Goal: Task Accomplishment & Management: Manage account settings

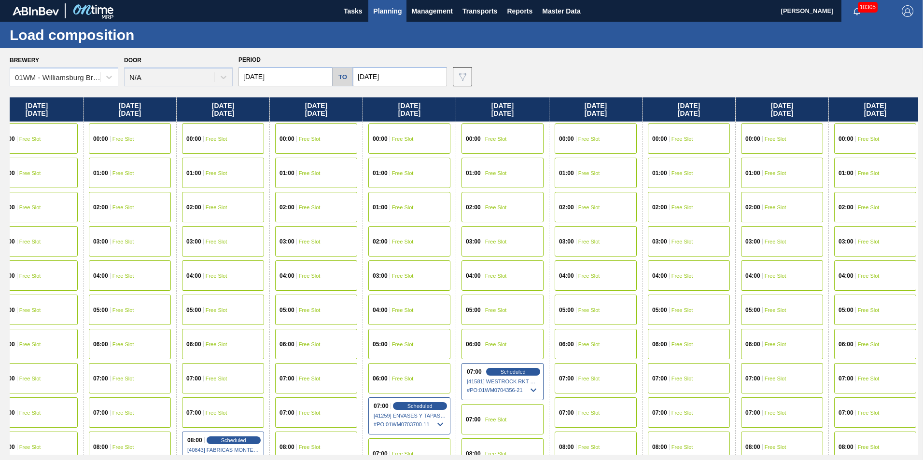
scroll to position [0, 119]
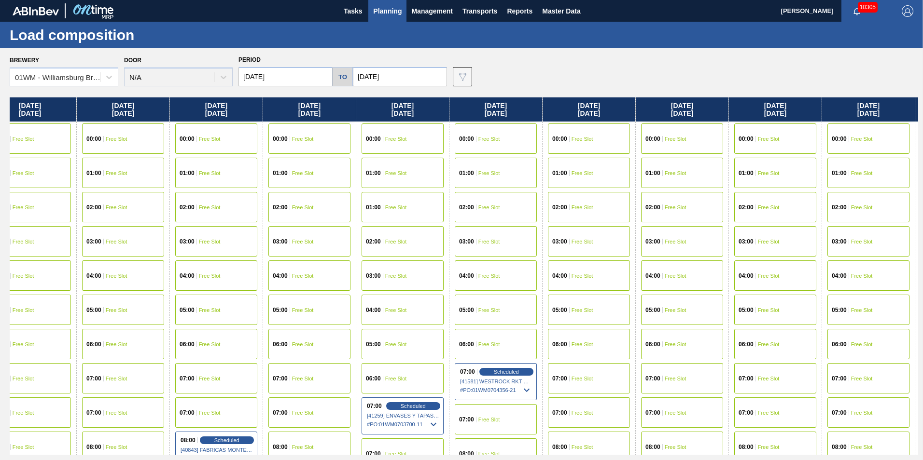
drag, startPoint x: 581, startPoint y: 108, endPoint x: 528, endPoint y: 107, distance: 52.6
click at [528, 107] on div "[DATE] 00:00 Free Slot 01:00 Free Slot 02:00 Free Slot 03:00 Free Slot 04:00 Fr…" at bounding box center [464, 277] width 908 height 358
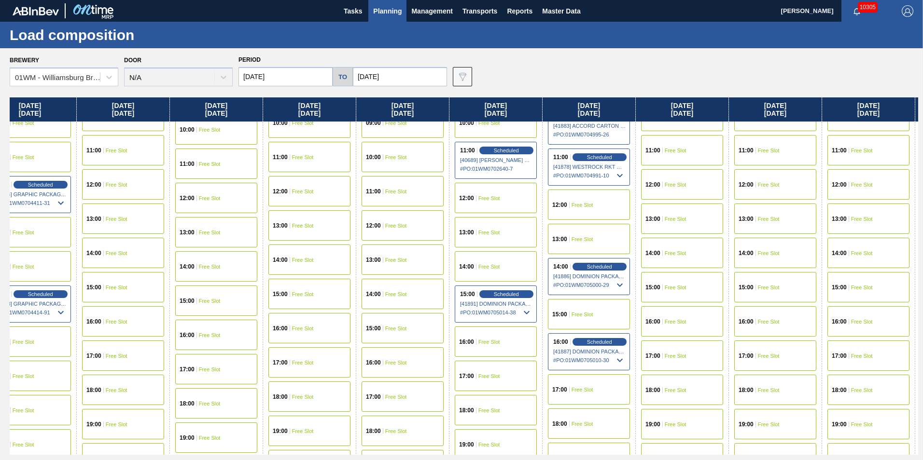
scroll to position [434, 119]
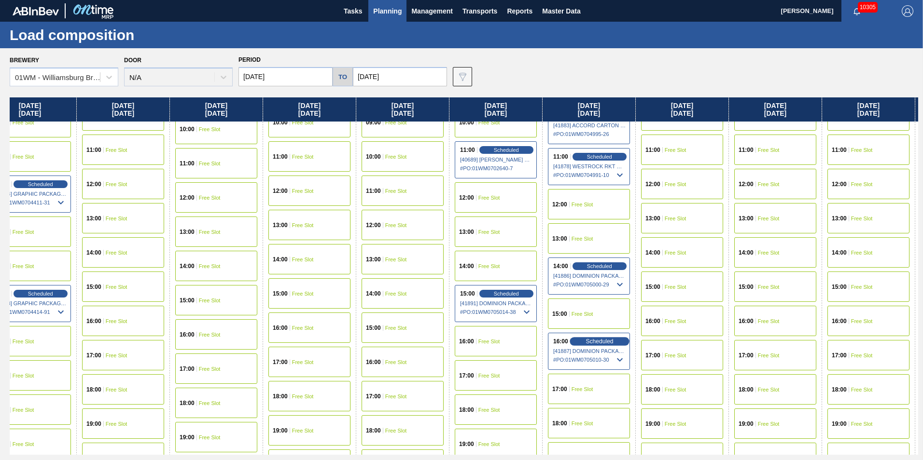
click at [598, 343] on span "Scheduled" at bounding box center [600, 341] width 28 height 6
click at [598, 344] on span "Scheduled" at bounding box center [600, 341] width 28 height 6
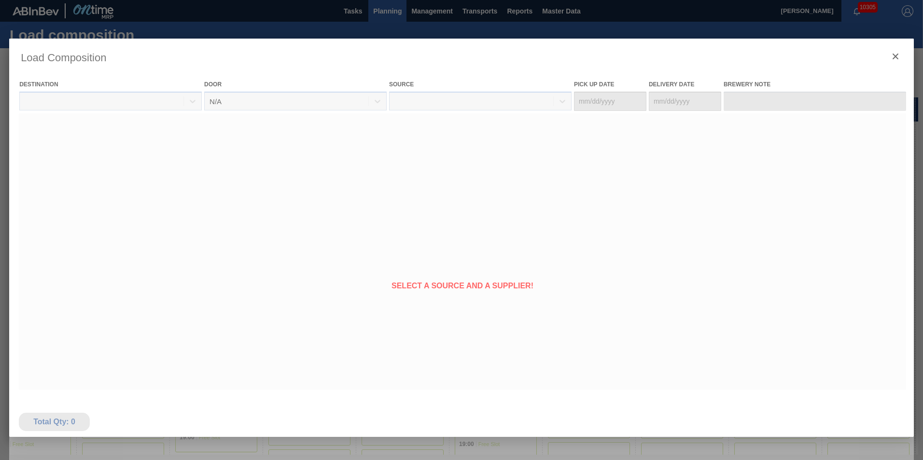
type Date "[DATE]"
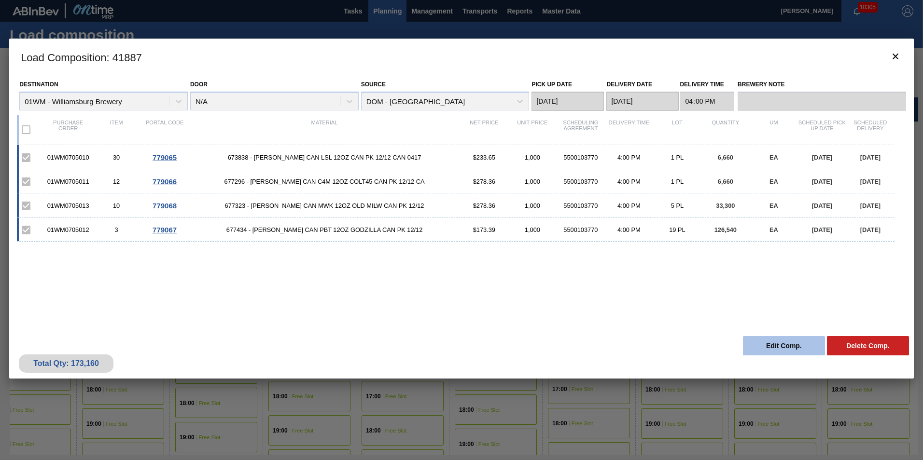
click at [779, 348] on button "Edit Comp." at bounding box center [784, 345] width 82 height 19
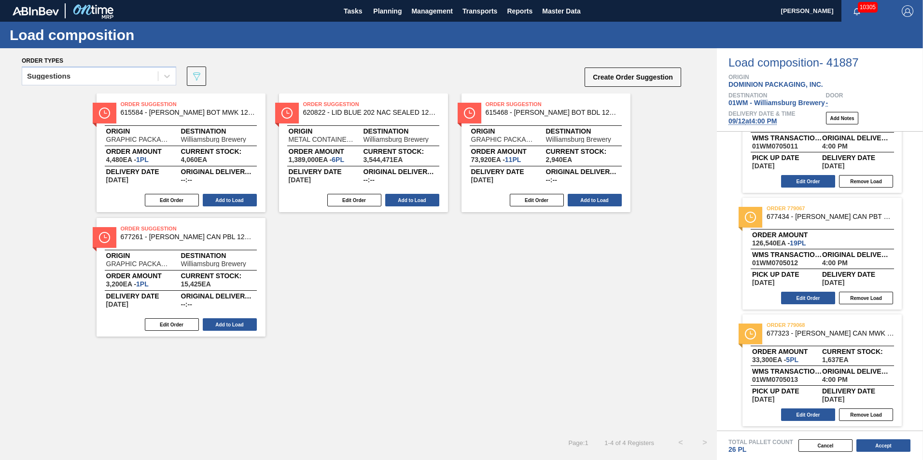
scroll to position [173, 0]
click at [806, 415] on button "Edit Order" at bounding box center [808, 414] width 54 height 13
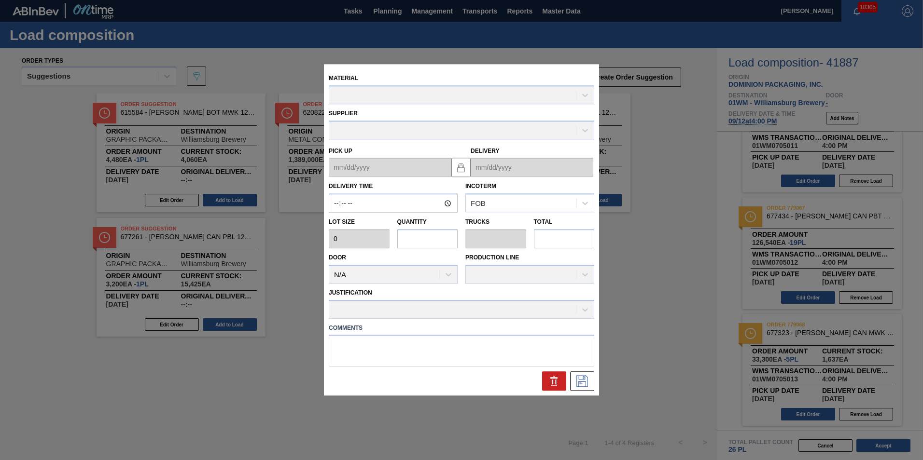
type input "16:00:00"
type input "6,660"
type input "5"
type input "0.192"
type input "33,300"
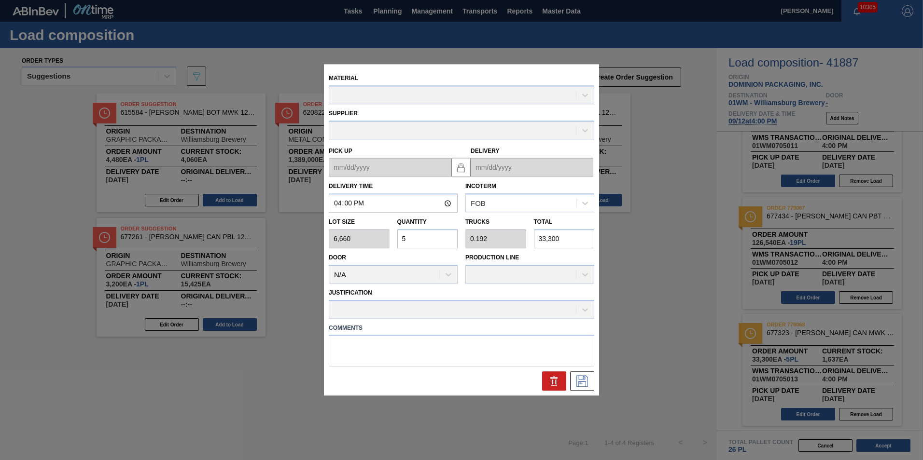
type up "[DATE]"
type input "[DATE]"
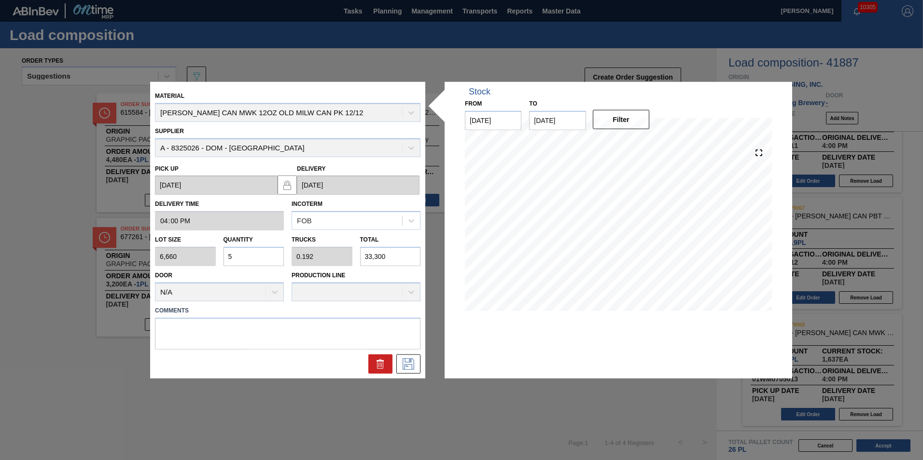
drag, startPoint x: 269, startPoint y: 255, endPoint x: 273, endPoint y: 244, distance: 11.1
click at [269, 254] on input "5" at bounding box center [253, 256] width 61 height 19
type input "0"
type input "3"
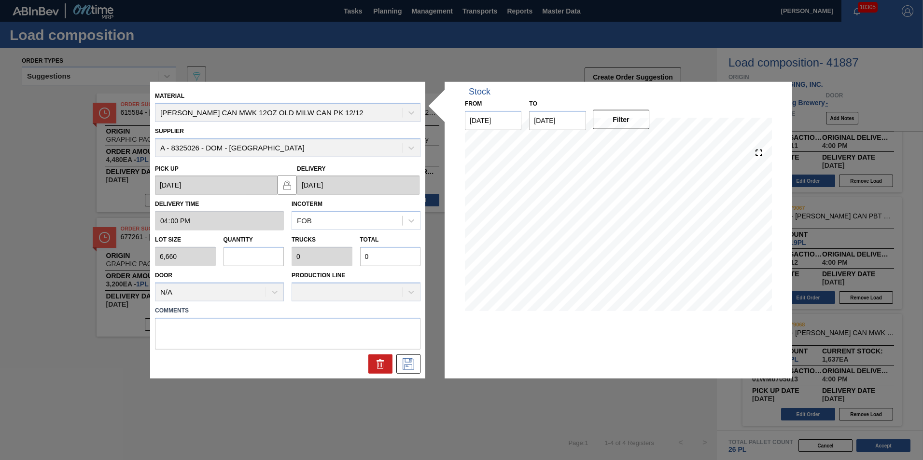
type input "0.115"
type input "19,980"
type input "3"
click at [420, 358] on div at bounding box center [287, 363] width 273 height 19
click at [420, 359] on div at bounding box center [287, 363] width 273 height 19
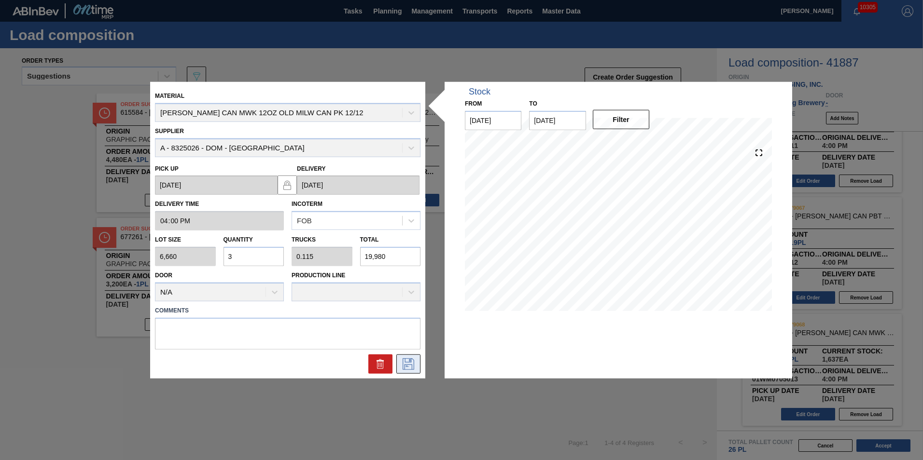
click at [416, 362] on button at bounding box center [408, 363] width 24 height 19
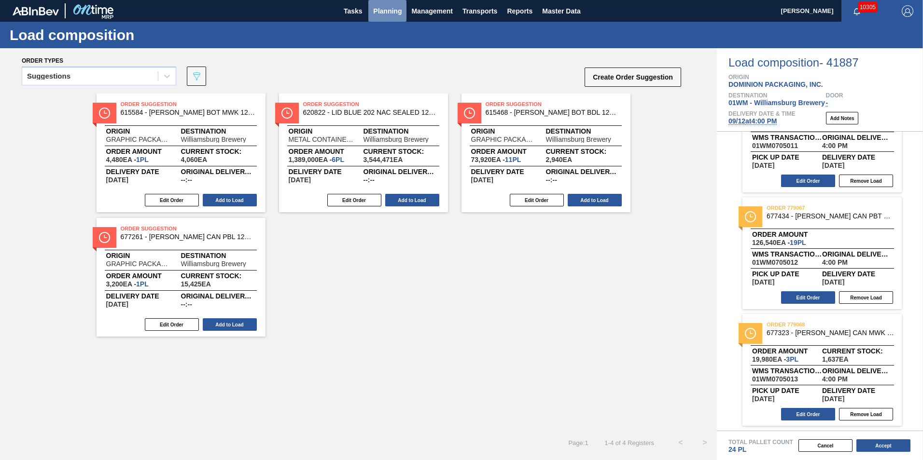
click at [382, 13] on span "Planning" at bounding box center [387, 11] width 28 height 12
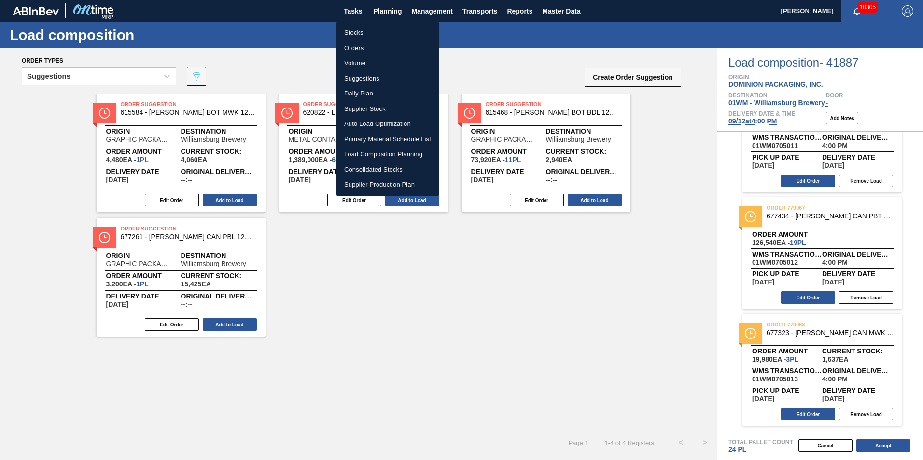
click at [533, 287] on div at bounding box center [461, 230] width 923 height 460
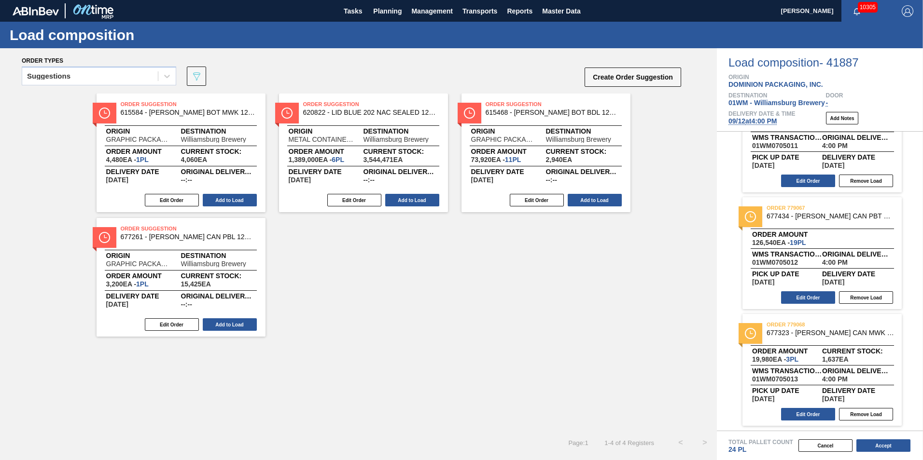
click at [342, 53] on div "Order types Suggestions 089F7B8B-B2A5-4AFE-B5C0-19BA573D28AC Create Order Sugge…" at bounding box center [358, 70] width 717 height 45
click at [809, 416] on button "Edit Order" at bounding box center [808, 414] width 54 height 13
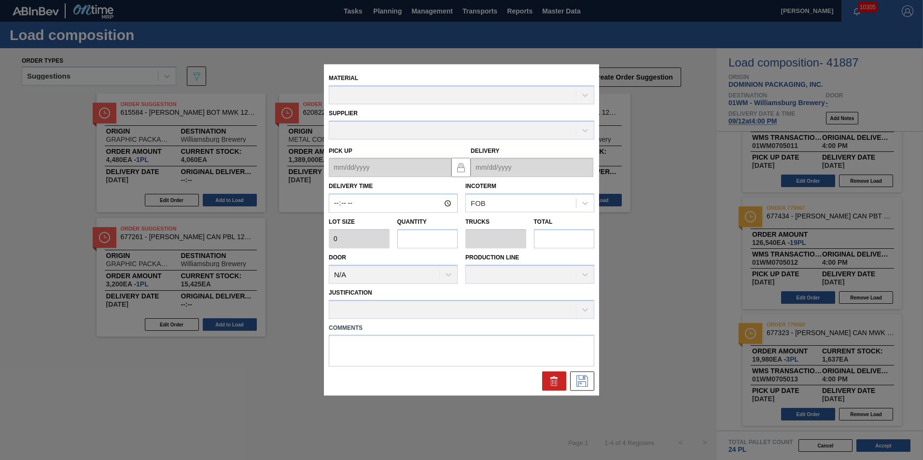
type input "16:00:00"
type input "6,660"
type input "3"
type input "0.115"
type input "19,980"
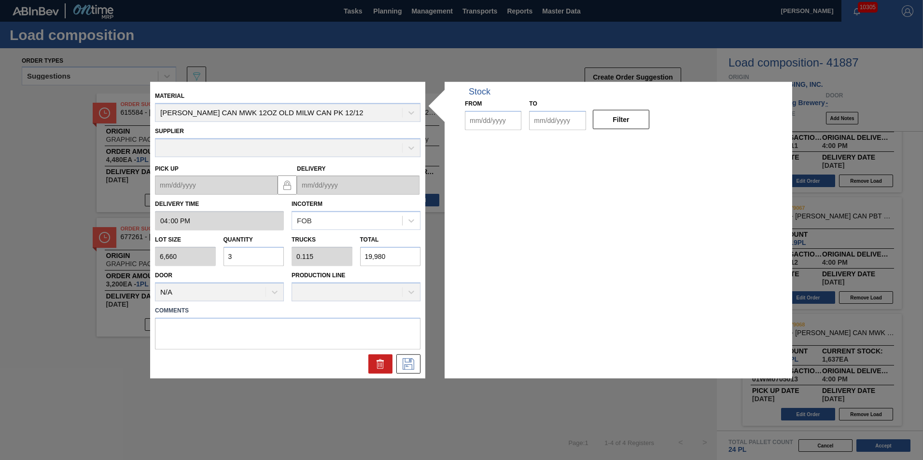
type up "[DATE]"
type input "[DATE]"
click at [408, 234] on div "Total 19,980" at bounding box center [390, 249] width 61 height 33
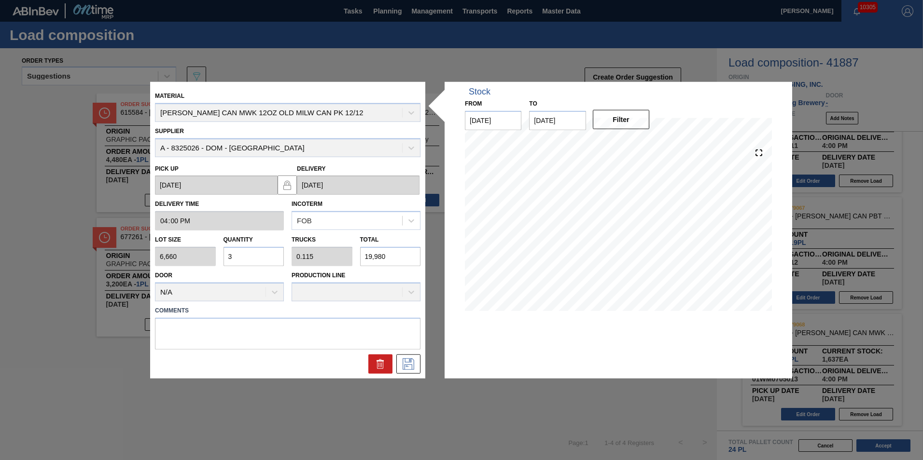
click at [258, 255] on input "3" at bounding box center [253, 256] width 61 height 19
type input "0"
type input "2"
type input "0.077"
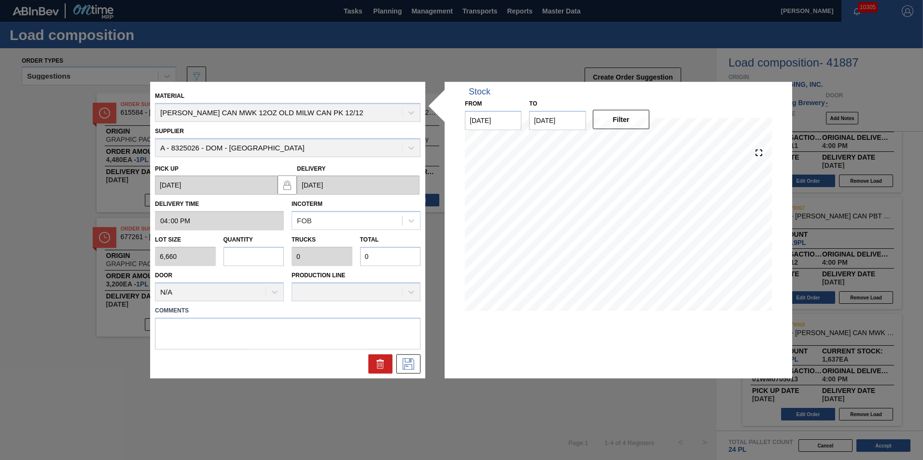
type input "13,320"
type input "2"
click at [404, 366] on icon at bounding box center [409, 364] width 12 height 12
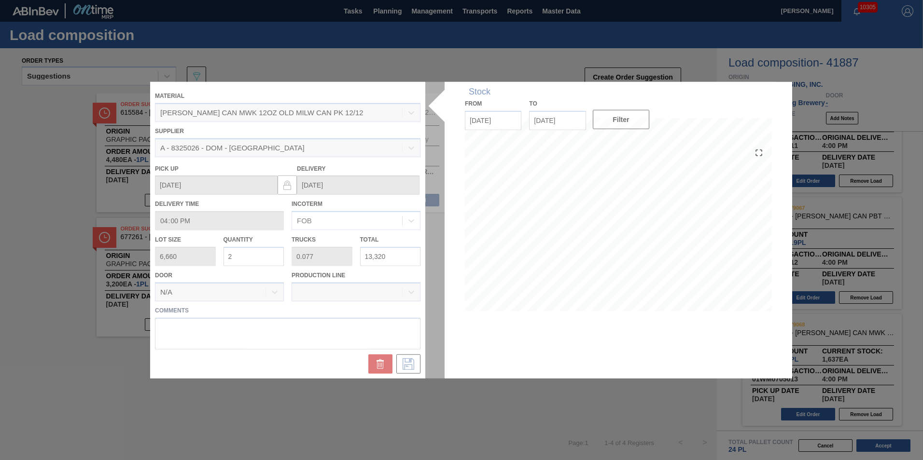
drag, startPoint x: 404, startPoint y: 366, endPoint x: 277, endPoint y: 401, distance: 132.4
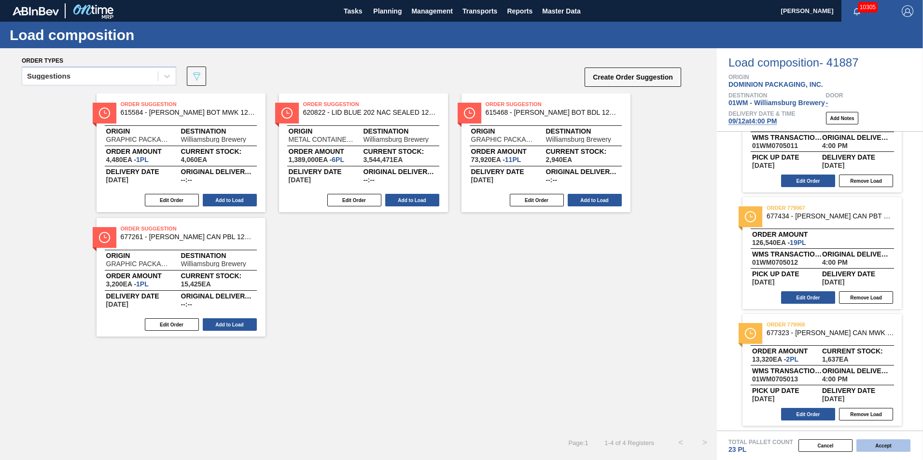
click at [880, 446] on button "Accept" at bounding box center [883, 446] width 54 height 13
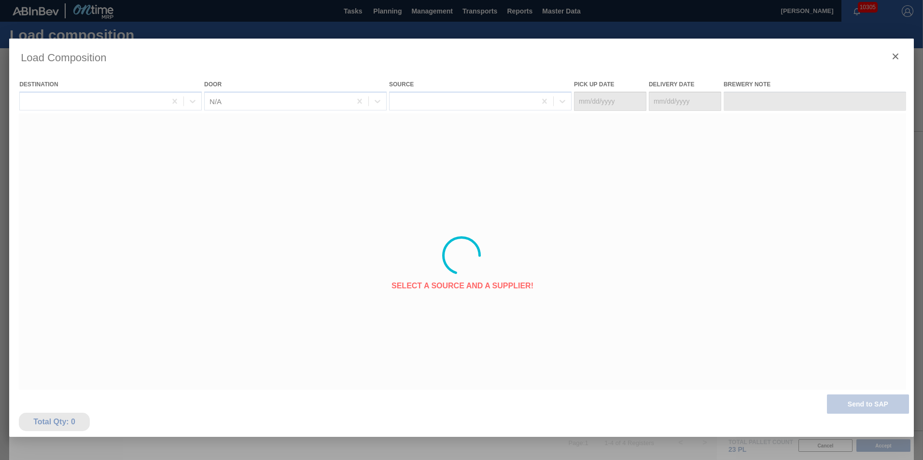
type Date "[DATE]"
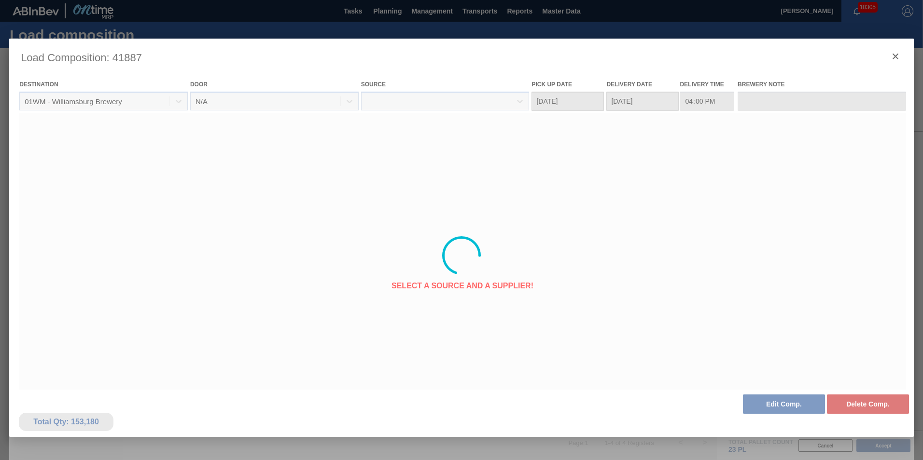
click at [895, 57] on div at bounding box center [461, 256] width 905 height 434
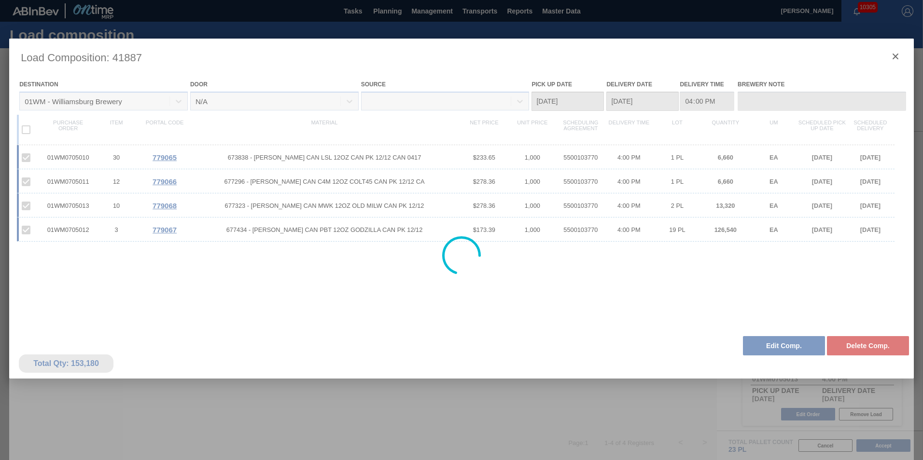
click at [893, 57] on div at bounding box center [461, 256] width 905 height 434
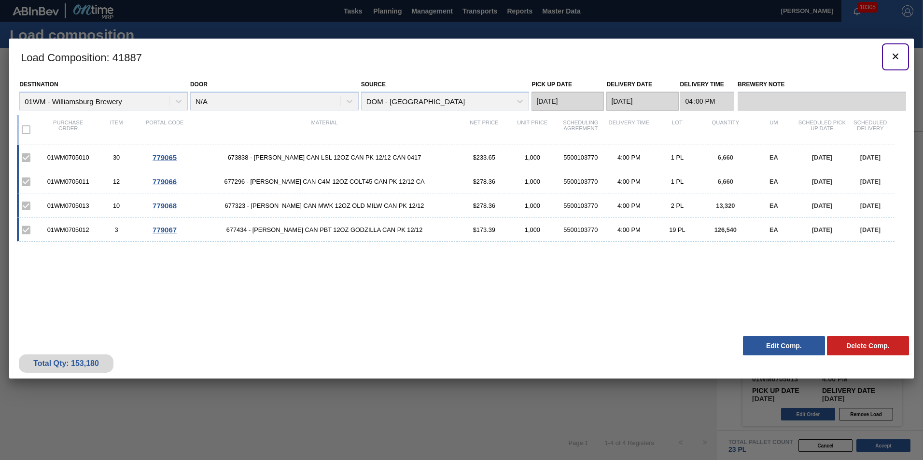
click at [893, 57] on icon "botão de ícone" at bounding box center [896, 57] width 12 height 12
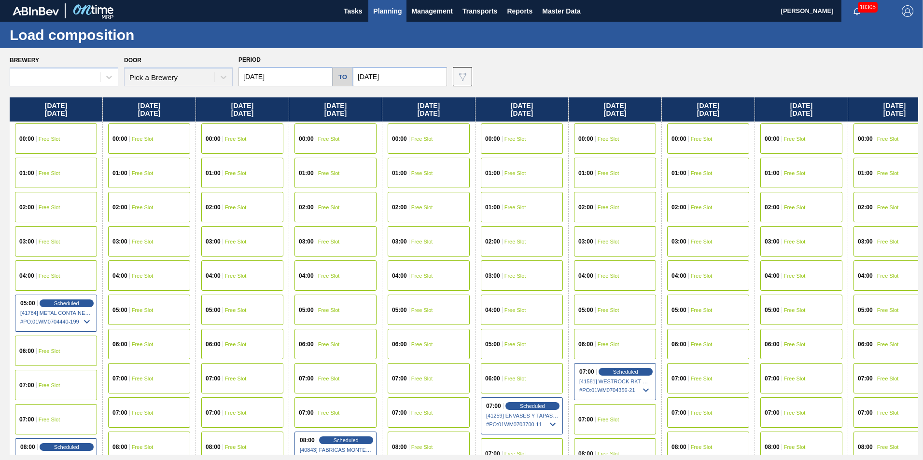
type input "[DATE]"
click at [384, 8] on span "Planning" at bounding box center [387, 11] width 28 height 12
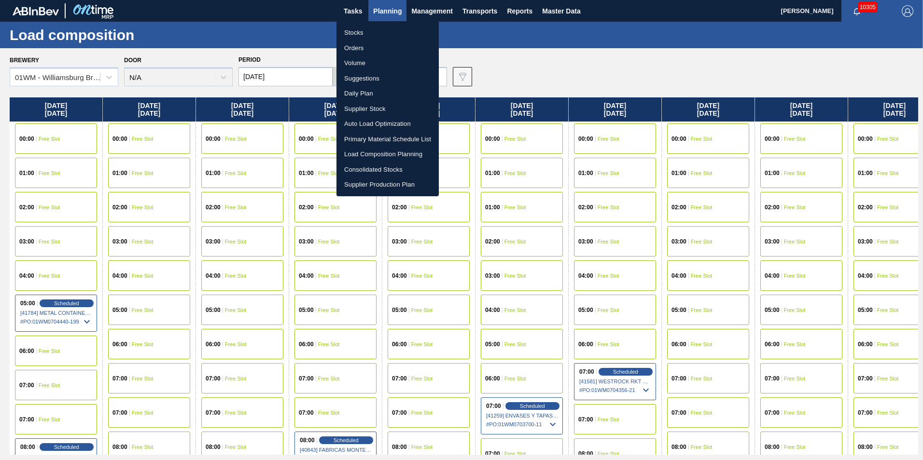
click at [377, 76] on li "Suggestions" at bounding box center [387, 78] width 102 height 15
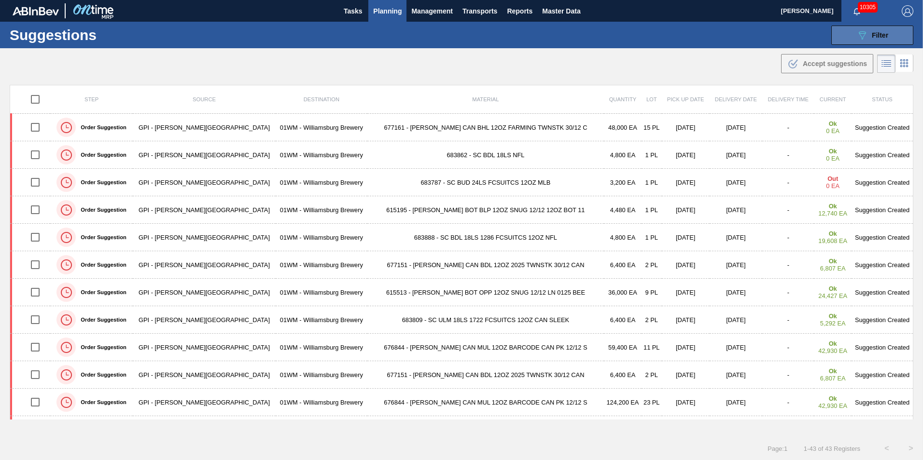
click at [889, 33] on button "089F7B8B-B2A5-4AFE-B5C0-19BA573D28AC Filter" at bounding box center [872, 35] width 82 height 19
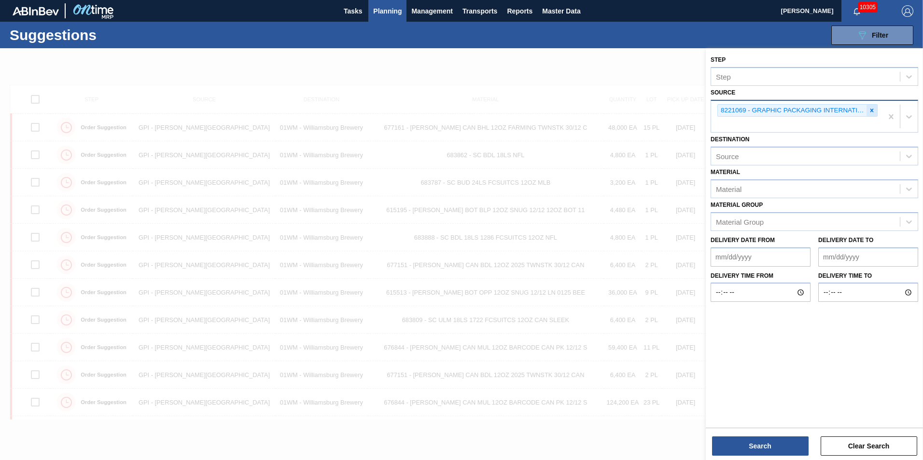
click at [874, 110] on icon at bounding box center [871, 110] width 7 height 7
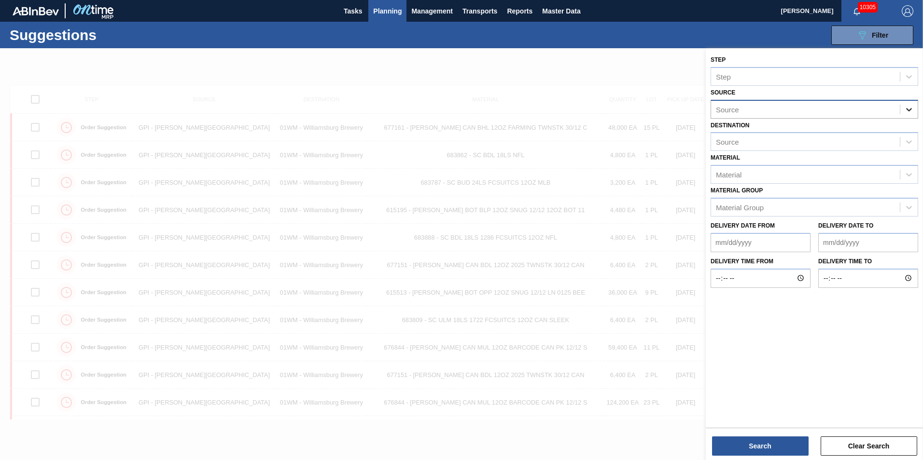
click at [903, 106] on div at bounding box center [908, 109] width 17 height 17
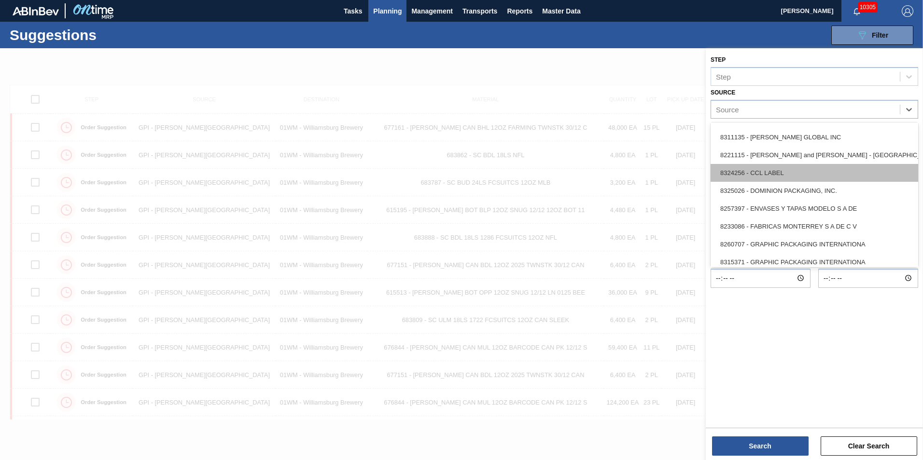
scroll to position [97, 0]
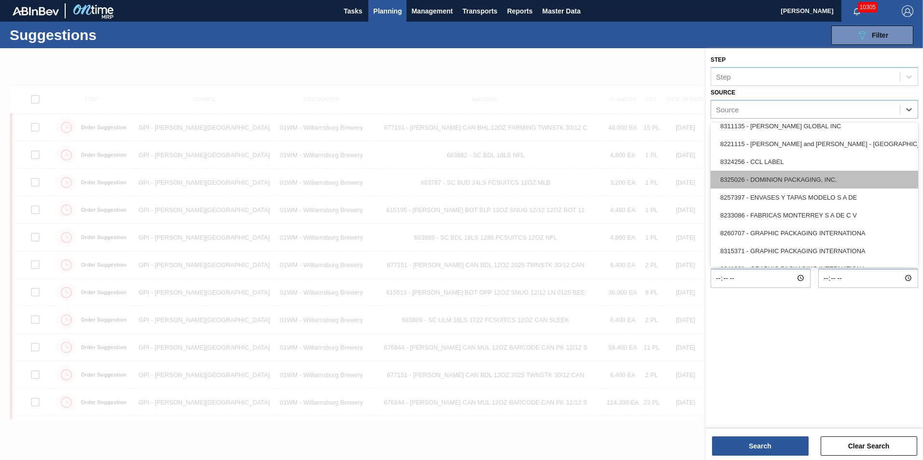
click at [818, 180] on div "8325026 - DOMINION PACKAGING, INC." at bounding box center [815, 180] width 208 height 18
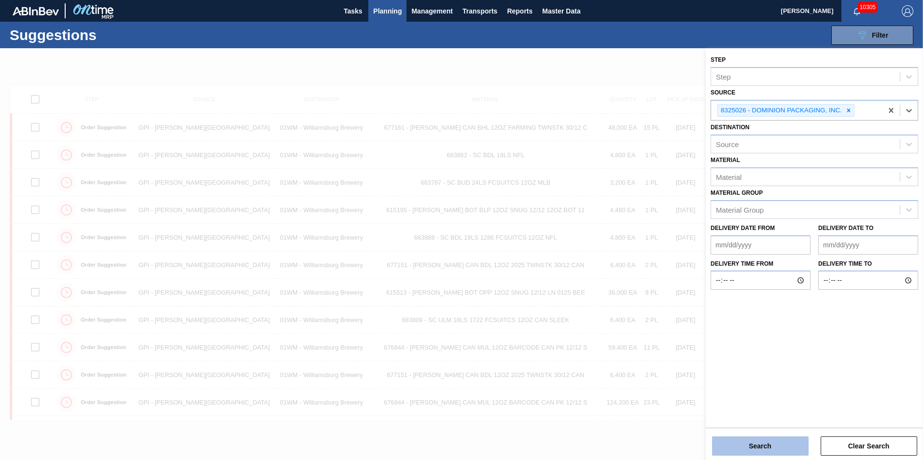
click at [753, 442] on button "Search" at bounding box center [760, 446] width 97 height 19
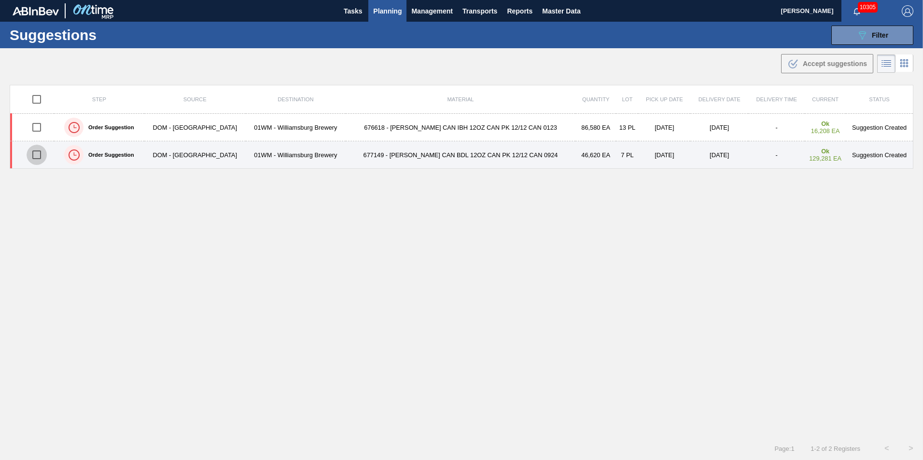
click at [39, 157] on input "checkbox" at bounding box center [37, 155] width 20 height 20
click at [36, 159] on input "checkbox" at bounding box center [37, 155] width 20 height 20
checkbox input "false"
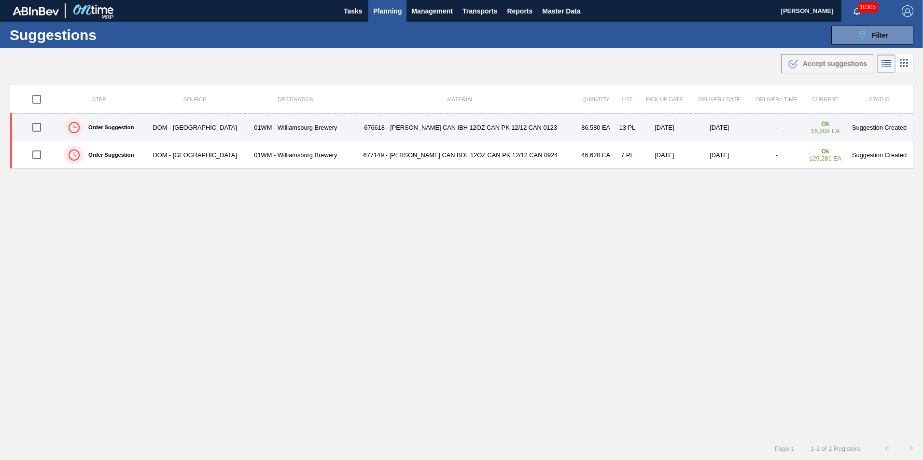
click at [38, 131] on input "checkbox" at bounding box center [37, 127] width 20 height 20
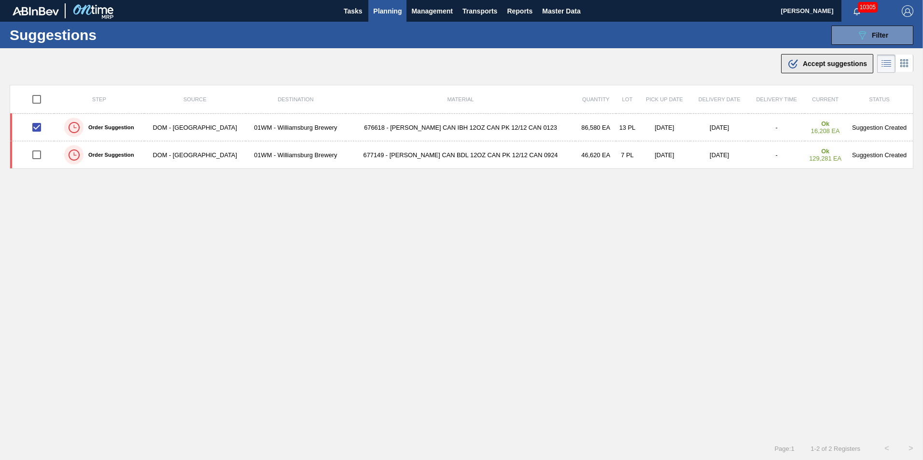
click at [816, 60] on span "Accept suggestions" at bounding box center [835, 64] width 64 height 8
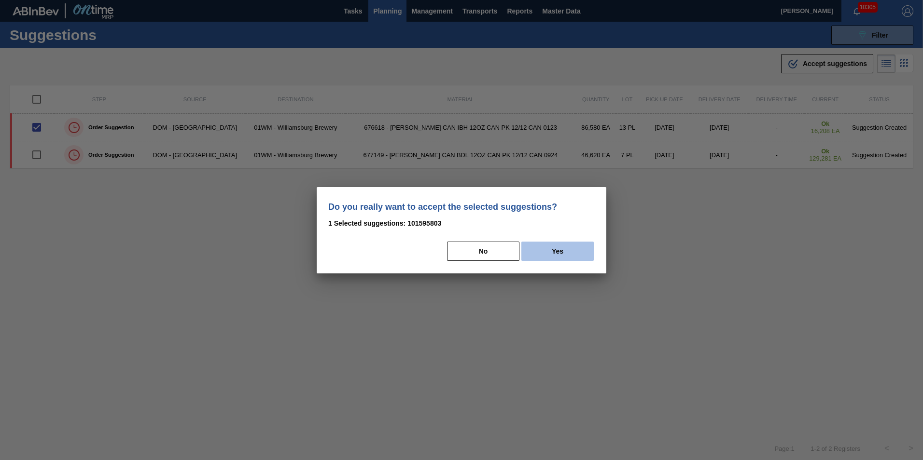
click at [562, 244] on button "Yes" at bounding box center [557, 251] width 72 height 19
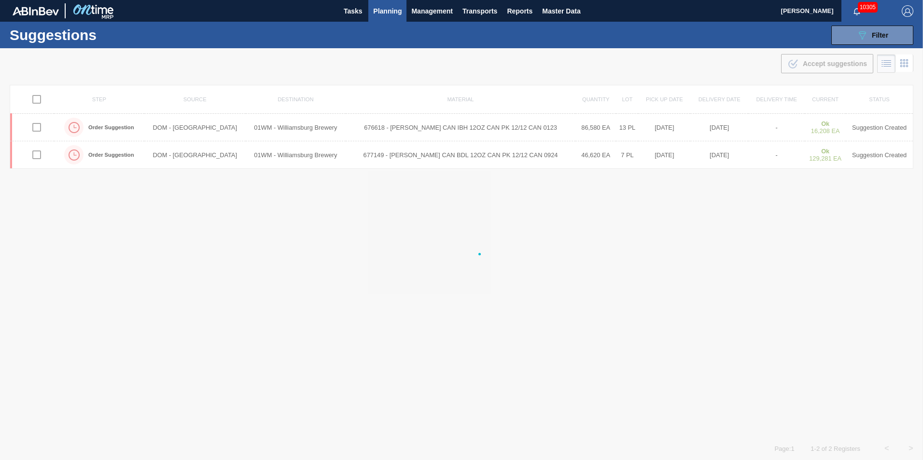
checkbox input "false"
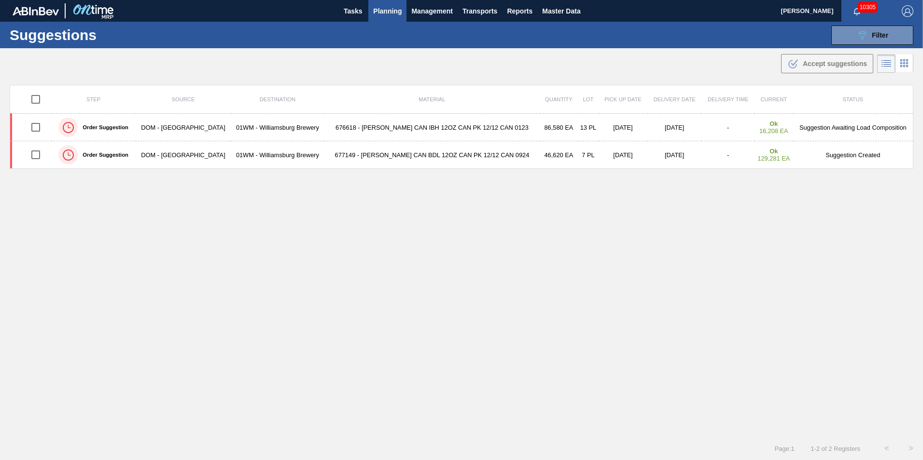
click at [392, 12] on span "Planning" at bounding box center [387, 11] width 28 height 12
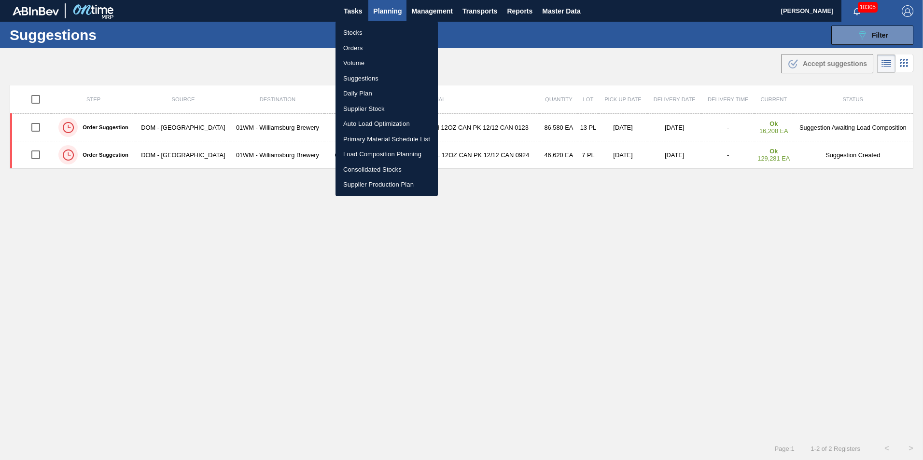
click at [387, 152] on li "Load Composition Planning" at bounding box center [386, 154] width 102 height 15
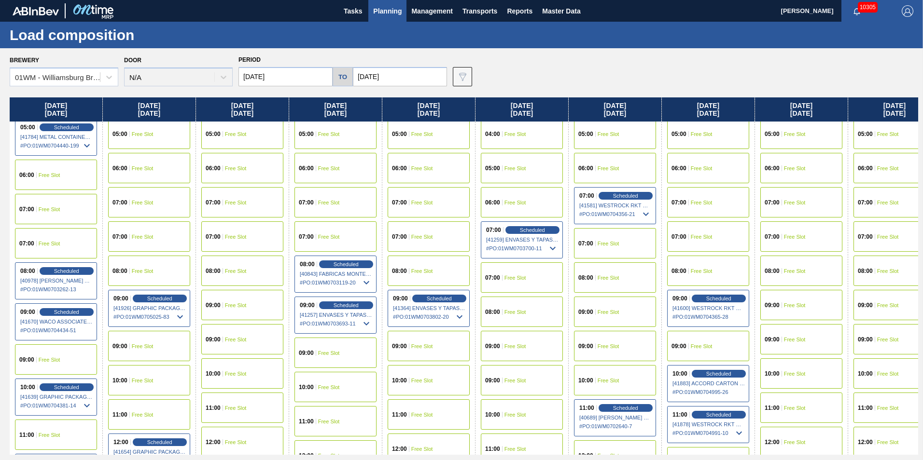
scroll to position [193, 0]
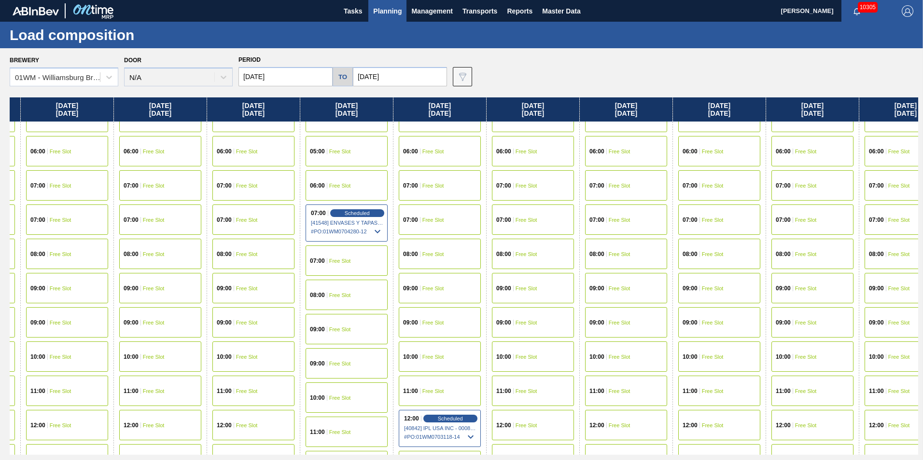
drag, startPoint x: 750, startPoint y: 111, endPoint x: -107, endPoint y: 189, distance: 860.9
click at [0, 0] on html "Tasks Planning Management Transports Reports Master Data Vincent Geritano 10305…" at bounding box center [461, 0] width 923 height 0
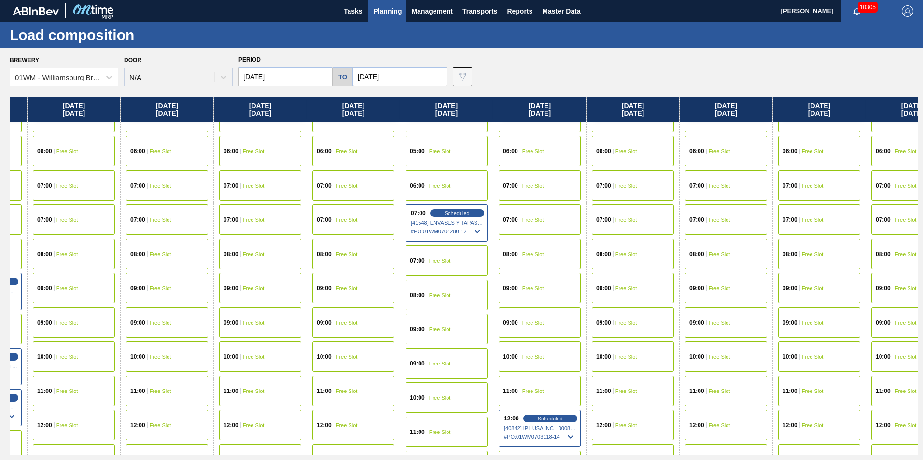
drag, startPoint x: 818, startPoint y: 104, endPoint x: 924, endPoint y: 99, distance: 106.8
click at [922, 0] on html "Tasks Planning Management Transports Reports Master Data Vincent Geritano 10305…" at bounding box center [461, 0] width 923 height 0
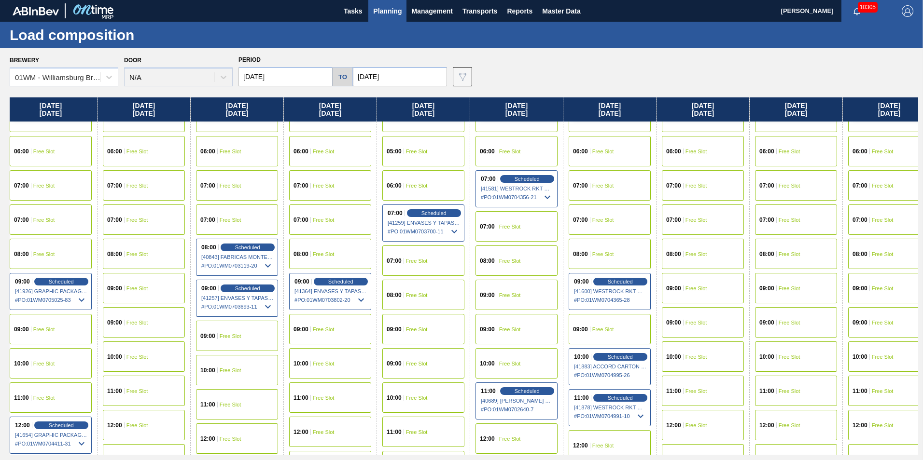
drag, startPoint x: 92, startPoint y: 108, endPoint x: 752, endPoint y: 136, distance: 660.0
click at [751, 136] on div "[DATE] 00:00 Free Slot 01:00 Free Slot 02:00 Free Slot 03:00 Free Slot 04:00 Fr…" at bounding box center [464, 277] width 908 height 358
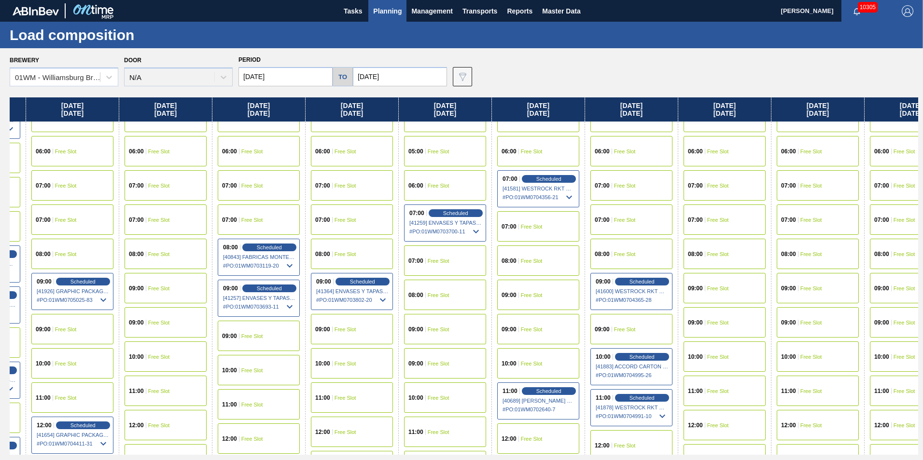
scroll to position [193, 0]
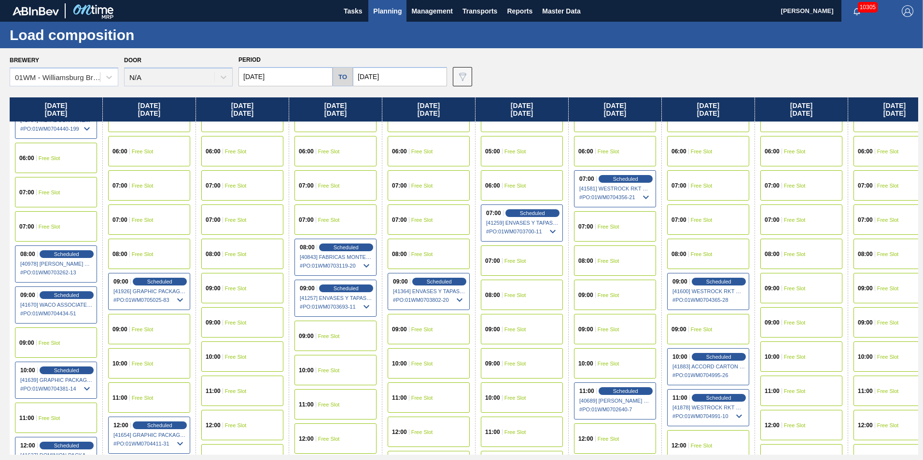
drag, startPoint x: 337, startPoint y: 110, endPoint x: 754, endPoint y: 104, distance: 416.6
click at [754, 104] on div "[DATE] 00:00 Free Slot 01:00 Free Slot 02:00 Free Slot 03:00 Free Slot 04:00 Fr…" at bounding box center [464, 277] width 908 height 358
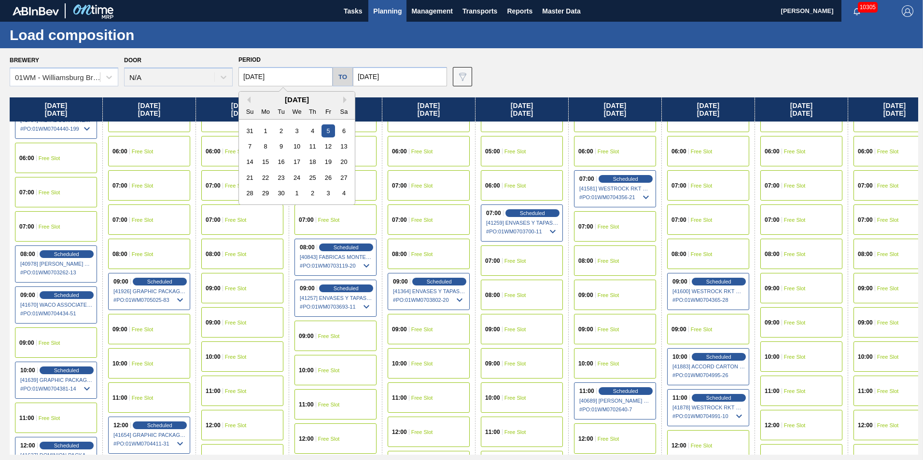
click at [270, 76] on input "[DATE]" at bounding box center [285, 76] width 94 height 19
click at [249, 102] on button "Previous Month" at bounding box center [247, 100] width 7 height 7
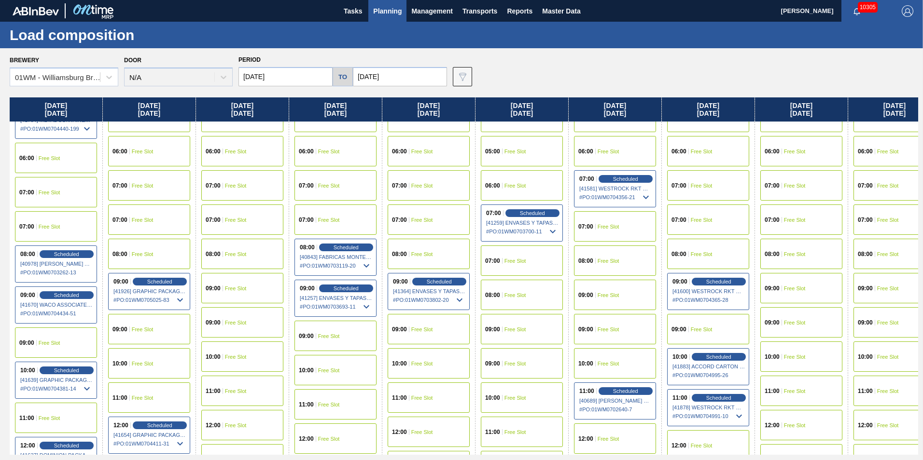
click at [574, 62] on div "Brewery 01WM - Williamsburg Brewery Door N/A Period 09/05/2025 to 10/31/2025 Da…" at bounding box center [464, 69] width 908 height 33
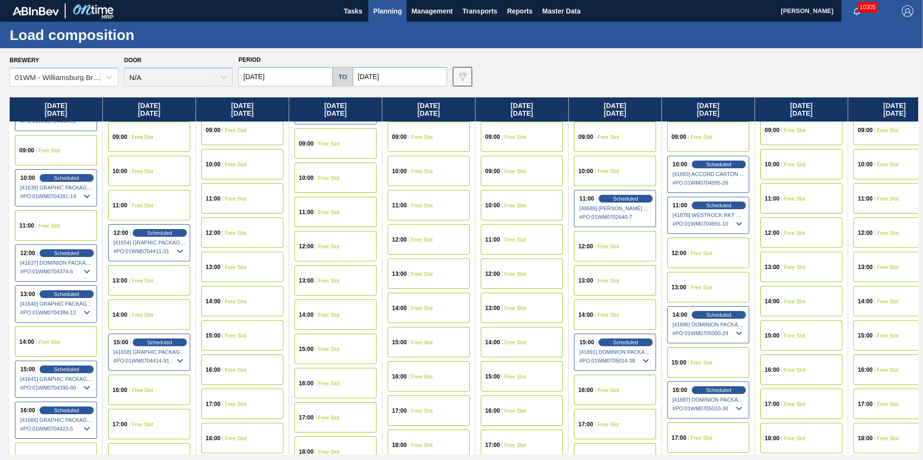
scroll to position [386, 0]
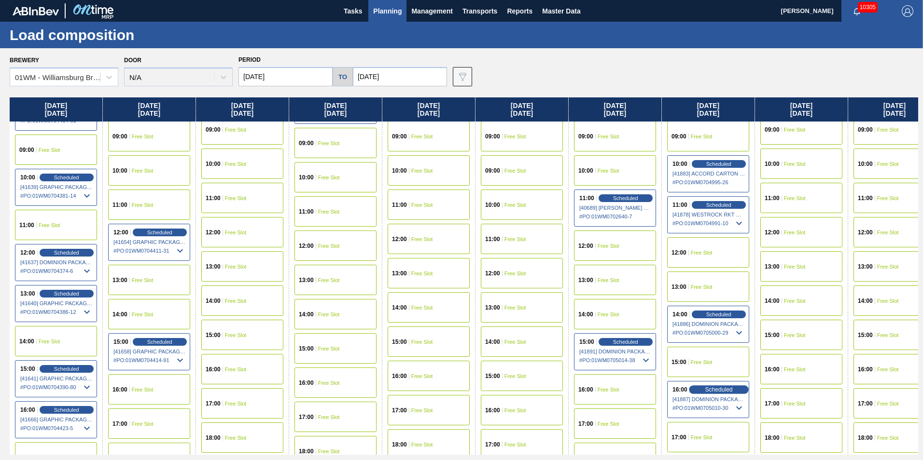
click at [716, 386] on div "Scheduled" at bounding box center [718, 390] width 59 height 9
click at [720, 392] on span "Scheduled" at bounding box center [719, 390] width 28 height 6
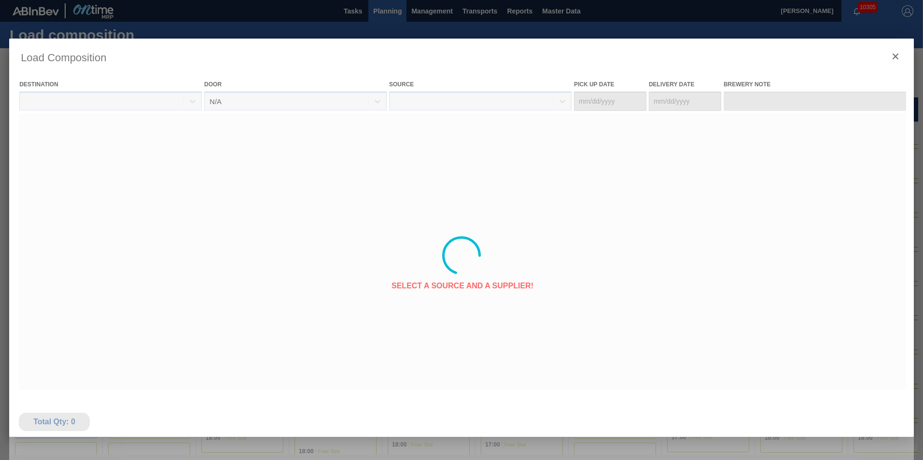
type Date "[DATE]"
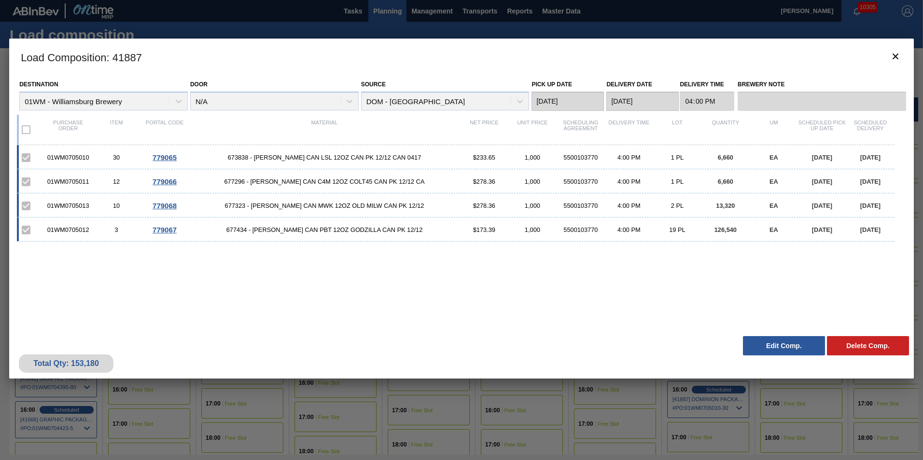
click at [753, 342] on button "Edit Comp." at bounding box center [784, 345] width 82 height 19
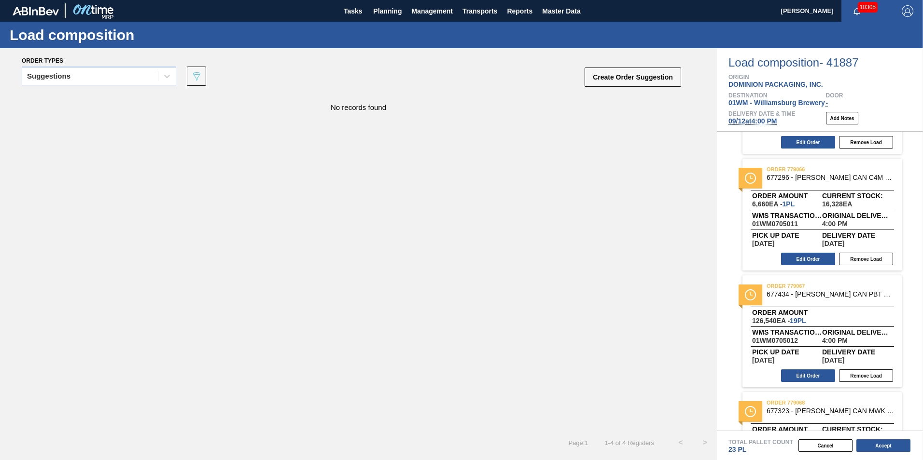
scroll to position [173, 0]
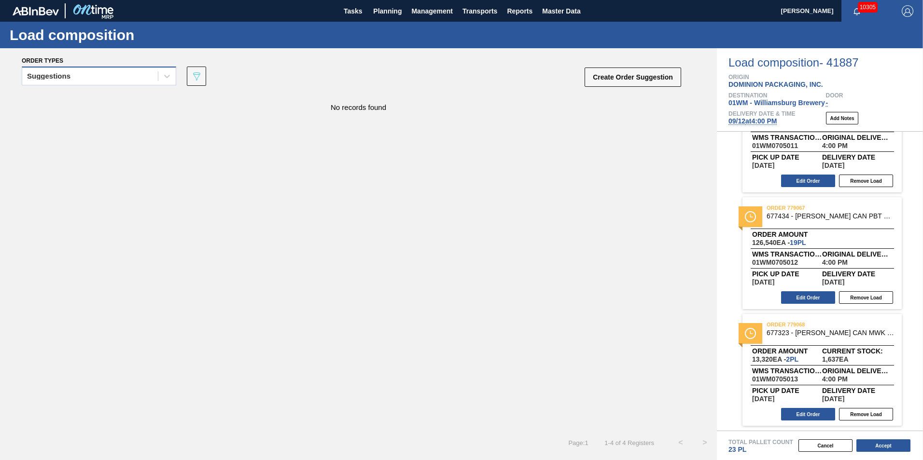
click at [92, 68] on div "Suggestions" at bounding box center [99, 76] width 154 height 19
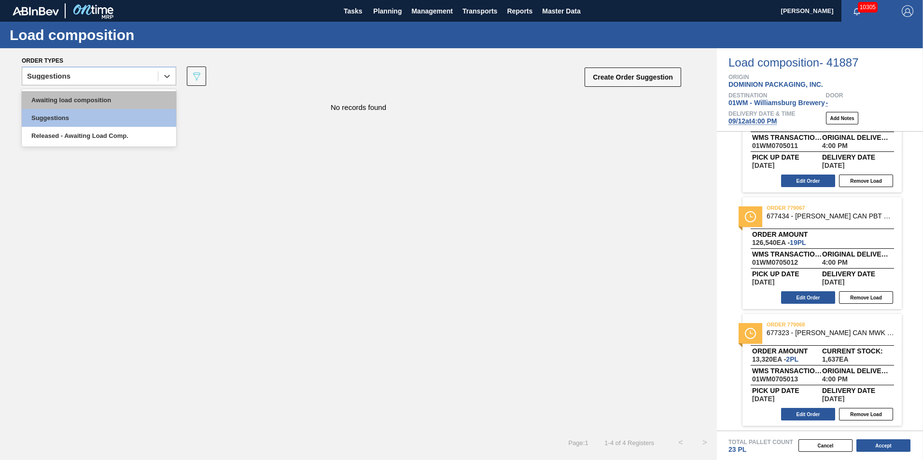
click at [76, 101] on div "Awaiting load composition" at bounding box center [99, 100] width 154 height 18
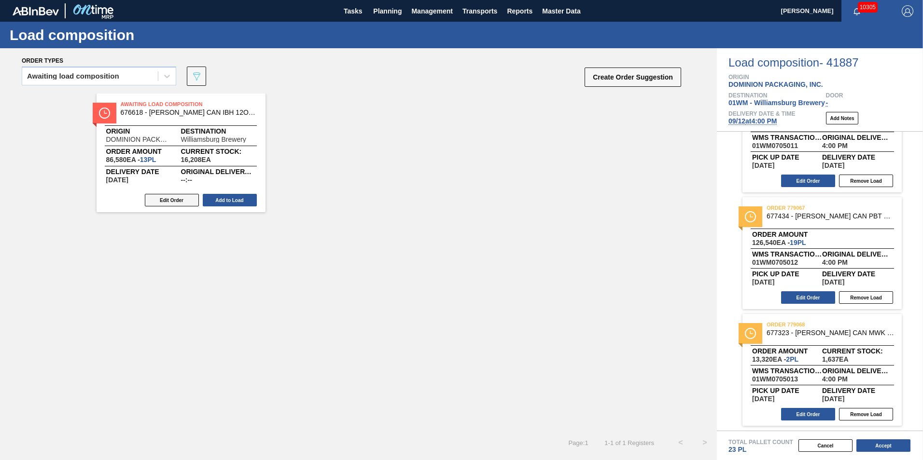
click at [174, 204] on button "Edit Order" at bounding box center [172, 200] width 54 height 13
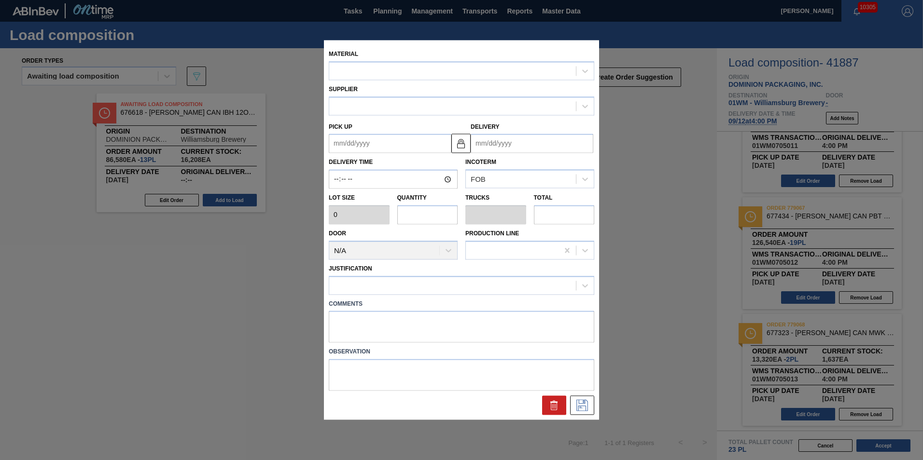
type input "6,660"
type input "13"
type input "0.5"
type input "86,580"
type up "[DATE]"
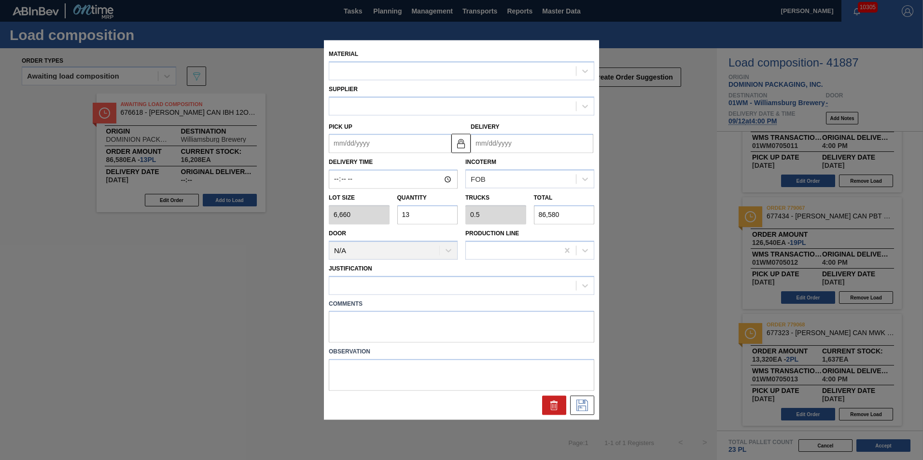
type input "[DATE]"
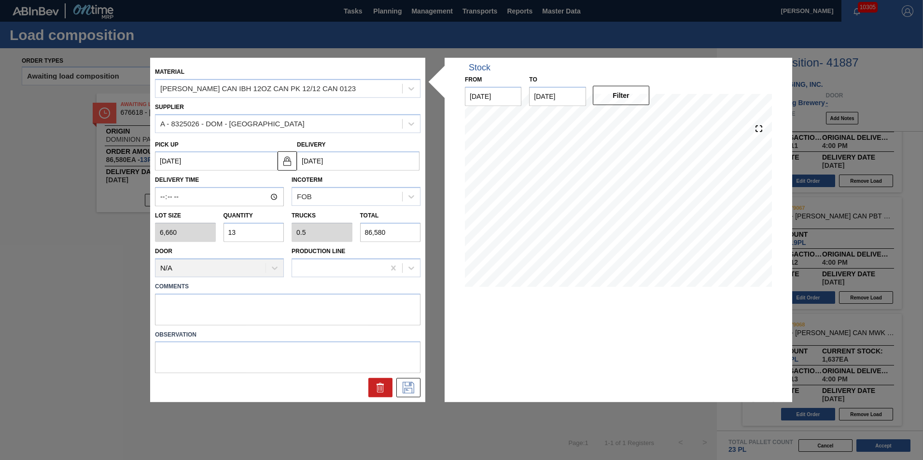
click at [231, 233] on input "13" at bounding box center [253, 232] width 61 height 19
type input "3"
type input "0.115"
type input "19,980"
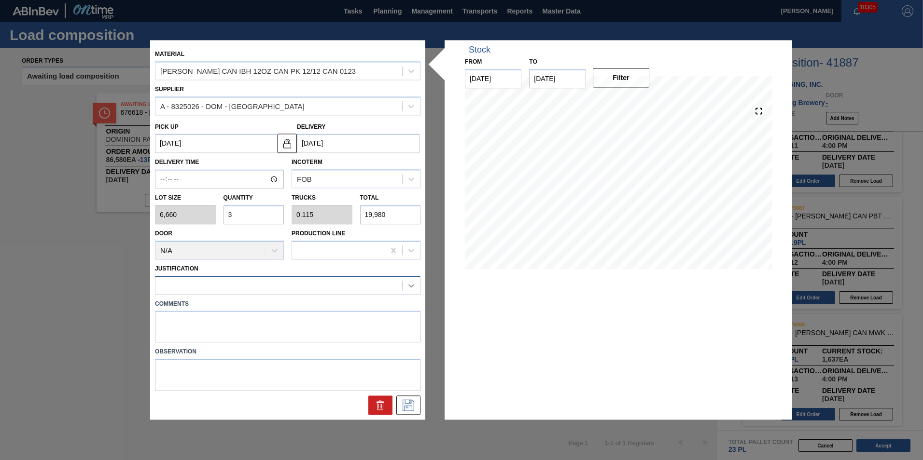
type input "3"
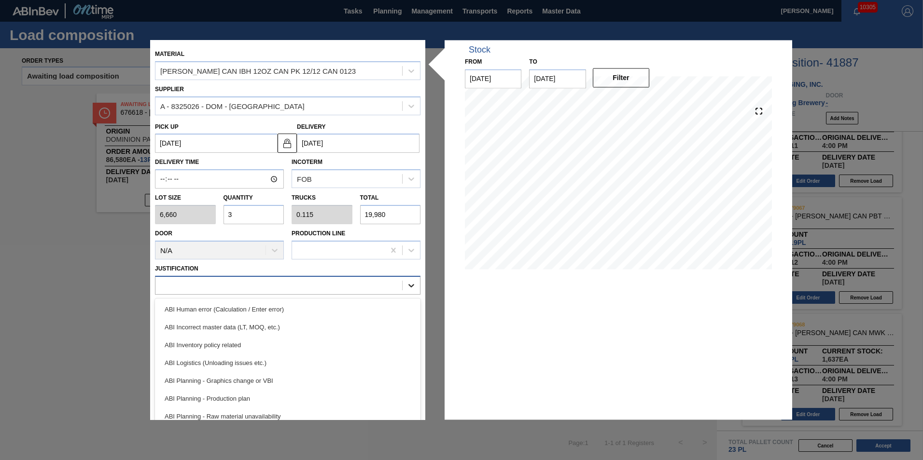
click at [413, 288] on icon at bounding box center [411, 286] width 10 height 10
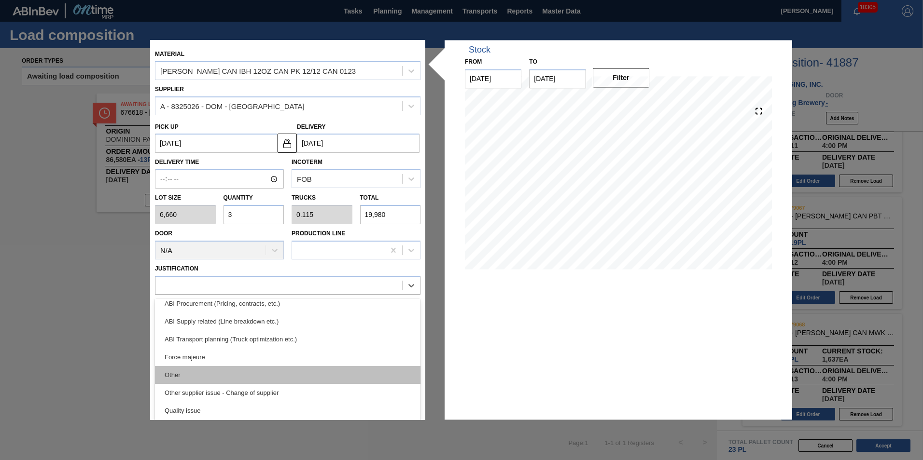
scroll to position [145, 0]
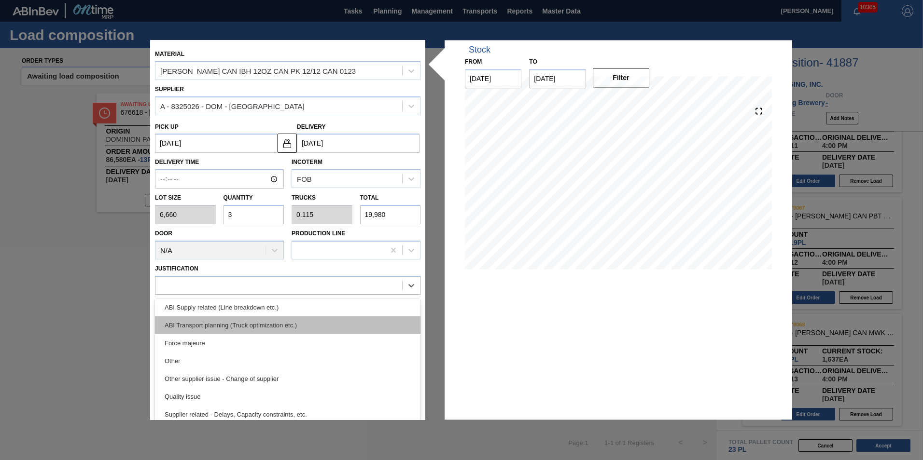
click at [279, 321] on div "ABI Transport planning (Truck optimization etc.)" at bounding box center [287, 326] width 265 height 18
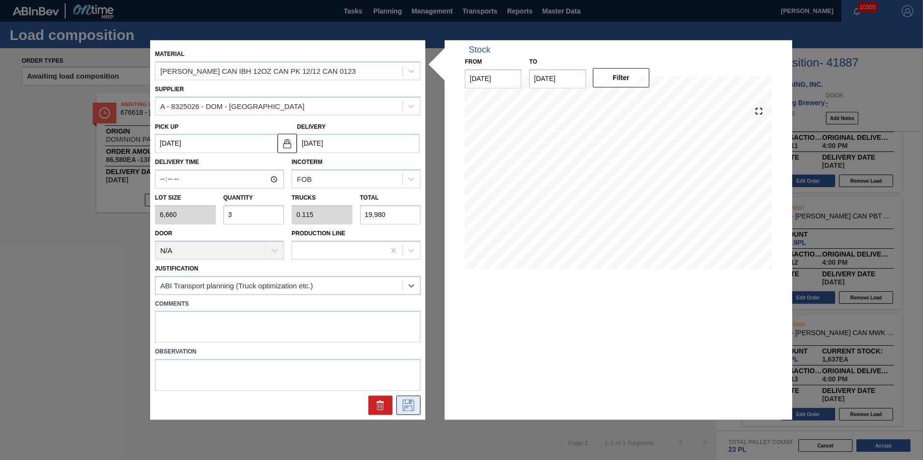
click at [405, 408] on icon at bounding box center [408, 406] width 15 height 12
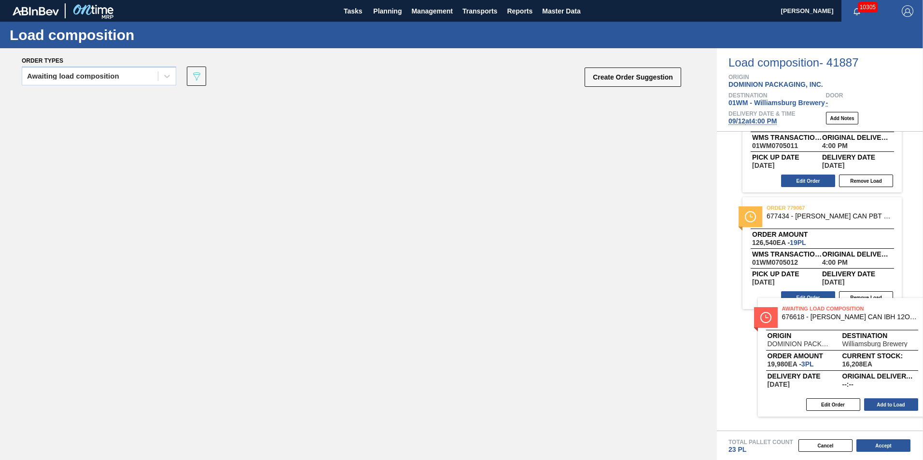
drag, startPoint x: 160, startPoint y: 146, endPoint x: 832, endPoint y: 352, distance: 702.2
click at [832, 352] on div "Order types Awaiting load composition 089F7B8B-B2A5-4AFE-B5C0-19BA573D28AC Crea…" at bounding box center [461, 254] width 923 height 412
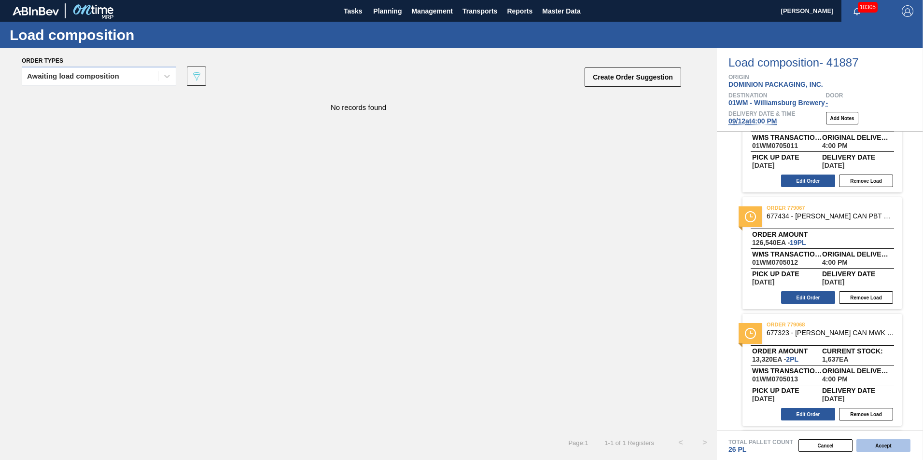
click at [880, 449] on button "Accept" at bounding box center [883, 446] width 54 height 13
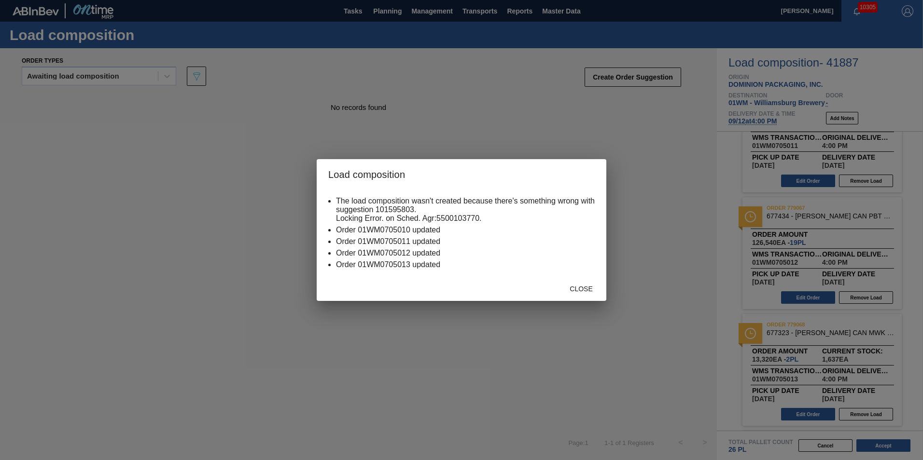
click at [577, 288] on span "Close" at bounding box center [581, 289] width 38 height 8
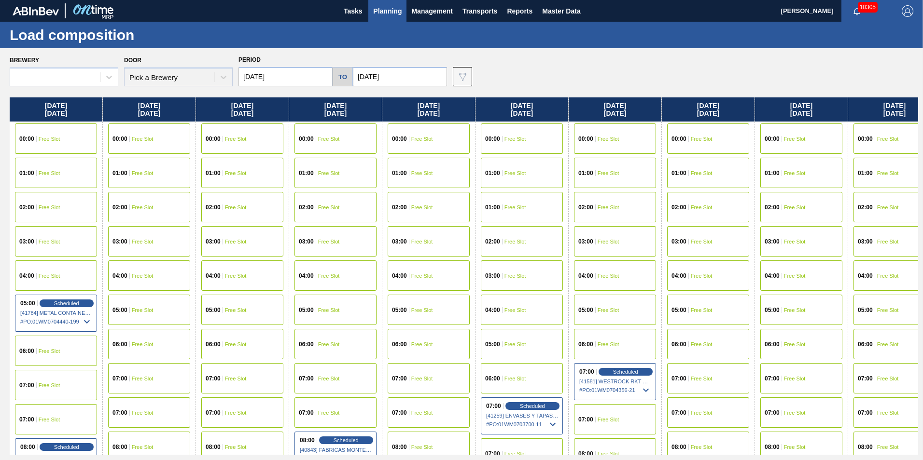
type input "[DATE]"
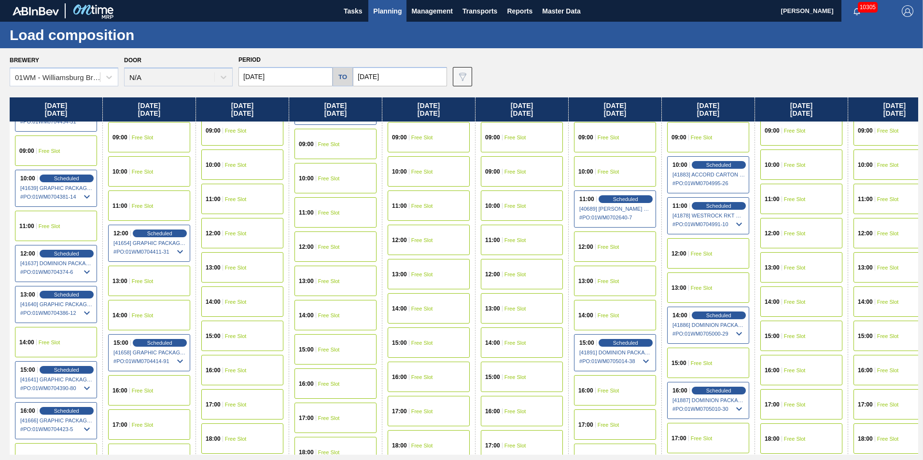
scroll to position [386, 0]
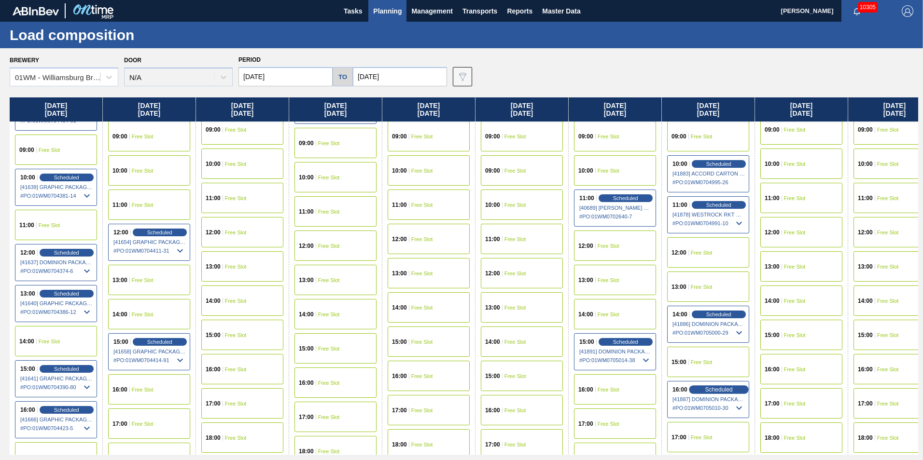
click at [700, 387] on div "Scheduled" at bounding box center [718, 390] width 59 height 9
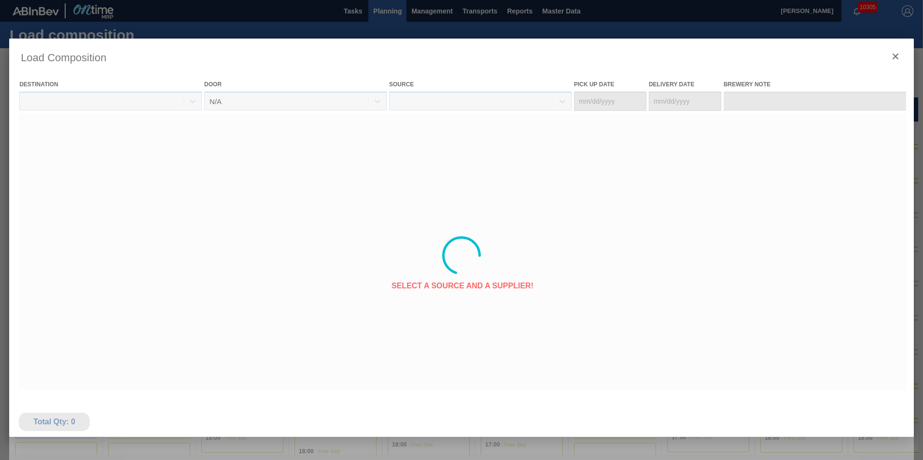
type Date "[DATE]"
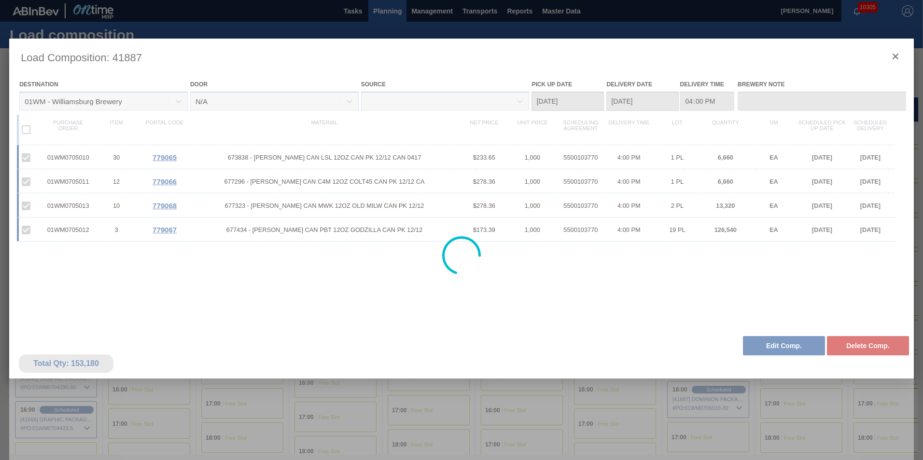
click at [788, 345] on div at bounding box center [461, 256] width 905 height 434
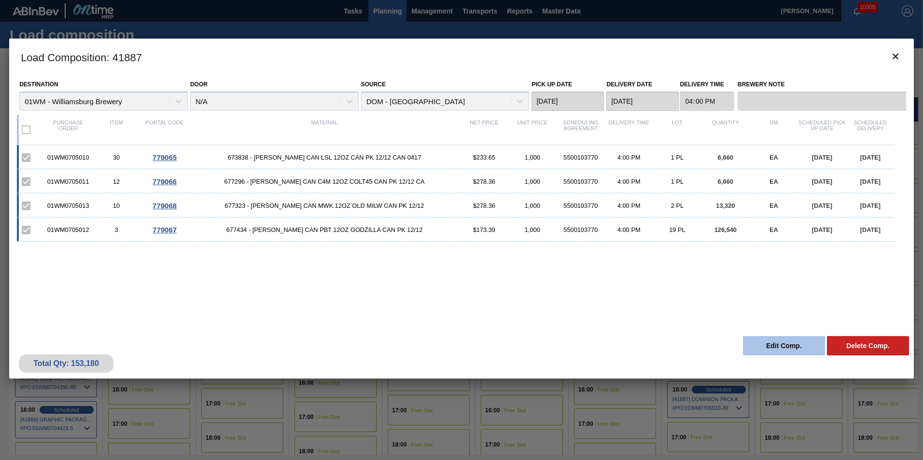
click at [788, 344] on button "Edit Comp." at bounding box center [784, 345] width 82 height 19
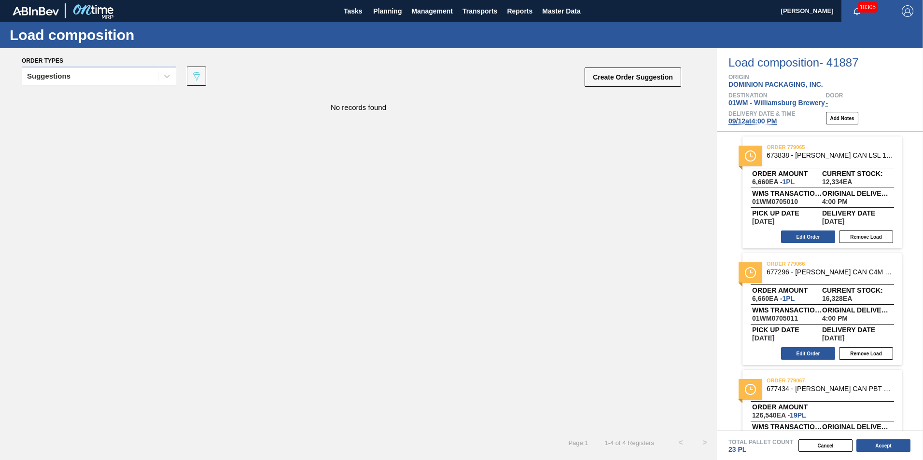
click at [76, 94] on div "No records found" at bounding box center [358, 103] width 717 height 18
click at [82, 72] on div "Suggestions" at bounding box center [90, 77] width 136 height 14
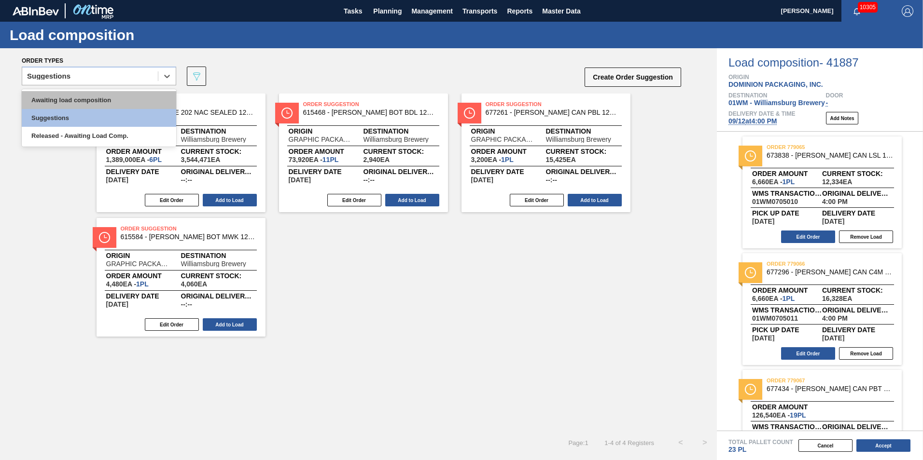
click at [72, 106] on div "Awaiting load composition" at bounding box center [99, 100] width 154 height 18
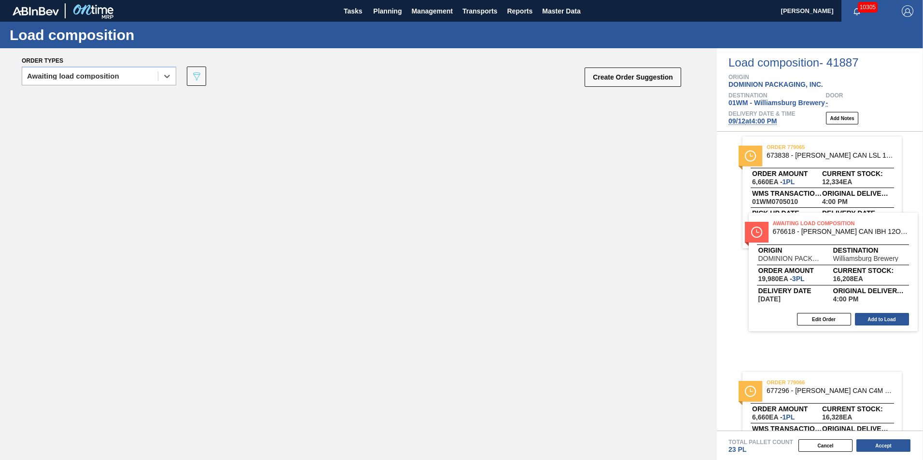
drag, startPoint x: 159, startPoint y: 152, endPoint x: 797, endPoint y: 271, distance: 649.2
click at [797, 271] on div "Order types option Awaiting load composition, selected. Select is focused ,type…" at bounding box center [461, 254] width 923 height 412
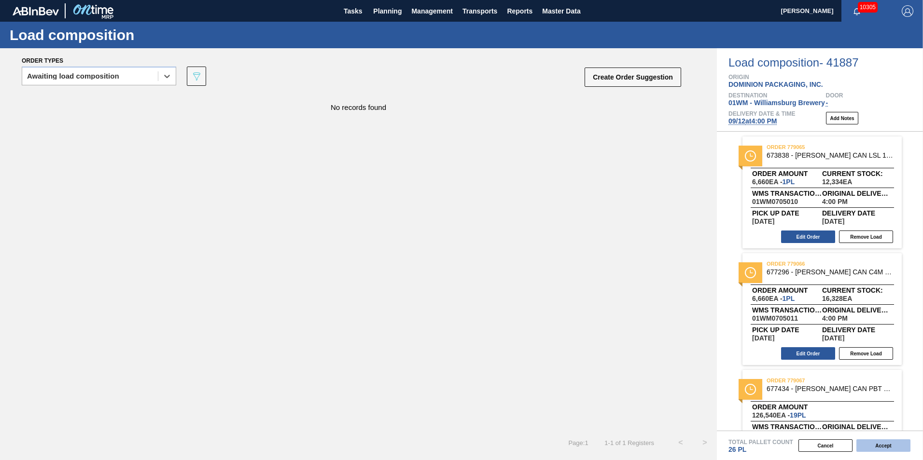
click at [889, 442] on button "Accept" at bounding box center [883, 446] width 54 height 13
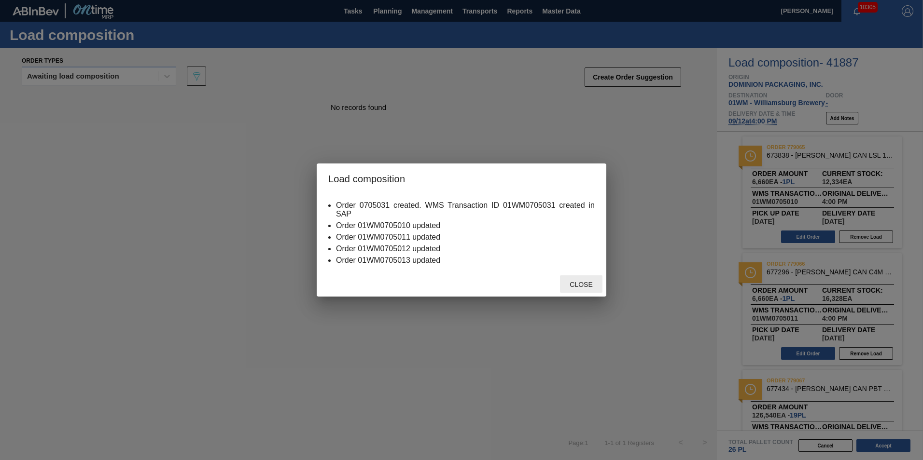
click at [580, 283] on span "Close" at bounding box center [581, 285] width 38 height 8
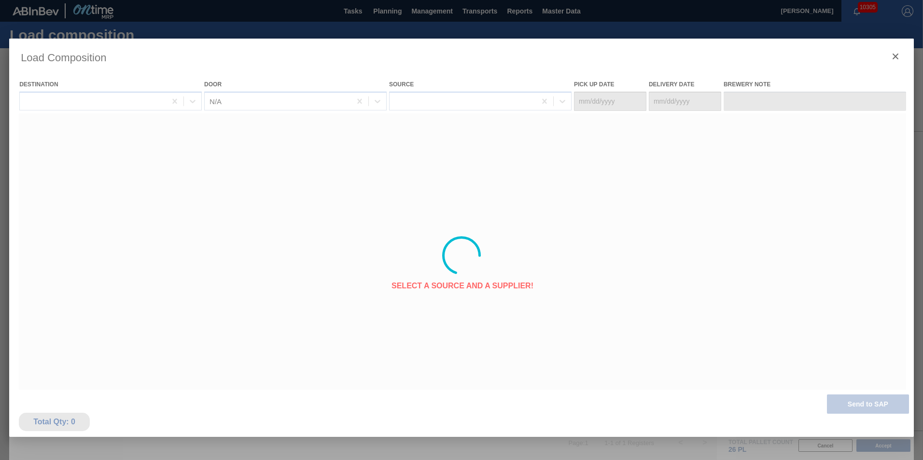
type Date "[DATE]"
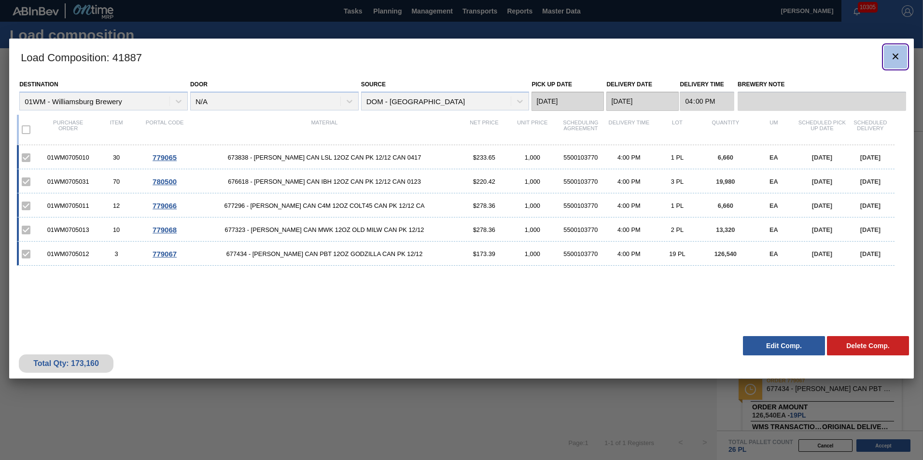
click at [897, 60] on icon "botão de ícone" at bounding box center [896, 57] width 12 height 12
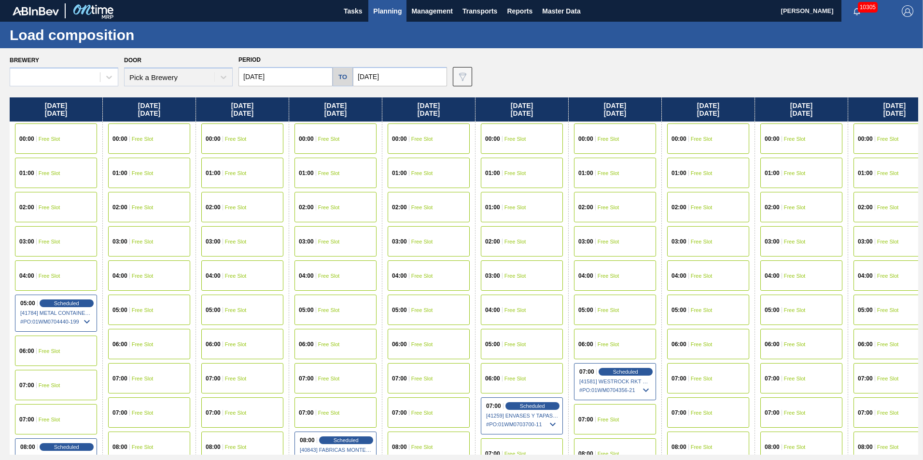
type input "[DATE]"
click at [615, 109] on div "Thursday 09/11/2025" at bounding box center [615, 110] width 93 height 24
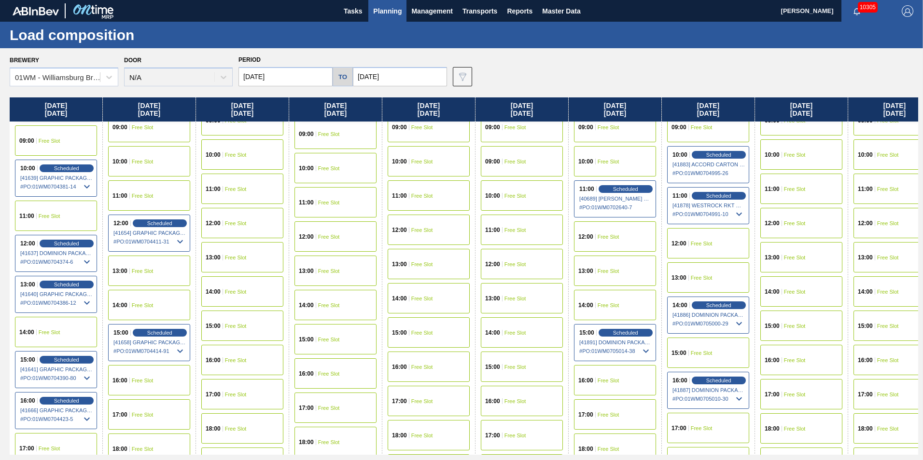
scroll to position [483, 0]
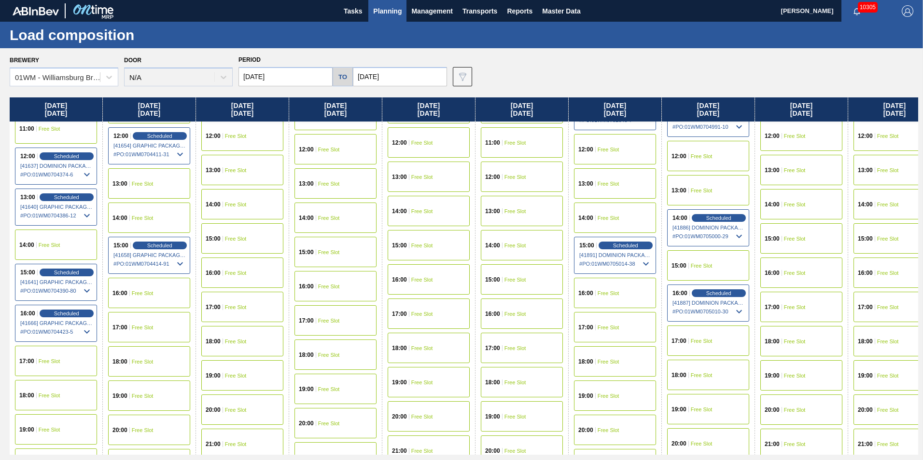
click at [377, 12] on span "Planning" at bounding box center [387, 11] width 28 height 12
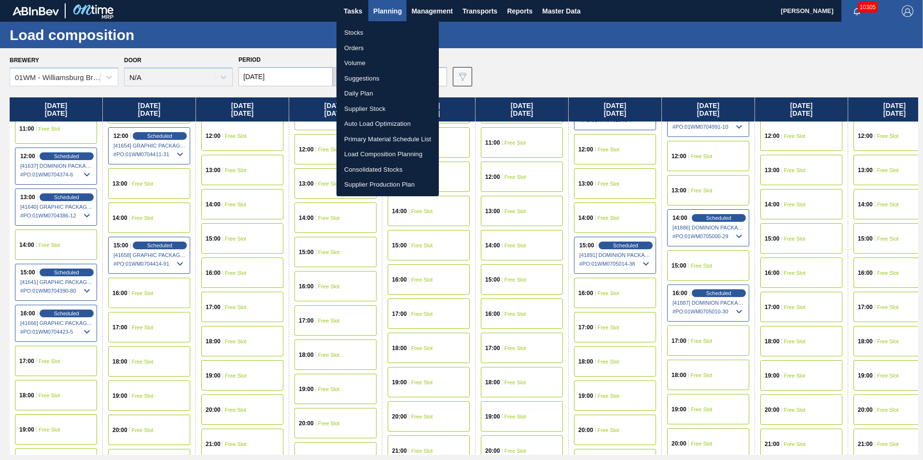
click at [359, 154] on li "Load Composition Planning" at bounding box center [387, 154] width 102 height 15
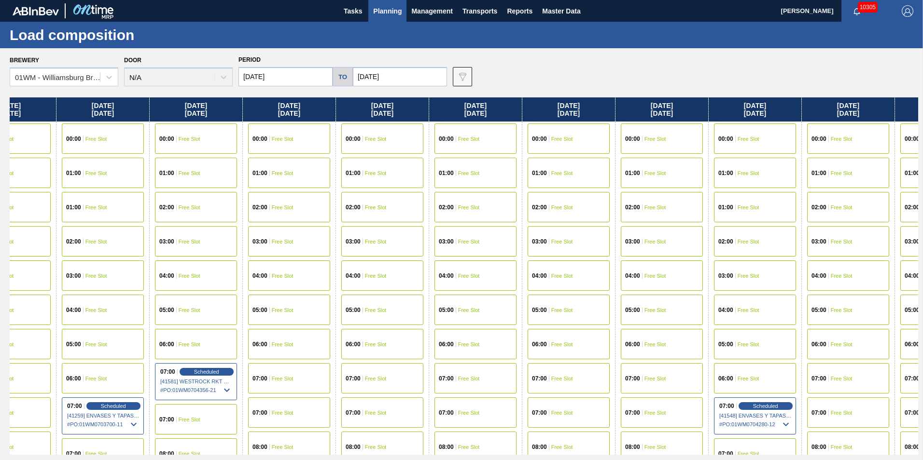
drag, startPoint x: 485, startPoint y: 109, endPoint x: 64, endPoint y: 111, distance: 421.4
click at [65, 111] on div "Friday 09/05/2025 00:00 Free Slot 01:00 Free Slot 02:00 Free Slot 03:00 Free Sl…" at bounding box center [464, 277] width 908 height 358
click at [376, 16] on span "Planning" at bounding box center [387, 11] width 28 height 12
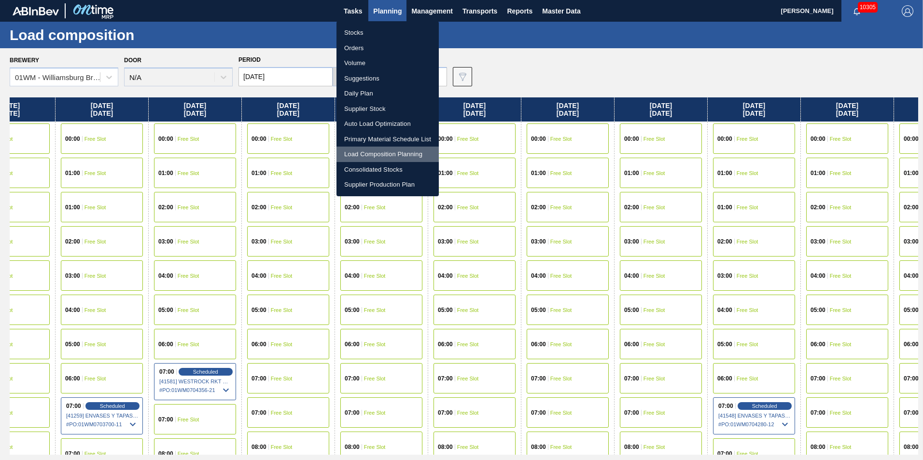
click at [368, 153] on li "Load Composition Planning" at bounding box center [387, 154] width 102 height 15
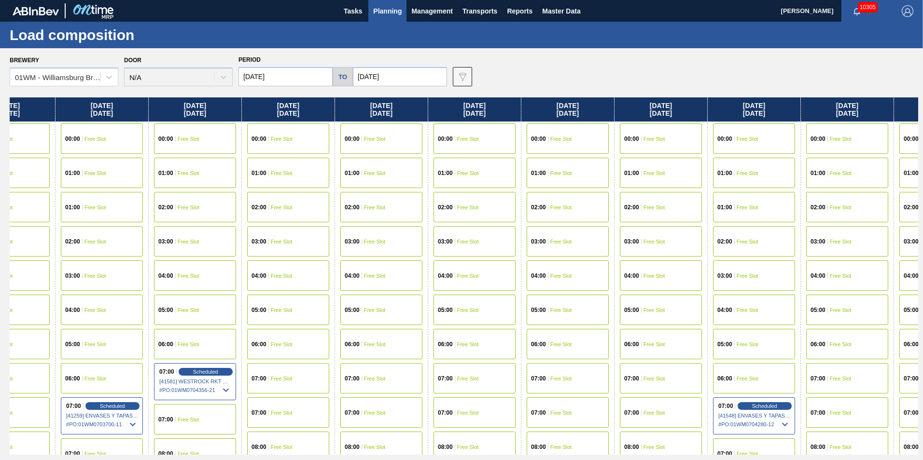
click at [392, 11] on span "Planning" at bounding box center [387, 11] width 28 height 12
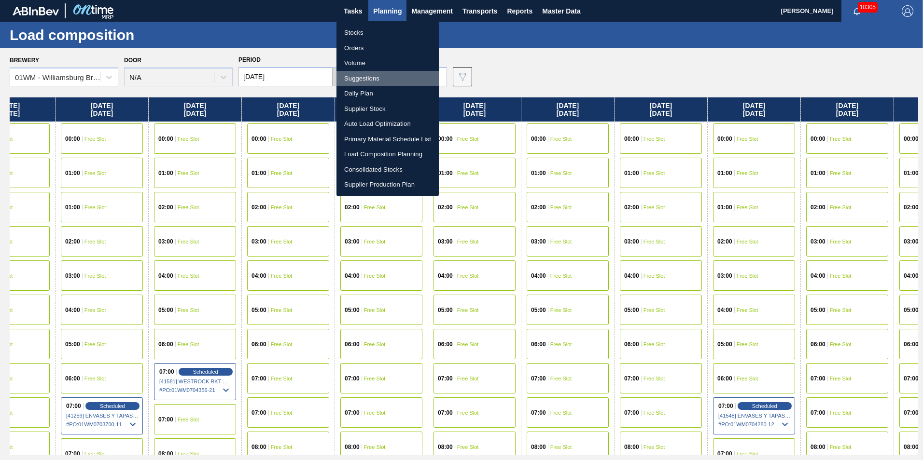
click at [374, 77] on li "Suggestions" at bounding box center [387, 78] width 102 height 15
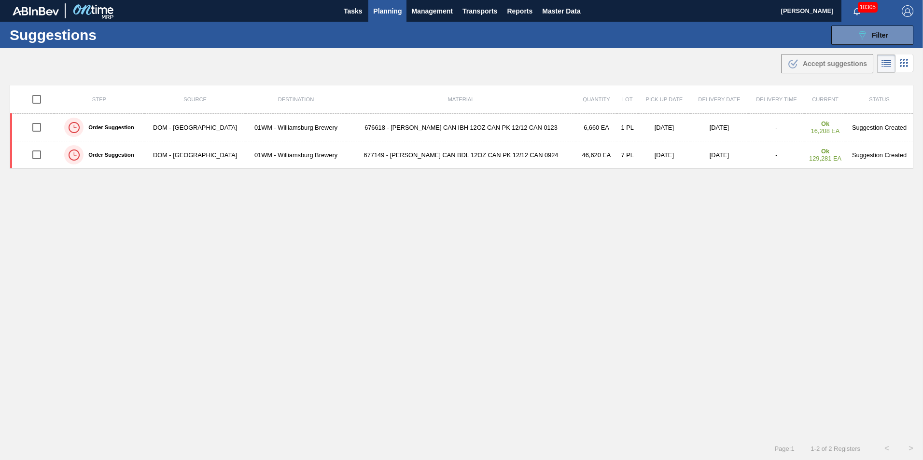
click at [392, 8] on span "Planning" at bounding box center [387, 11] width 28 height 12
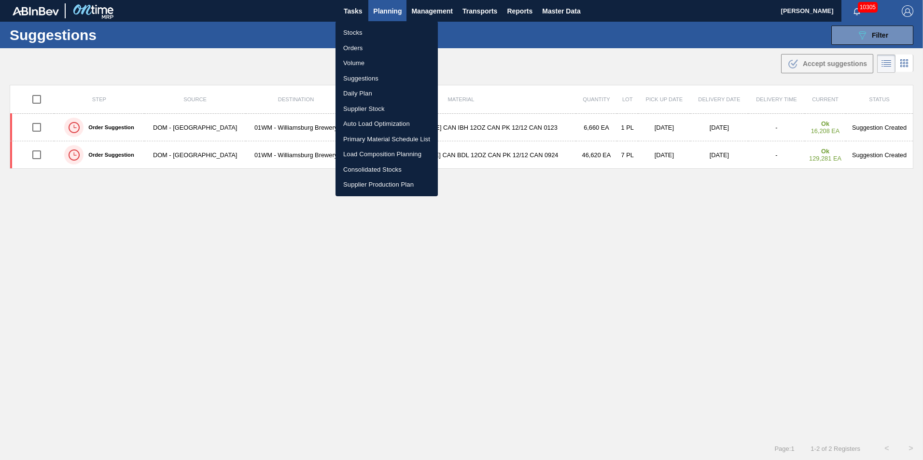
click at [359, 77] on li "Suggestions" at bounding box center [386, 78] width 102 height 15
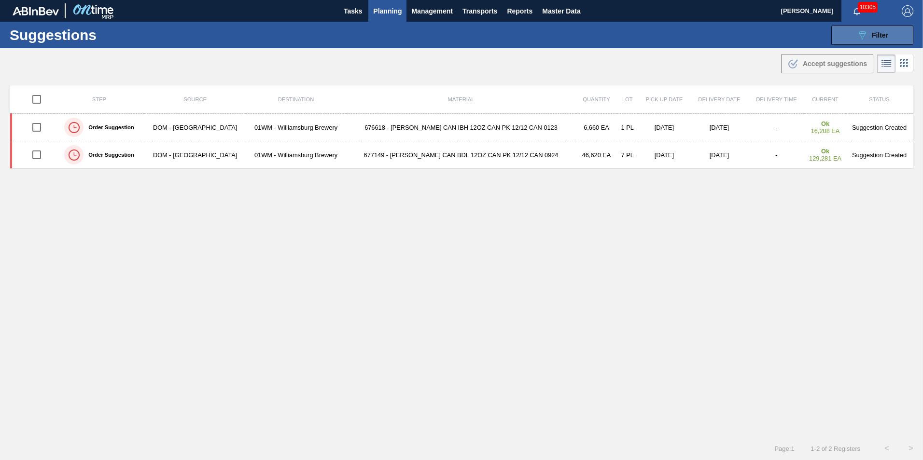
click at [874, 41] on button "089F7B8B-B2A5-4AFE-B5C0-19BA573D28AC Filter" at bounding box center [872, 35] width 82 height 19
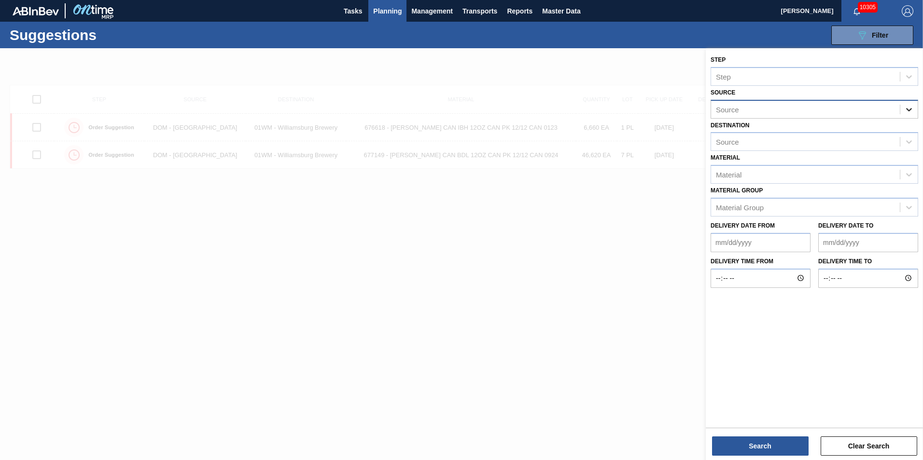
click at [909, 106] on icon at bounding box center [909, 110] width 10 height 10
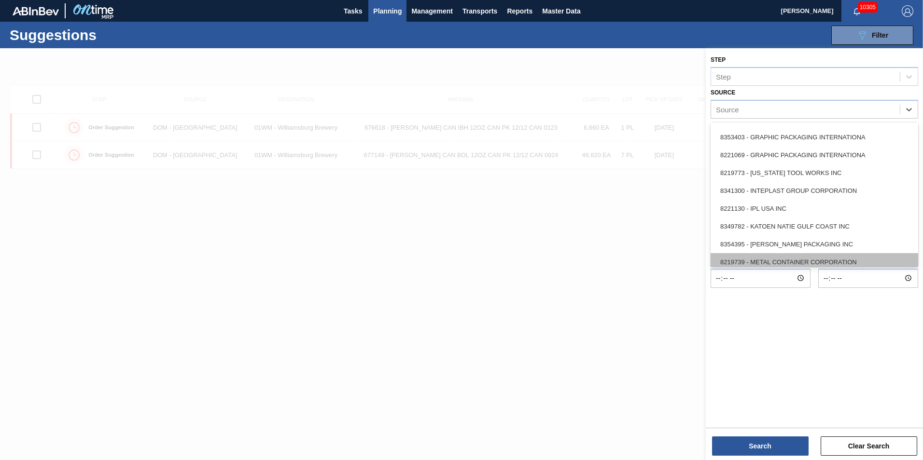
scroll to position [237, 0]
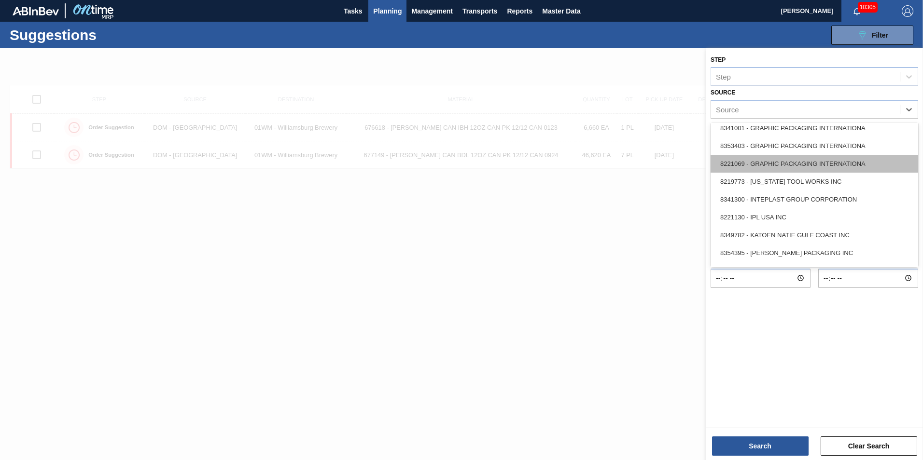
click at [801, 166] on div "8221069 - GRAPHIC PACKAGING INTERNATIONA" at bounding box center [815, 164] width 208 height 18
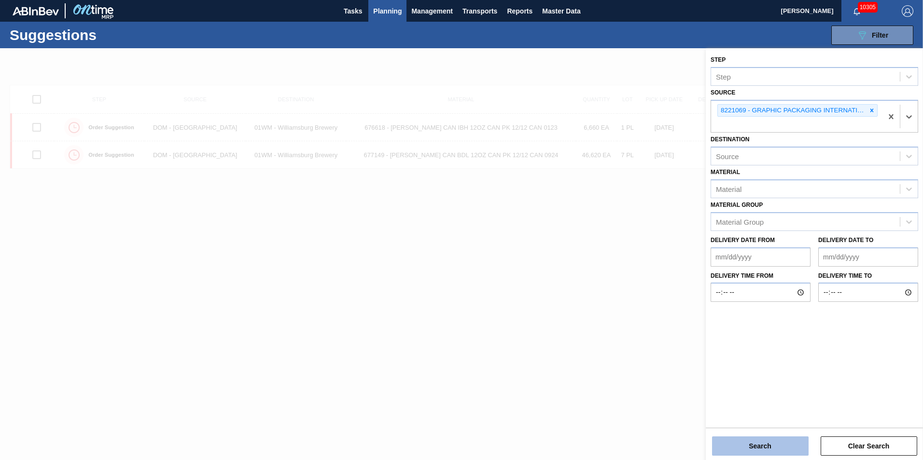
click at [763, 446] on button "Search" at bounding box center [760, 446] width 97 height 19
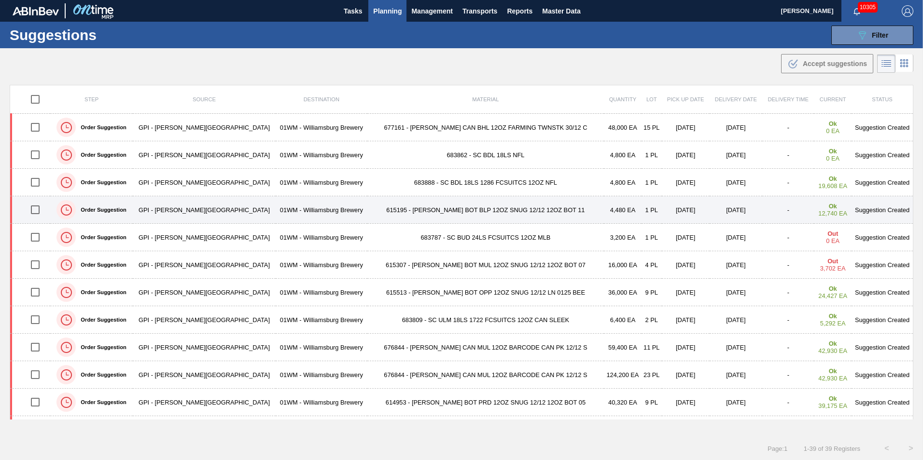
click at [39, 210] on input "checkbox" at bounding box center [35, 210] width 20 height 20
checkbox input "true"
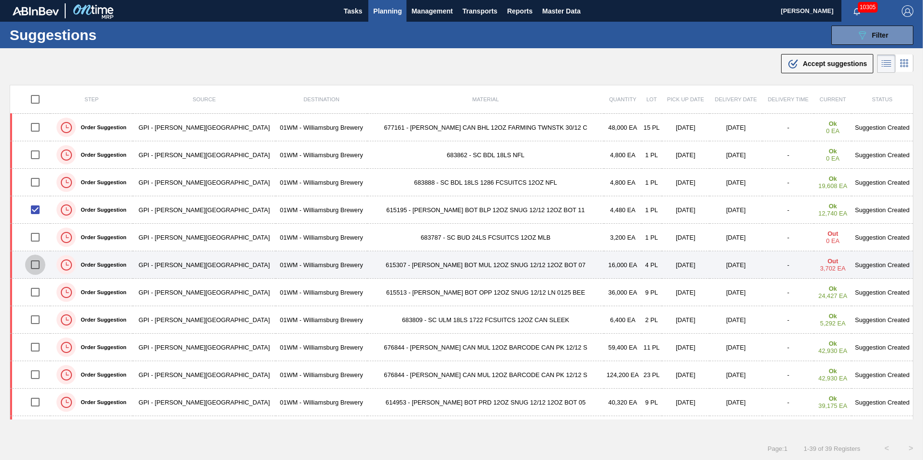
click at [41, 266] on input "checkbox" at bounding box center [35, 265] width 20 height 20
checkbox input "true"
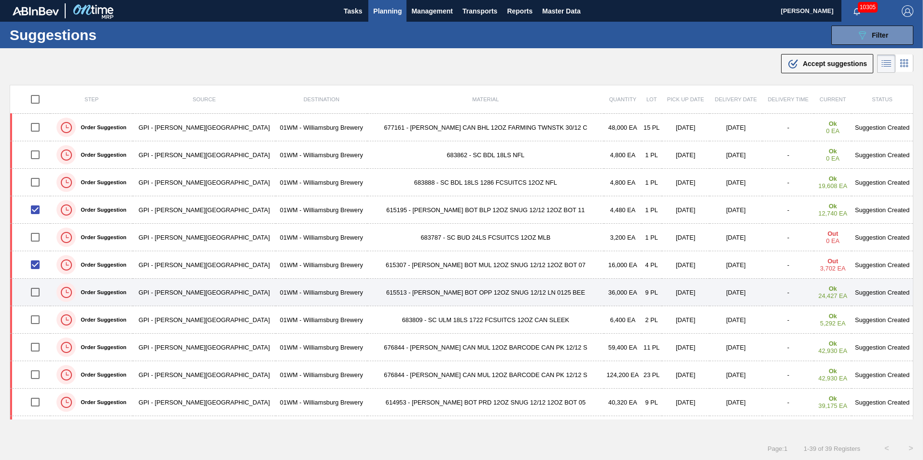
click at [40, 293] on input "checkbox" at bounding box center [35, 292] width 20 height 20
checkbox input "true"
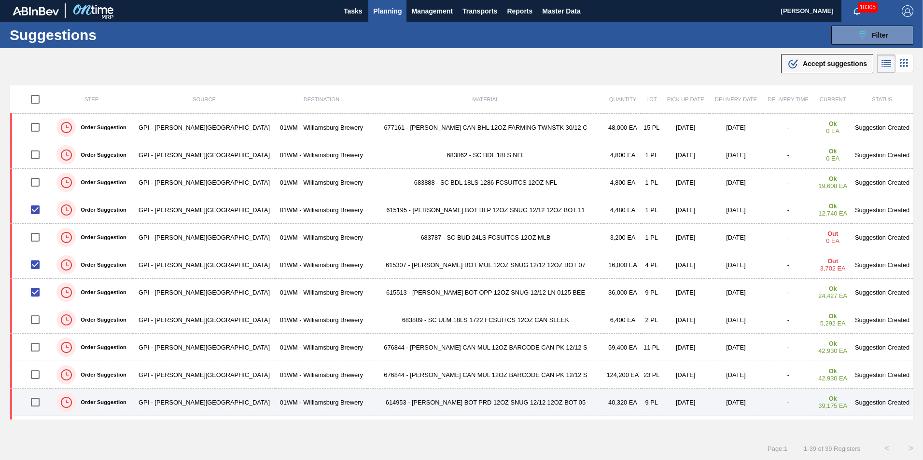
click at [40, 401] on input "checkbox" at bounding box center [35, 402] width 20 height 20
checkbox input "true"
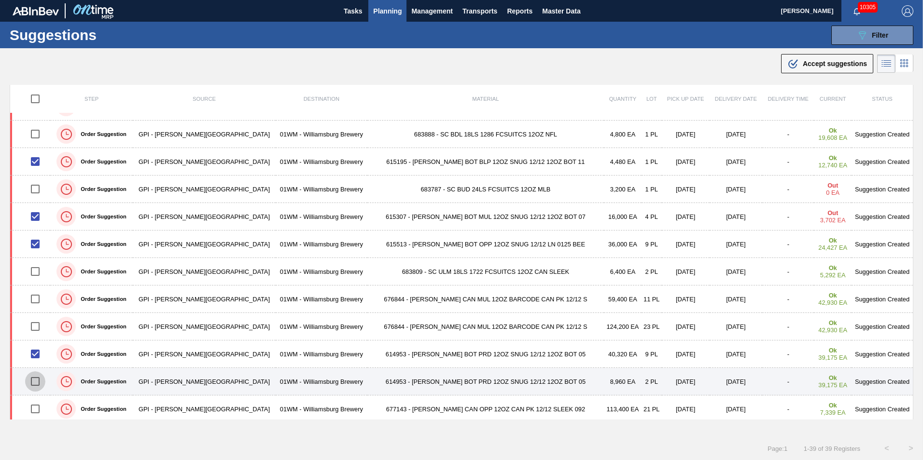
click at [40, 378] on input "checkbox" at bounding box center [35, 382] width 20 height 20
checkbox input "true"
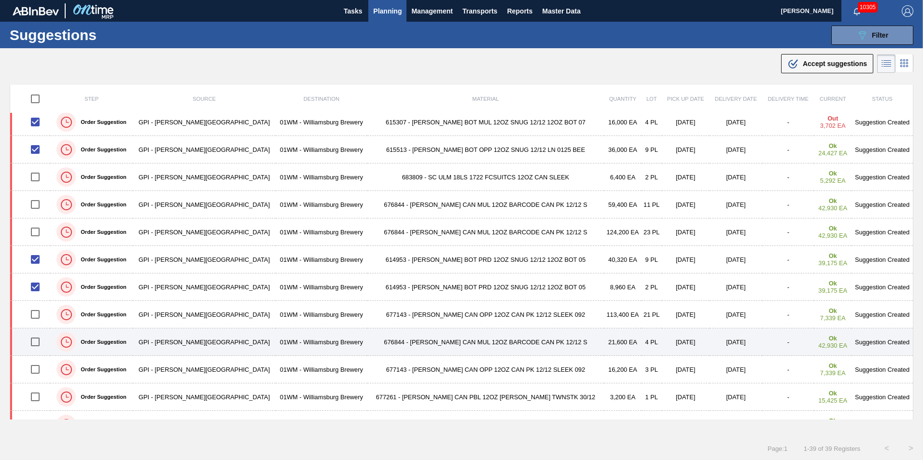
scroll to position [193, 0]
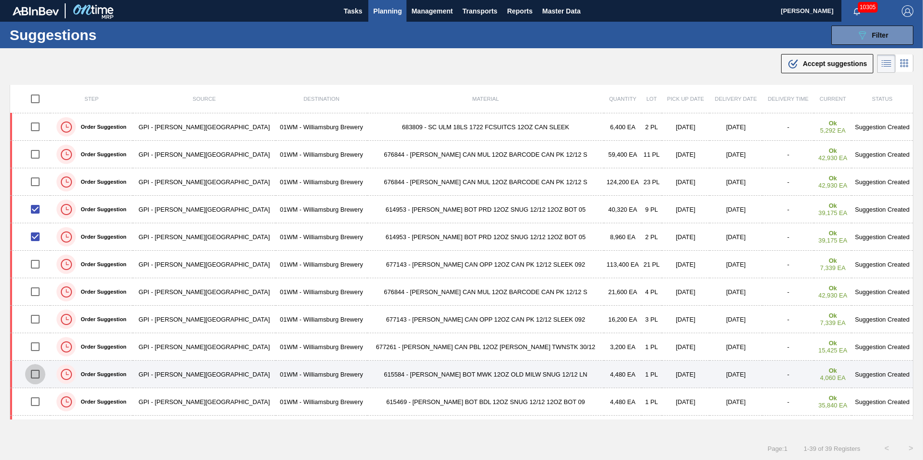
click at [42, 375] on input "checkbox" at bounding box center [35, 374] width 20 height 20
checkbox input "true"
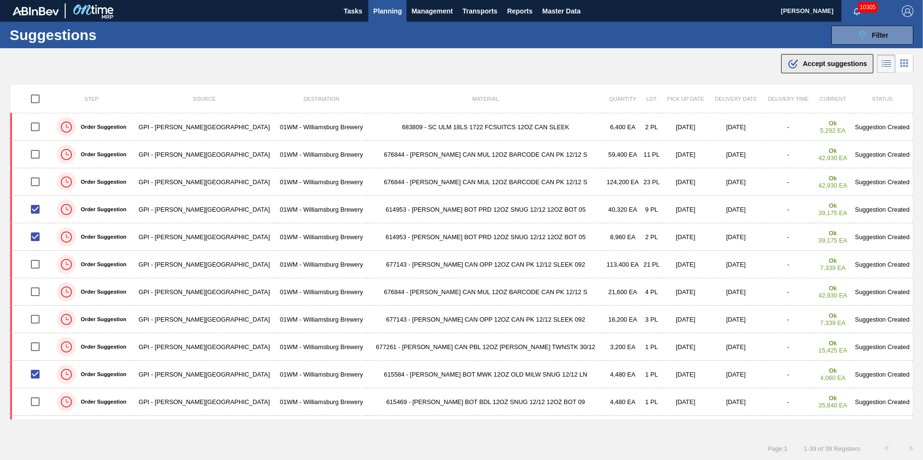
click at [806, 69] on div ".b{fill:var(--color-action-default)} Accept suggestions" at bounding box center [827, 64] width 80 height 12
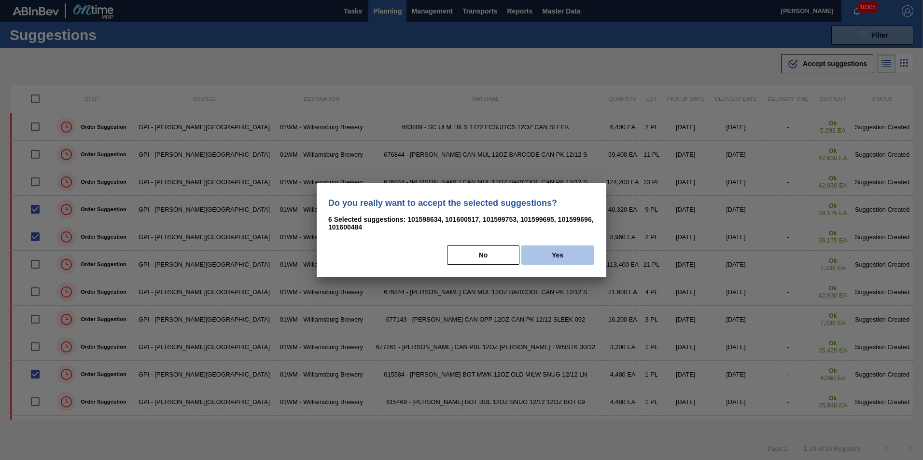
click at [557, 255] on button "Yes" at bounding box center [557, 255] width 72 height 19
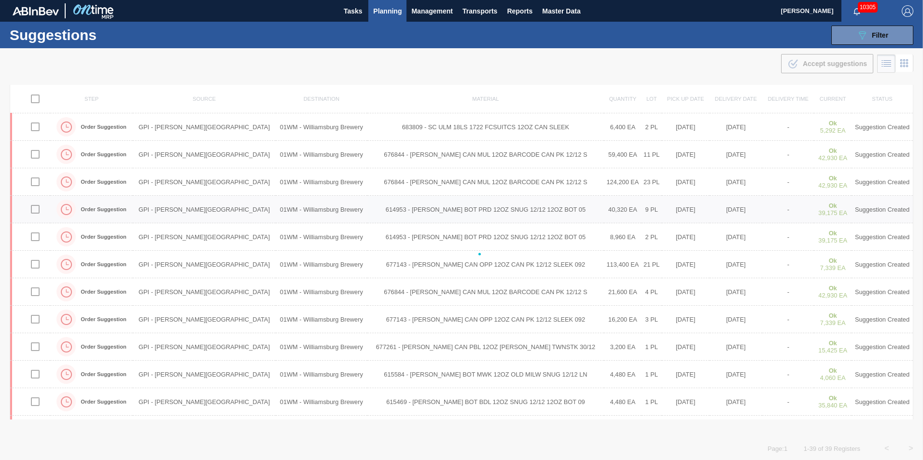
checkbox input "false"
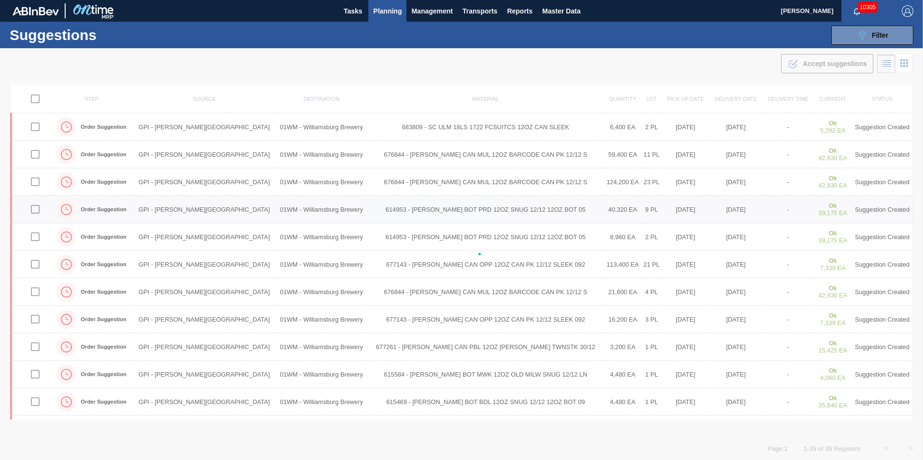
checkbox input "false"
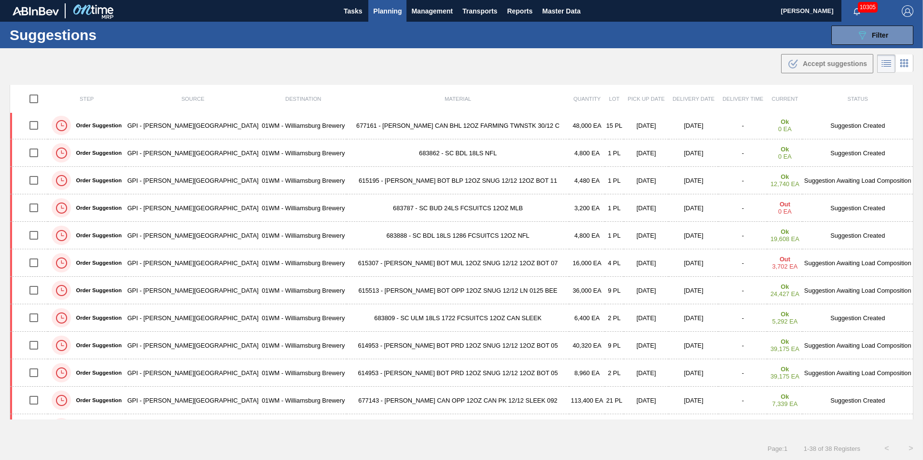
scroll to position [0, 0]
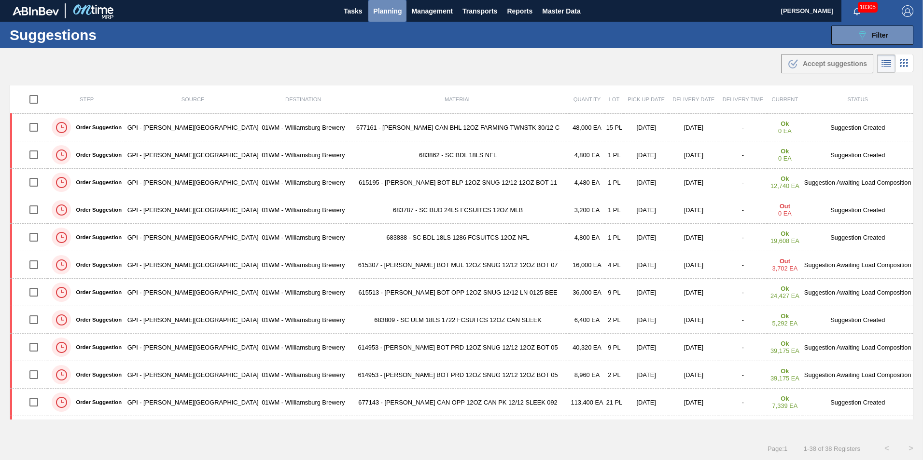
click at [384, 9] on span "Planning" at bounding box center [387, 11] width 28 height 12
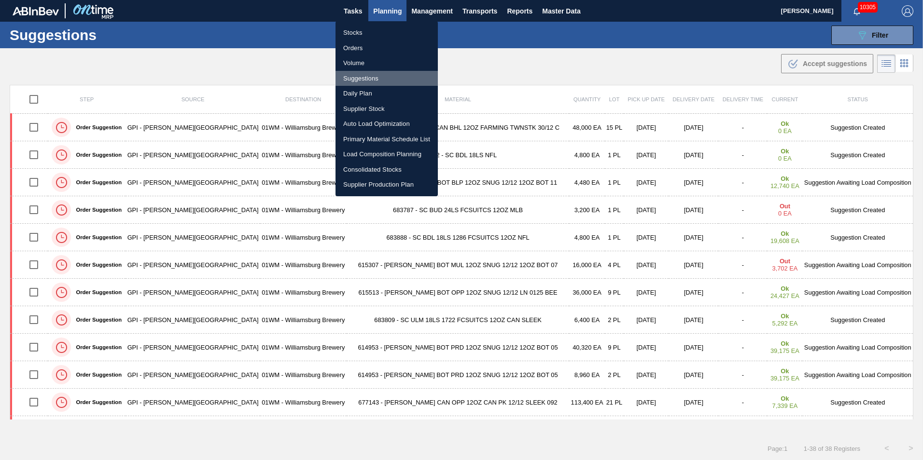
click at [386, 78] on li "Suggestions" at bounding box center [386, 78] width 102 height 15
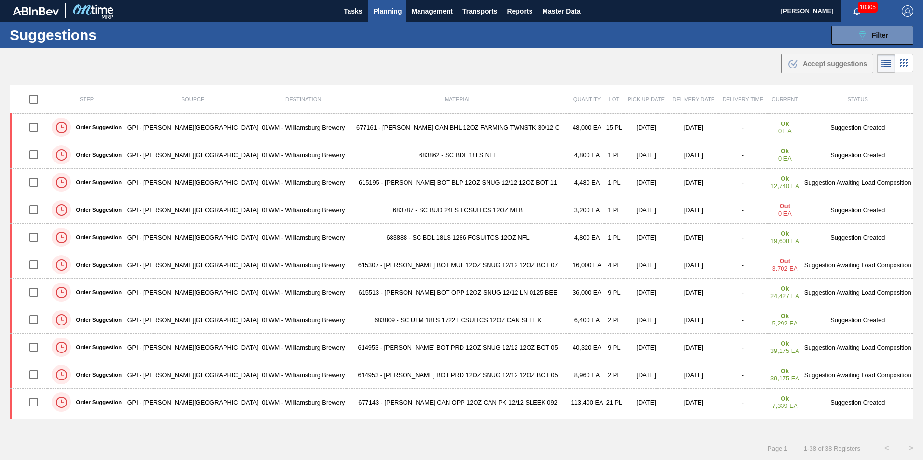
click at [381, 4] on button "Planning" at bounding box center [387, 11] width 38 height 22
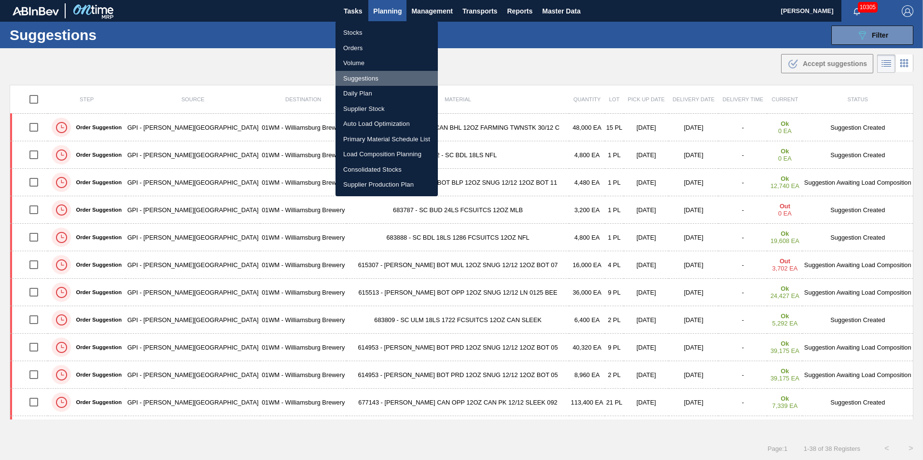
click at [375, 77] on li "Suggestions" at bounding box center [386, 78] width 102 height 15
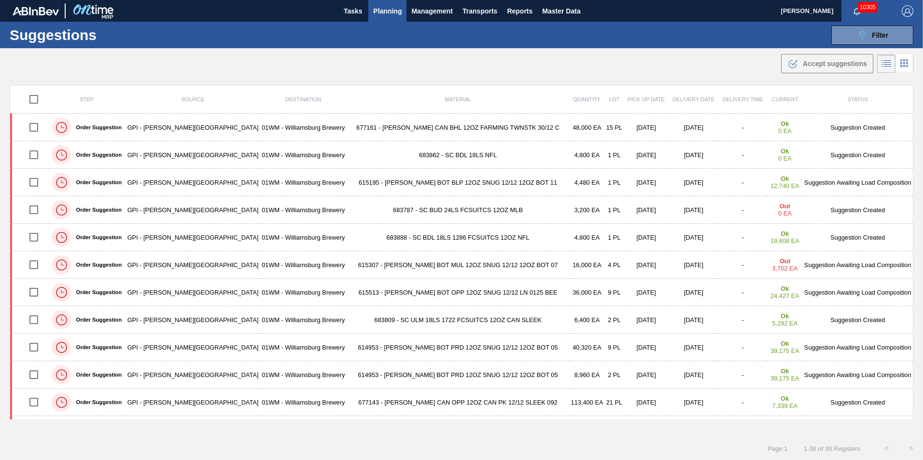
click at [378, 13] on span "Planning" at bounding box center [387, 11] width 28 height 12
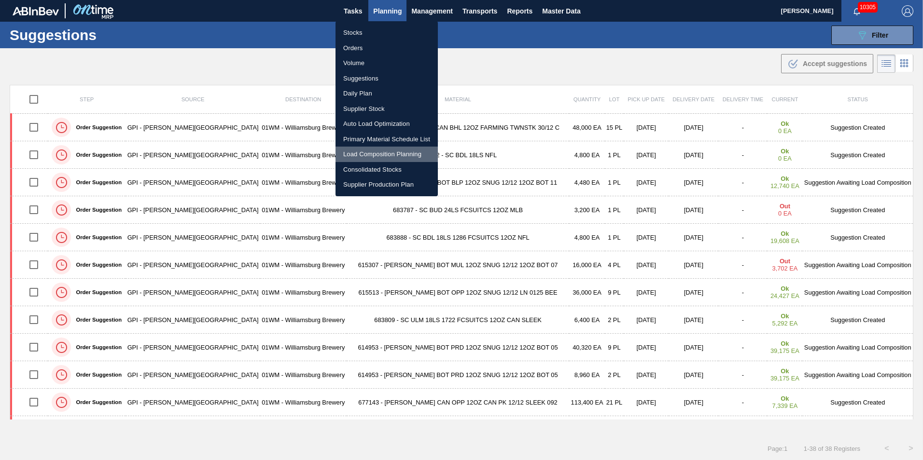
click at [386, 152] on li "Load Composition Planning" at bounding box center [386, 154] width 102 height 15
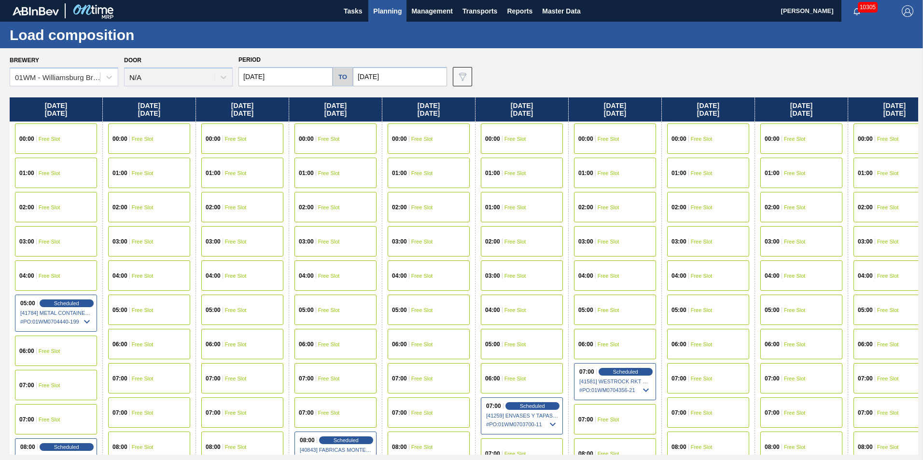
click at [265, 73] on input "[DATE]" at bounding box center [285, 76] width 94 height 19
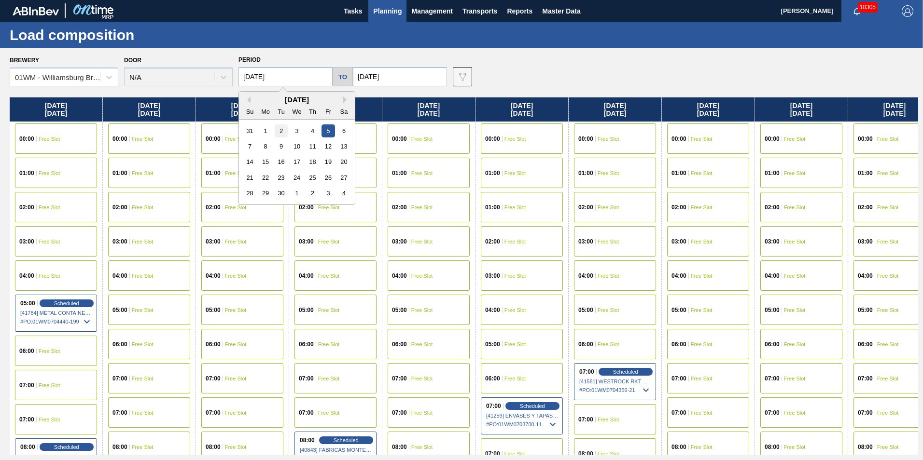
click at [278, 127] on div "2" at bounding box center [281, 131] width 13 height 13
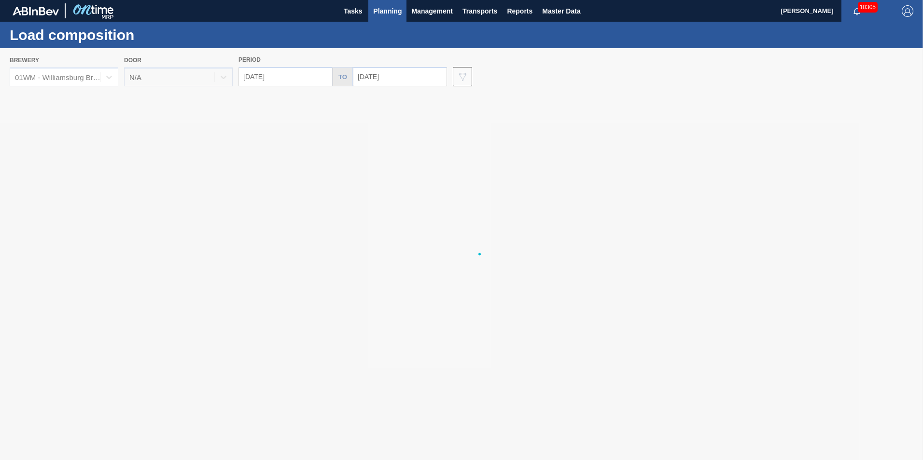
type input "[DATE]"
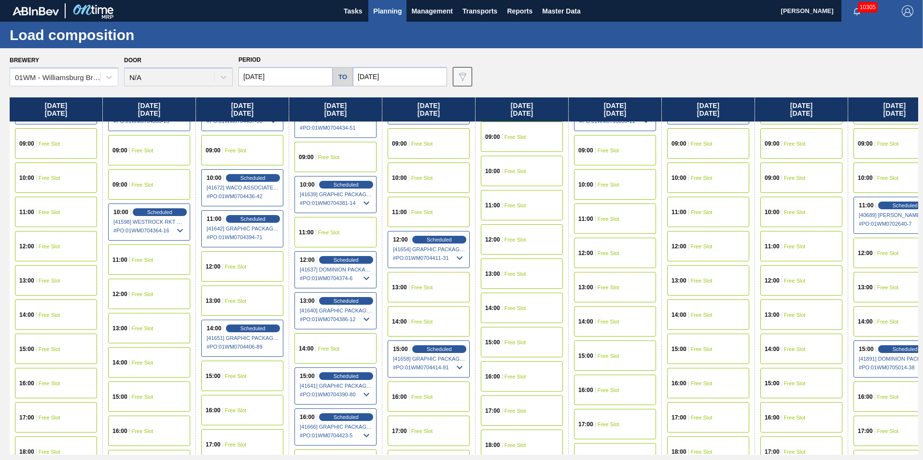
scroll to position [386, 0]
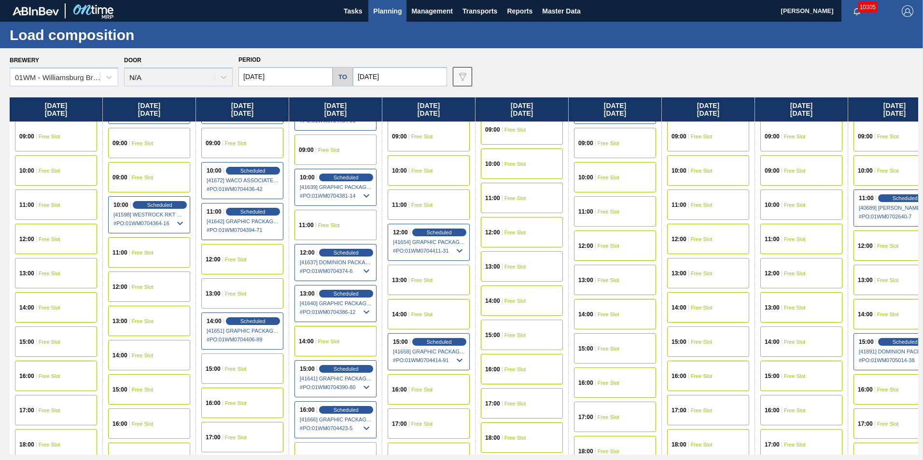
click at [51, 308] on span "Free Slot" at bounding box center [50, 308] width 22 height 6
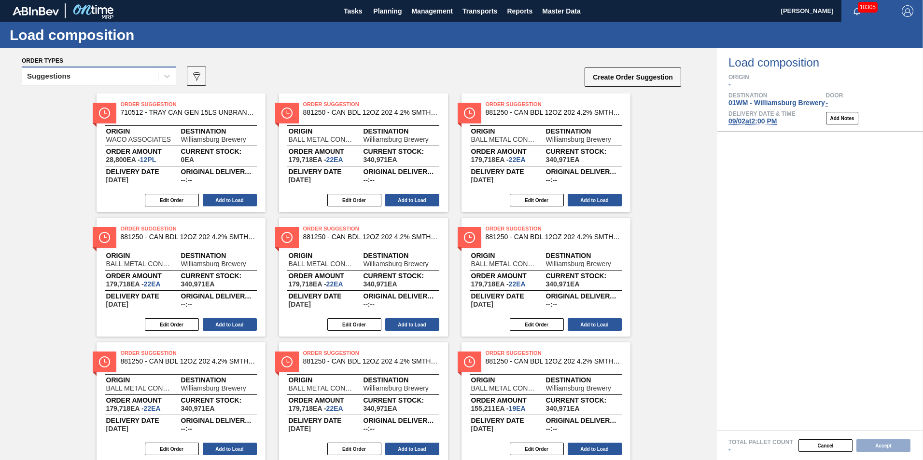
click at [121, 70] on div "Suggestions" at bounding box center [90, 77] width 136 height 14
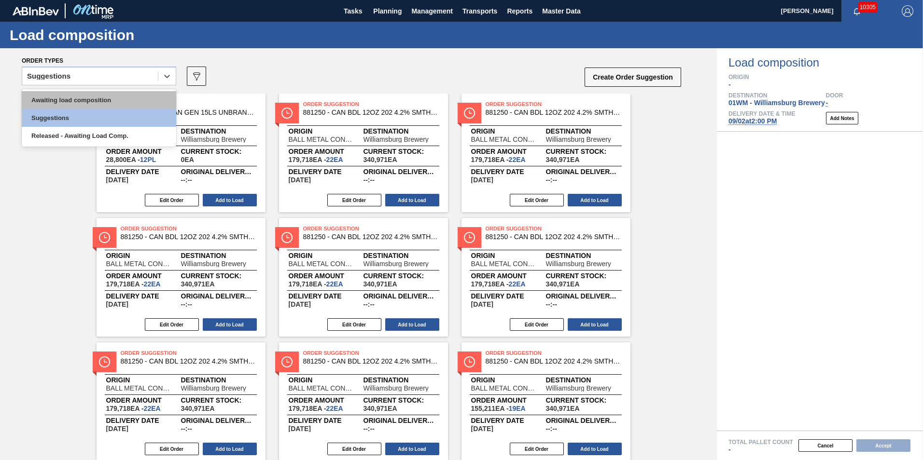
click at [97, 96] on div "Awaiting load composition" at bounding box center [99, 100] width 154 height 18
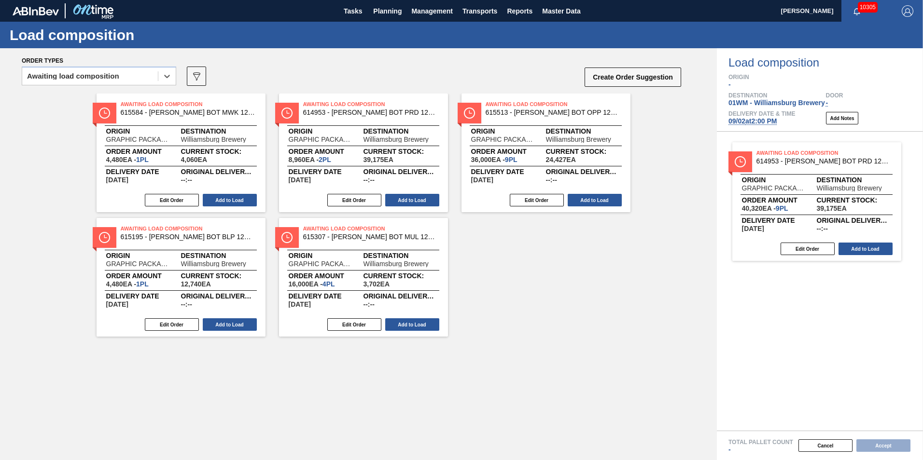
drag, startPoint x: 533, startPoint y: 174, endPoint x: 812, endPoint y: 222, distance: 282.6
click at [811, 222] on div "Order types option Awaiting load composition, selected. Select is focused ,type…" at bounding box center [461, 254] width 923 height 412
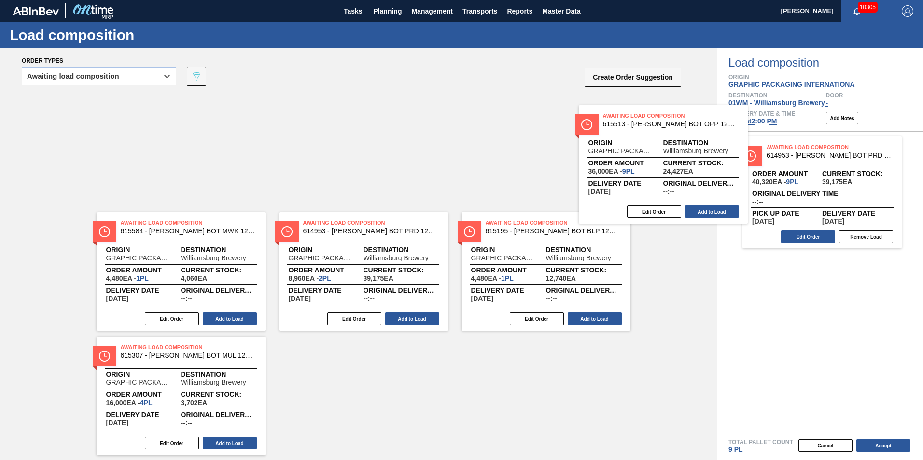
drag, startPoint x: 542, startPoint y: 155, endPoint x: 852, endPoint y: 194, distance: 312.8
click at [852, 194] on div "Order types option Awaiting load composition, selected. Select is focused ,type…" at bounding box center [461, 254] width 923 height 412
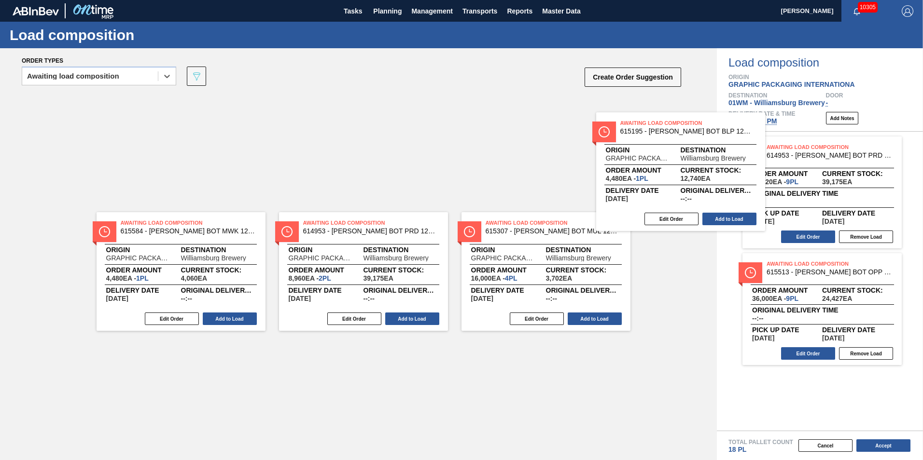
drag, startPoint x: 646, startPoint y: 157, endPoint x: 803, endPoint y: 180, distance: 158.1
click at [802, 180] on div "Order types option Awaiting load composition, selected. Select is focused ,type…" at bounding box center [461, 254] width 923 height 412
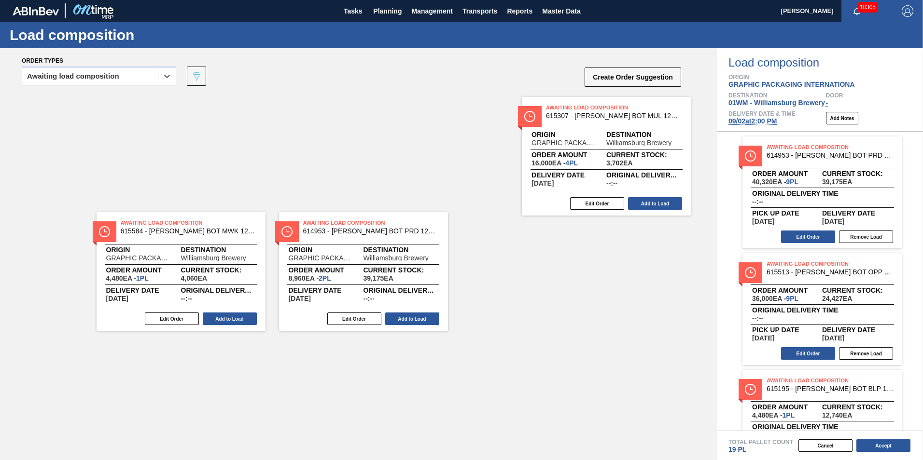
drag, startPoint x: 494, startPoint y: 135, endPoint x: 812, endPoint y: 193, distance: 323.2
click at [811, 193] on div "Order types option Awaiting load composition, selected. Select is focused ,type…" at bounding box center [461, 254] width 923 height 412
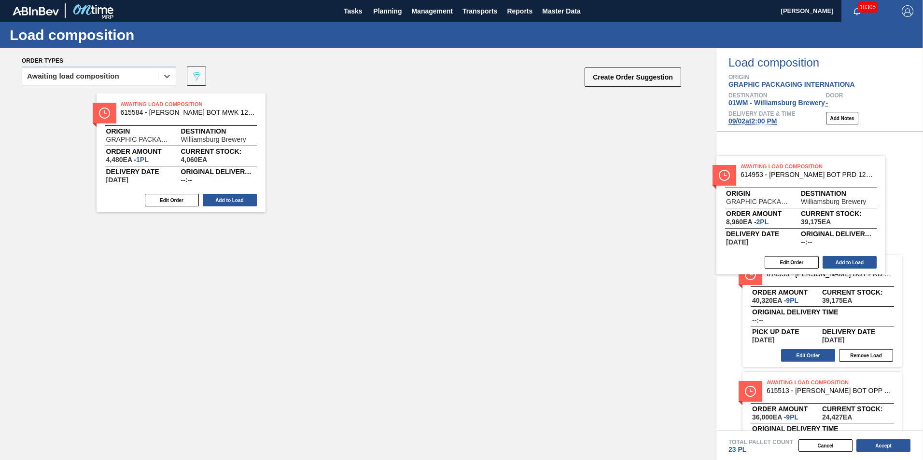
drag, startPoint x: 342, startPoint y: 121, endPoint x: 796, endPoint y: 185, distance: 458.7
click at [795, 185] on div "Order types option Awaiting load composition, selected. Select is focused ,type…" at bounding box center [461, 254] width 923 height 412
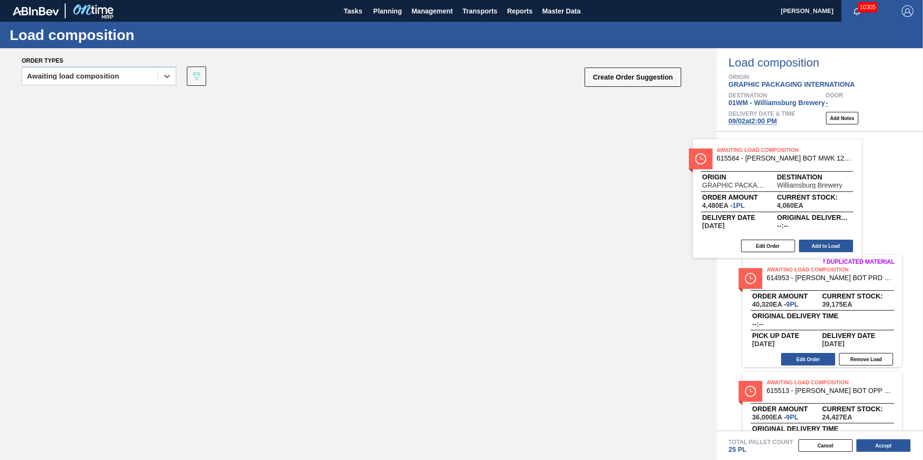
drag, startPoint x: 207, startPoint y: 142, endPoint x: 885, endPoint y: 184, distance: 679.5
click at [877, 184] on div "Order types option Awaiting load composition, selected. Select is focused ,type…" at bounding box center [461, 254] width 923 height 412
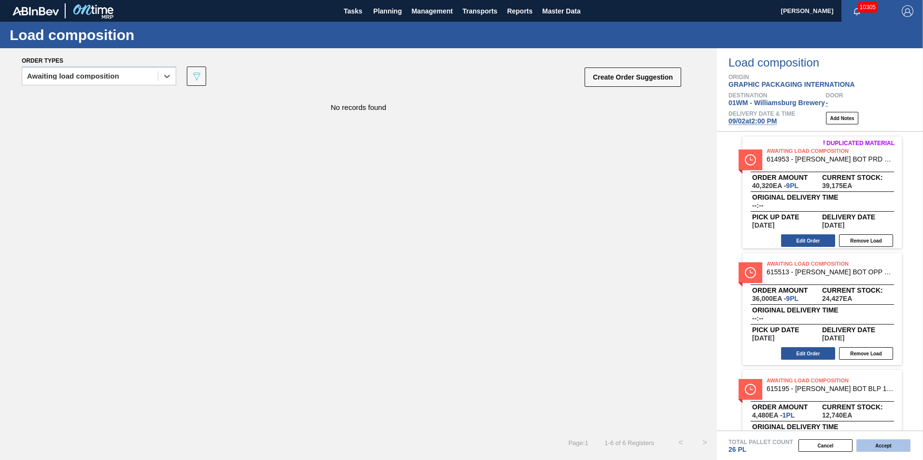
click at [885, 445] on button "Accept" at bounding box center [883, 446] width 54 height 13
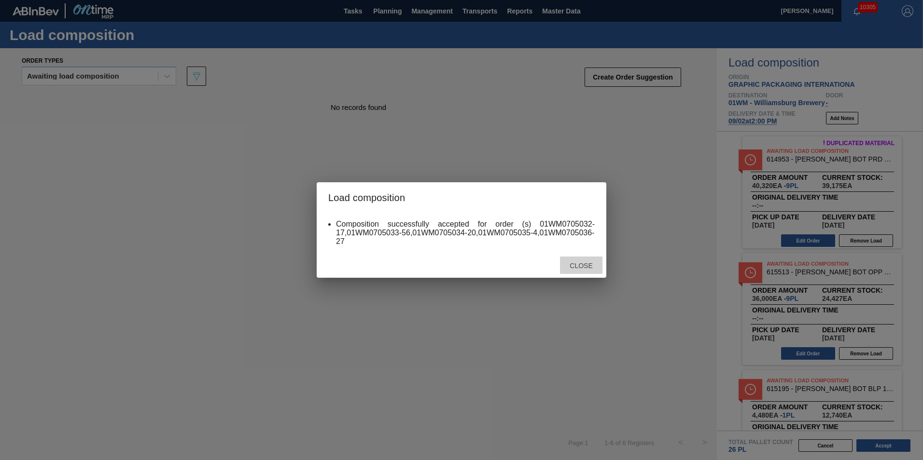
click at [584, 270] on div "Close" at bounding box center [581, 266] width 42 height 18
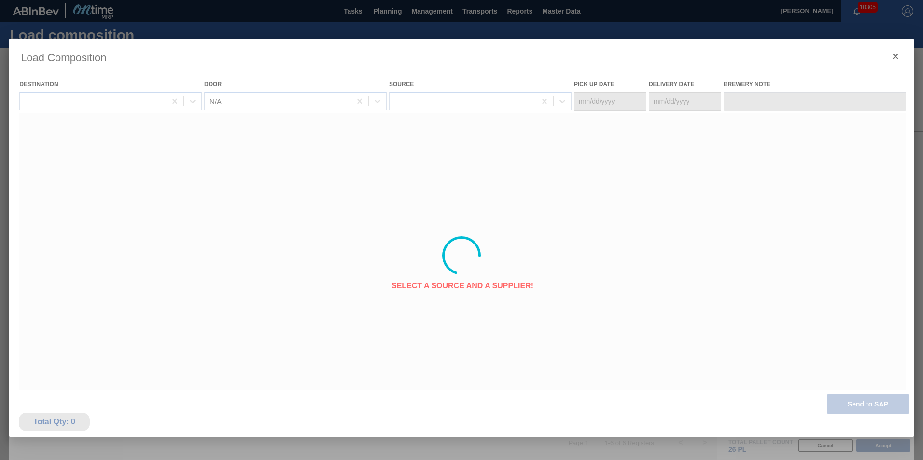
type Date "[DATE]"
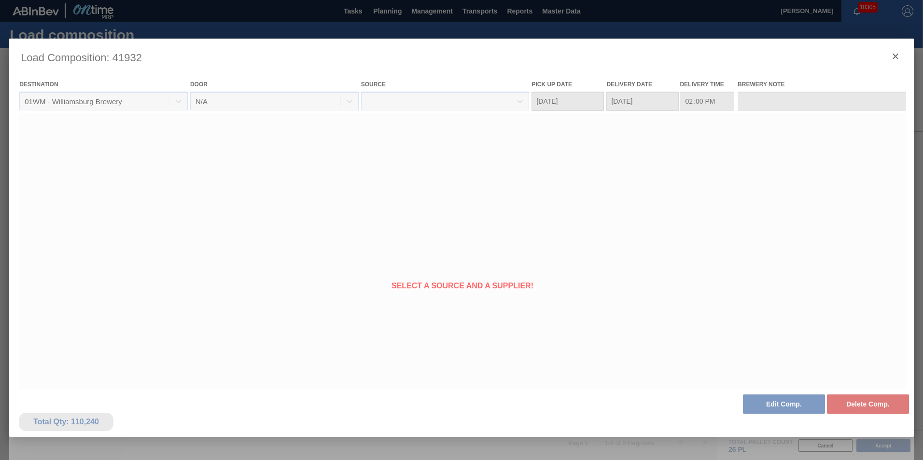
click at [894, 57] on div at bounding box center [461, 256] width 905 height 434
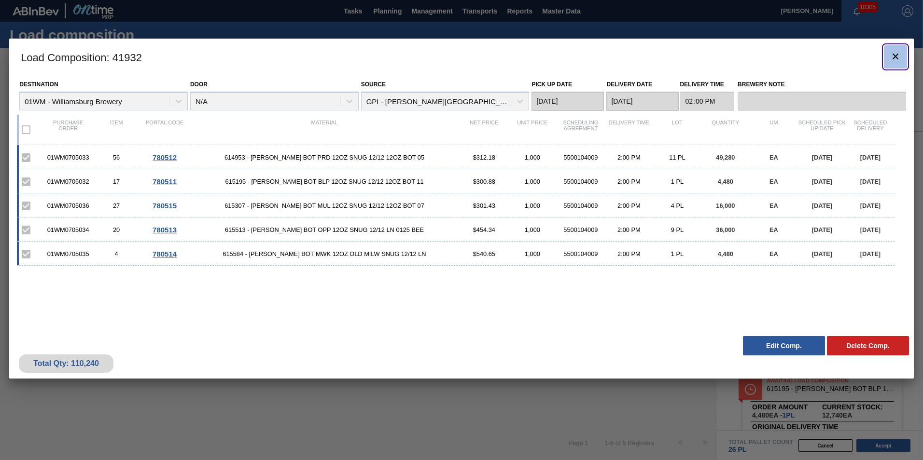
click at [900, 53] on icon "botão de ícone" at bounding box center [896, 57] width 12 height 12
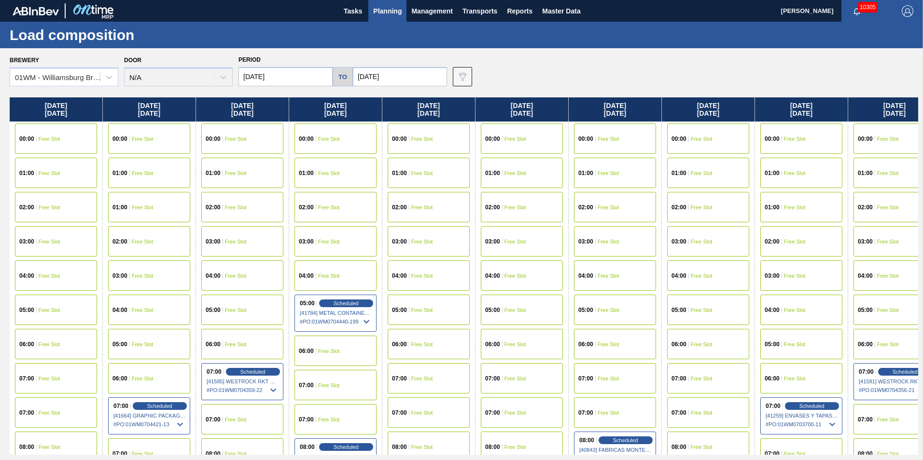
click at [394, 12] on span "Planning" at bounding box center [387, 11] width 28 height 12
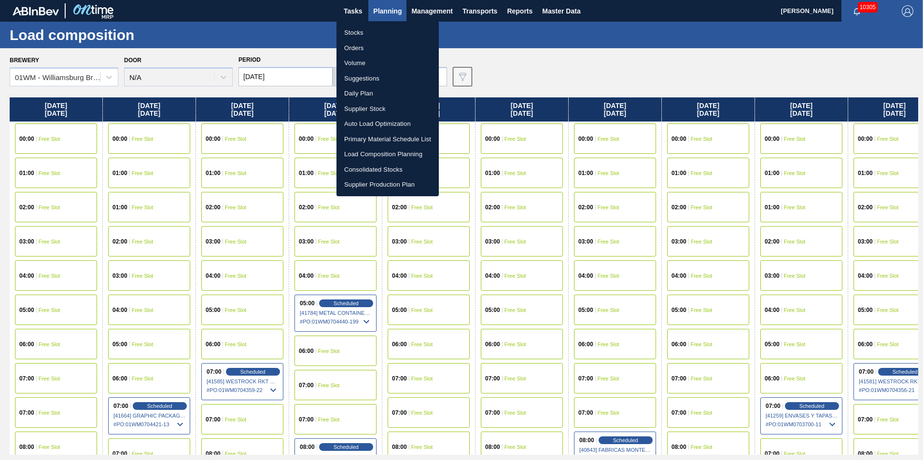
click at [387, 152] on li "Load Composition Planning" at bounding box center [387, 154] width 102 height 15
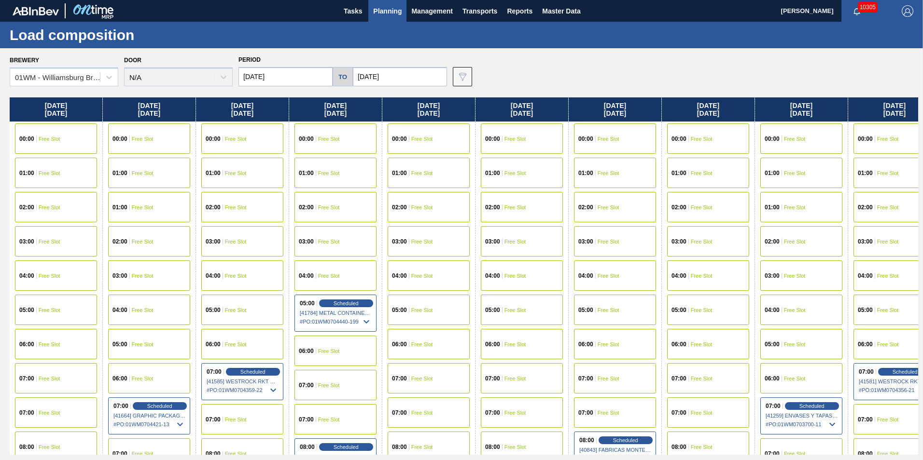
click at [389, 17] on button "Planning" at bounding box center [387, 11] width 38 height 22
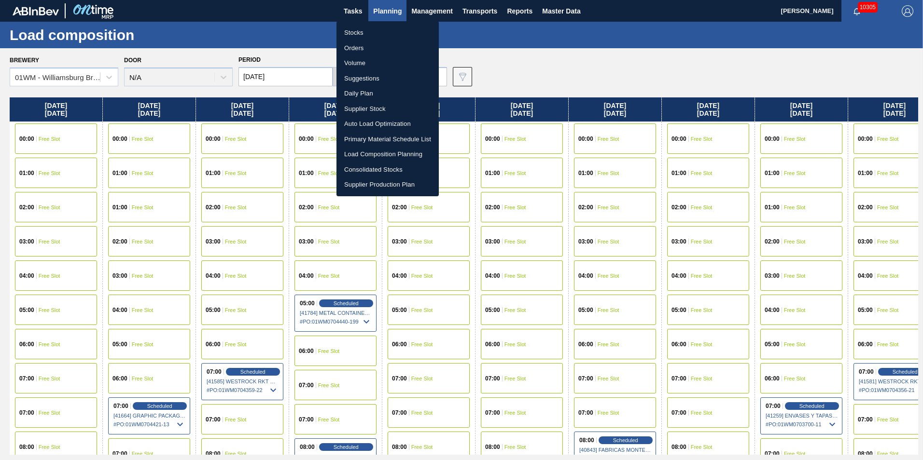
click at [369, 79] on li "Suggestions" at bounding box center [387, 78] width 102 height 15
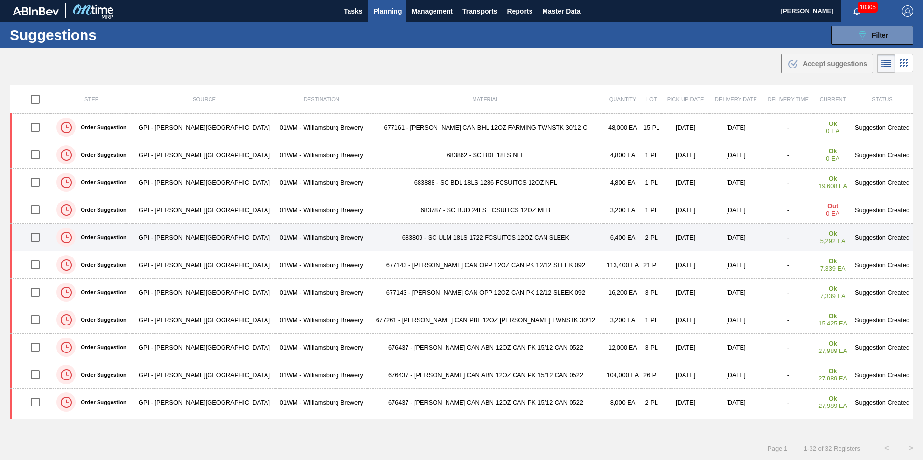
click at [37, 238] on input "checkbox" at bounding box center [35, 237] width 20 height 20
checkbox input "true"
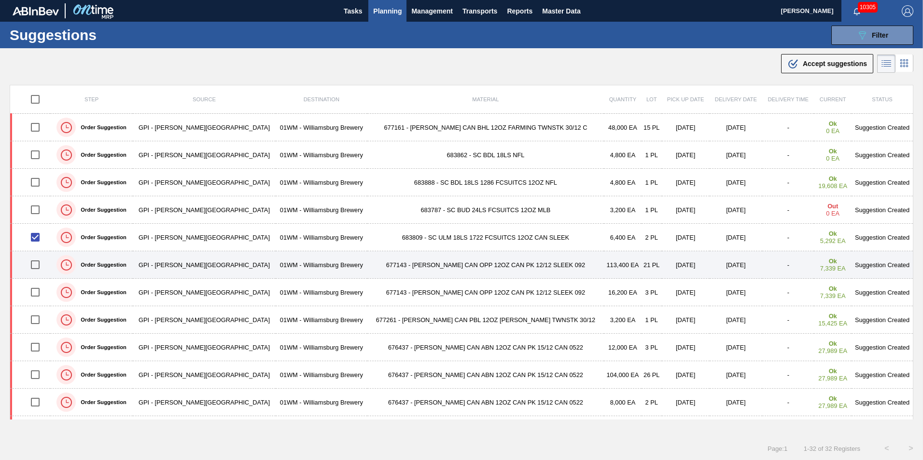
click at [38, 265] on input "checkbox" at bounding box center [35, 265] width 20 height 20
checkbox input "true"
click at [437, 264] on td "677143 - CARR CAN OPP 12OZ CAN PK 12/12 SLEEK 092" at bounding box center [485, 265] width 237 height 28
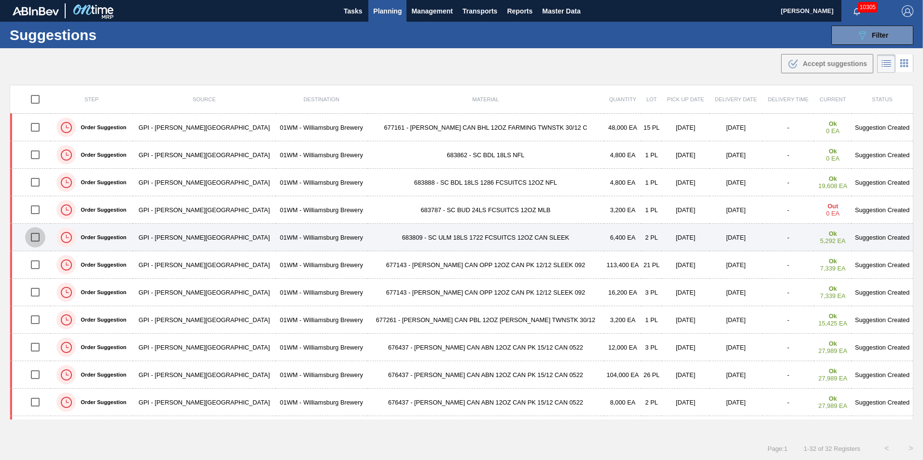
click at [42, 239] on input "checkbox" at bounding box center [35, 237] width 20 height 20
checkbox input "true"
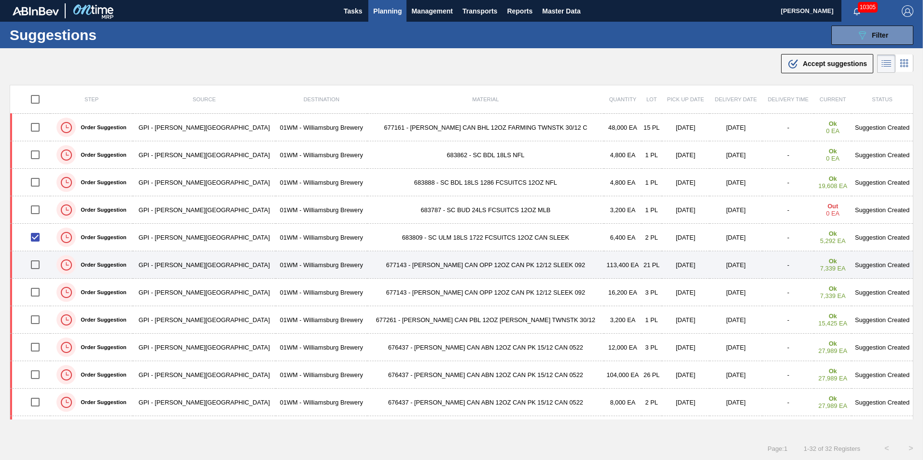
click at [39, 265] on input "checkbox" at bounding box center [35, 265] width 20 height 20
checkbox input "true"
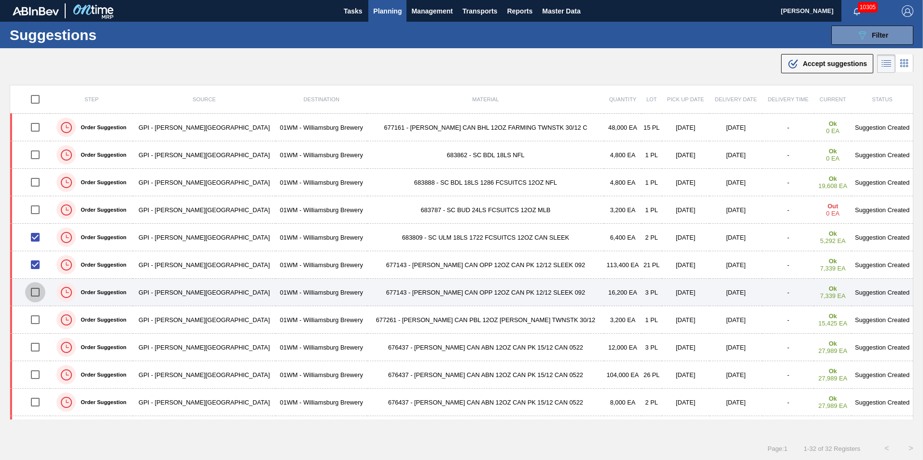
click at [42, 292] on input "checkbox" at bounding box center [35, 292] width 20 height 20
checkbox input "true"
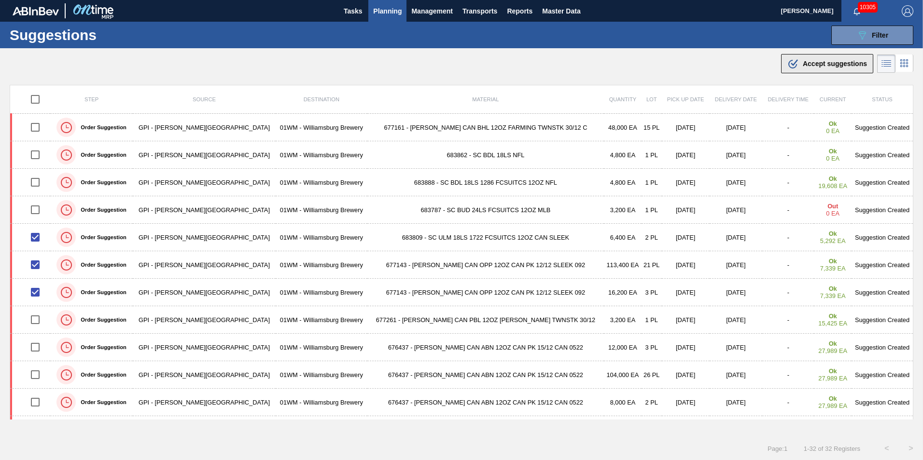
click at [803, 65] on span "Accept suggestions" at bounding box center [835, 64] width 64 height 8
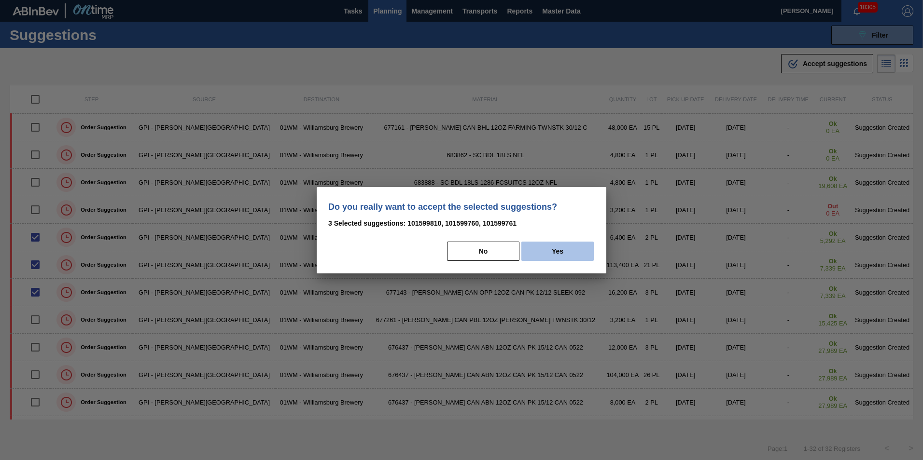
click at [542, 256] on button "Yes" at bounding box center [557, 251] width 72 height 19
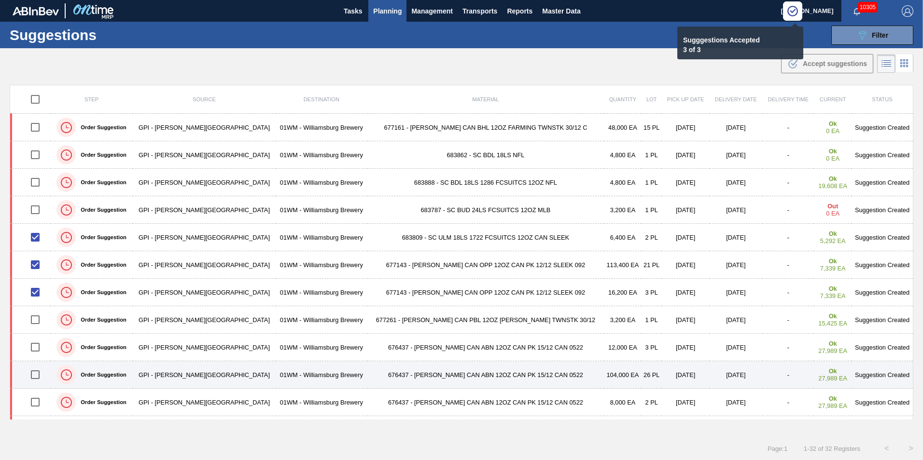
click at [40, 370] on input "checkbox" at bounding box center [35, 375] width 20 height 20
checkbox input "true"
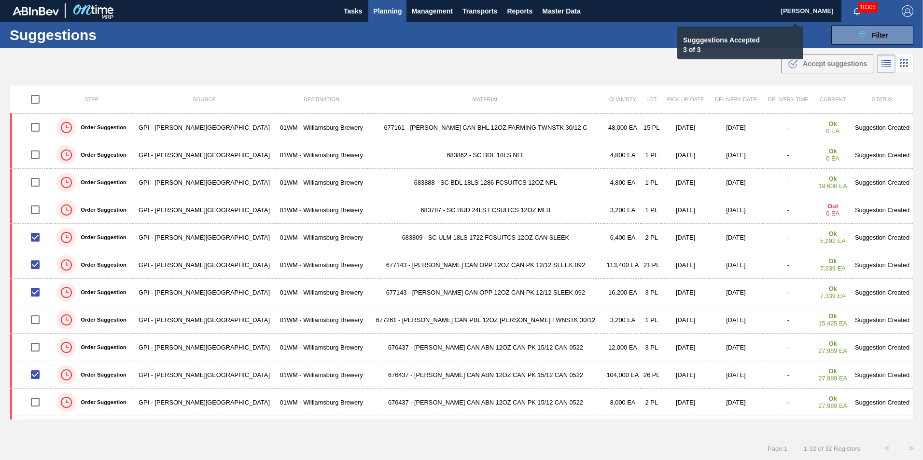
checkbox input "false"
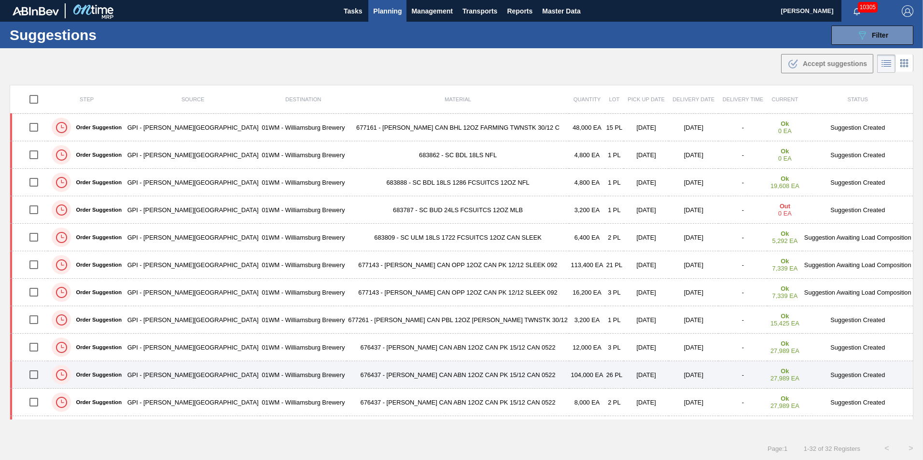
click at [30, 374] on input "checkbox" at bounding box center [34, 375] width 20 height 20
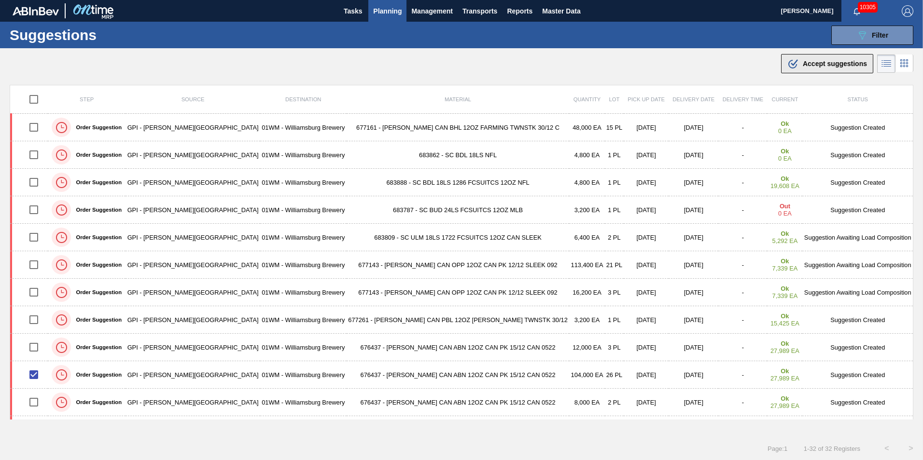
click at [833, 56] on button ".b{fill:var(--color-action-default)} Accept suggestions" at bounding box center [827, 63] width 92 height 19
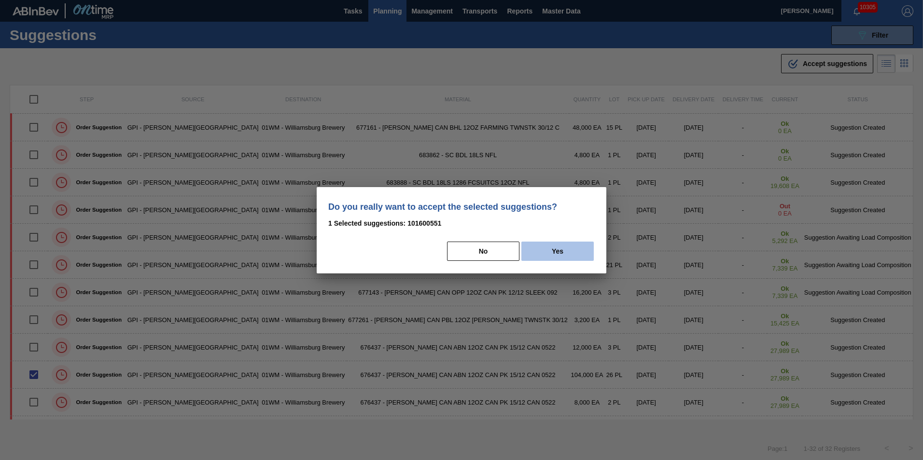
click at [531, 246] on button "Yes" at bounding box center [557, 251] width 72 height 19
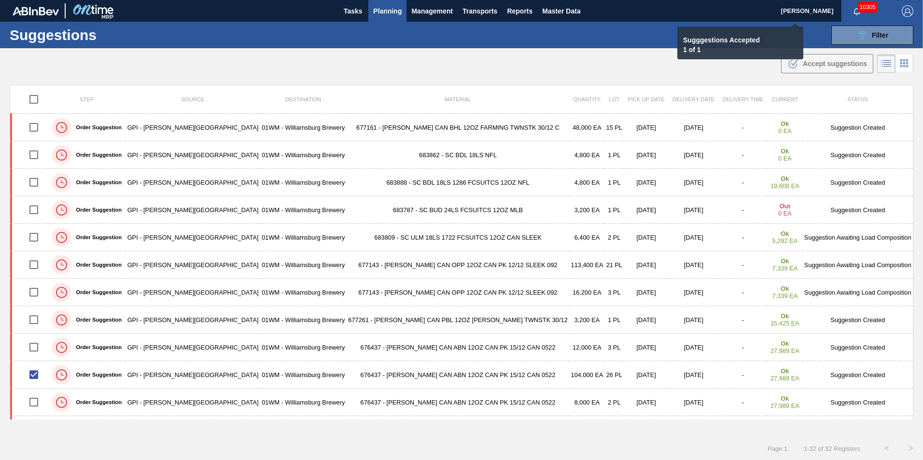
checkbox input "false"
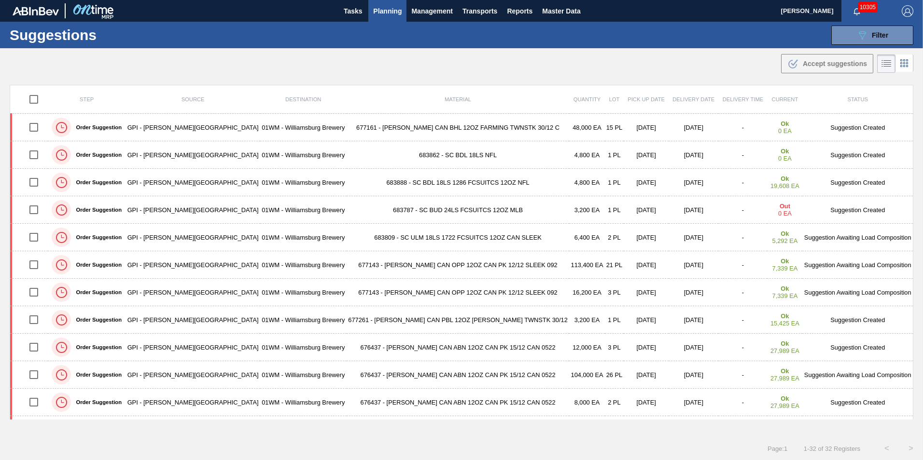
click at [389, 10] on span "Planning" at bounding box center [387, 11] width 28 height 12
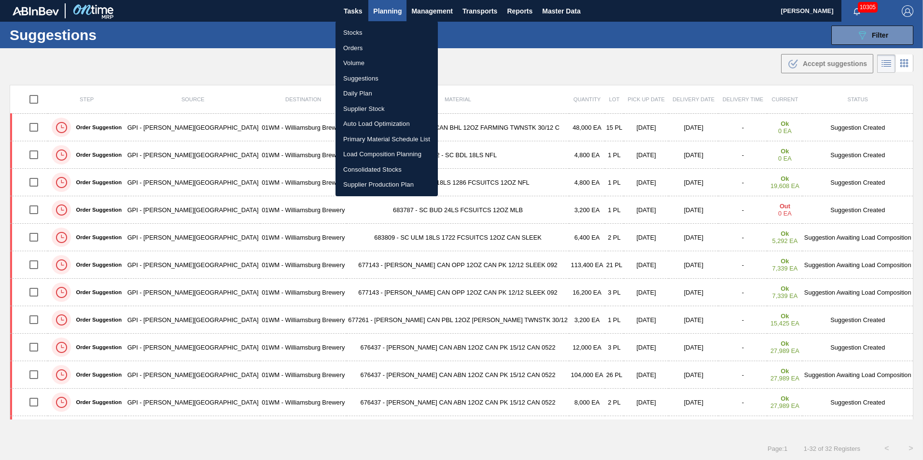
click at [379, 152] on li "Load Composition Planning" at bounding box center [386, 154] width 102 height 15
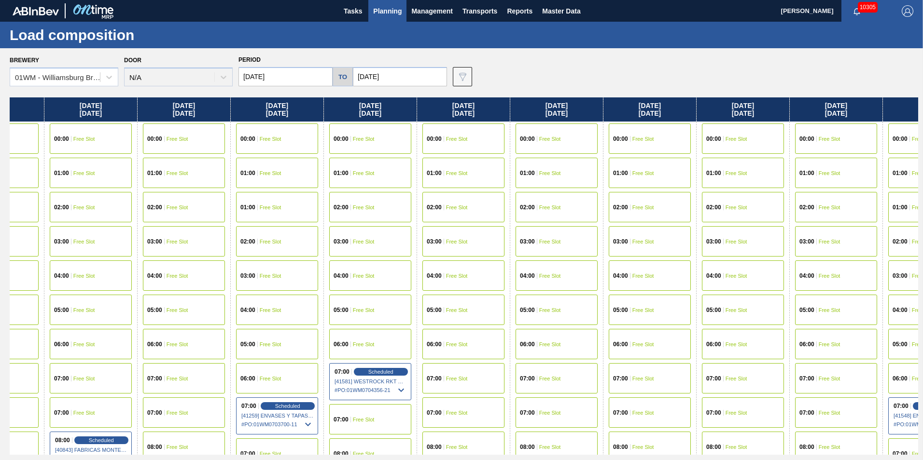
drag, startPoint x: 775, startPoint y: 104, endPoint x: 243, endPoint y: 257, distance: 554.1
click at [243, 257] on div "Tuesday 09/02/2025 00:00 Free Slot 01:00 Free Slot 02:00 Free Slot 03:00 Free S…" at bounding box center [464, 277] width 908 height 358
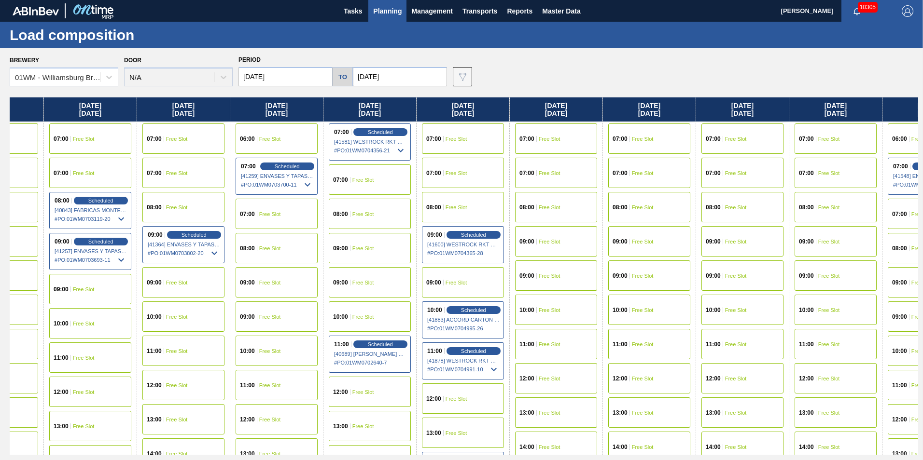
scroll to position [241, 525]
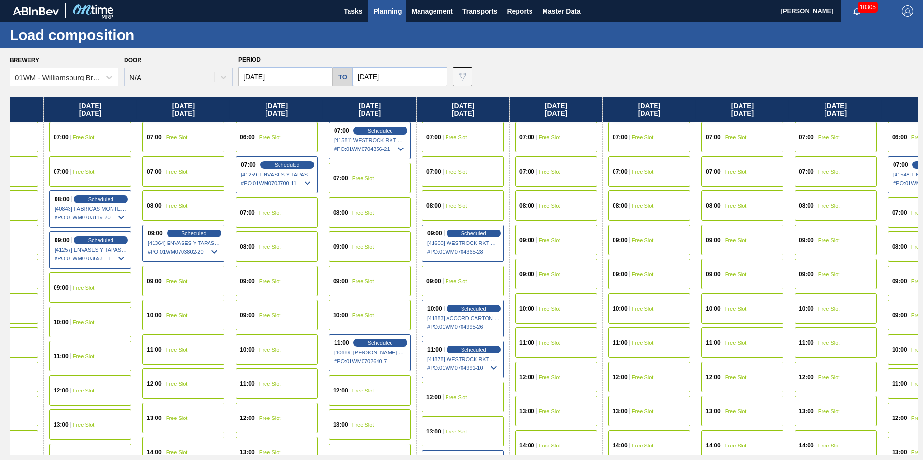
click at [186, 319] on div "10:00 Free Slot" at bounding box center [183, 315] width 82 height 30
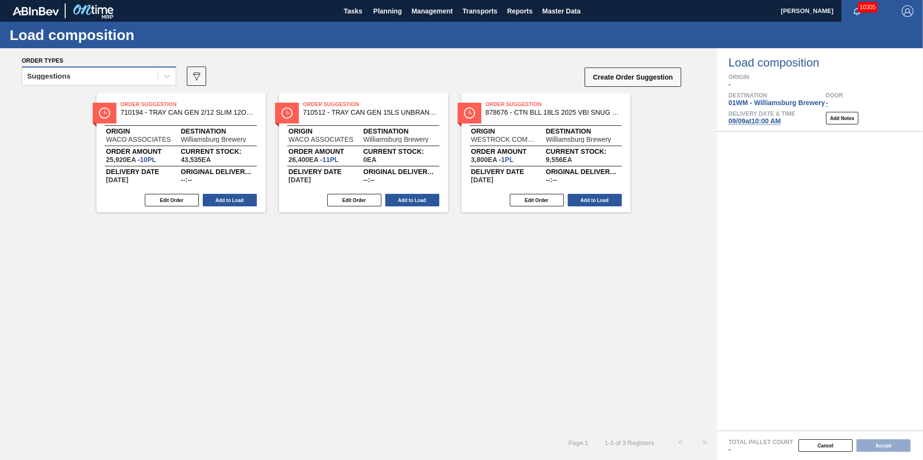
click at [128, 82] on div "Suggestions" at bounding box center [90, 77] width 136 height 14
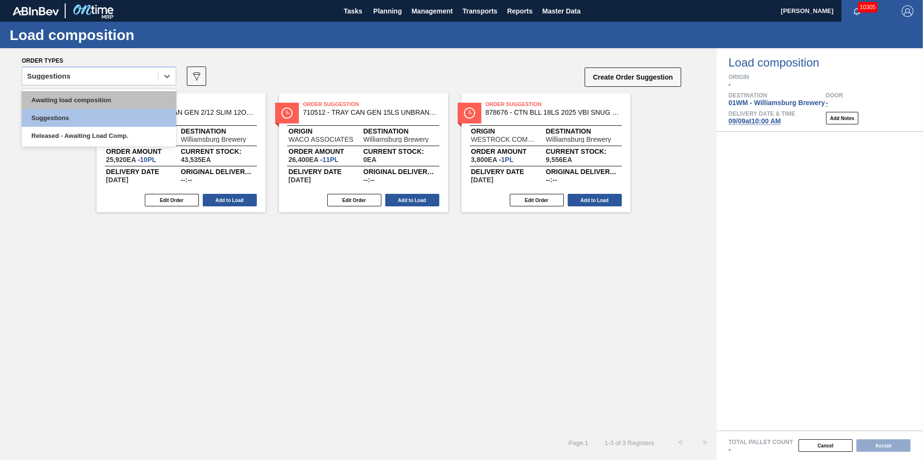
click at [126, 98] on div "Awaiting load composition" at bounding box center [99, 100] width 154 height 18
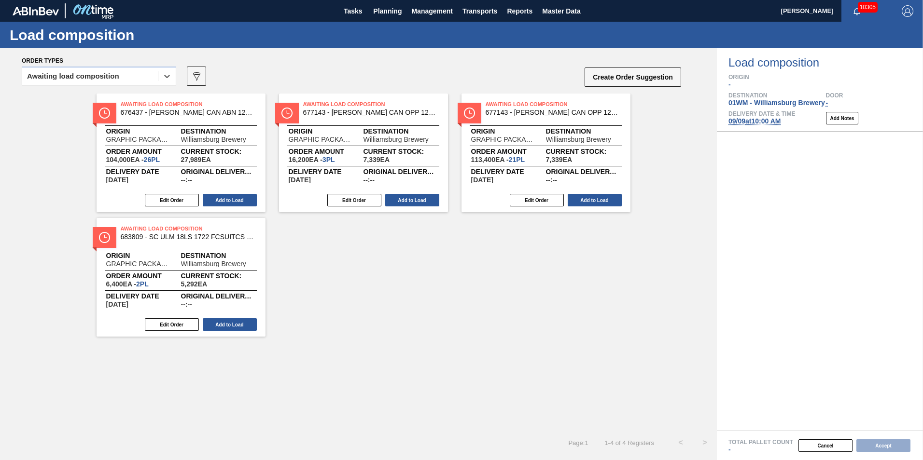
drag, startPoint x: 165, startPoint y: 439, endPoint x: 160, endPoint y: 419, distance: 21.0
drag, startPoint x: 160, startPoint y: 419, endPoint x: 89, endPoint y: 364, distance: 89.4
click at [89, 364] on div "Awaiting Load Composition 676437 - CARR CAN ABN 12OZ CAN PK 15/12 CAN 0522 Orig…" at bounding box center [358, 262] width 717 height 337
click at [766, 121] on span "09/09 at 10:00 AM" at bounding box center [754, 121] width 52 height 8
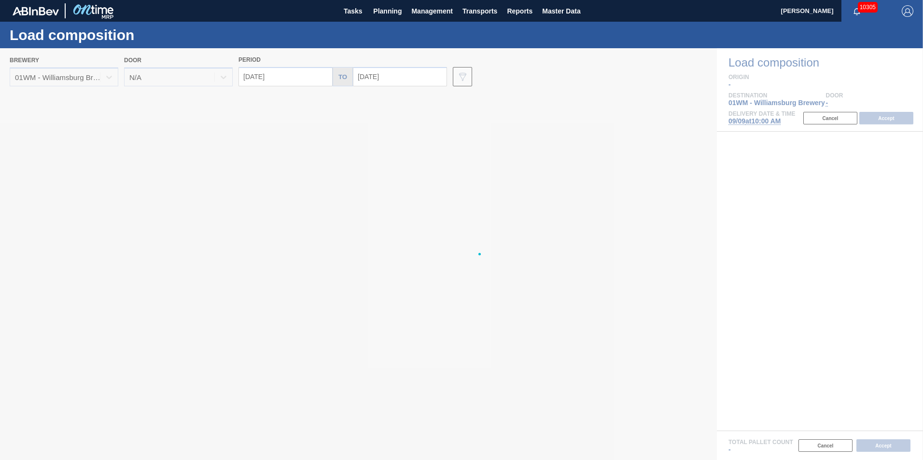
type input "[DATE]"
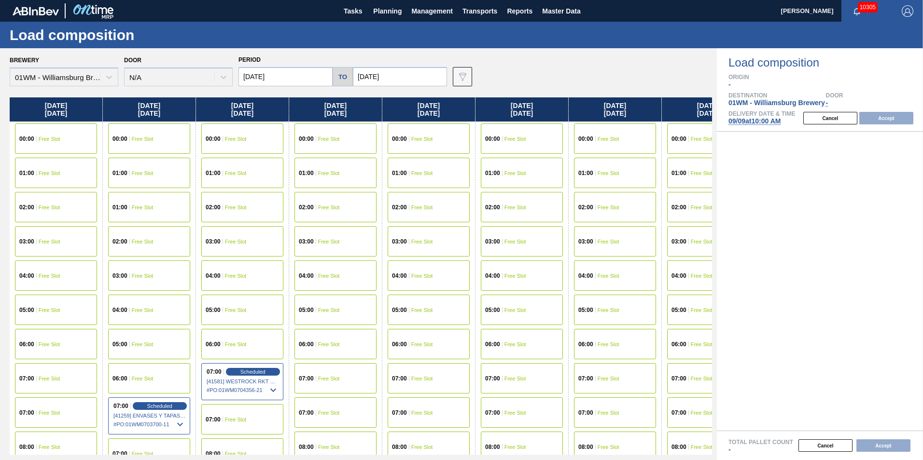
click at [246, 73] on input "[DATE]" at bounding box center [285, 76] width 94 height 19
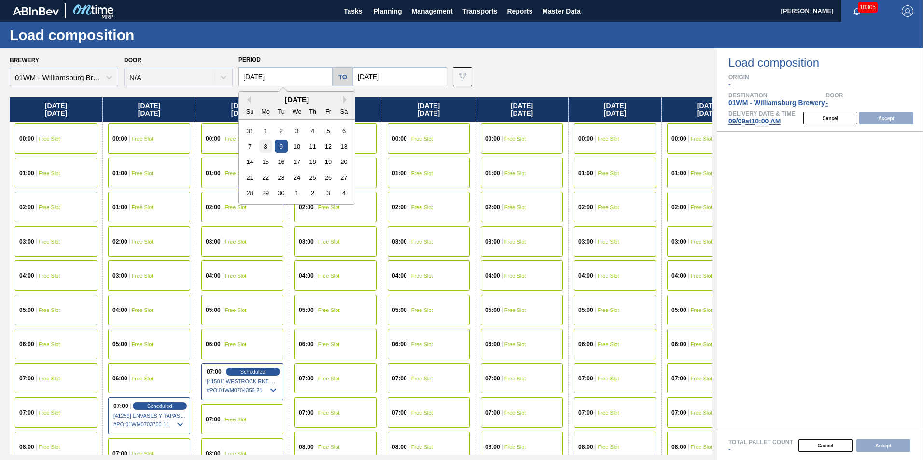
click at [262, 144] on div "8" at bounding box center [265, 146] width 13 height 13
type input "[DATE]"
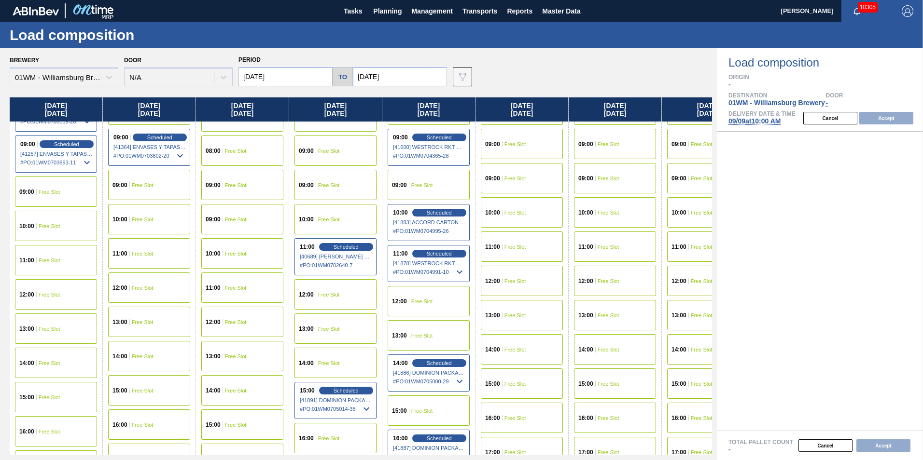
scroll to position [338, 0]
click at [54, 223] on span "Free Slot" at bounding box center [50, 226] width 22 height 6
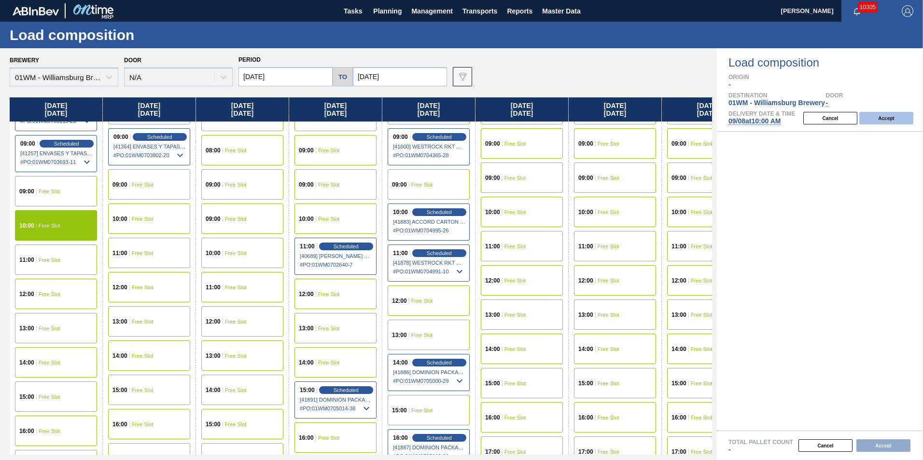
click at [895, 122] on button "Accept" at bounding box center [886, 118] width 54 height 13
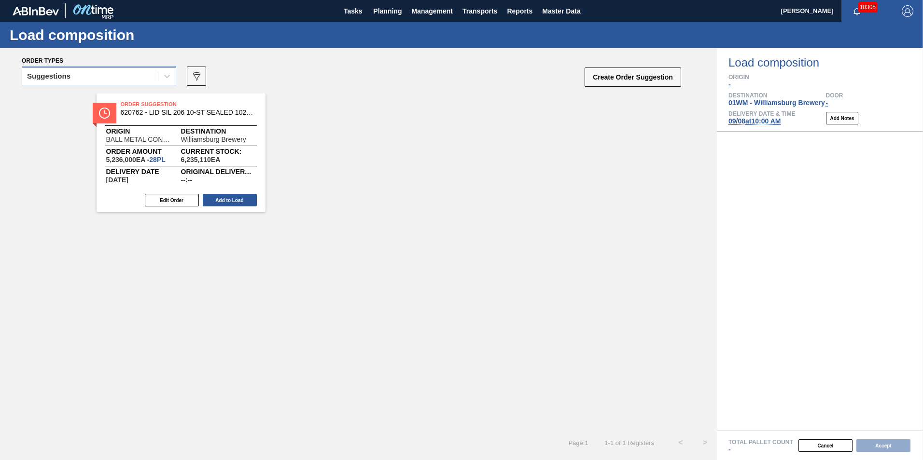
click at [86, 77] on div "Suggestions" at bounding box center [90, 77] width 136 height 14
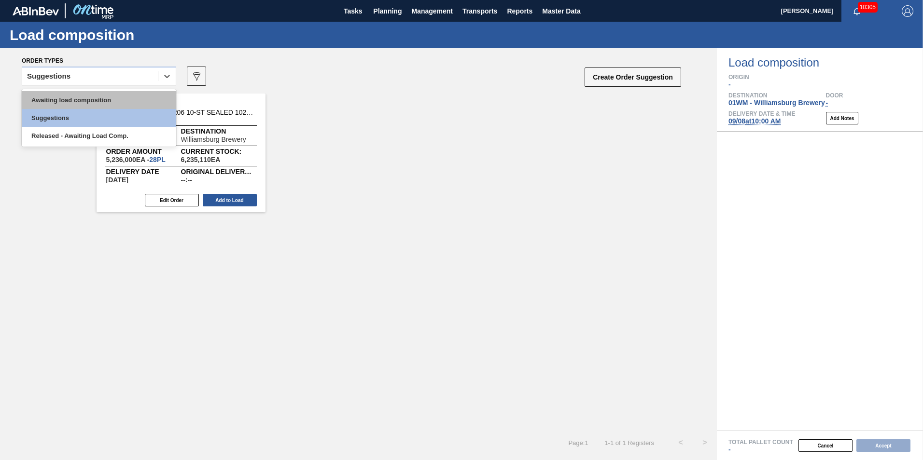
click at [78, 97] on div "Awaiting load composition" at bounding box center [99, 100] width 154 height 18
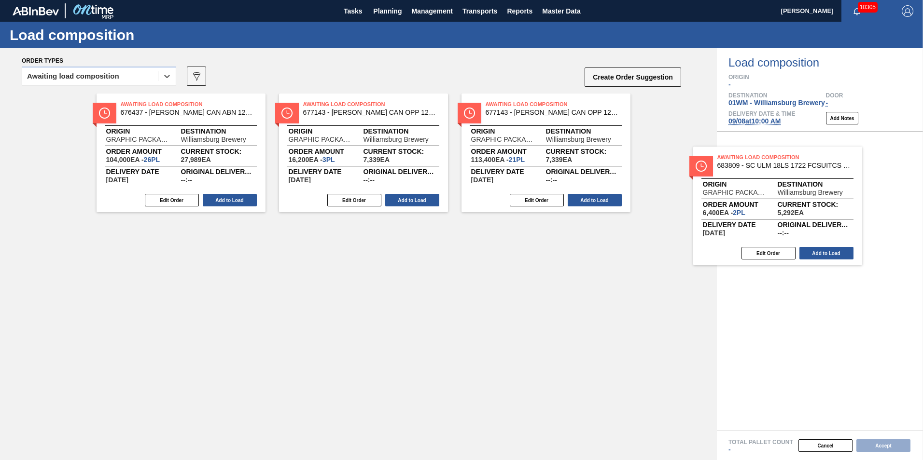
drag, startPoint x: 670, startPoint y: 246, endPoint x: 874, endPoint y: 174, distance: 216.0
click at [859, 171] on div "Order types option Awaiting load composition, selected. Select is focused ,type…" at bounding box center [461, 254] width 923 height 412
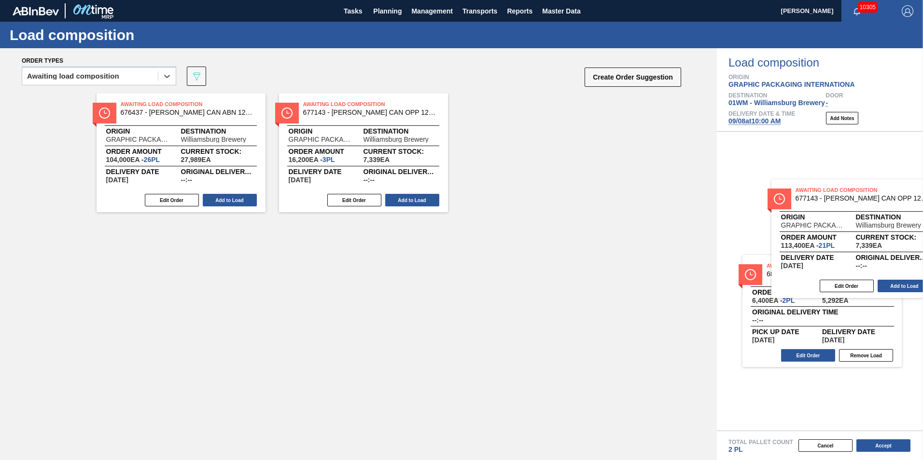
drag, startPoint x: 529, startPoint y: 170, endPoint x: 842, endPoint y: 257, distance: 324.8
click at [842, 257] on div "Order types option Awaiting load composition, selected. Select is focused ,type…" at bounding box center [461, 254] width 923 height 412
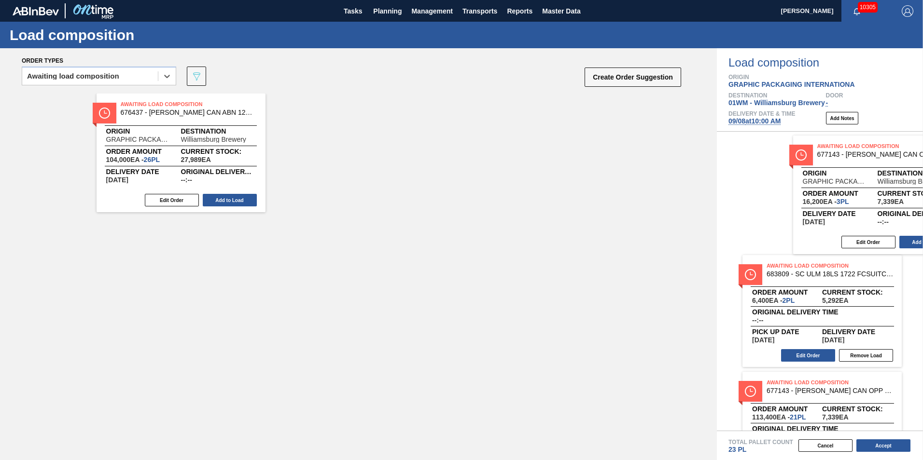
drag, startPoint x: 319, startPoint y: 162, endPoint x: 833, endPoint y: 204, distance: 515.8
click at [833, 204] on div "Order types option Awaiting load composition, selected. Select is focused ,type…" at bounding box center [461, 254] width 923 height 412
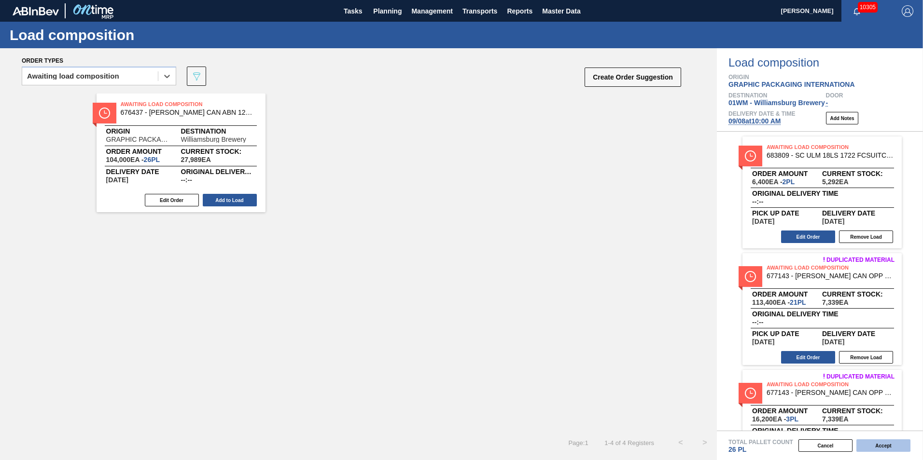
click at [887, 450] on button "Accept" at bounding box center [883, 446] width 54 height 13
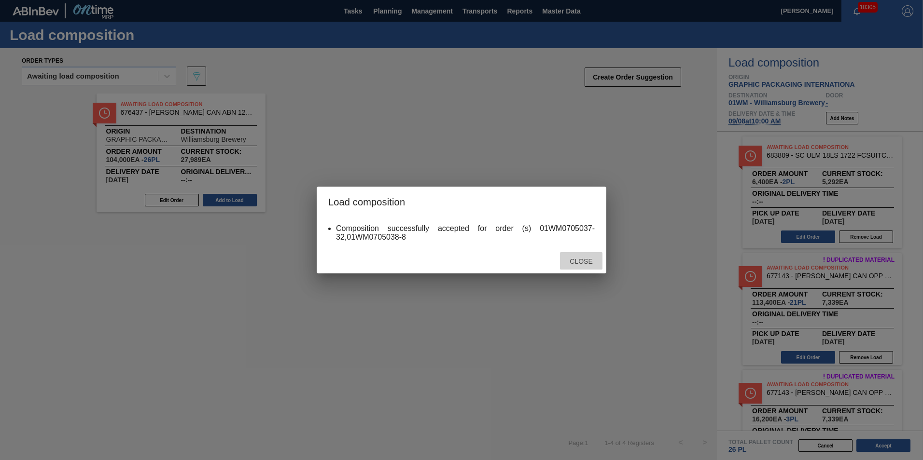
click at [578, 265] on span "Close" at bounding box center [581, 262] width 38 height 8
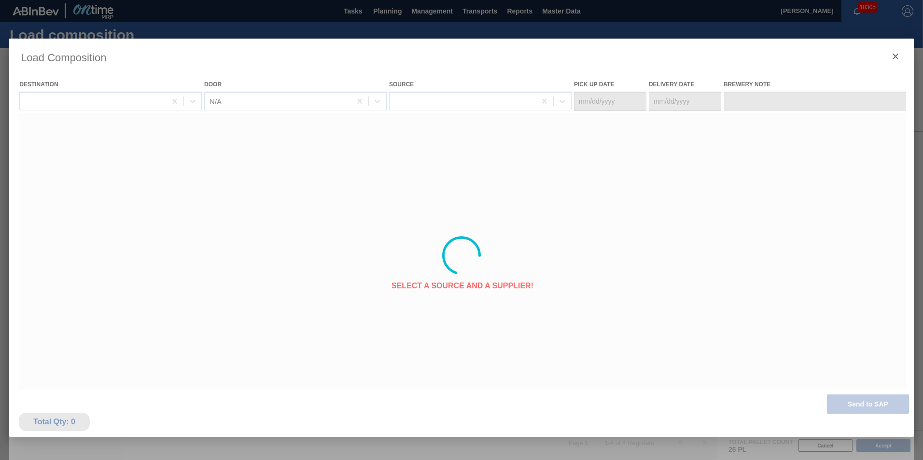
type Date "[DATE]"
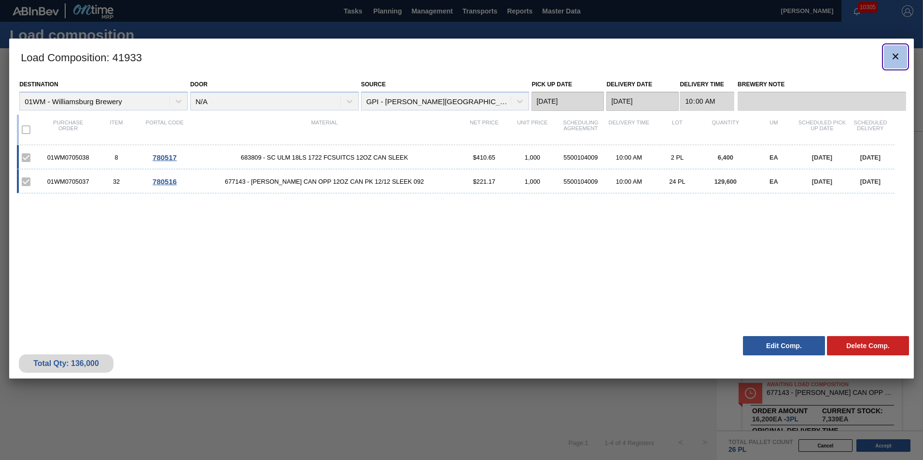
click at [898, 56] on icon "botão de ícone" at bounding box center [896, 57] width 12 height 12
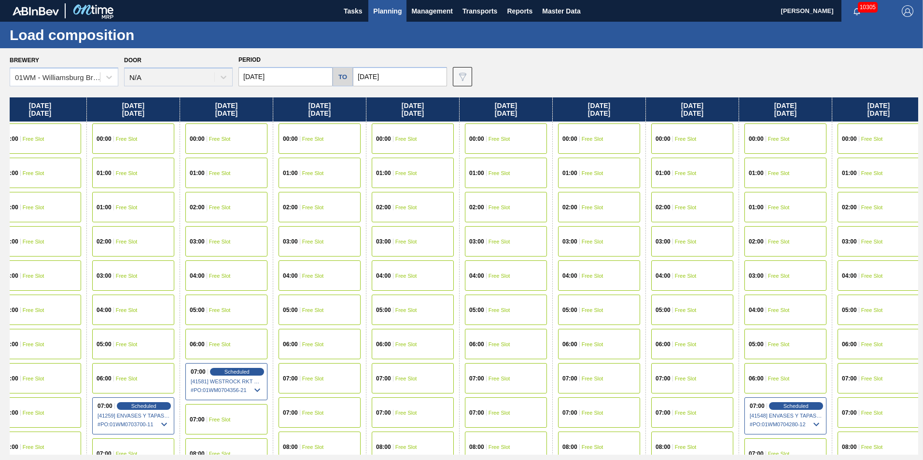
drag, startPoint x: 712, startPoint y: 114, endPoint x: 29, endPoint y: 199, distance: 687.9
click at [30, 199] on div "Tuesday 09/02/2025 00:00 Free Slot 01:00 Free Slot 02:00 Free Slot 03:00 Free S…" at bounding box center [464, 277] width 908 height 358
click at [762, 102] on div "Wednesday 09/17/2025" at bounding box center [784, 110] width 93 height 24
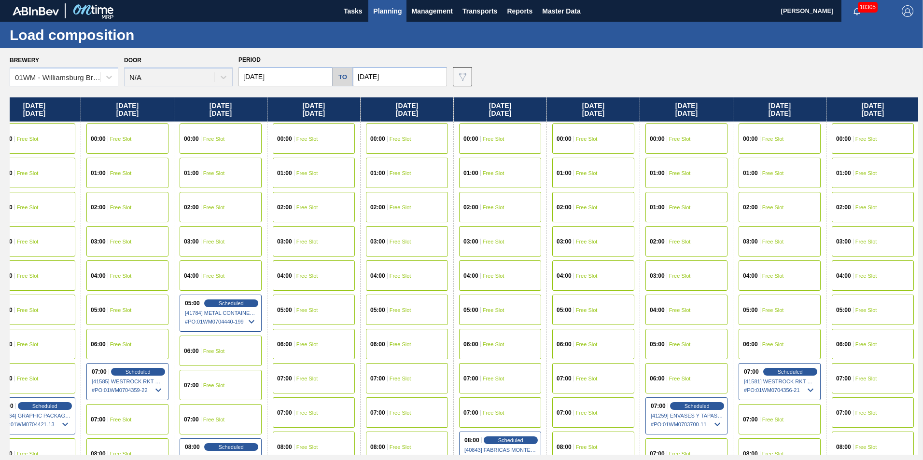
drag, startPoint x: 139, startPoint y: 118, endPoint x: 707, endPoint y: 124, distance: 567.2
click at [707, 124] on div "Tuesday 09/02/2025 00:00 Free Slot 01:00 Free Slot 02:00 Free Slot 03:00 Free S…" at bounding box center [464, 277] width 908 height 358
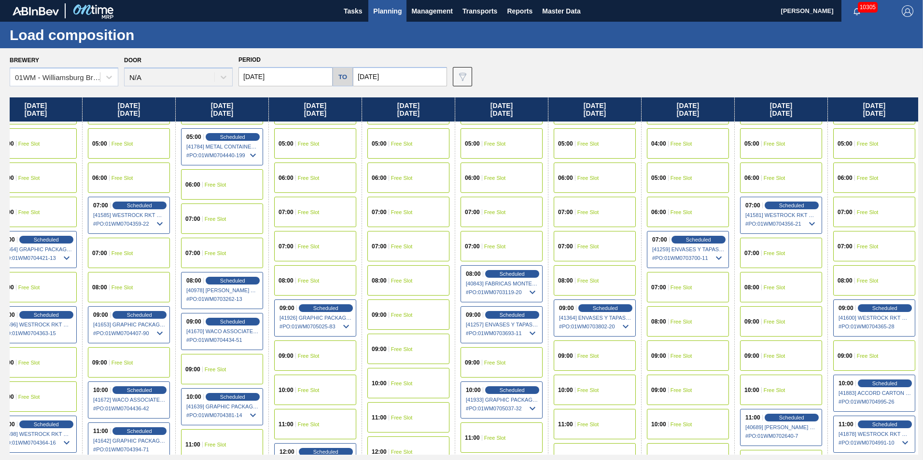
scroll to position [241, 113]
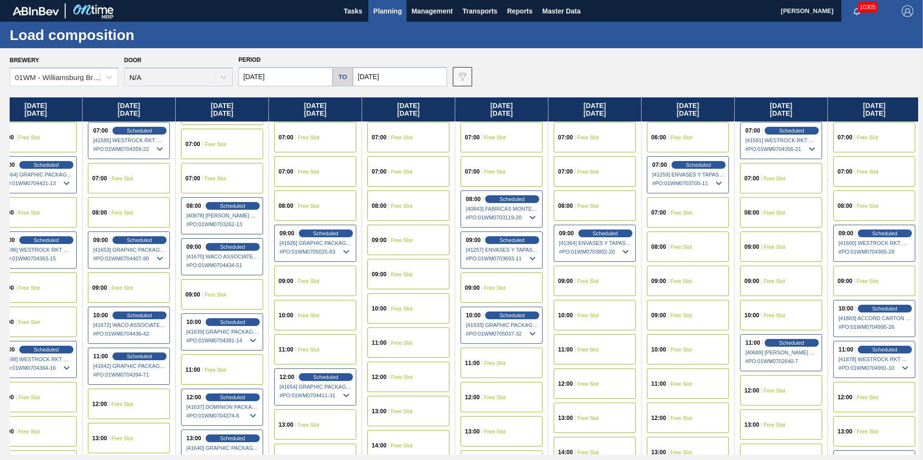
click at [320, 182] on div "07:00 Free Slot" at bounding box center [315, 171] width 82 height 30
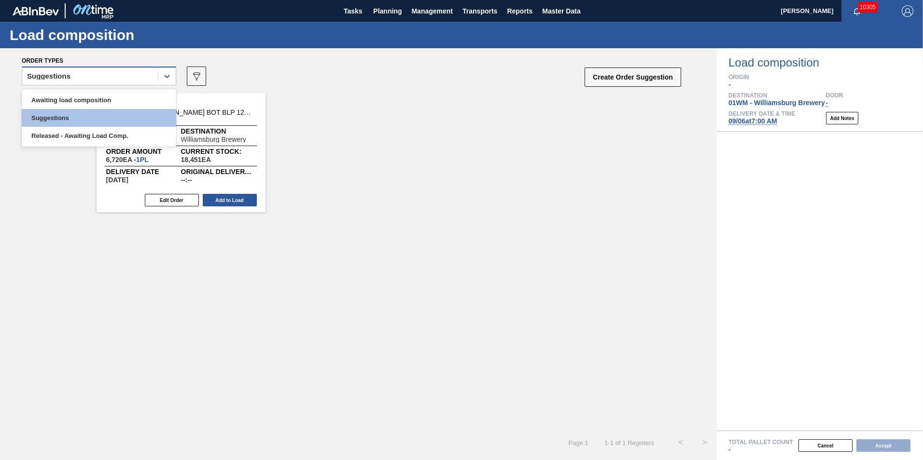
click at [111, 71] on div "Suggestions" at bounding box center [90, 77] width 136 height 14
click at [111, 92] on div "Awaiting load composition" at bounding box center [99, 100] width 154 height 18
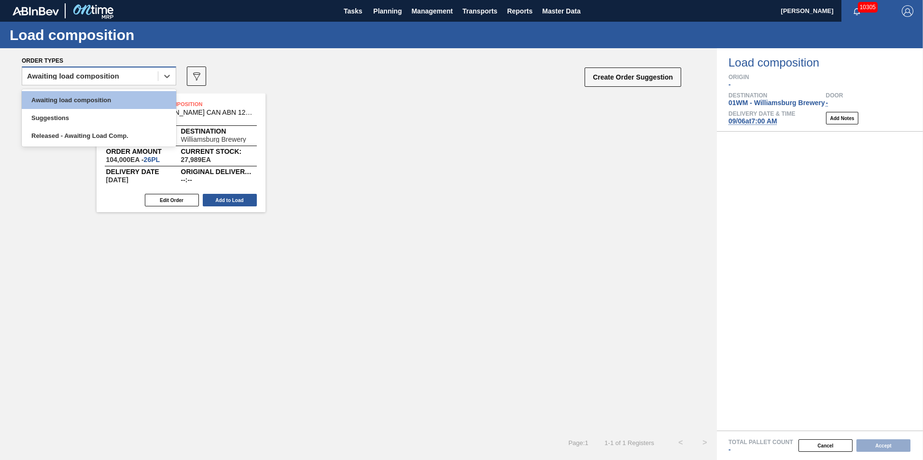
click at [143, 77] on div "Awaiting load composition" at bounding box center [90, 77] width 136 height 14
click at [138, 97] on div "Awaiting load composition" at bounding box center [99, 100] width 154 height 18
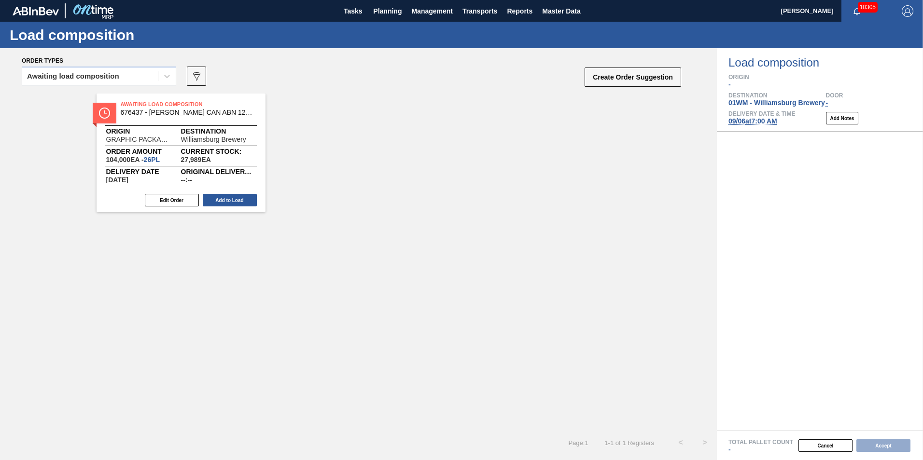
click at [757, 120] on span "09/06 at 7:00 AM" at bounding box center [752, 121] width 49 height 8
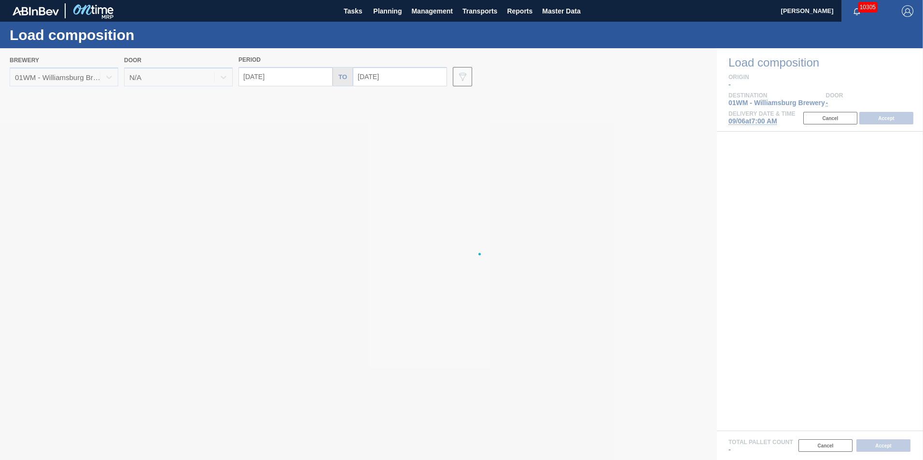
type input "[DATE]"
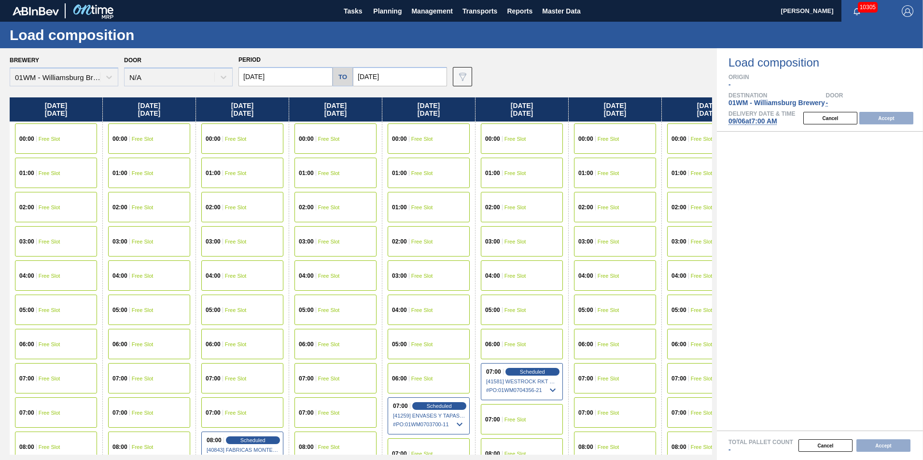
scroll to position [0, 43]
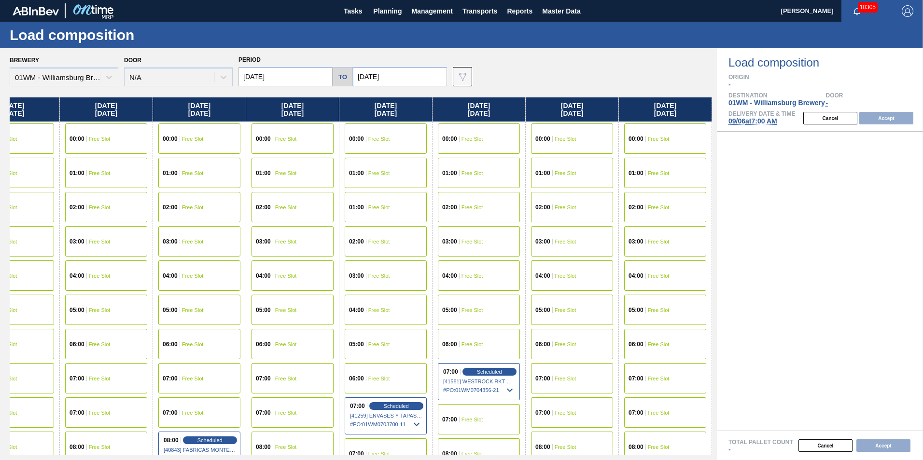
drag, startPoint x: 646, startPoint y: 113, endPoint x: 156, endPoint y: 95, distance: 490.8
click at [156, 95] on div "Brewery 01WM - Williamsburg Brewery Door N/A Period 09/06/2025 to 09/13/2025 Da…" at bounding box center [358, 254] width 717 height 412
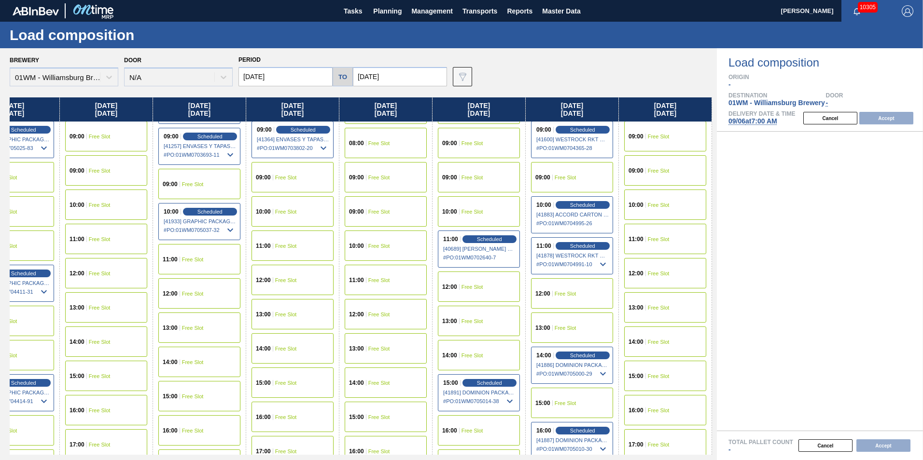
scroll to position [338, 43]
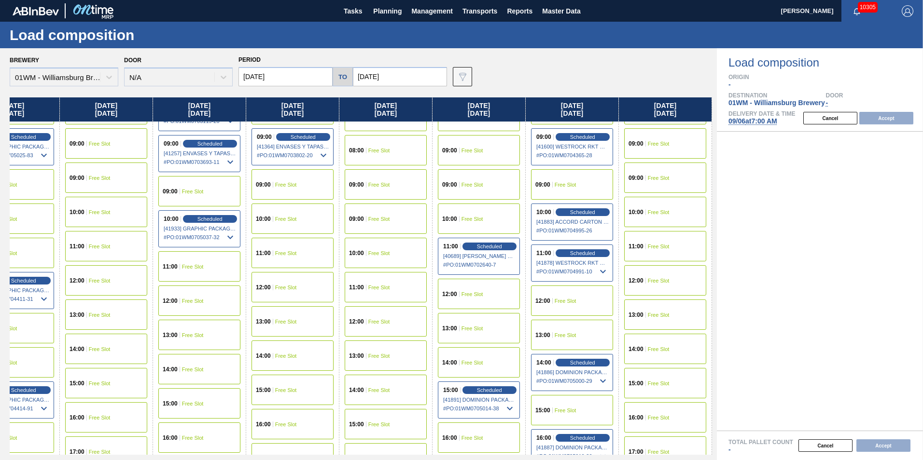
click at [580, 305] on div "12:00 Free Slot" at bounding box center [572, 301] width 82 height 30
click at [889, 118] on button "Accept" at bounding box center [886, 118] width 54 height 13
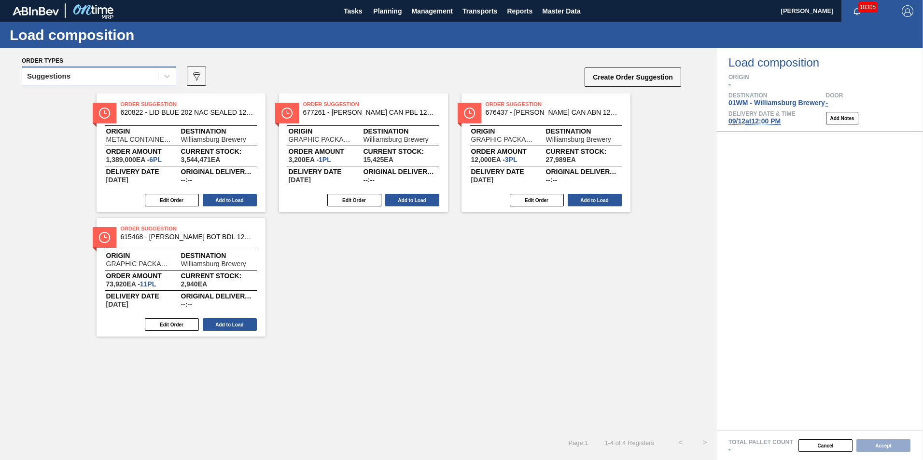
click at [126, 70] on div "Suggestions" at bounding box center [90, 77] width 136 height 14
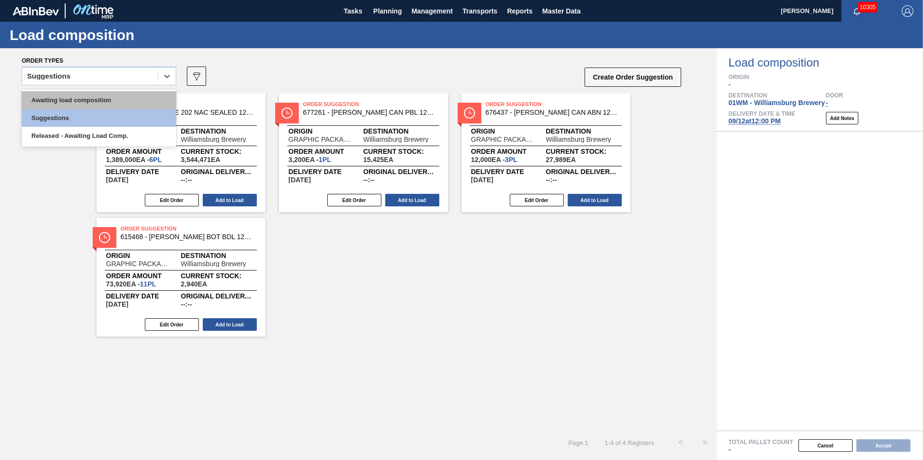
click at [110, 99] on div "Awaiting load composition" at bounding box center [99, 100] width 154 height 18
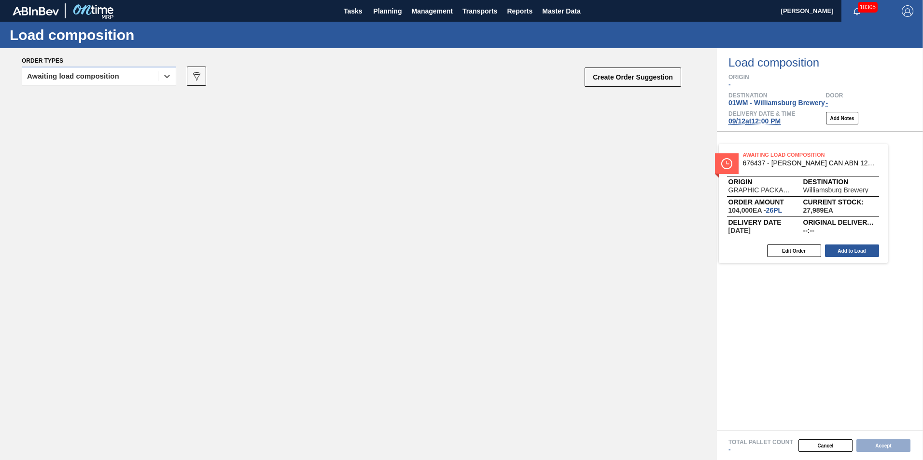
drag, startPoint x: 116, startPoint y: 132, endPoint x: 738, endPoint y: 181, distance: 623.6
click at [738, 181] on div "Order types option Awaiting load composition, selected. Select is focused ,type…" at bounding box center [461, 254] width 923 height 412
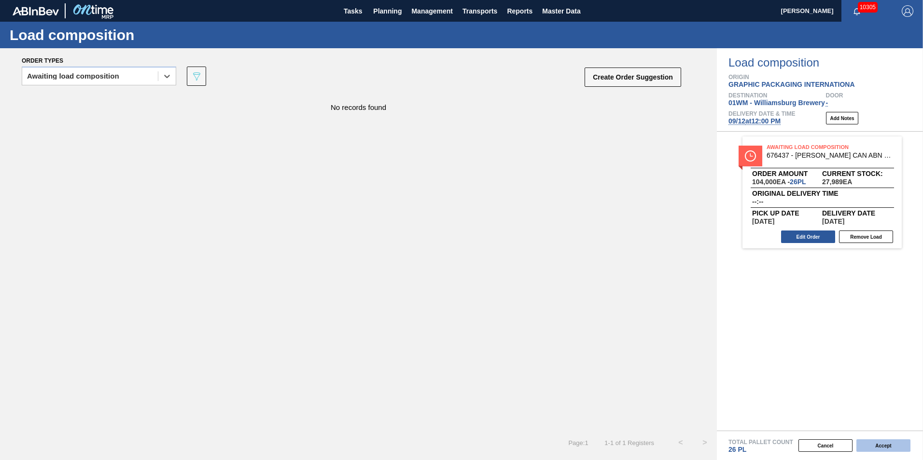
click at [879, 444] on button "Accept" at bounding box center [883, 446] width 54 height 13
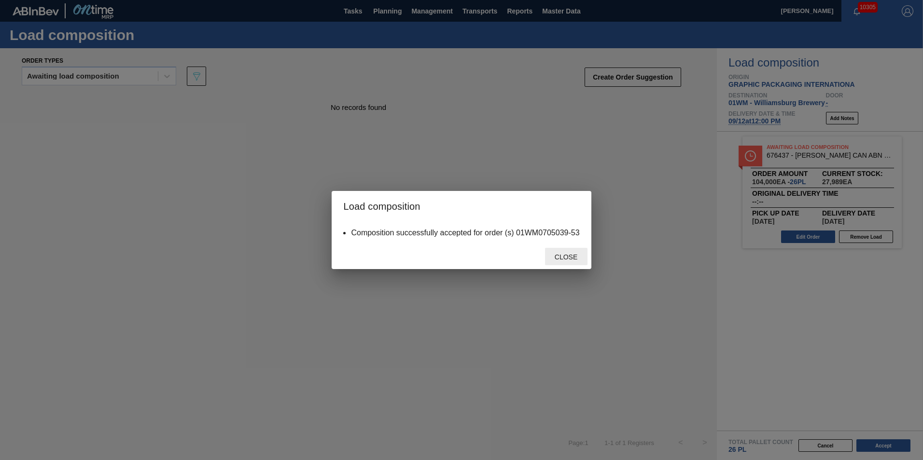
click at [565, 256] on span "Close" at bounding box center [566, 257] width 38 height 8
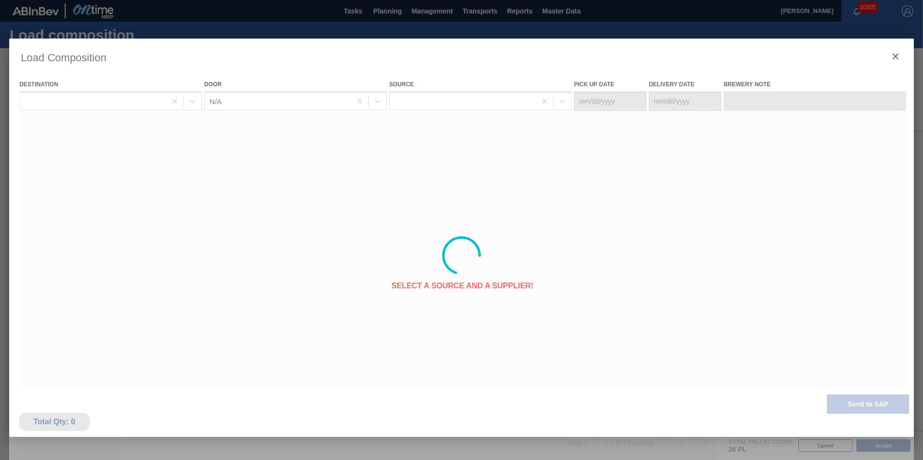
type Date "[DATE]"
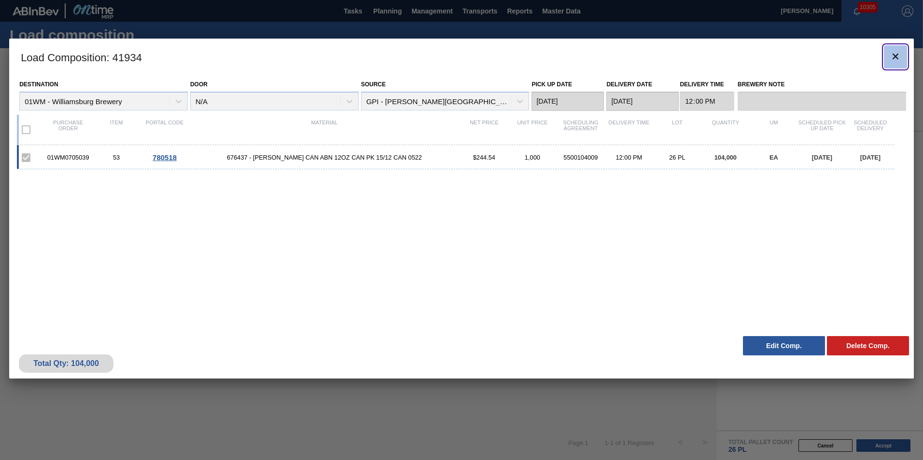
click at [889, 59] on button "botão de ícone" at bounding box center [895, 56] width 23 height 23
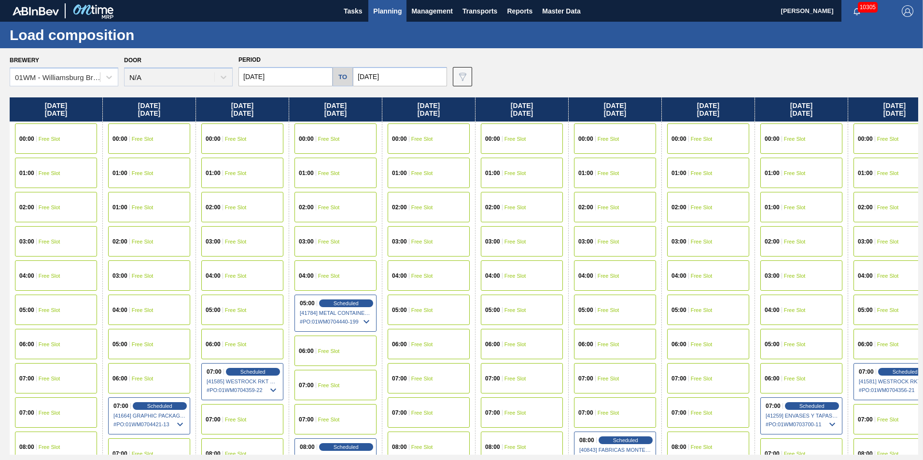
click at [381, 14] on span "Planning" at bounding box center [387, 11] width 28 height 12
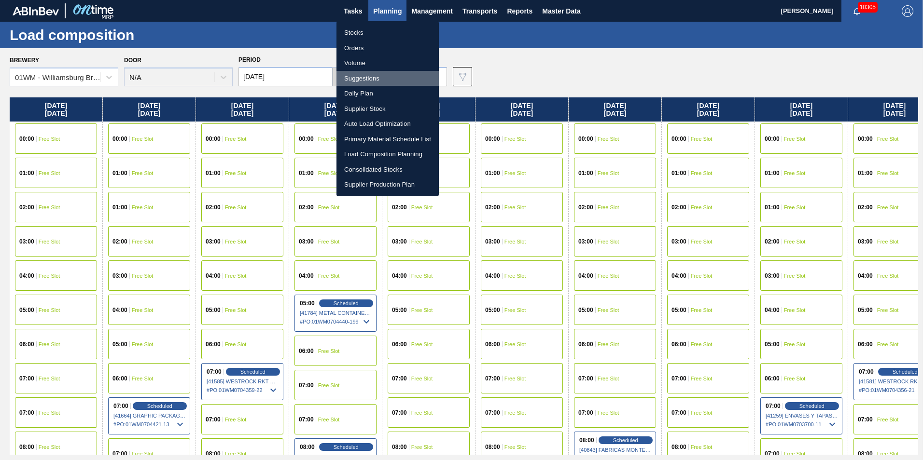
click at [366, 77] on li "Suggestions" at bounding box center [387, 78] width 102 height 15
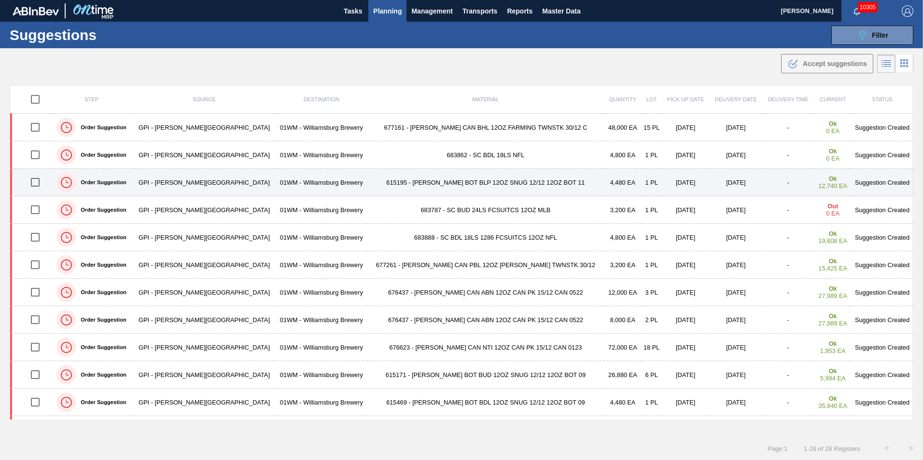
scroll to position [48, 0]
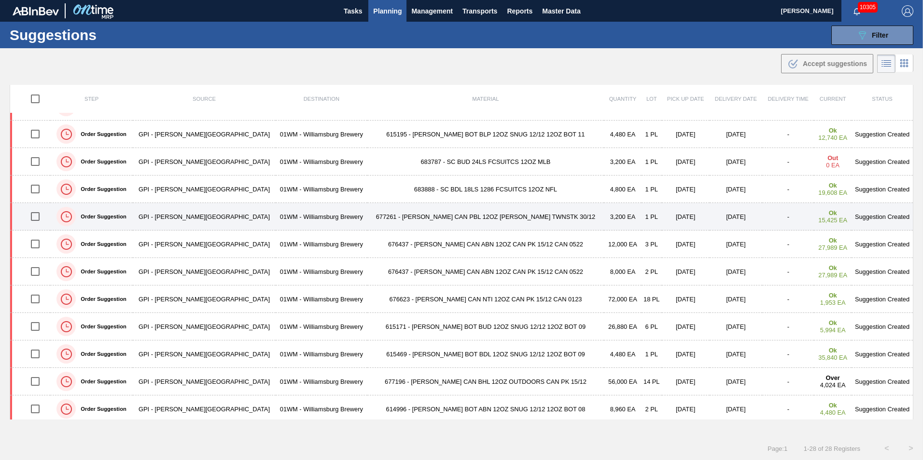
click at [41, 214] on input "checkbox" at bounding box center [35, 217] width 20 height 20
checkbox input "true"
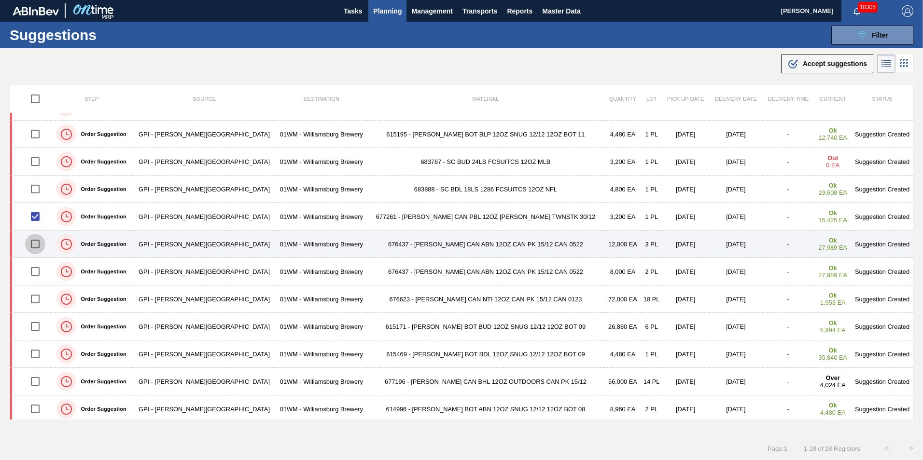
click at [39, 251] on input "checkbox" at bounding box center [35, 244] width 20 height 20
checkbox input "true"
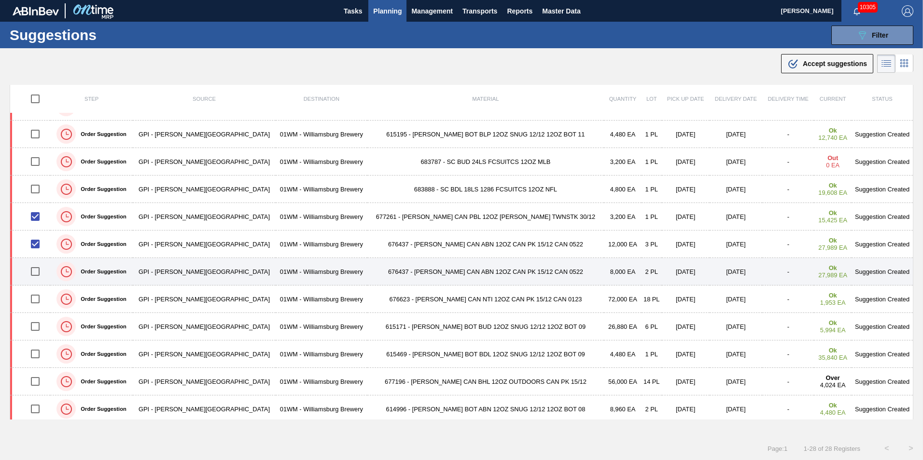
click at [25, 281] on div at bounding box center [35, 272] width 28 height 20
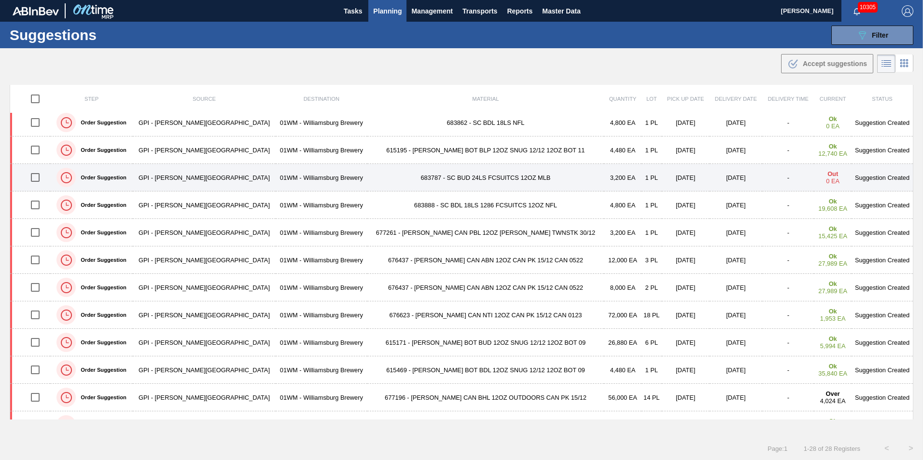
scroll to position [48, 0]
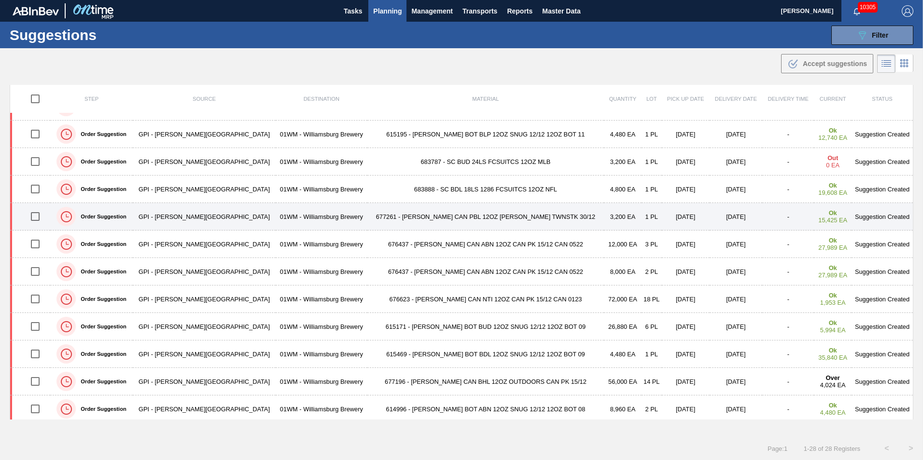
click at [36, 217] on input "checkbox" at bounding box center [35, 217] width 20 height 20
checkbox input "true"
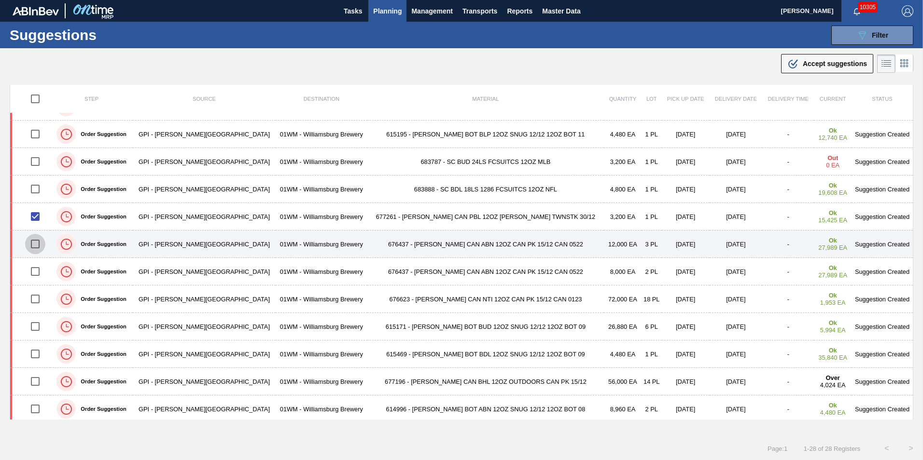
click at [38, 243] on input "checkbox" at bounding box center [35, 244] width 20 height 20
checkbox input "true"
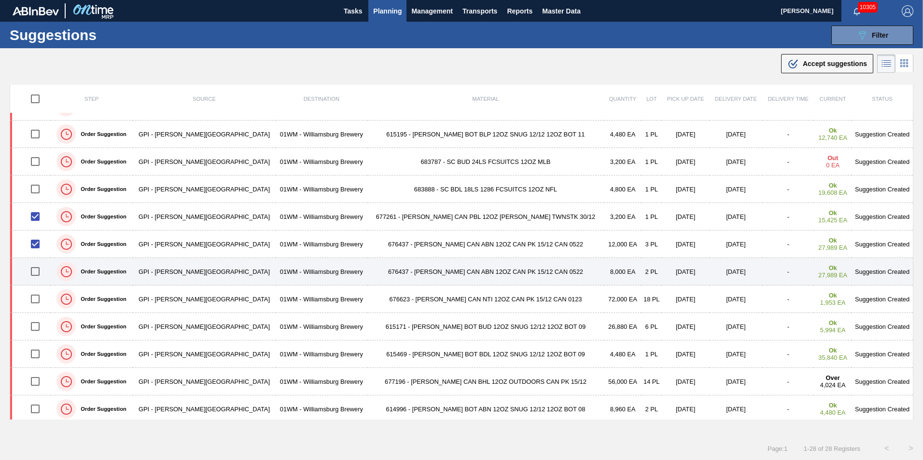
click at [39, 269] on input "checkbox" at bounding box center [35, 272] width 20 height 20
checkbox input "true"
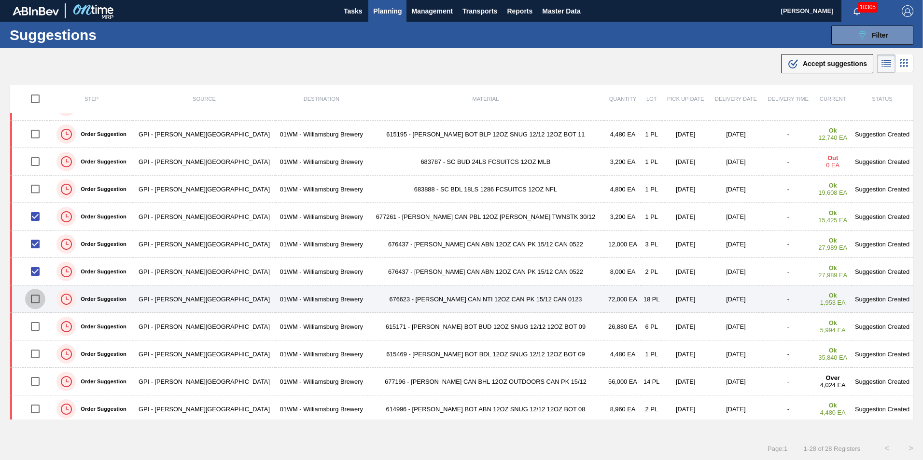
click at [39, 303] on input "checkbox" at bounding box center [35, 299] width 20 height 20
checkbox input "true"
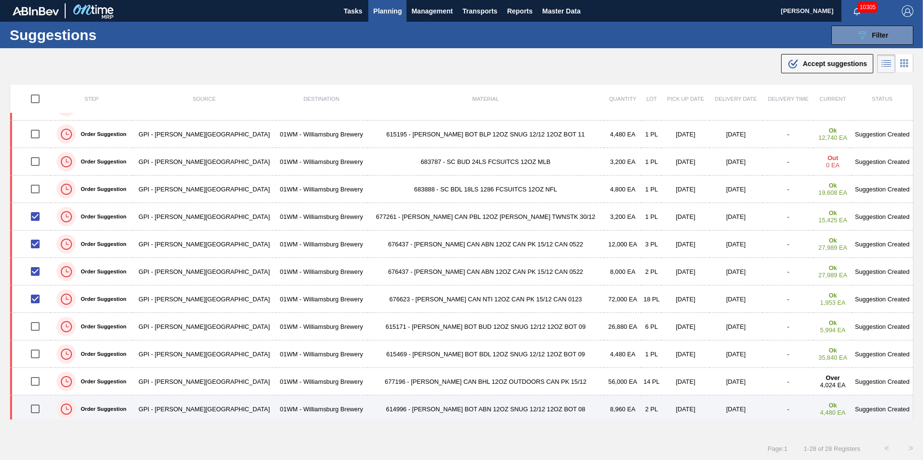
click at [41, 406] on input "checkbox" at bounding box center [35, 409] width 20 height 20
checkbox input "true"
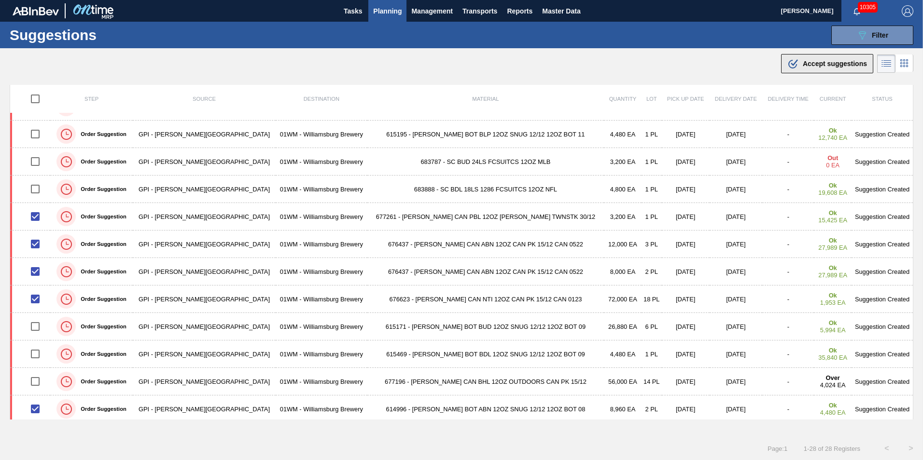
click at [815, 70] on button ".b{fill:var(--color-action-default)} Accept suggestions" at bounding box center [827, 63] width 92 height 19
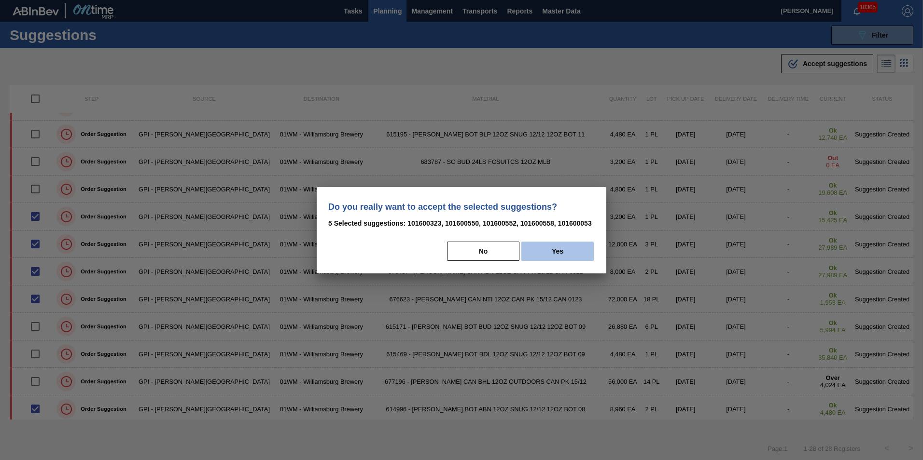
click at [562, 253] on button "Yes" at bounding box center [557, 251] width 72 height 19
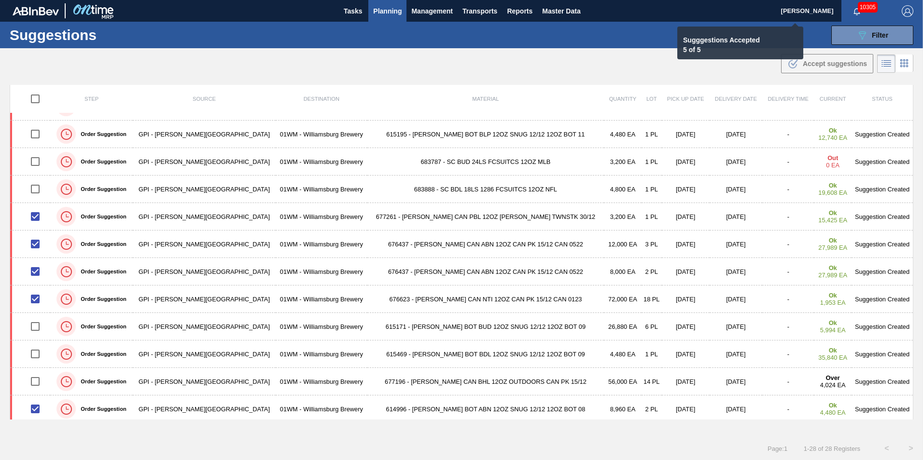
checkbox input "false"
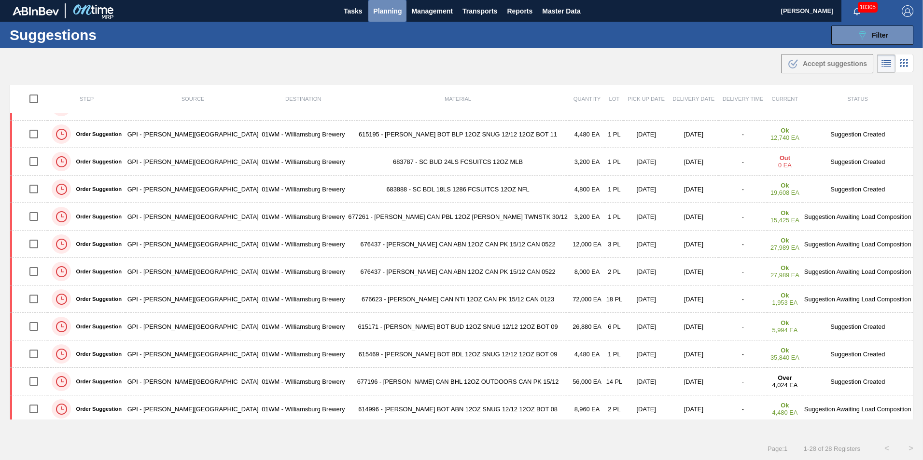
click at [372, 15] on button "Planning" at bounding box center [387, 11] width 38 height 22
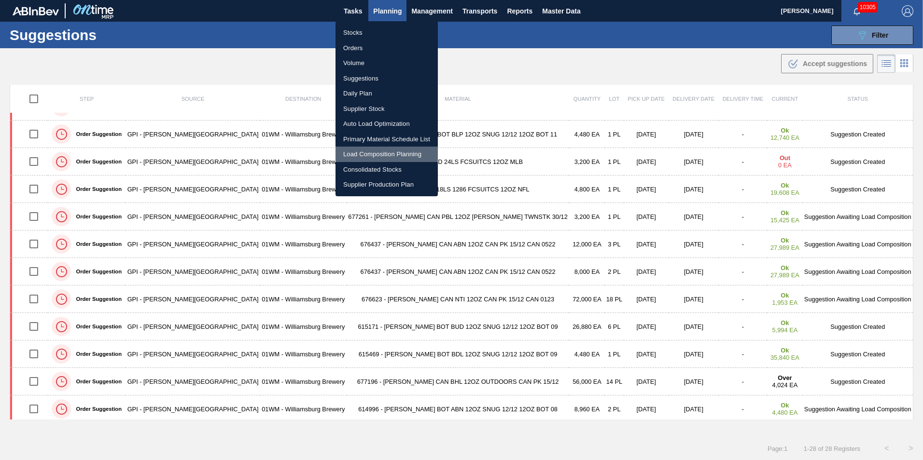
click at [402, 157] on li "Load Composition Planning" at bounding box center [386, 154] width 102 height 15
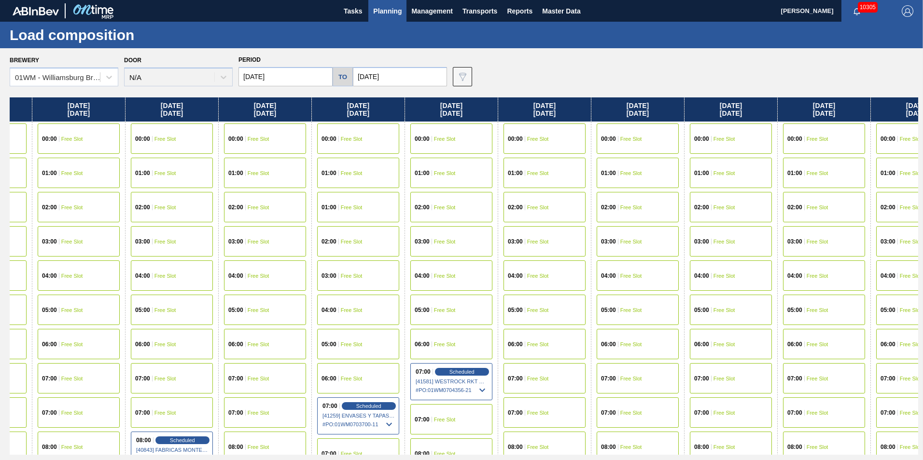
drag, startPoint x: 848, startPoint y: 115, endPoint x: 454, endPoint y: 110, distance: 394.4
click at [398, 117] on div "Tuesday 09/02/2025 00:00 Free Slot 01:00 Free Slot 02:00 Free Slot 03:00 Free S…" at bounding box center [464, 277] width 908 height 358
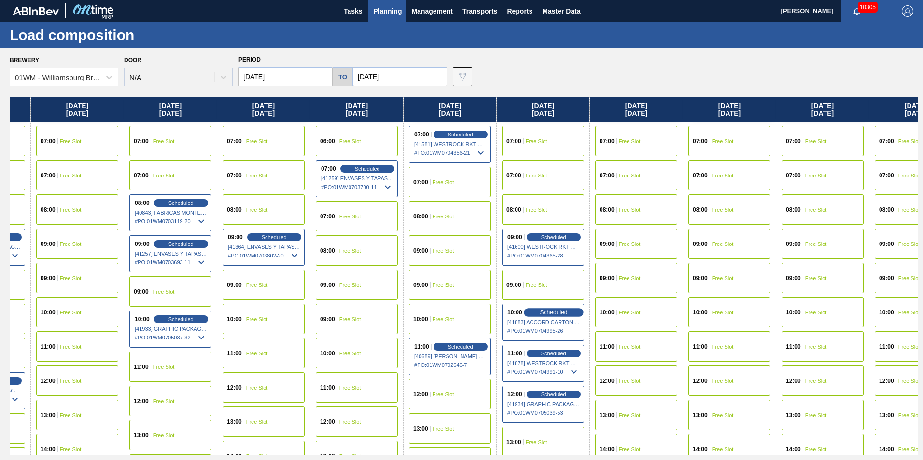
scroll to position [193, 445]
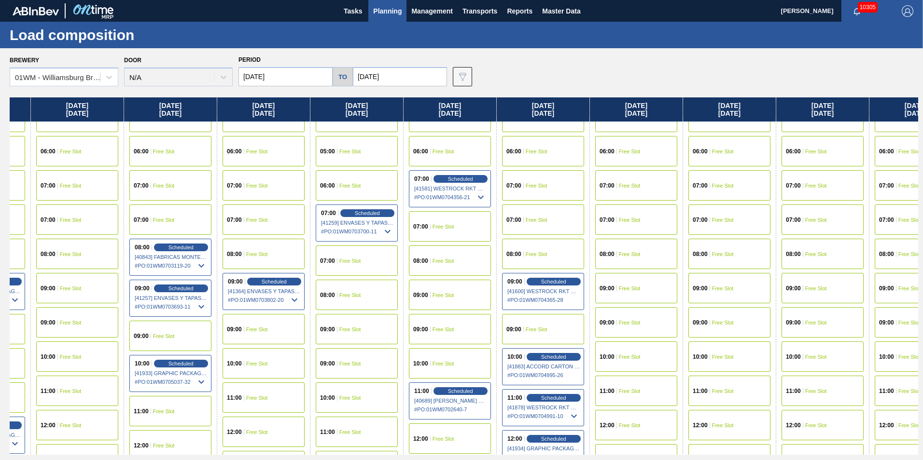
click at [541, 215] on div "07:00 Free Slot" at bounding box center [543, 220] width 82 height 30
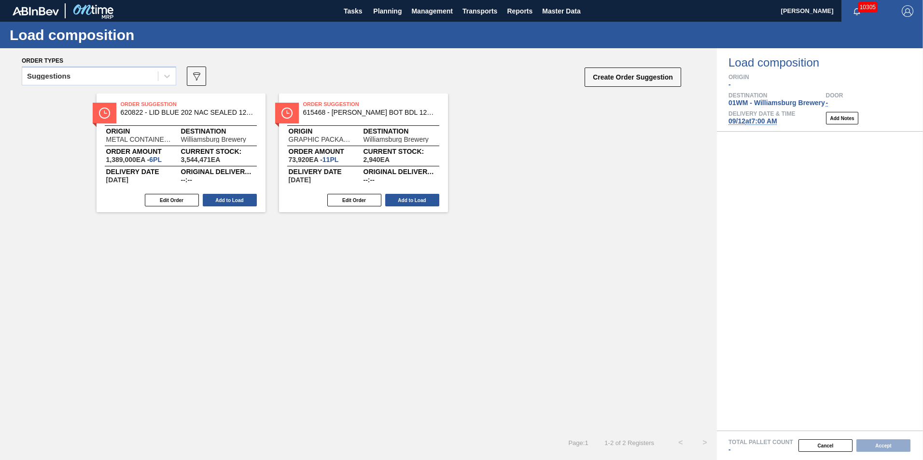
click at [103, 80] on div "Suggestions" at bounding box center [90, 77] width 136 height 14
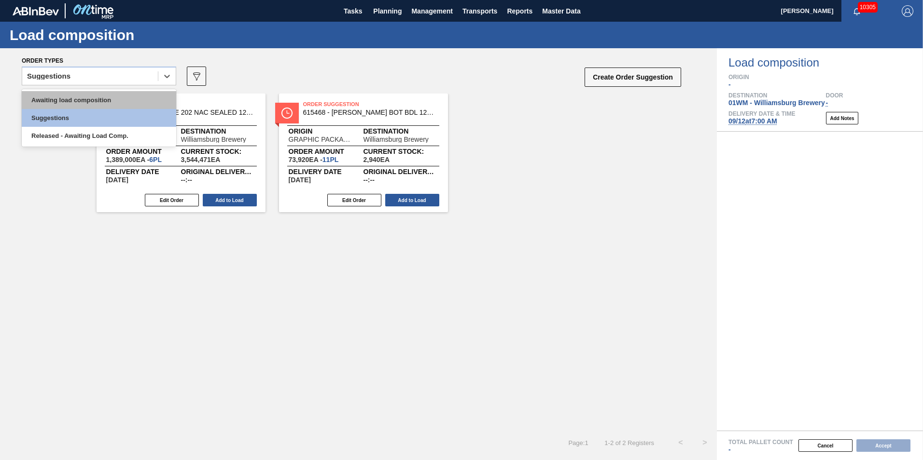
click at [99, 103] on div "Awaiting load composition" at bounding box center [99, 100] width 154 height 18
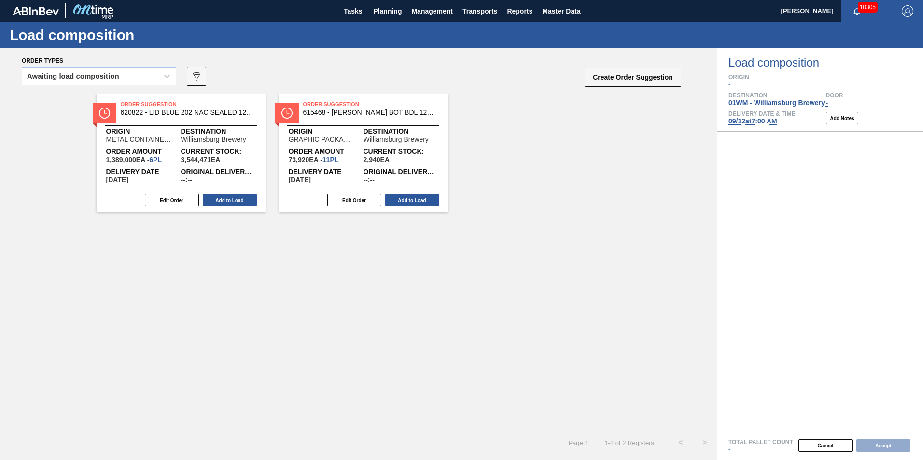
click at [468, 282] on div "Order Suggestion 620822 - LID BLUE 202 NAC SEALED 1222 BLU DIE EPO Origin METAL…" at bounding box center [358, 262] width 717 height 337
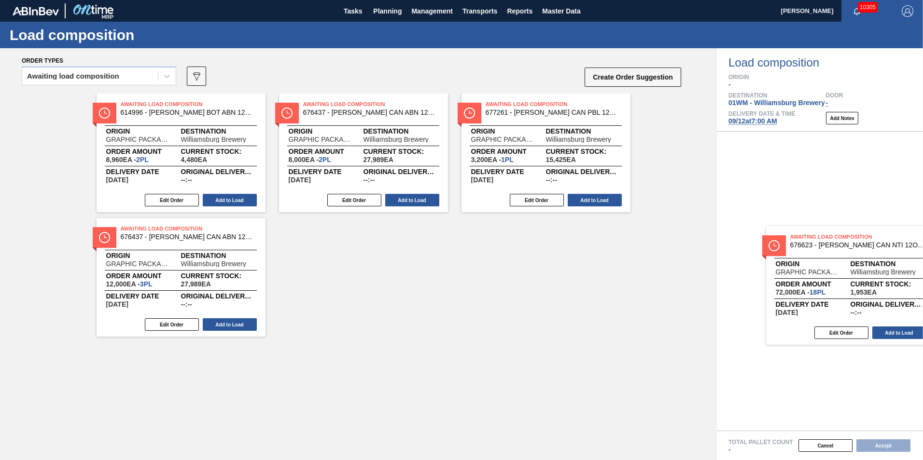
drag, startPoint x: 807, startPoint y: 247, endPoint x: 863, endPoint y: 280, distance: 65.4
click at [863, 280] on div "Order types Awaiting load composition 089F7B8B-B2A5-4AFE-B5C0-19BA573D28AC Crea…" at bounding box center [461, 254] width 923 height 412
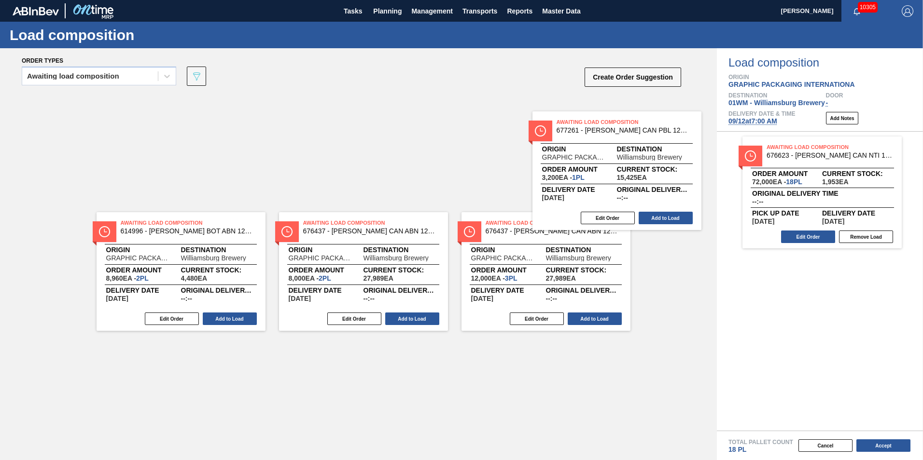
drag, startPoint x: 564, startPoint y: 178, endPoint x: 836, endPoint y: 252, distance: 281.7
click at [836, 252] on div "Order types Awaiting load composition 089F7B8B-B2A5-4AFE-B5C0-19BA573D28AC Crea…" at bounding box center [461, 254] width 923 height 412
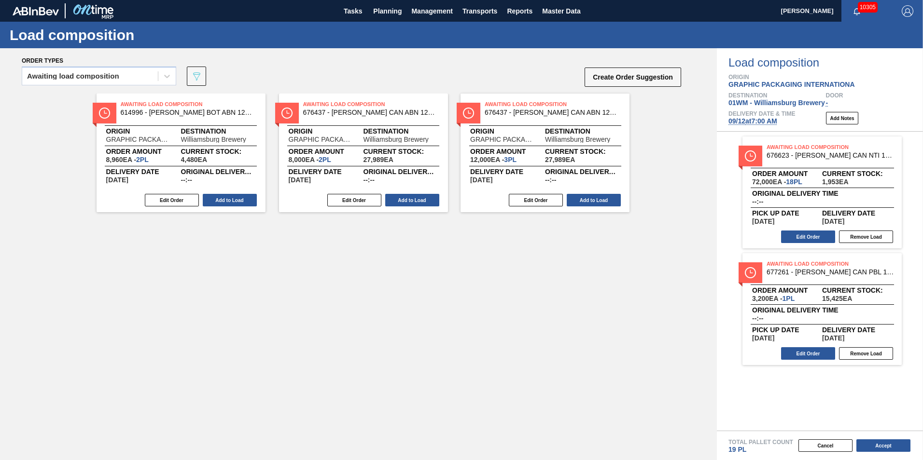
drag, startPoint x: 549, startPoint y: 173, endPoint x: 875, endPoint y: 246, distance: 333.3
click at [875, 246] on div "Order types Awaiting load composition 089F7B8B-B2A5-4AFE-B5C0-19BA573D28AC Crea…" at bounding box center [461, 254] width 923 height 412
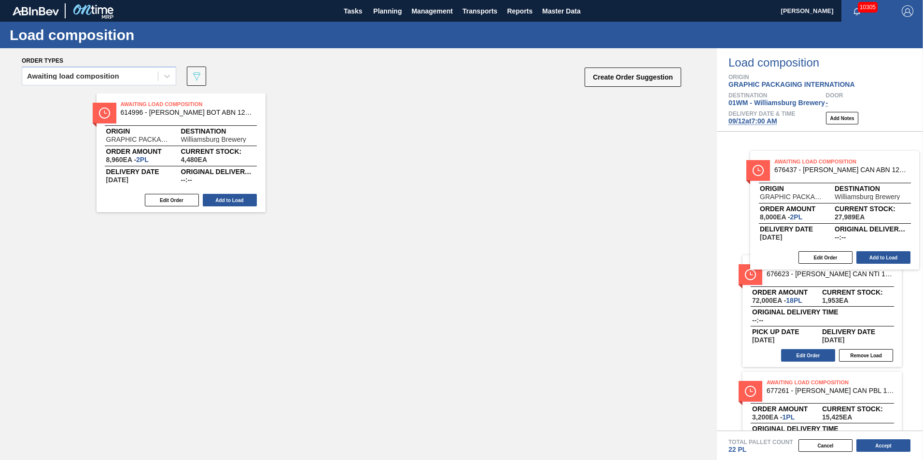
drag, startPoint x: 366, startPoint y: 146, endPoint x: 596, endPoint y: 170, distance: 231.5
click at [859, 204] on div "Order types Awaiting load composition 089F7B8B-B2A5-4AFE-B5C0-19BA573D28AC Crea…" at bounding box center [461, 254] width 923 height 412
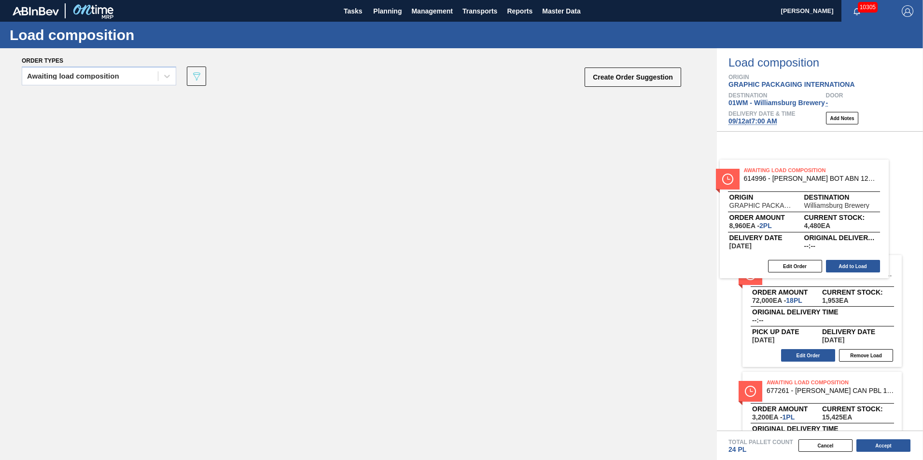
drag, startPoint x: 237, startPoint y: 169, endPoint x: 880, endPoint y: 263, distance: 649.8
click at [879, 235] on div "Order types Awaiting load composition 089F7B8B-B2A5-4AFE-B5C0-19BA573D28AC Crea…" at bounding box center [461, 254] width 923 height 412
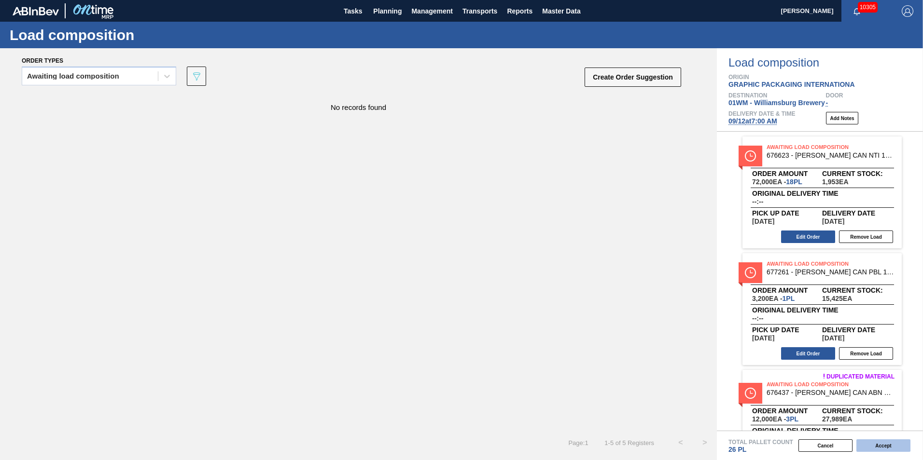
click at [881, 446] on button "Accept" at bounding box center [883, 446] width 54 height 13
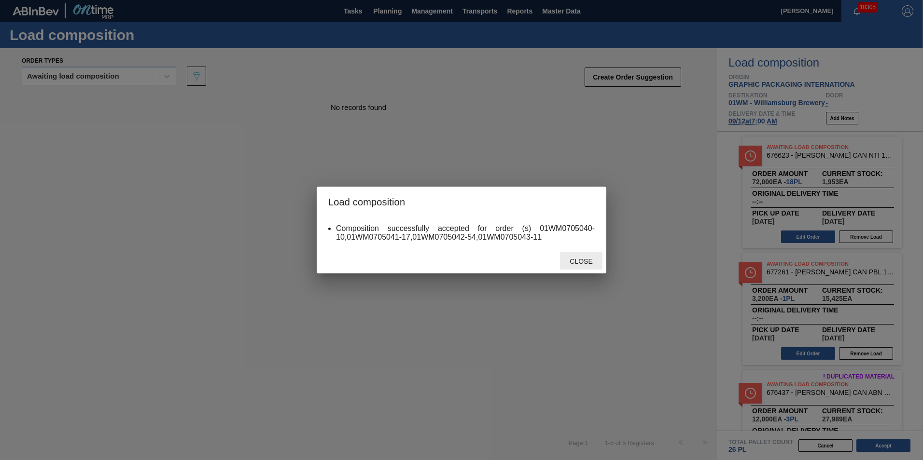
click at [585, 261] on span "Close" at bounding box center [581, 262] width 38 height 8
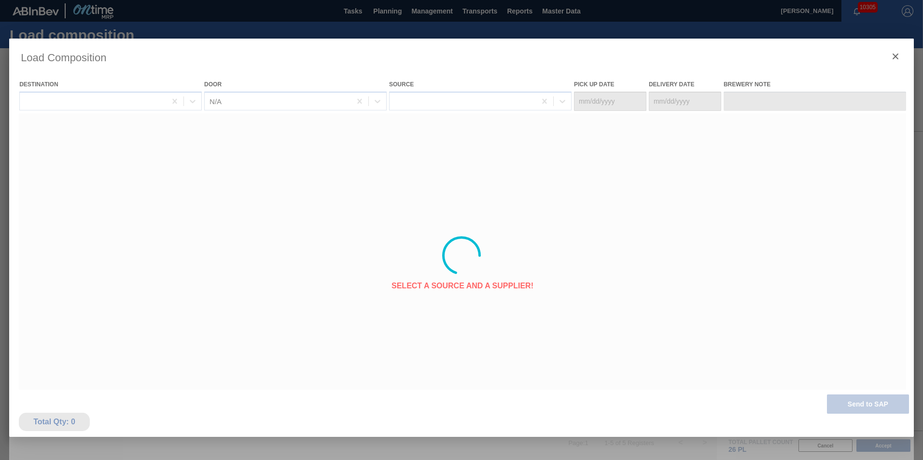
type Date "[DATE]"
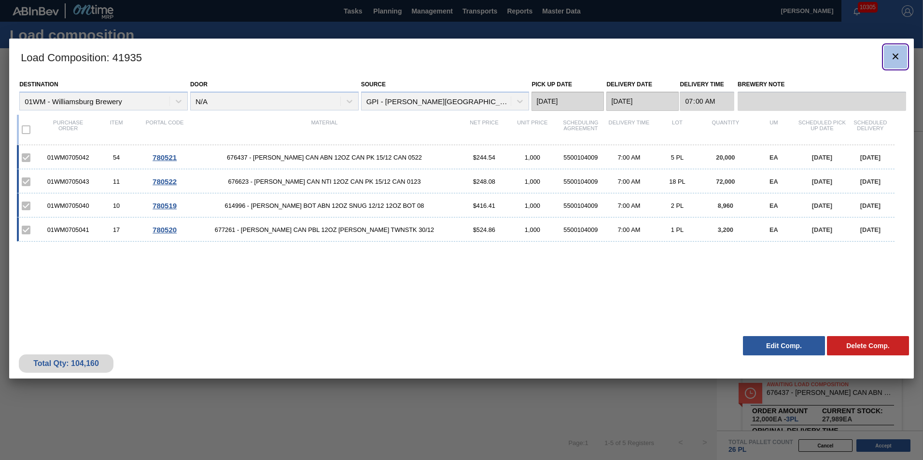
click at [898, 56] on icon "botão de ícone" at bounding box center [896, 57] width 12 height 12
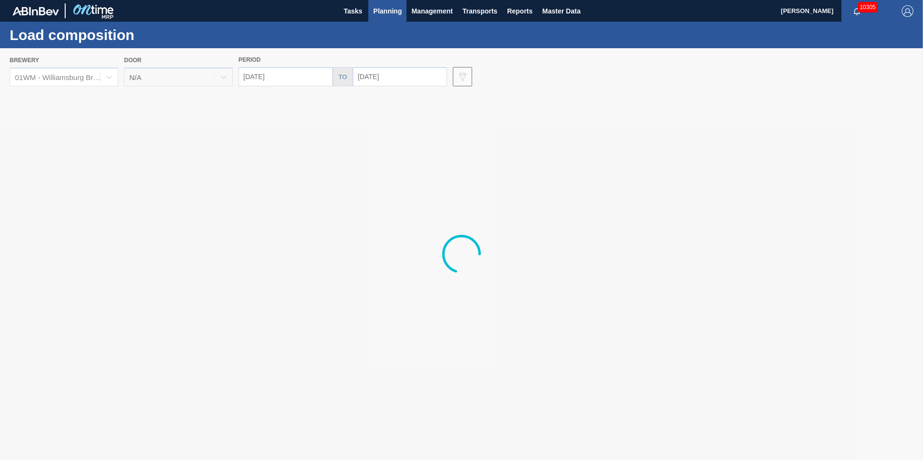
click at [581, 77] on div at bounding box center [461, 254] width 923 height 412
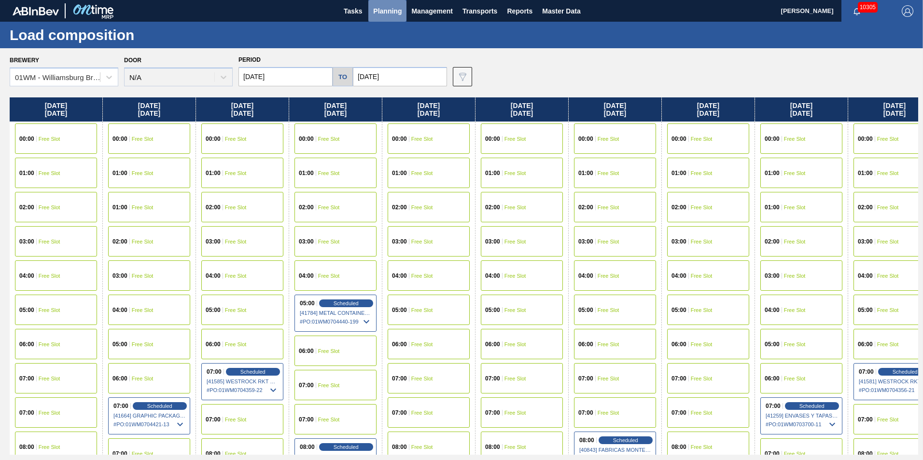
click at [378, 14] on span "Planning" at bounding box center [387, 11] width 28 height 12
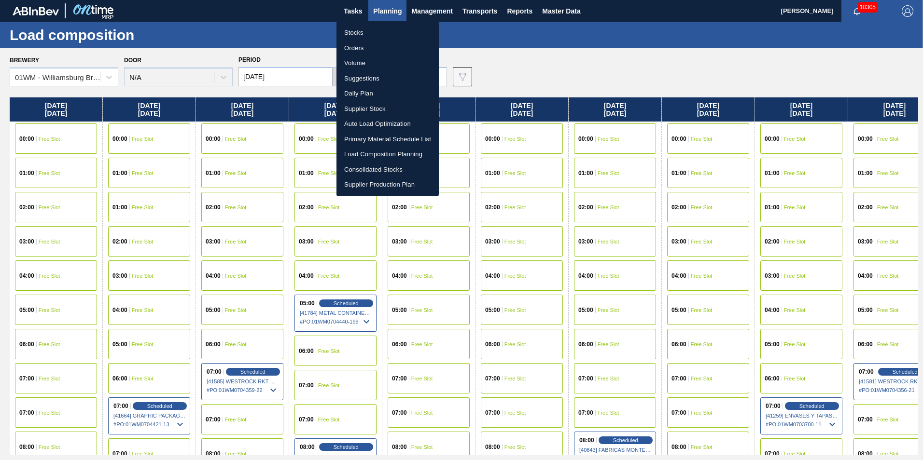
click at [378, 75] on li "Suggestions" at bounding box center [387, 78] width 102 height 15
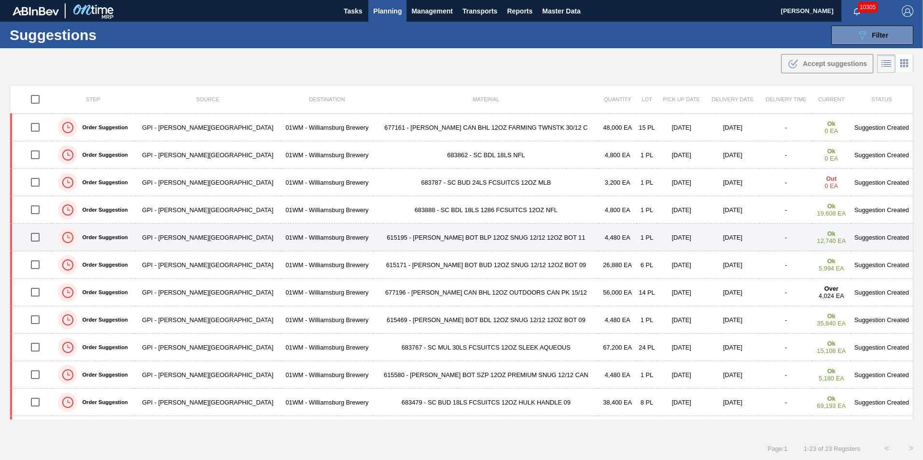
click at [43, 243] on input "checkbox" at bounding box center [35, 237] width 20 height 20
checkbox input "true"
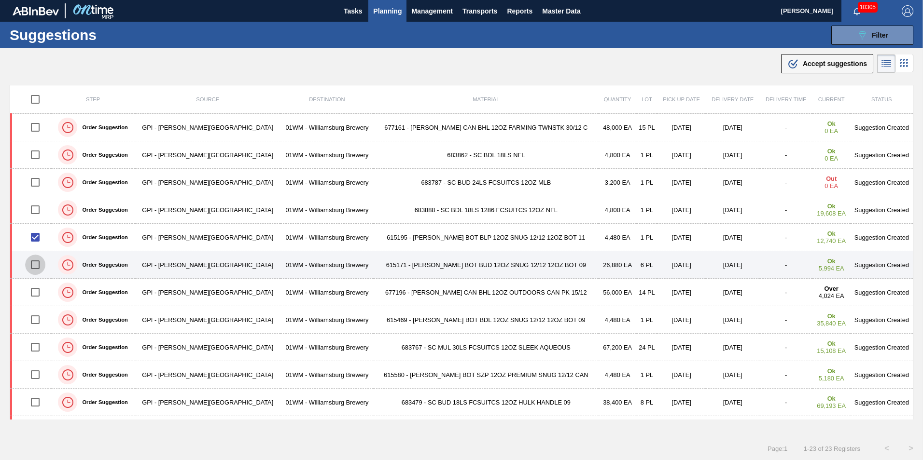
click at [42, 273] on input "checkbox" at bounding box center [35, 265] width 20 height 20
checkbox input "true"
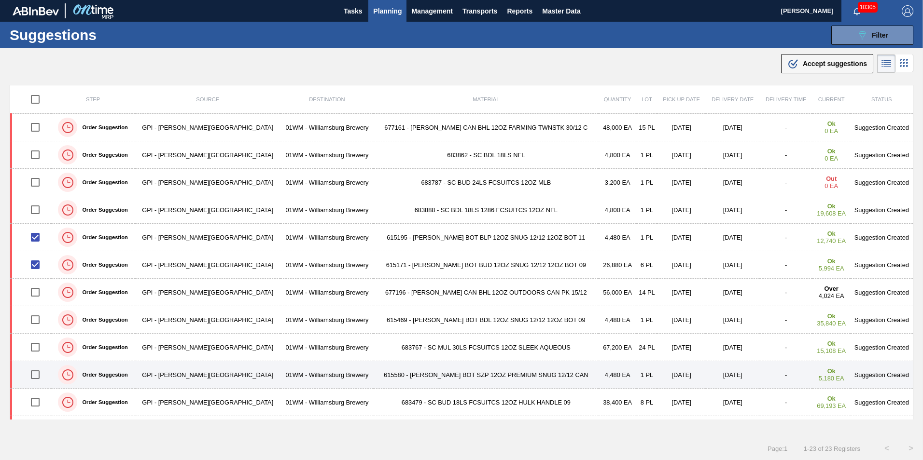
click at [36, 376] on input "checkbox" at bounding box center [35, 375] width 20 height 20
checkbox input "true"
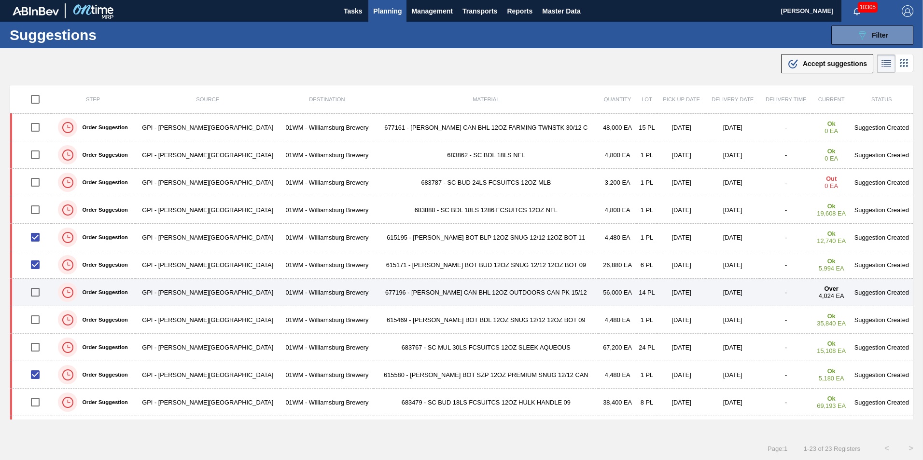
click at [399, 296] on td "677196 - [PERSON_NAME] CAN BHL 12OZ OUTDOORS CAN PK 15/12" at bounding box center [486, 293] width 225 height 28
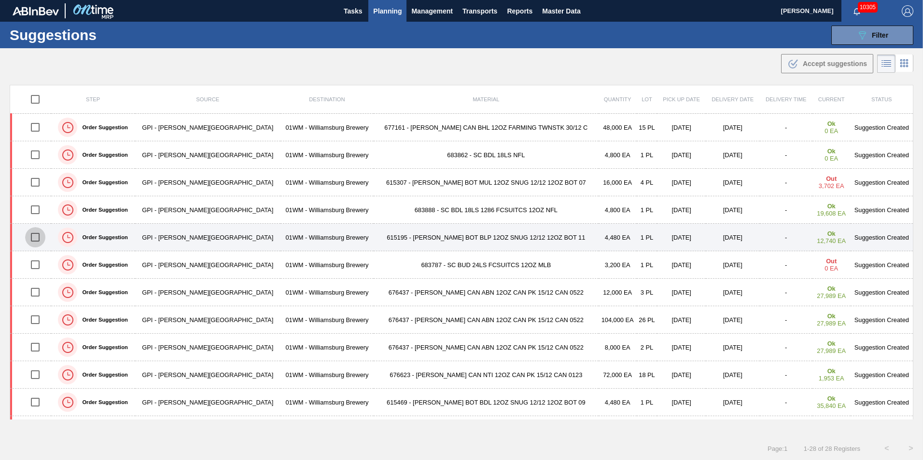
click at [40, 236] on input "checkbox" at bounding box center [35, 237] width 20 height 20
checkbox input "true"
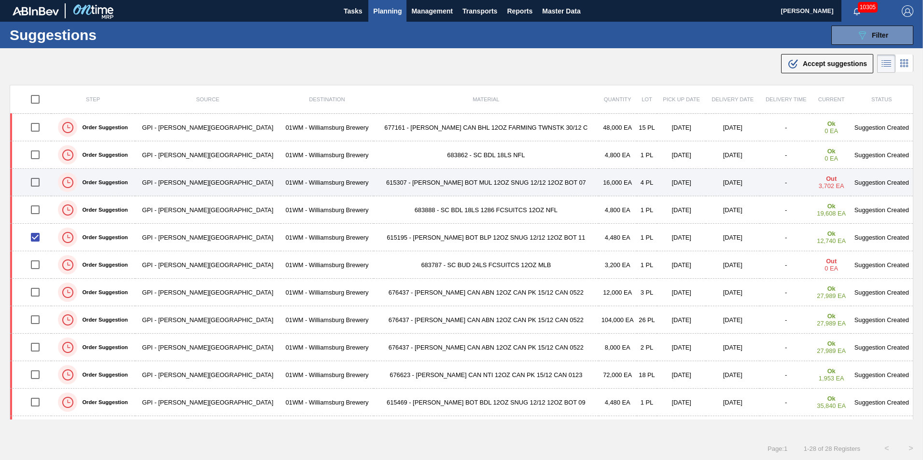
click at [40, 182] on input "checkbox" at bounding box center [35, 182] width 20 height 20
checkbox input "true"
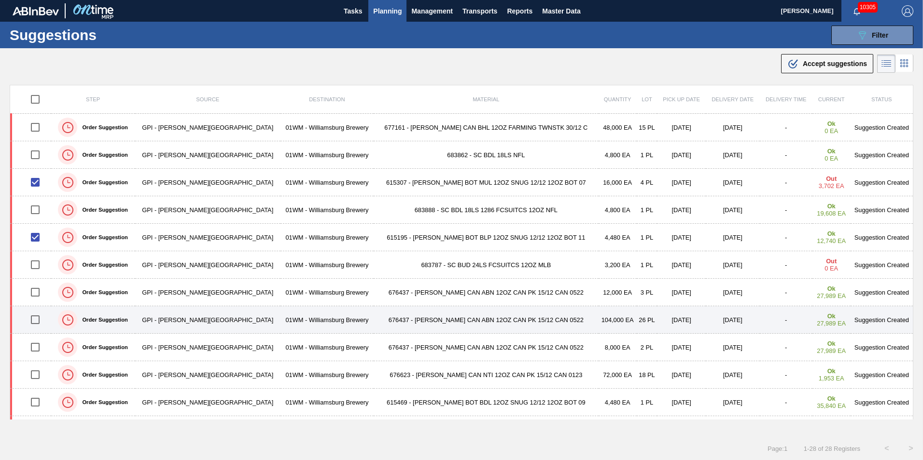
click at [37, 321] on input "checkbox" at bounding box center [35, 320] width 20 height 20
checkbox input "true"
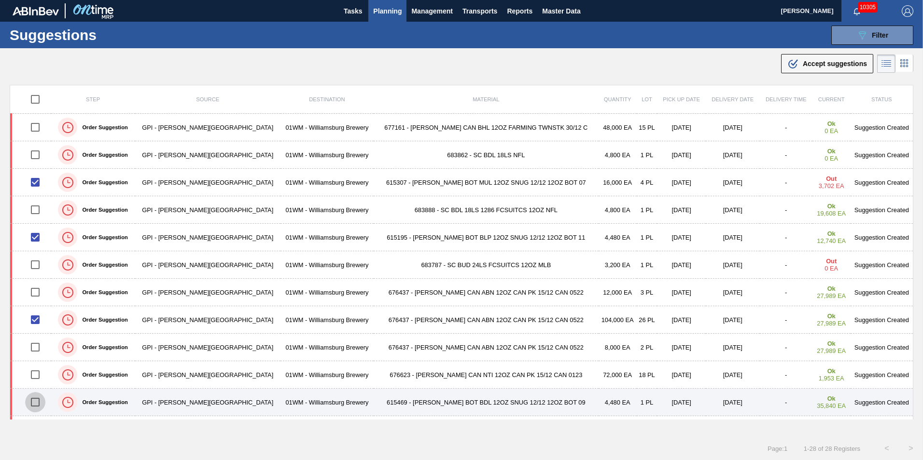
click at [32, 404] on input "checkbox" at bounding box center [35, 402] width 20 height 20
checkbox input "true"
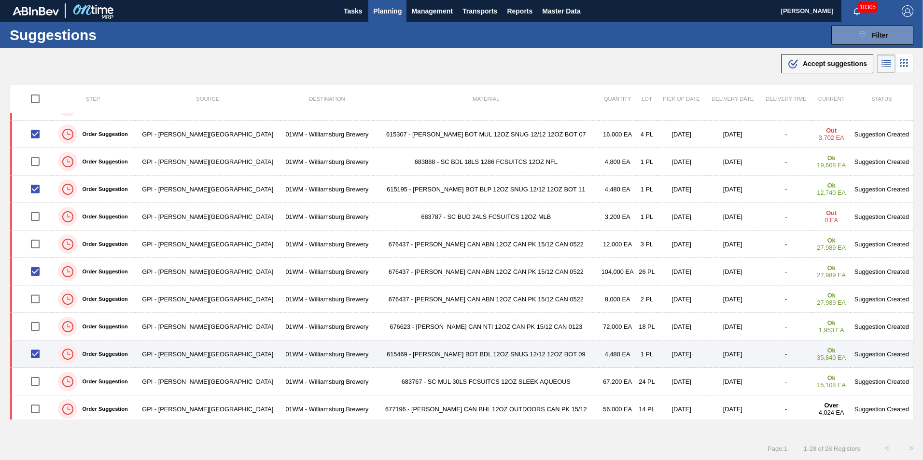
scroll to position [97, 0]
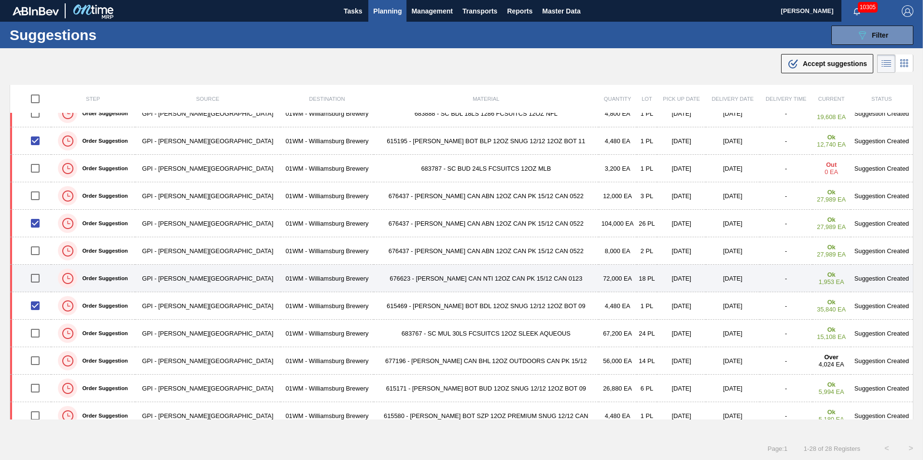
click at [39, 280] on input "checkbox" at bounding box center [35, 278] width 20 height 20
checkbox input "true"
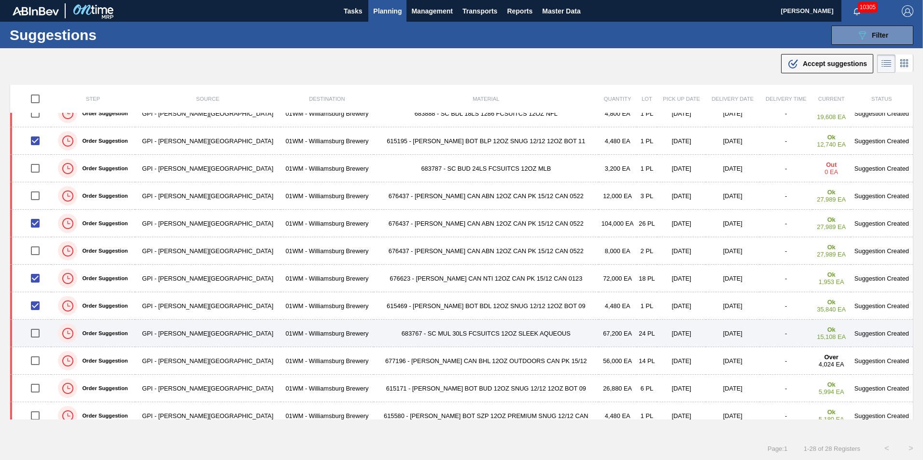
click at [37, 334] on input "checkbox" at bounding box center [35, 333] width 20 height 20
checkbox input "true"
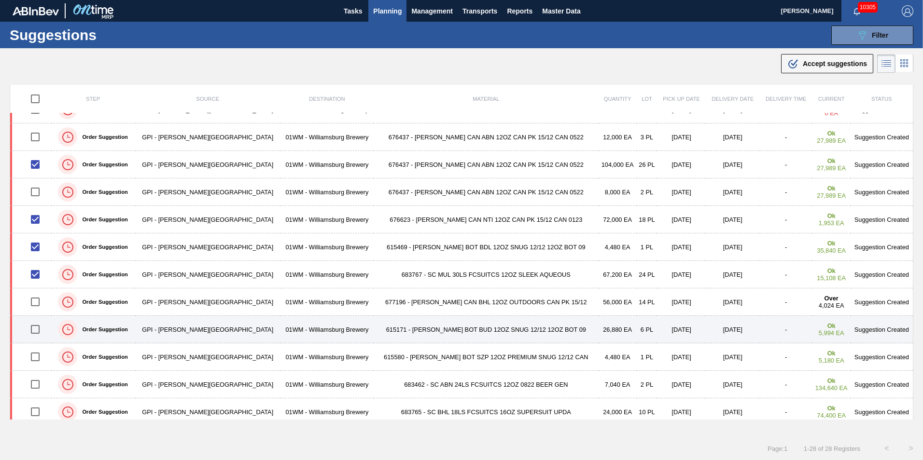
scroll to position [193, 0]
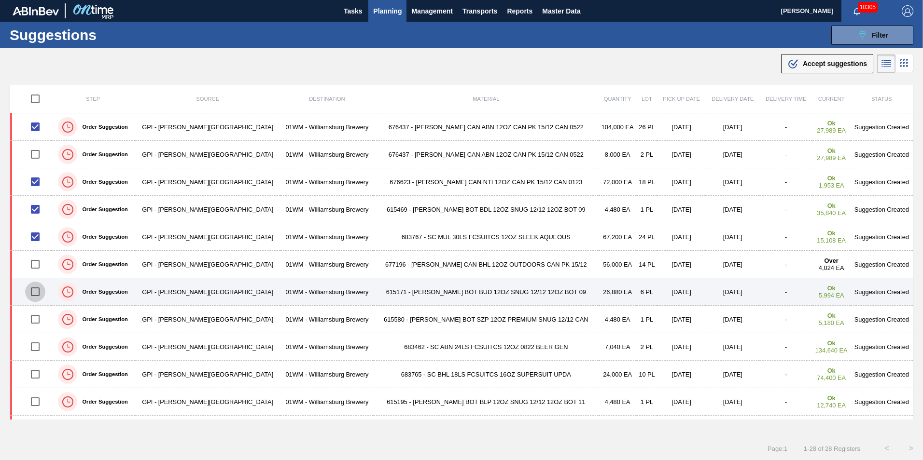
click at [32, 294] on input "checkbox" at bounding box center [35, 292] width 20 height 20
checkbox input "true"
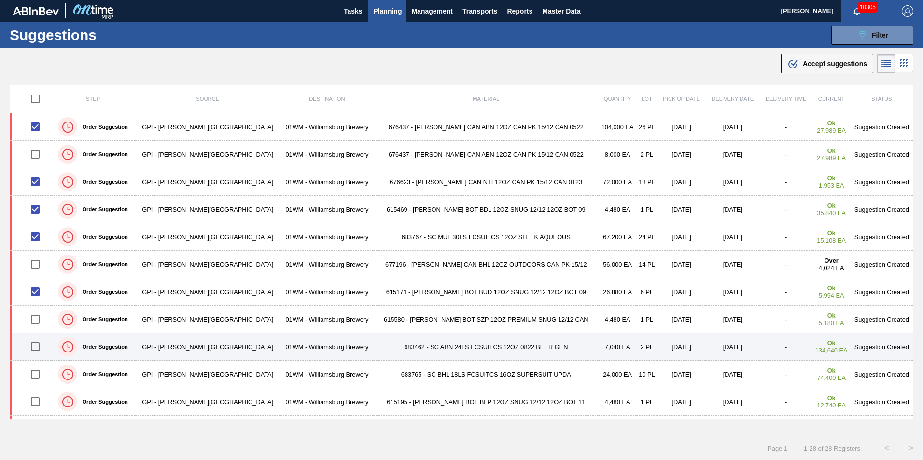
click at [41, 345] on input "checkbox" at bounding box center [35, 347] width 20 height 20
checkbox input "true"
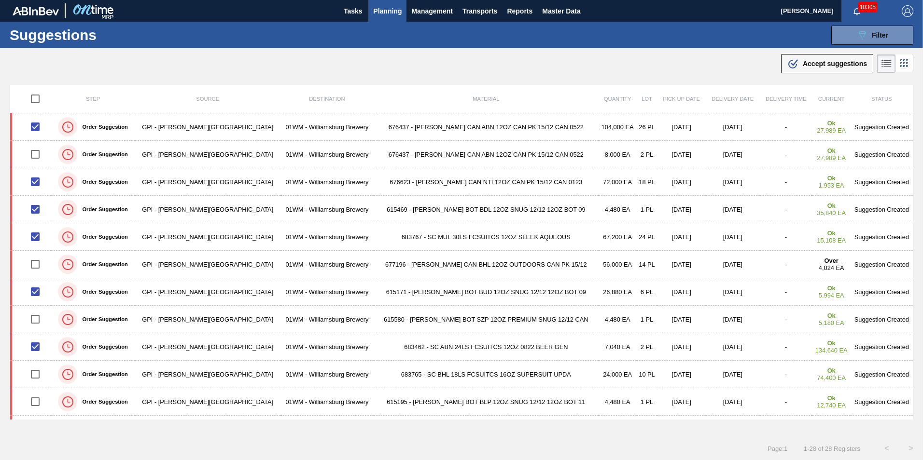
click at [799, 65] on div ".b{fill:var(--color-action-default)} Accept suggestions" at bounding box center [827, 64] width 80 height 12
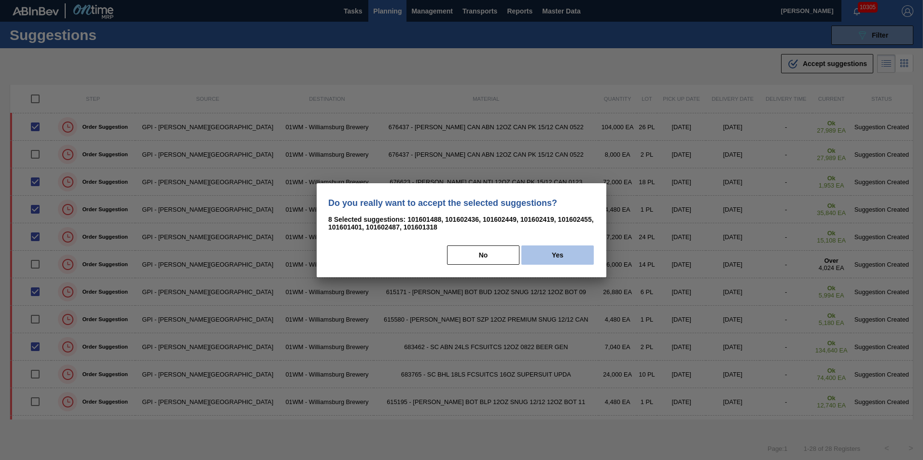
click at [569, 254] on button "Yes" at bounding box center [557, 255] width 72 height 19
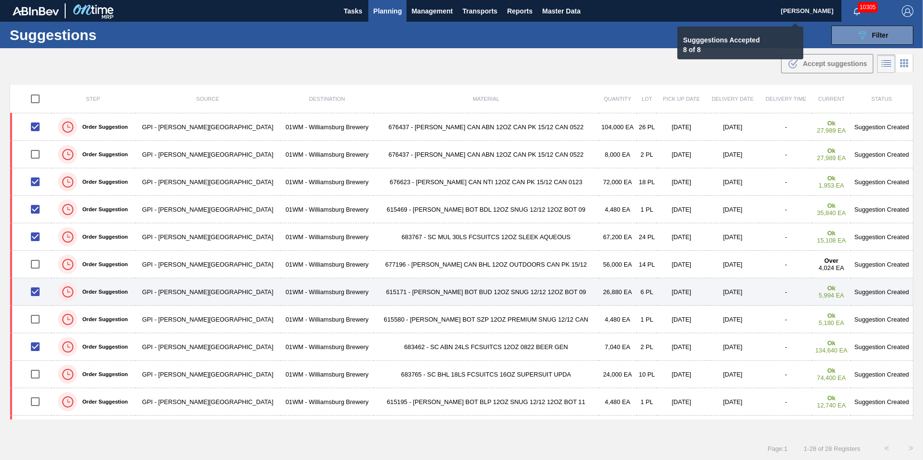
checkbox input "false"
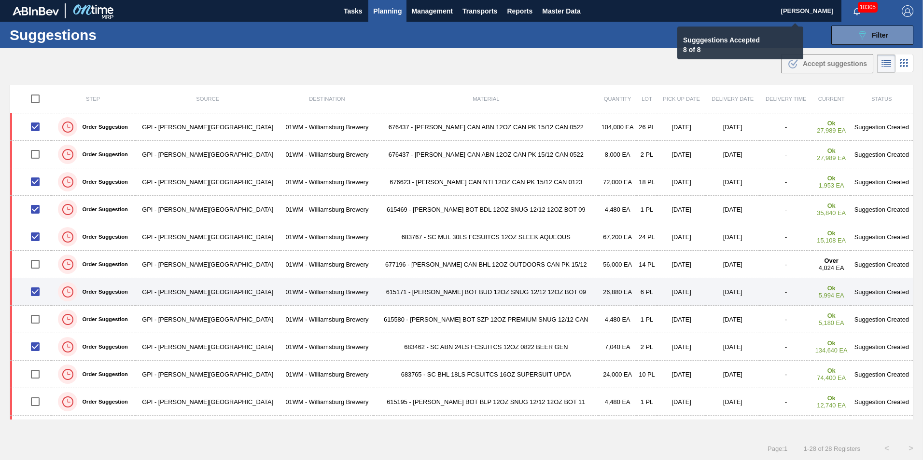
checkbox input "false"
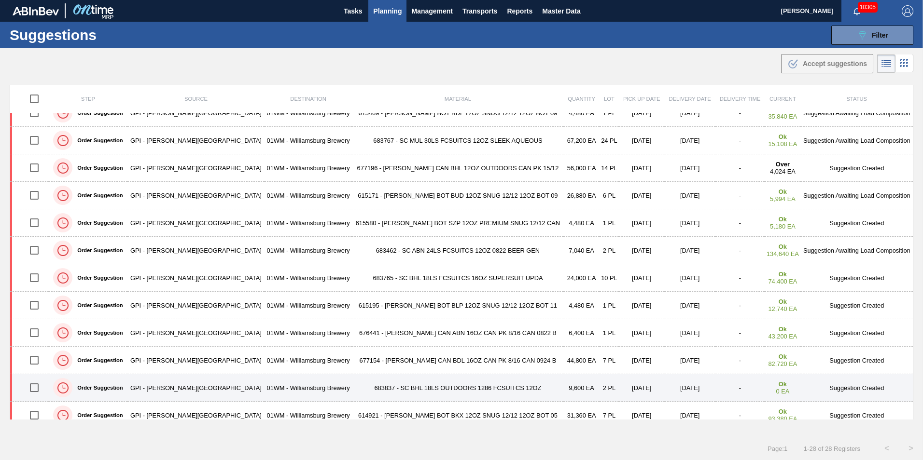
scroll to position [338, 0]
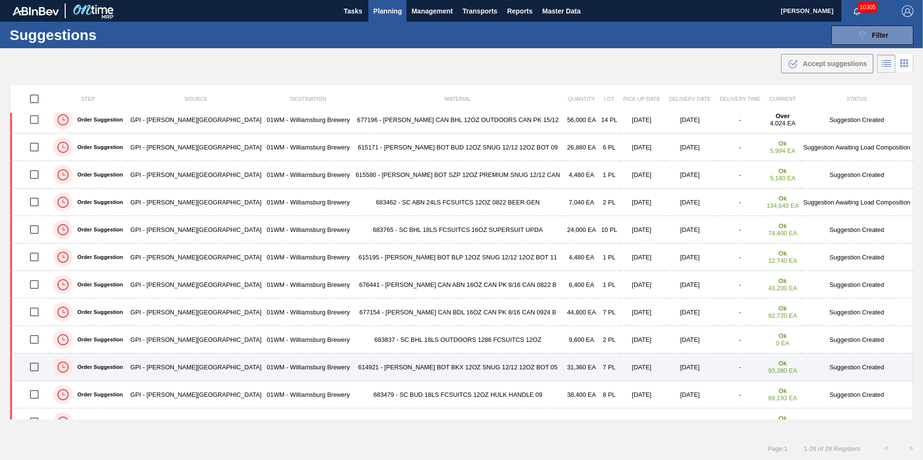
click at [42, 363] on input "checkbox" at bounding box center [34, 367] width 20 height 20
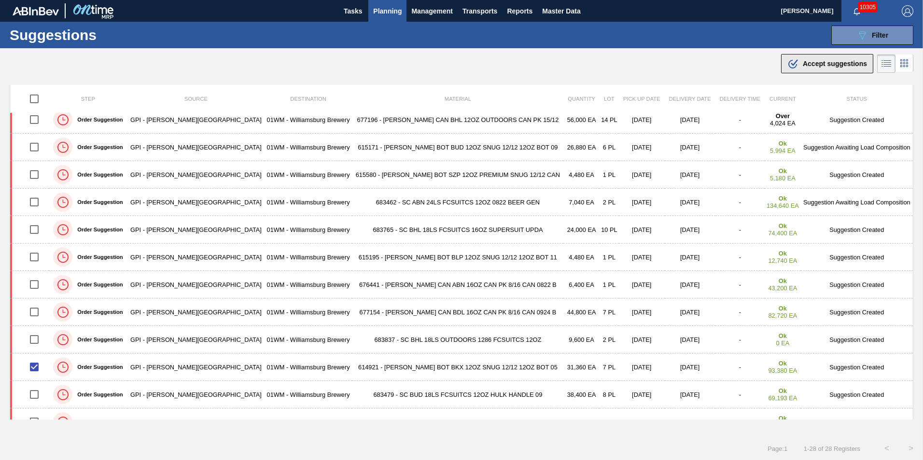
click at [833, 62] on span "Accept suggestions" at bounding box center [835, 64] width 64 height 8
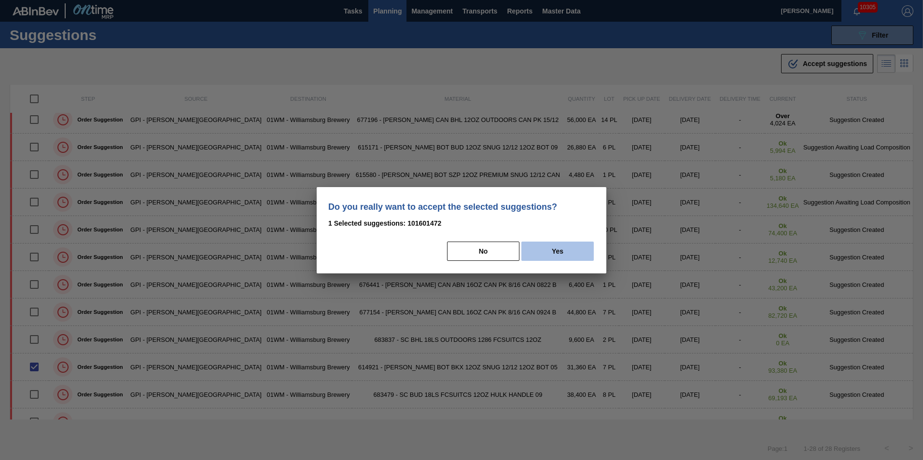
click at [575, 242] on button "Yes" at bounding box center [557, 251] width 72 height 19
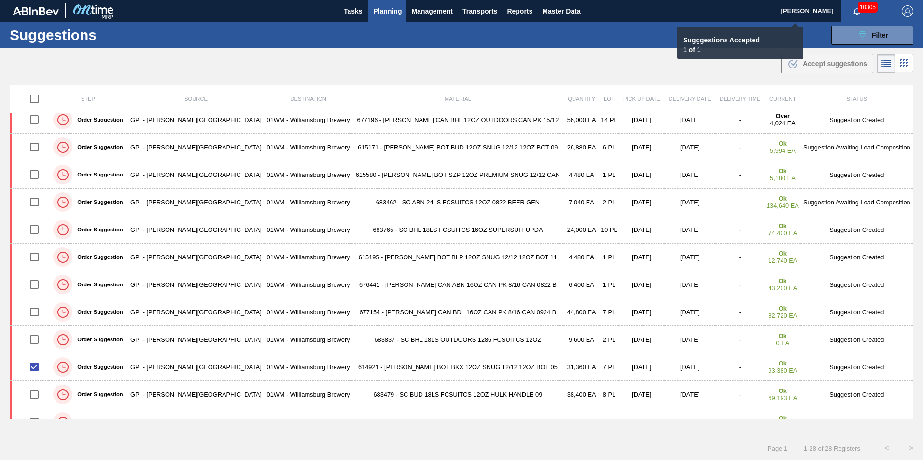
checkbox input "false"
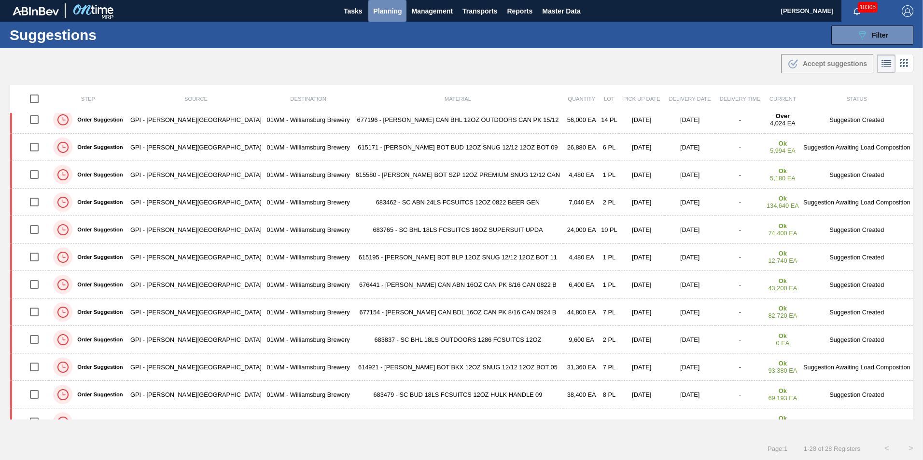
click at [382, 13] on span "Planning" at bounding box center [387, 11] width 28 height 12
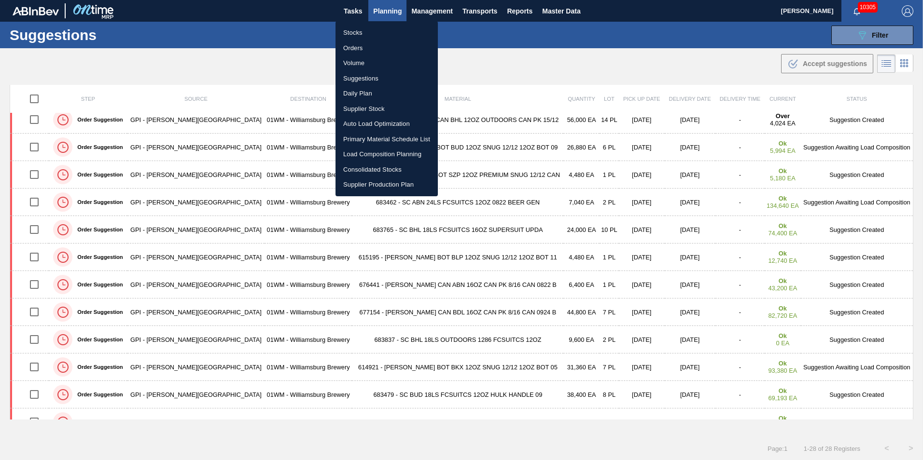
click at [377, 150] on li "Load Composition Planning" at bounding box center [386, 154] width 102 height 15
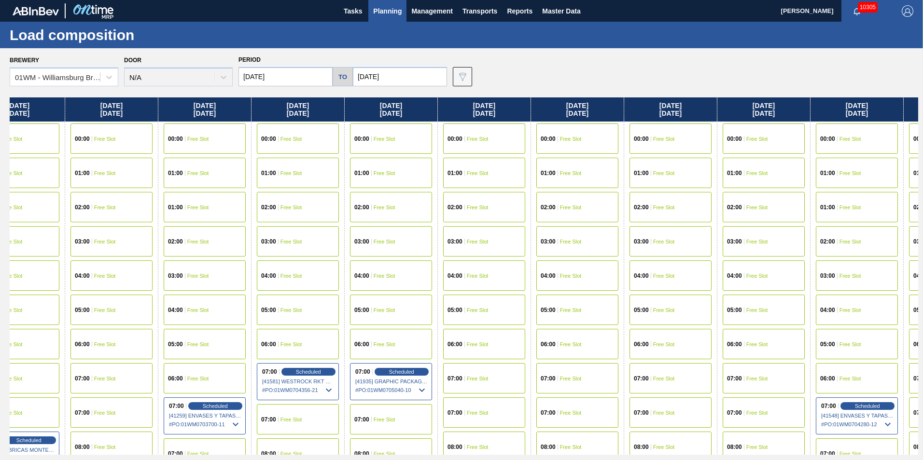
drag, startPoint x: 715, startPoint y: 114, endPoint x: 389, endPoint y: 172, distance: 331.4
click at [90, 220] on div "Tuesday 09/02/2025 00:00 Free Slot 01:00 Free Slot 02:00 Free Slot 03:00 Free S…" at bounding box center [464, 277] width 908 height 358
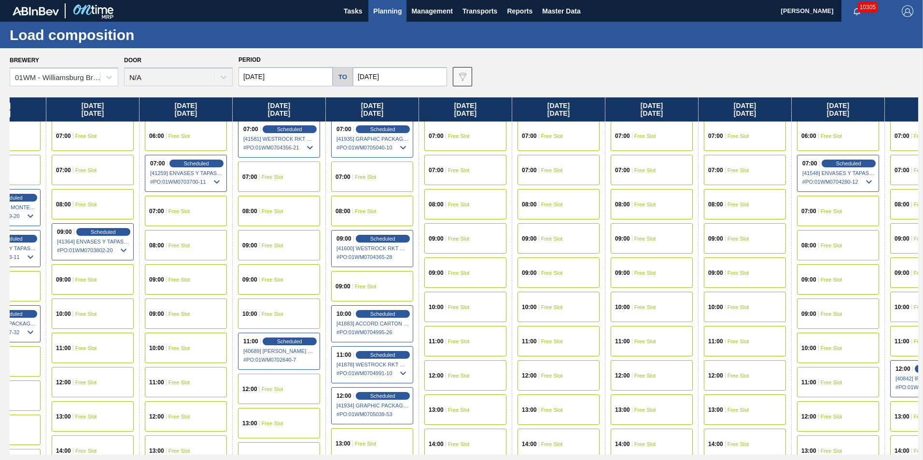
scroll to position [241, 615]
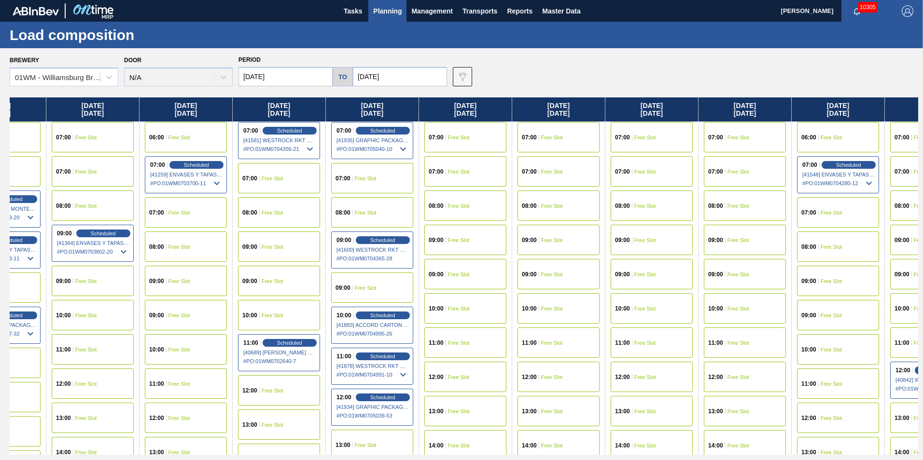
click at [289, 286] on div "09:00 Free Slot" at bounding box center [279, 281] width 82 height 30
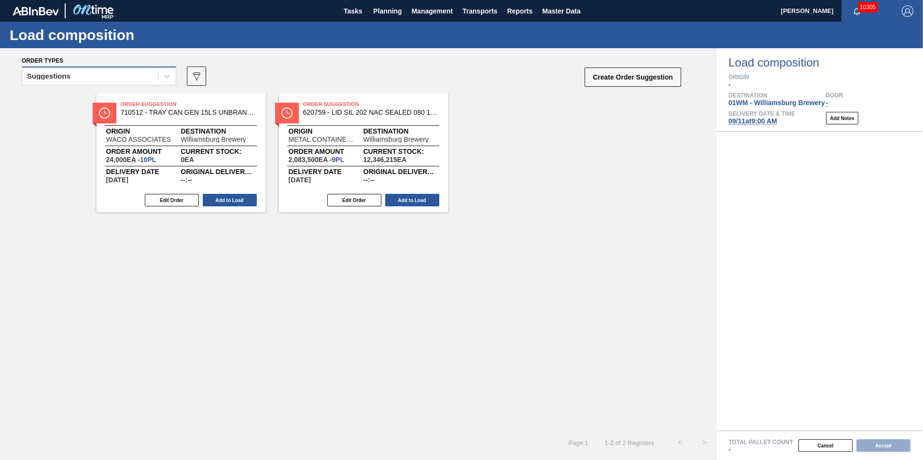
click at [87, 80] on div "Suggestions" at bounding box center [90, 77] width 136 height 14
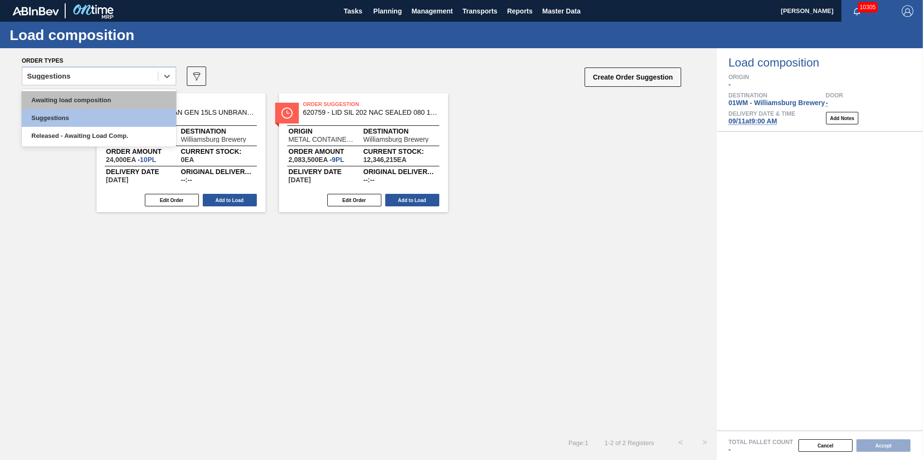
click at [86, 103] on div "Awaiting load composition" at bounding box center [99, 100] width 154 height 18
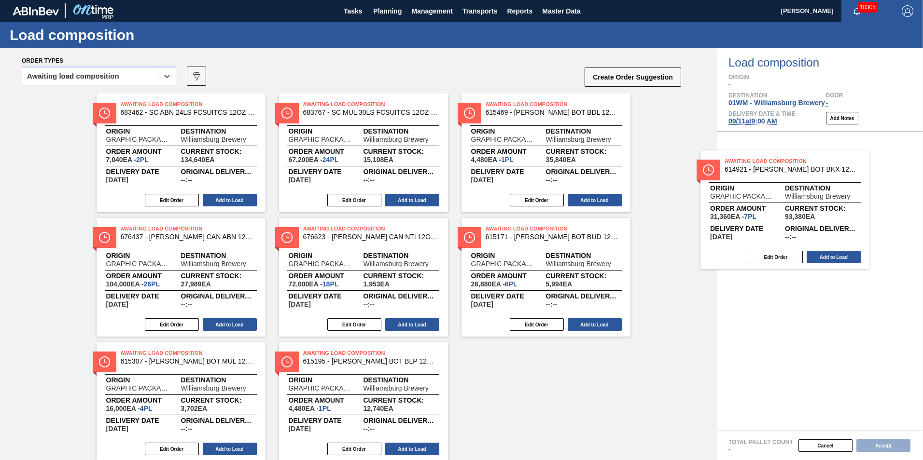
drag, startPoint x: 411, startPoint y: 161, endPoint x: 864, endPoint y: 218, distance: 456.3
click at [861, 218] on div "Order types option Awaiting load composition, selected. Select is focused ,type…" at bounding box center [461, 254] width 923 height 412
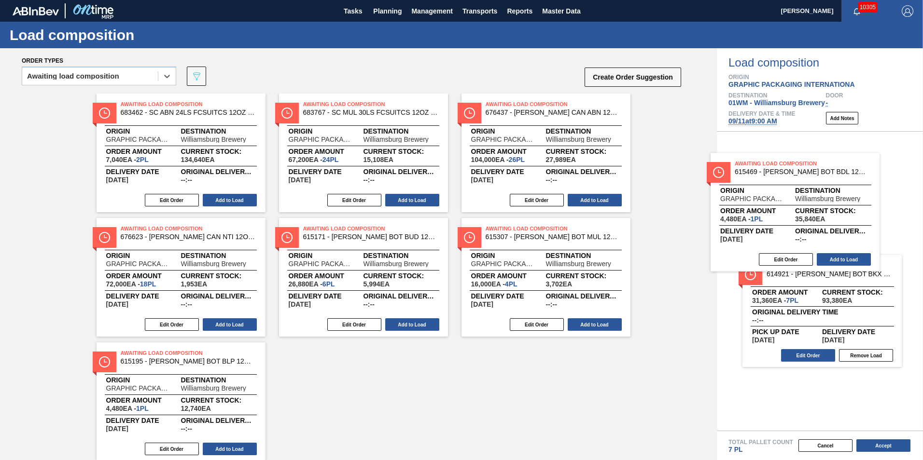
drag, startPoint x: 551, startPoint y: 126, endPoint x: 861, endPoint y: 200, distance: 318.1
click at [849, 199] on div "Order types option Awaiting load composition, selected. Select is focused ,type…" at bounding box center [461, 254] width 923 height 412
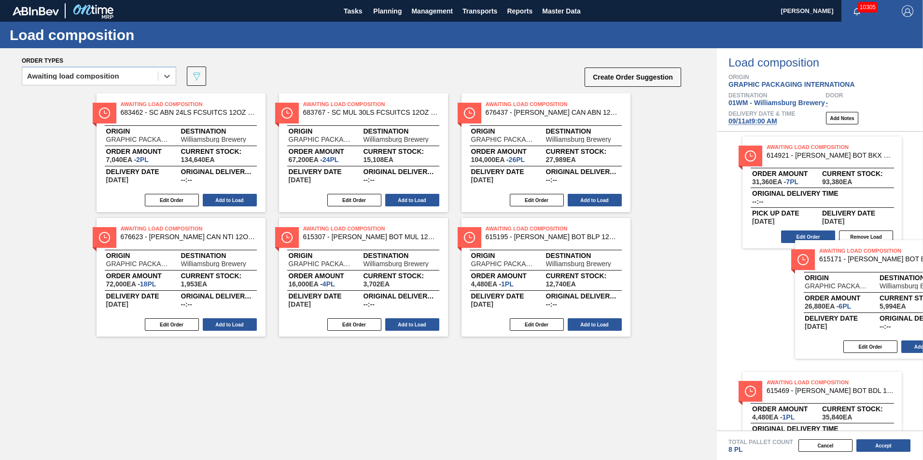
drag, startPoint x: 322, startPoint y: 272, endPoint x: 860, endPoint y: 279, distance: 537.8
click at [860, 279] on div "Order types option Awaiting load composition, selected. Select is focused ,type…" at bounding box center [461, 254] width 923 height 412
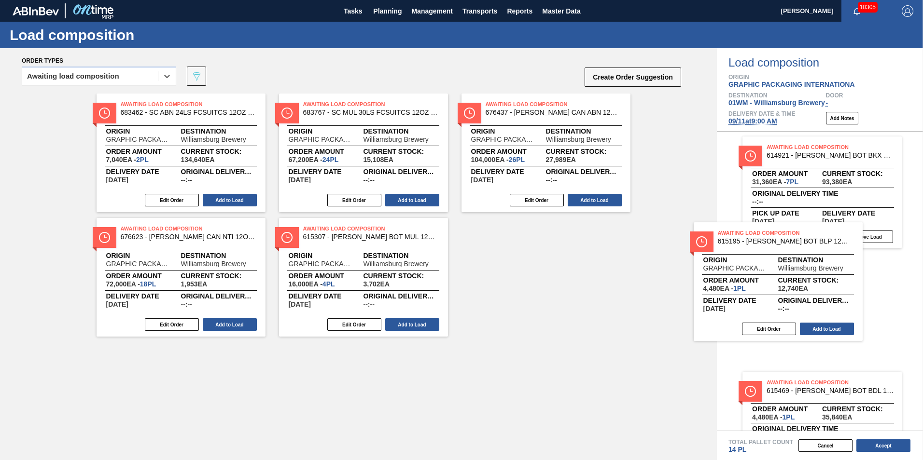
drag, startPoint x: 540, startPoint y: 287, endPoint x: 808, endPoint y: 286, distance: 267.9
click at [808, 286] on div "Order types option Awaiting load composition, selected. Select is focused ,type…" at bounding box center [461, 254] width 923 height 412
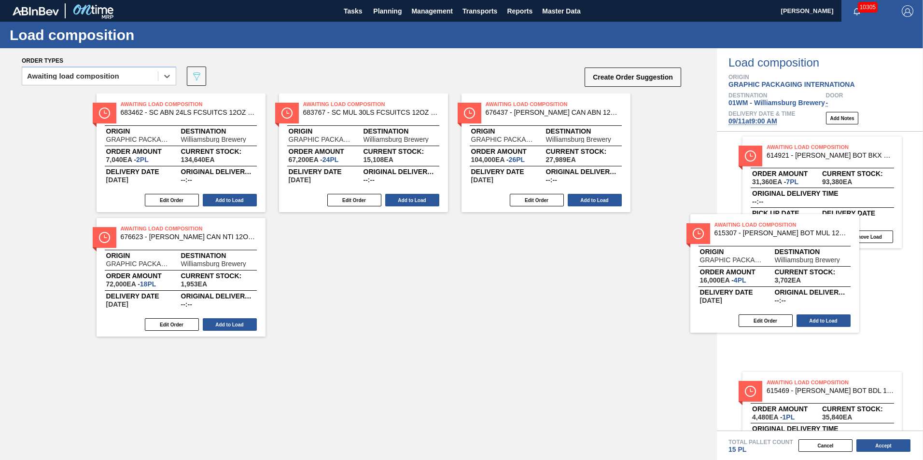
drag, startPoint x: 363, startPoint y: 272, endPoint x: 792, endPoint y: 262, distance: 429.2
click at [792, 262] on div "Order types option Awaiting load composition, selected. Select is focused ,type…" at bounding box center [461, 254] width 923 height 412
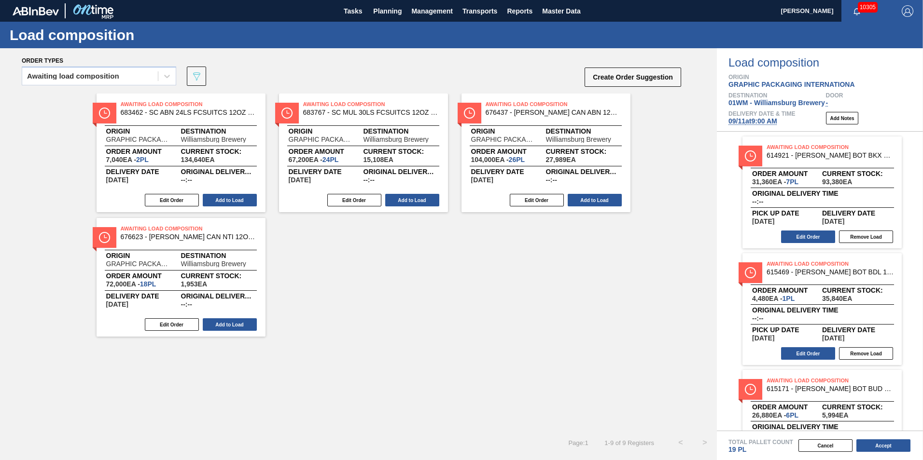
click at [762, 116] on span "Delivery Date & Time" at bounding box center [761, 114] width 67 height 6
click at [766, 120] on span "09/11 at 9:00 AM" at bounding box center [752, 121] width 49 height 8
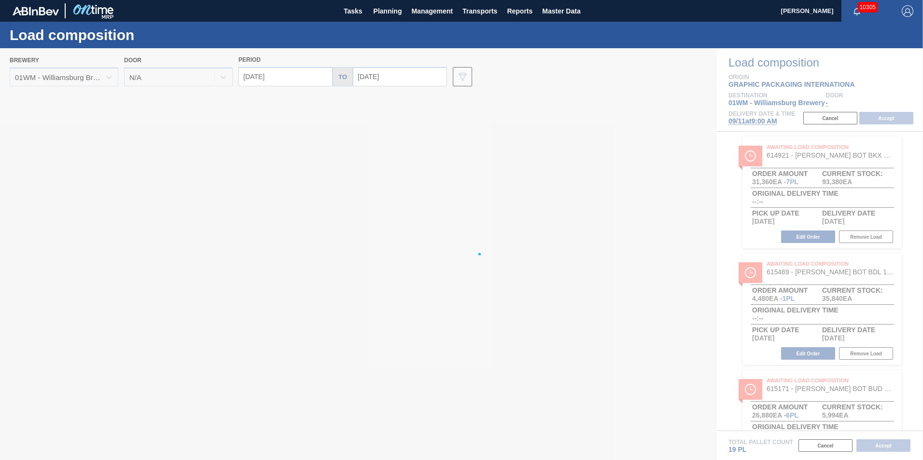
type input "[DATE]"
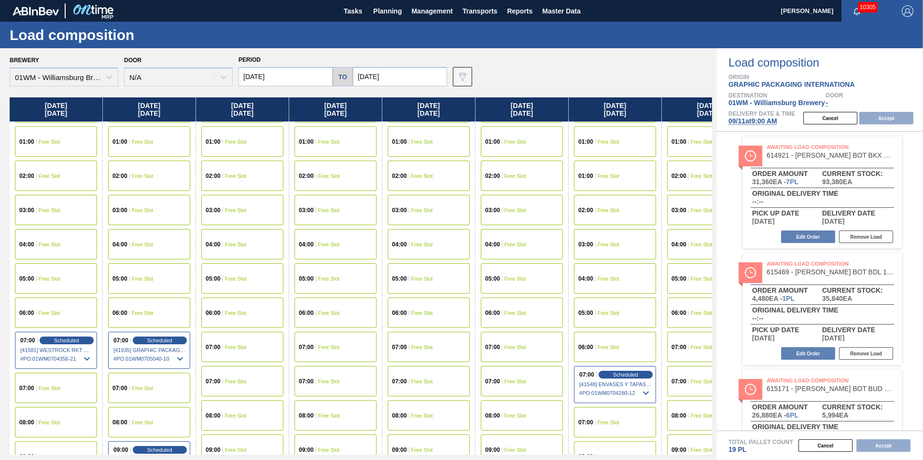
scroll to position [48, 0]
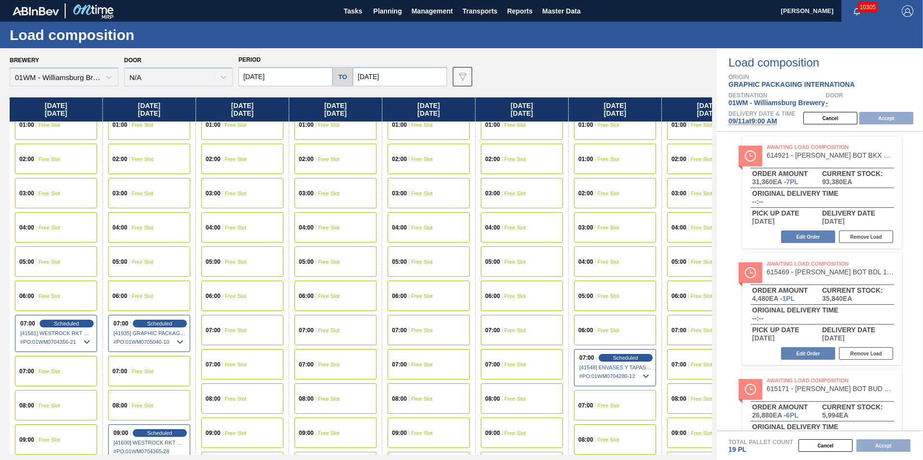
click at [263, 69] on input "[DATE]" at bounding box center [285, 76] width 94 height 19
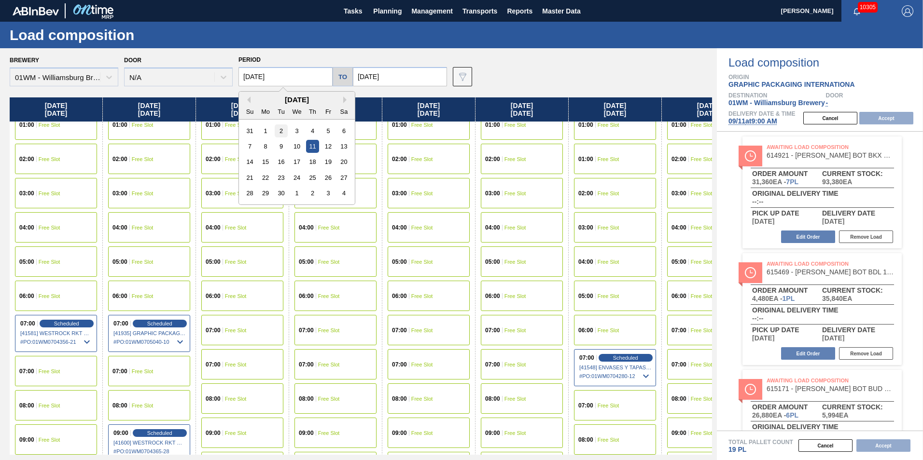
click at [279, 131] on div "2" at bounding box center [281, 131] width 13 height 13
type input "[DATE]"
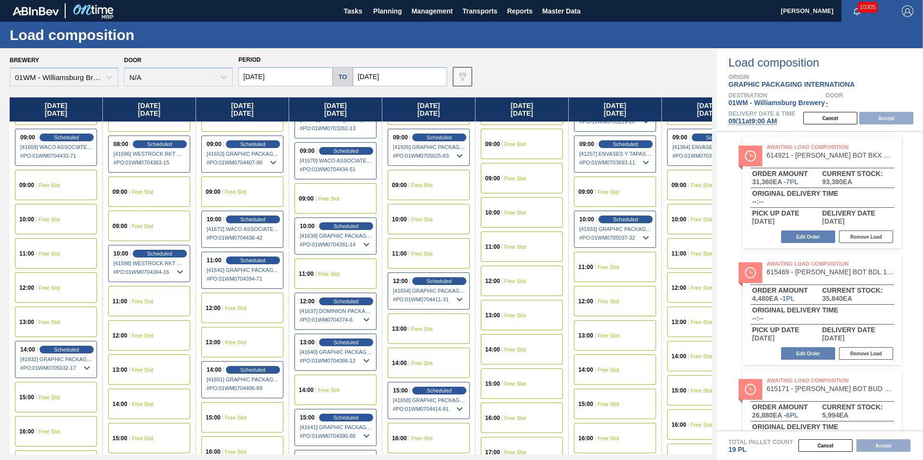
scroll to position [338, 0]
click at [59, 256] on div "11:00 Free Slot" at bounding box center [56, 253] width 82 height 30
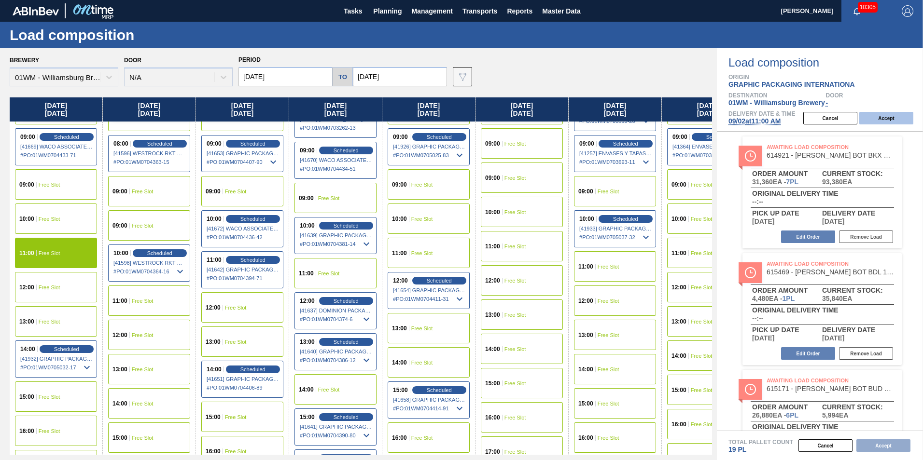
click at [886, 120] on button "Accept" at bounding box center [886, 118] width 54 height 13
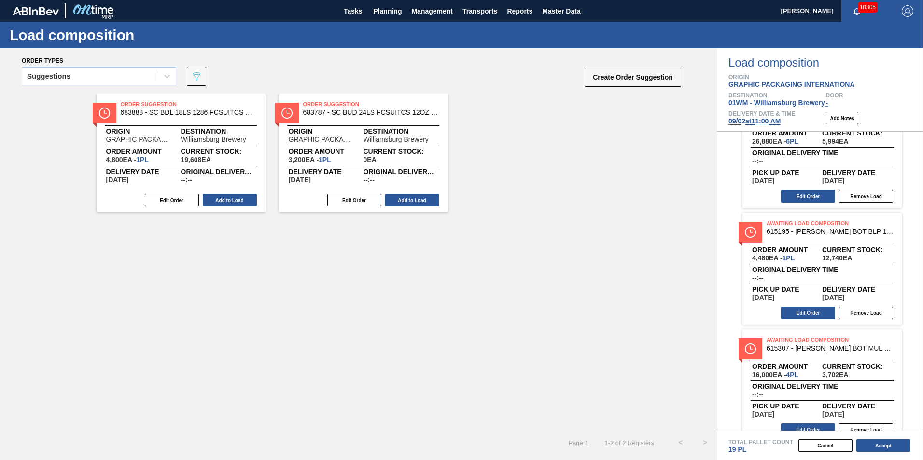
scroll to position [290, 0]
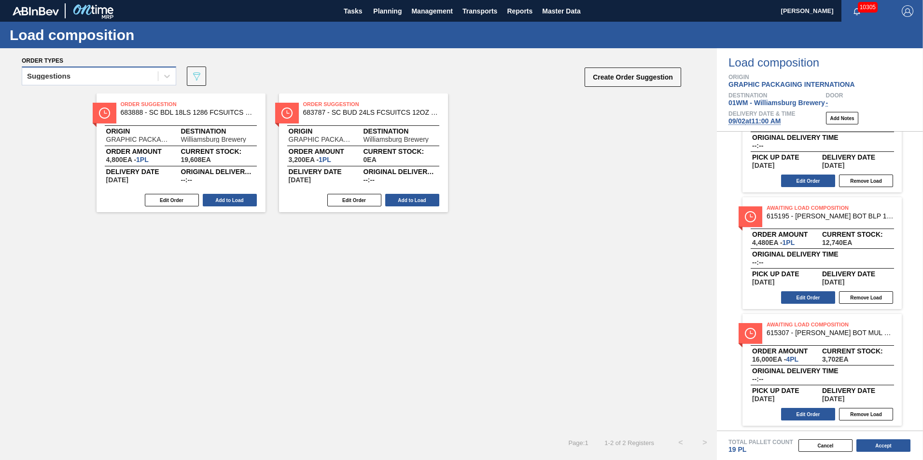
click at [93, 74] on div "Suggestions" at bounding box center [90, 77] width 136 height 14
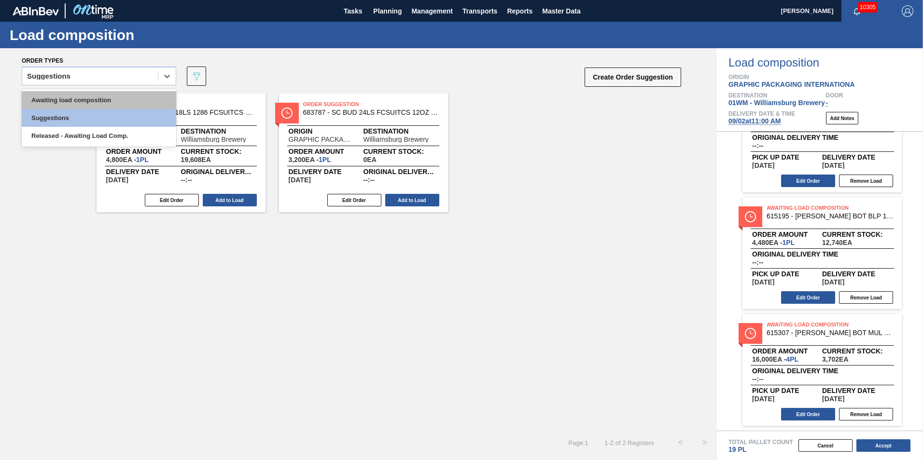
click at [96, 98] on div "Awaiting load composition" at bounding box center [99, 100] width 154 height 18
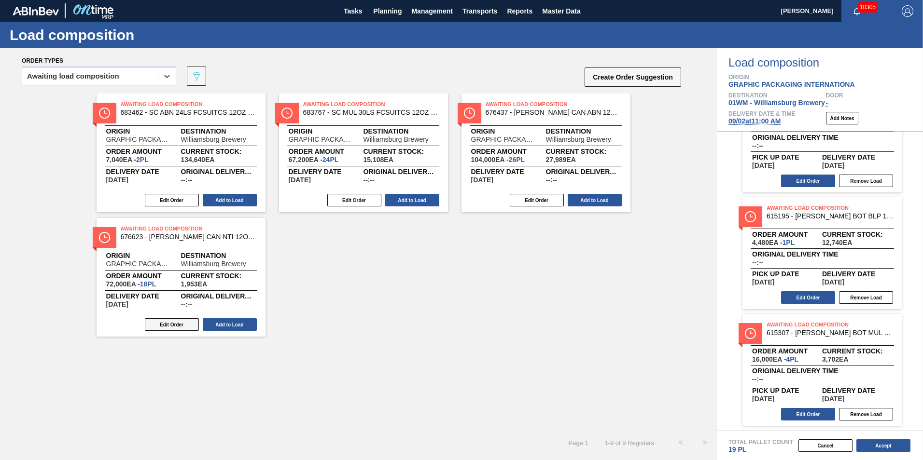
click at [183, 324] on button "Edit Order" at bounding box center [172, 325] width 54 height 13
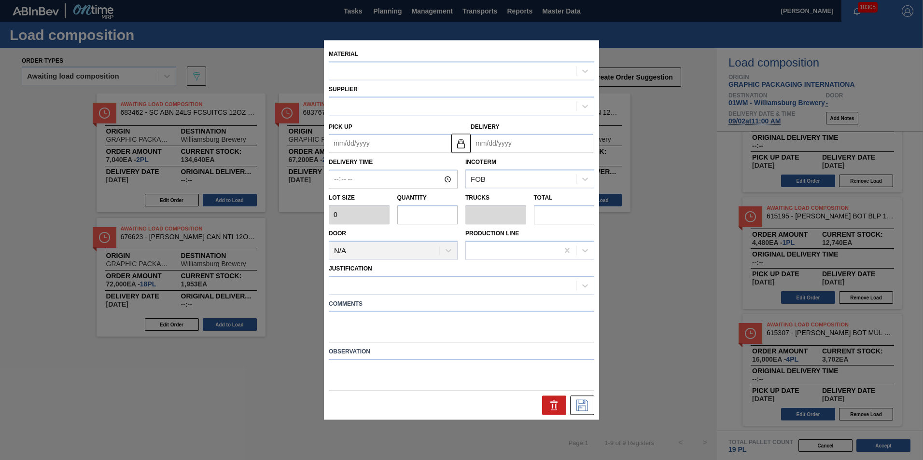
type input "4,000"
type input "18"
type input "0.692"
type input "72,000"
type up "[DATE]"
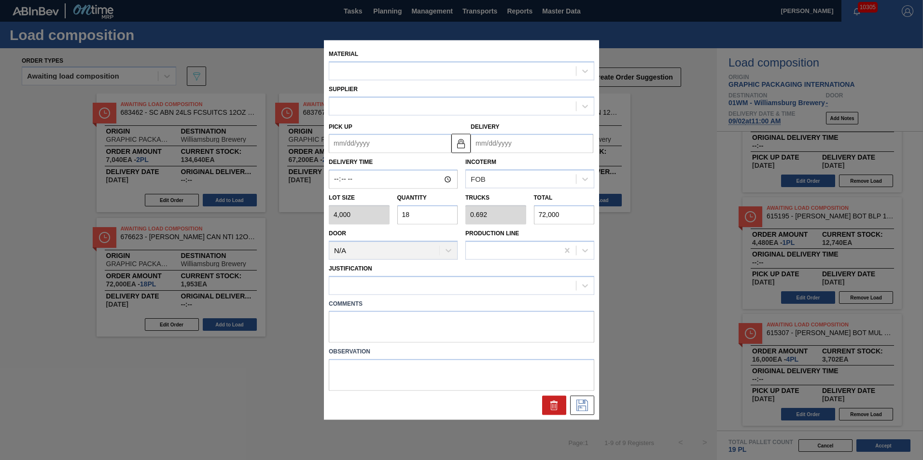
type input "[DATE]"
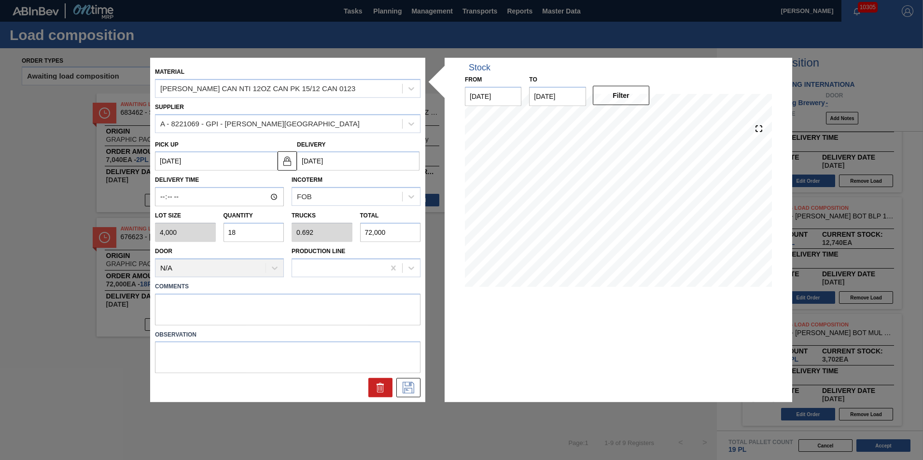
click at [243, 225] on input "18" at bounding box center [253, 232] width 61 height 19
type input "1"
type input "0.038"
type input "4,000"
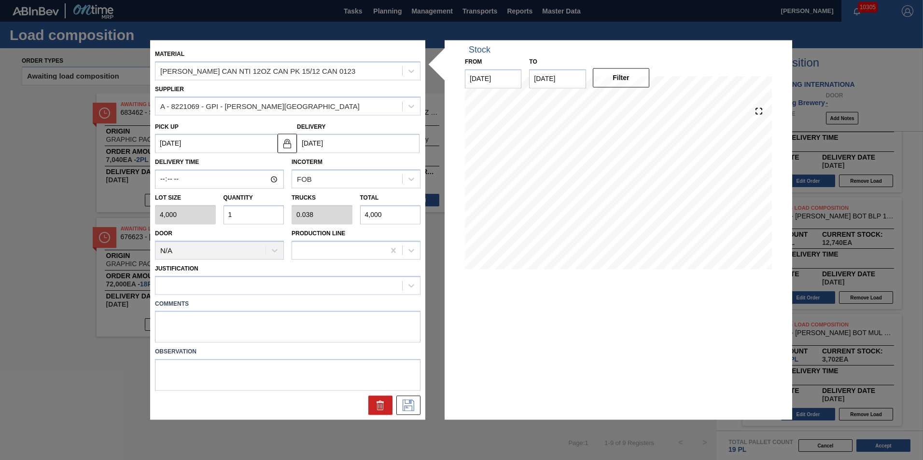
type input "0"
type input "7"
type input "0.269"
type input "28,000"
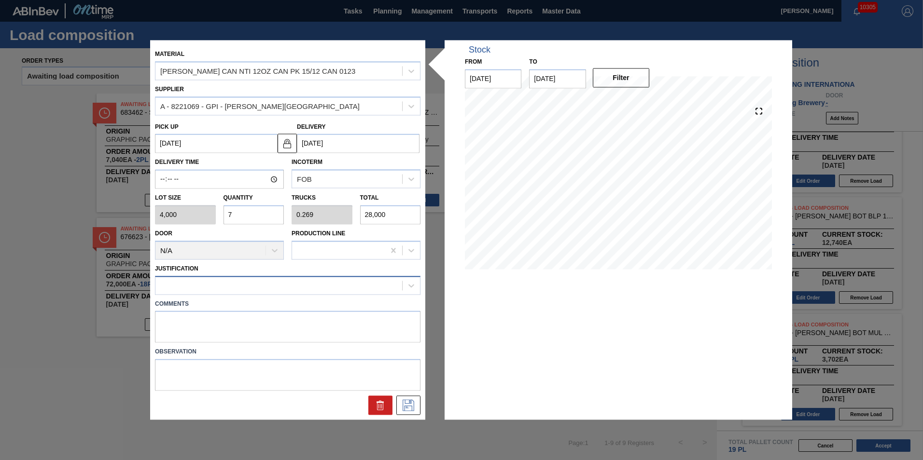
type input "7"
click at [284, 291] on div at bounding box center [278, 286] width 247 height 14
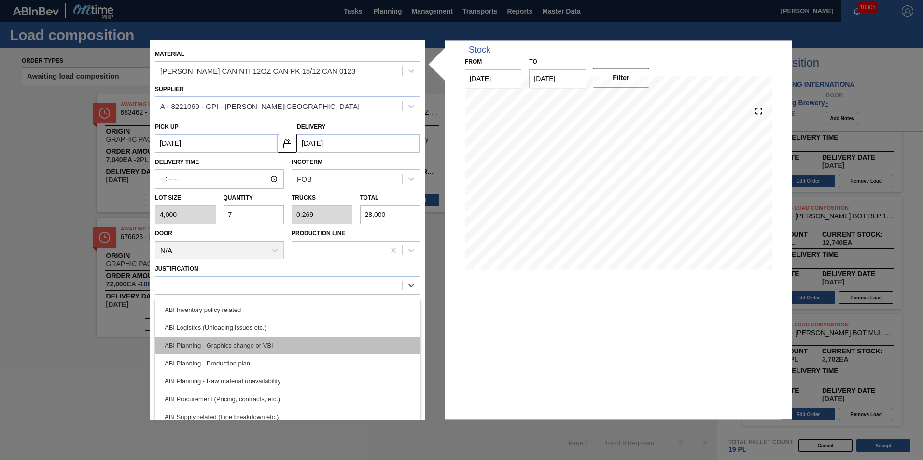
scroll to position [48, 0]
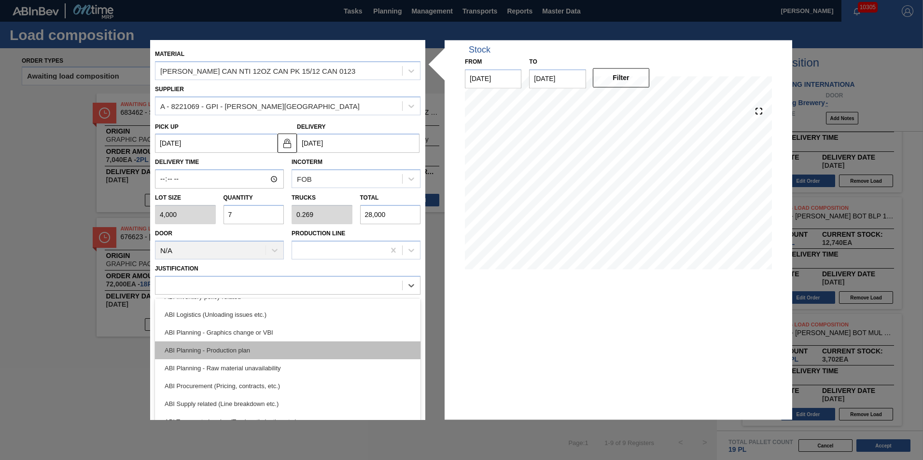
click at [369, 345] on div "ABI Planning - Production plan" at bounding box center [287, 351] width 265 height 18
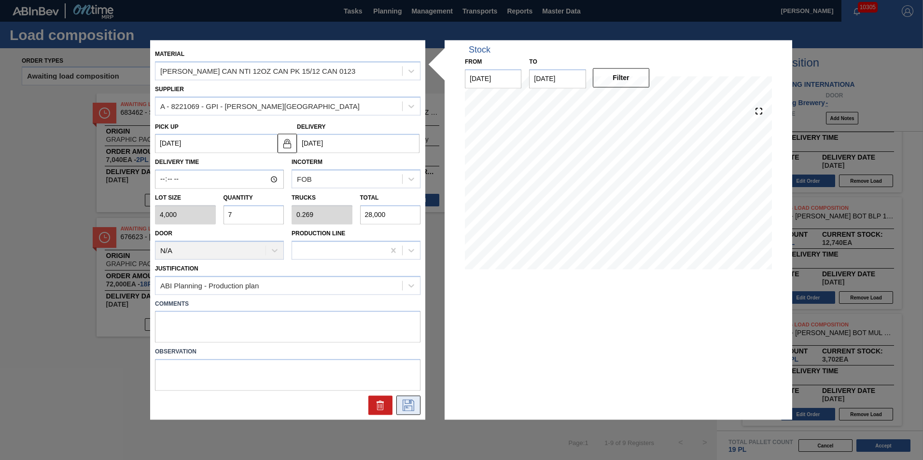
click at [417, 402] on button at bounding box center [408, 405] width 24 height 19
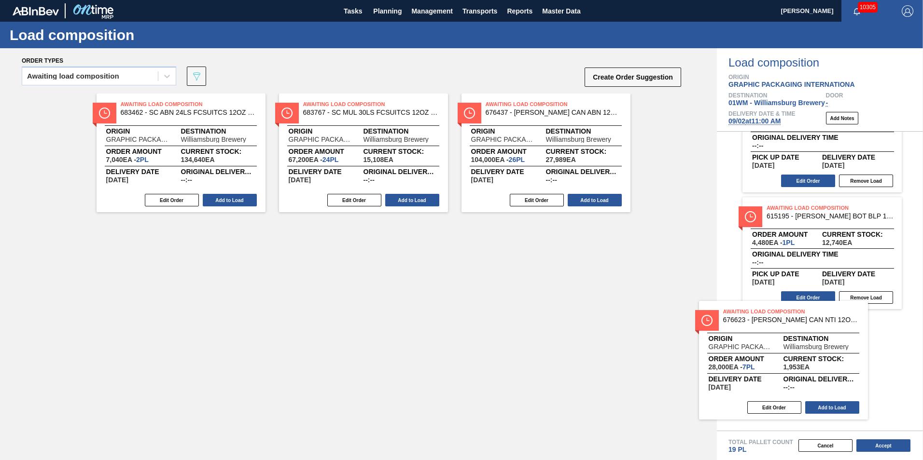
drag, startPoint x: 172, startPoint y: 290, endPoint x: 798, endPoint y: 364, distance: 630.0
click at [798, 364] on div "Order types Awaiting load composition 089F7B8B-B2A5-4AFE-B5C0-19BA573D28AC Crea…" at bounding box center [461, 254] width 923 height 412
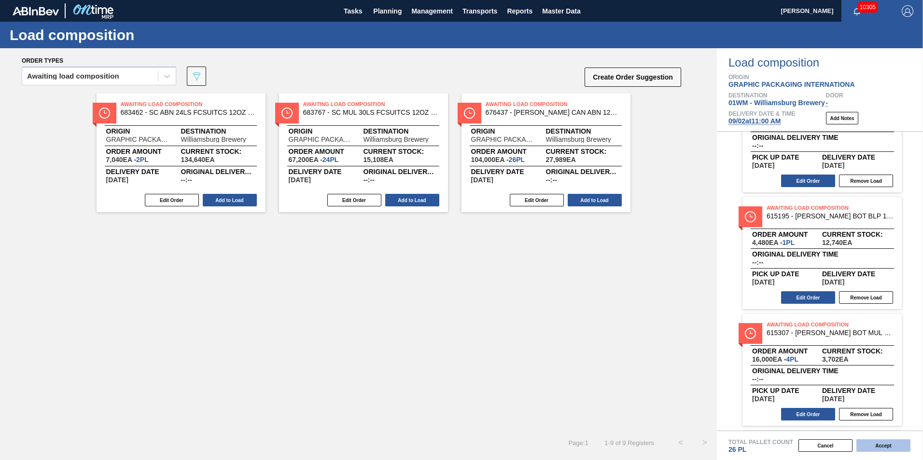
click at [879, 448] on button "Accept" at bounding box center [883, 446] width 54 height 13
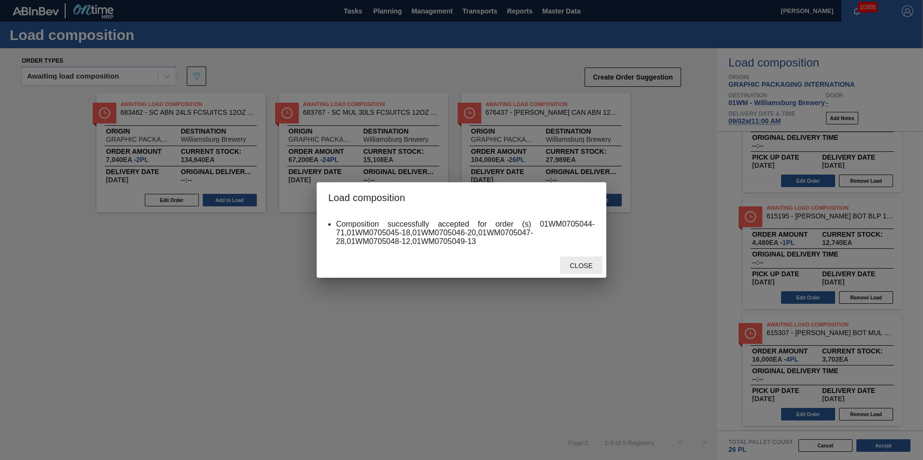
click at [583, 266] on span "Close" at bounding box center [581, 266] width 38 height 8
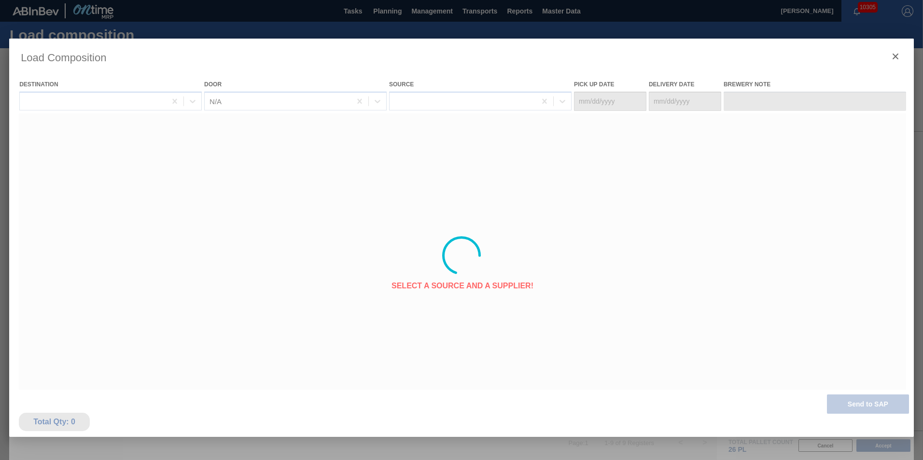
type Date "[DATE]"
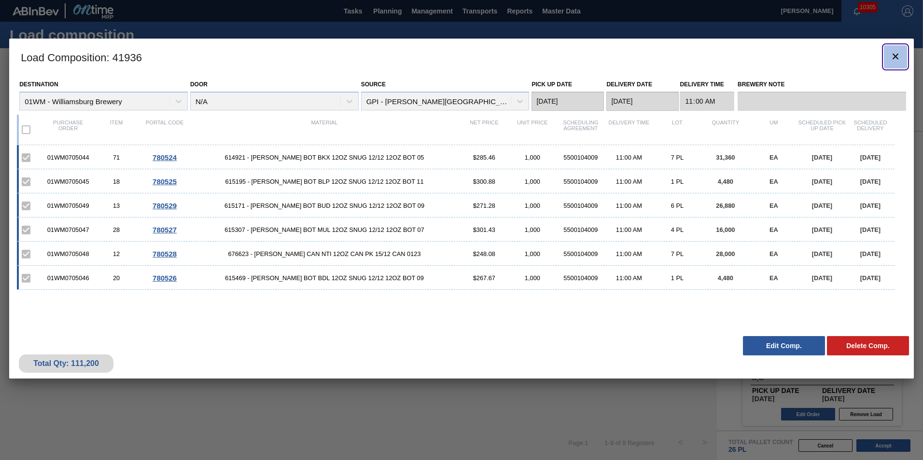
click at [899, 62] on span "botão de ícone" at bounding box center [896, 57] width 12 height 12
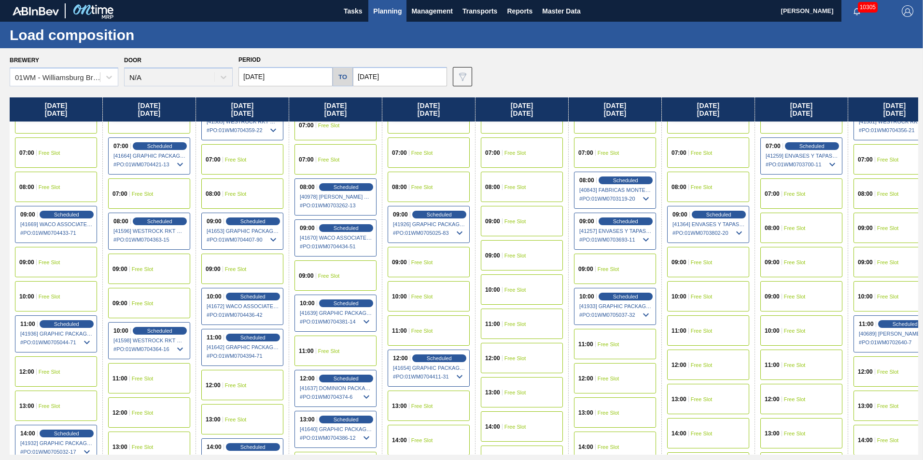
scroll to position [241, 0]
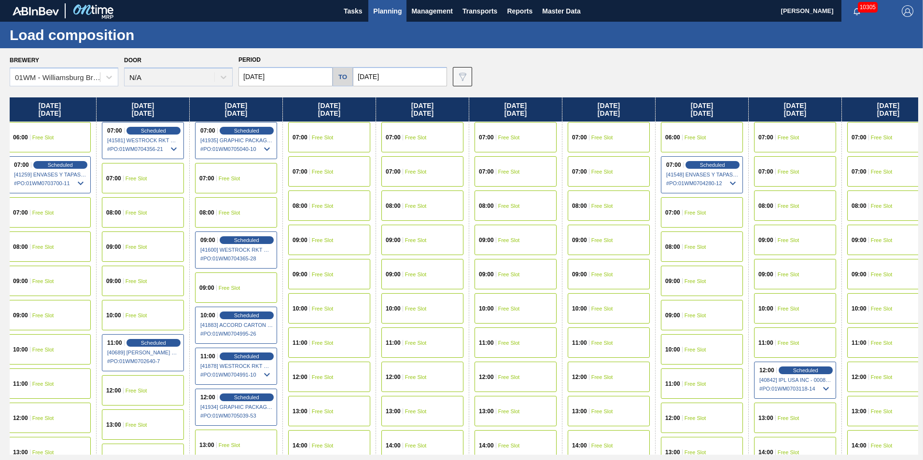
drag, startPoint x: 726, startPoint y: 110, endPoint x: -35, endPoint y: 95, distance: 761.8
click at [0, 0] on html "Tasks Planning Management Transports Reports Master Data Vincent Geritano 10305…" at bounding box center [461, 0] width 923 height 0
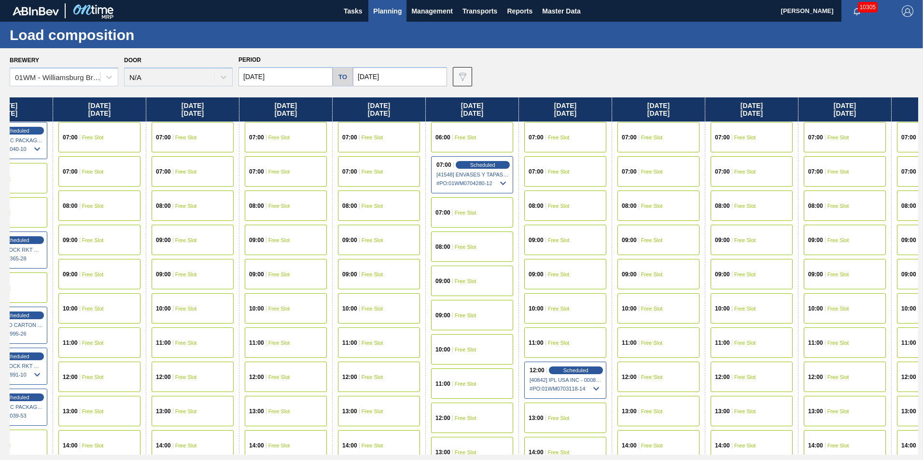
scroll to position [241, 982]
drag, startPoint x: 792, startPoint y: 108, endPoint x: 550, endPoint y: 101, distance: 241.9
click at [550, 101] on div "Tuesday 09/02/2025 00:00 Free Slot 01:00 Free Slot 02:00 Free Slot 03:00 Free S…" at bounding box center [464, 277] width 908 height 358
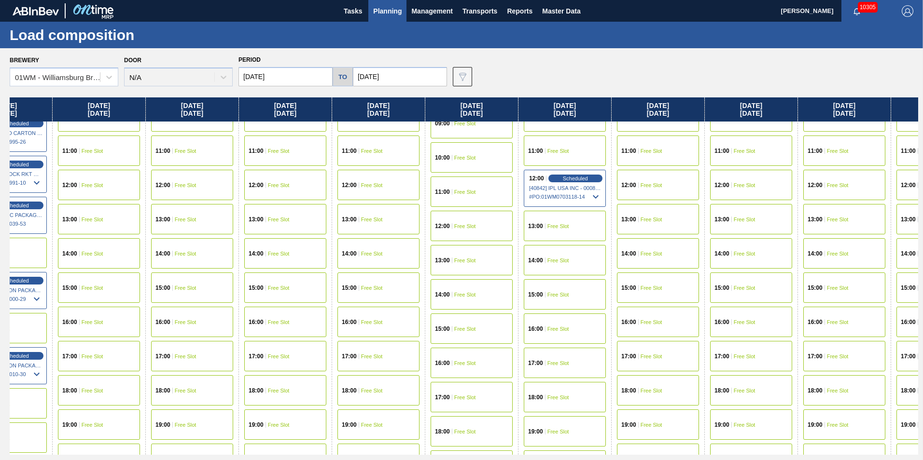
scroll to position [434, 982]
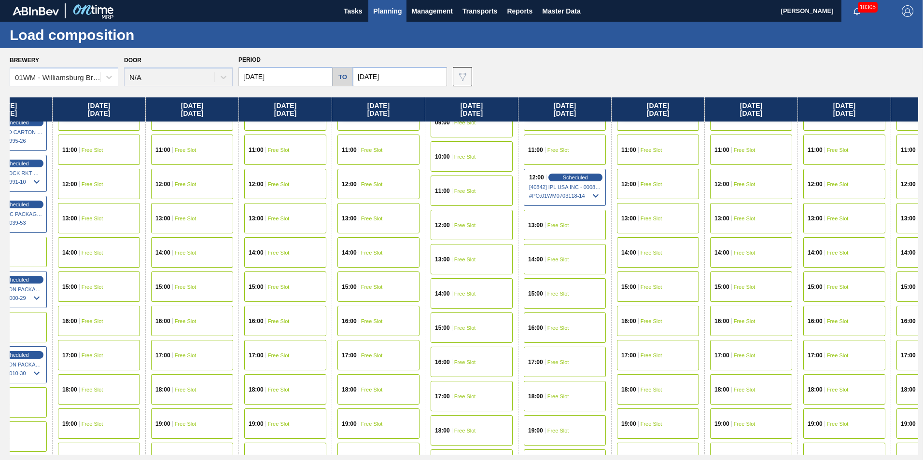
click at [662, 254] on span "Free Slot" at bounding box center [652, 253] width 22 height 6
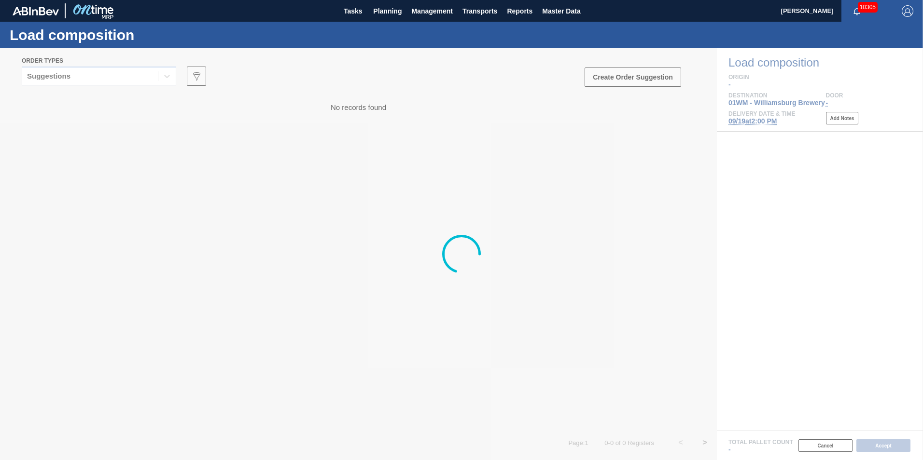
click at [71, 87] on div "Suggestions" at bounding box center [99, 79] width 154 height 25
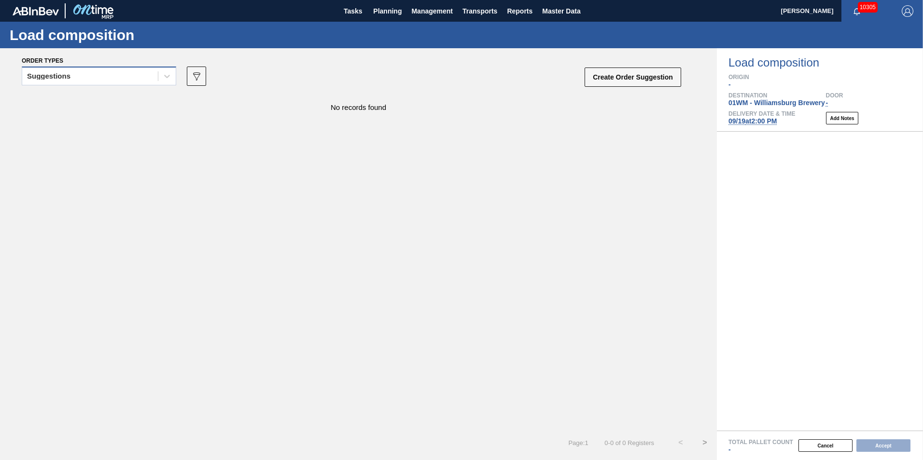
click at [73, 82] on div "Suggestions" at bounding box center [90, 77] width 136 height 14
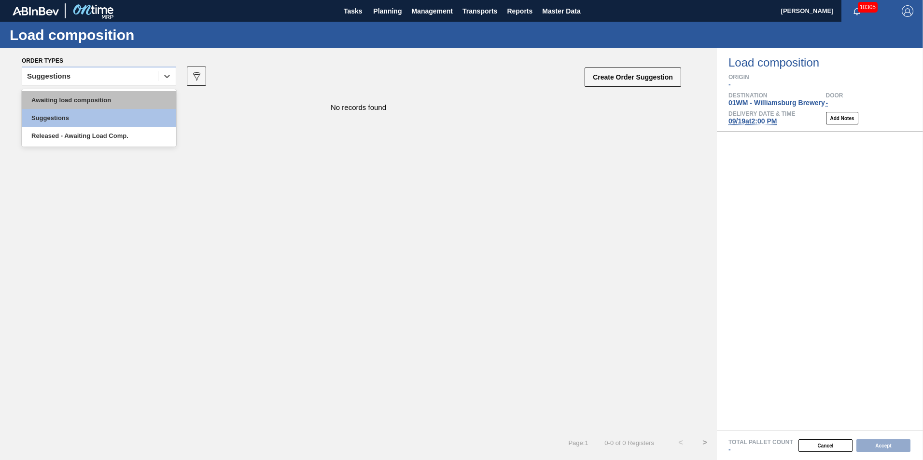
click at [67, 98] on div "Awaiting load composition" at bounding box center [99, 100] width 154 height 18
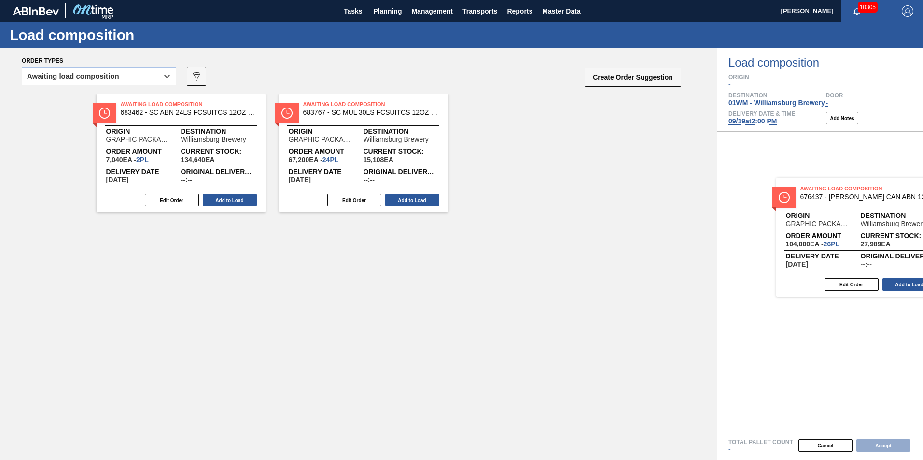
drag, startPoint x: 510, startPoint y: 129, endPoint x: 823, endPoint y: 217, distance: 325.9
click at [823, 217] on div "Order types option Awaiting load composition, selected. Select is focused ,type…" at bounding box center [461, 254] width 923 height 412
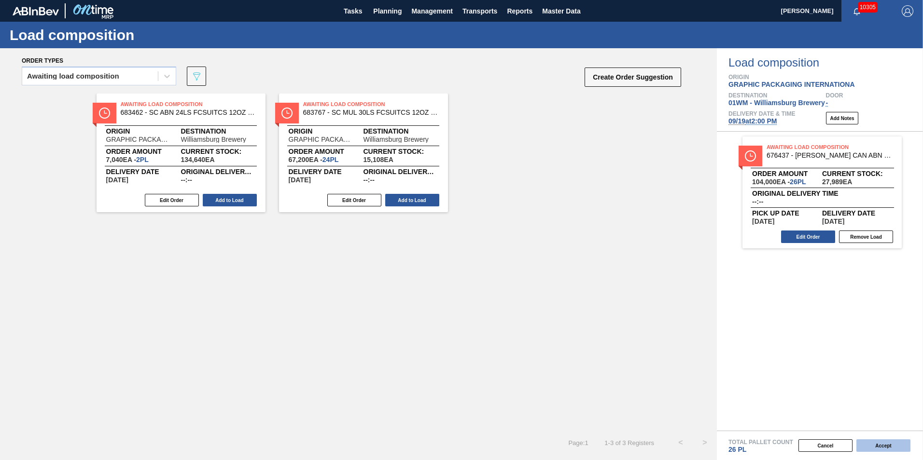
click at [894, 440] on button "Accept" at bounding box center [883, 446] width 54 height 13
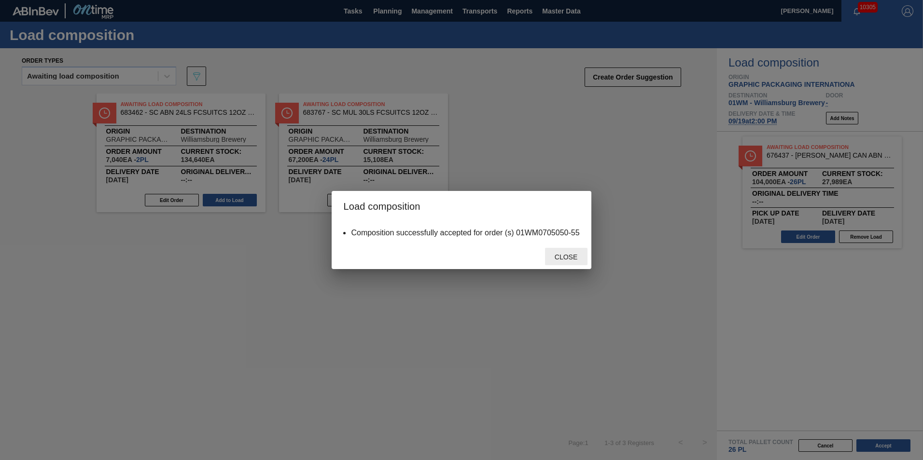
click at [569, 253] on span "Close" at bounding box center [566, 257] width 38 height 8
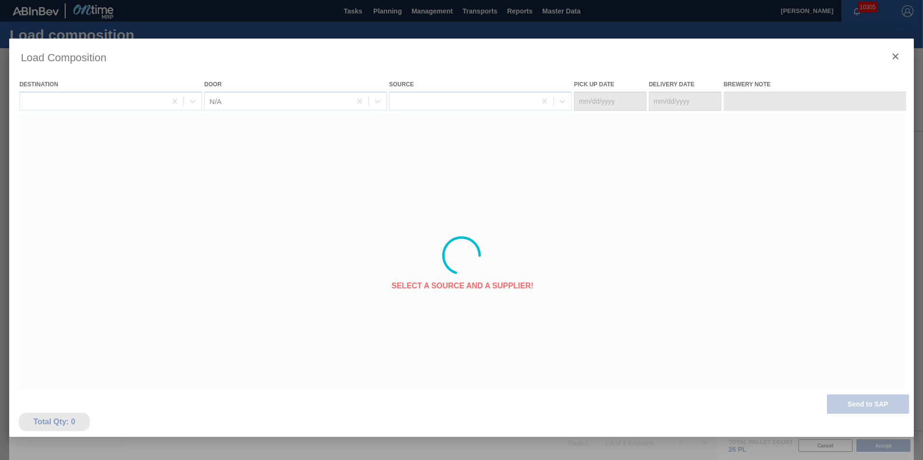
type Date "[DATE]"
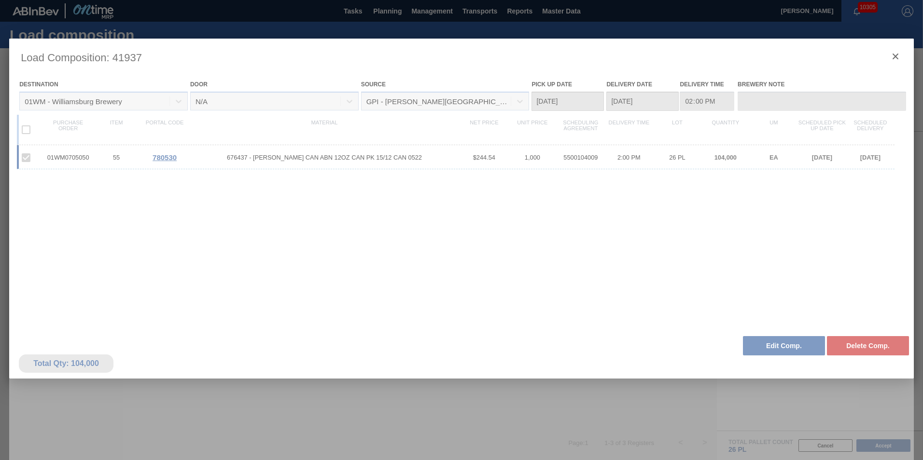
click at [761, 347] on div at bounding box center [461, 256] width 905 height 434
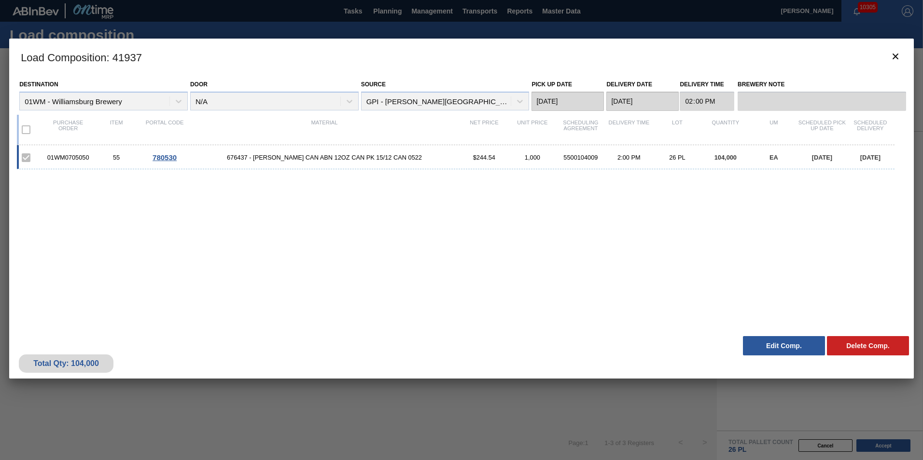
click at [790, 340] on button "Edit Comp." at bounding box center [784, 345] width 82 height 19
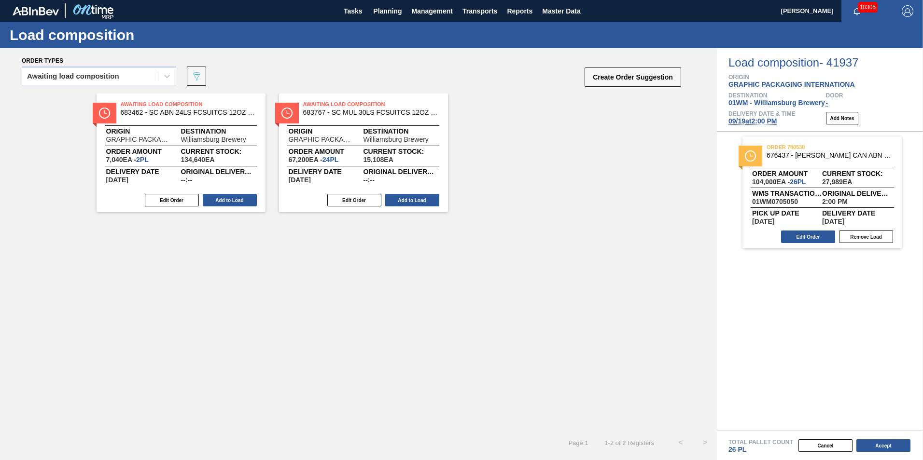
click at [756, 121] on span "09/19 at 2:00 PM" at bounding box center [752, 121] width 48 height 8
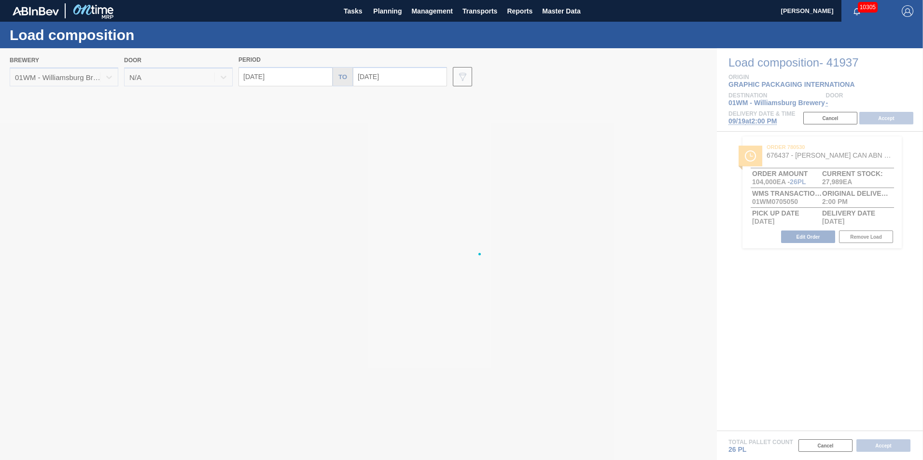
type input "[DATE]"
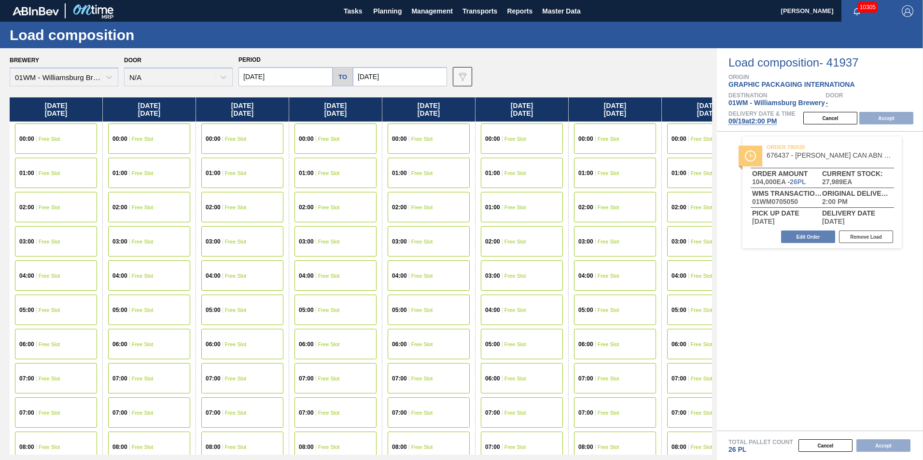
click at [287, 64] on div "Period 09/19/2025 to 09/26/2025" at bounding box center [342, 69] width 209 height 33
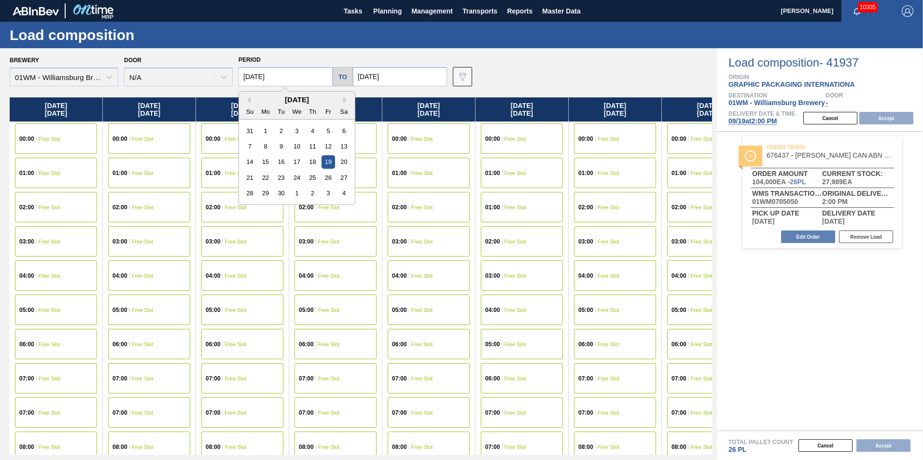
click at [280, 75] on input "[DATE]" at bounding box center [285, 76] width 94 height 19
click at [306, 148] on div "11" at bounding box center [312, 146] width 13 height 13
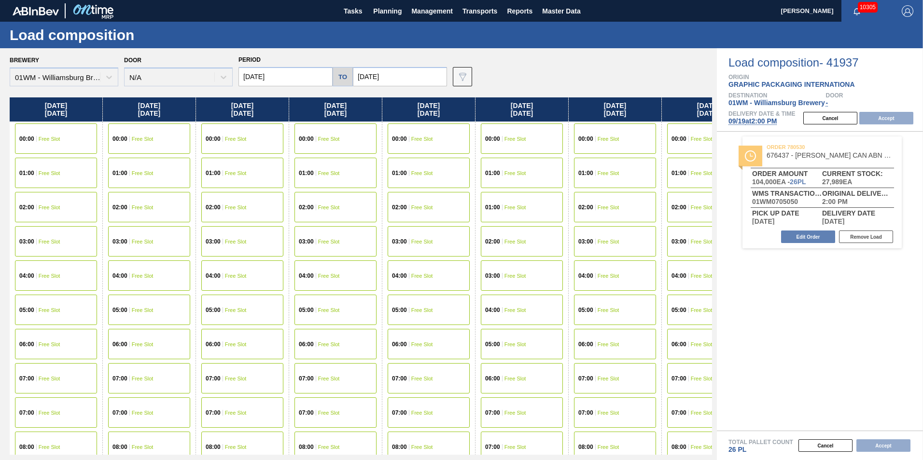
type input "[DATE]"
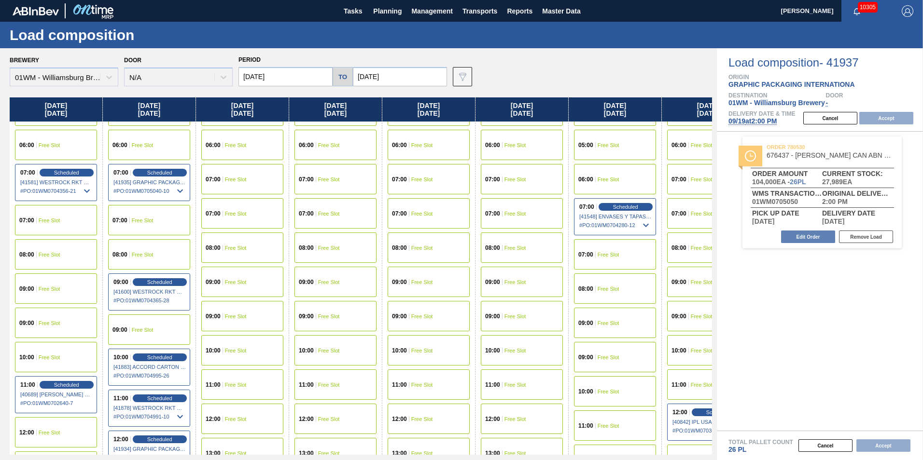
scroll to position [145, 0]
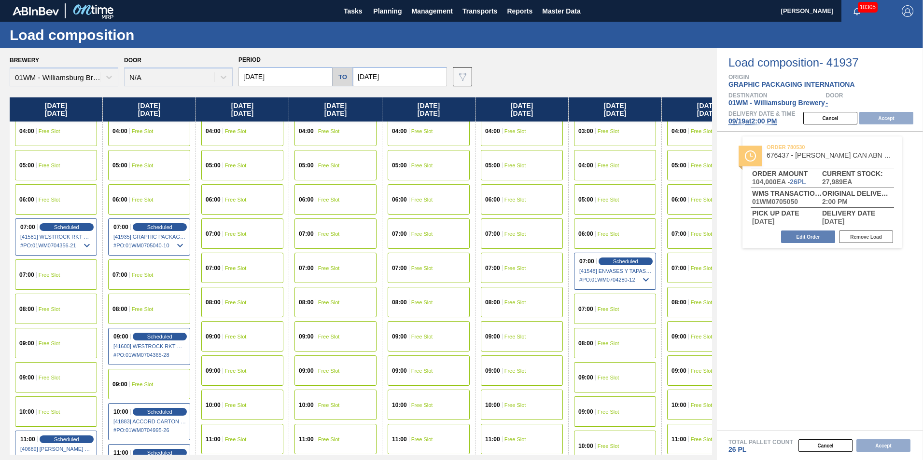
click at [57, 373] on div "09:00 Free Slot" at bounding box center [56, 378] width 82 height 30
click at [884, 117] on button "Accept" at bounding box center [886, 118] width 54 height 13
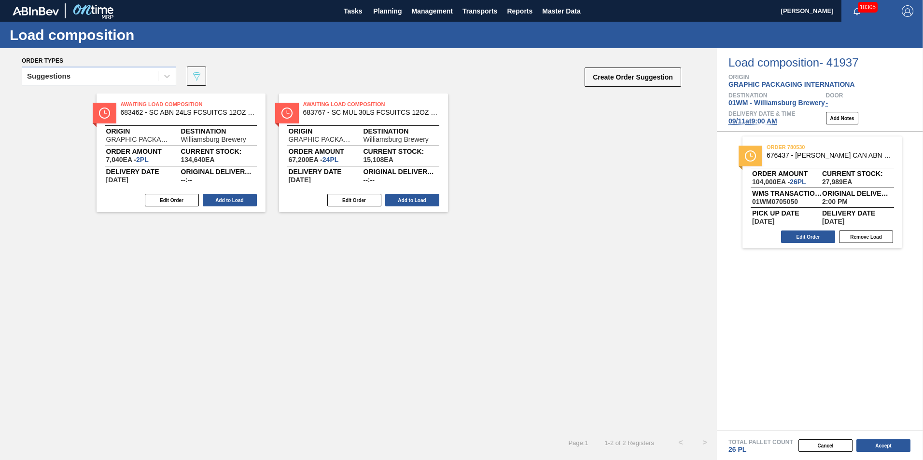
click at [885, 445] on button "Accept" at bounding box center [883, 446] width 54 height 13
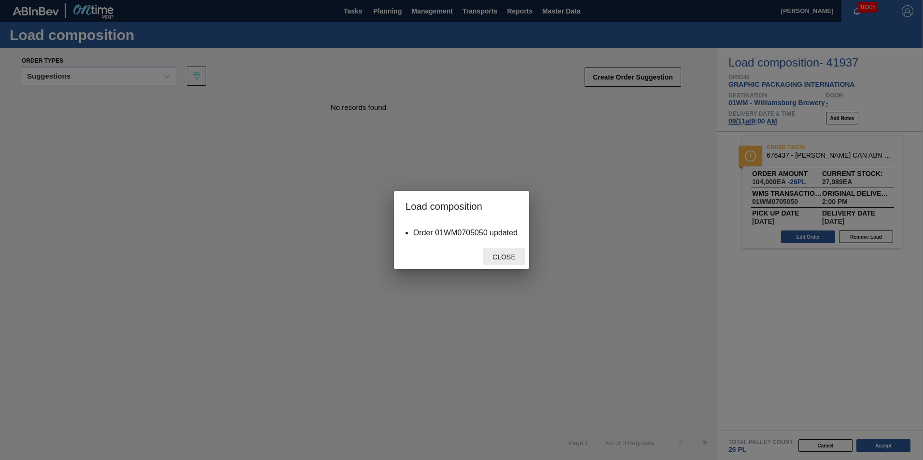
click at [501, 254] on span "Close" at bounding box center [504, 257] width 38 height 8
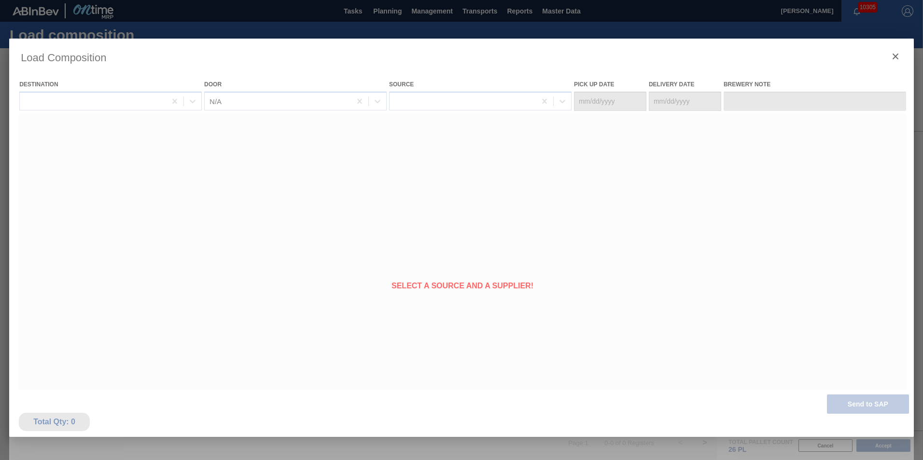
type Date "[DATE]"
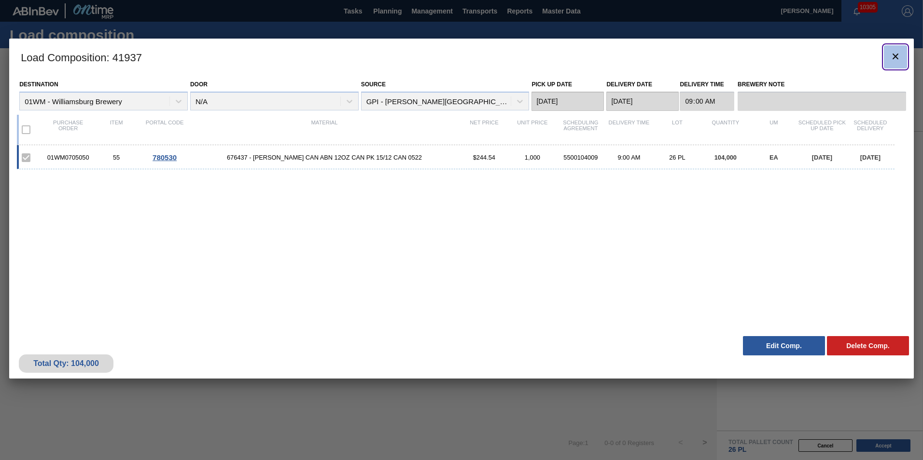
click at [898, 59] on icon "botão de ícone" at bounding box center [896, 57] width 12 height 12
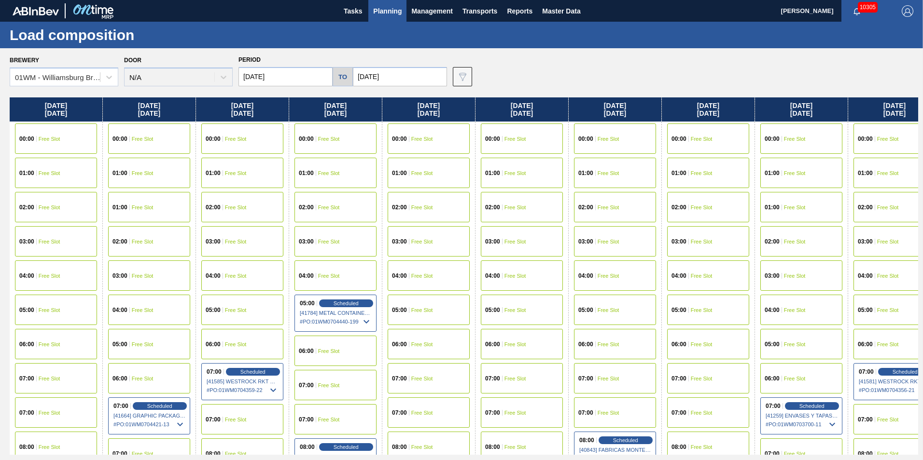
click at [390, 14] on span "Planning" at bounding box center [387, 11] width 28 height 12
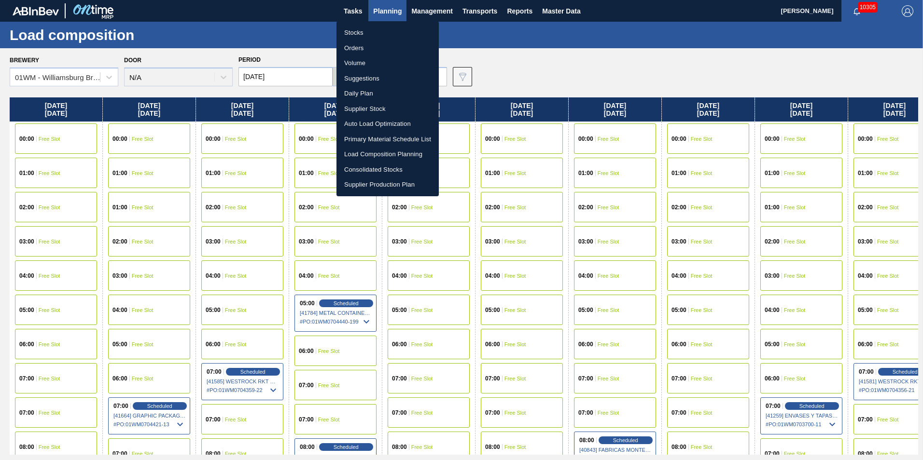
click at [359, 79] on li "Suggestions" at bounding box center [387, 78] width 102 height 15
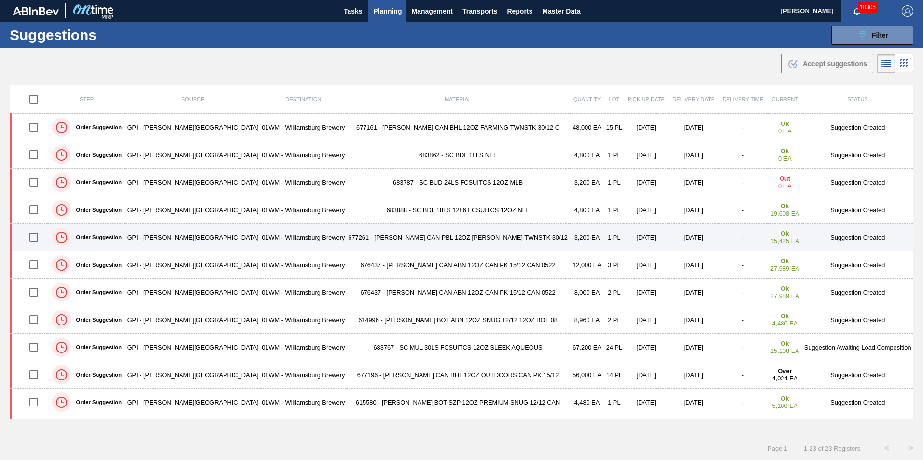
click at [37, 234] on input "checkbox" at bounding box center [34, 237] width 20 height 20
checkbox input "true"
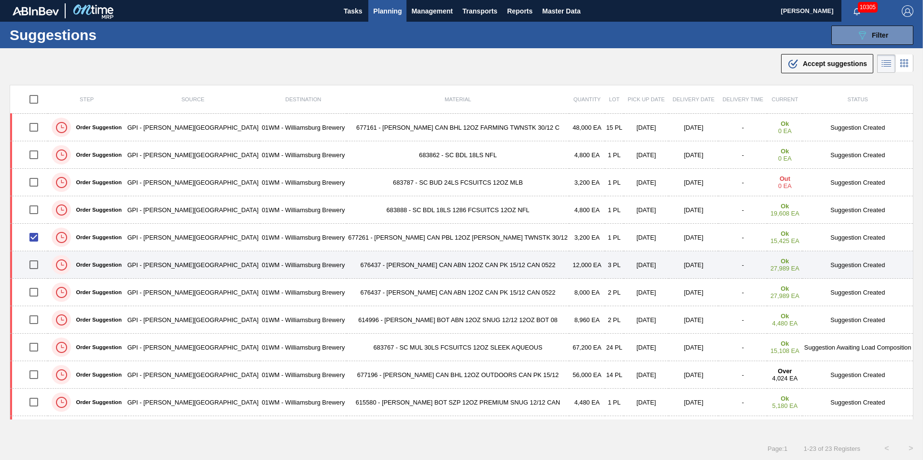
click at [34, 269] on input "checkbox" at bounding box center [34, 265] width 20 height 20
checkbox input "true"
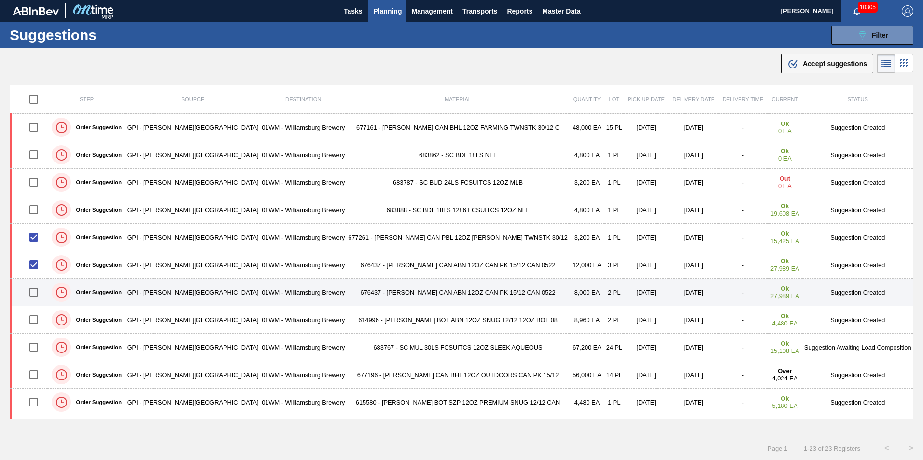
click at [34, 295] on input "checkbox" at bounding box center [34, 292] width 20 height 20
checkbox input "true"
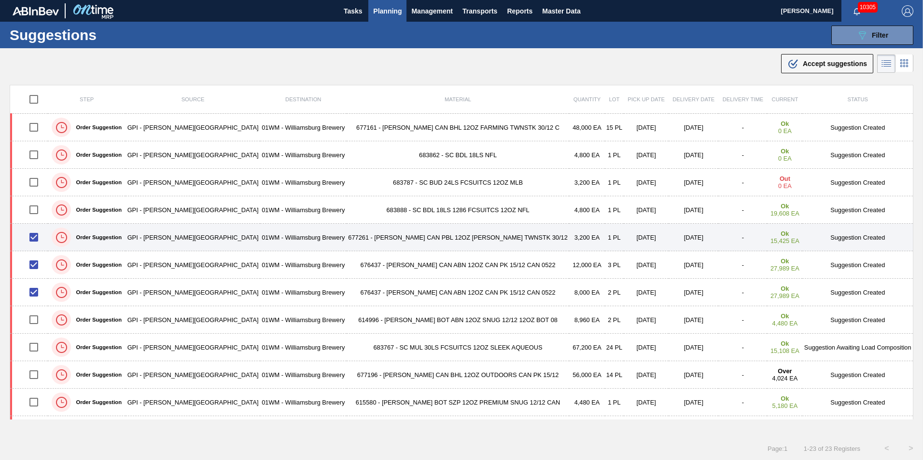
click at [38, 235] on input "checkbox" at bounding box center [34, 237] width 20 height 20
checkbox input "false"
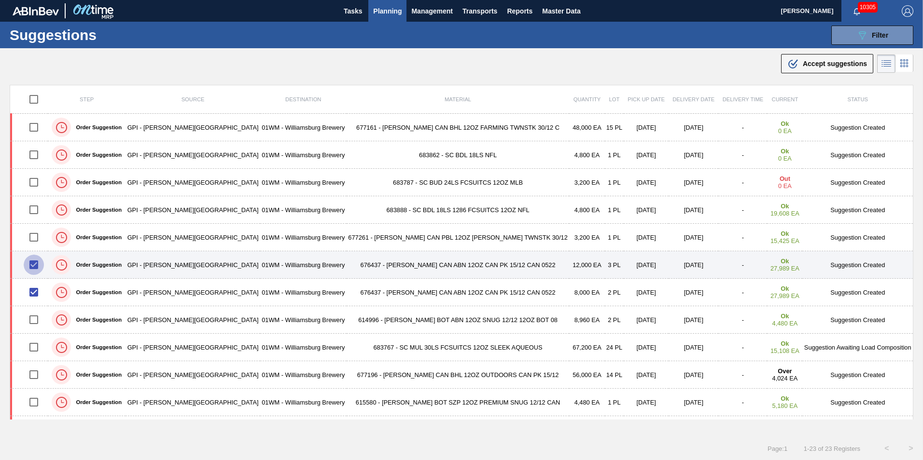
click at [32, 265] on input "checkbox" at bounding box center [34, 265] width 20 height 20
checkbox input "false"
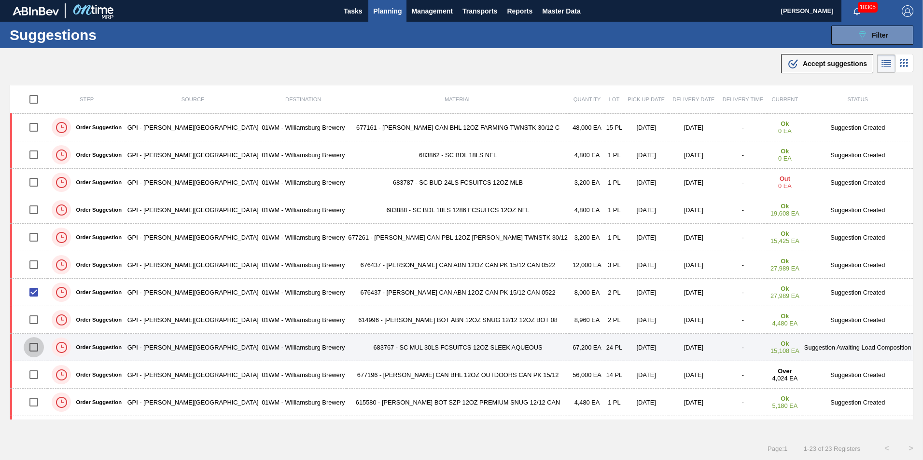
click at [39, 349] on input "checkbox" at bounding box center [34, 347] width 20 height 20
checkbox input "true"
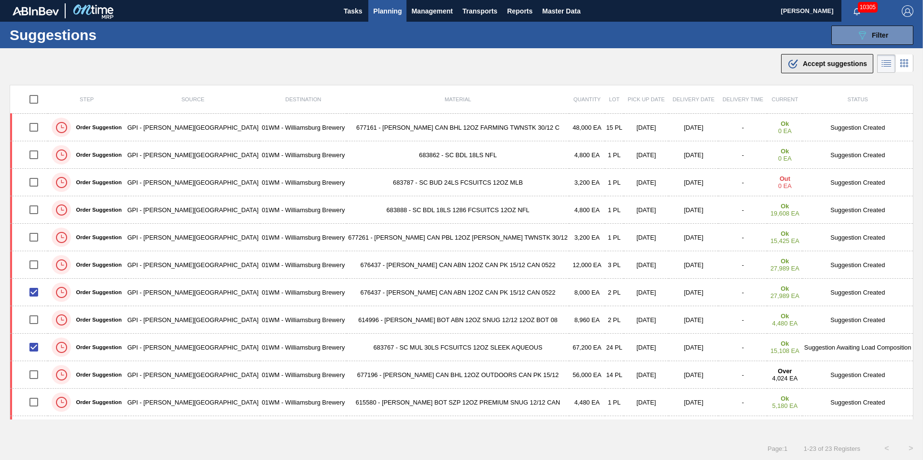
click at [824, 60] on span "Accept suggestions" at bounding box center [835, 64] width 64 height 8
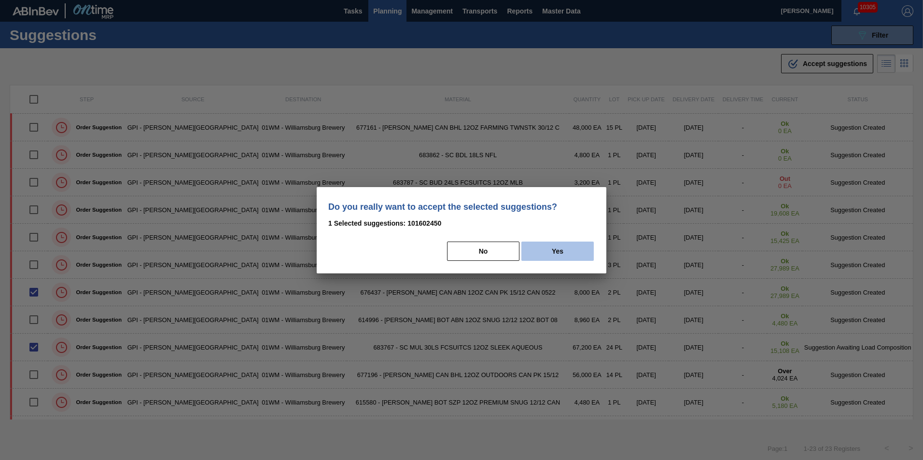
click at [568, 246] on button "Yes" at bounding box center [557, 251] width 72 height 19
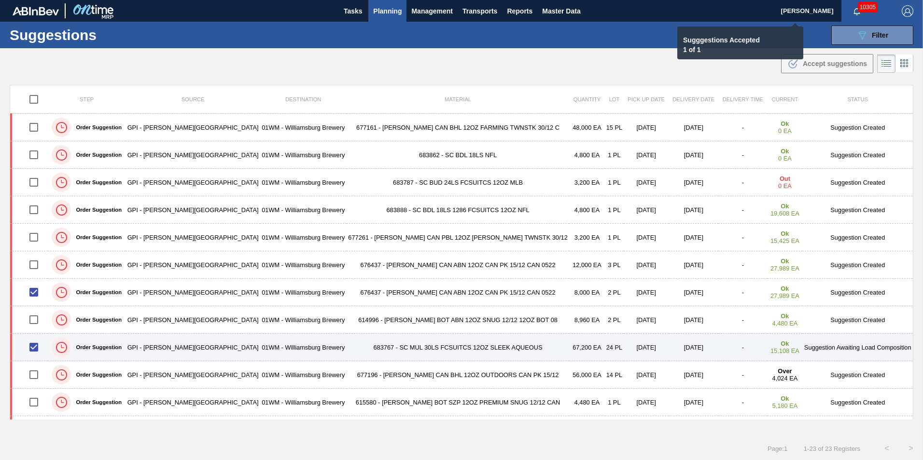
checkbox input "false"
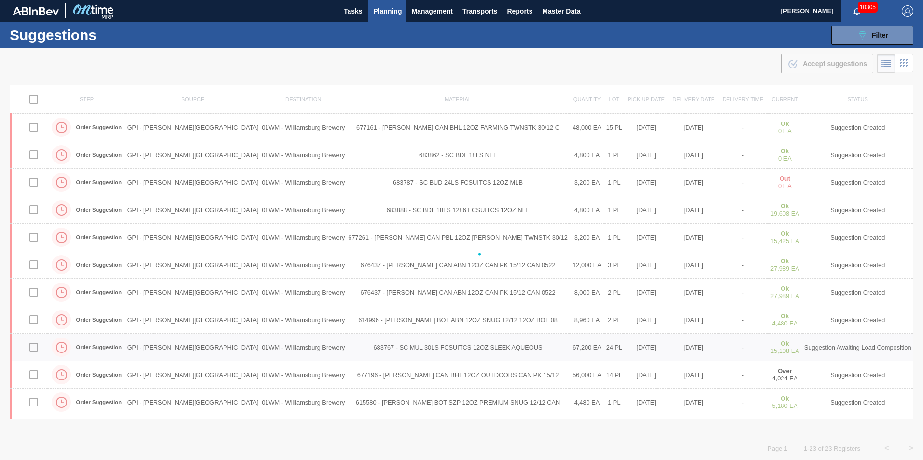
click at [400, 352] on div at bounding box center [461, 254] width 923 height 412
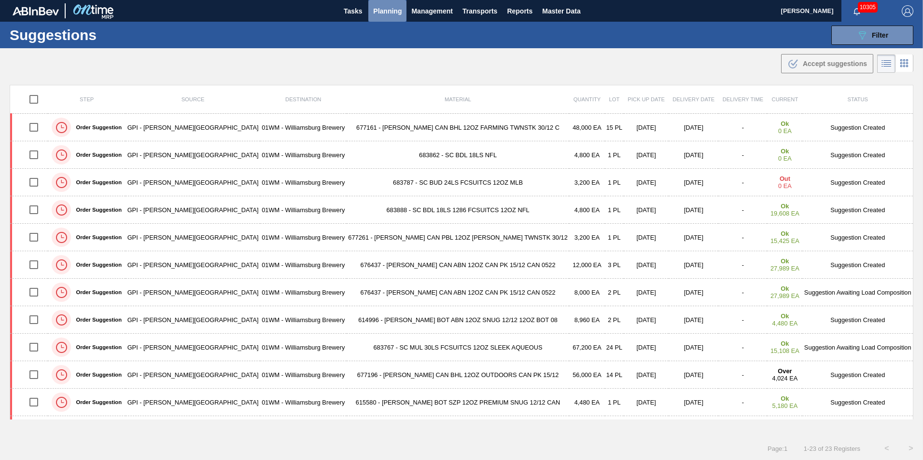
click at [394, 12] on span "Planning" at bounding box center [387, 11] width 28 height 12
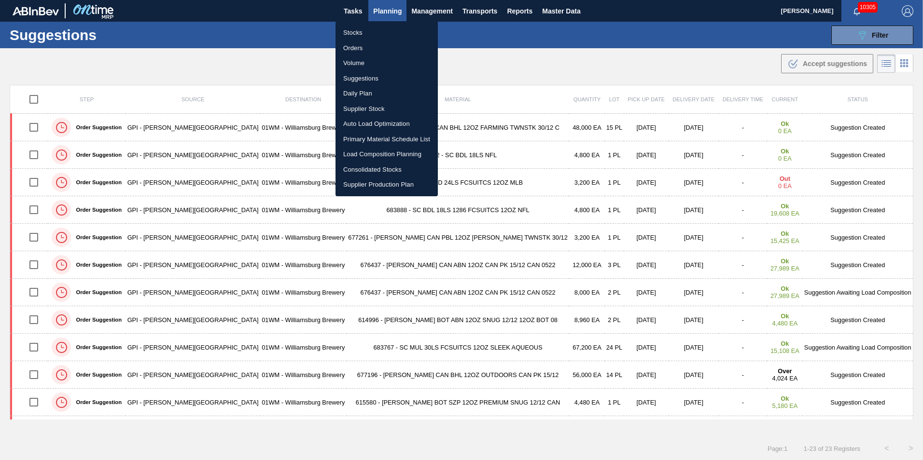
click at [384, 157] on li "Load Composition Planning" at bounding box center [386, 154] width 102 height 15
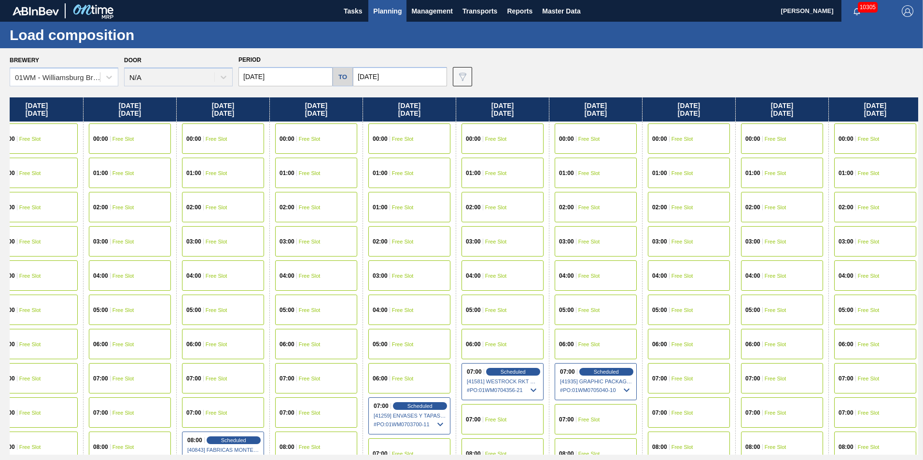
scroll to position [0, 580]
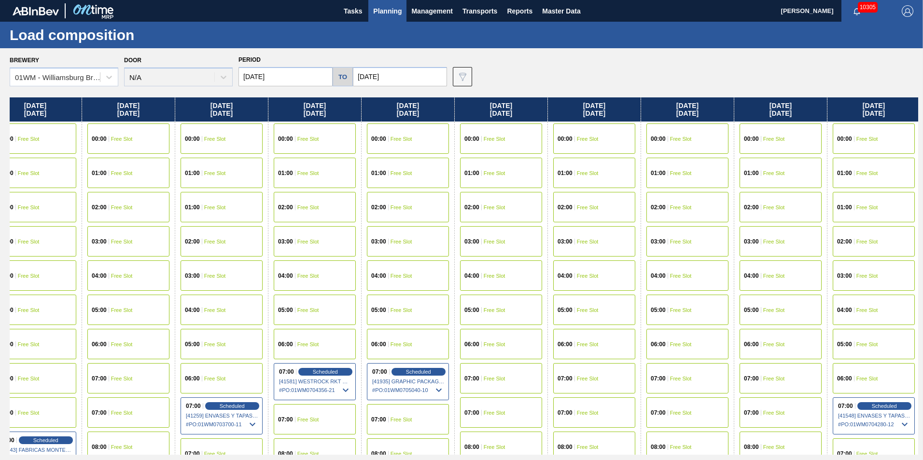
drag, startPoint x: 806, startPoint y: 111, endPoint x: 219, endPoint y: 118, distance: 586.5
click at [219, 118] on div "Tuesday 09/02/2025 00:00 Free Slot 01:00 Free Slot 02:00 Free Slot 03:00 Free S…" at bounding box center [464, 277] width 908 height 358
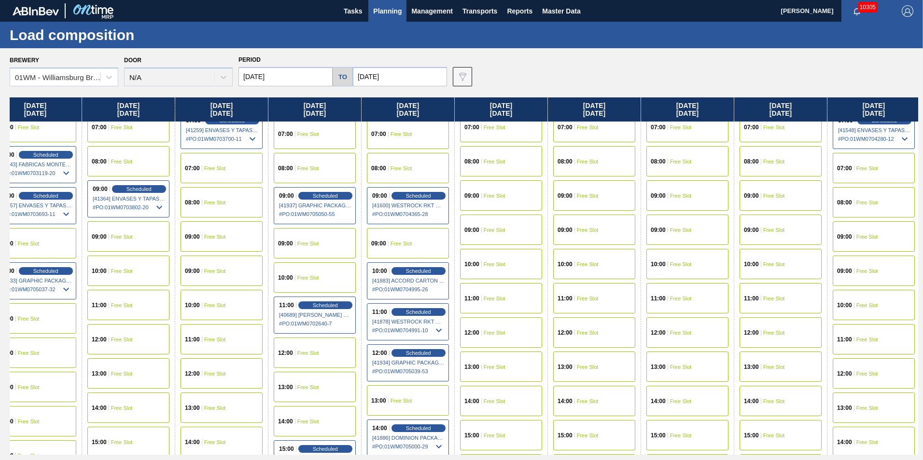
scroll to position [290, 580]
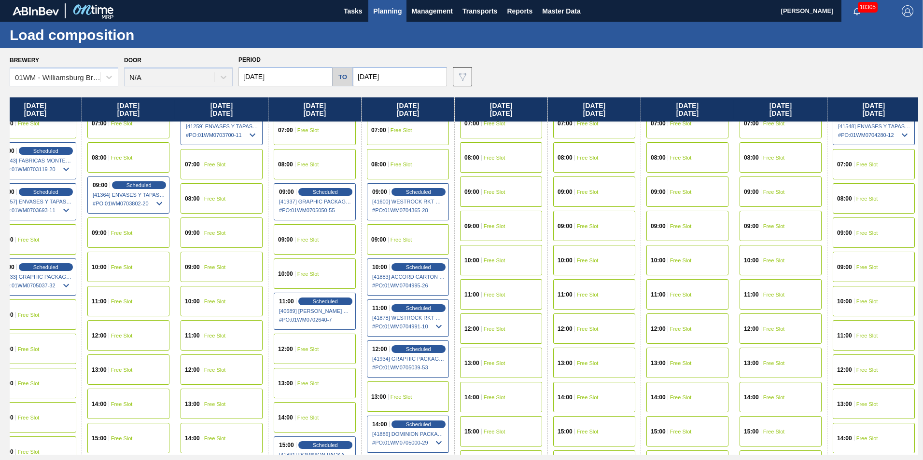
click at [323, 352] on div "12:00 Free Slot" at bounding box center [315, 349] width 82 height 30
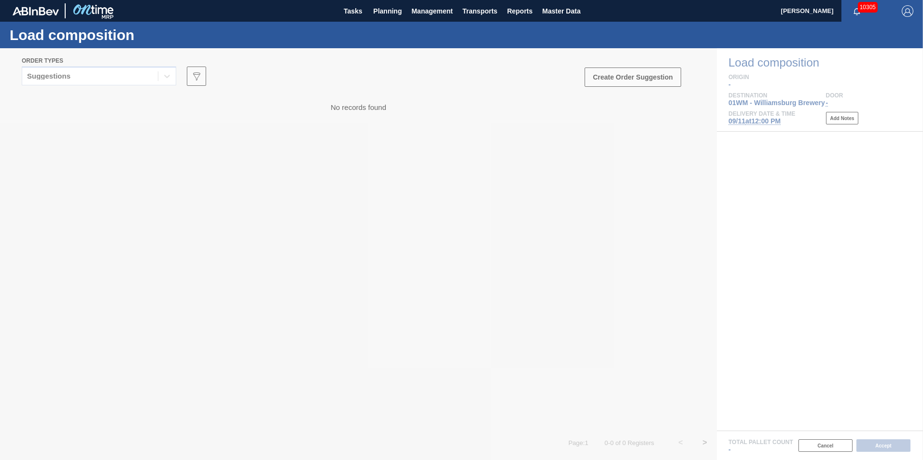
click at [83, 80] on div at bounding box center [461, 254] width 923 height 412
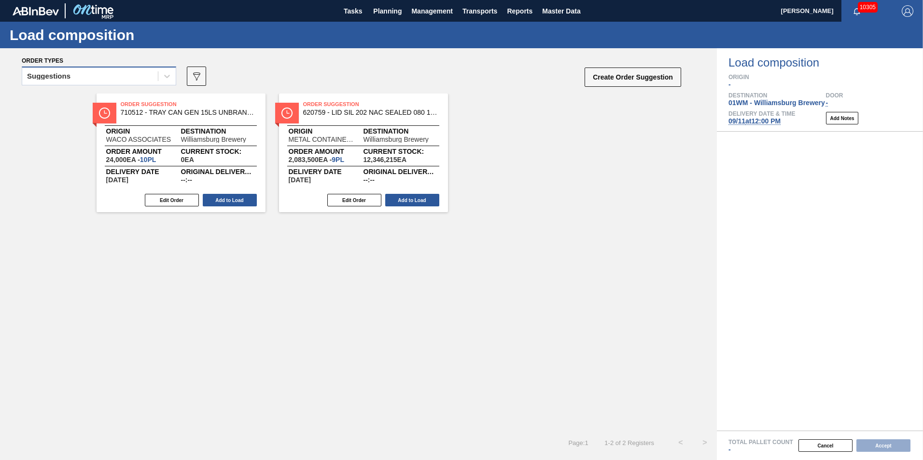
click at [83, 80] on div "Suggestions" at bounding box center [90, 77] width 136 height 14
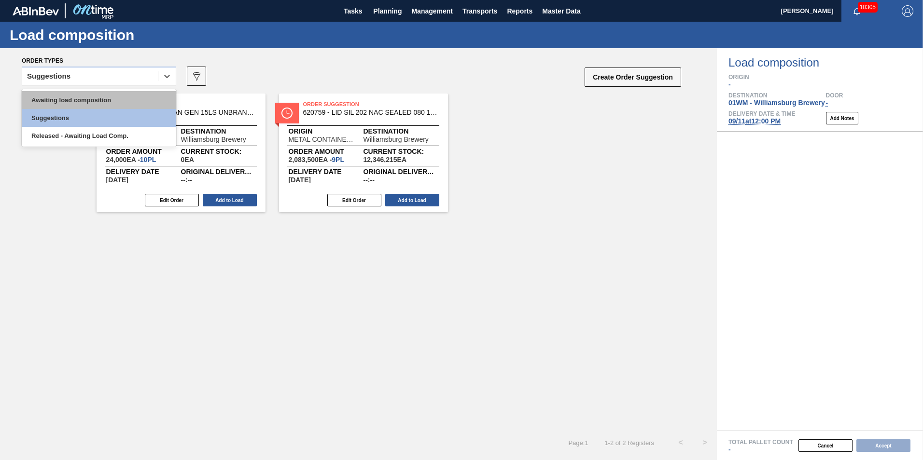
click at [87, 94] on div "Awaiting load composition" at bounding box center [99, 100] width 154 height 18
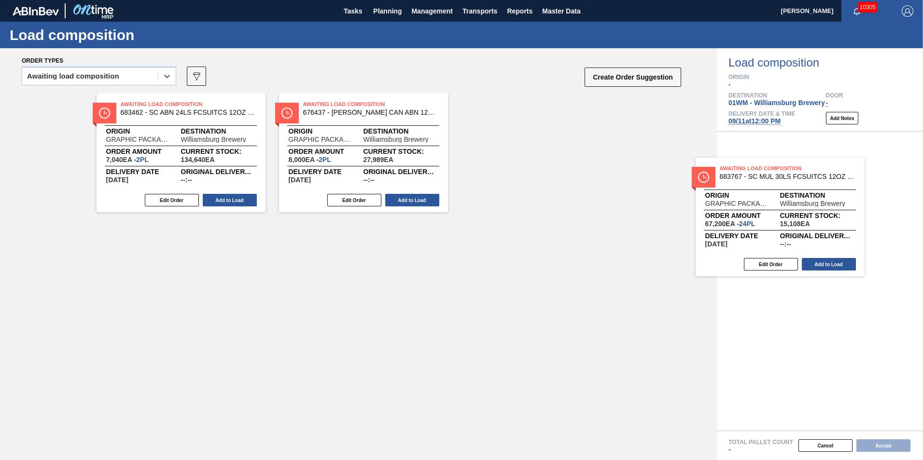
drag, startPoint x: 462, startPoint y: 178, endPoint x: 862, endPoint y: 224, distance: 401.9
click at [862, 224] on div "Order types option Awaiting load composition, selected. Select is focused ,type…" at bounding box center [461, 254] width 923 height 412
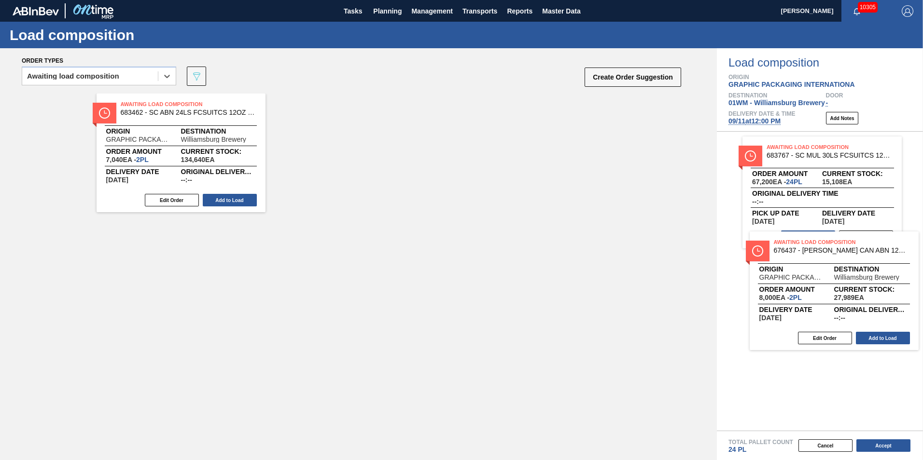
drag, startPoint x: 347, startPoint y: 147, endPoint x: 823, endPoint y: 279, distance: 494.1
click at [822, 280] on div "Order types option Awaiting load composition, selected. Select is focused ,type…" at bounding box center [461, 254] width 923 height 412
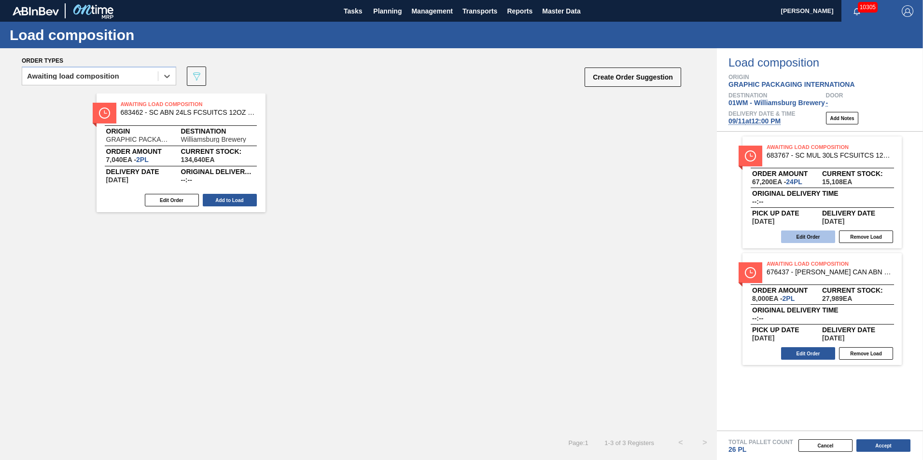
click at [816, 238] on button "Edit Order" at bounding box center [808, 237] width 54 height 13
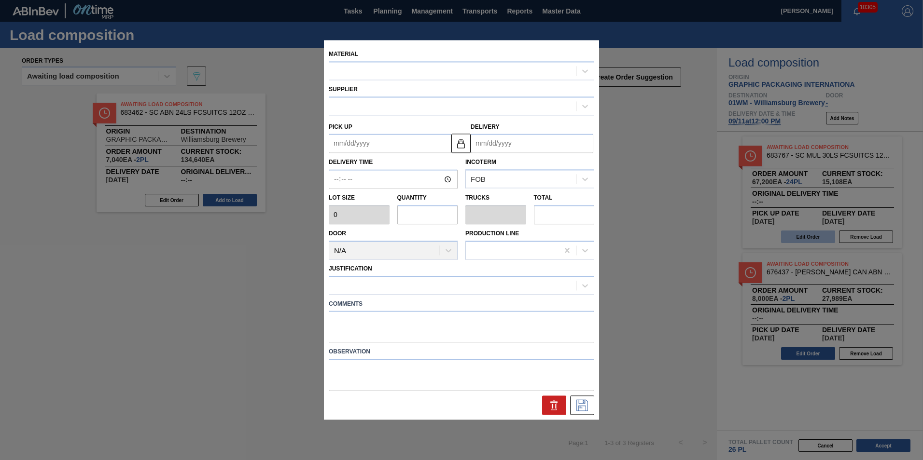
type input "2,800"
type input "24"
type input "0.923"
type input "67,200"
type up "[DATE]"
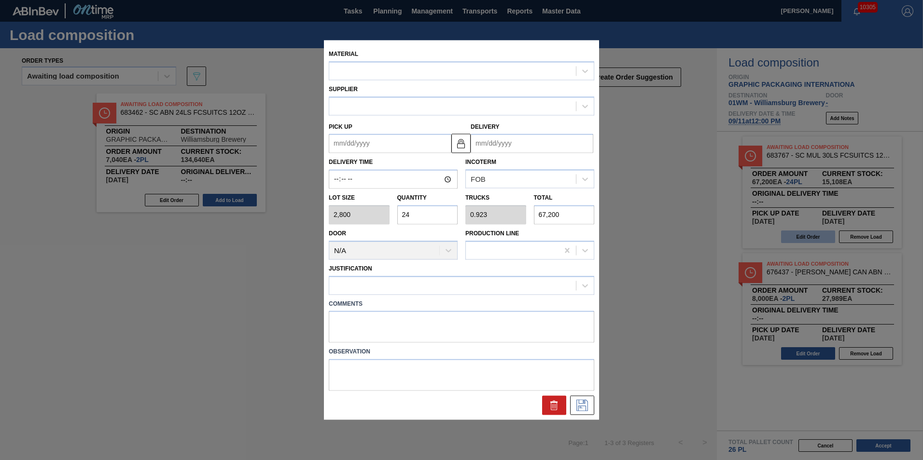
type input "[DATE]"
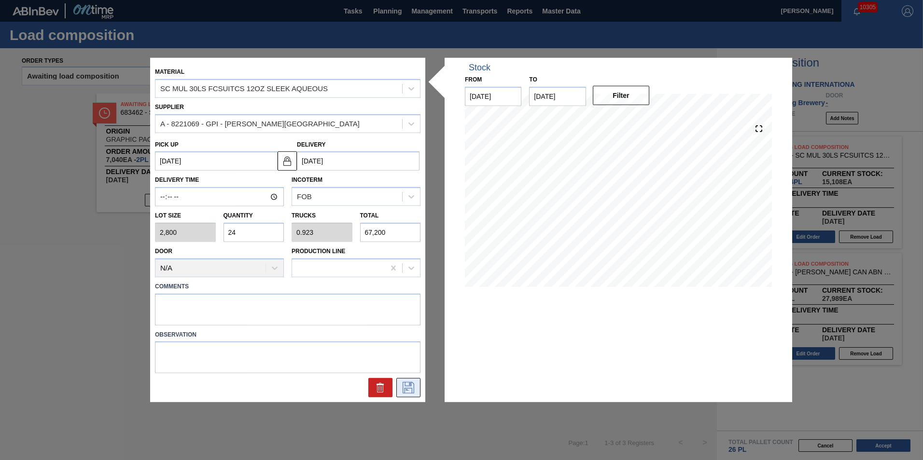
click at [407, 387] on icon at bounding box center [408, 388] width 15 height 12
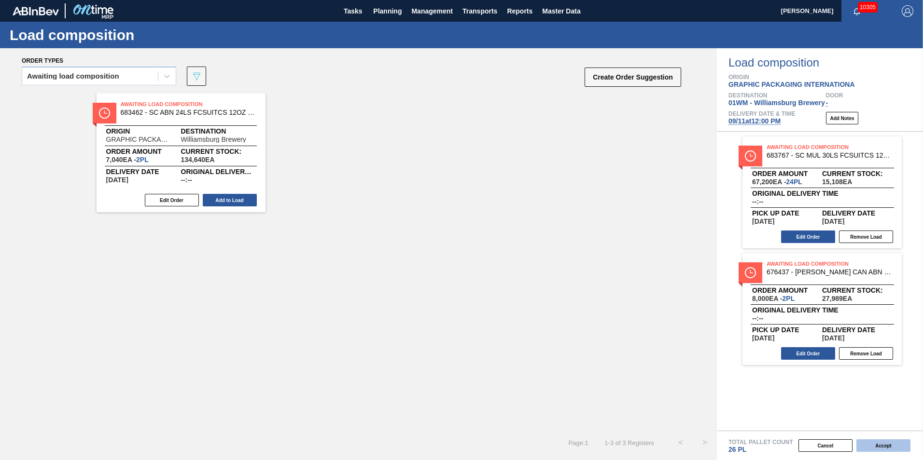
click at [897, 446] on button "Accept" at bounding box center [883, 446] width 54 height 13
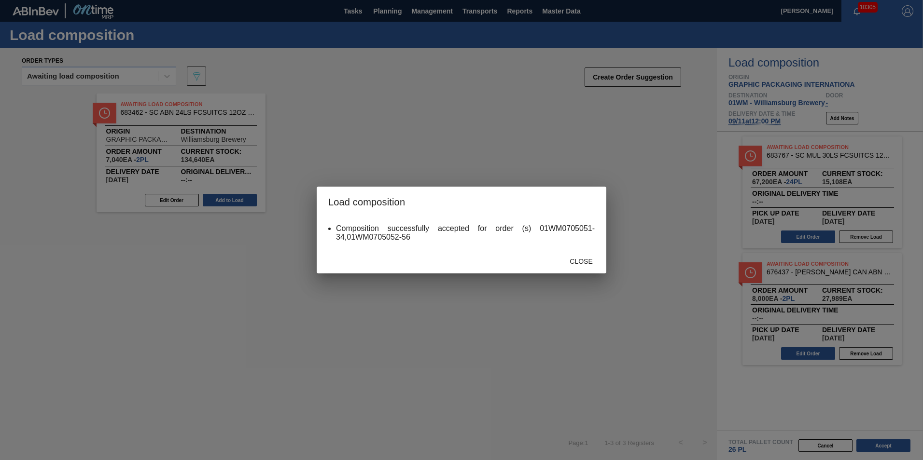
click at [596, 264] on span "Close" at bounding box center [581, 262] width 38 height 8
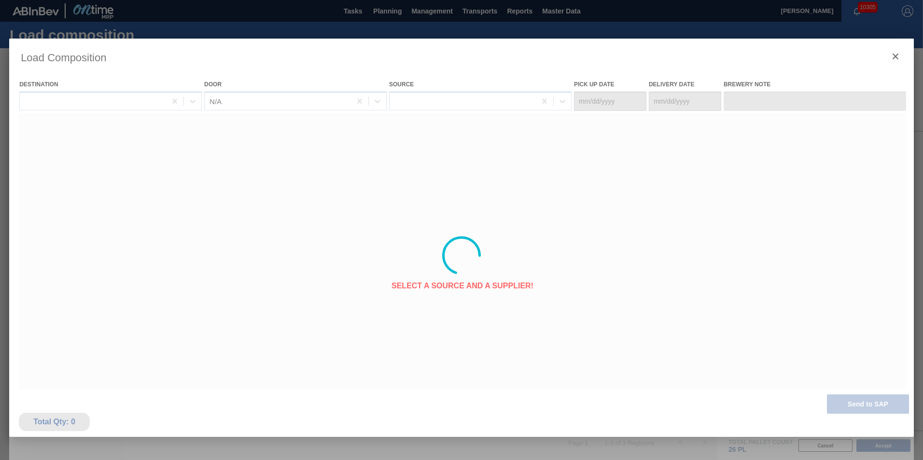
type Date "[DATE]"
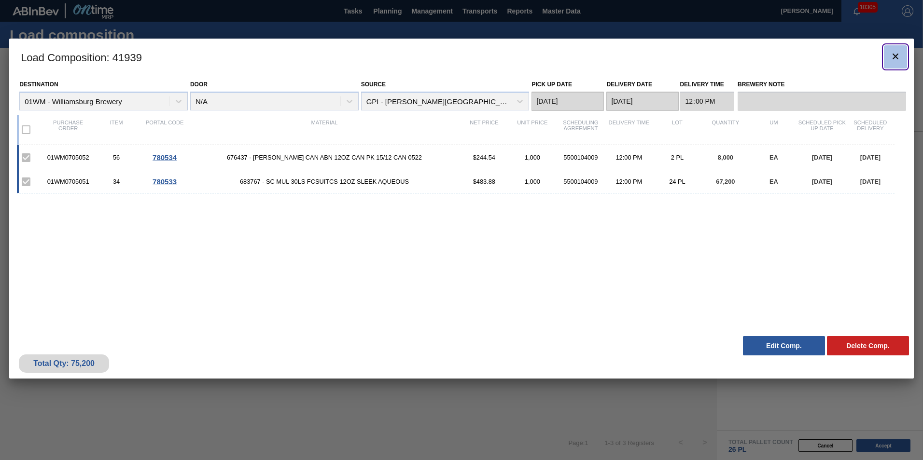
click at [890, 55] on icon "botão de ícone" at bounding box center [896, 57] width 12 height 12
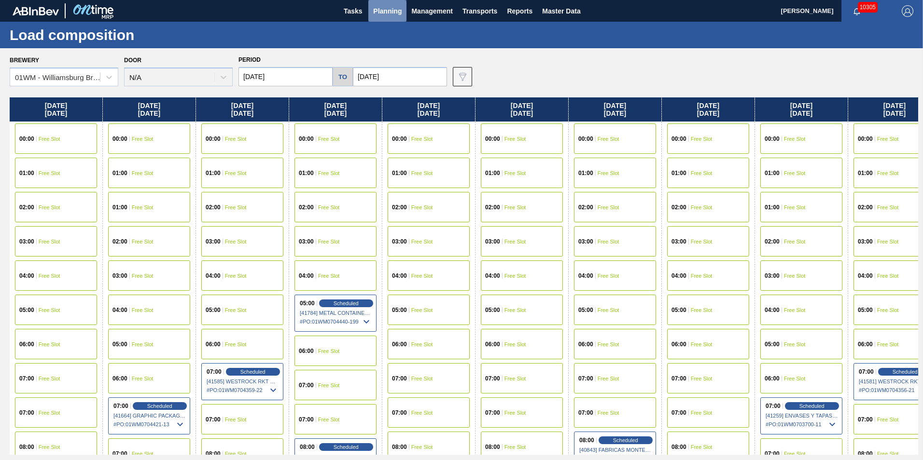
click at [389, 7] on span "Planning" at bounding box center [387, 11] width 28 height 12
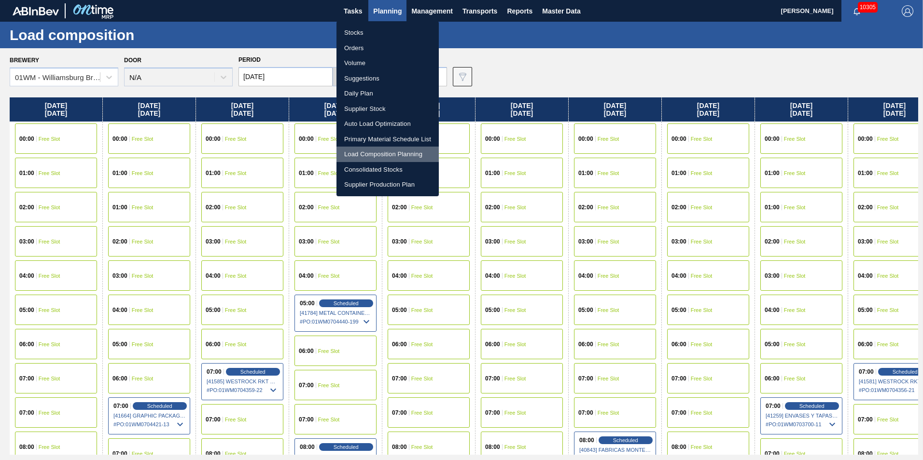
click at [366, 153] on li "Load Composition Planning" at bounding box center [387, 154] width 102 height 15
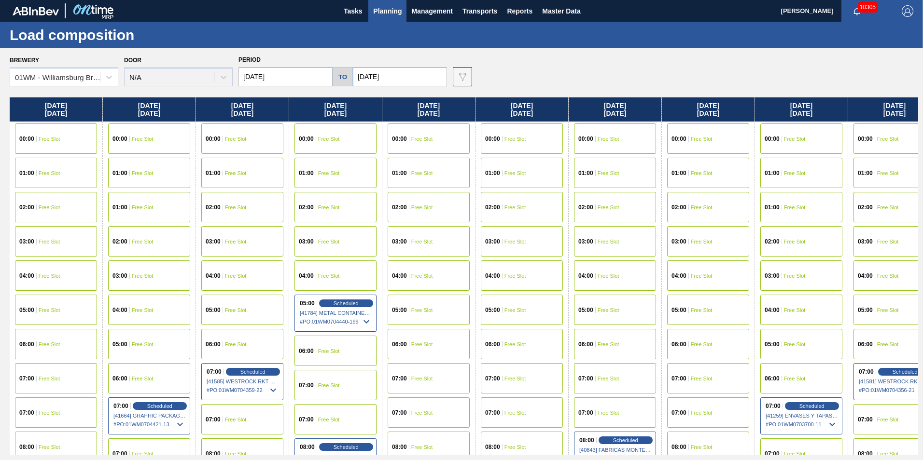
click at [373, 10] on span "Planning" at bounding box center [387, 11] width 28 height 12
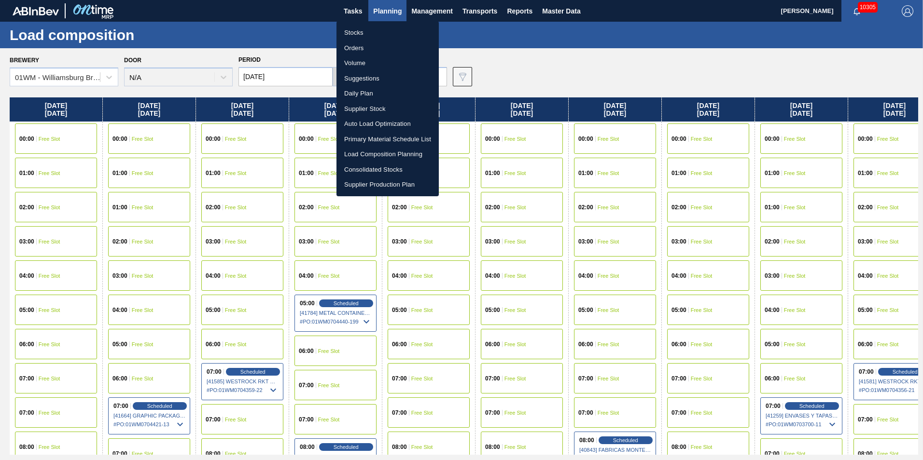
click at [377, 73] on li "Suggestions" at bounding box center [387, 78] width 102 height 15
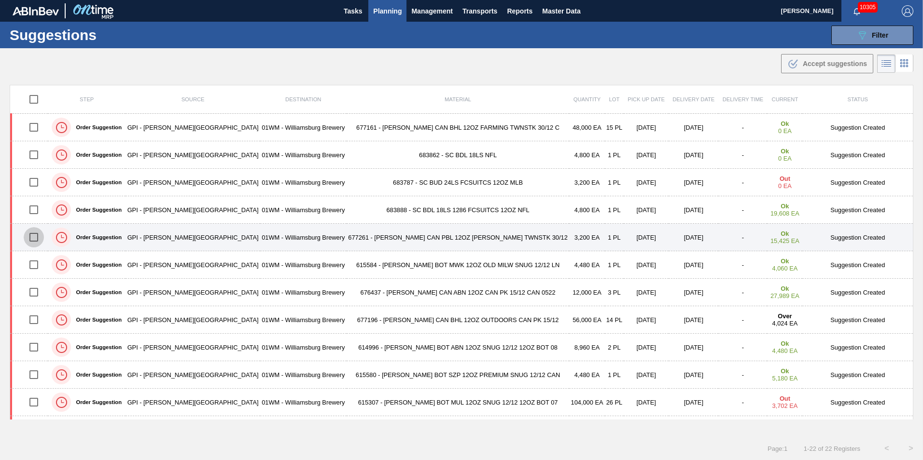
click at [35, 240] on input "checkbox" at bounding box center [34, 237] width 20 height 20
checkbox input "true"
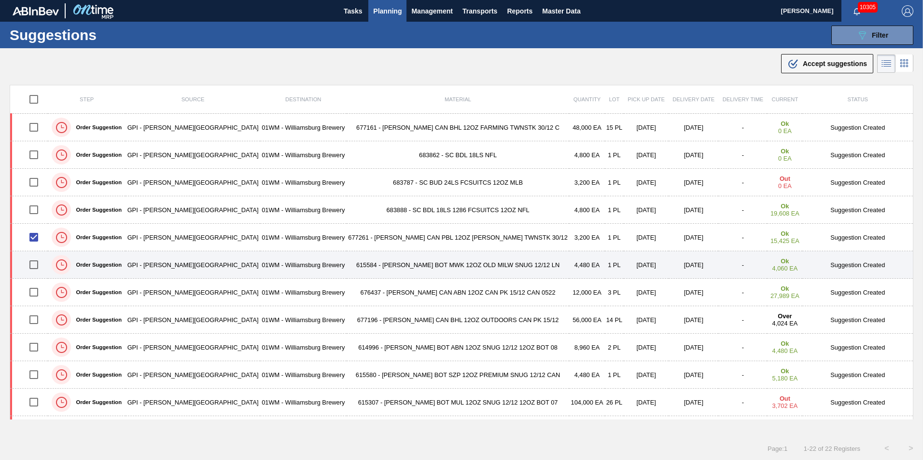
click at [32, 264] on input "checkbox" at bounding box center [34, 265] width 20 height 20
checkbox input "true"
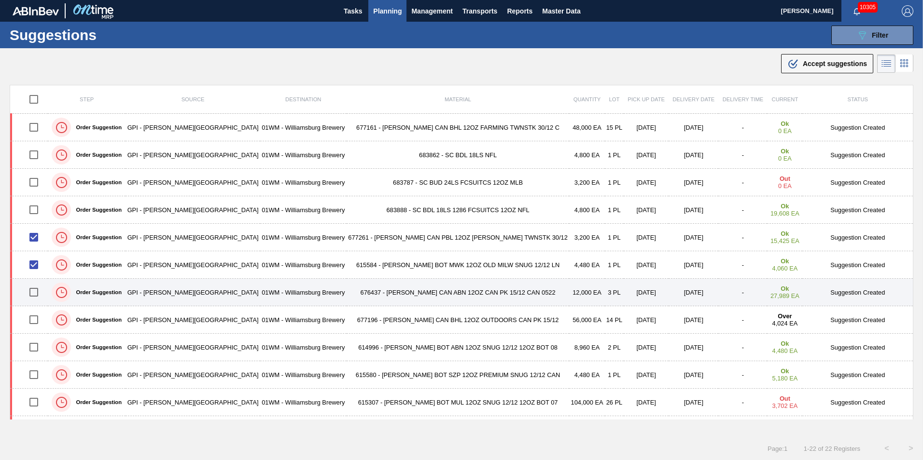
click at [37, 293] on input "checkbox" at bounding box center [34, 292] width 20 height 20
checkbox input "true"
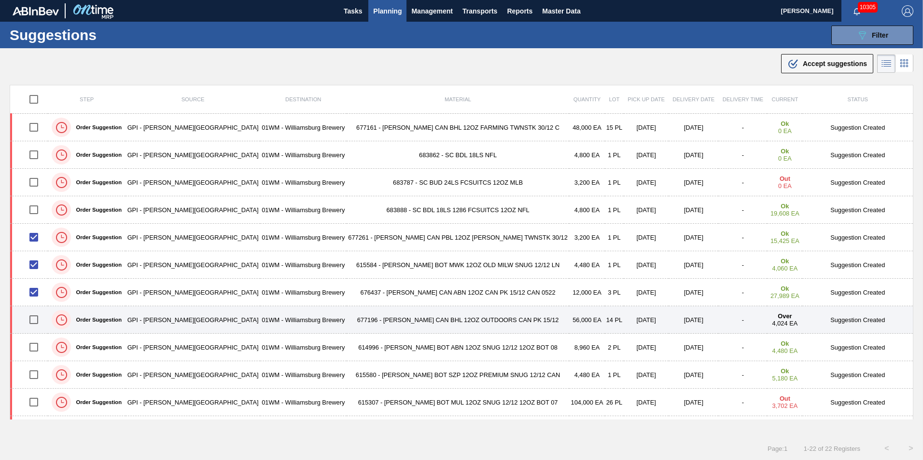
click at [32, 318] on input "checkbox" at bounding box center [34, 320] width 20 height 20
checkbox input "true"
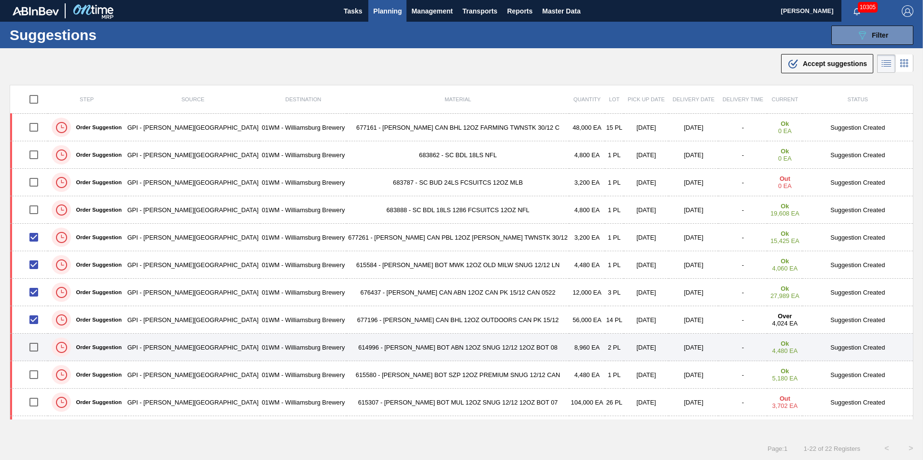
click at [42, 350] on input "checkbox" at bounding box center [34, 347] width 20 height 20
checkbox input "true"
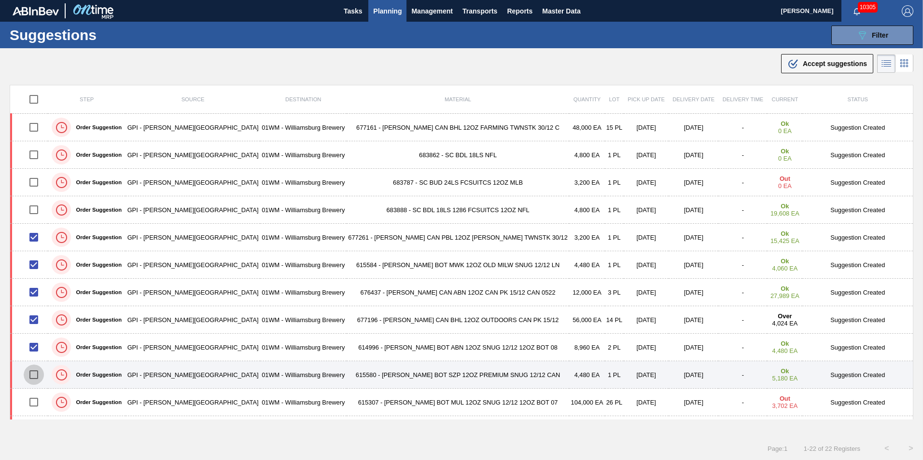
click at [38, 375] on input "checkbox" at bounding box center [34, 375] width 20 height 20
checkbox input "true"
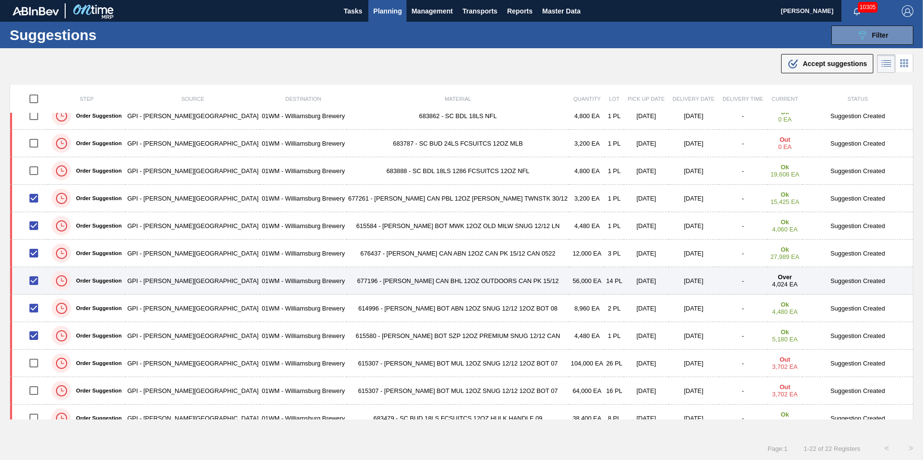
scroll to position [97, 0]
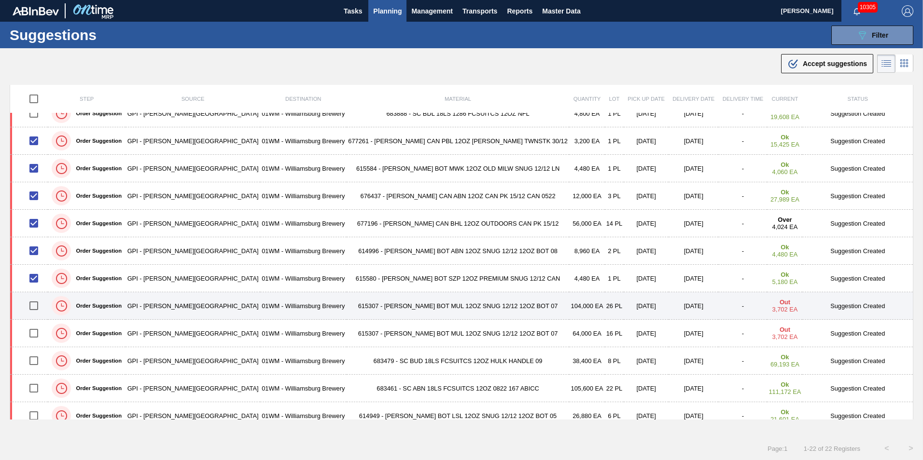
click at [36, 306] on input "checkbox" at bounding box center [34, 306] width 20 height 20
checkbox input "true"
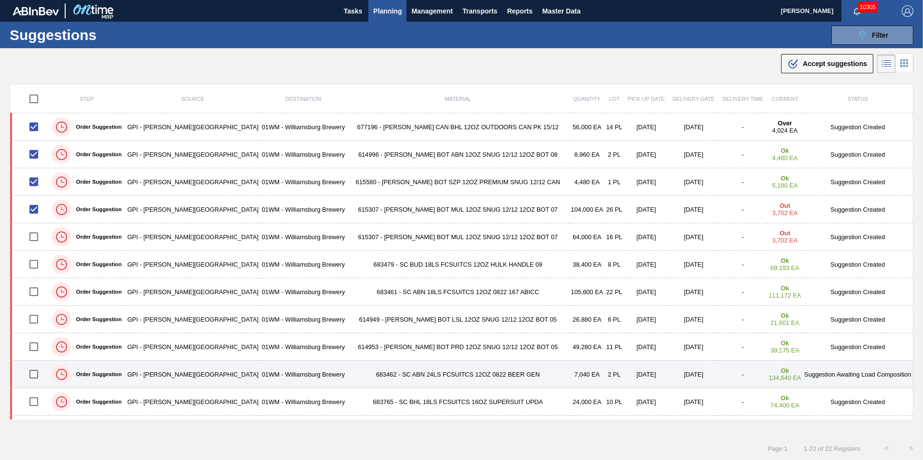
scroll to position [241, 0]
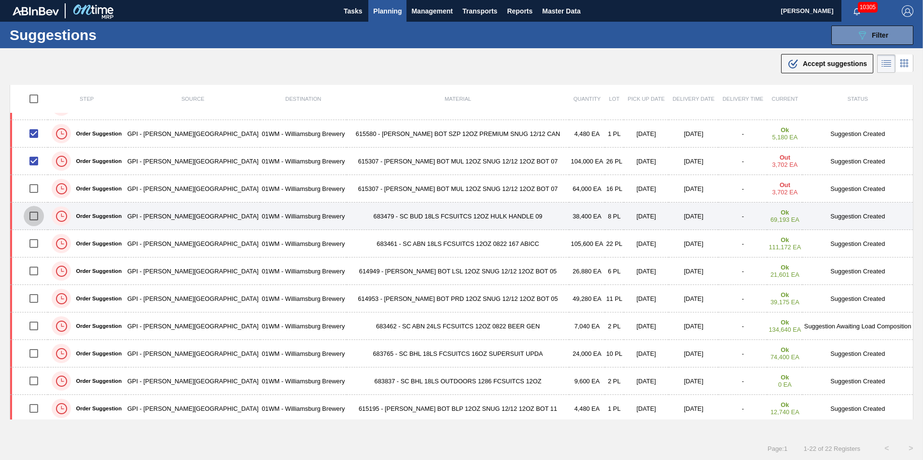
click at [37, 219] on input "checkbox" at bounding box center [34, 216] width 20 height 20
checkbox input "false"
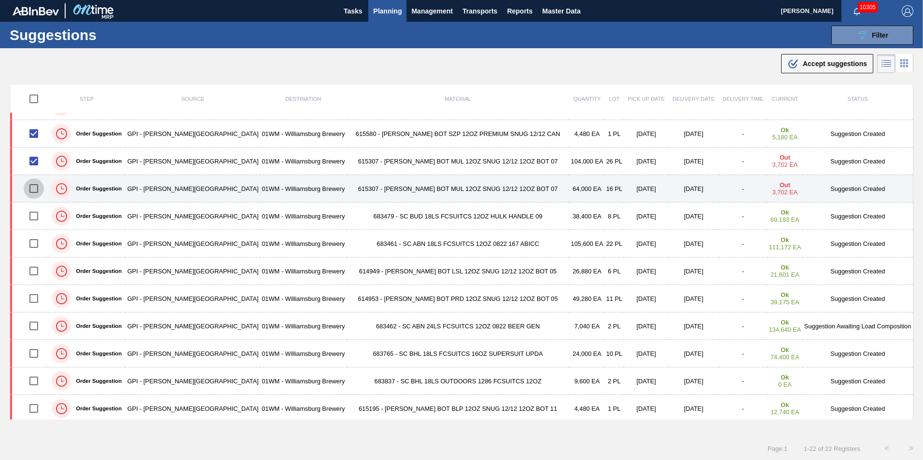
click at [37, 188] on input "checkbox" at bounding box center [34, 189] width 20 height 20
checkbox input "true"
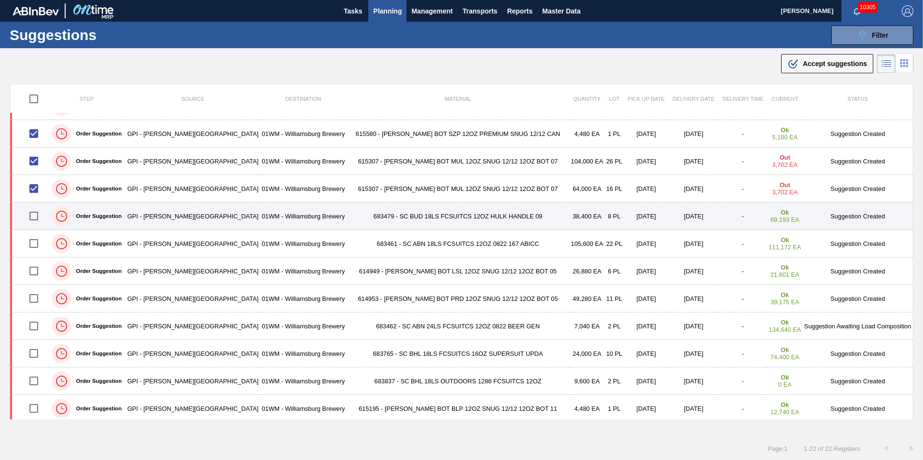
click at [36, 211] on input "checkbox" at bounding box center [34, 216] width 20 height 20
checkbox input "true"
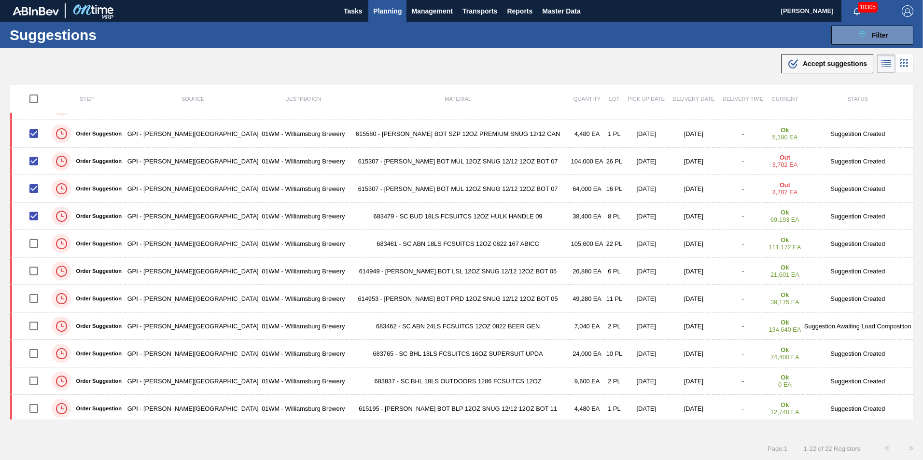
click at [834, 65] on span "Accept suggestions" at bounding box center [835, 64] width 64 height 8
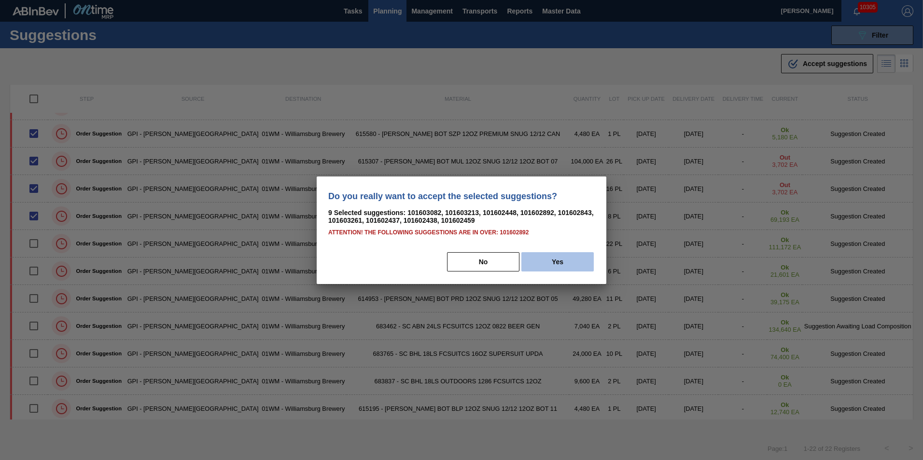
click at [544, 252] on button "Yes" at bounding box center [557, 261] width 72 height 19
click at [551, 259] on button "Yes" at bounding box center [557, 261] width 72 height 19
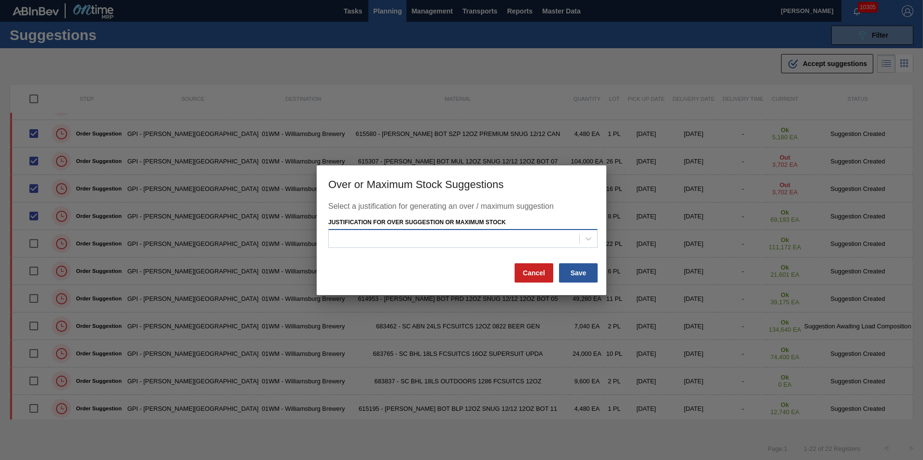
click at [543, 246] on div at bounding box center [462, 238] width 269 height 19
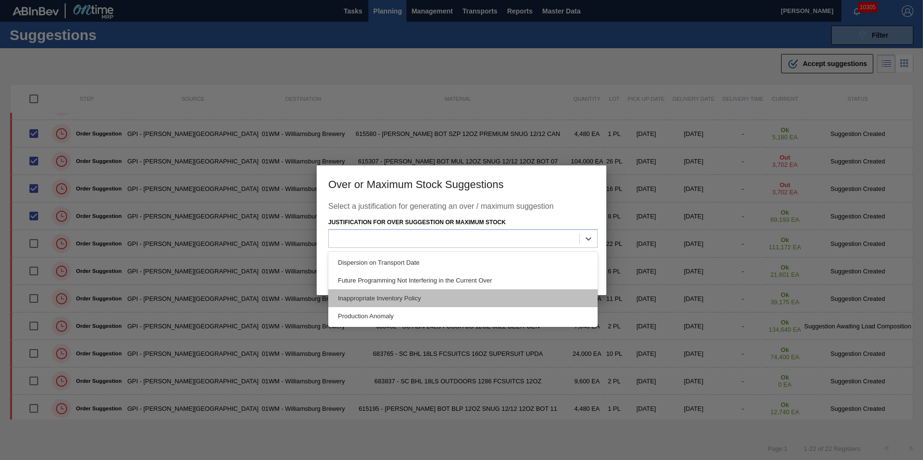
click at [499, 293] on div "Inappropriate Inventory Policy" at bounding box center [462, 299] width 269 height 18
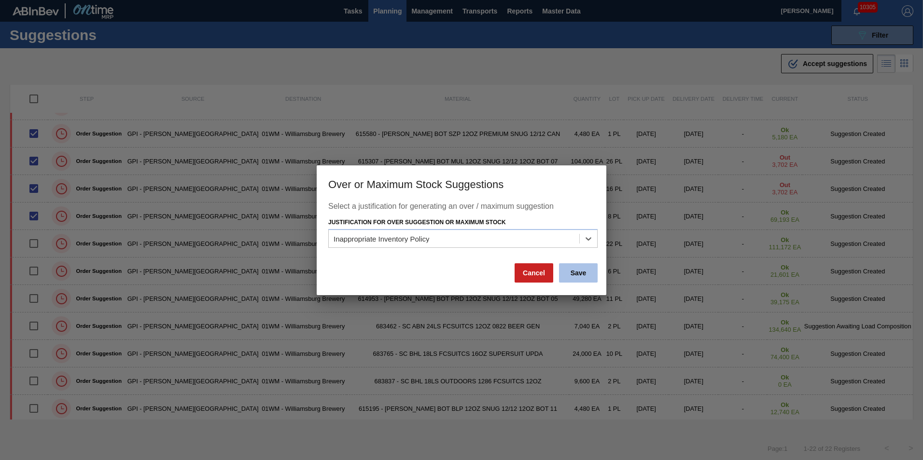
click at [591, 264] on button "Save" at bounding box center [578, 273] width 39 height 19
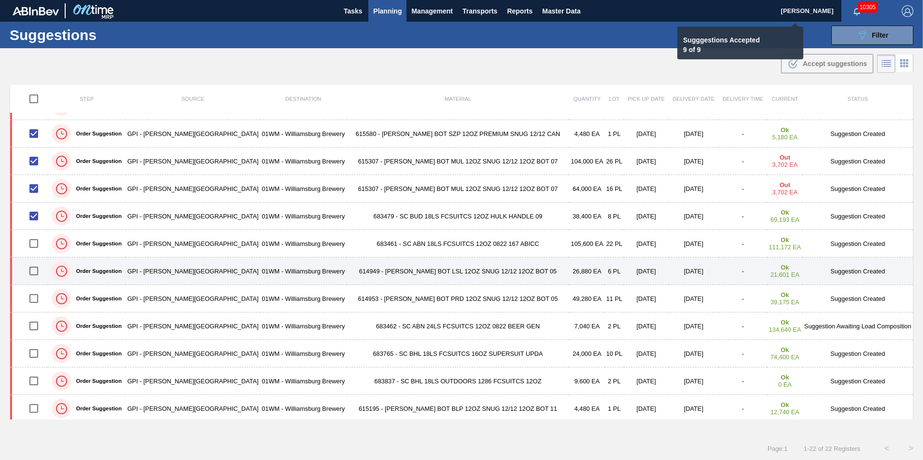
checkbox input "false"
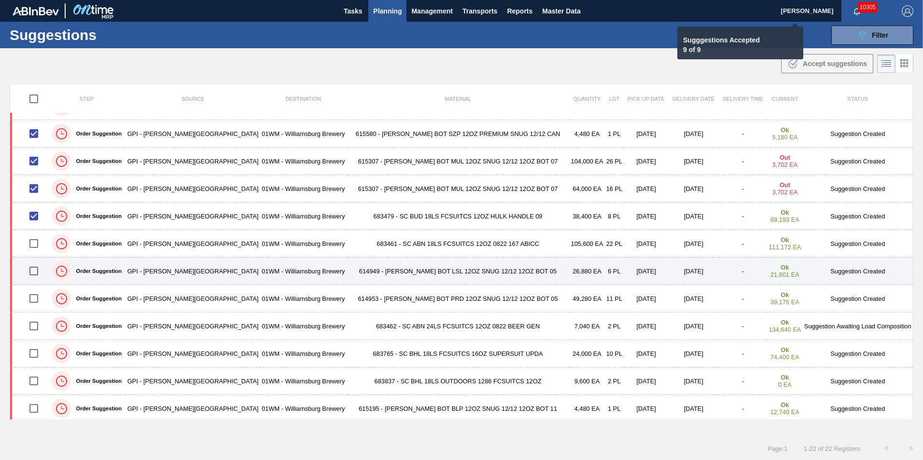
checkbox input "false"
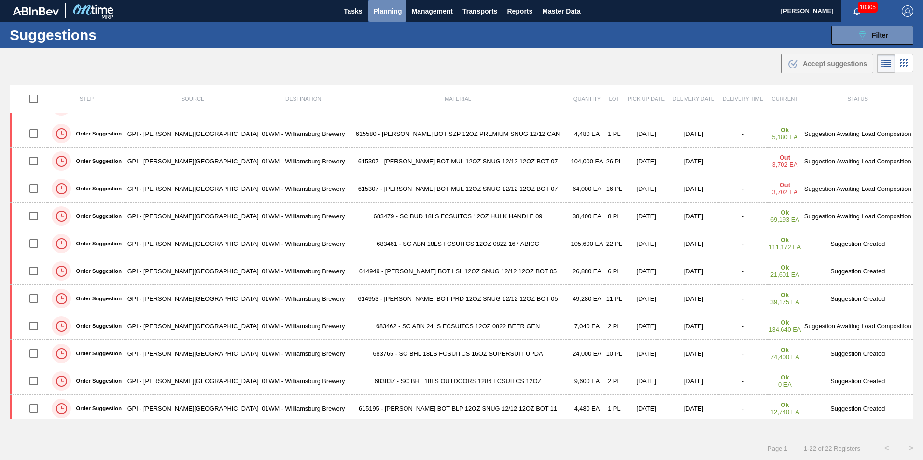
click at [400, 15] on span "Planning" at bounding box center [387, 11] width 28 height 12
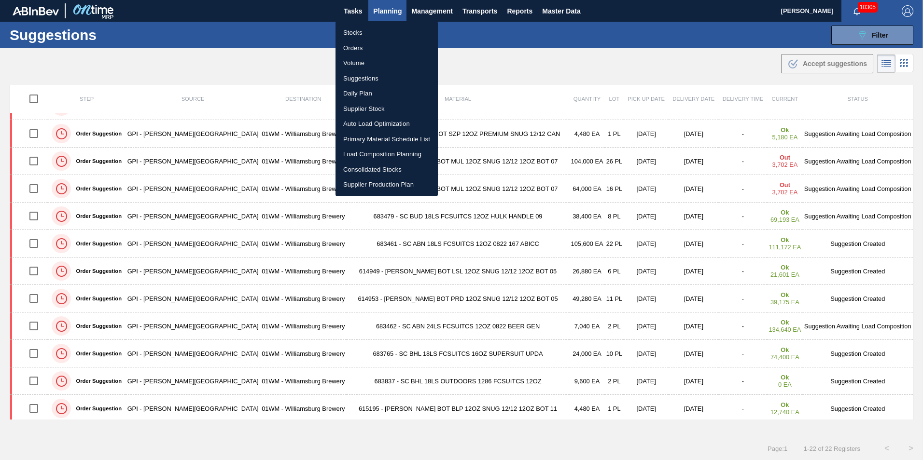
click at [377, 154] on li "Load Composition Planning" at bounding box center [386, 154] width 102 height 15
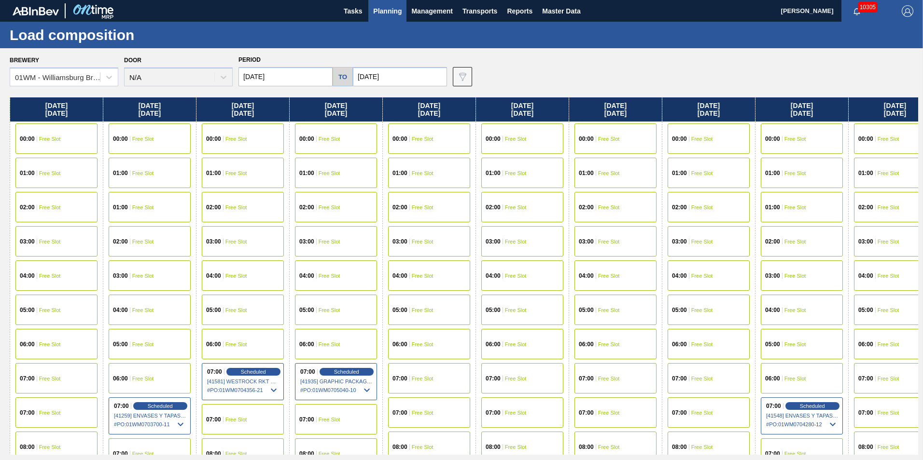
scroll to position [0, 654]
drag, startPoint x: 818, startPoint y: 115, endPoint x: 586, endPoint y: 140, distance: 233.0
click at [151, 127] on div "Tuesday 09/02/2025 00:00 Free Slot 01:00 Free Slot 02:00 Free Slot 03:00 Free S…" at bounding box center [464, 277] width 908 height 358
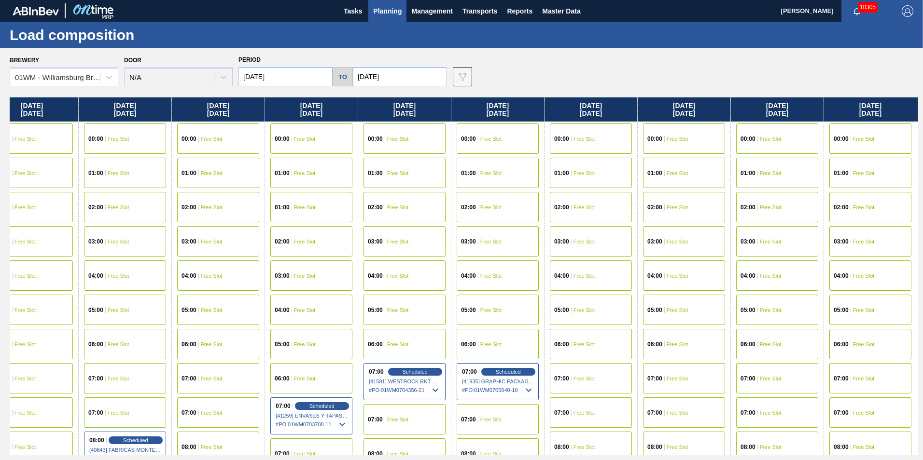
scroll to position [0, 488]
drag, startPoint x: 356, startPoint y: 110, endPoint x: 532, endPoint y: 116, distance: 175.8
click at [532, 116] on div "Tuesday 09/02/2025 00:00 Free Slot 01:00 Free Slot 02:00 Free Slot 03:00 Free S…" at bounding box center [464, 277] width 908 height 358
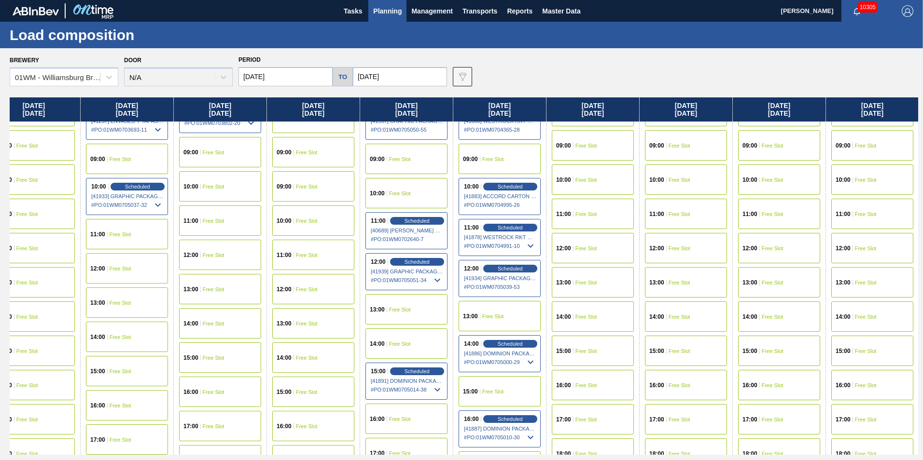
scroll to position [290, 488]
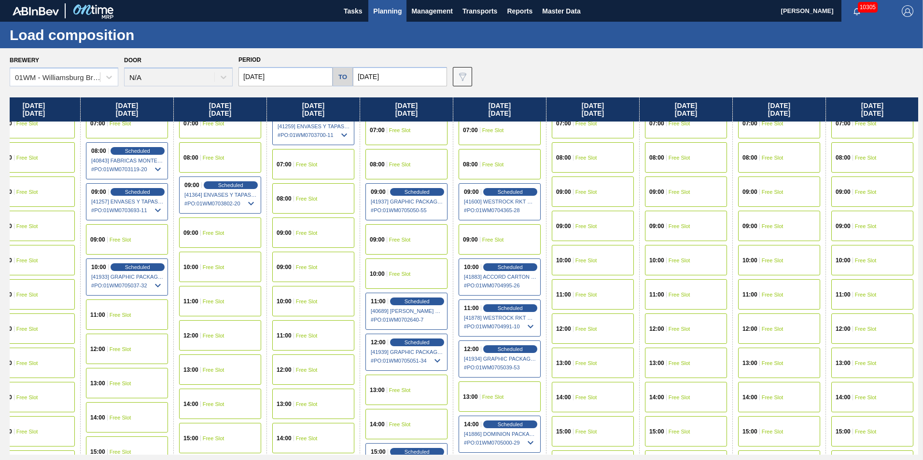
click at [316, 302] on span "Free Slot" at bounding box center [307, 302] width 22 height 6
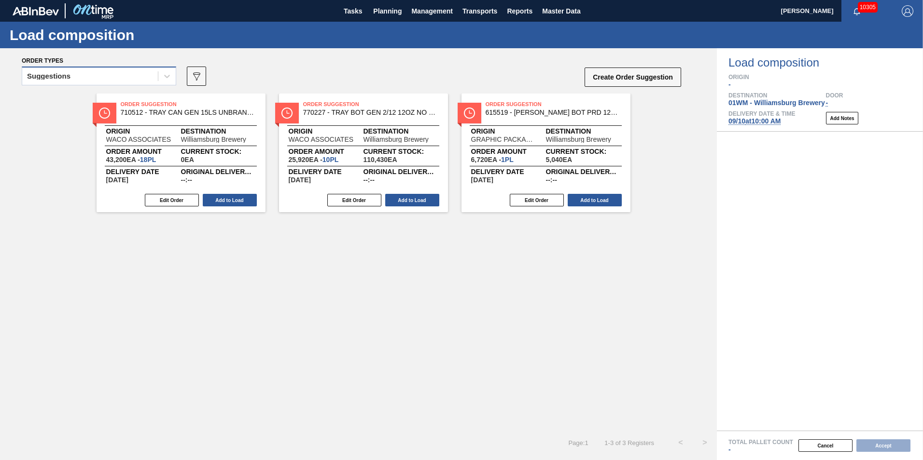
click at [118, 83] on div "Suggestions" at bounding box center [90, 77] width 136 height 14
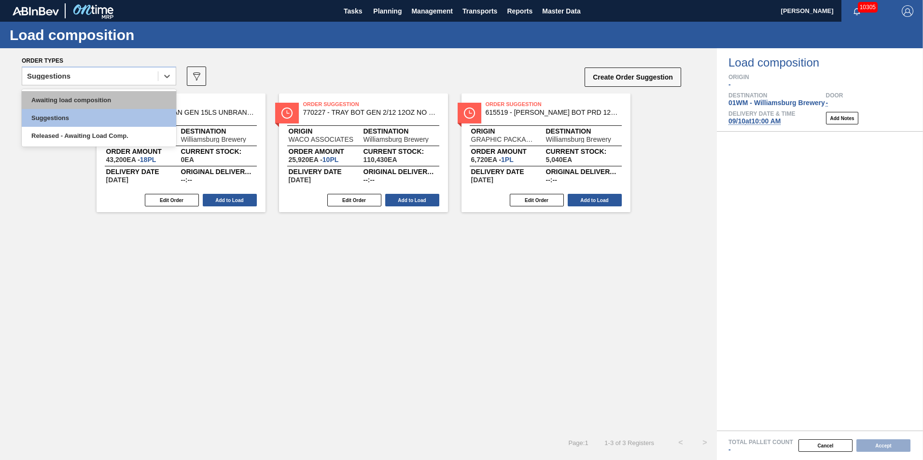
click at [103, 97] on div "Awaiting load composition" at bounding box center [99, 100] width 154 height 18
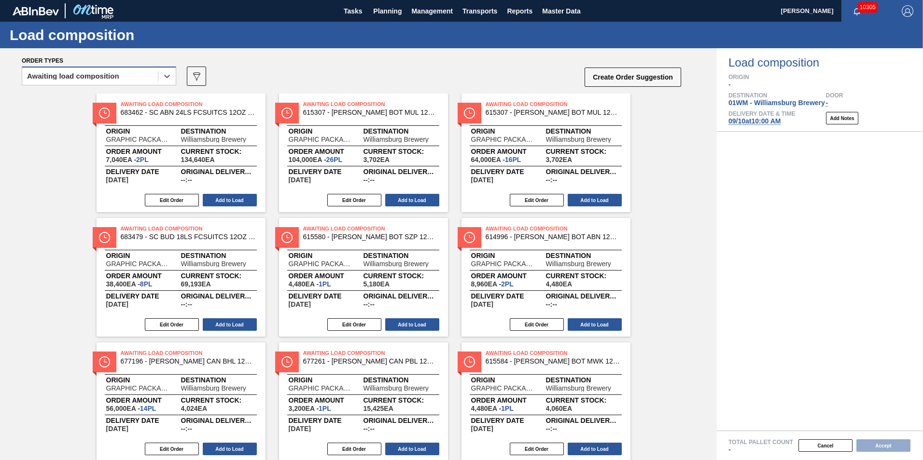
click at [121, 75] on div "Awaiting load composition" at bounding box center [90, 77] width 136 height 14
click at [103, 88] on div "Awaiting load composition" at bounding box center [99, 79] width 154 height 25
click at [101, 82] on div "Awaiting load composition" at bounding box center [90, 77] width 136 height 14
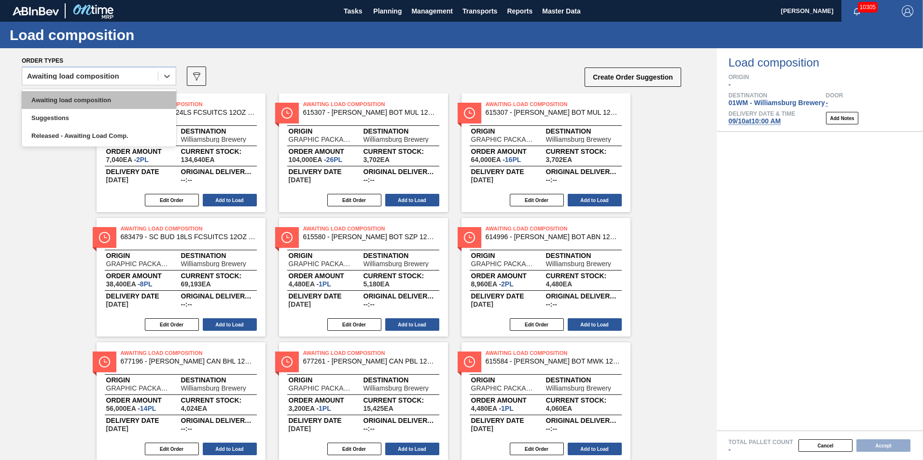
click at [91, 98] on div "Awaiting load composition" at bounding box center [99, 100] width 154 height 18
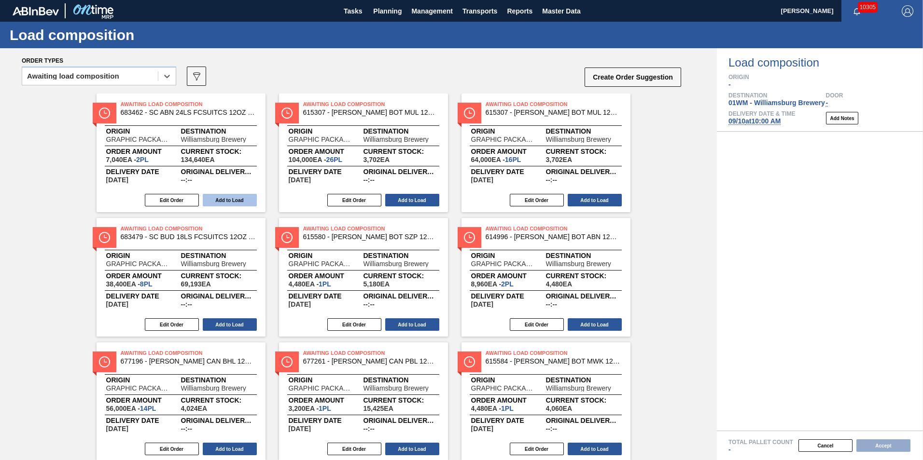
scroll to position [48, 0]
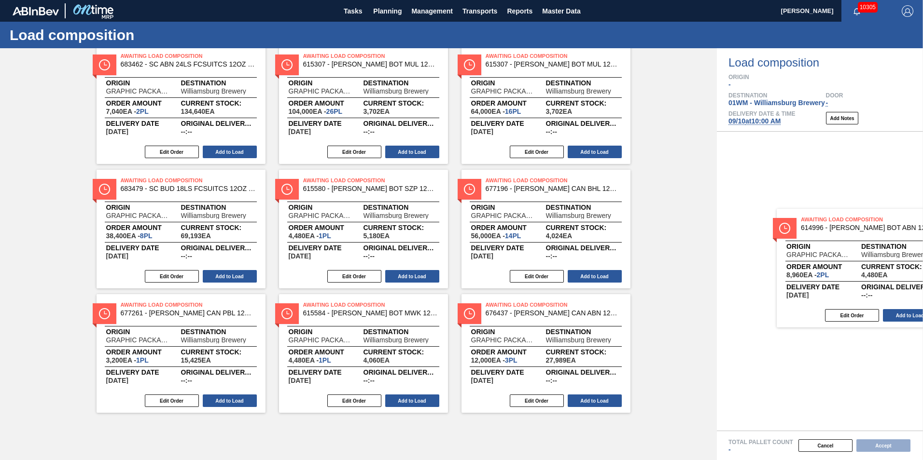
drag, startPoint x: 528, startPoint y: 211, endPoint x: 804, endPoint y: 222, distance: 276.3
click at [804, 222] on div "Order types option Awaiting load composition, selected. Select is focused ,type…" at bounding box center [461, 254] width 923 height 412
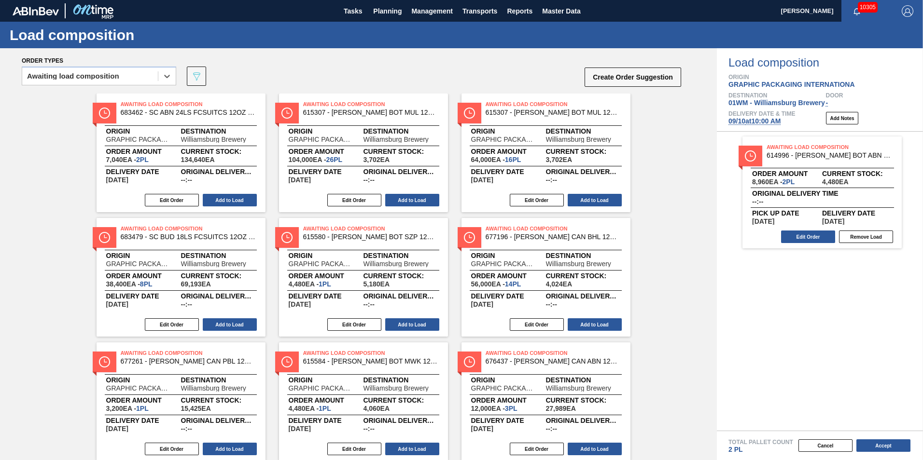
scroll to position [30, 0]
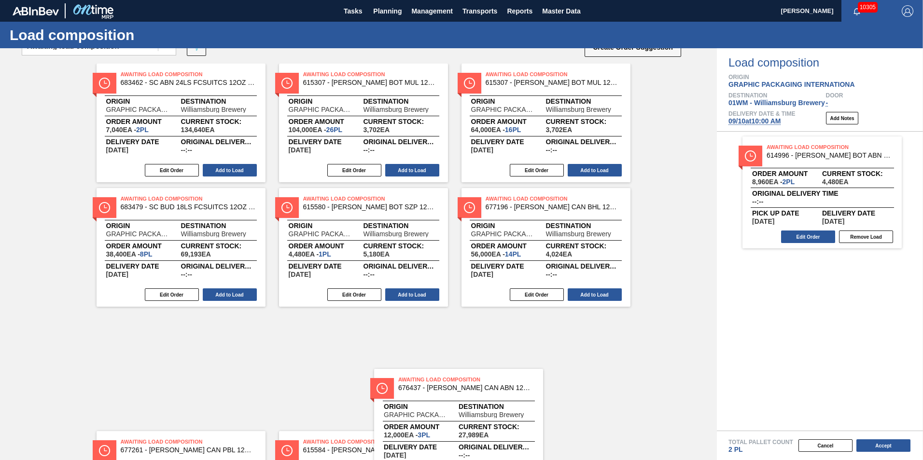
drag, startPoint x: 569, startPoint y: 384, endPoint x: 529, endPoint y: 377, distance: 41.1
click at [523, 382] on div "Awaiting Load Composition 683462 - SC ABN 24LS FCSUITCS 12OZ 0822 BEER GEN Orig…" at bounding box center [358, 248] width 717 height 368
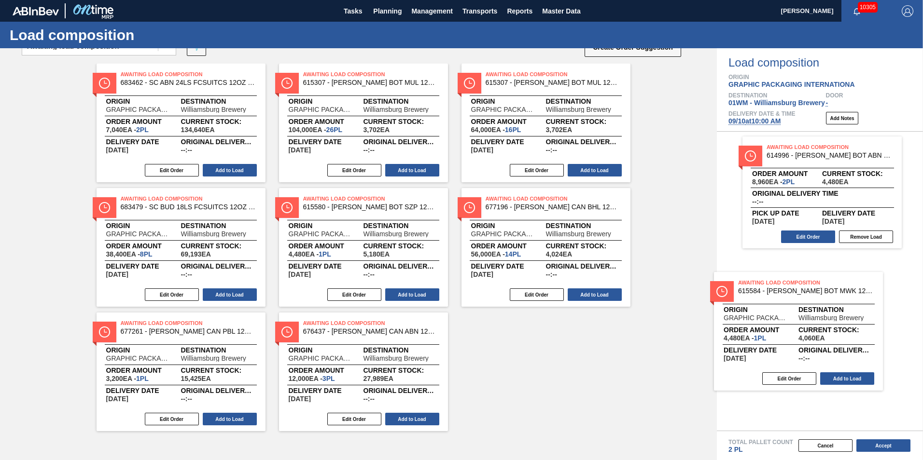
drag, startPoint x: 377, startPoint y: 367, endPoint x: 874, endPoint y: 316, distance: 498.9
click at [874, 316] on div "Order types option Awaiting load composition, selected. Select is focused ,type…" at bounding box center [461, 254] width 923 height 412
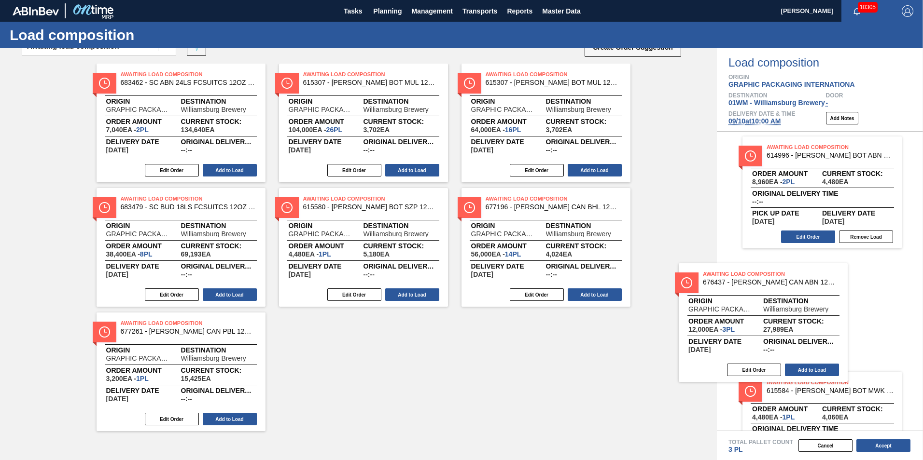
drag, startPoint x: 373, startPoint y: 382, endPoint x: 814, endPoint y: 325, distance: 444.4
click at [813, 325] on div "Order types option Awaiting load composition, selected. Select is focused ,type…" at bounding box center [461, 254] width 923 height 412
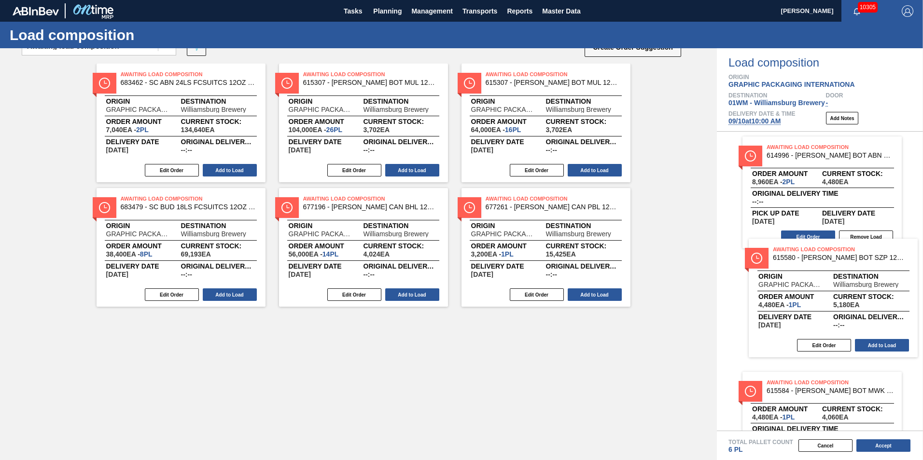
drag, startPoint x: 395, startPoint y: 235, endPoint x: 868, endPoint y: 284, distance: 475.6
click at [870, 284] on div "Order types option Awaiting load composition, selected. Select is focused ,type…" at bounding box center [461, 254] width 923 height 412
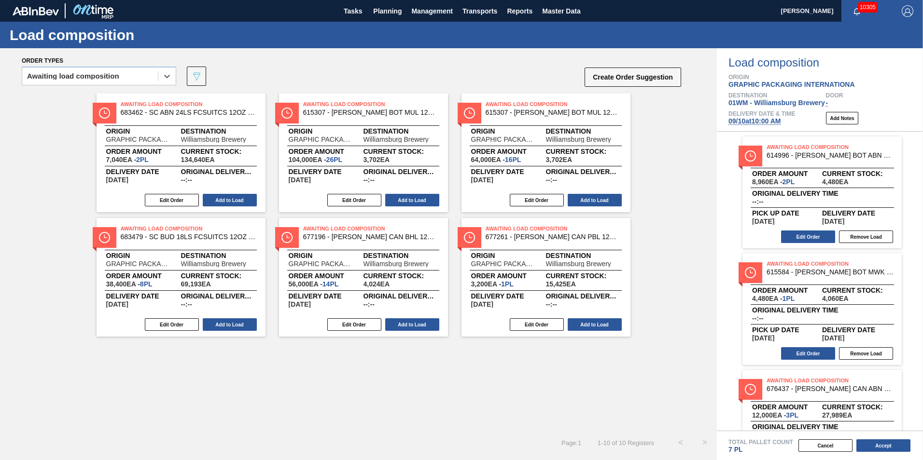
scroll to position [0, 0]
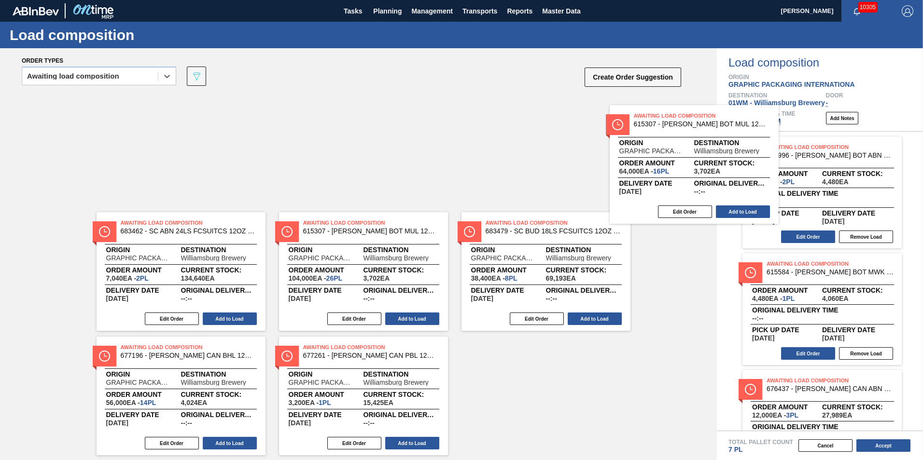
drag, startPoint x: 535, startPoint y: 151, endPoint x: 838, endPoint y: 203, distance: 307.1
click at [838, 203] on div "Order types option Awaiting load composition, selected. Select is focused ,type…" at bounding box center [461, 254] width 923 height 412
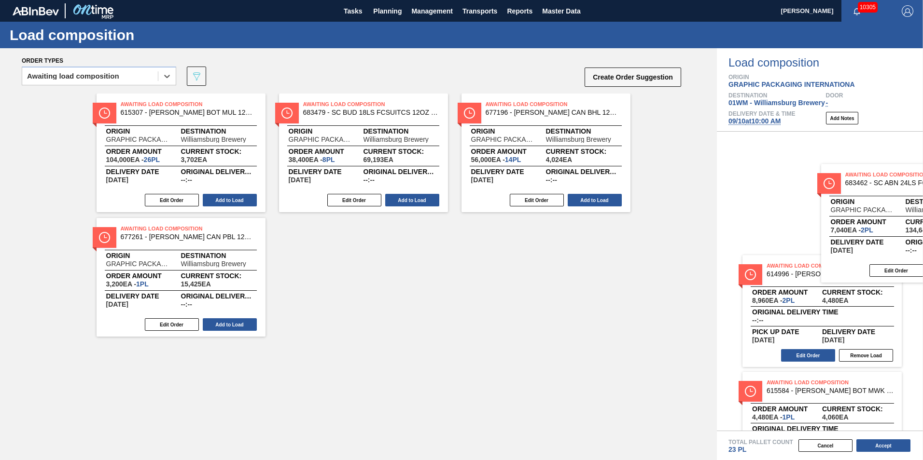
drag, startPoint x: 179, startPoint y: 117, endPoint x: 919, endPoint y: 185, distance: 743.1
click at [918, 185] on div "Order types option Awaiting load composition, selected. Select is focused ,type…" at bounding box center [461, 254] width 923 height 412
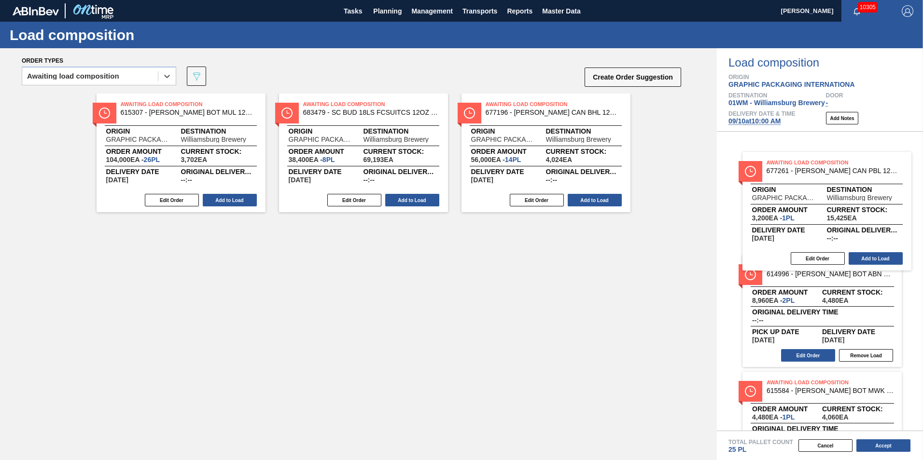
drag, startPoint x: 192, startPoint y: 259, endPoint x: 843, endPoint y: 195, distance: 653.8
click at [843, 195] on div "Order types option Awaiting load composition, selected. Select is focused ,type…" at bounding box center [461, 254] width 923 height 412
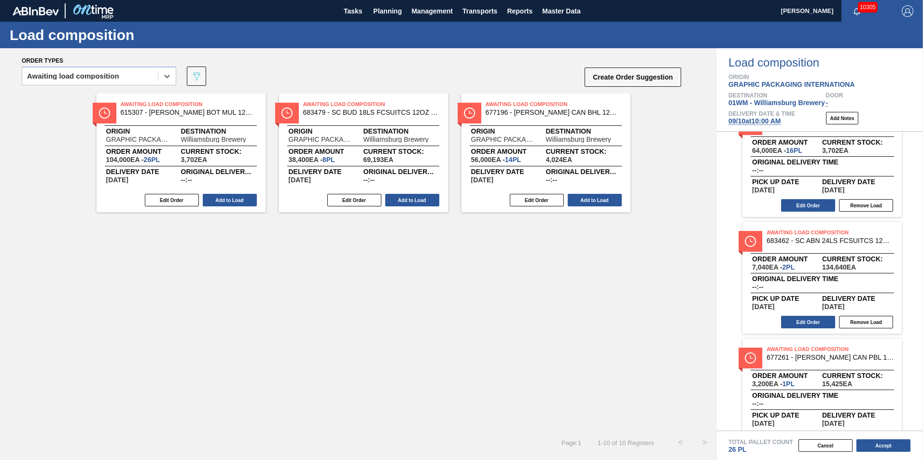
scroll to position [523, 0]
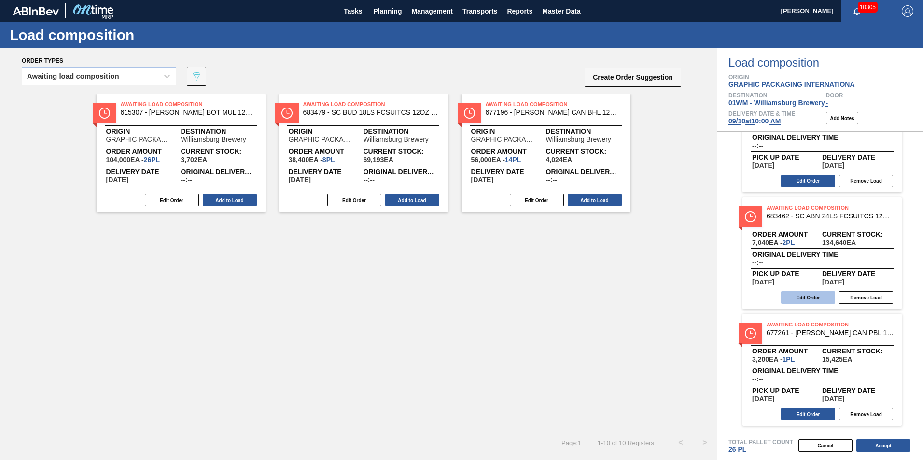
click at [812, 296] on button "Edit Order" at bounding box center [808, 298] width 54 height 13
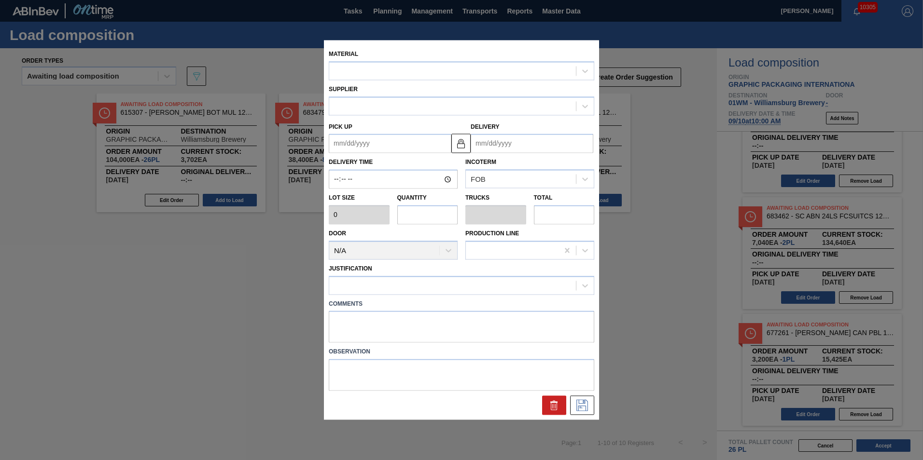
type input "3,520"
type input "2"
type input "0.071"
type input "7,040"
type up "[DATE]"
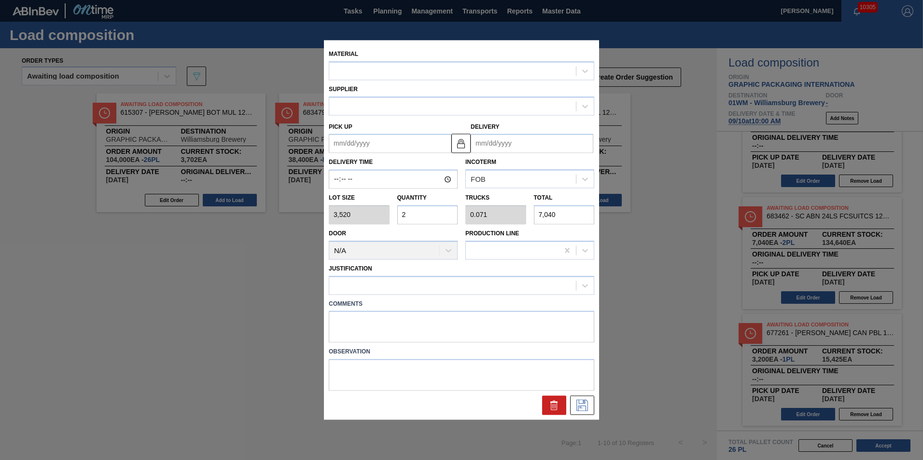
type input "[DATE]"
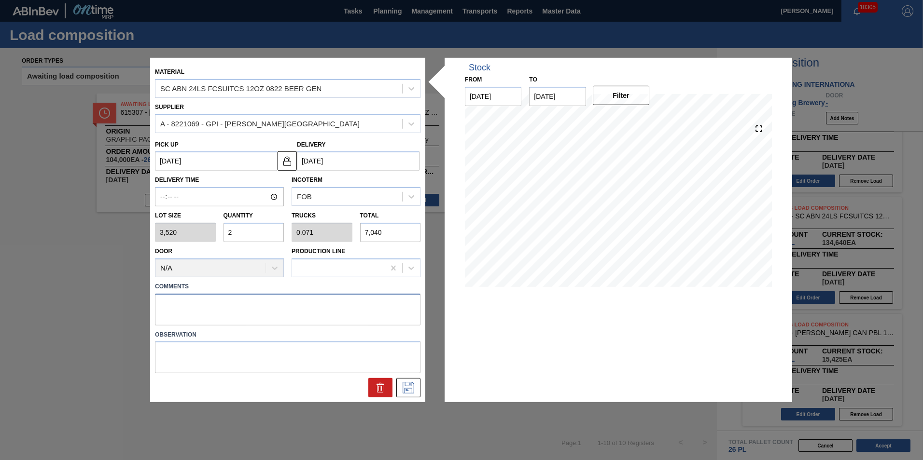
click at [209, 313] on textarea at bounding box center [287, 309] width 265 height 32
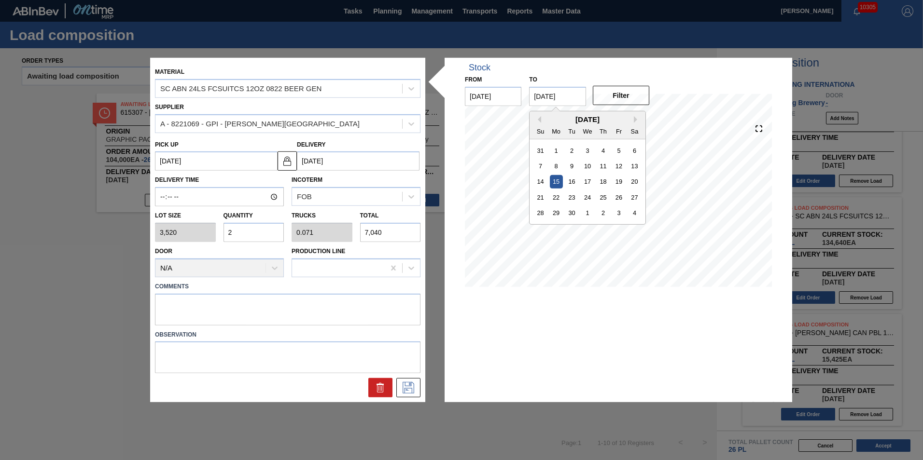
click at [541, 95] on input "[DATE]" at bounding box center [557, 96] width 56 height 19
click at [566, 177] on div "16" at bounding box center [571, 181] width 13 height 13
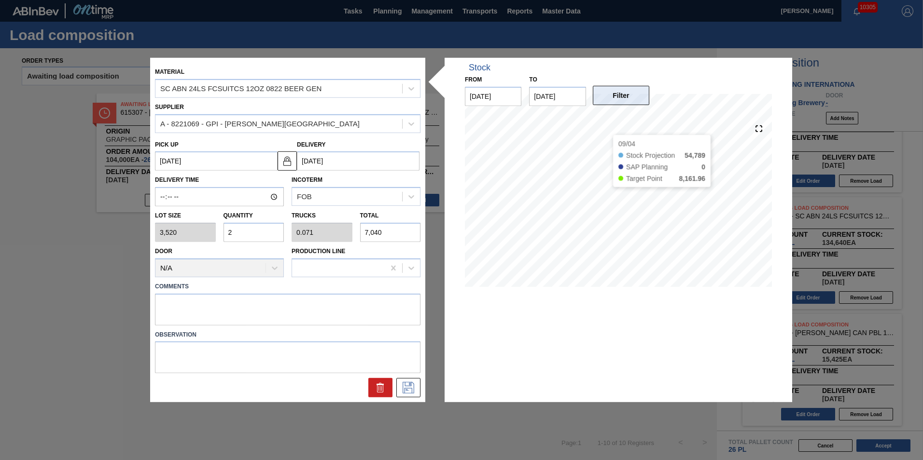
click at [634, 99] on button "Filter" at bounding box center [621, 95] width 56 height 19
click at [568, 99] on input "[DATE]" at bounding box center [557, 96] width 56 height 19
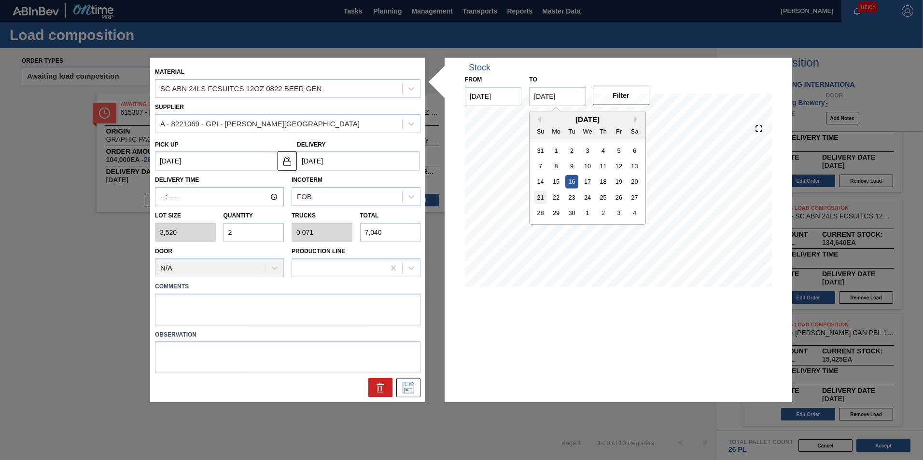
click at [542, 195] on div "21" at bounding box center [540, 197] width 13 height 13
type input "[DATE]"
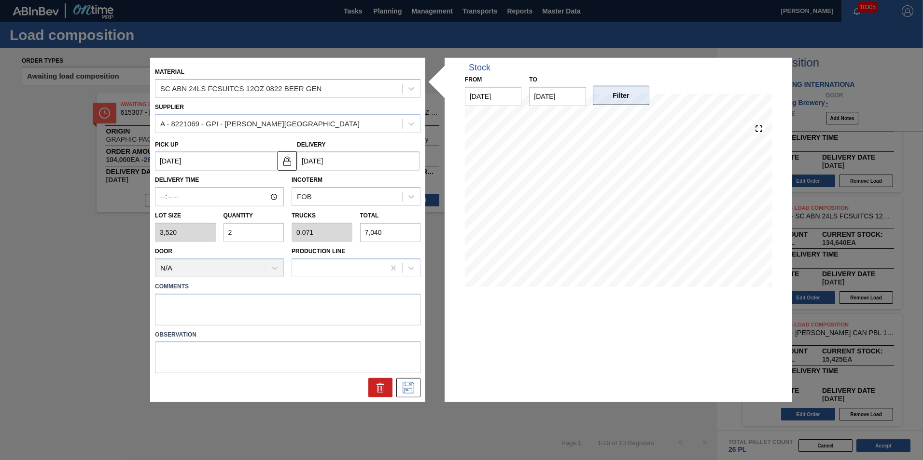
click at [620, 101] on button "Filter" at bounding box center [621, 95] width 56 height 19
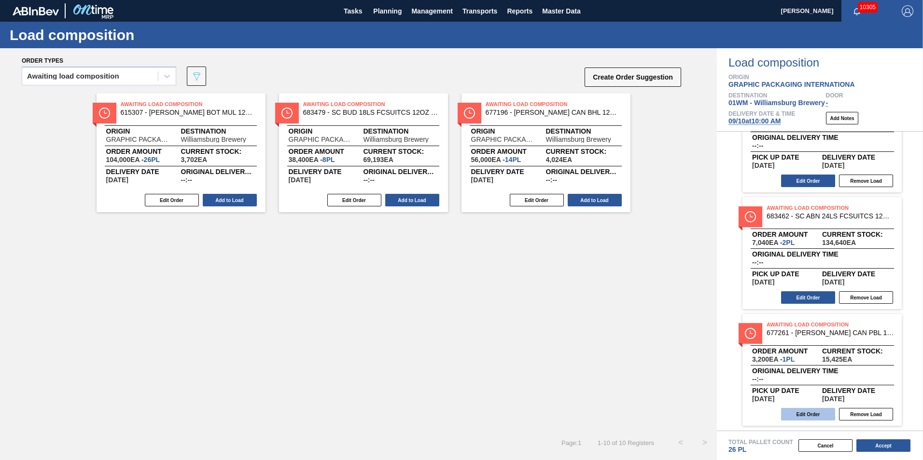
click at [808, 416] on button "Edit Order" at bounding box center [808, 414] width 54 height 13
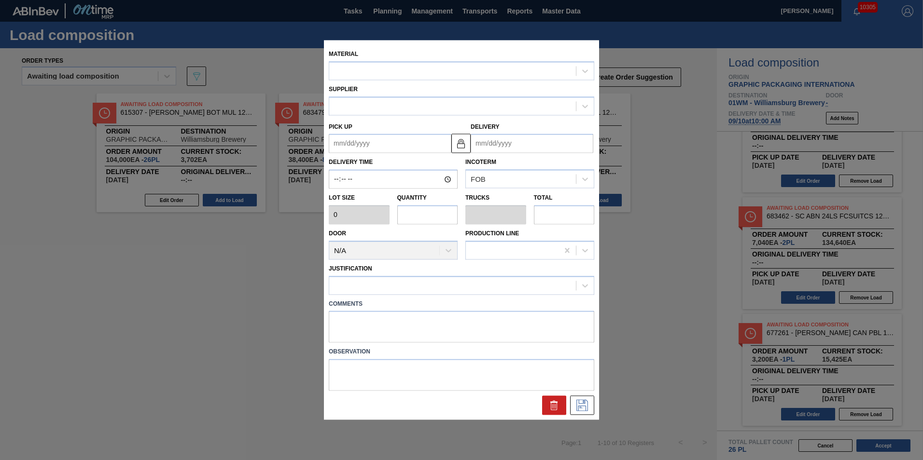
type input "3,200"
type input "1"
type input "0.038"
type input "3,200"
type up "[DATE]"
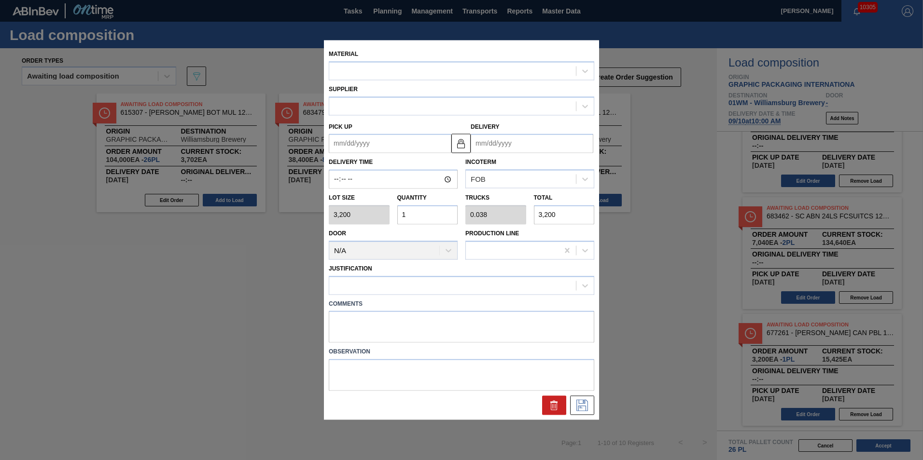
type input "[DATE]"
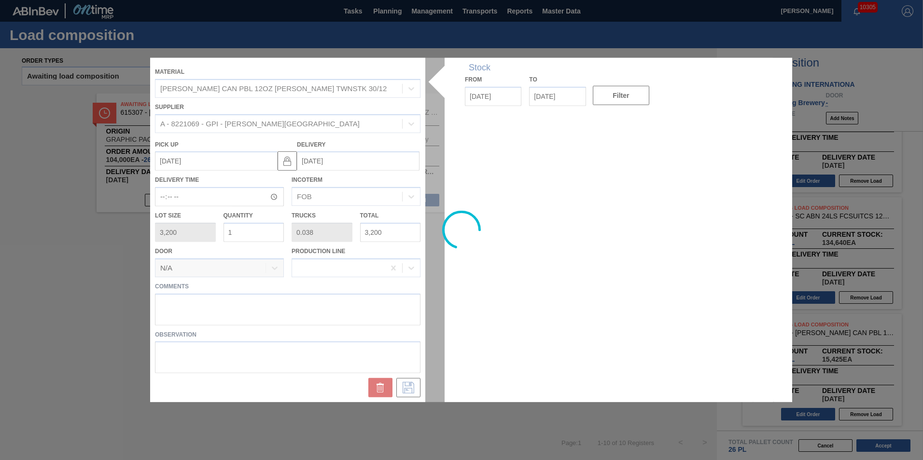
click at [202, 308] on div at bounding box center [461, 230] width 623 height 345
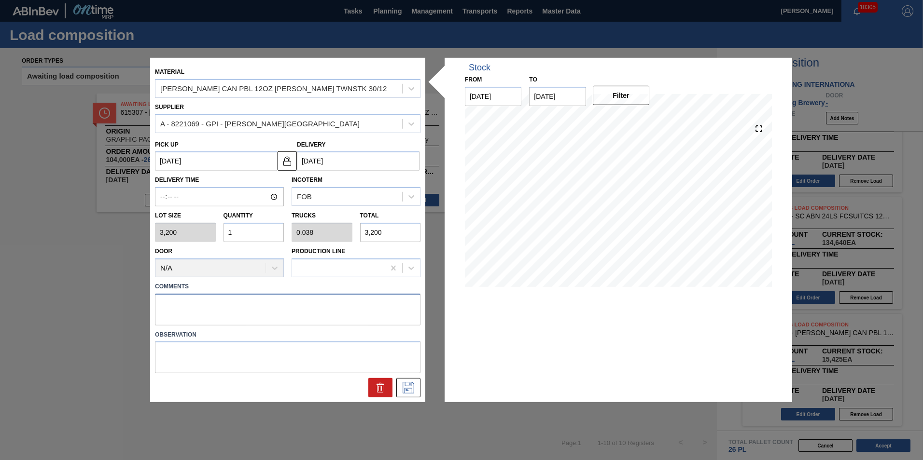
click at [179, 299] on textarea at bounding box center [287, 309] width 265 height 32
type textarea "N1"
click at [408, 385] on icon at bounding box center [408, 388] width 15 height 12
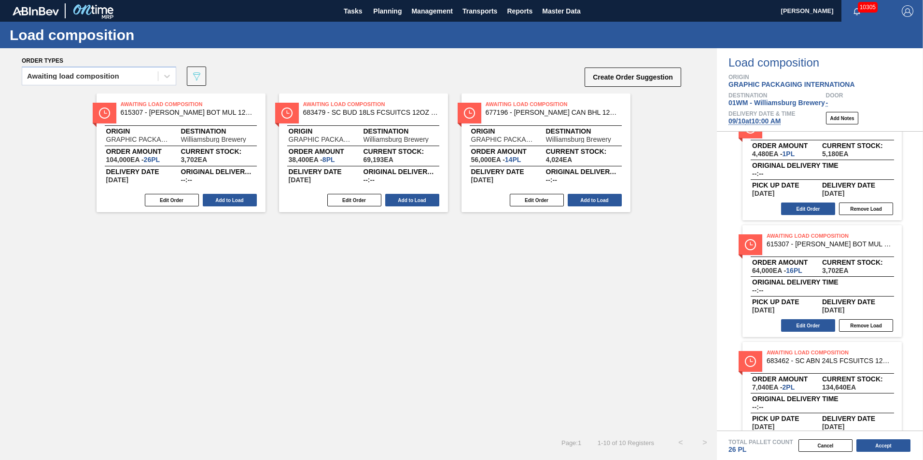
scroll to position [427, 0]
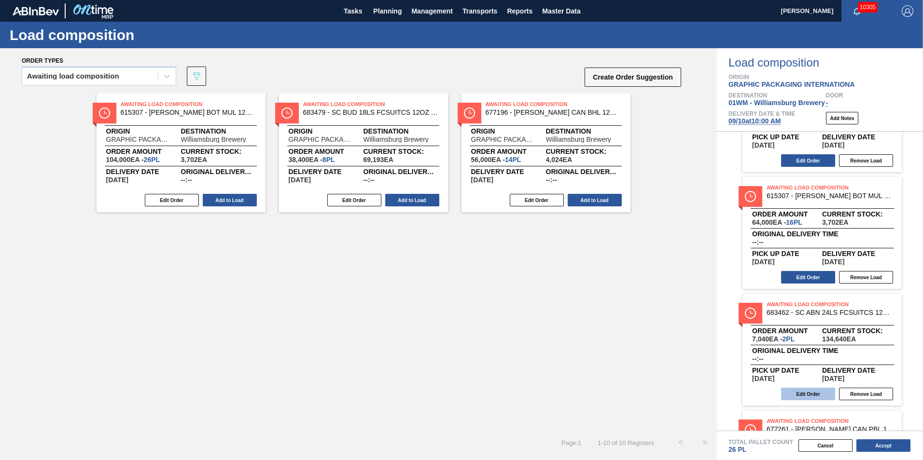
click at [798, 390] on button "Edit Order" at bounding box center [808, 394] width 54 height 13
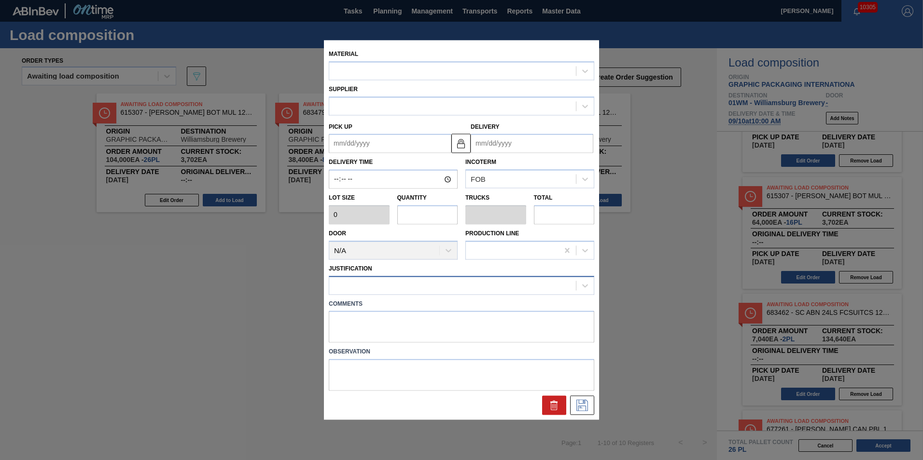
type input "3,520"
type input "2"
type input "0.071"
type input "7,040"
type up "[DATE]"
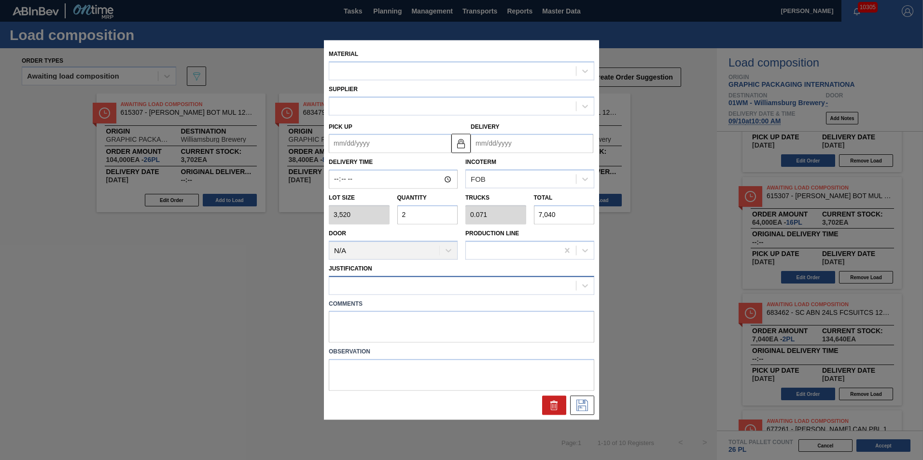
type input "[DATE]"
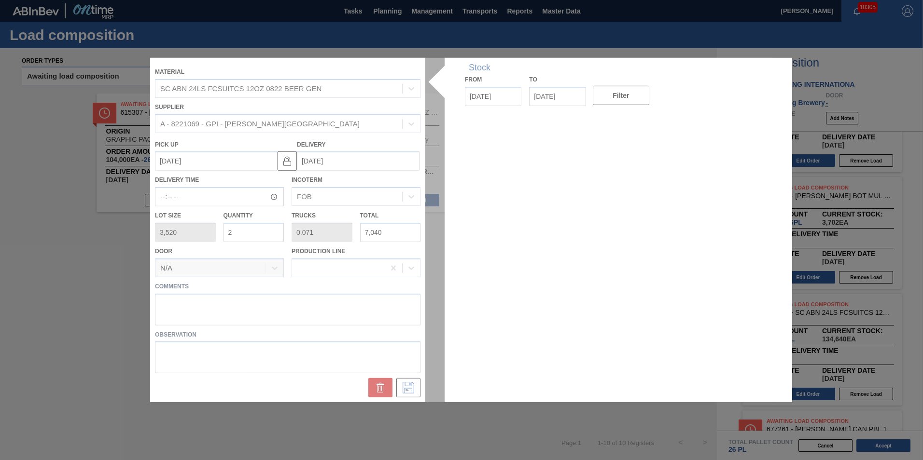
click at [246, 304] on div at bounding box center [461, 230] width 623 height 345
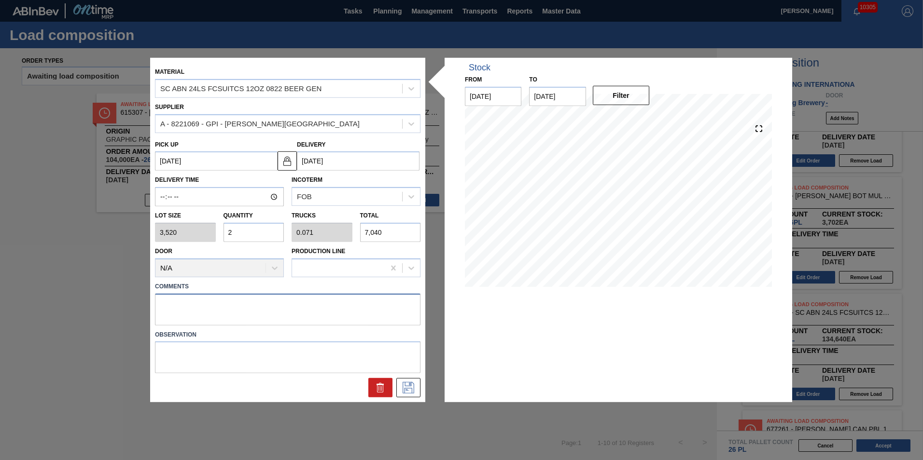
click at [246, 304] on textarea at bounding box center [287, 309] width 265 height 32
type textarea "N-2"
click at [413, 391] on icon at bounding box center [408, 388] width 15 height 12
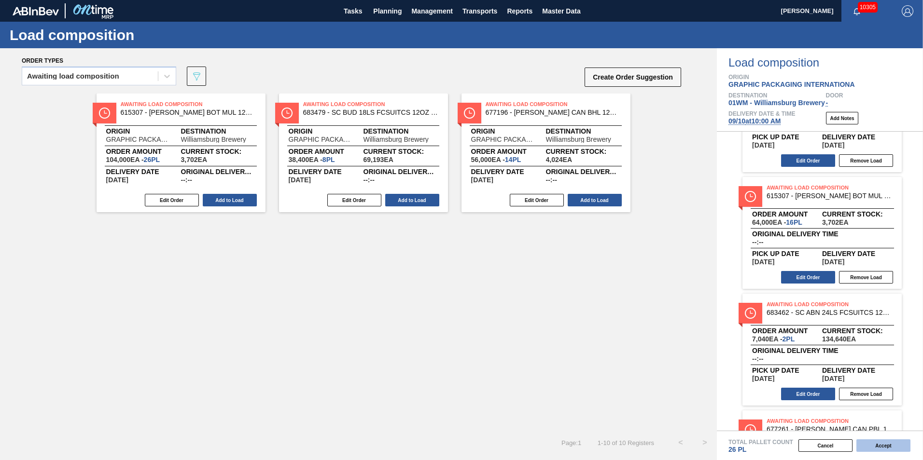
click at [901, 444] on button "Accept" at bounding box center [883, 446] width 54 height 13
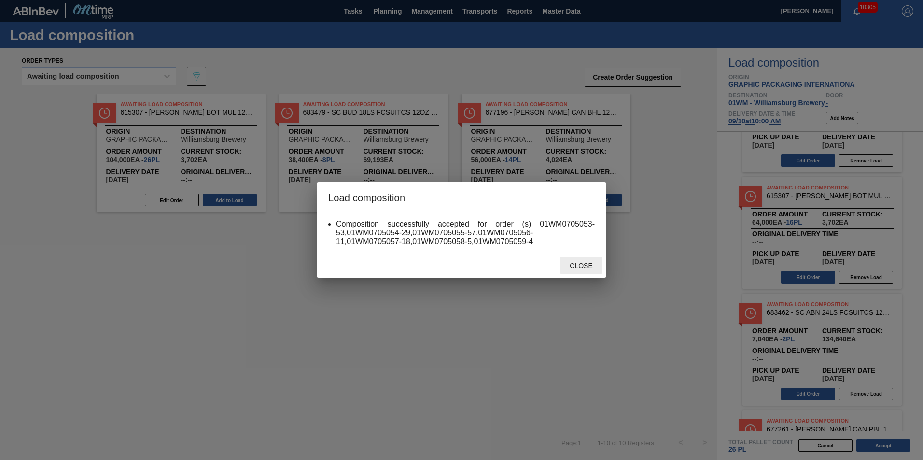
click at [577, 258] on div "Close" at bounding box center [581, 266] width 42 height 18
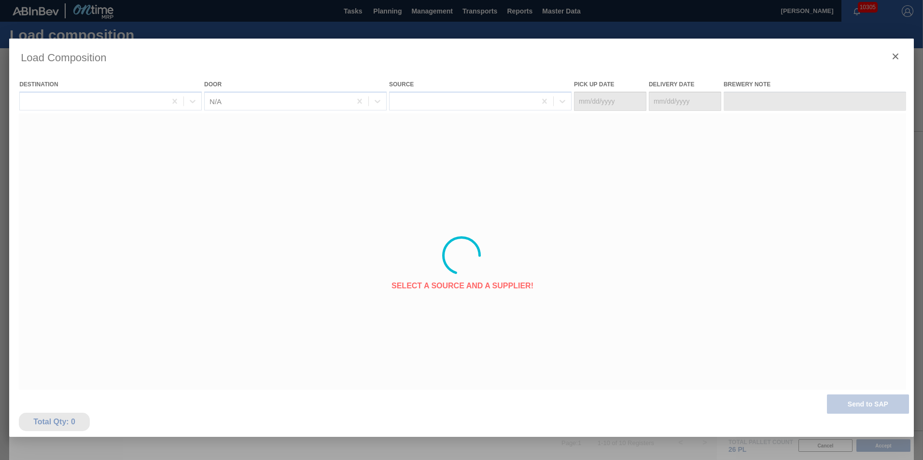
type Date "[DATE]"
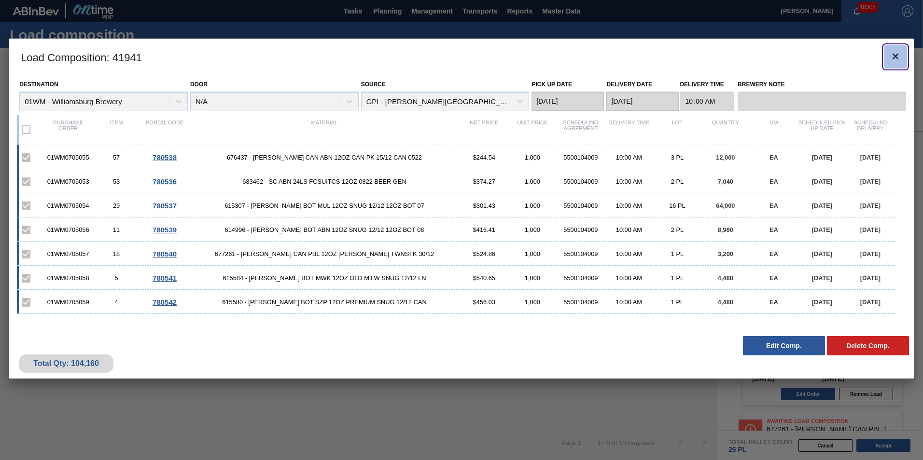
click at [891, 64] on button "botão de ícone" at bounding box center [895, 56] width 23 height 23
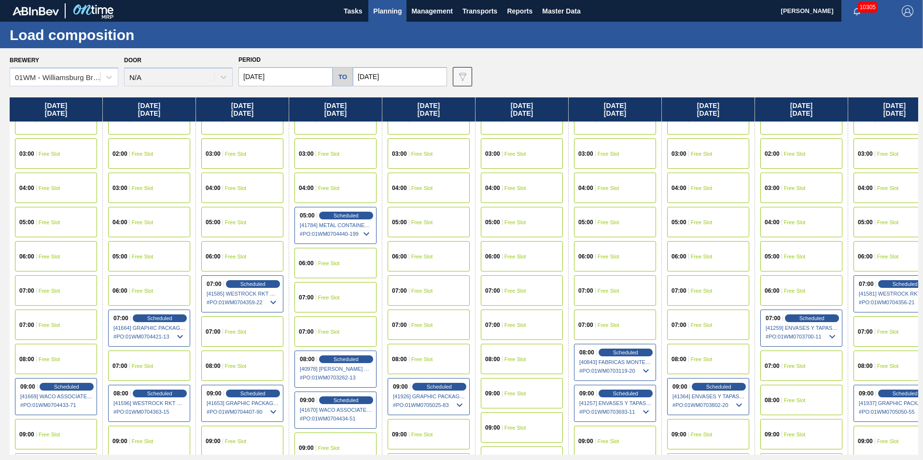
scroll to position [193, 0]
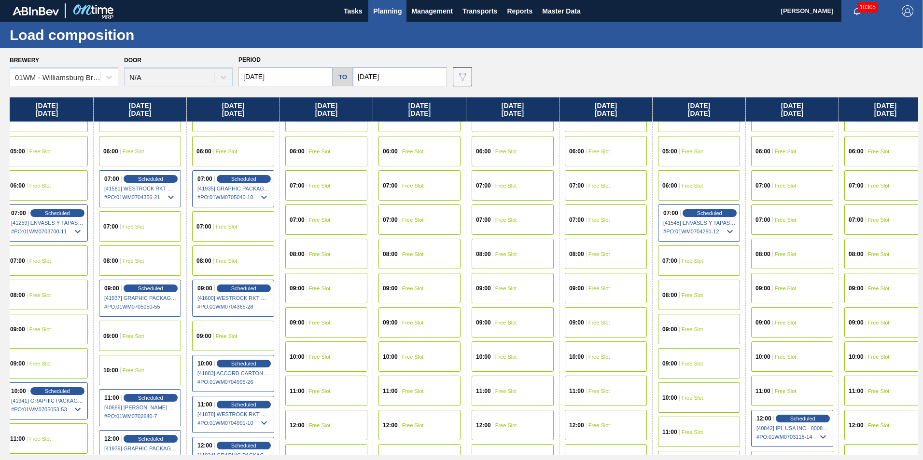
drag, startPoint x: 849, startPoint y: 115, endPoint x: 84, endPoint y: 121, distance: 765.6
click at [84, 121] on div "Tuesday 09/02/2025 00:00 Free Slot 01:00 Free Slot 02:00 Free Slot 03:00 Free S…" at bounding box center [464, 277] width 908 height 358
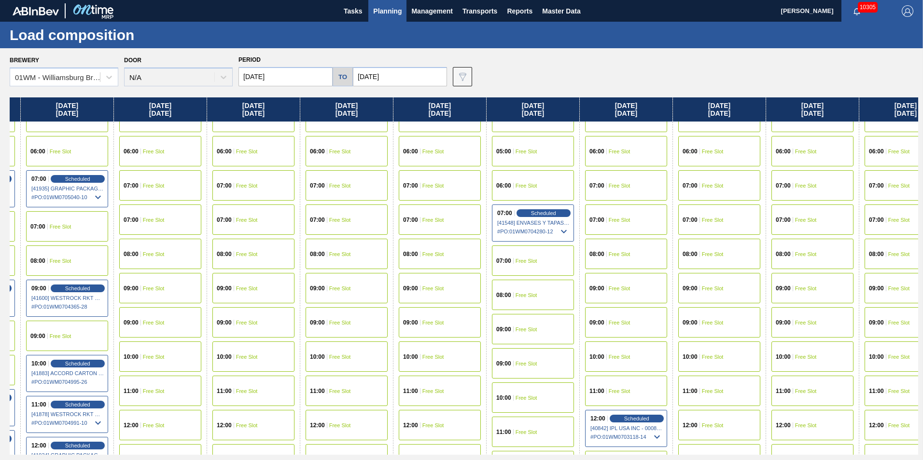
drag, startPoint x: 883, startPoint y: 115, endPoint x: 708, endPoint y: 139, distance: 176.8
click at [708, 139] on div "Tuesday 09/02/2025 00:00 Free Slot 01:00 Free Slot 02:00 Free Slot 03:00 Free S…" at bounding box center [464, 277] width 908 height 358
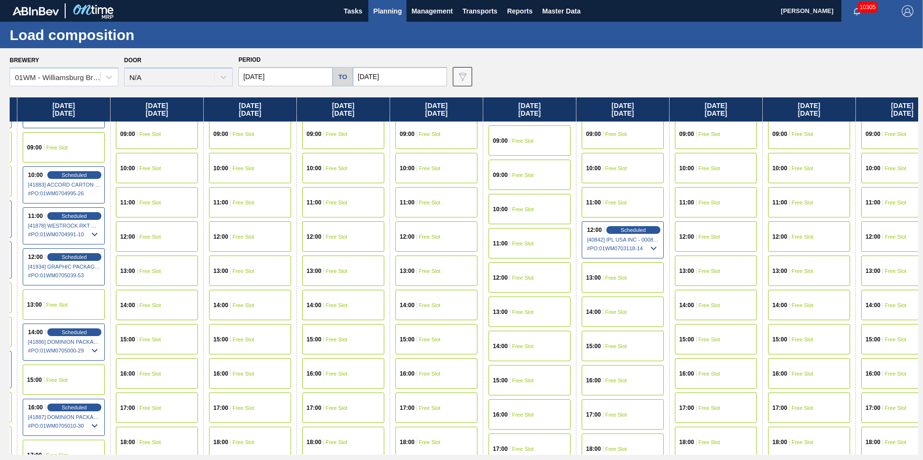
scroll to position [386, 924]
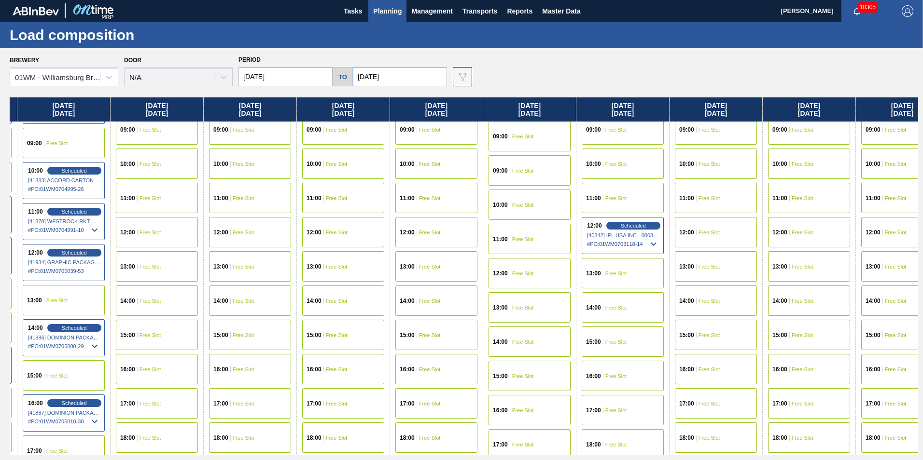
click at [722, 265] on div "13:00 Free Slot" at bounding box center [716, 266] width 82 height 30
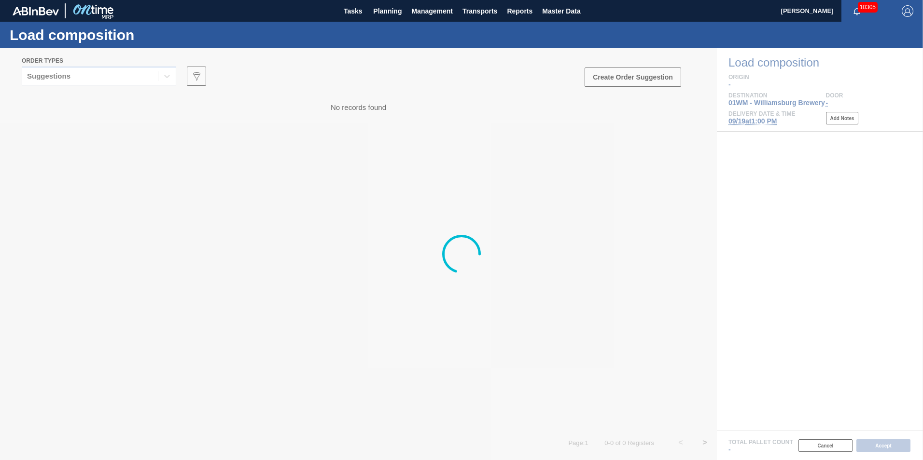
click at [49, 78] on div at bounding box center [461, 254] width 923 height 412
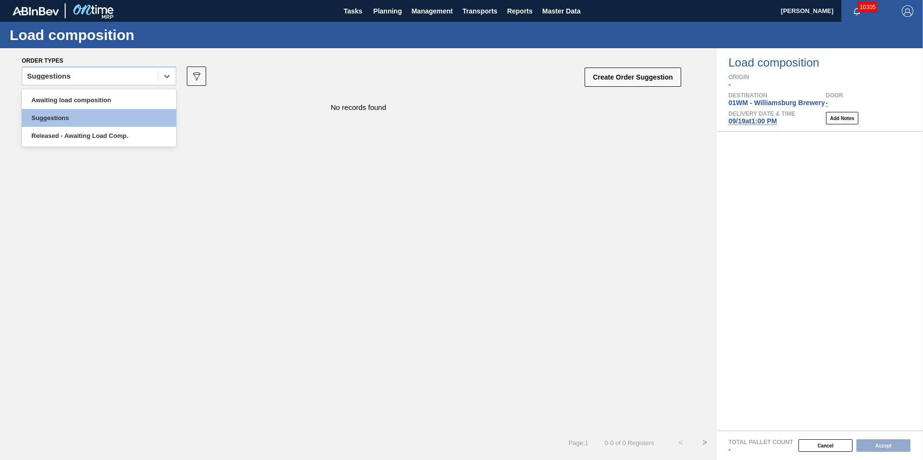
click at [49, 78] on div "Suggestions" at bounding box center [48, 76] width 43 height 7
click at [48, 94] on div "Awaiting load composition" at bounding box center [99, 100] width 154 height 18
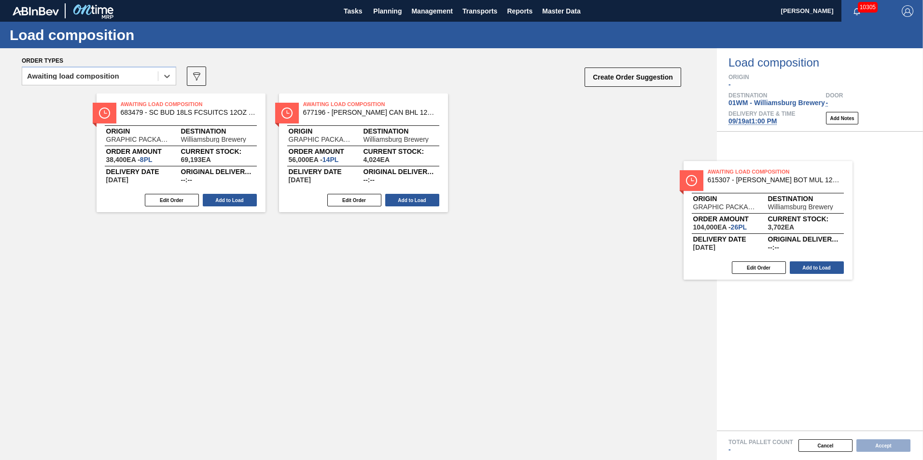
drag, startPoint x: 255, startPoint y: 160, endPoint x: 851, endPoint y: 226, distance: 599.3
click at [851, 227] on div "Order types option Awaiting load composition, selected. Select is focused ,type…" at bounding box center [461, 254] width 923 height 412
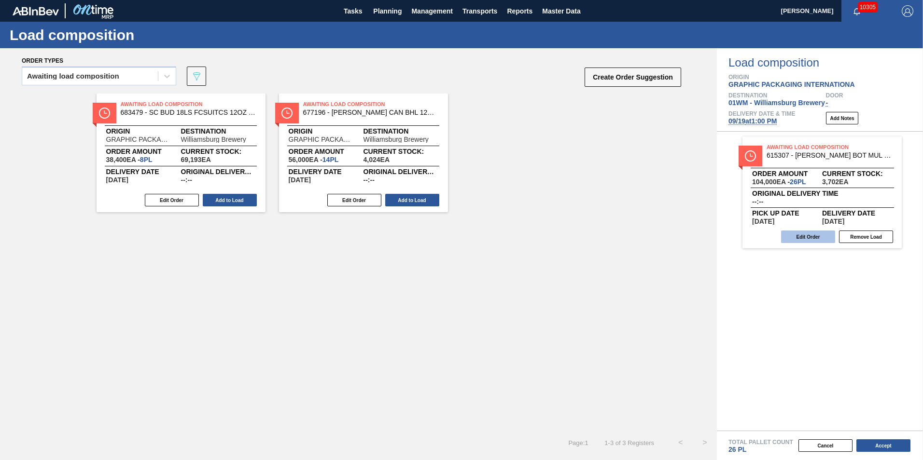
click at [797, 236] on button "Edit Order" at bounding box center [808, 237] width 54 height 13
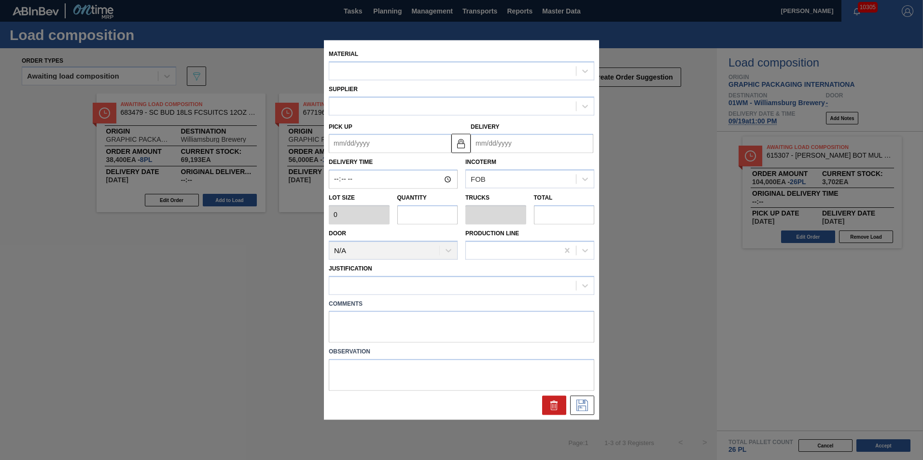
type input "4,000"
type input "26"
type input "1"
type input "104,000"
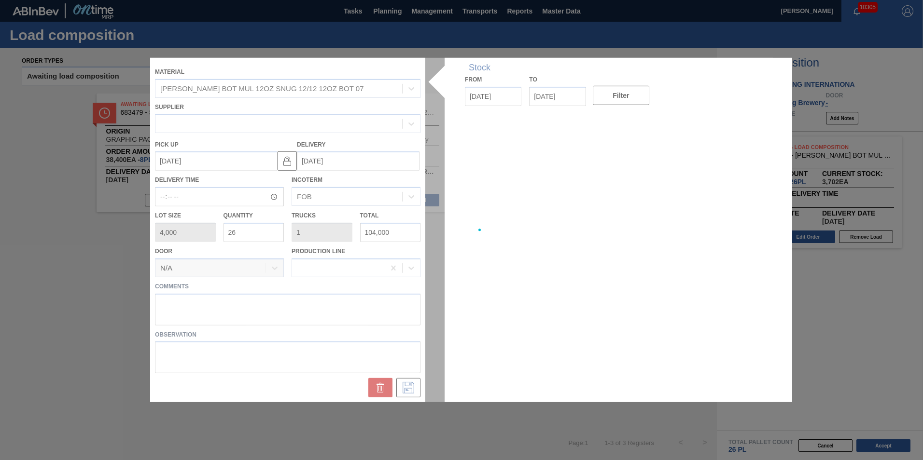
type up "[DATE]"
type input "[DATE]"
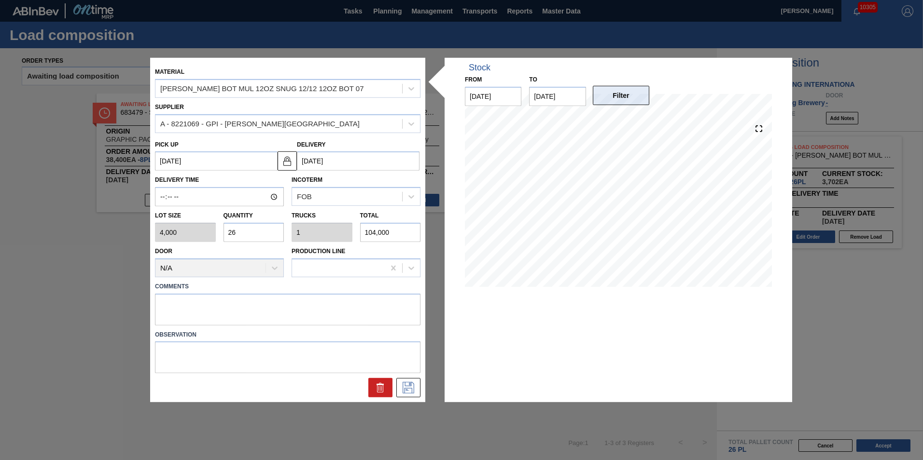
click at [638, 99] on button "Filter" at bounding box center [621, 95] width 56 height 19
click at [410, 381] on button at bounding box center [408, 387] width 24 height 19
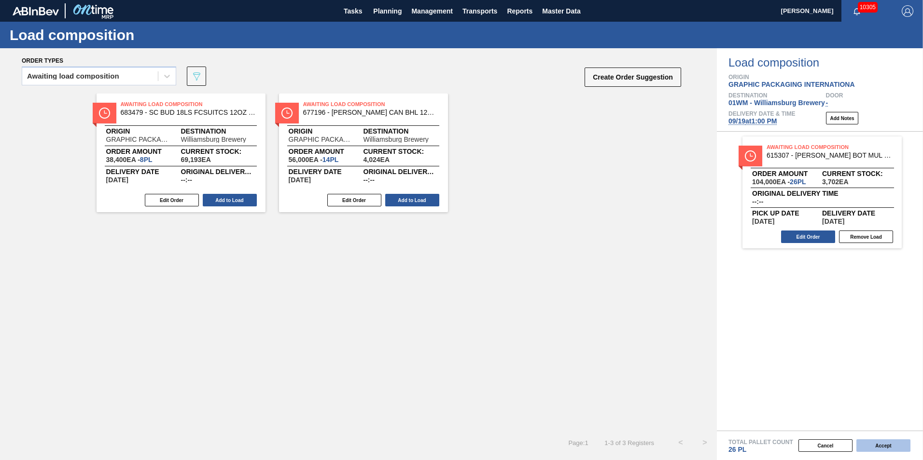
click at [885, 449] on button "Accept" at bounding box center [883, 446] width 54 height 13
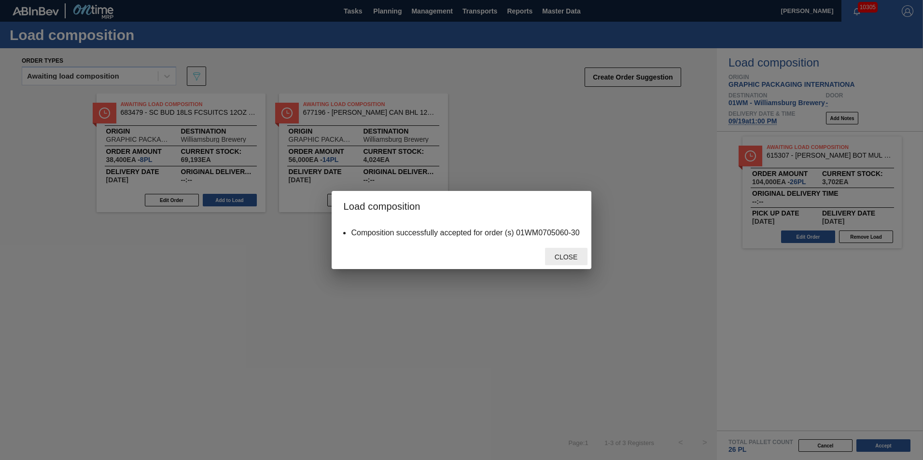
click at [570, 254] on span "Close" at bounding box center [566, 257] width 38 height 8
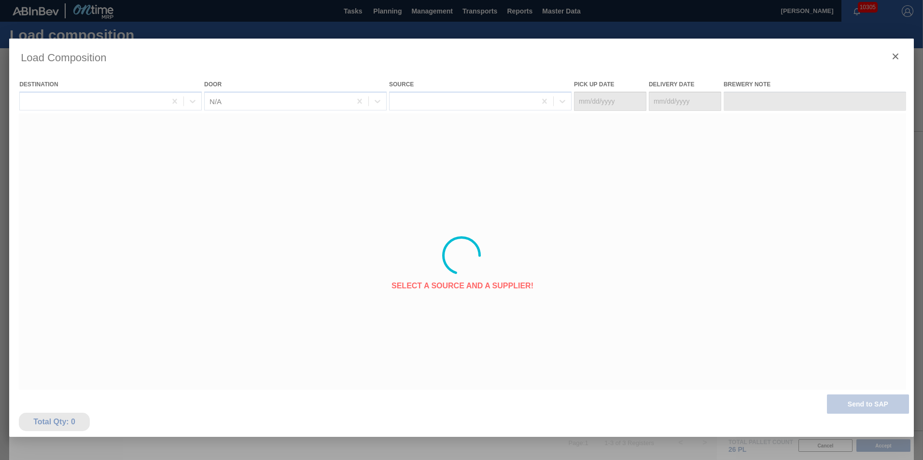
type Date "[DATE]"
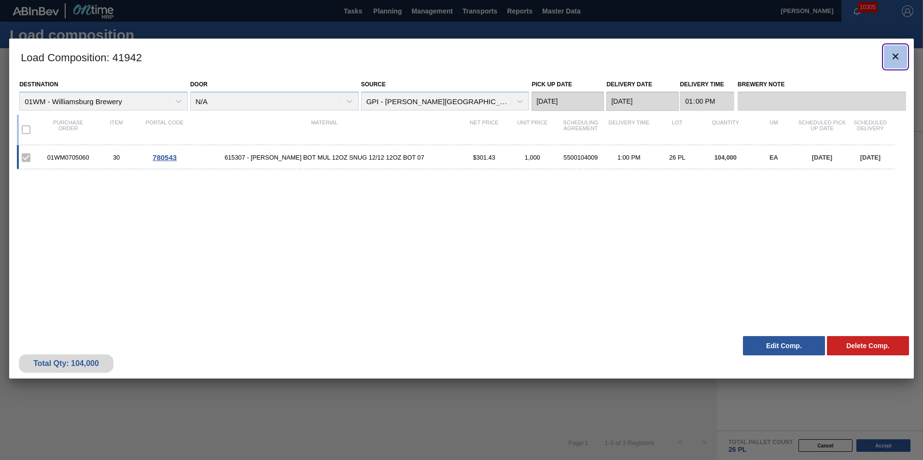
click at [893, 54] on icon "botão de ícone" at bounding box center [896, 57] width 12 height 12
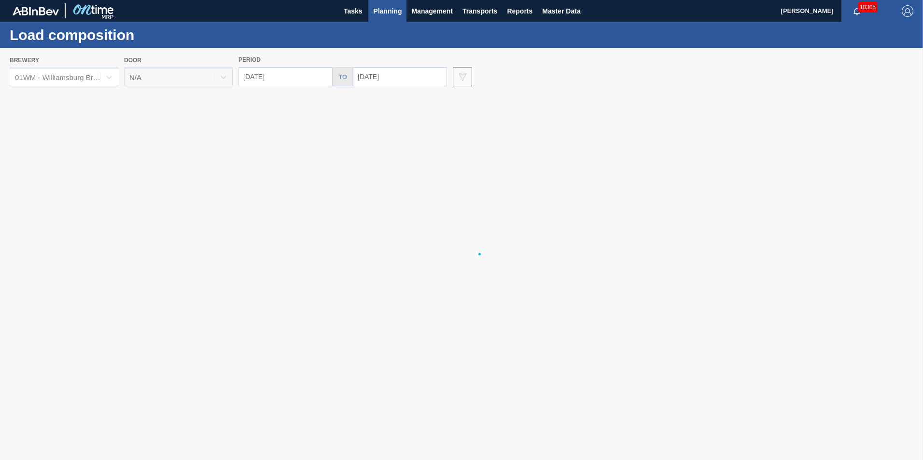
click at [401, 80] on div at bounding box center [461, 254] width 923 height 412
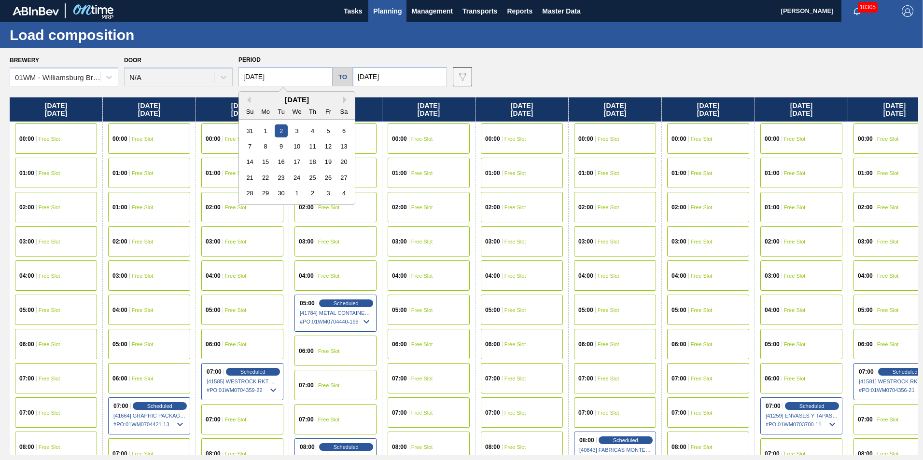
click at [265, 72] on input "[DATE]" at bounding box center [285, 76] width 94 height 19
click at [433, 79] on input "[DATE]" at bounding box center [400, 76] width 94 height 19
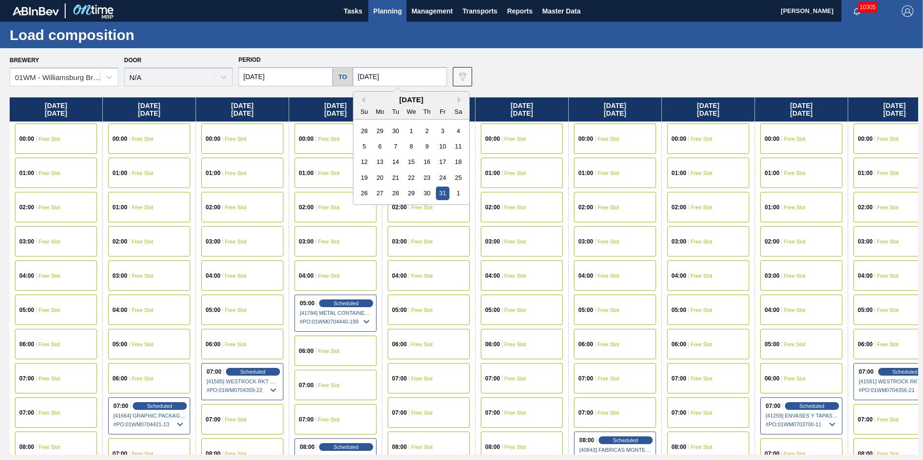
click at [386, 9] on span "Planning" at bounding box center [387, 11] width 28 height 12
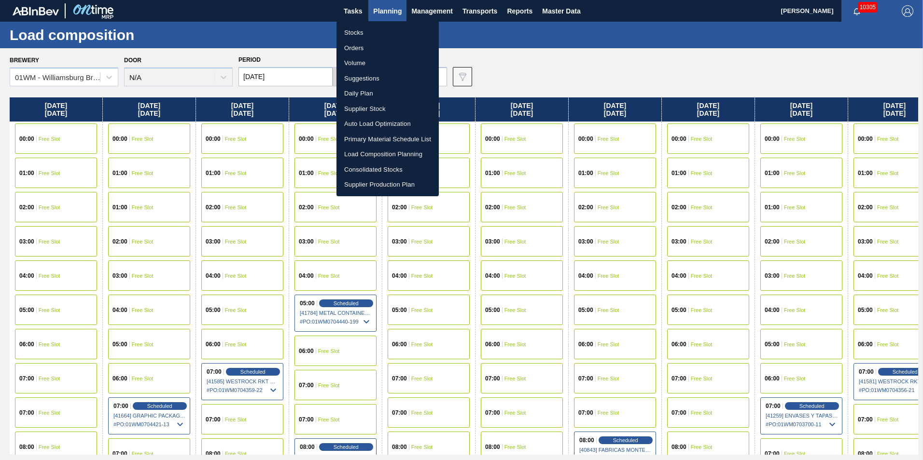
click at [382, 77] on li "Suggestions" at bounding box center [387, 78] width 102 height 15
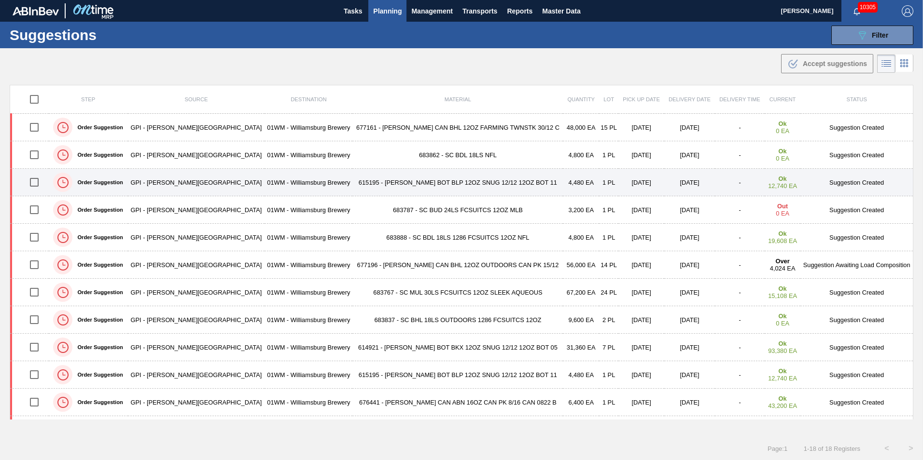
click at [367, 181] on td "615195 - CARR BOT BLP 12OZ SNUG 12/12 12OZ BOT 11" at bounding box center [457, 183] width 210 height 28
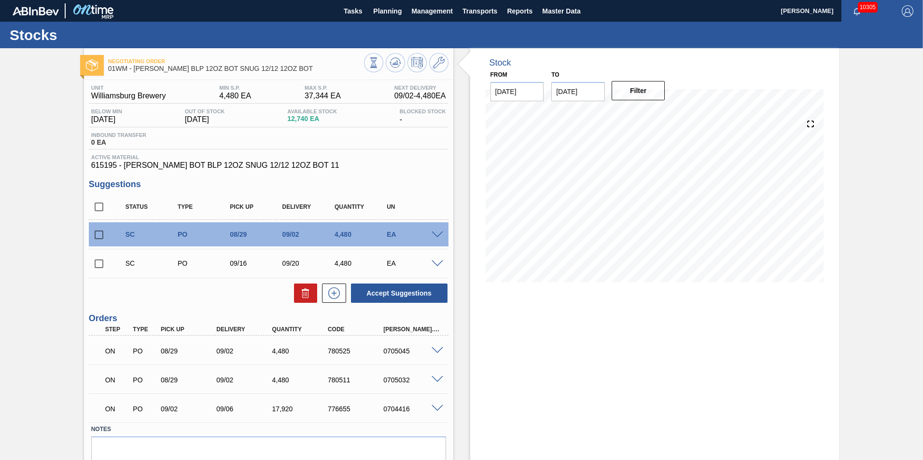
click at [91, 237] on input "checkbox" at bounding box center [99, 235] width 20 height 20
checkbox input "true"
click at [102, 261] on input "checkbox" at bounding box center [99, 264] width 20 height 20
checkbox input "true"
click at [310, 299] on button at bounding box center [305, 293] width 23 height 19
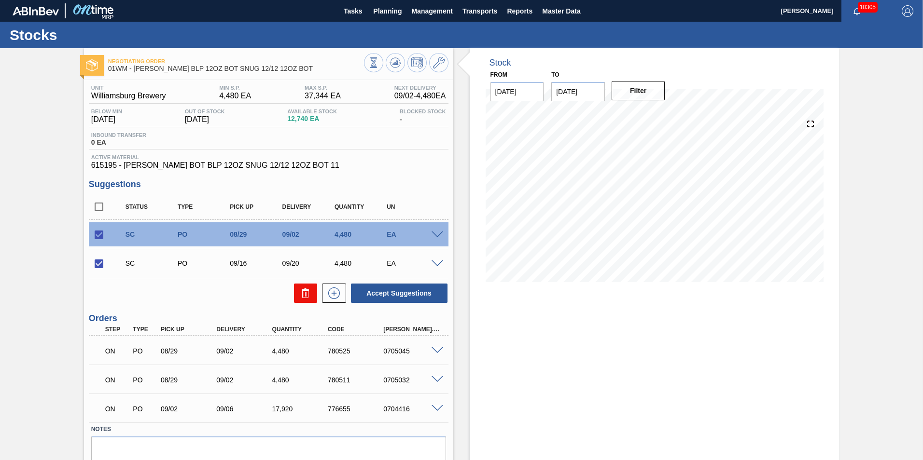
checkbox input "false"
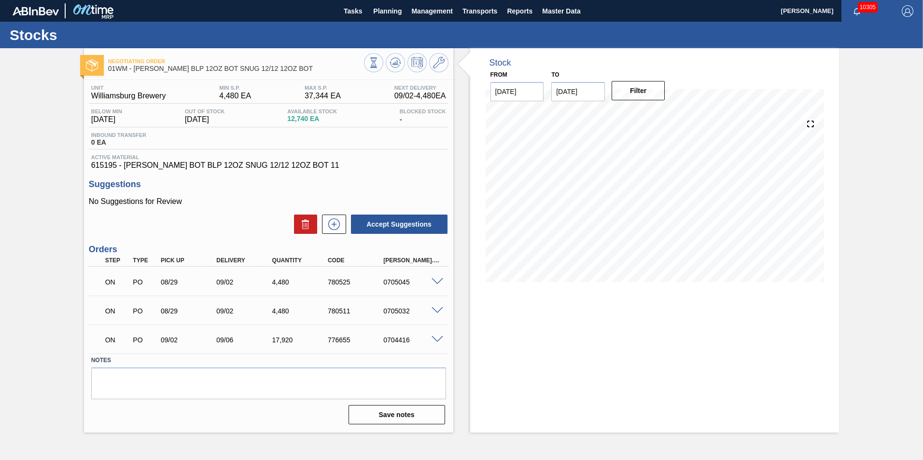
click at [241, 189] on h3 "Suggestions" at bounding box center [269, 185] width 360 height 10
click at [381, 18] on button "Planning" at bounding box center [387, 11] width 38 height 22
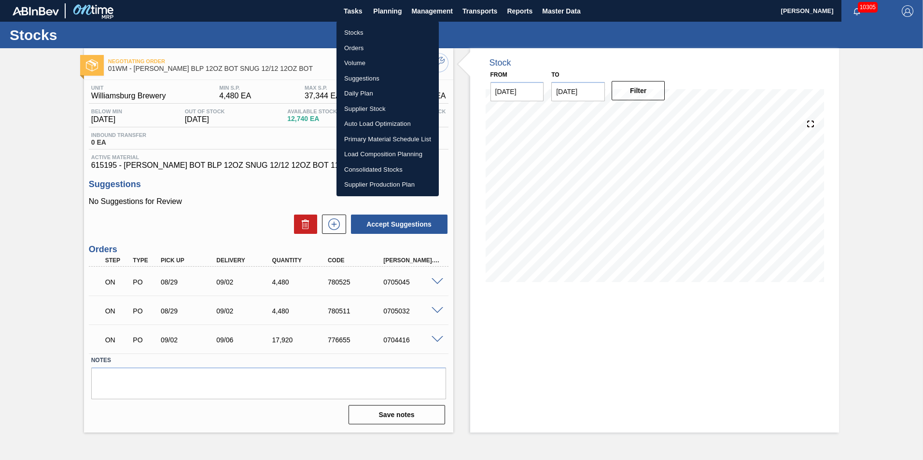
click at [373, 154] on li "Load Composition Planning" at bounding box center [387, 154] width 102 height 15
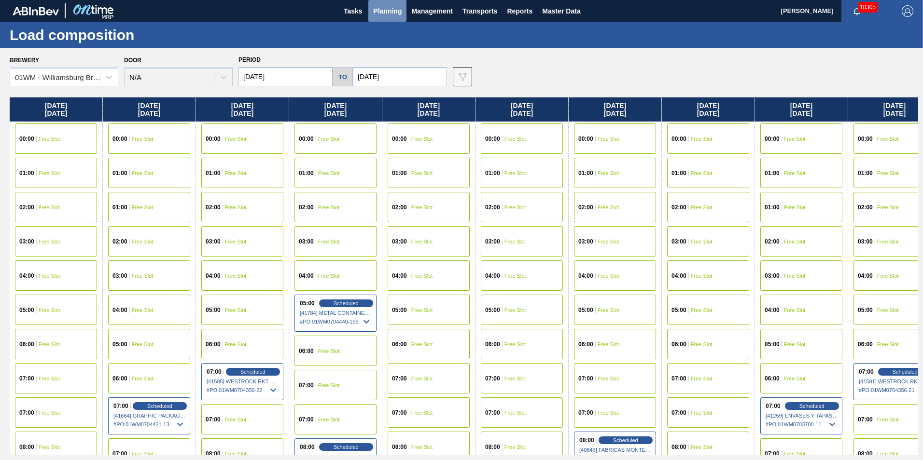
click at [379, 11] on span "Planning" at bounding box center [387, 11] width 28 height 12
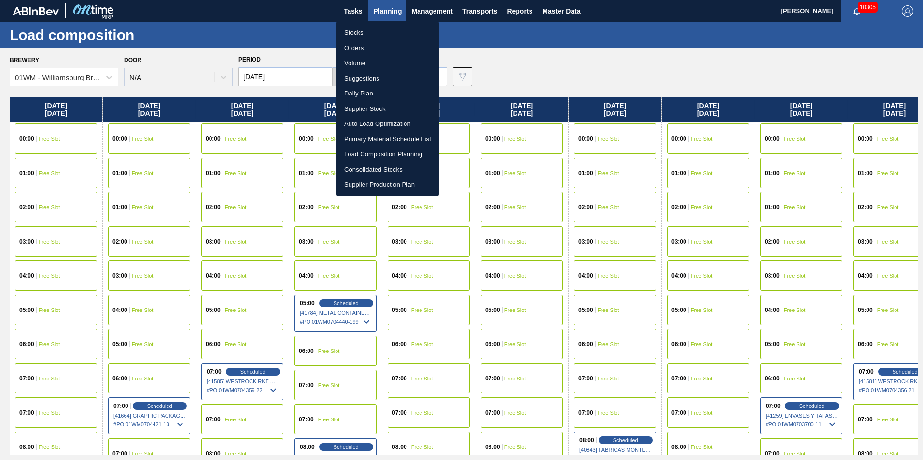
click at [379, 75] on li "Suggestions" at bounding box center [387, 78] width 102 height 15
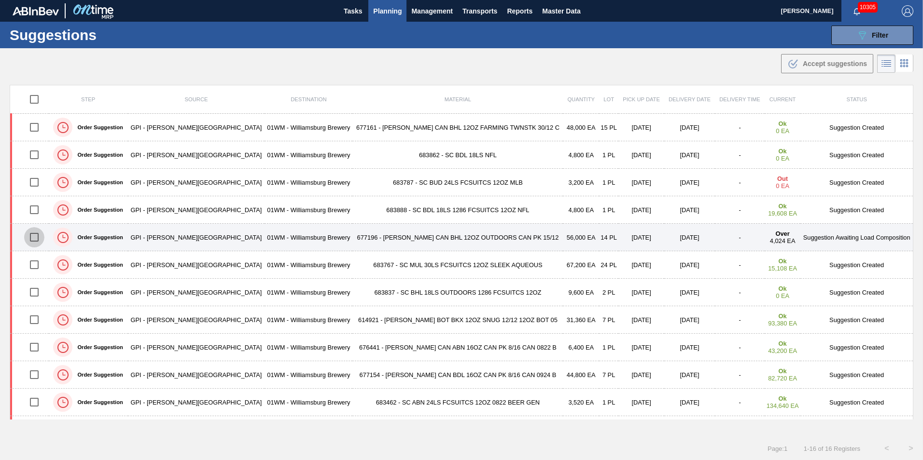
click at [41, 233] on input "checkbox" at bounding box center [34, 237] width 20 height 20
click at [40, 237] on input "checkbox" at bounding box center [34, 237] width 20 height 20
checkbox input "false"
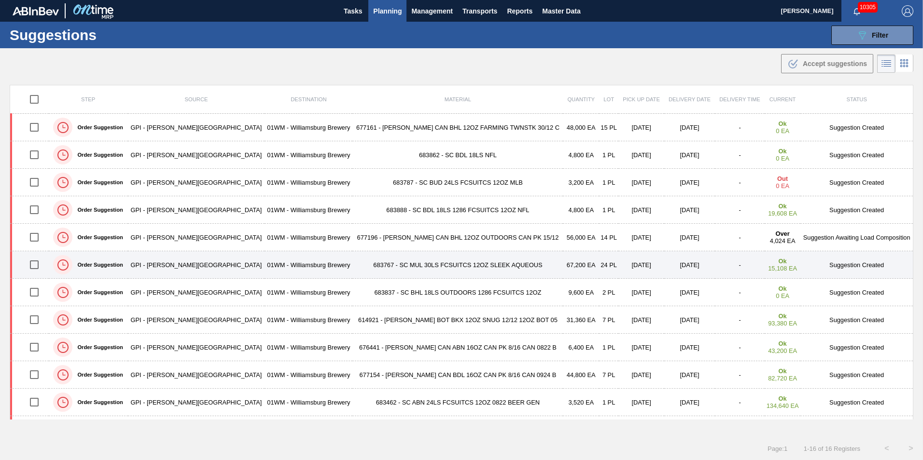
click at [410, 278] on td "683767 - SC MUL 30LS FCSUITCS 12OZ SLEEK AQUEOUS" at bounding box center [457, 265] width 210 height 28
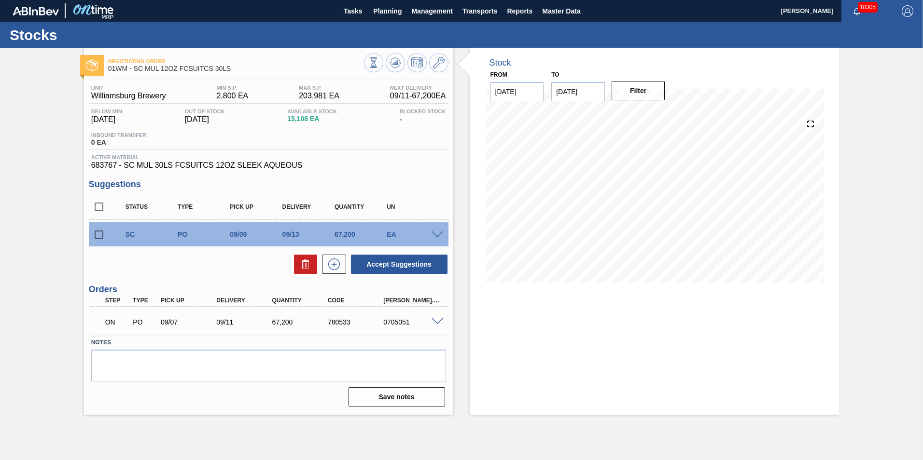
click at [93, 236] on input "checkbox" at bounding box center [99, 235] width 20 height 20
click at [407, 267] on button "Accept Suggestions" at bounding box center [399, 264] width 97 height 19
checkbox input "false"
click at [442, 60] on icon at bounding box center [439, 63] width 12 height 12
click at [396, 62] on icon at bounding box center [396, 63] width 12 height 12
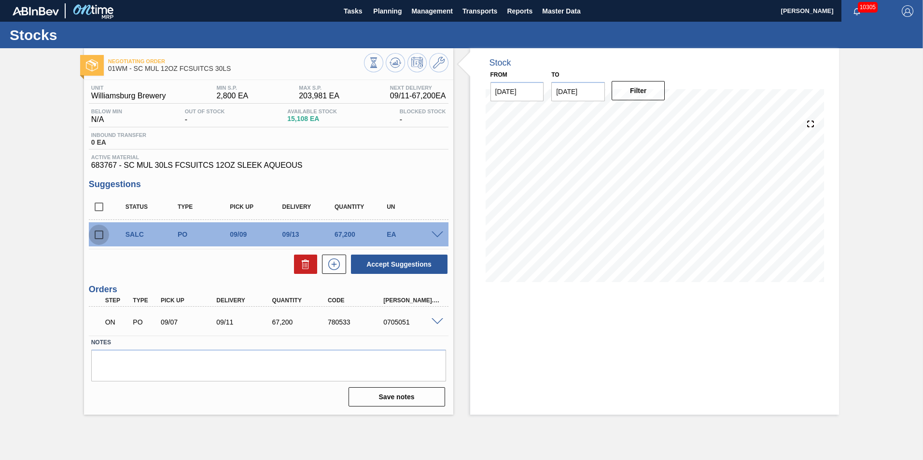
click at [98, 235] on input "checkbox" at bounding box center [99, 235] width 20 height 20
click at [303, 265] on icon at bounding box center [306, 265] width 12 height 12
checkbox input "false"
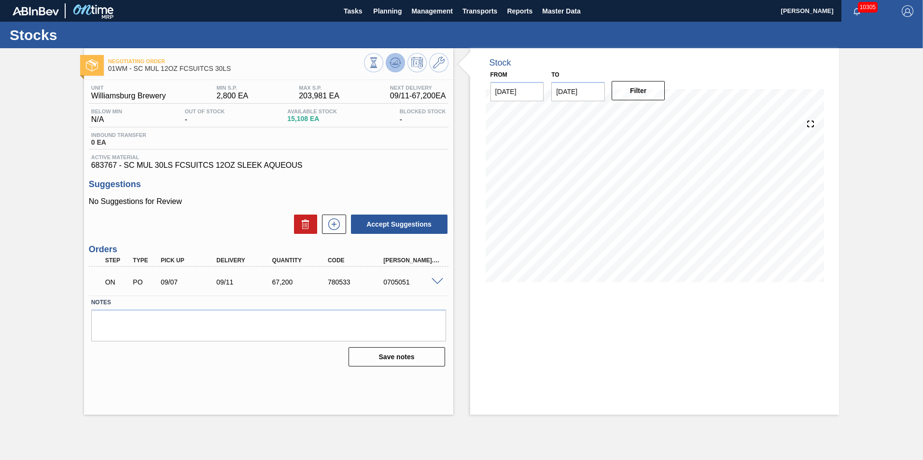
click at [399, 63] on icon at bounding box center [400, 63] width 2 height 1
click at [382, 9] on span "Planning" at bounding box center [387, 11] width 28 height 12
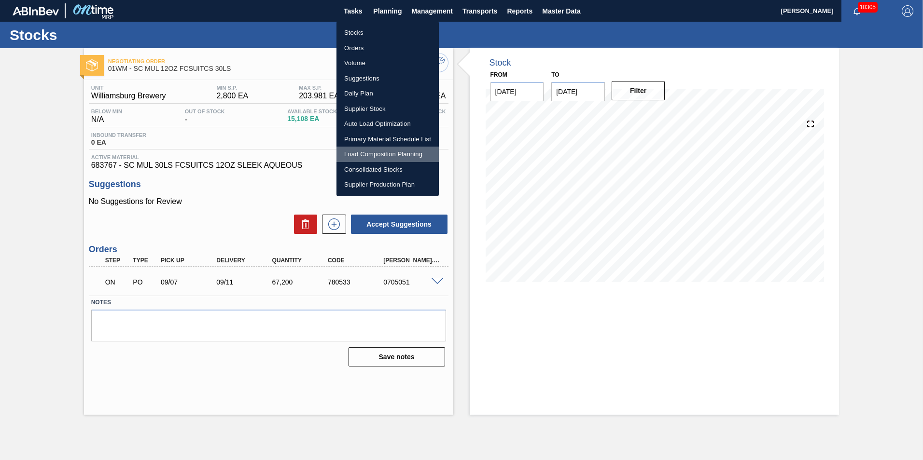
click at [380, 153] on li "Load Composition Planning" at bounding box center [387, 154] width 102 height 15
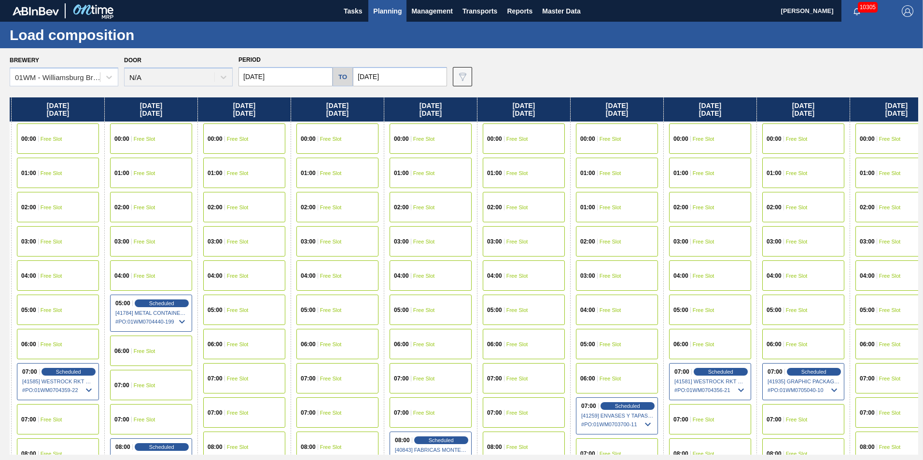
scroll to position [0, 252]
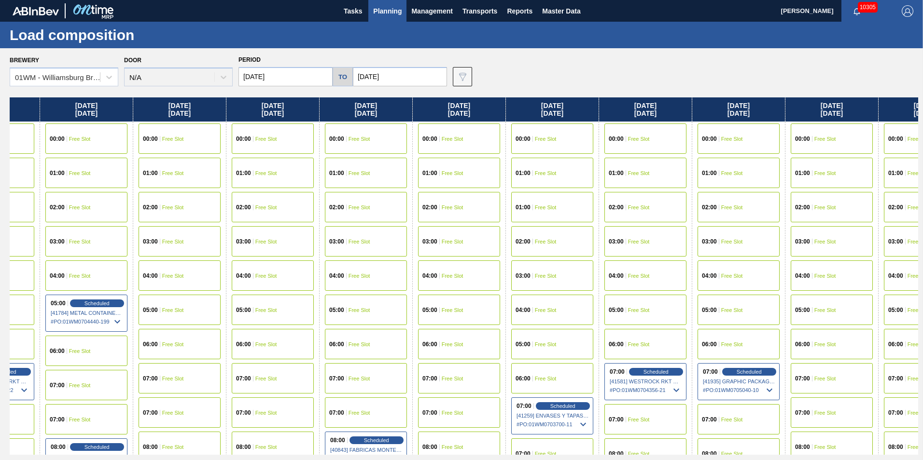
drag, startPoint x: 543, startPoint y: 110, endPoint x: 284, endPoint y: 116, distance: 259.3
click at [284, 116] on div "Tuesday 09/02/2025 00:00 Free Slot 01:00 Free Slot 02:00 Free Slot 03:00 Free S…" at bounding box center [464, 277] width 908 height 358
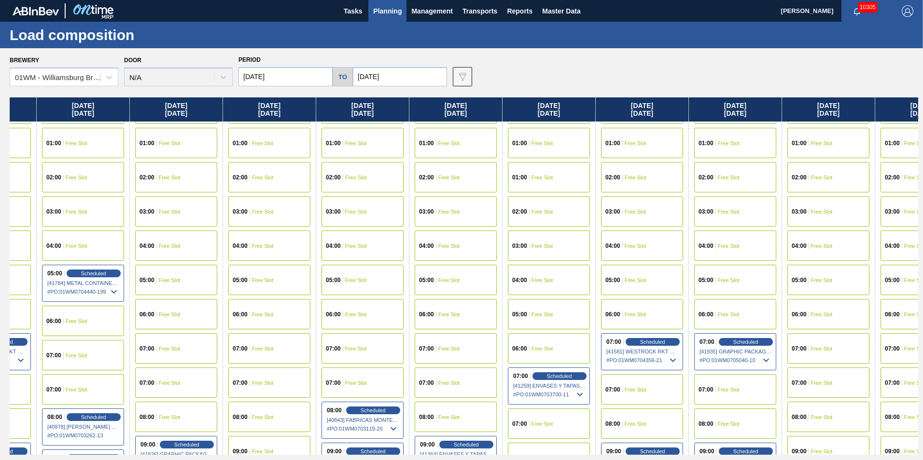
scroll to position [193, 252]
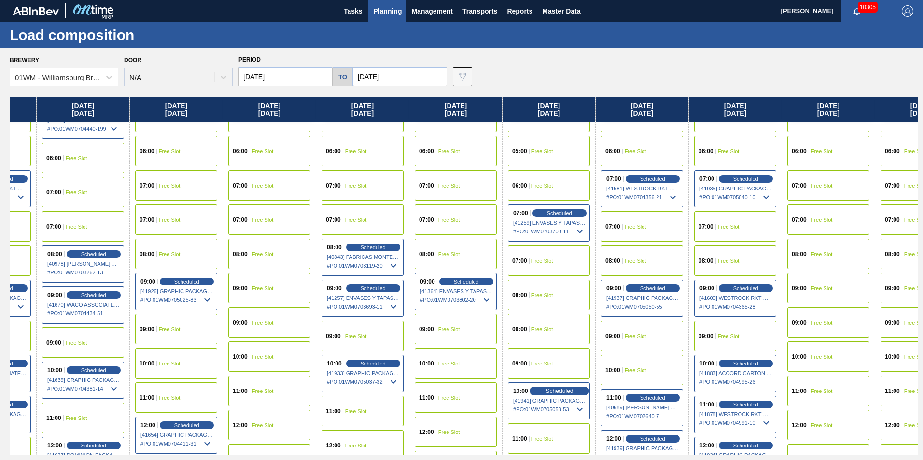
click at [557, 393] on span "Scheduled" at bounding box center [559, 391] width 28 height 6
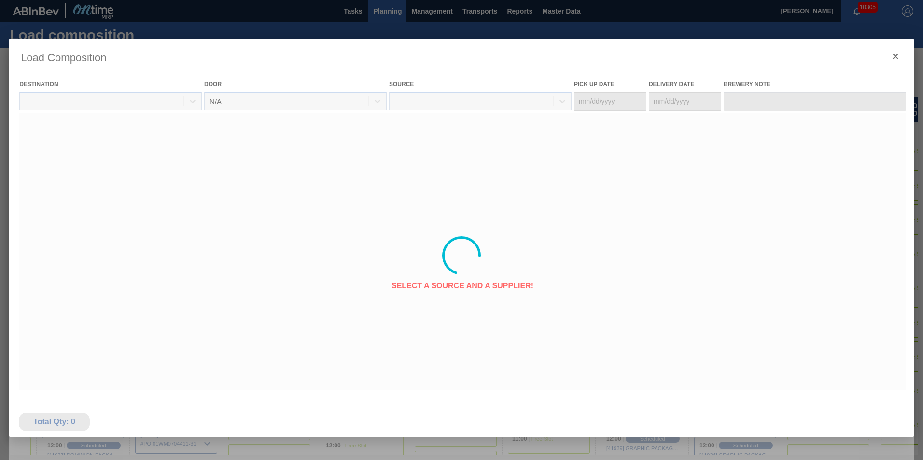
type Date "[DATE]"
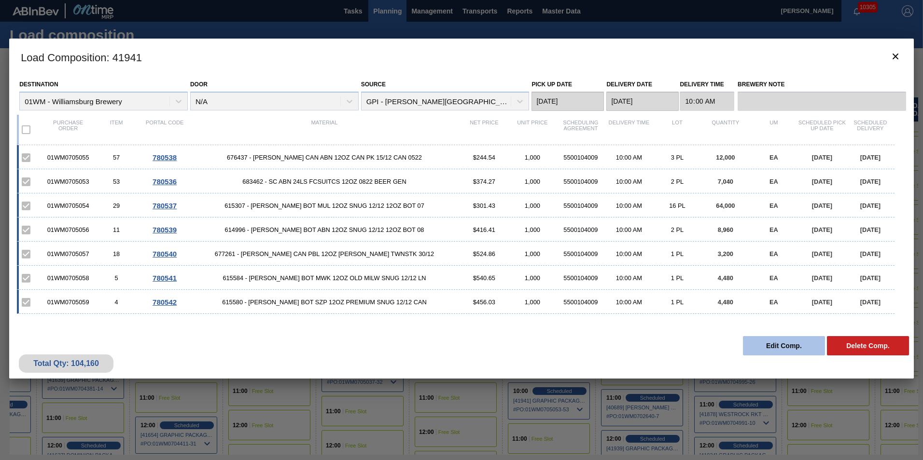
click at [788, 340] on button "Edit Comp." at bounding box center [784, 345] width 82 height 19
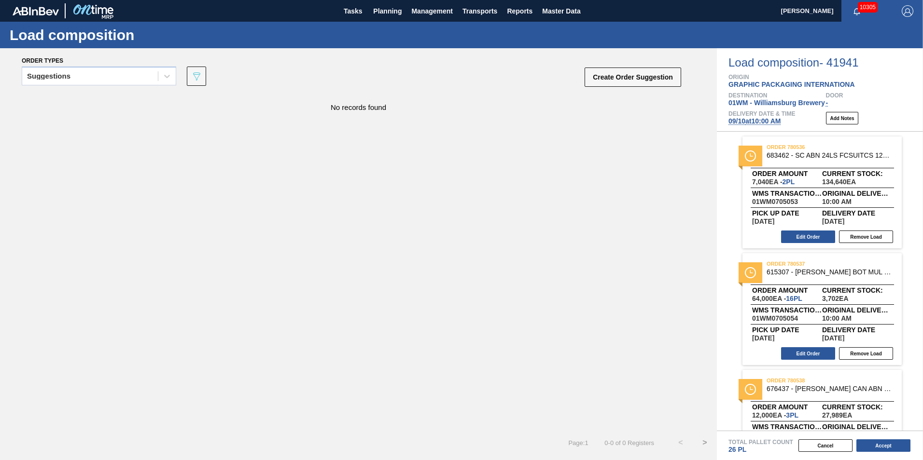
click at [777, 262] on span "order 780537" at bounding box center [834, 264] width 135 height 10
click at [806, 294] on div "Order amount 64,000 EA - 16 PL" at bounding box center [787, 295] width 70 height 14
click at [806, 350] on button "Edit Order" at bounding box center [808, 354] width 54 height 13
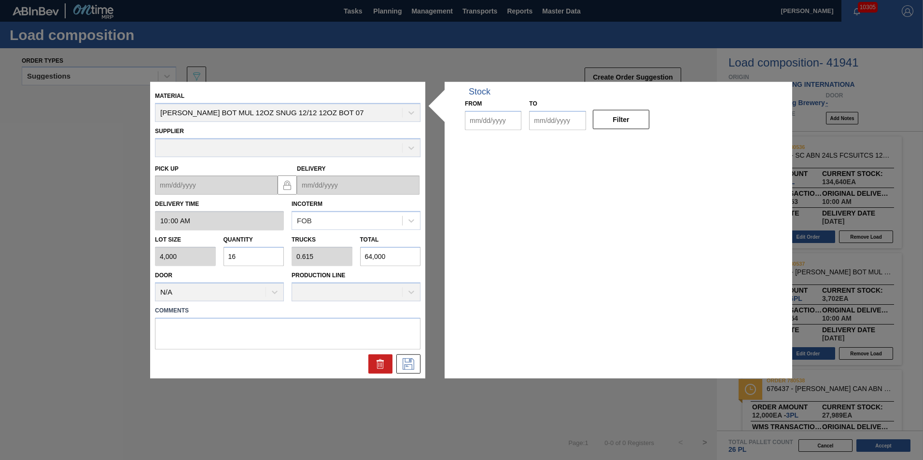
type input "10:00:00"
type input "4,000"
type input "16"
type input "0.615"
type input "64,000"
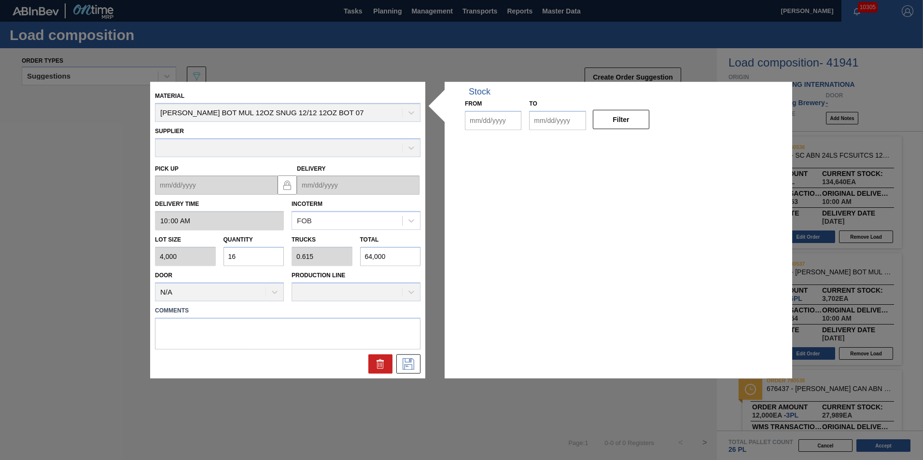
type up "[DATE]"
type input "[DATE]"
click at [628, 121] on button "Filter" at bounding box center [621, 119] width 56 height 19
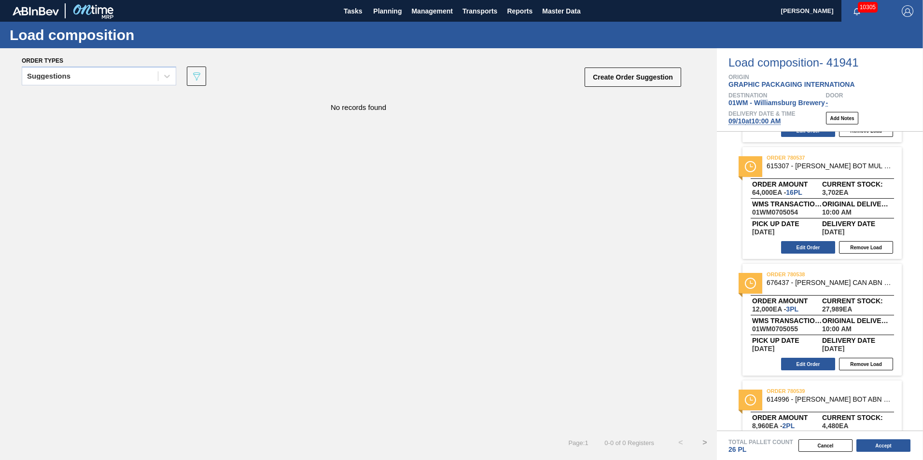
scroll to position [145, 0]
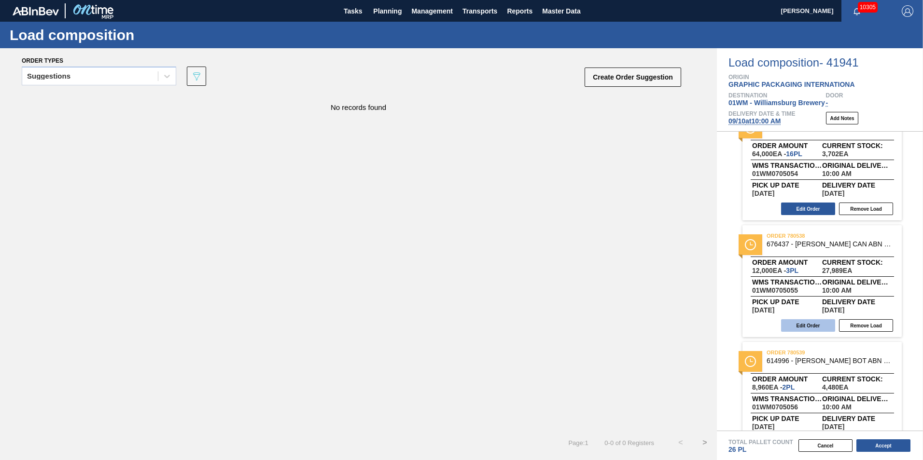
click at [814, 326] on button "Edit Order" at bounding box center [808, 326] width 54 height 13
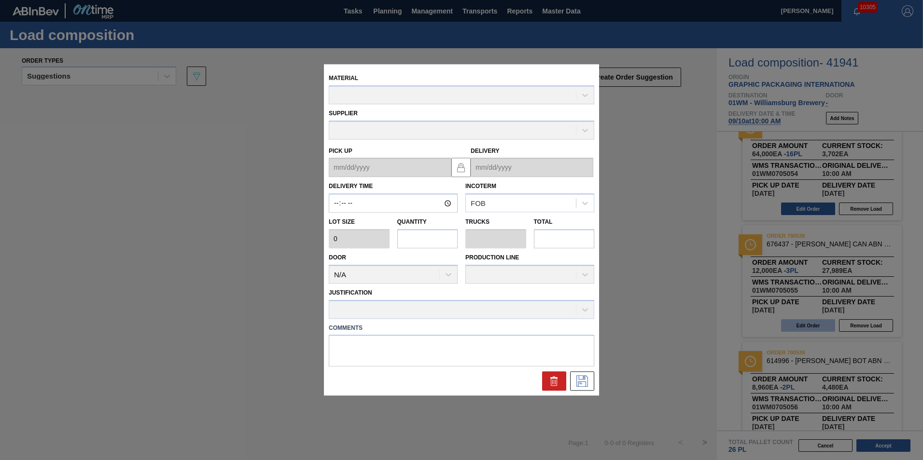
type input "10:00:00"
type input "4,000"
type input "3"
type input "0.115"
type input "12,000"
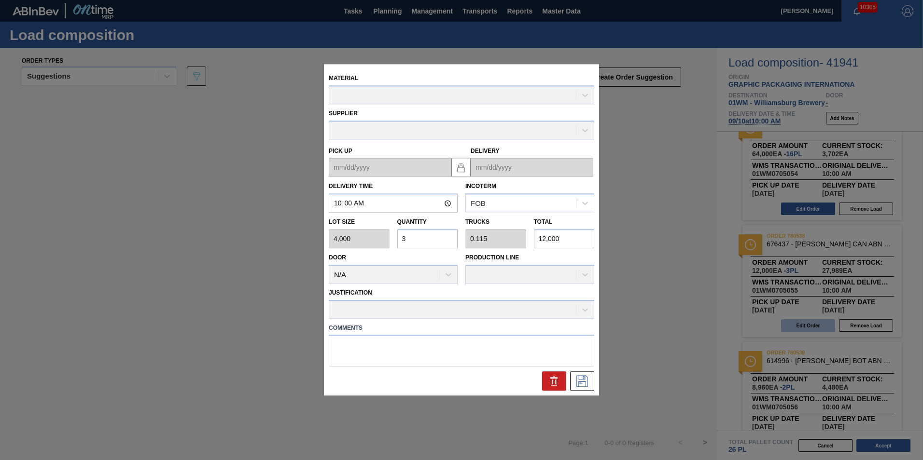
type up "[DATE]"
type input "[DATE]"
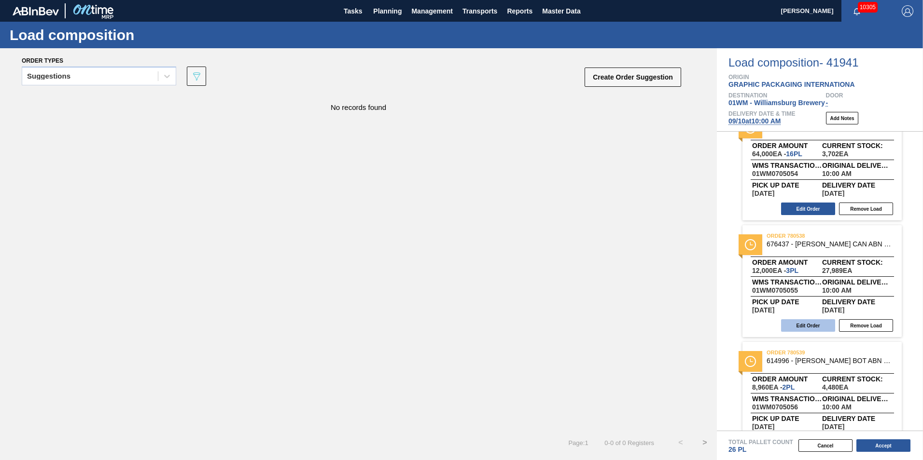
click at [798, 331] on button "Edit Order" at bounding box center [808, 326] width 54 height 13
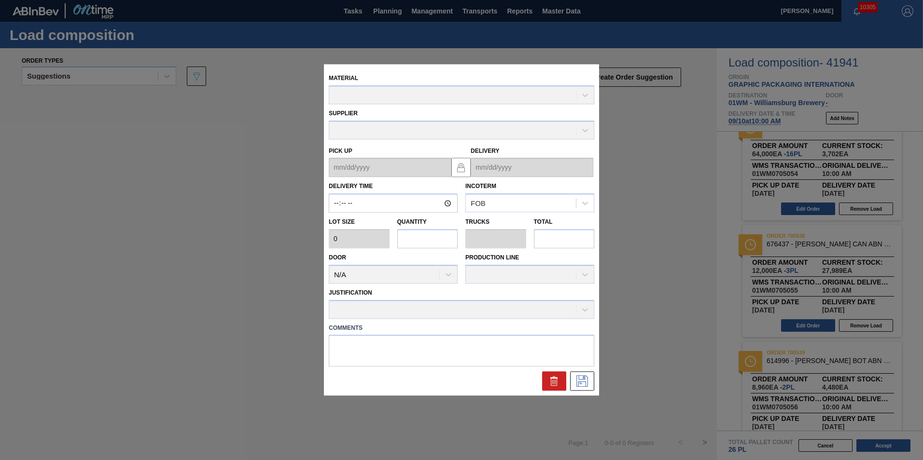
type up "[DATE]"
type input "[DATE]"
type input "10:00:00"
type input "4,000"
type input "3"
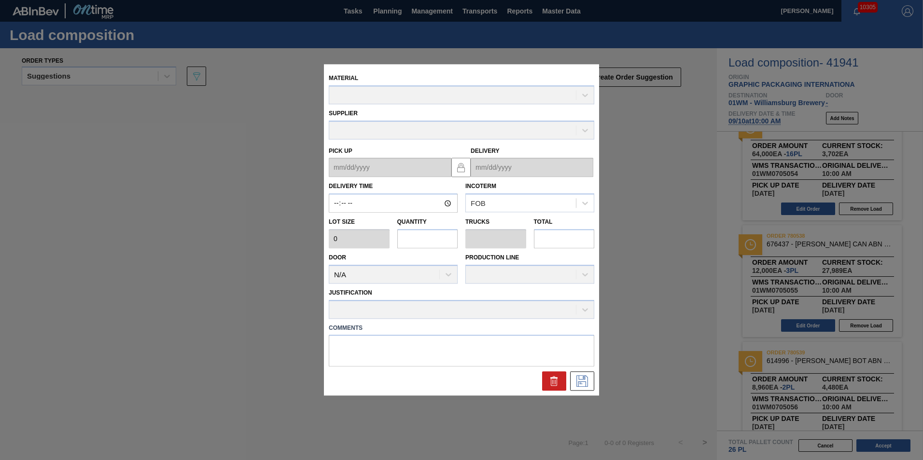
type input "0.115"
type input "12,000"
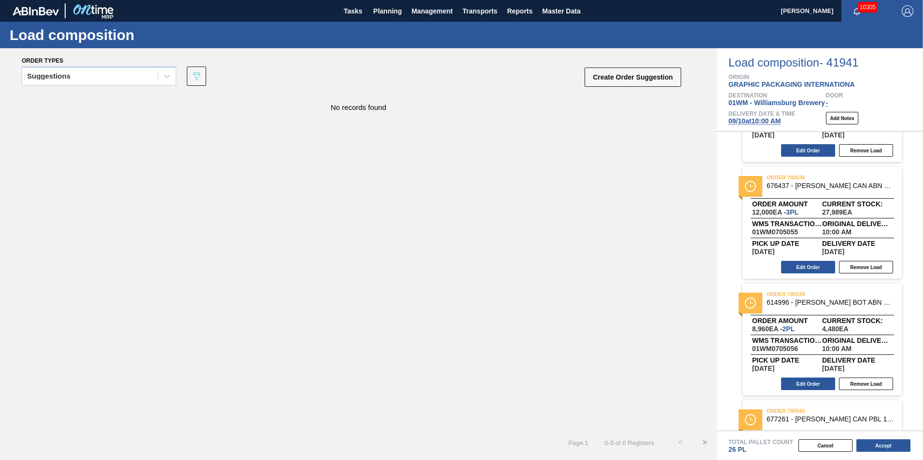
scroll to position [241, 0]
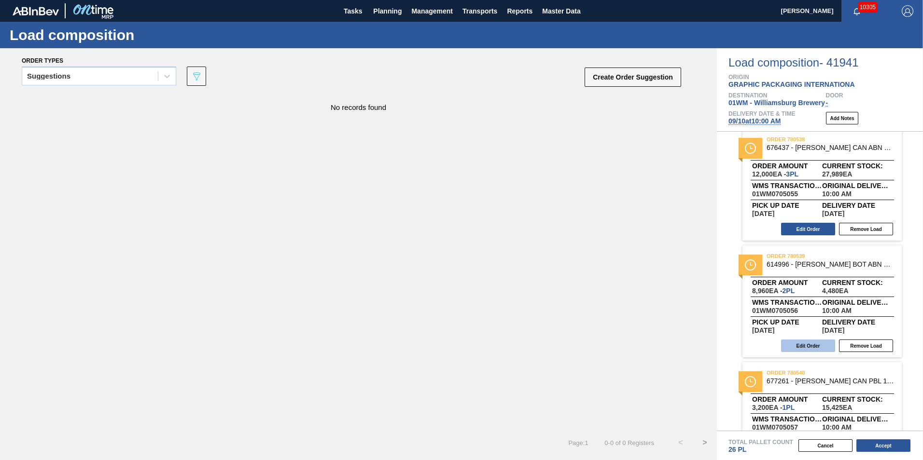
click at [804, 347] on button "Edit Order" at bounding box center [808, 346] width 54 height 13
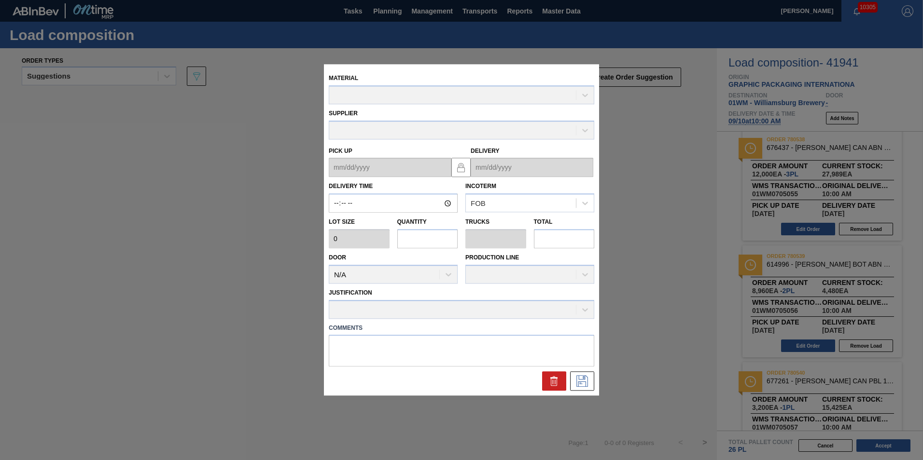
type input "10:00:00"
type input "4,480"
type input "2"
type input "0.077"
type input "8,960"
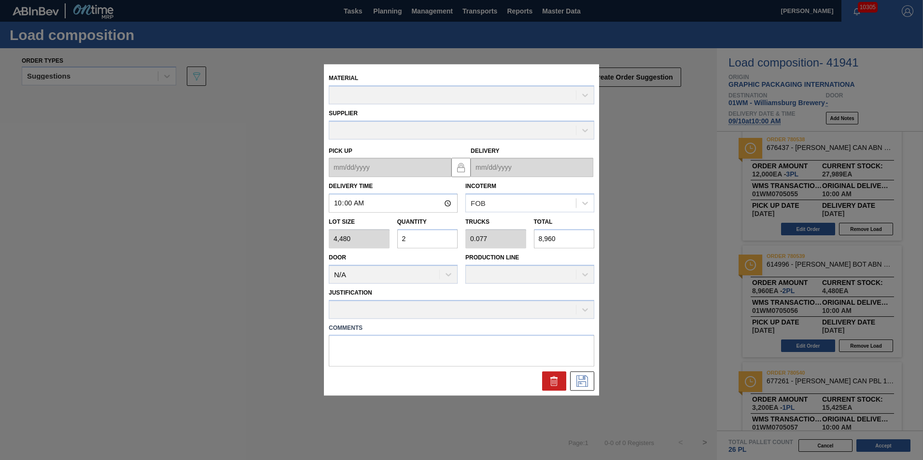
type up "[DATE]"
type input "[DATE]"
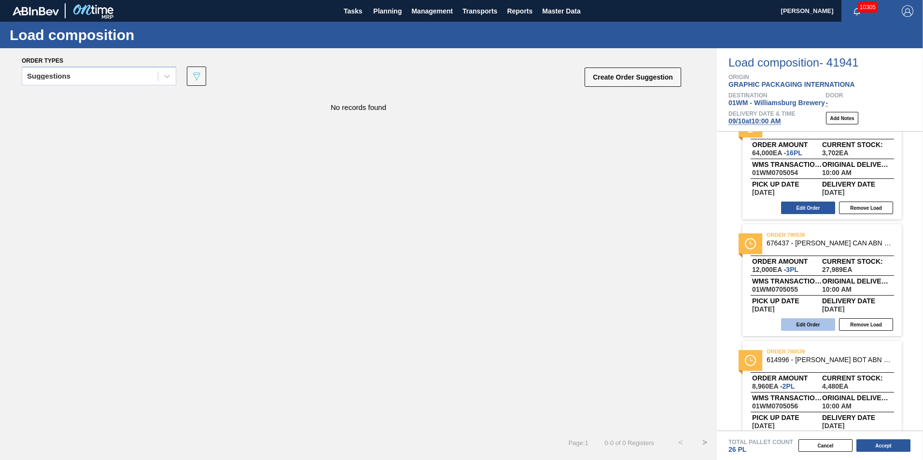
scroll to position [145, 0]
click at [802, 211] on button "Edit Order" at bounding box center [808, 209] width 54 height 13
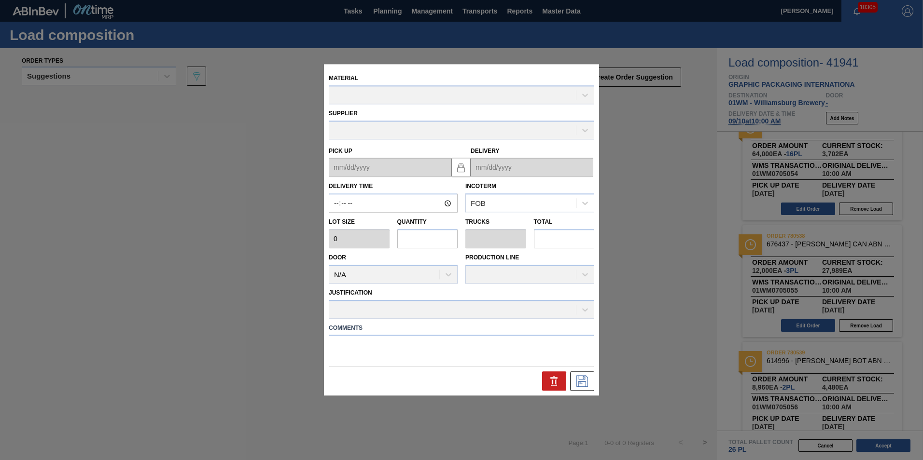
type input "10:00:00"
type input "4,000"
type input "16"
type input "0.615"
type input "64,000"
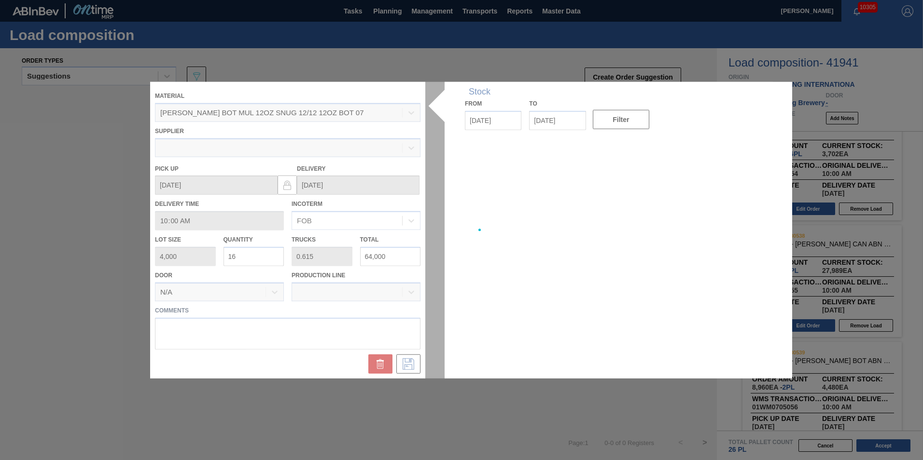
type up "[DATE]"
type input "[DATE]"
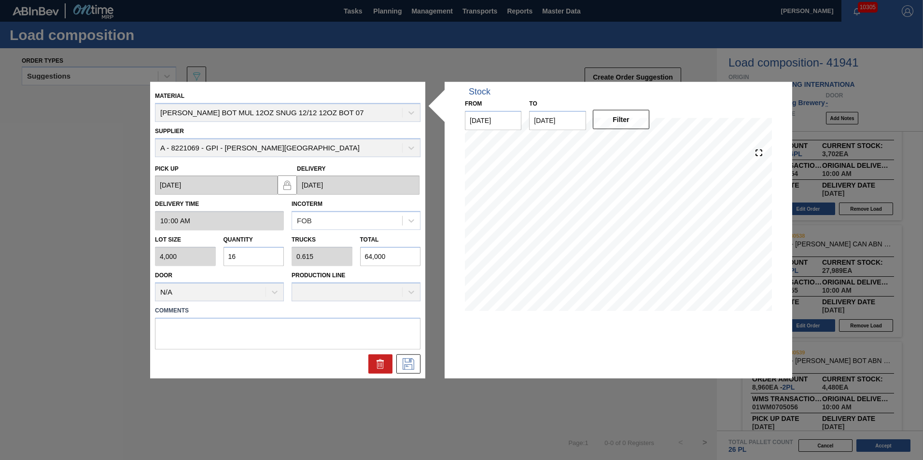
drag, startPoint x: 467, startPoint y: 380, endPoint x: 473, endPoint y: 379, distance: 6.4
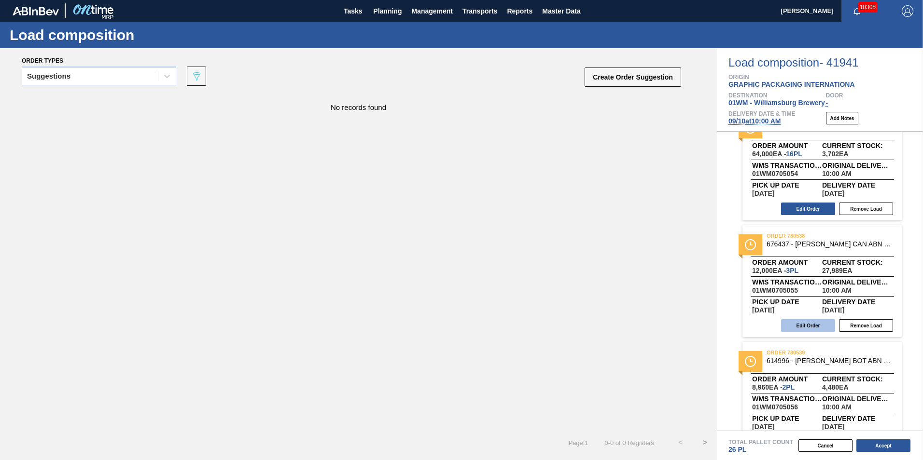
click at [812, 320] on button "Edit Order" at bounding box center [808, 326] width 54 height 13
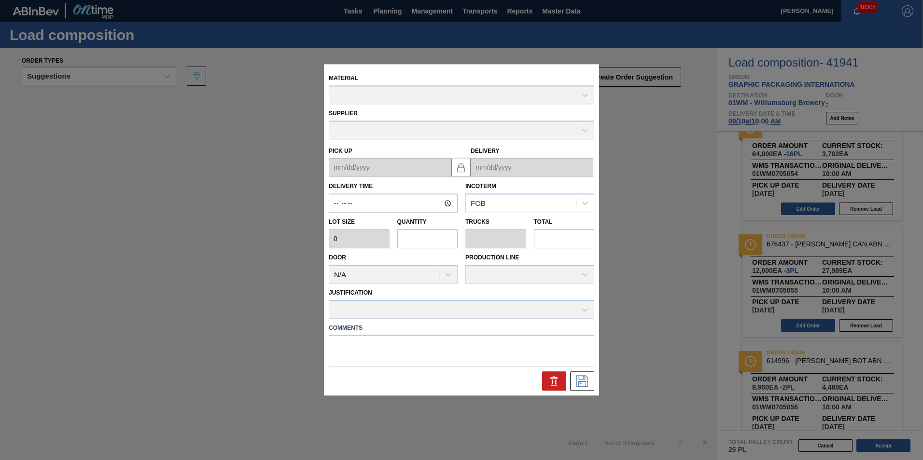
type input "10:00:00"
type input "4,000"
type input "3"
type input "0.115"
type input "12,000"
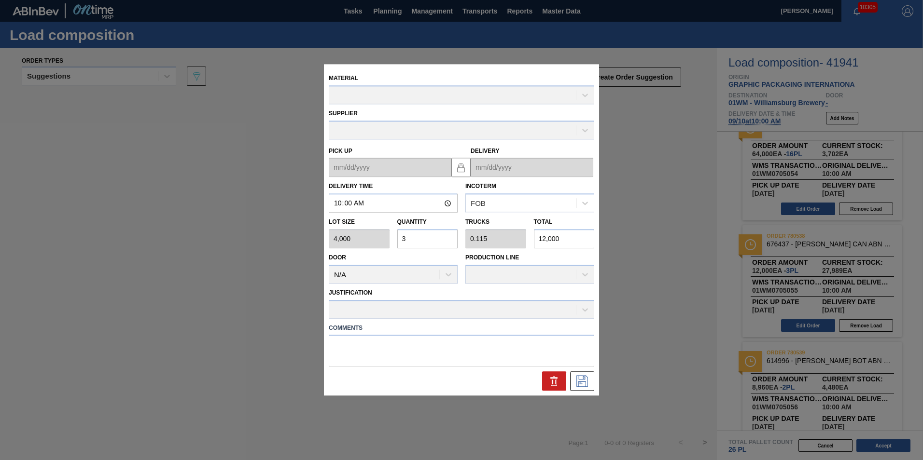
type up "[DATE]"
type input "[DATE]"
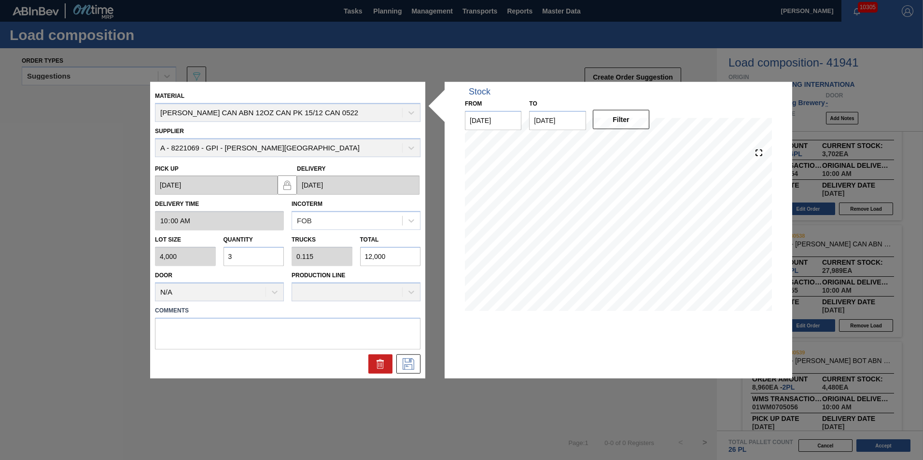
click at [552, 367] on div "Stock From 08/26/2025 to 09/21/2025 Filter 08/28 Stock Projection 27,989 SAP Pl…" at bounding box center [619, 230] width 348 height 297
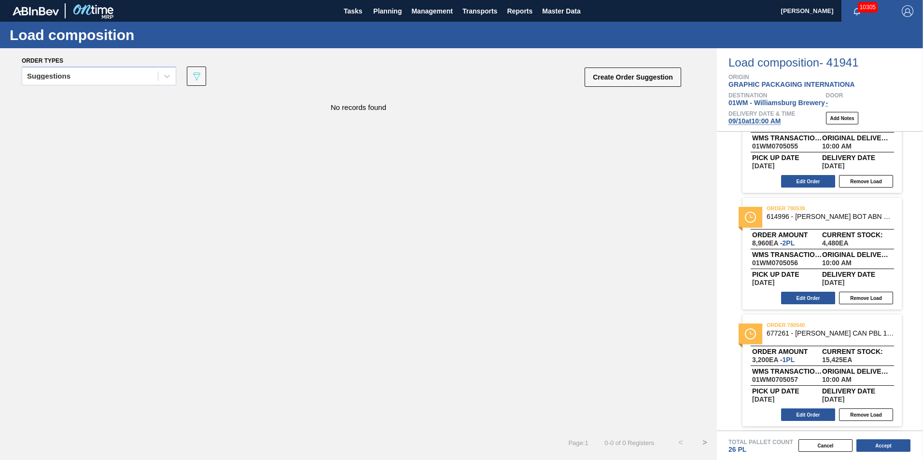
scroll to position [290, 0]
click at [805, 295] on button "Edit Order" at bounding box center [808, 298] width 54 height 13
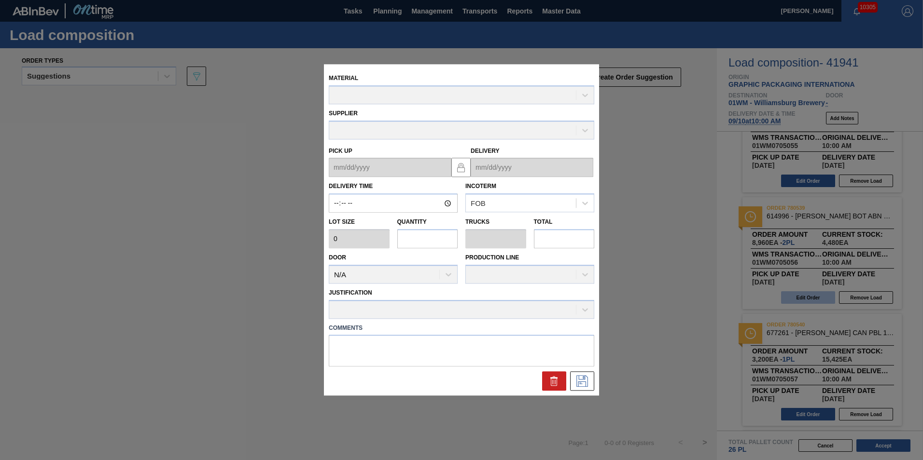
type input "10:00:00"
type input "4,480"
type input "2"
type input "0.077"
type input "8,960"
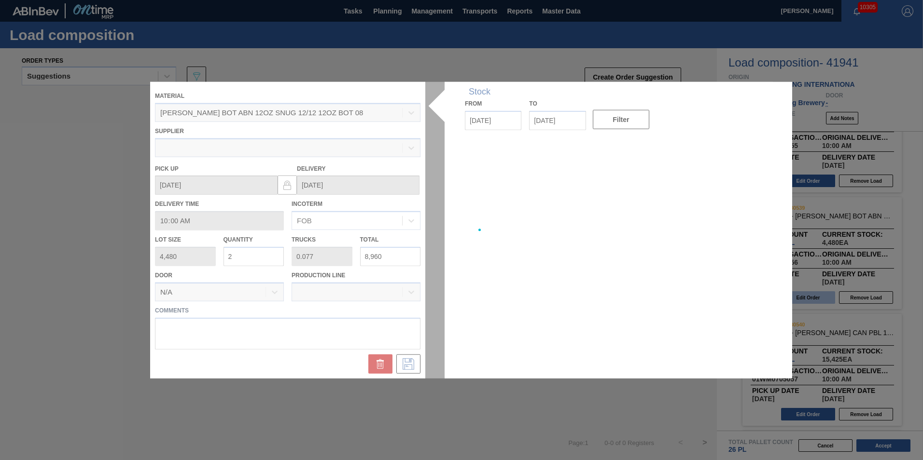
type up "[DATE]"
type input "[DATE]"
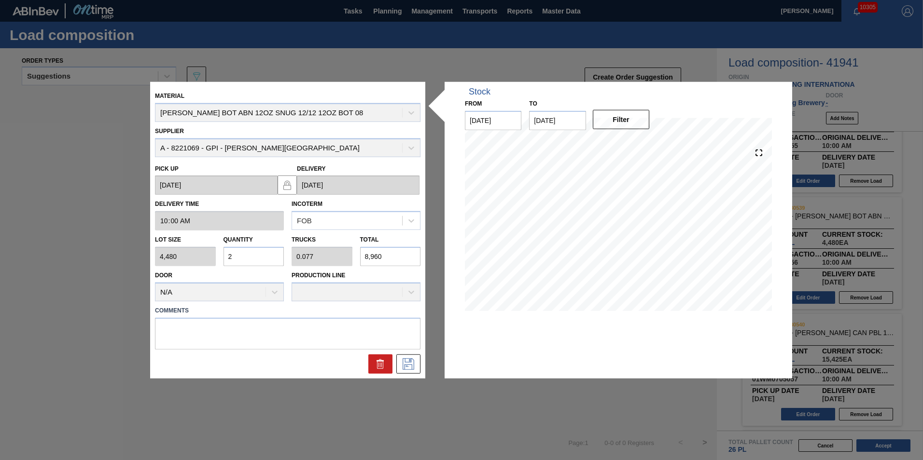
drag, startPoint x: 595, startPoint y: 413, endPoint x: 703, endPoint y: 377, distance: 113.9
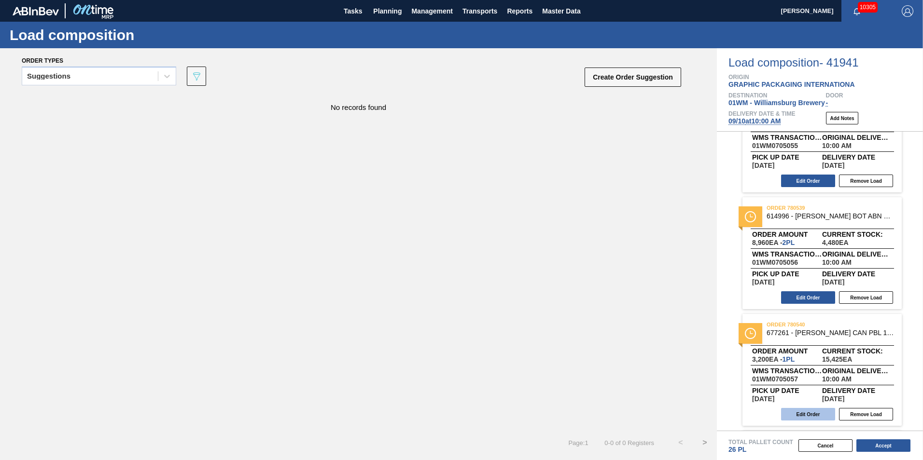
click at [805, 411] on button "Edit Order" at bounding box center [808, 414] width 54 height 13
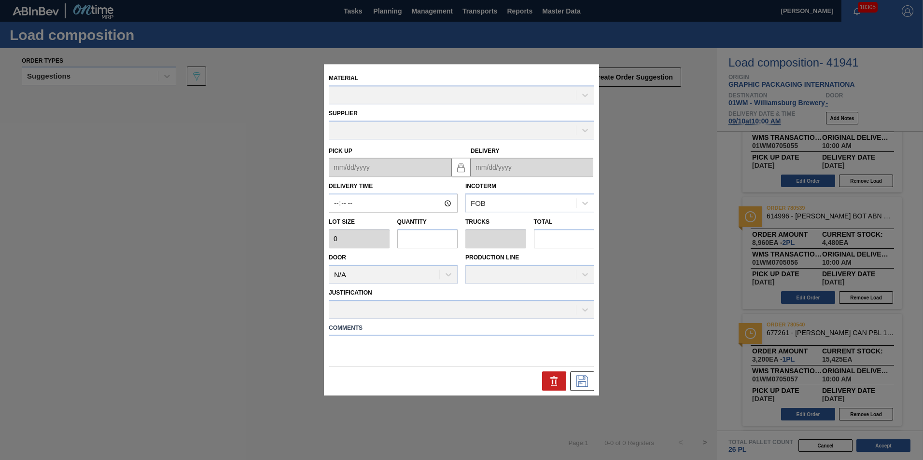
type input "10:00:00"
type input "3,200"
type input "1"
type input "0.038"
type input "3,200"
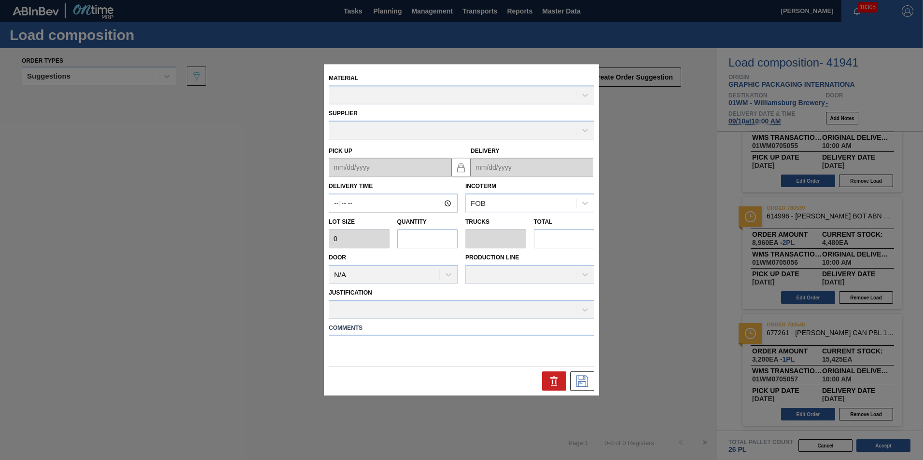
type textarea "N1"
type up "[DATE]"
type input "[DATE]"
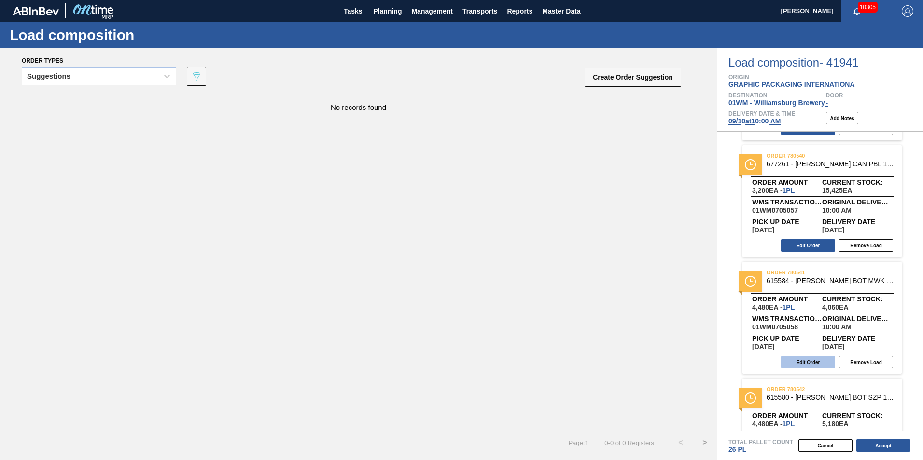
scroll to position [483, 0]
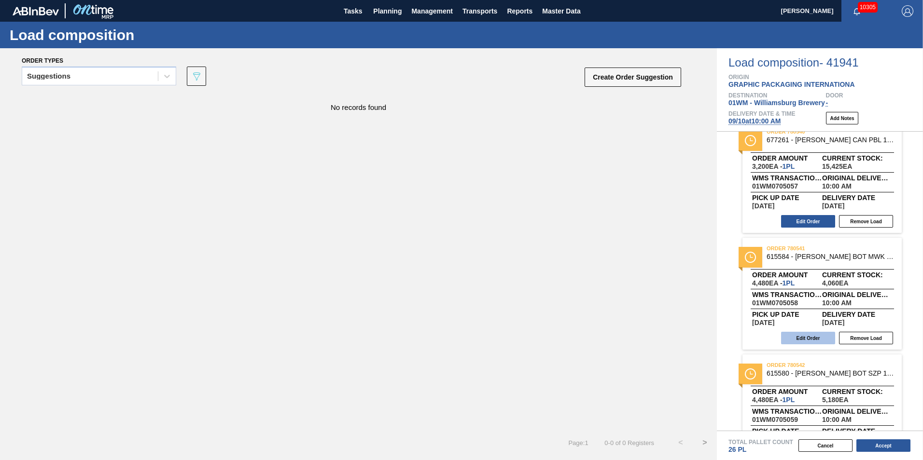
click at [815, 335] on button "Edit Order" at bounding box center [808, 338] width 54 height 13
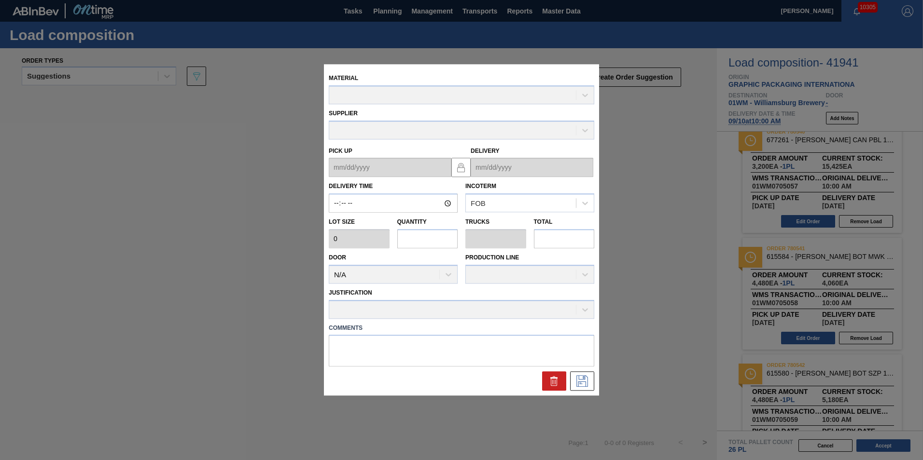
type input "10:00:00"
type input "4,480"
type input "1"
type input "0.038"
type input "4,480"
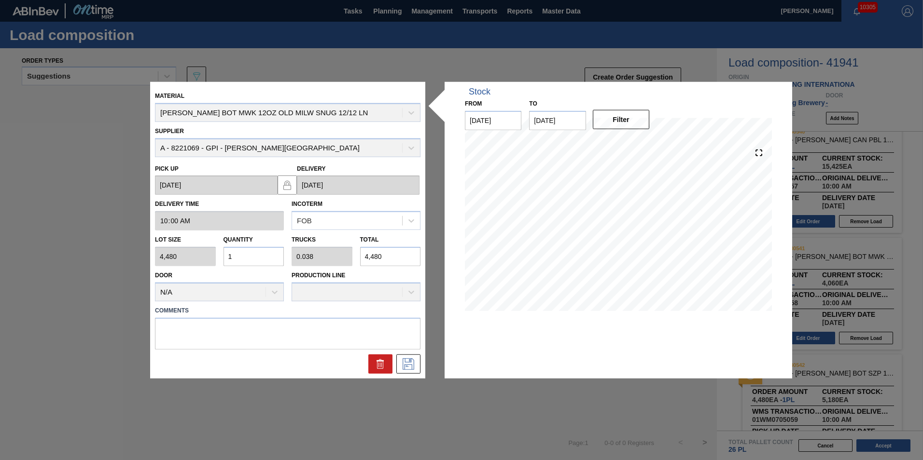
click at [240, 246] on div "Quantity 1" at bounding box center [253, 249] width 61 height 33
click at [243, 258] on input "1" at bounding box center [253, 256] width 61 height 19
click at [240, 259] on input "2" at bounding box center [253, 256] width 61 height 19
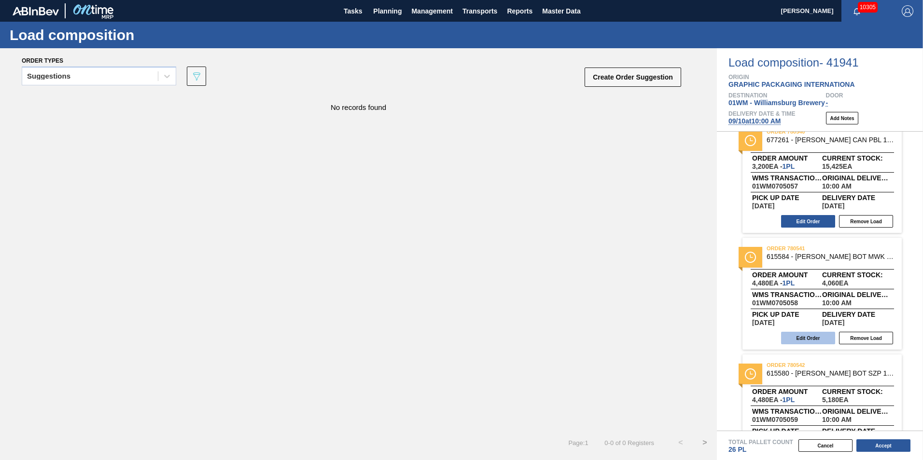
click at [802, 340] on button "Edit Order" at bounding box center [808, 338] width 54 height 13
click at [814, 336] on button "Edit Order" at bounding box center [808, 338] width 54 height 13
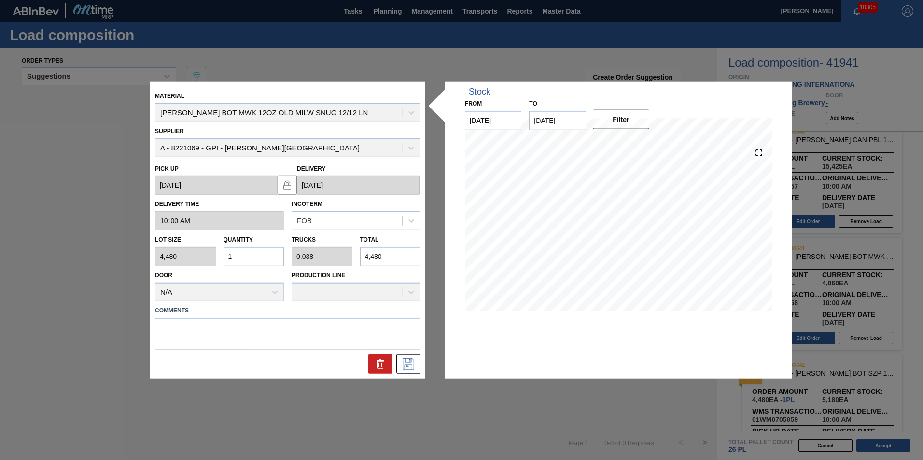
click at [226, 253] on input "1" at bounding box center [253, 256] width 61 height 19
click at [411, 360] on icon at bounding box center [408, 364] width 15 height 12
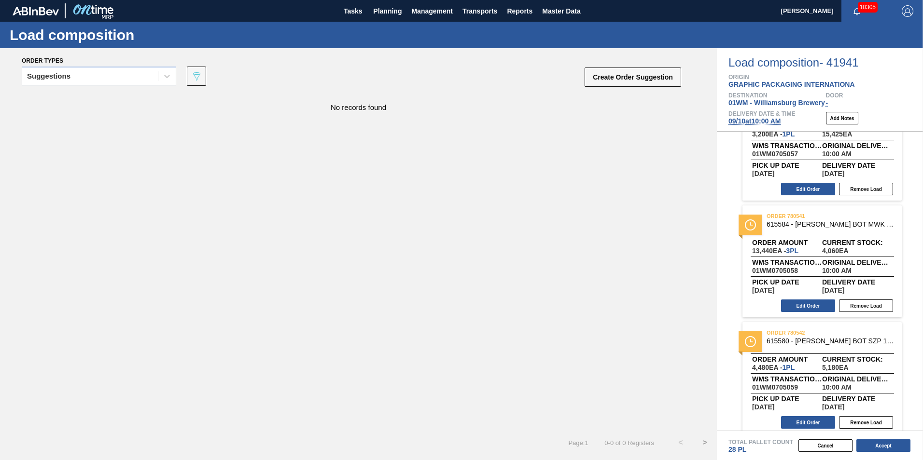
scroll to position [523, 0]
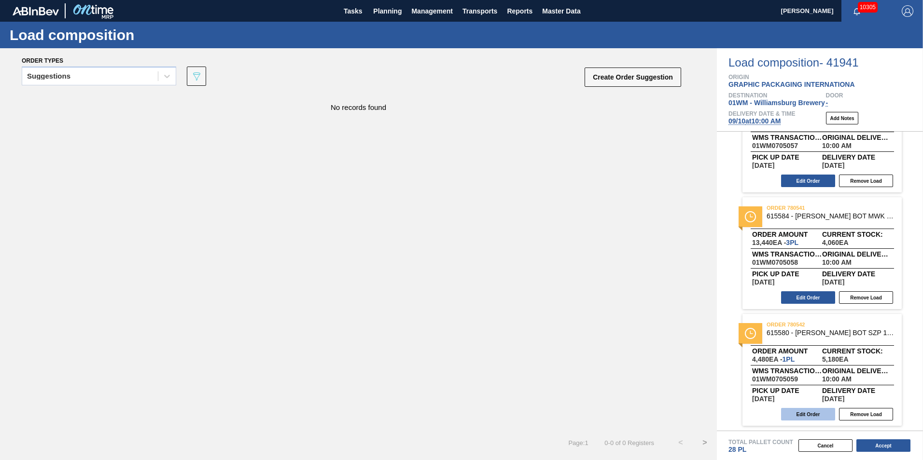
click at [817, 418] on button "Edit Order" at bounding box center [808, 414] width 54 height 13
click at [810, 417] on button "Edit Order" at bounding box center [808, 414] width 54 height 13
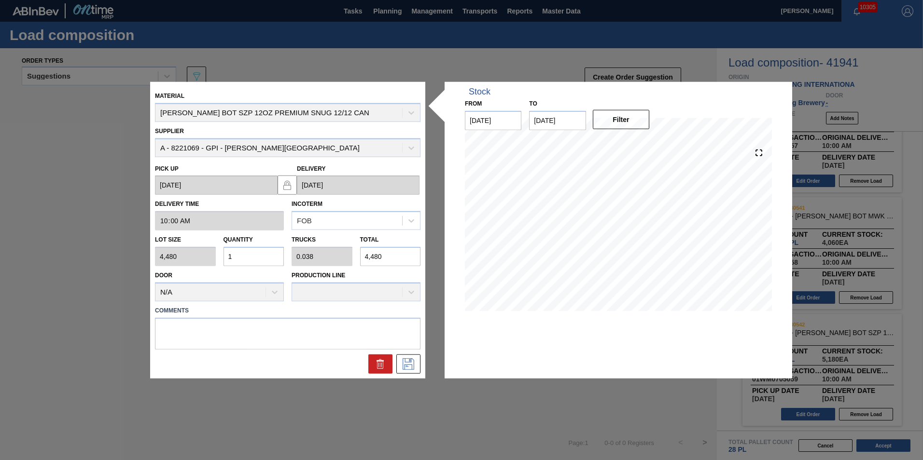
click at [260, 257] on input "1" at bounding box center [253, 256] width 61 height 19
click at [413, 368] on icon at bounding box center [408, 364] width 15 height 12
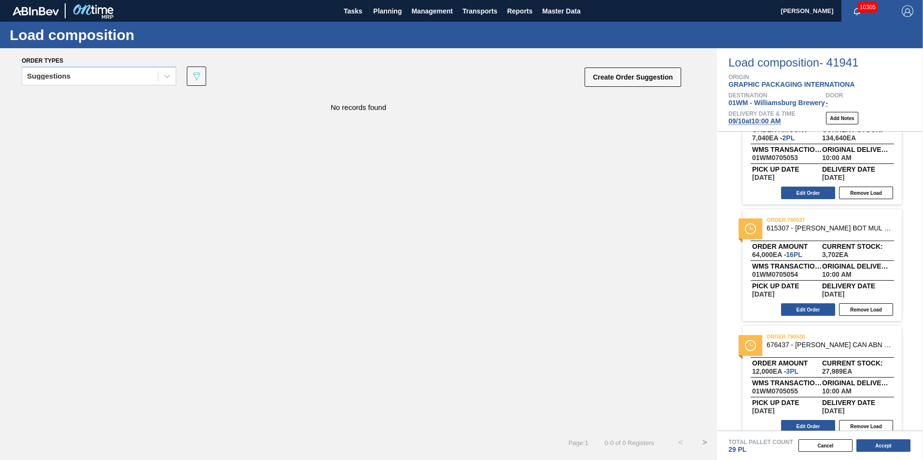
scroll to position [0, 0]
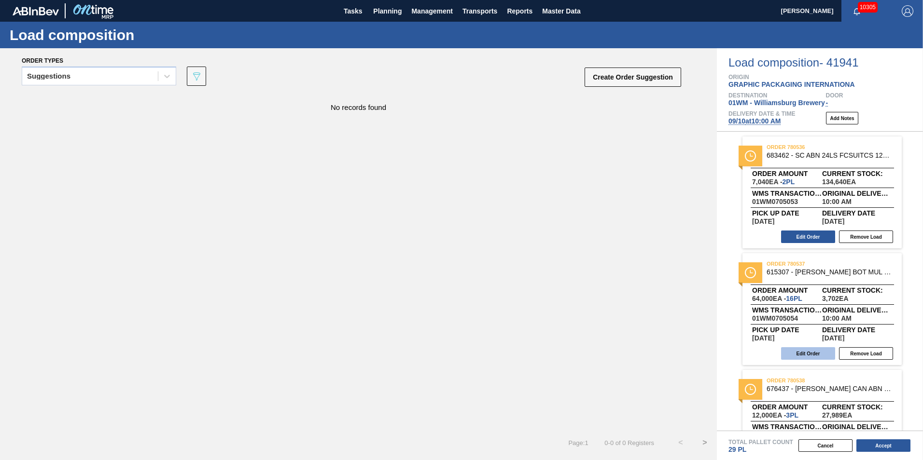
click at [811, 350] on button "Edit Order" at bounding box center [808, 354] width 54 height 13
click at [822, 240] on button "Edit Order" at bounding box center [808, 237] width 54 height 13
click at [870, 237] on button "Remove Load" at bounding box center [866, 237] width 54 height 13
click at [807, 234] on button "Edit Order" at bounding box center [808, 237] width 54 height 13
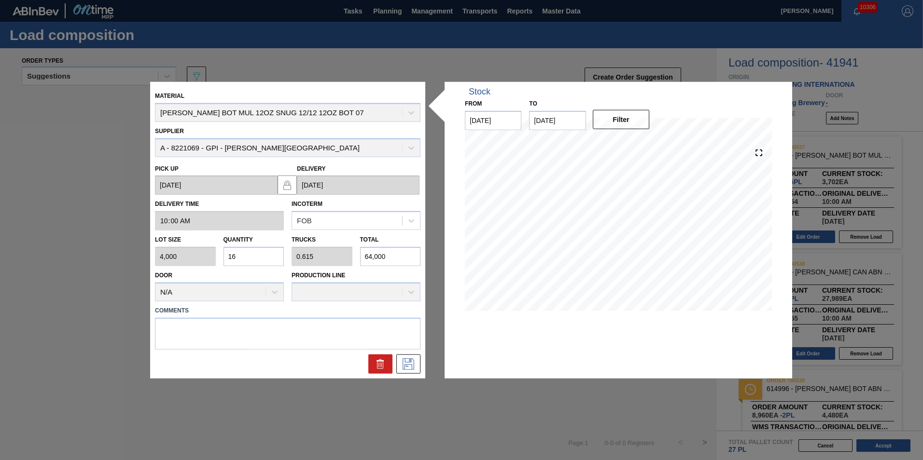
click at [265, 254] on input "16" at bounding box center [253, 256] width 61 height 19
click at [408, 365] on icon at bounding box center [409, 364] width 12 height 12
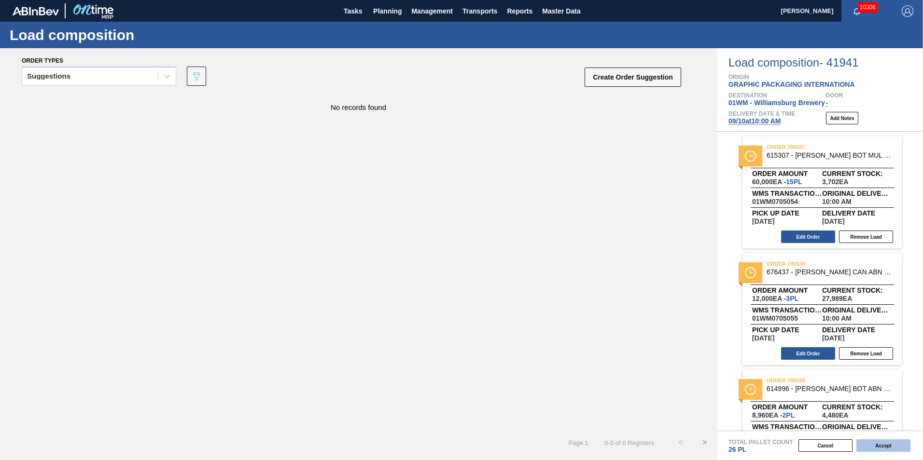
click at [882, 443] on button "Accept" at bounding box center [883, 446] width 54 height 13
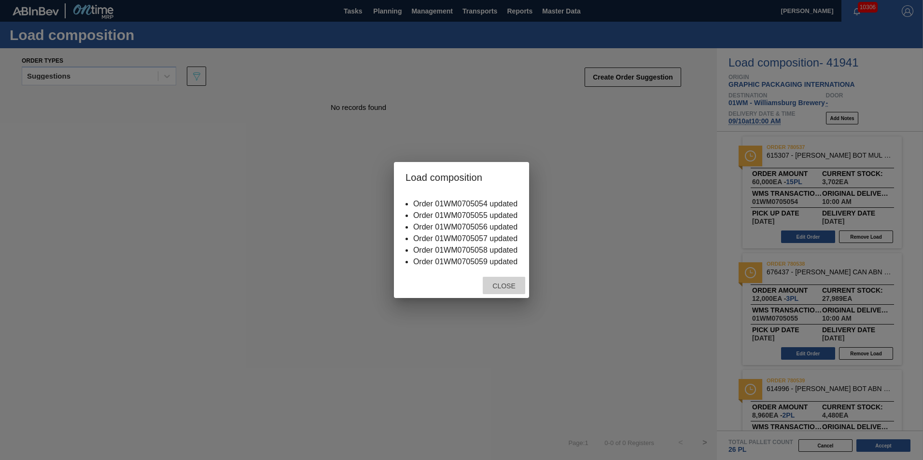
click at [510, 286] on span "Close" at bounding box center [504, 286] width 38 height 8
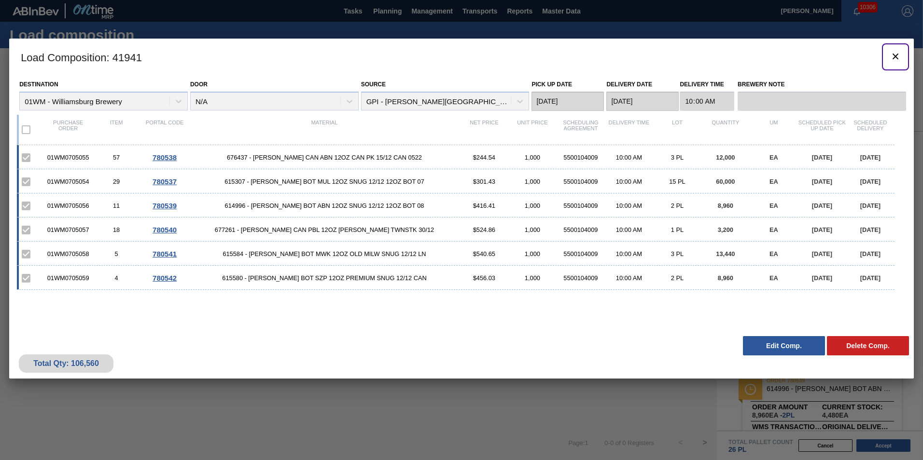
click at [895, 55] on icon "botão de ícone" at bounding box center [896, 57] width 12 height 12
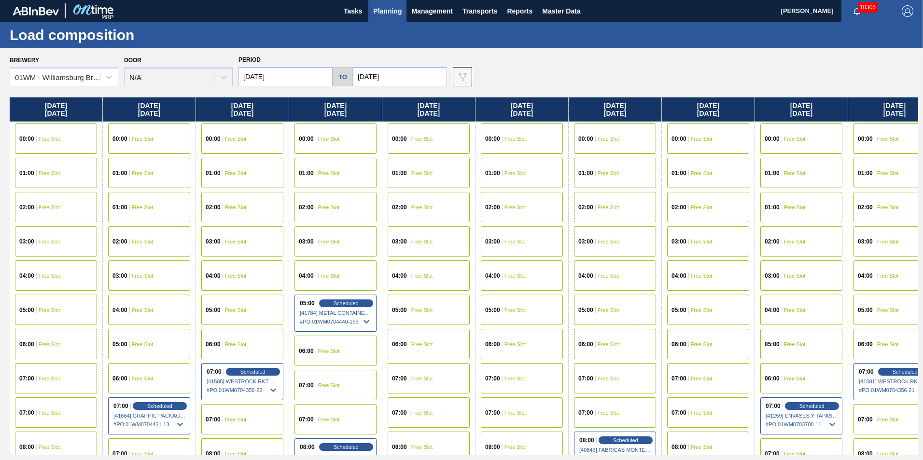
click at [132, 118] on div "Wednesday 09/03/2025" at bounding box center [149, 110] width 93 height 24
drag, startPoint x: 101, startPoint y: 118, endPoint x: 226, endPoint y: 118, distance: 124.5
click at [226, 118] on div "Tuesday 09/02/2025 00:00 Free Slot 01:00 Free Slot 02:00 Free Slot 03:00 Free S…" at bounding box center [464, 277] width 908 height 358
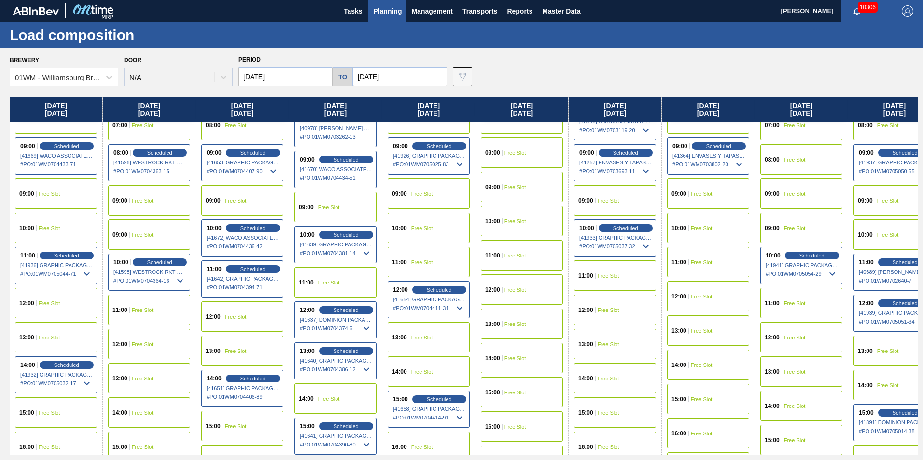
scroll to position [386, 0]
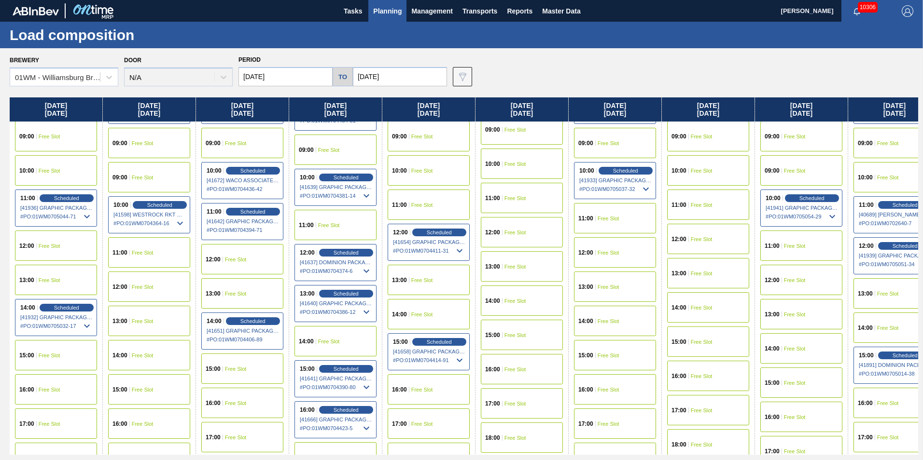
drag, startPoint x: 59, startPoint y: 199, endPoint x: 214, endPoint y: 243, distance: 161.4
click at [59, 199] on span "Scheduled" at bounding box center [66, 198] width 25 height 6
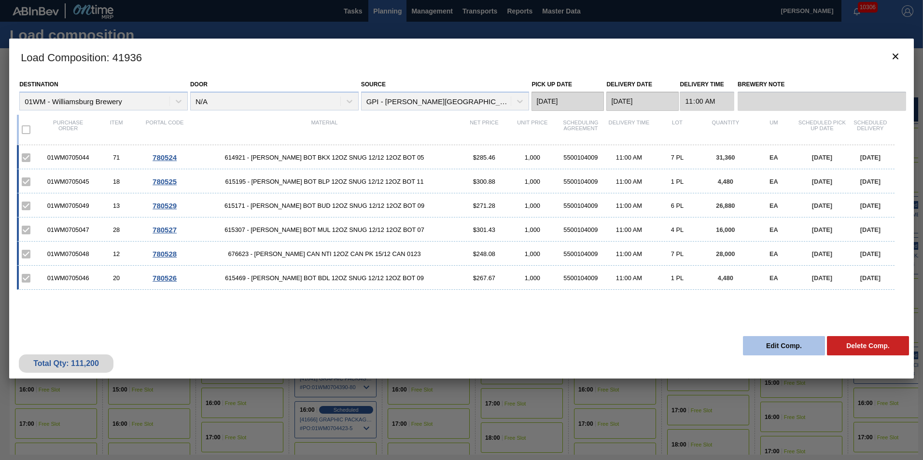
click at [797, 346] on button "Edit Comp." at bounding box center [784, 345] width 82 height 19
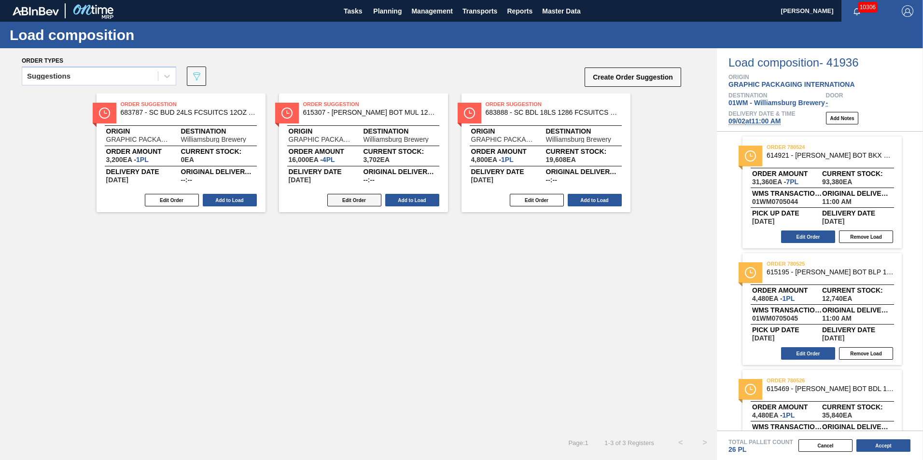
click at [365, 200] on button "Edit Order" at bounding box center [354, 200] width 54 height 13
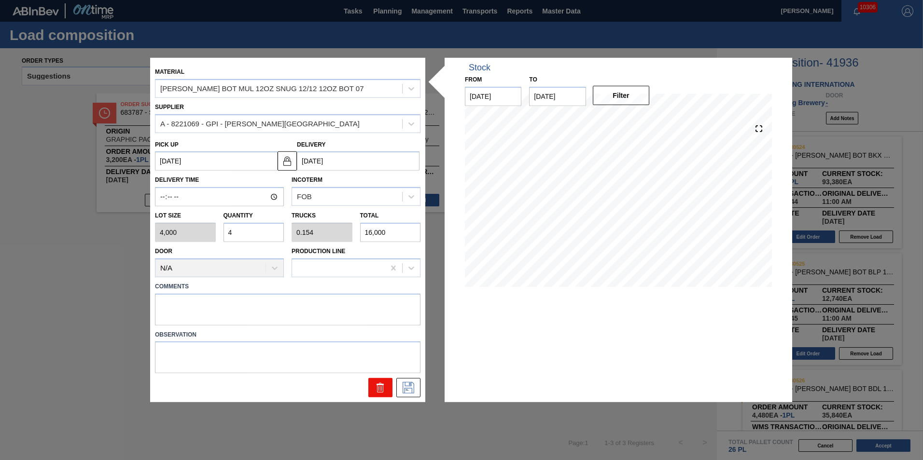
click at [383, 386] on icon at bounding box center [380, 389] width 6 height 7
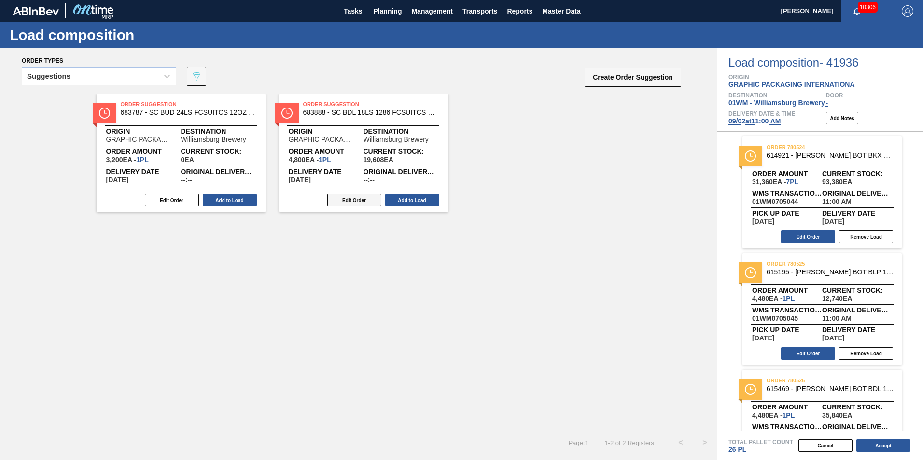
click at [362, 201] on button "Edit Order" at bounding box center [354, 200] width 54 height 13
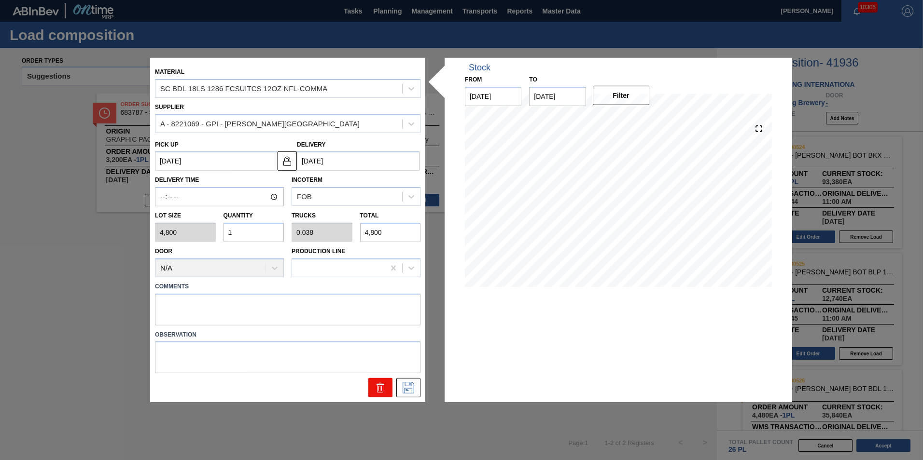
click at [375, 387] on icon at bounding box center [381, 388] width 12 height 12
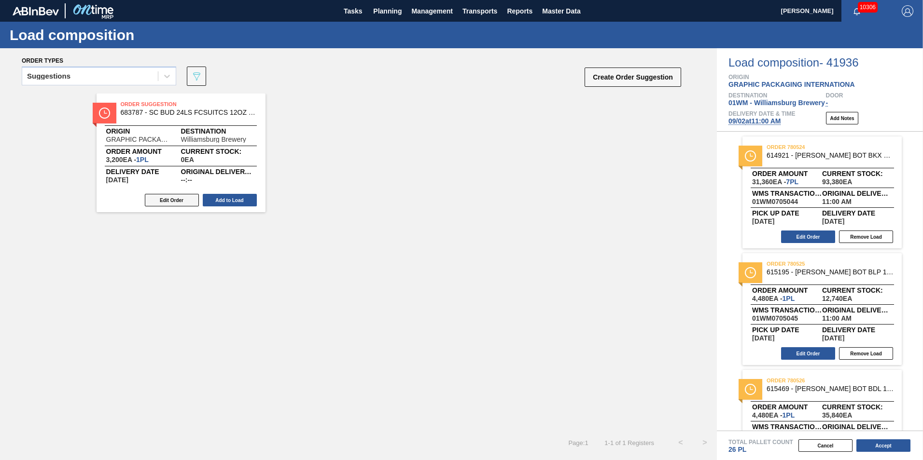
click at [178, 202] on button "Edit Order" at bounding box center [172, 200] width 54 height 13
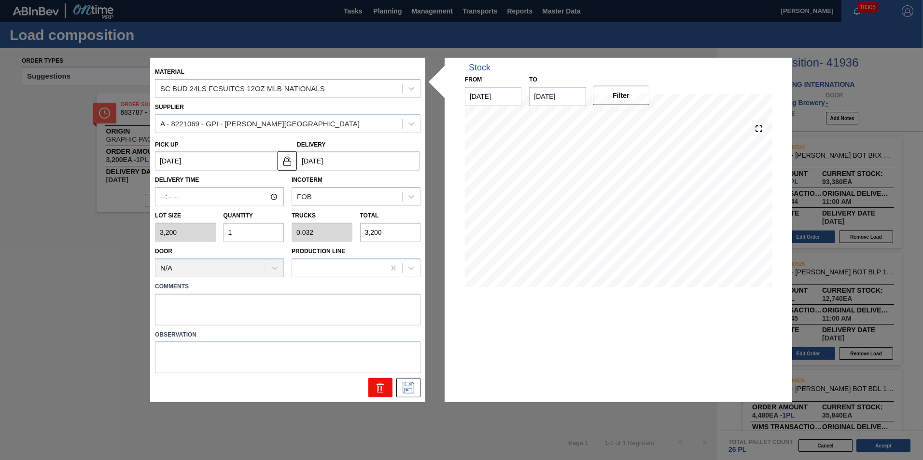
click at [380, 391] on icon at bounding box center [380, 389] width 0 height 5
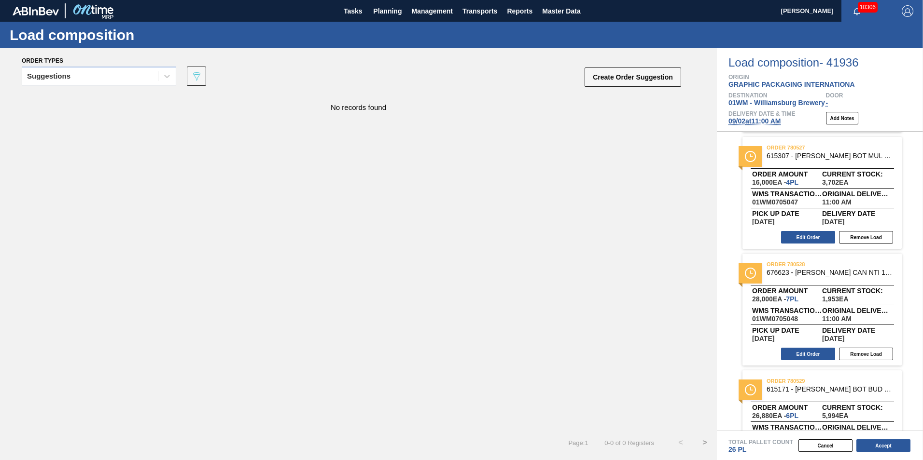
scroll to position [213, 0]
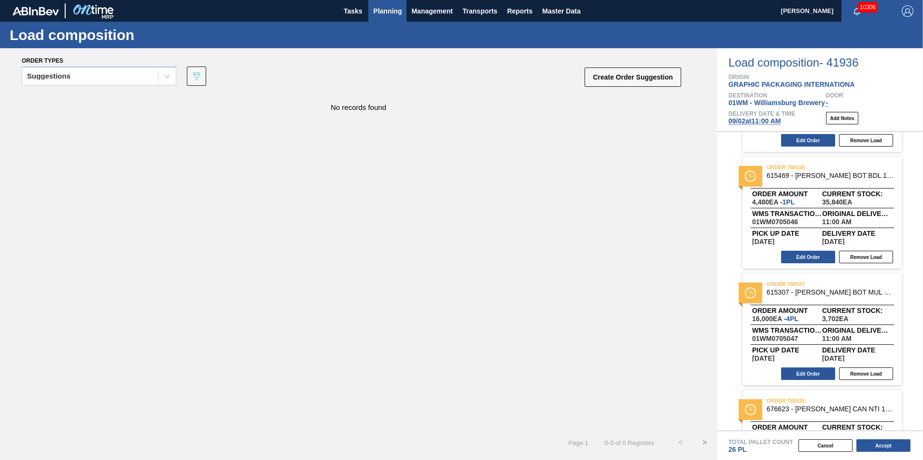
click at [374, 16] on span "Planning" at bounding box center [387, 11] width 28 height 12
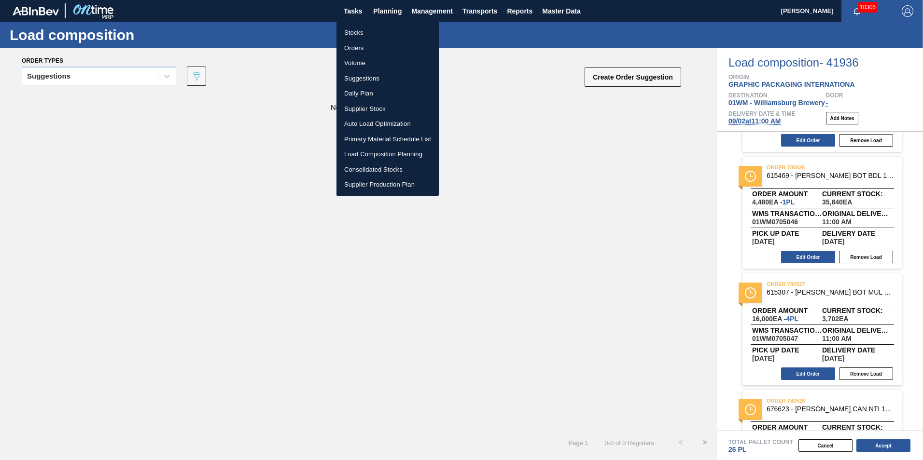
click at [363, 79] on li "Suggestions" at bounding box center [387, 78] width 102 height 15
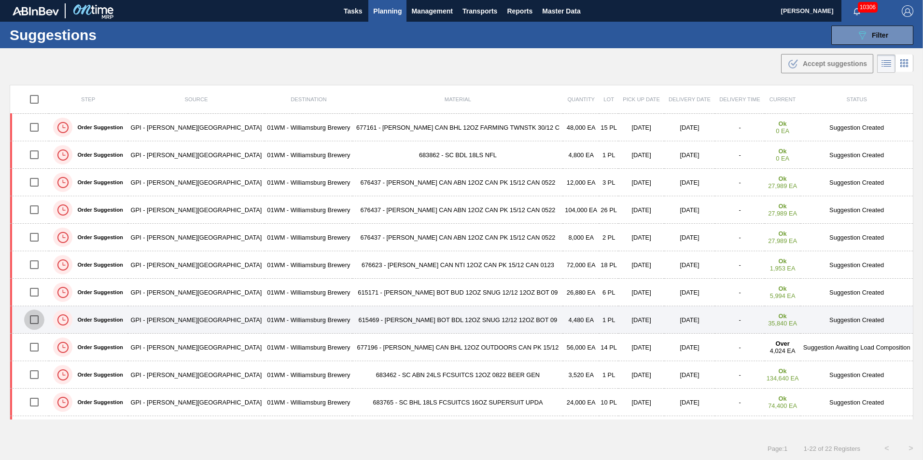
click at [35, 319] on input "checkbox" at bounding box center [34, 320] width 20 height 20
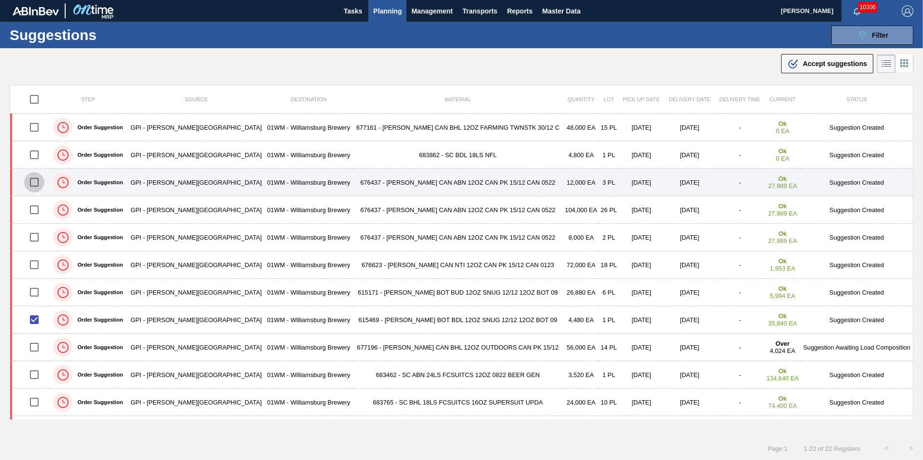
click at [39, 182] on input "checkbox" at bounding box center [34, 182] width 20 height 20
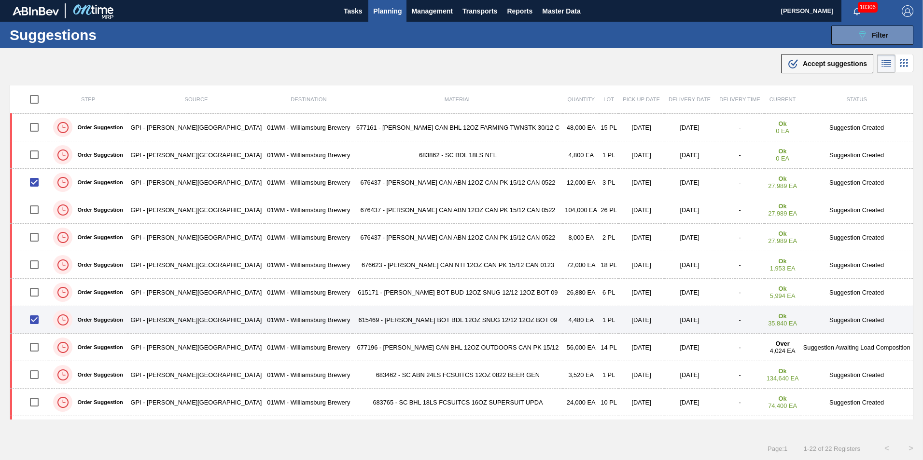
click at [37, 318] on input "checkbox" at bounding box center [34, 320] width 20 height 20
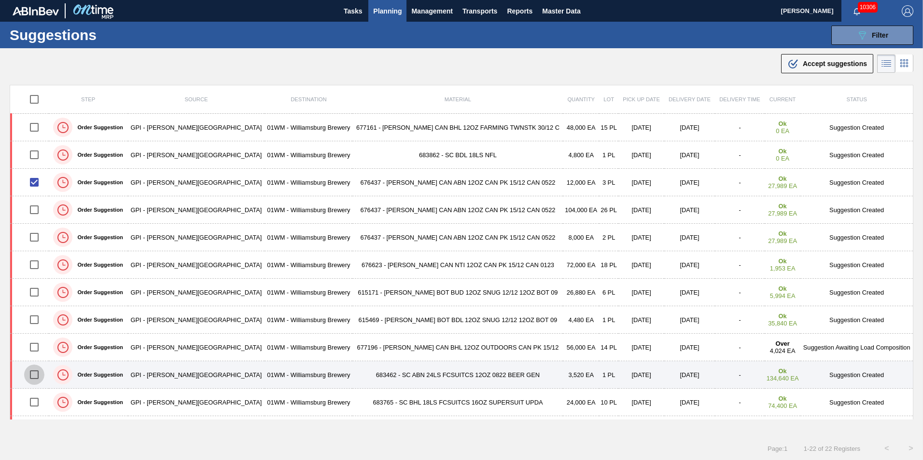
click at [39, 376] on input "checkbox" at bounding box center [34, 375] width 20 height 20
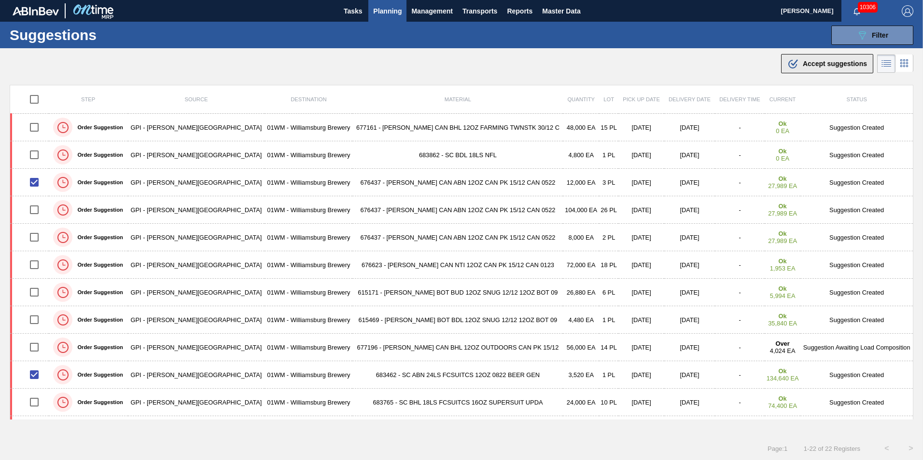
click at [839, 61] on span "Accept suggestions" at bounding box center [835, 64] width 64 height 8
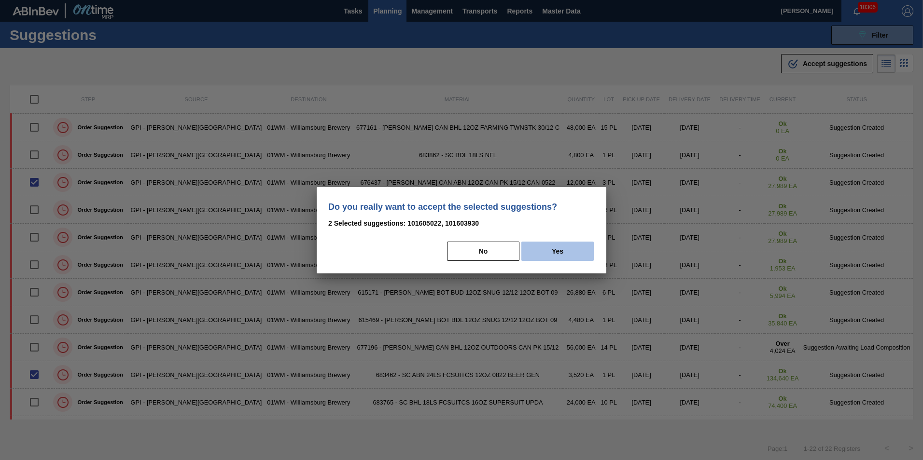
click at [564, 244] on button "Yes" at bounding box center [557, 251] width 72 height 19
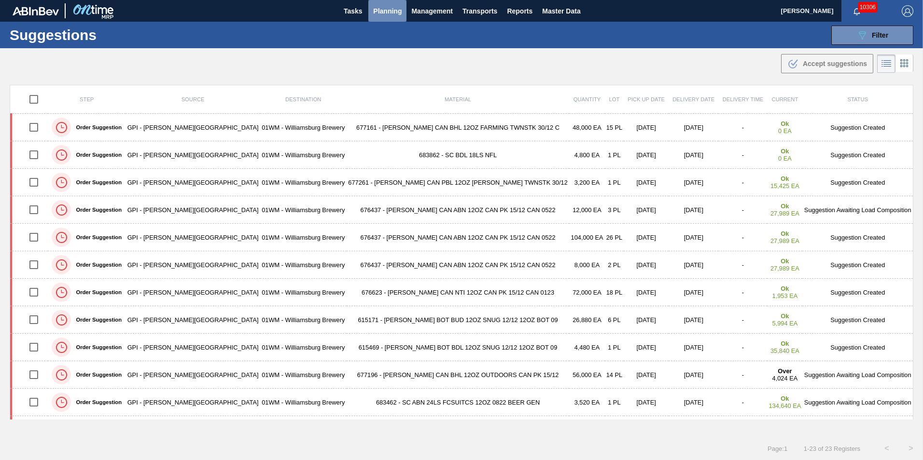
click at [382, 5] on span "Planning" at bounding box center [387, 11] width 28 height 12
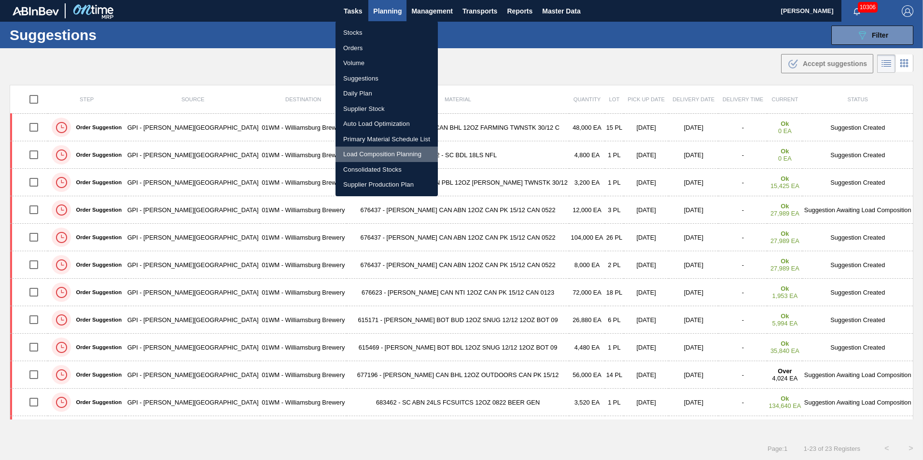
click at [386, 153] on li "Load Composition Planning" at bounding box center [386, 154] width 102 height 15
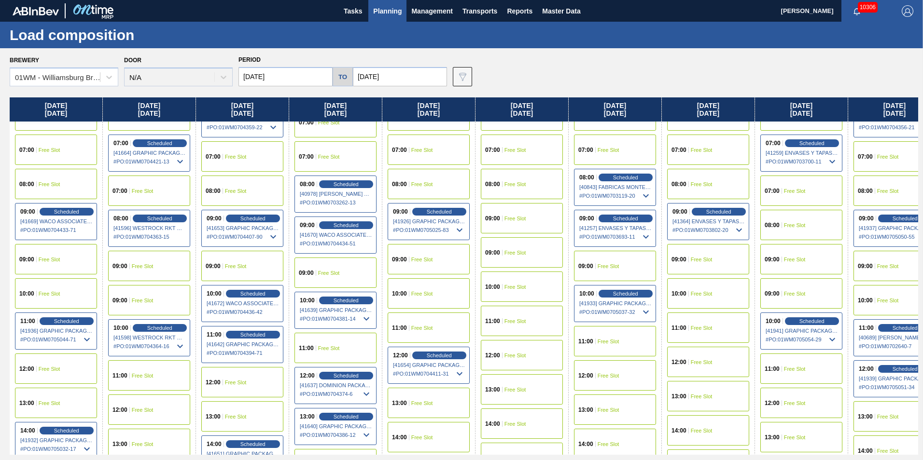
scroll to position [338, 0]
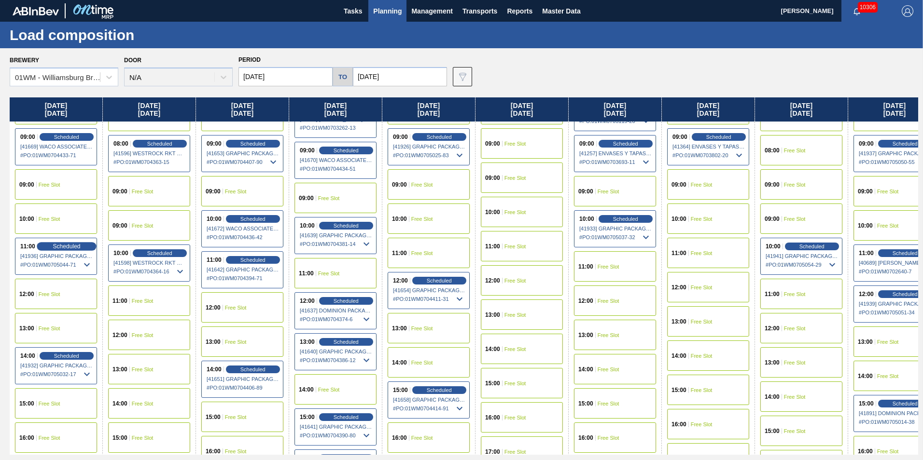
click at [65, 249] on span "Scheduled" at bounding box center [67, 246] width 28 height 6
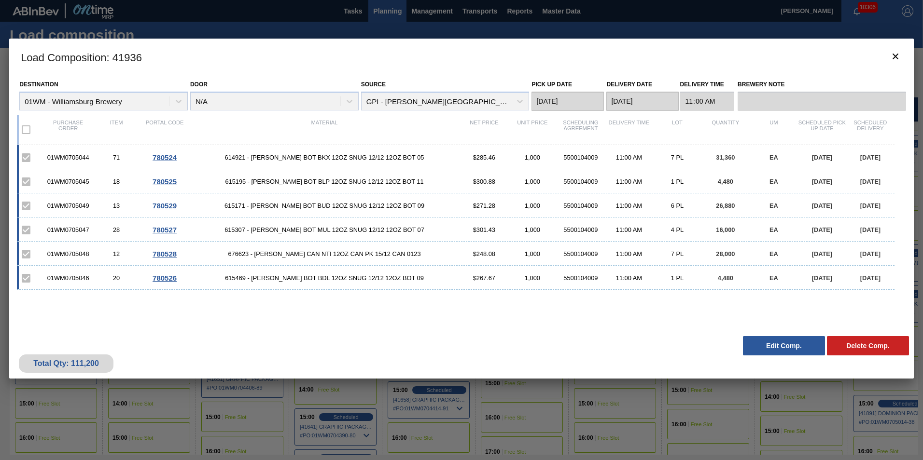
click at [775, 403] on div "Load Composition : 41936 Destination 01WM - Williamsburg Brewery Door N/A Sourc…" at bounding box center [461, 256] width 905 height 434
click at [783, 353] on button "Edit Comp." at bounding box center [784, 345] width 82 height 19
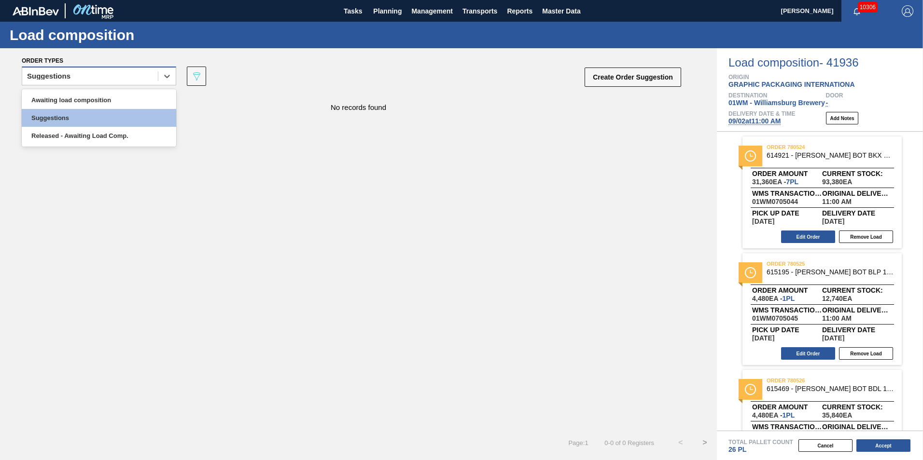
click at [62, 74] on div "Suggestions" at bounding box center [48, 76] width 43 height 7
click at [66, 96] on div "Awaiting load composition" at bounding box center [99, 100] width 154 height 18
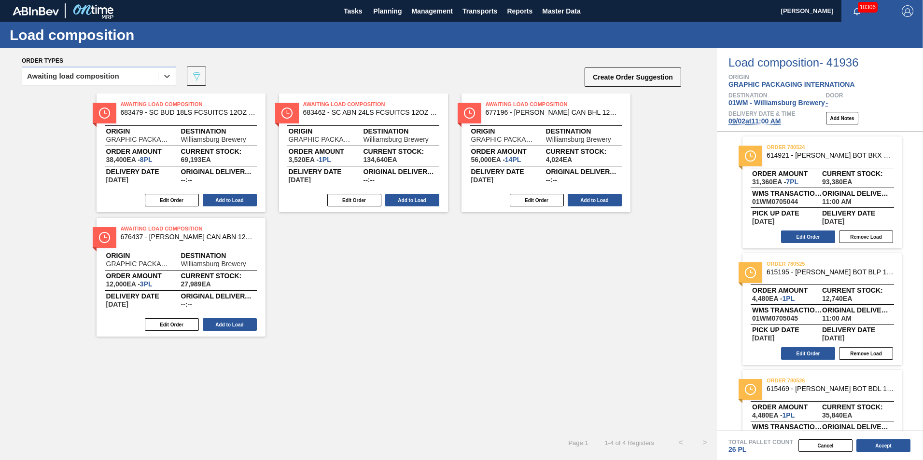
click at [572, 168] on div "Delivery Date 09/13/2025 Original delivery time --:-- Edit Order Add to Load" at bounding box center [545, 174] width 169 height 17
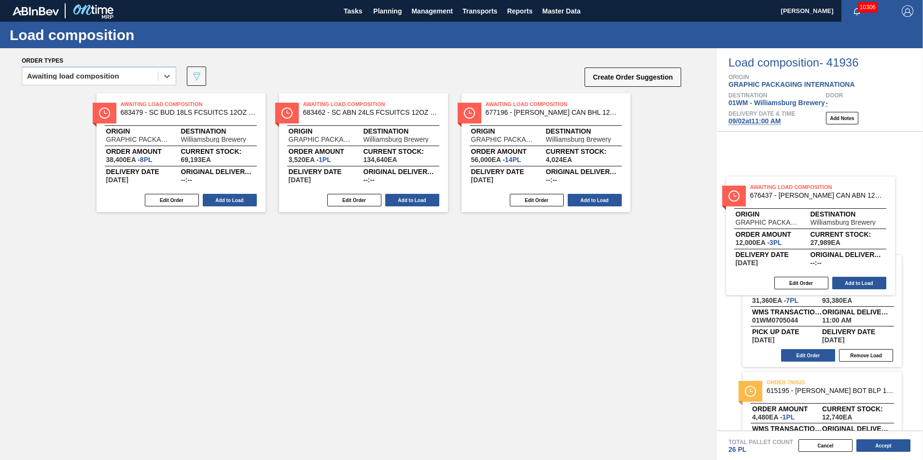
drag, startPoint x: 197, startPoint y: 289, endPoint x: 837, endPoint y: 223, distance: 643.0
click at [837, 225] on div "Order types option Awaiting load composition, selected. Select is focused ,type…" at bounding box center [461, 254] width 923 height 412
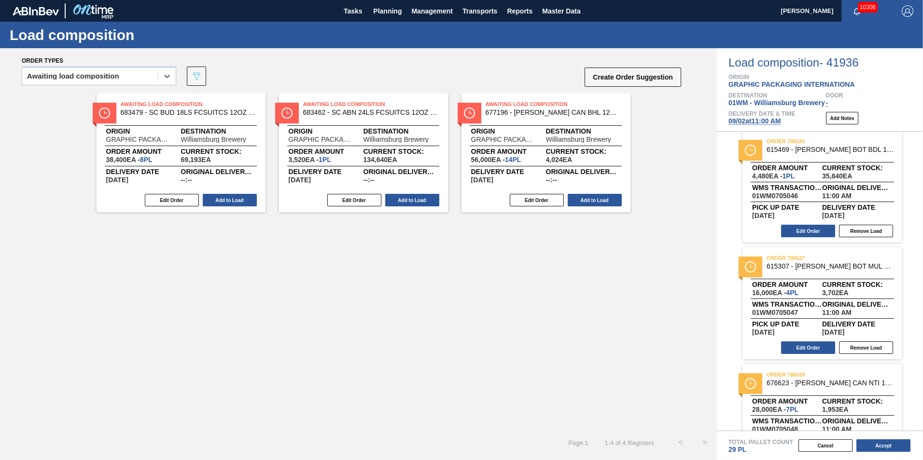
scroll to position [241, 0]
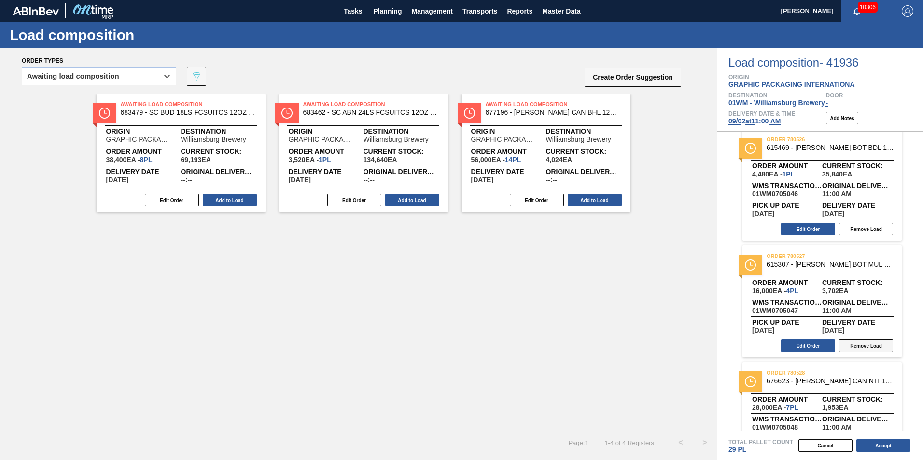
click at [855, 345] on button "Remove Load" at bounding box center [866, 346] width 54 height 13
click at [879, 445] on button "Accept" at bounding box center [883, 446] width 54 height 13
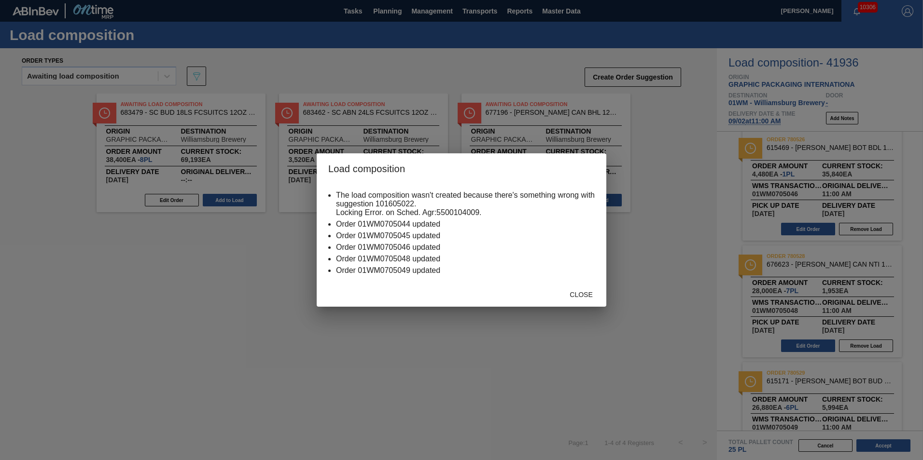
click at [589, 290] on div "Close" at bounding box center [581, 295] width 42 height 18
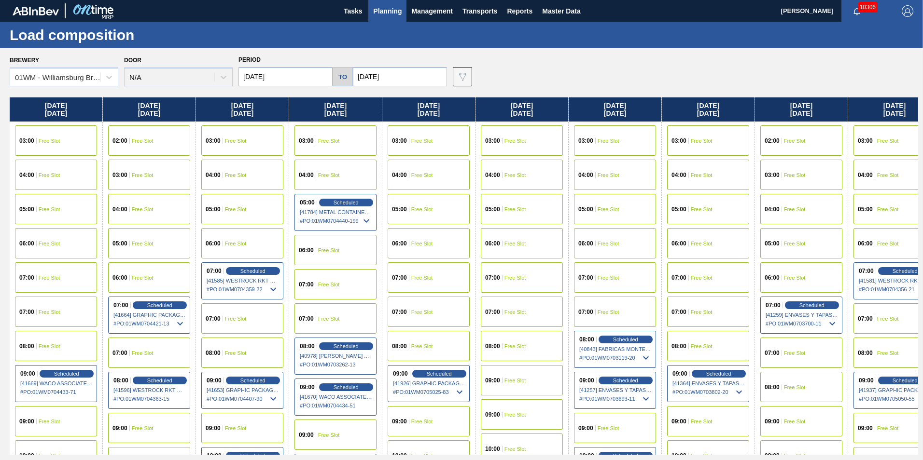
scroll to position [241, 0]
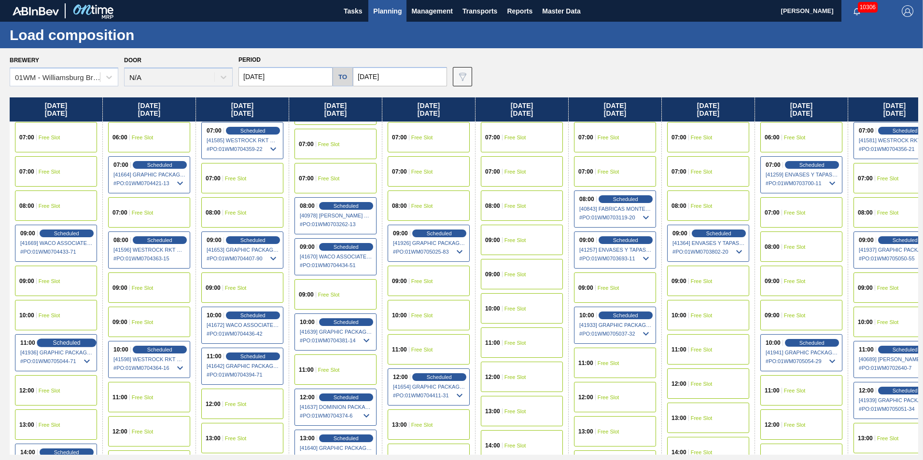
click at [67, 344] on span "Scheduled" at bounding box center [67, 343] width 28 height 6
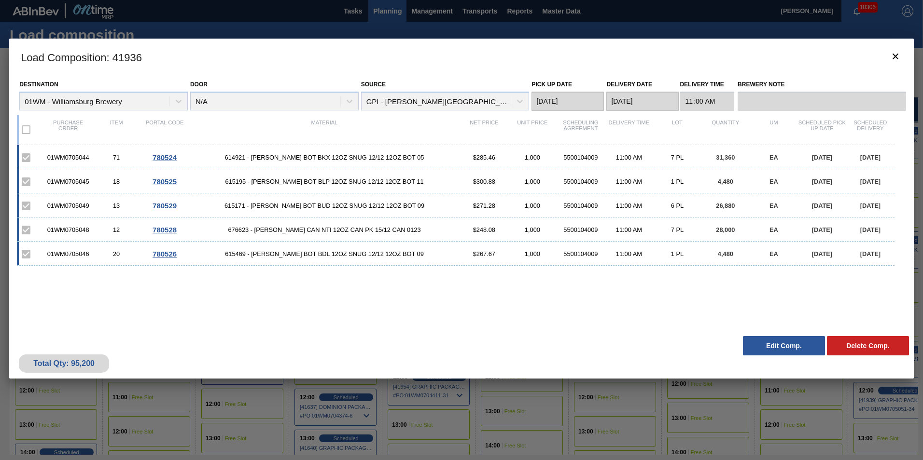
click at [793, 348] on button "Edit Comp." at bounding box center [784, 345] width 82 height 19
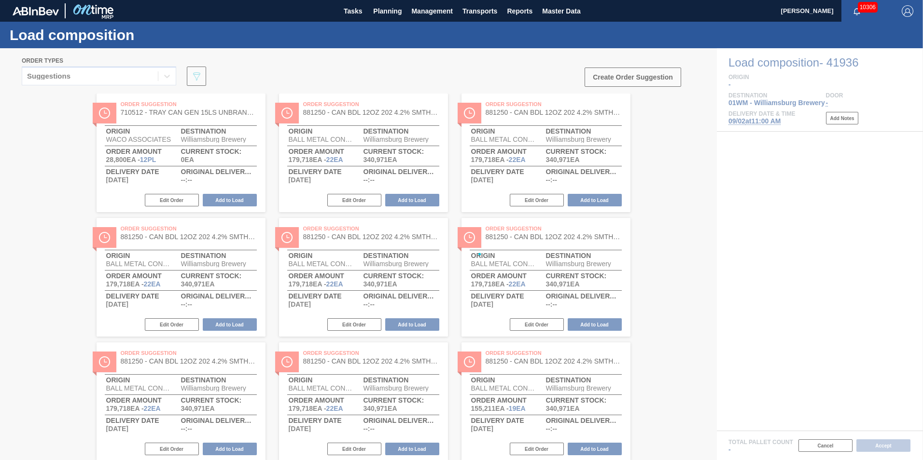
click at [53, 71] on div at bounding box center [461, 254] width 923 height 412
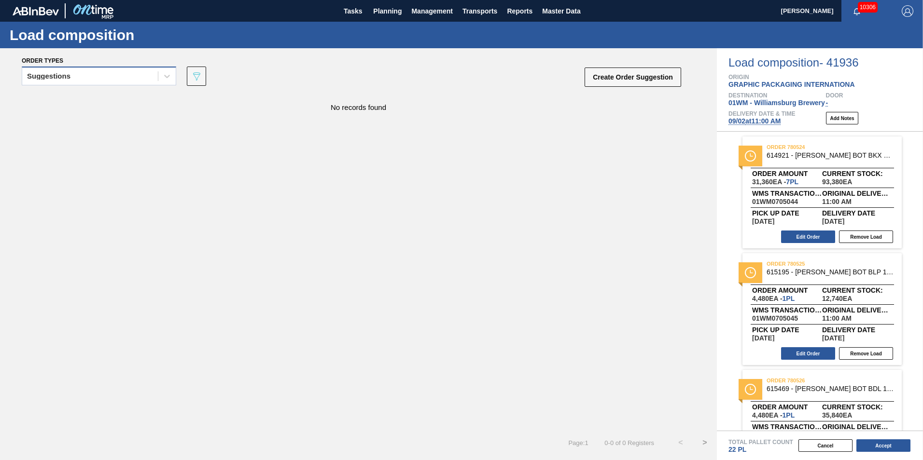
click at [77, 67] on div "Suggestions" at bounding box center [99, 76] width 154 height 19
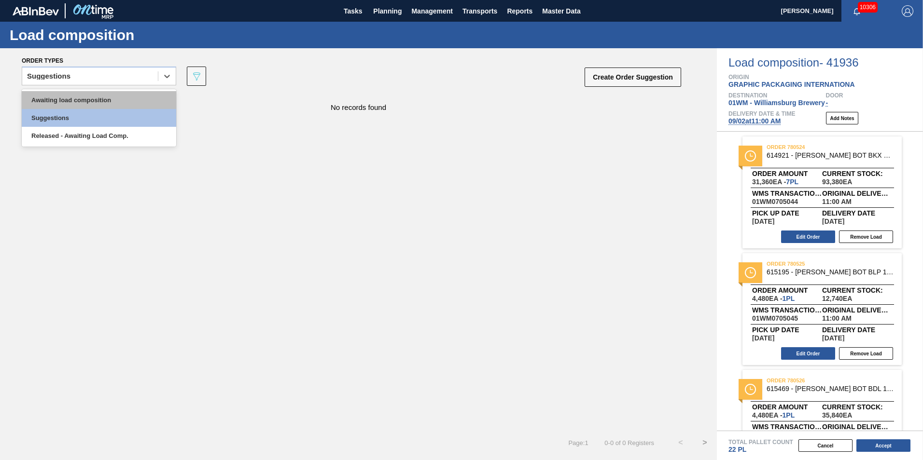
click at [72, 102] on div "Awaiting load composition" at bounding box center [99, 100] width 154 height 18
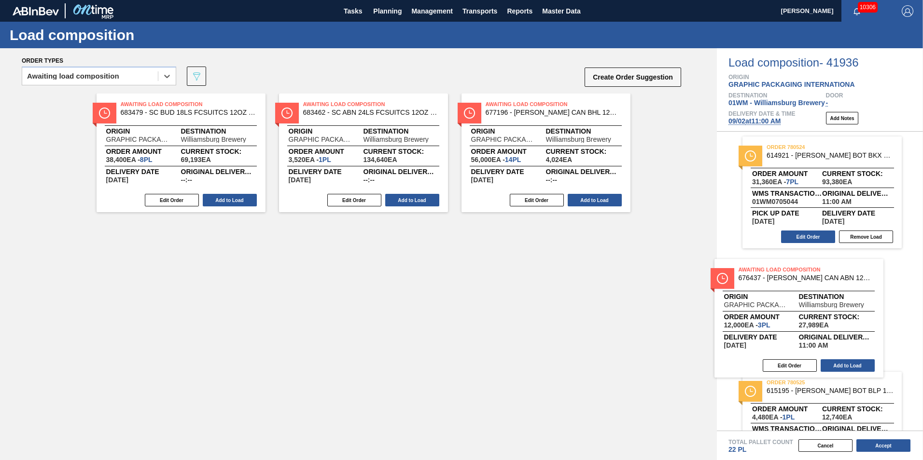
drag, startPoint x: 187, startPoint y: 289, endPoint x: 833, endPoint y: 302, distance: 646.5
click at [832, 302] on div "Order types option Awaiting load composition, selected. Select is focused ,type…" at bounding box center [461, 254] width 923 height 412
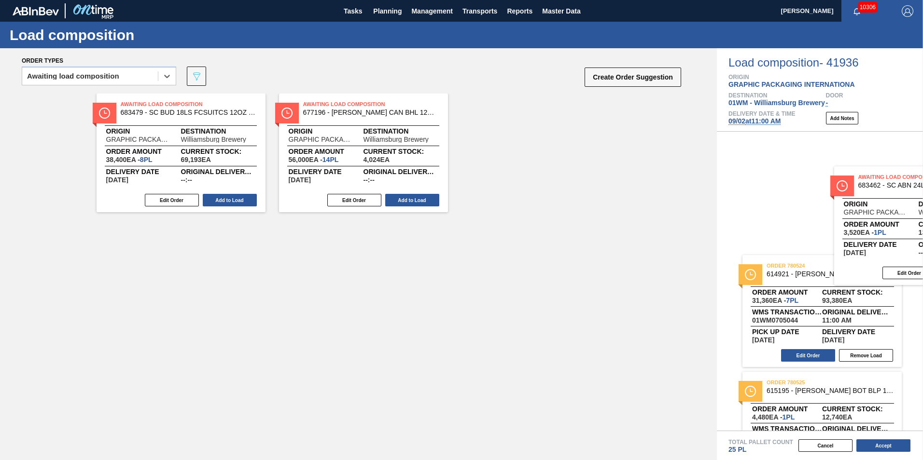
drag, startPoint x: 465, startPoint y: 185, endPoint x: 877, endPoint y: 233, distance: 414.4
click at [878, 233] on div "Order types option Awaiting load composition, selected. Select is focused ,type…" at bounding box center [461, 254] width 923 height 412
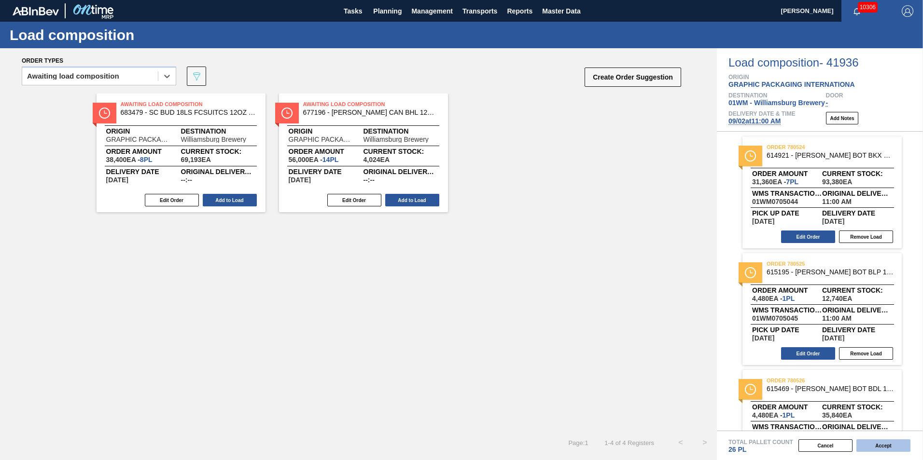
click at [882, 446] on button "Accept" at bounding box center [883, 446] width 54 height 13
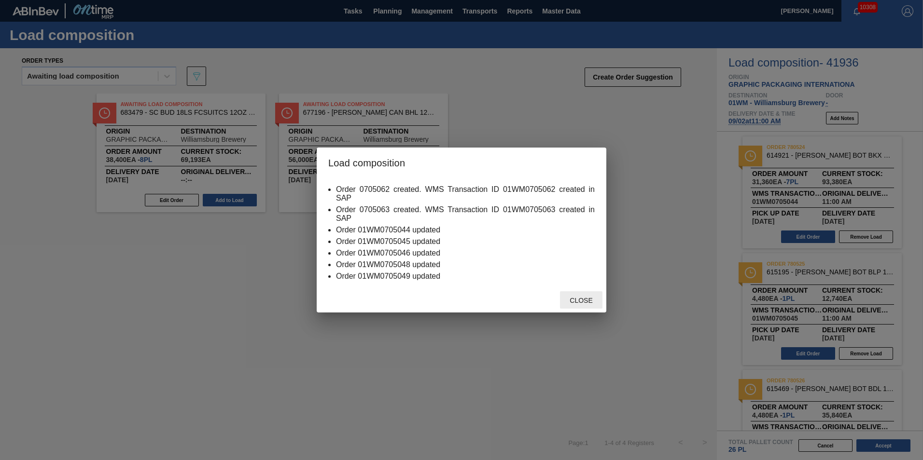
click at [577, 299] on span "Close" at bounding box center [581, 301] width 38 height 8
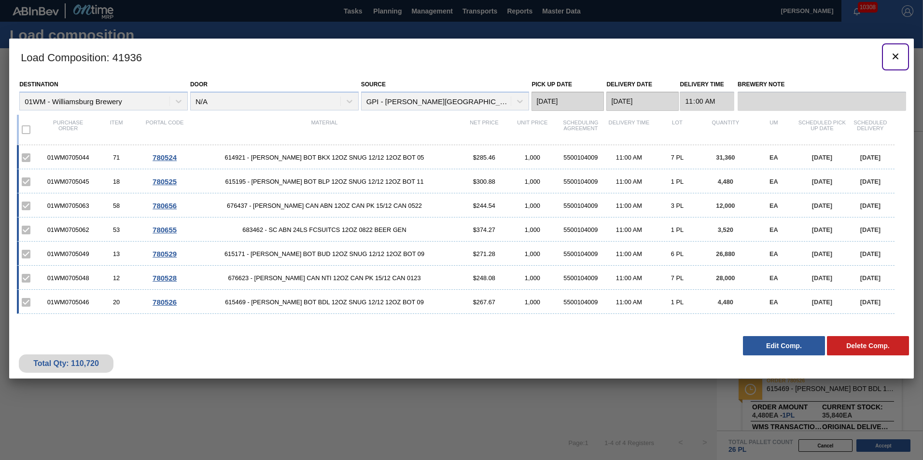
click at [892, 56] on icon "botão de ícone" at bounding box center [896, 57] width 12 height 12
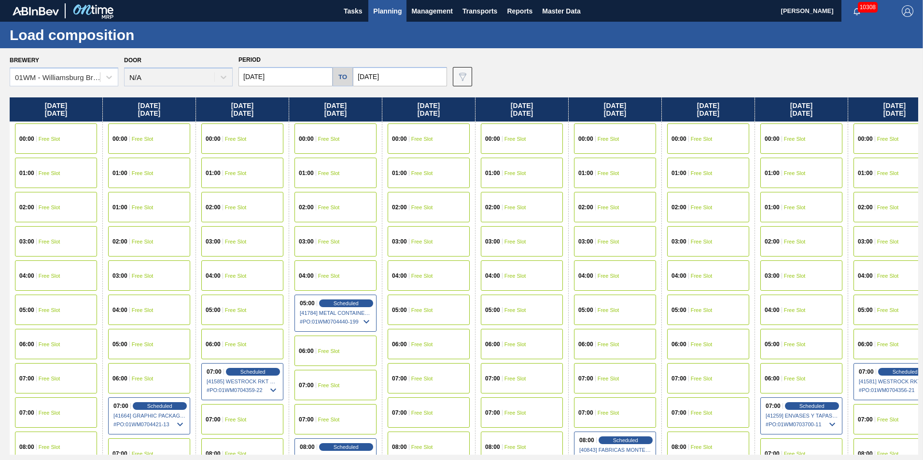
click at [512, 183] on div "01:00 Free Slot" at bounding box center [522, 173] width 82 height 30
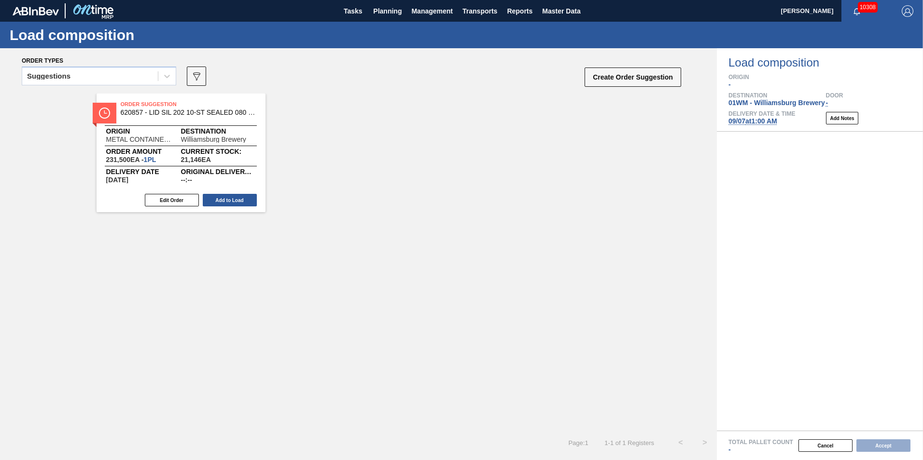
click at [47, 76] on div "Suggestions" at bounding box center [48, 76] width 43 height 7
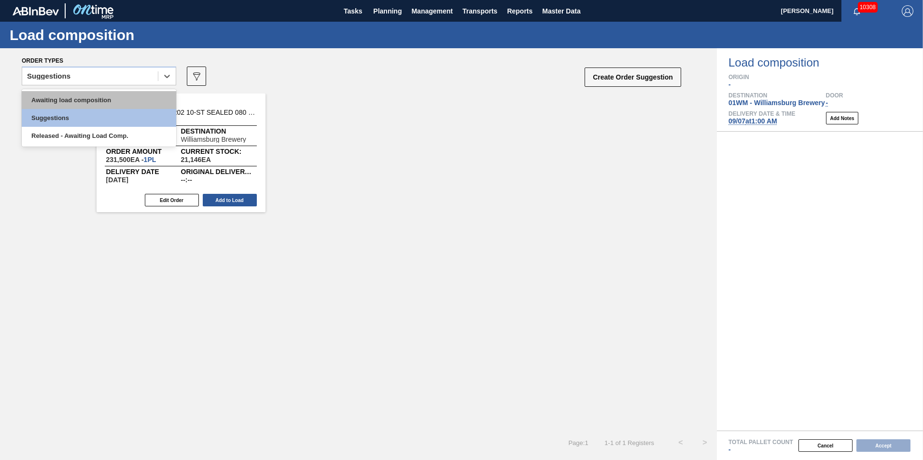
click at [55, 102] on div "Awaiting load composition" at bounding box center [99, 100] width 154 height 18
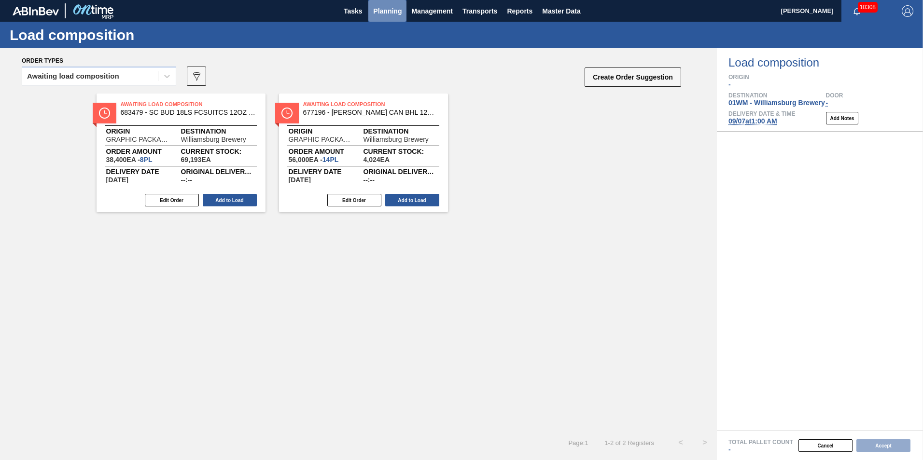
click at [391, 9] on span "Planning" at bounding box center [387, 11] width 28 height 12
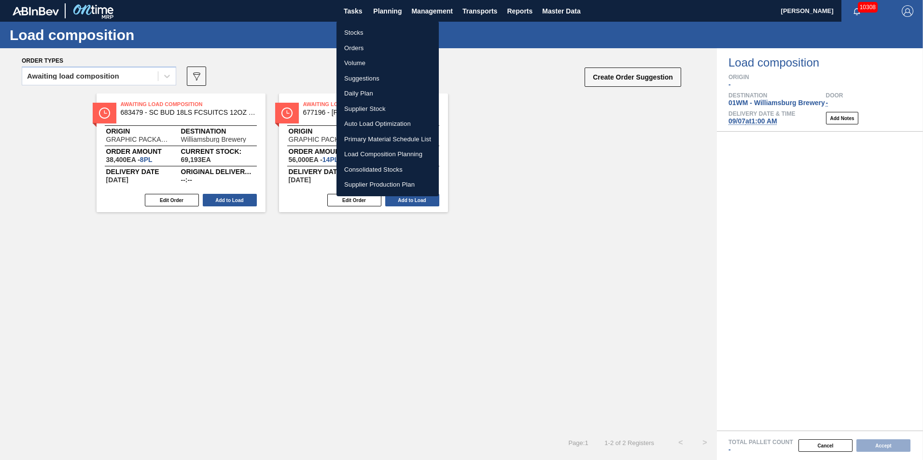
click at [386, 71] on li "Suggestions" at bounding box center [387, 78] width 102 height 15
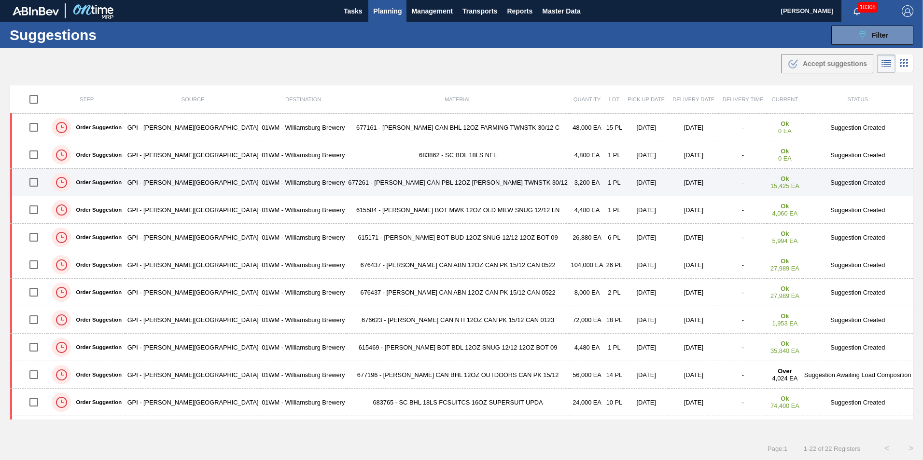
click at [40, 181] on input "checkbox" at bounding box center [34, 182] width 20 height 20
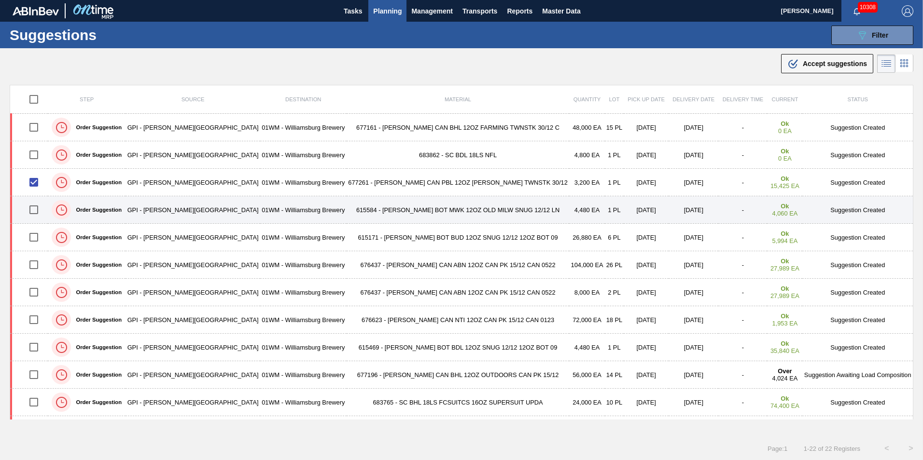
click at [44, 203] on input "checkbox" at bounding box center [34, 210] width 20 height 20
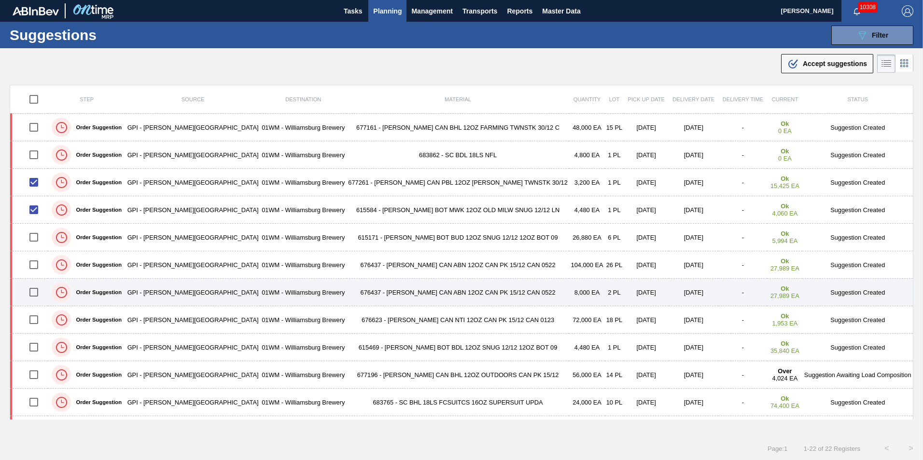
click at [38, 291] on input "checkbox" at bounding box center [34, 292] width 20 height 20
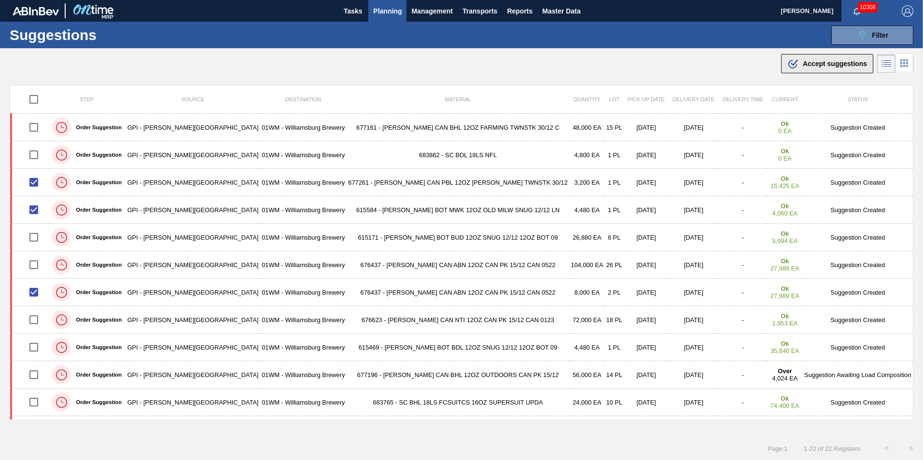
click at [839, 63] on span "Accept suggestions" at bounding box center [835, 64] width 64 height 8
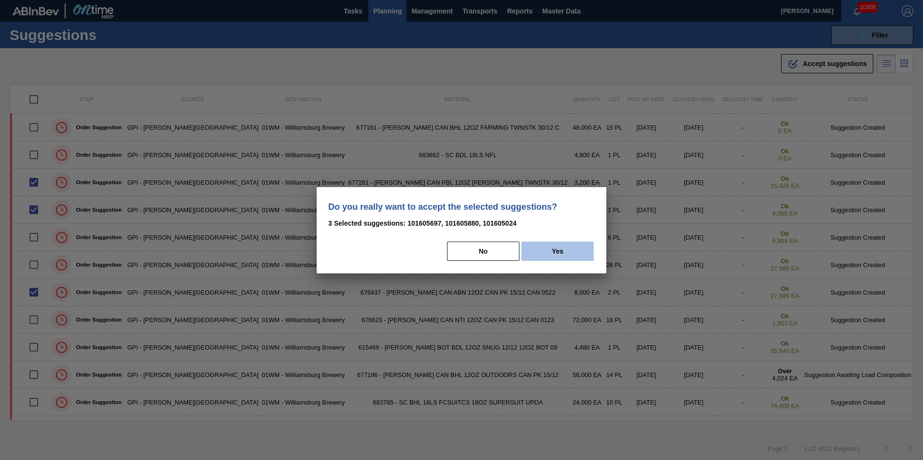
click at [558, 246] on button "Yes" at bounding box center [557, 251] width 72 height 19
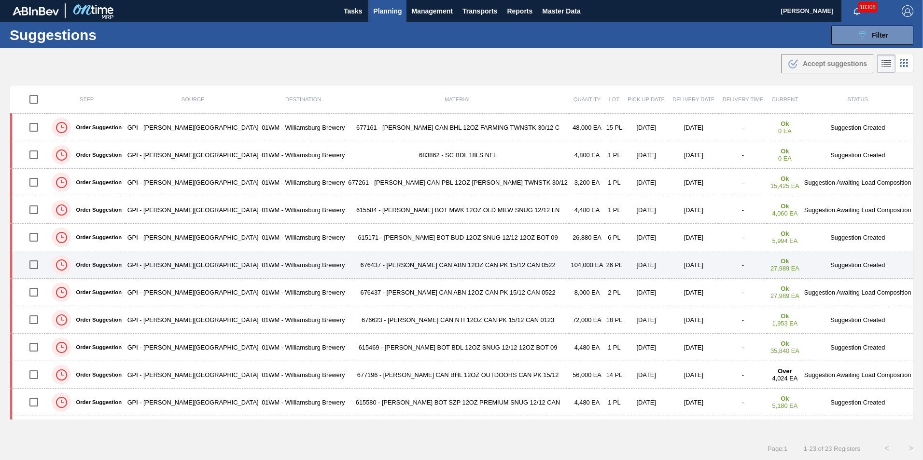
click at [421, 266] on td "676437 - CARR CAN ABN 12OZ CAN PK 15/12 CAN 0522" at bounding box center [458, 265] width 223 height 28
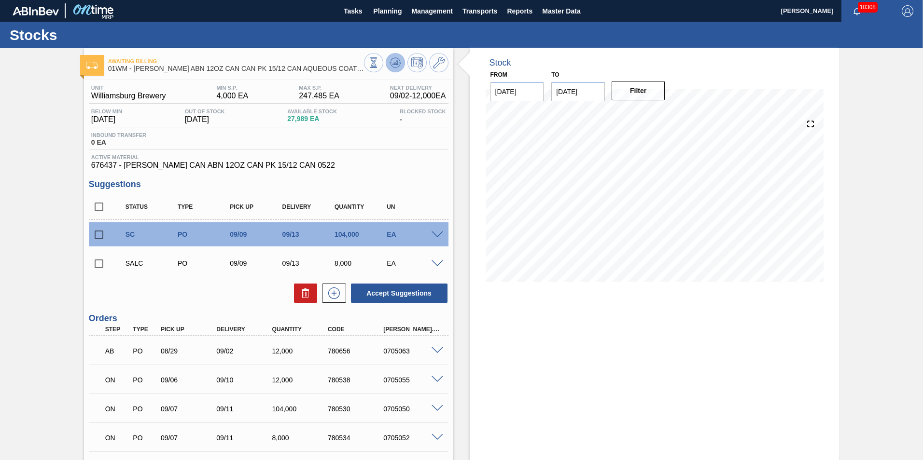
click at [397, 58] on icon at bounding box center [396, 63] width 12 height 12
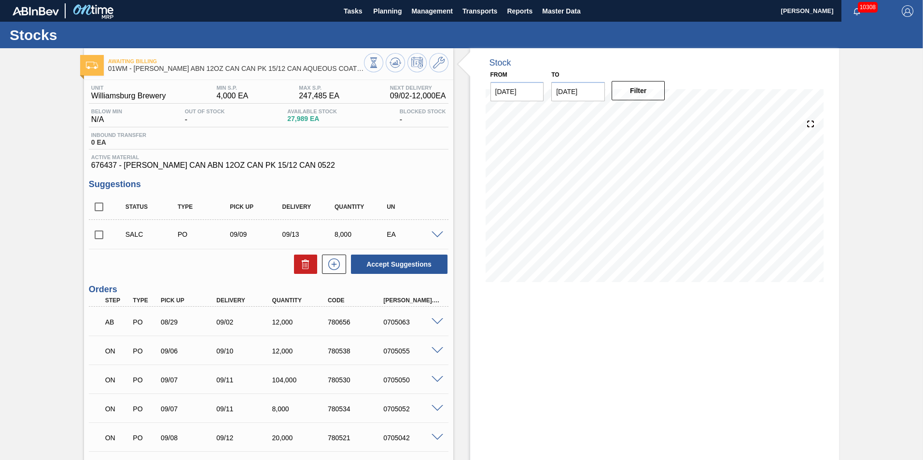
scroll to position [97, 0]
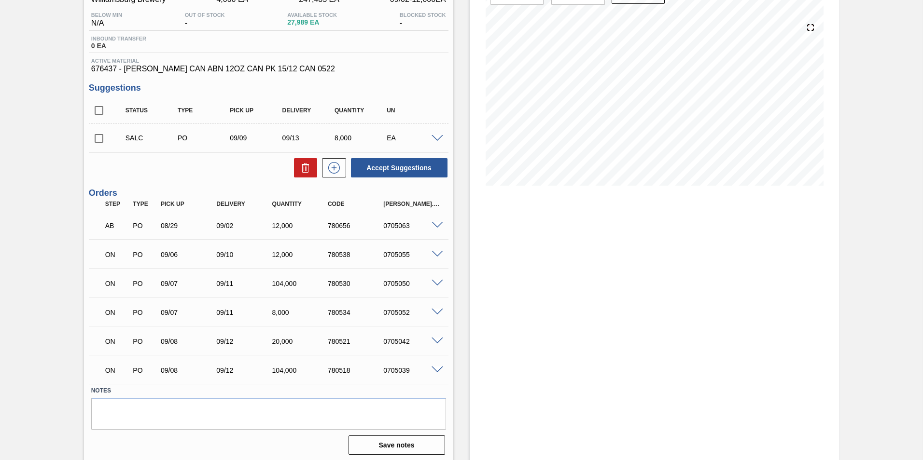
click at [439, 371] on span at bounding box center [438, 370] width 12 height 7
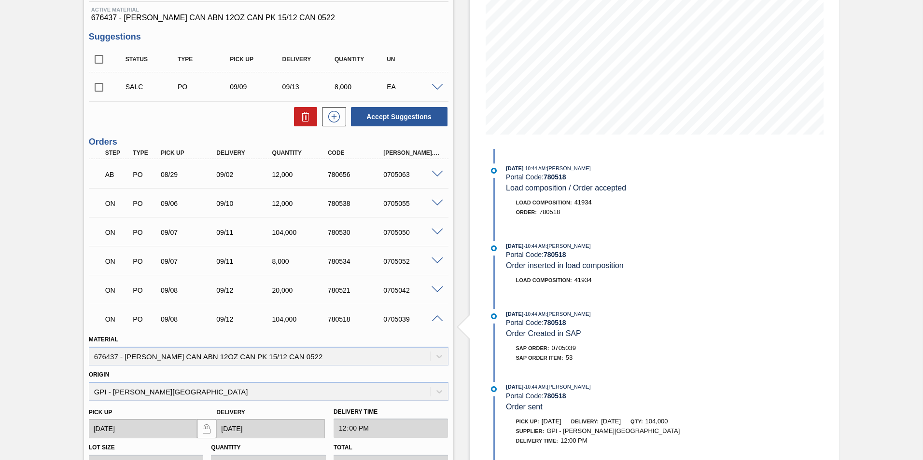
scroll to position [290, 0]
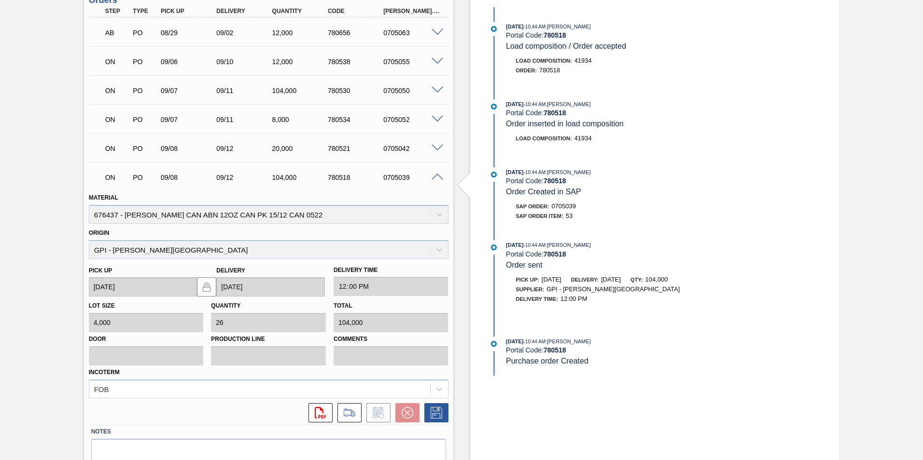
click at [212, 174] on div "09/12" at bounding box center [238, 178] width 56 height 8
click at [349, 428] on label "Notes" at bounding box center [268, 432] width 355 height 14
click at [347, 416] on icon at bounding box center [349, 413] width 11 height 7
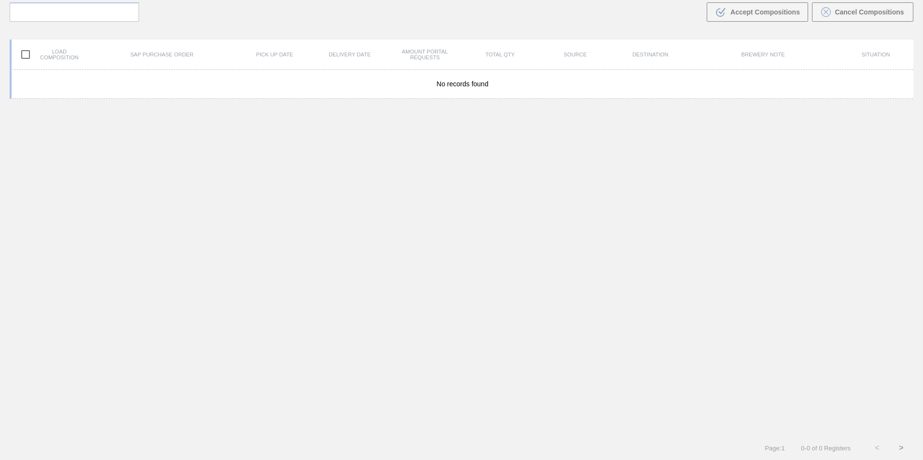
scroll to position [70, 0]
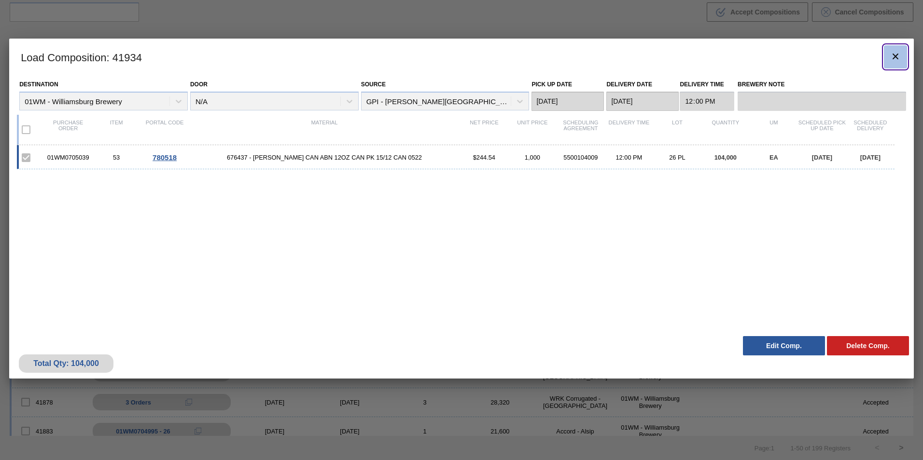
click at [897, 53] on icon "botão de ícone" at bounding box center [896, 57] width 12 height 12
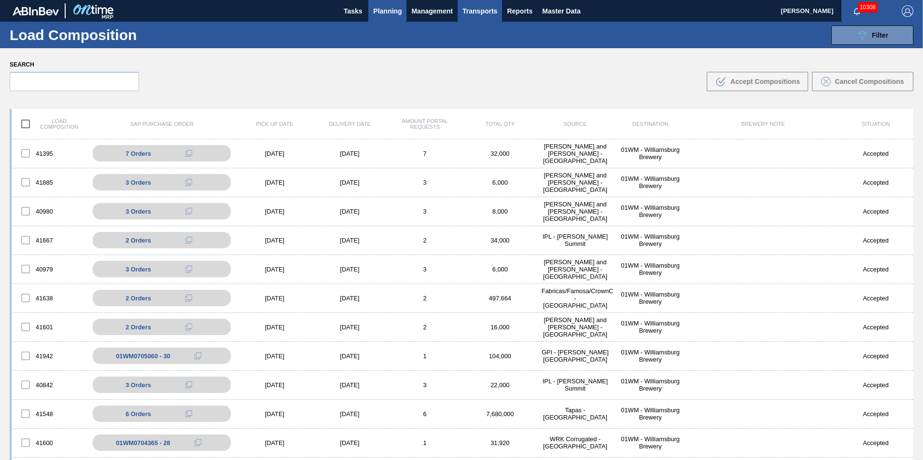
click at [387, 15] on span "Planning" at bounding box center [387, 11] width 28 height 12
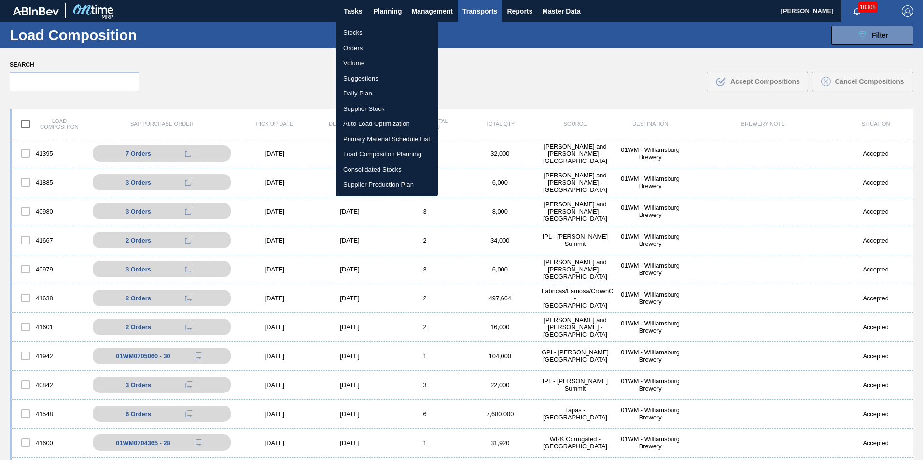
click at [374, 32] on li "Stocks" at bounding box center [386, 32] width 102 height 15
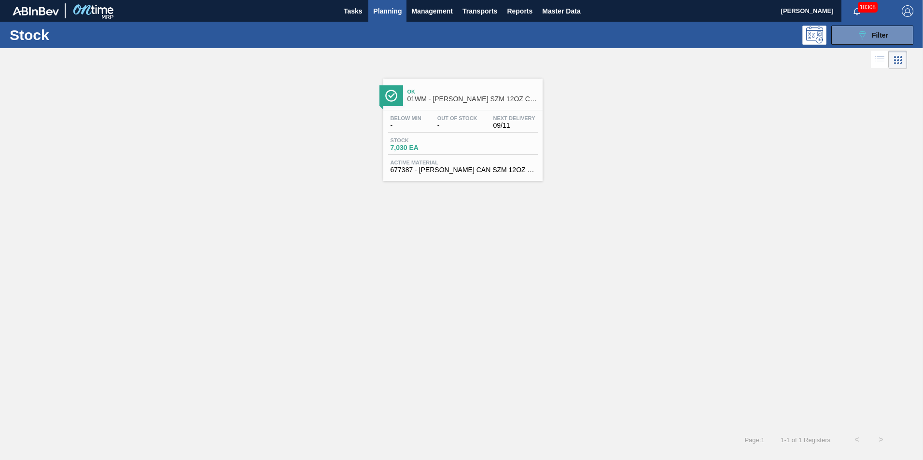
click at [376, 3] on button "Planning" at bounding box center [387, 11] width 38 height 22
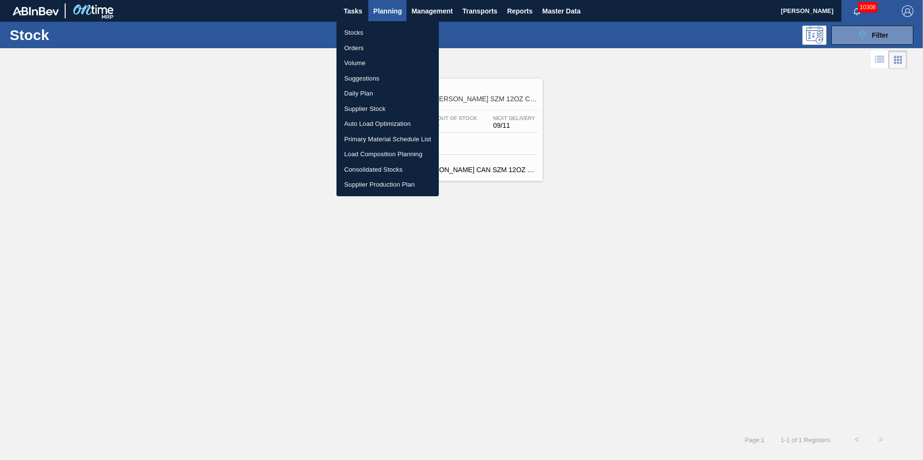
click at [391, 156] on li "Load Composition Planning" at bounding box center [387, 154] width 102 height 15
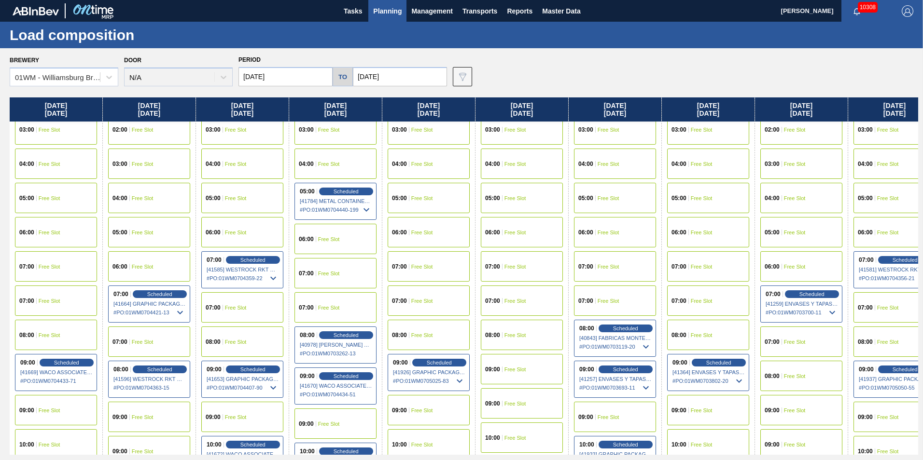
scroll to position [193, 0]
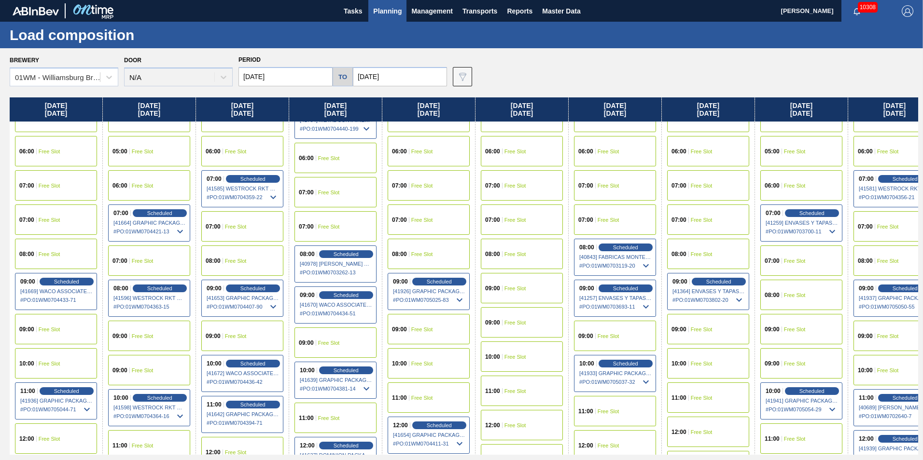
click at [381, 7] on span "Planning" at bounding box center [387, 11] width 28 height 12
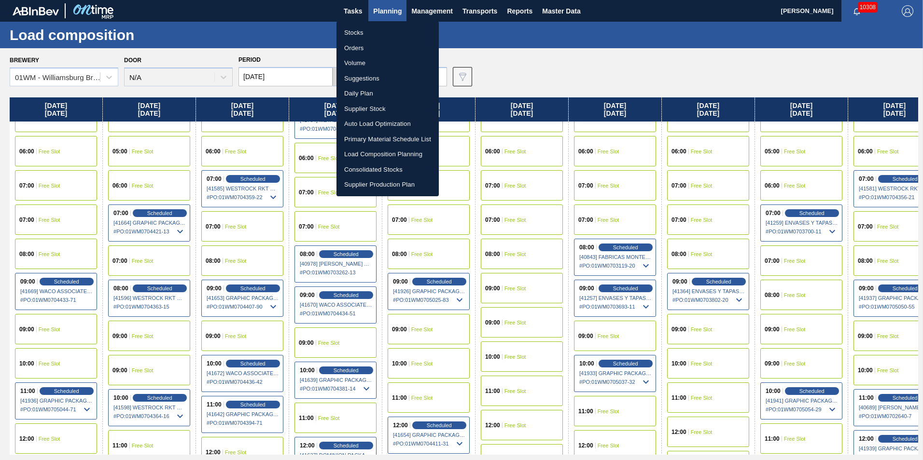
click at [362, 78] on li "Suggestions" at bounding box center [387, 78] width 102 height 15
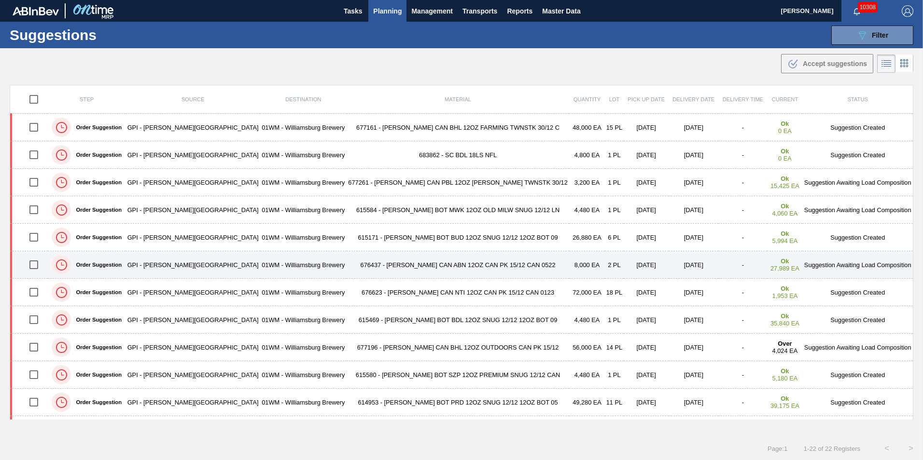
click at [460, 261] on td "676437 - CARR CAN ABN 12OZ CAN PK 15/12 CAN 0522" at bounding box center [458, 265] width 223 height 28
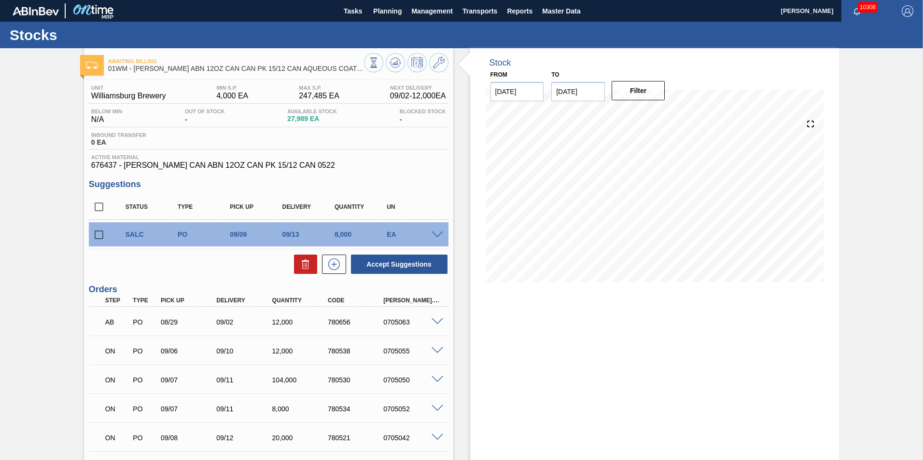
click at [97, 229] on input "checkbox" at bounding box center [99, 235] width 20 height 20
click at [301, 260] on icon at bounding box center [306, 265] width 12 height 12
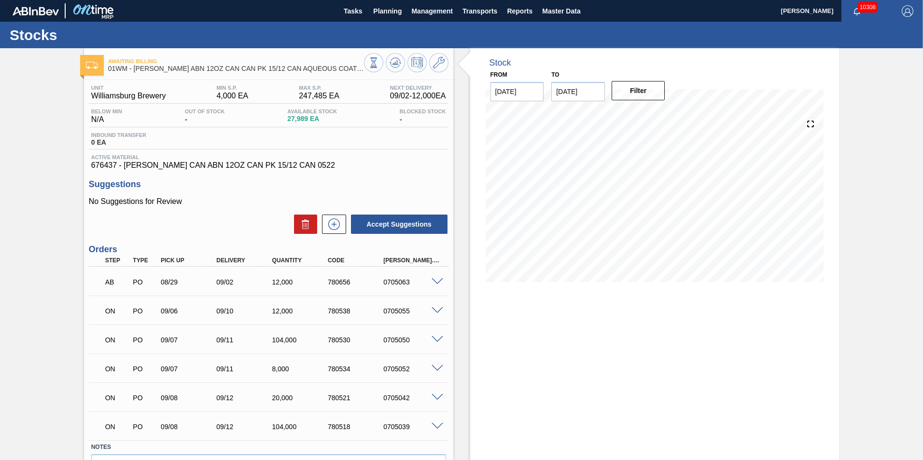
scroll to position [48, 0]
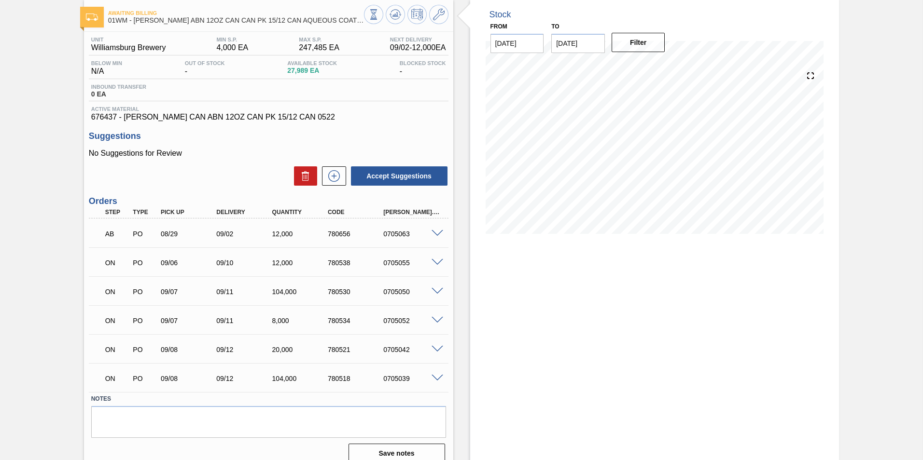
click at [432, 376] on span at bounding box center [438, 378] width 12 height 7
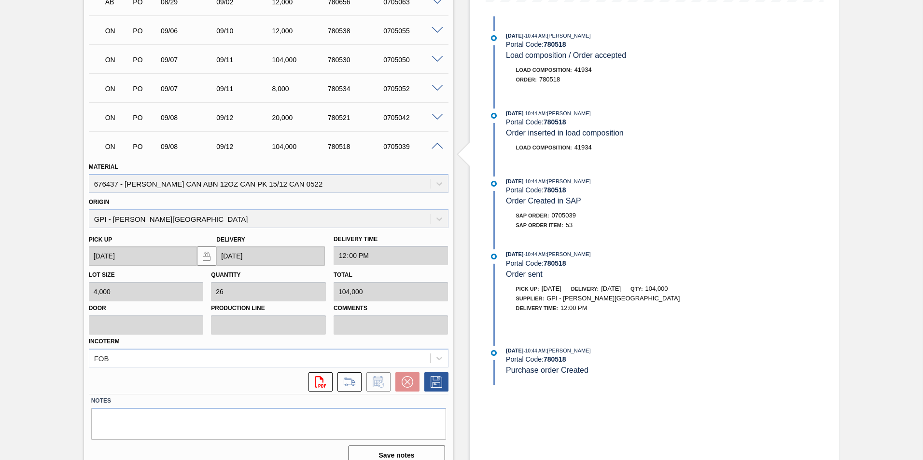
scroll to position [293, 0]
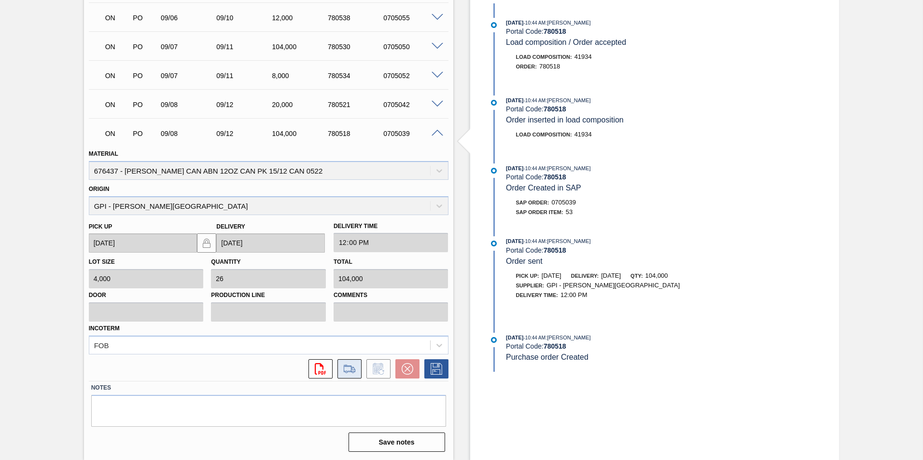
click at [346, 371] on icon at bounding box center [349, 369] width 15 height 12
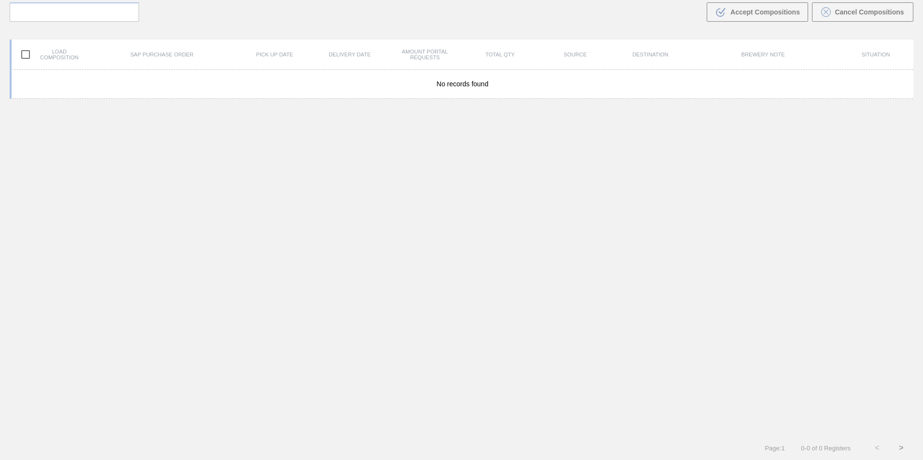
scroll to position [70, 0]
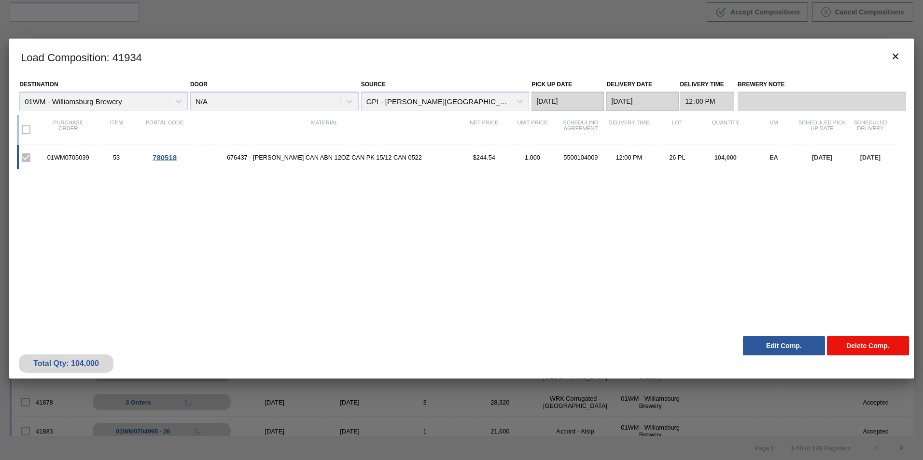
click at [893, 347] on button "Delete Comp." at bounding box center [868, 345] width 82 height 19
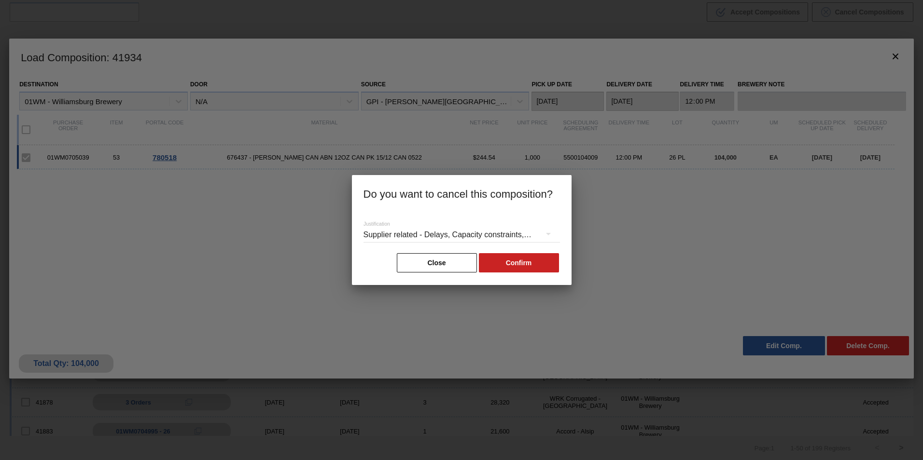
click at [519, 236] on div "Supplier related - Delays, Capacity constraints, etc." at bounding box center [461, 235] width 196 height 27
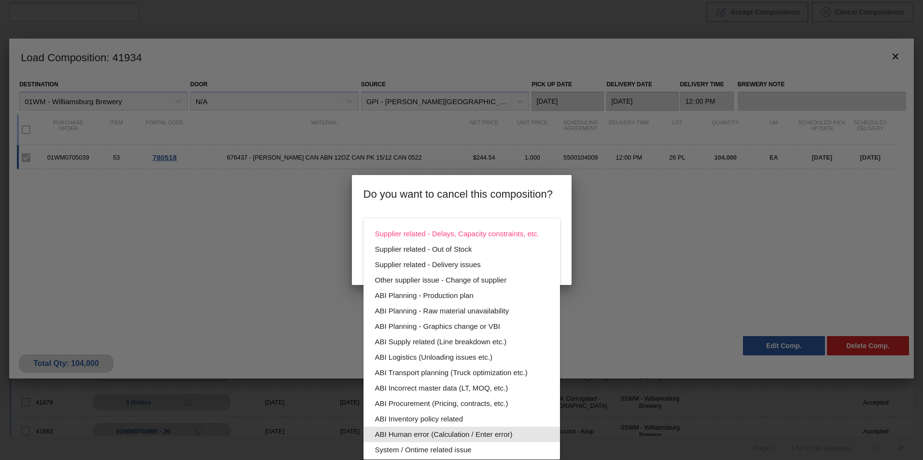
scroll to position [52, 0]
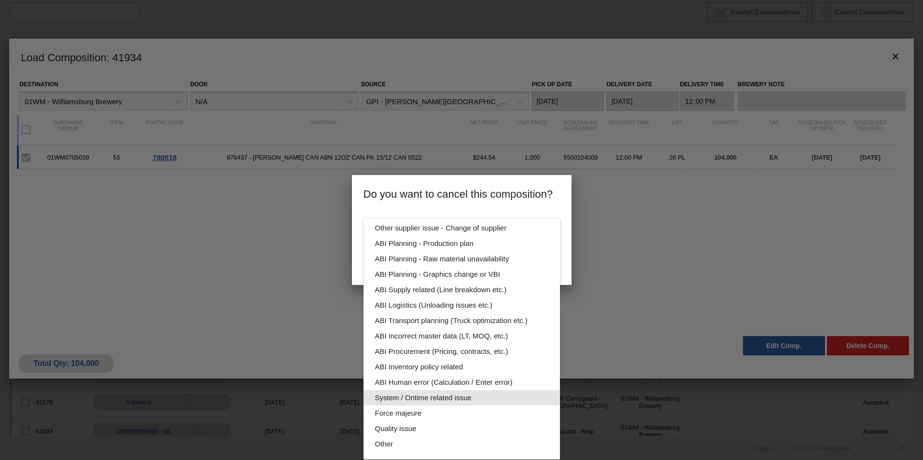
click at [516, 397] on div "System / Ontime related issue" at bounding box center [461, 398] width 173 height 15
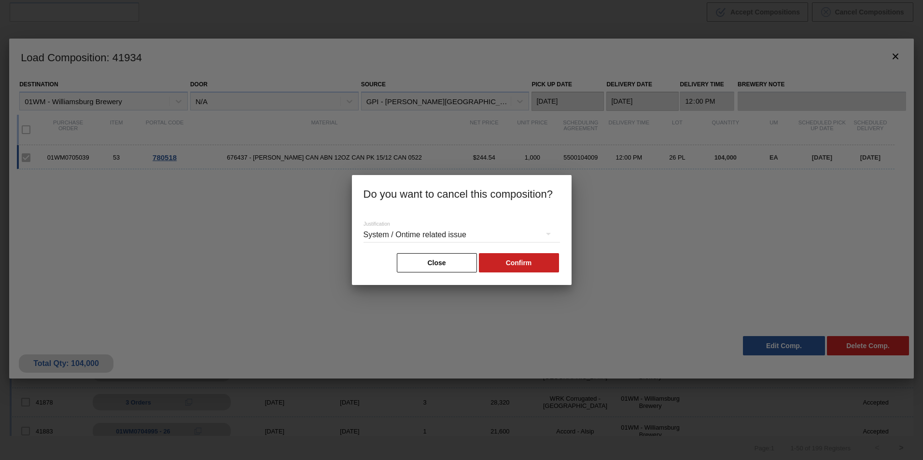
scroll to position [0, 0]
click at [511, 265] on button "Confirm" at bounding box center [519, 262] width 80 height 19
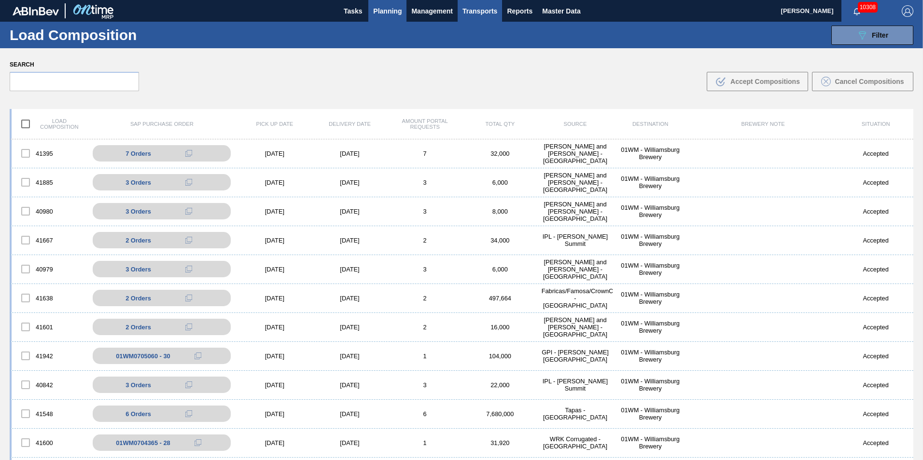
click at [384, 5] on span "Planning" at bounding box center [387, 11] width 28 height 12
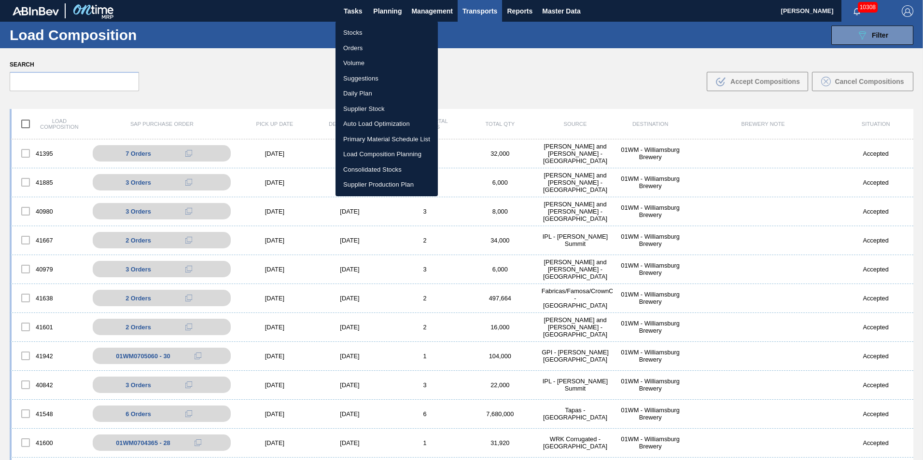
click at [377, 153] on li "Load Composition Planning" at bounding box center [386, 154] width 102 height 15
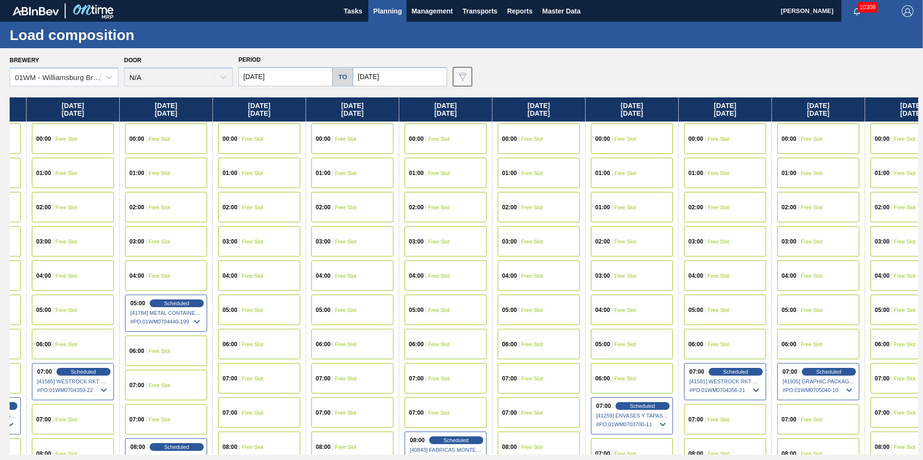
scroll to position [0, 176]
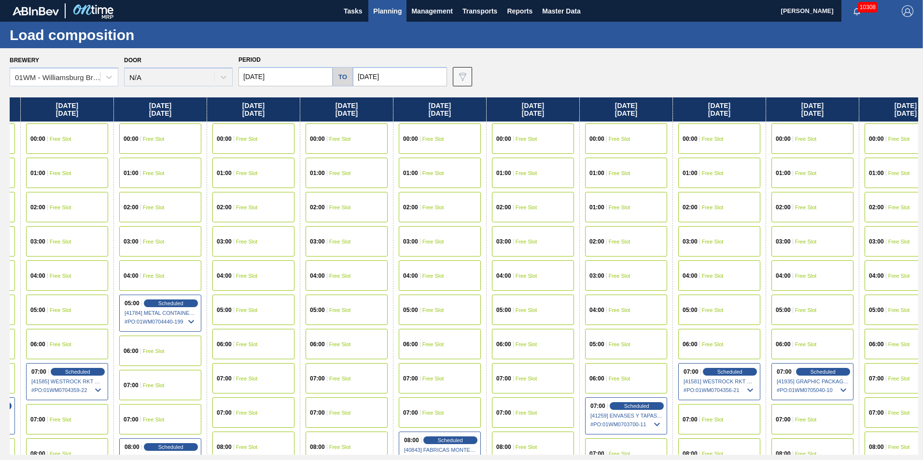
drag, startPoint x: 819, startPoint y: 117, endPoint x: 635, endPoint y: 167, distance: 190.2
click at [636, 167] on div "Tuesday 09/02/2025 00:00 Free Slot 01:00 Free Slot 02:00 Free Slot 03:00 Free S…" at bounding box center [464, 277] width 908 height 358
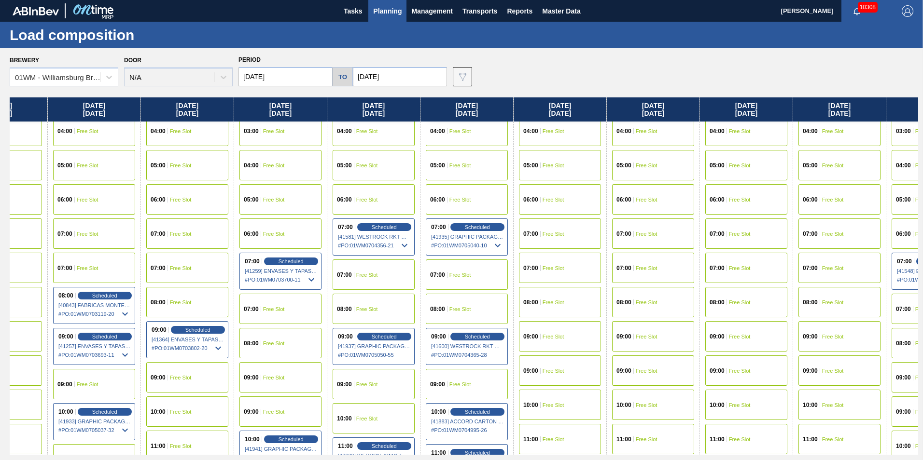
scroll to position [145, 524]
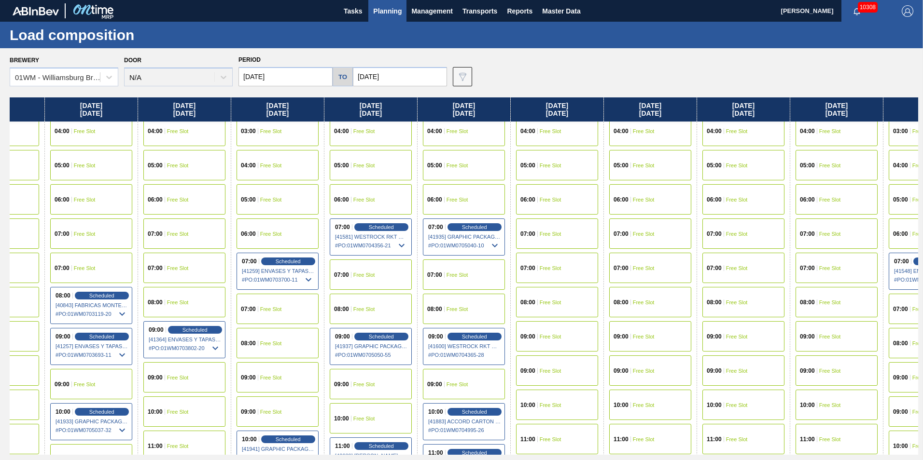
drag, startPoint x: 735, startPoint y: 102, endPoint x: 379, endPoint y: 131, distance: 357.4
click at [379, 131] on div "Tuesday 09/02/2025 00:00 Free Slot 01:00 Free Slot 02:00 Free Slot 03:00 Free S…" at bounding box center [464, 277] width 908 height 358
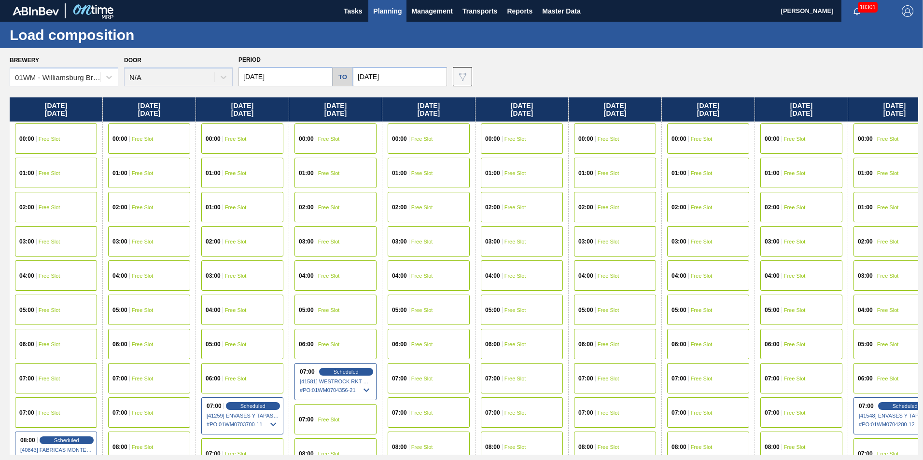
click at [373, 15] on span "Planning" at bounding box center [387, 11] width 28 height 12
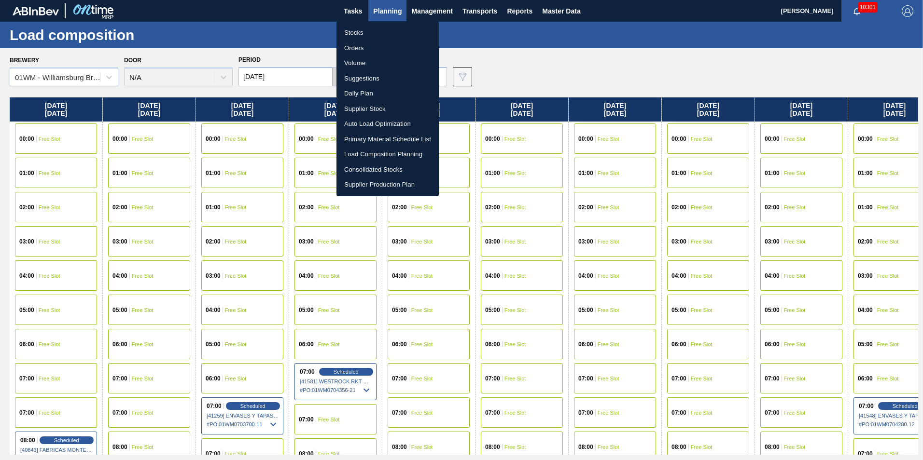
drag, startPoint x: 362, startPoint y: 31, endPoint x: 363, endPoint y: 48, distance: 17.0
click at [362, 31] on li "Stocks" at bounding box center [387, 32] width 102 height 15
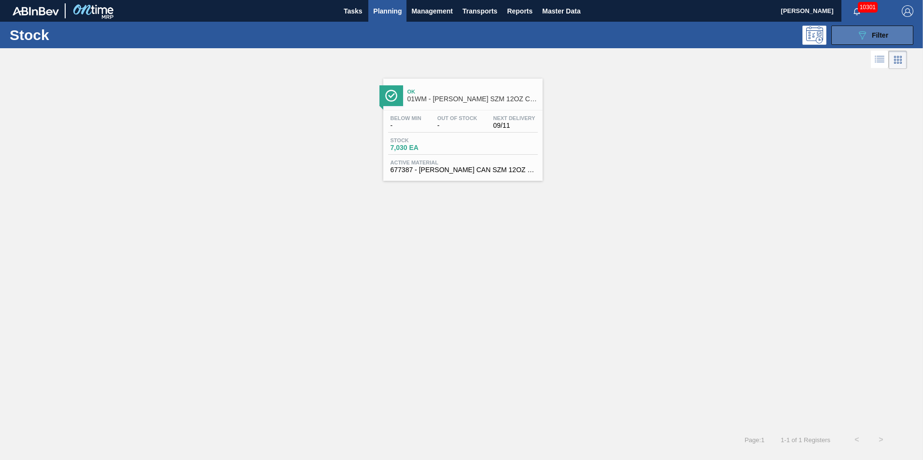
drag, startPoint x: 859, startPoint y: 32, endPoint x: 852, endPoint y: 43, distance: 13.4
click at [858, 32] on icon "089F7B8B-B2A5-4AFE-B5C0-19BA573D28AC" at bounding box center [862, 35] width 12 height 12
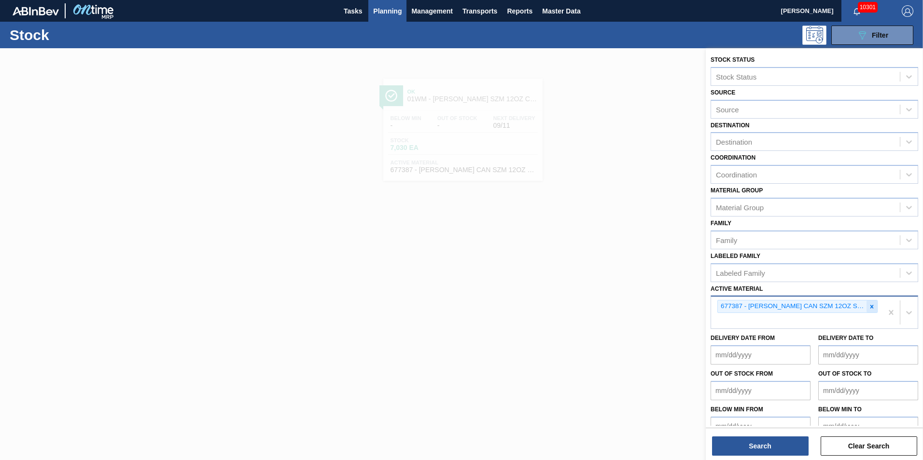
click at [872, 307] on icon at bounding box center [871, 307] width 7 height 7
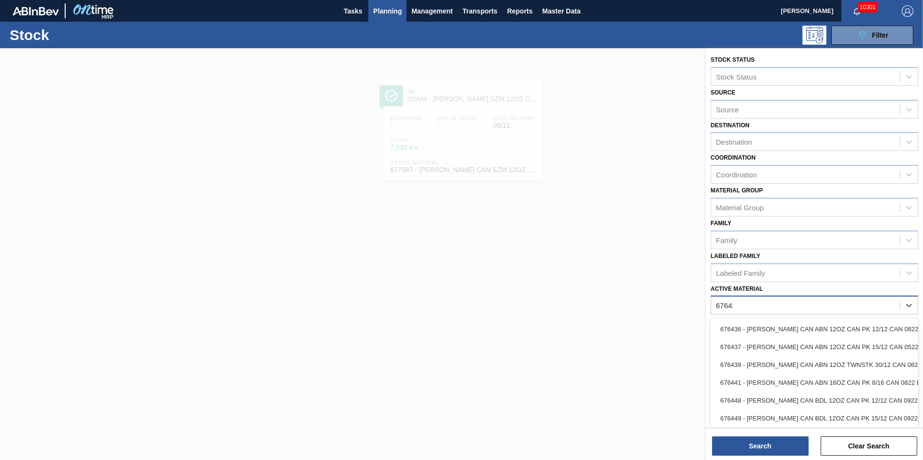
type Material "676437"
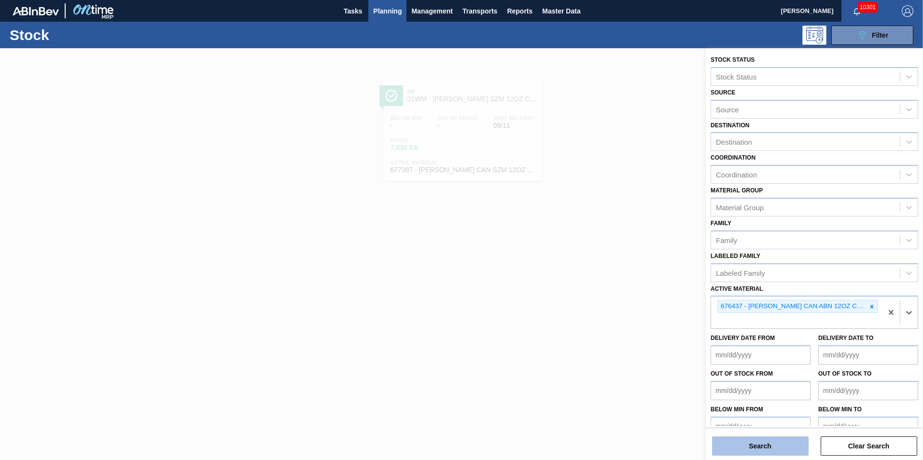
click at [768, 442] on button "Search" at bounding box center [760, 446] width 97 height 19
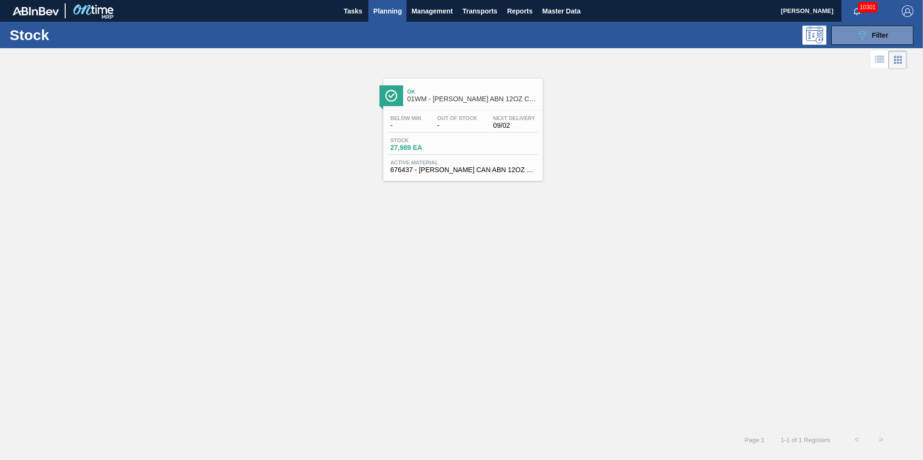
click at [447, 104] on div "Ok 01WM - [PERSON_NAME] ABN 12OZ CAN CAN PK 15/12 CAN AQUEOUS COATING" at bounding box center [472, 96] width 130 height 22
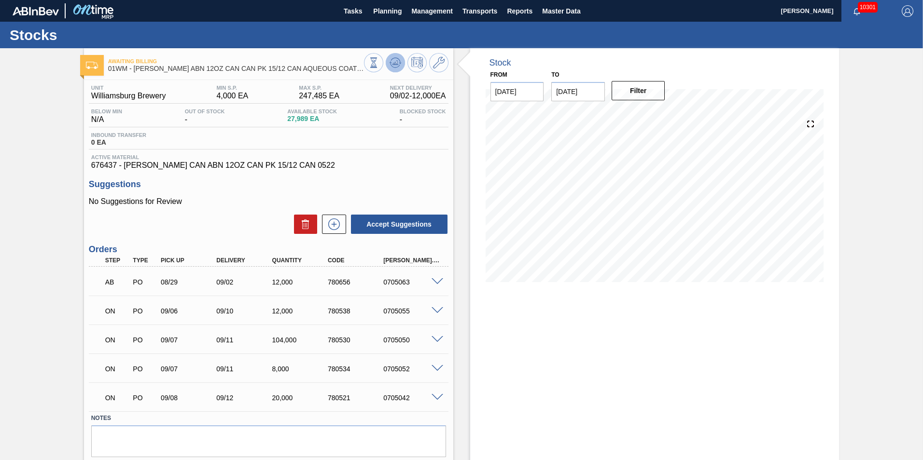
click at [399, 61] on icon at bounding box center [396, 63] width 12 height 12
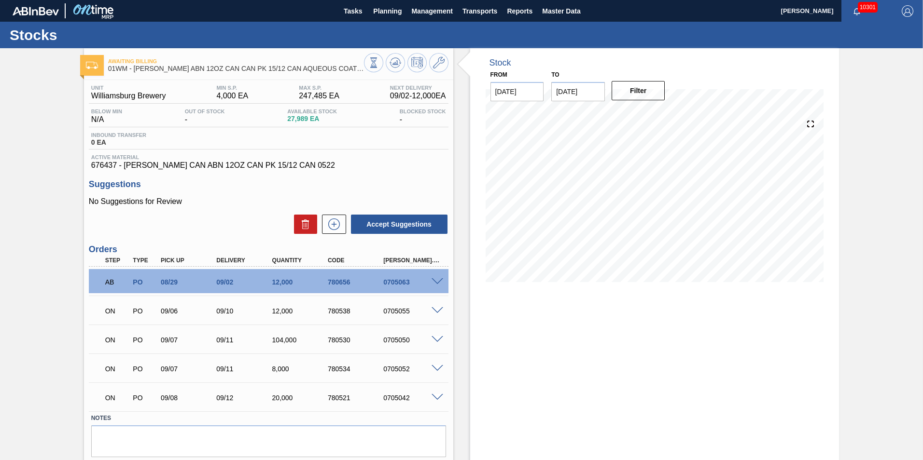
click at [434, 281] on span at bounding box center [438, 282] width 12 height 7
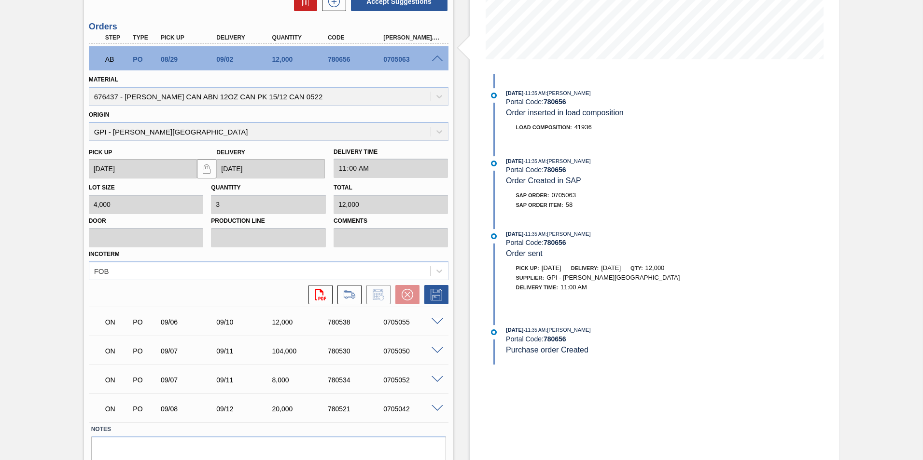
scroll to position [241, 0]
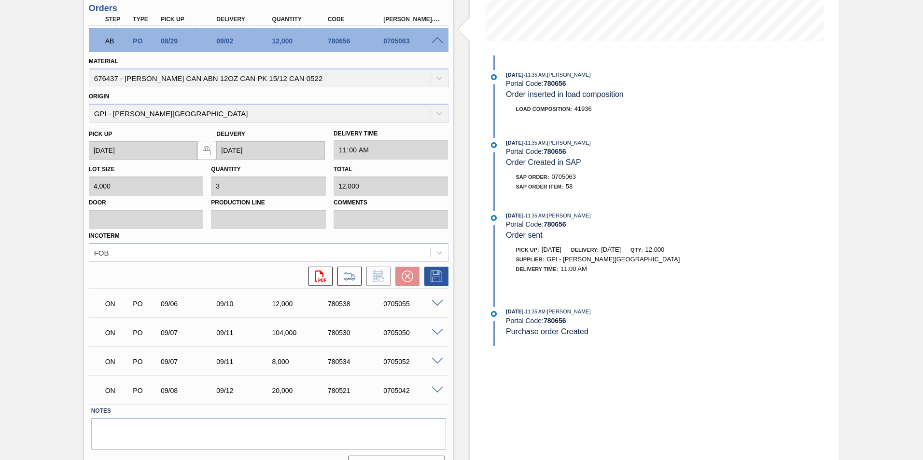
click at [438, 303] on span at bounding box center [438, 303] width 12 height 7
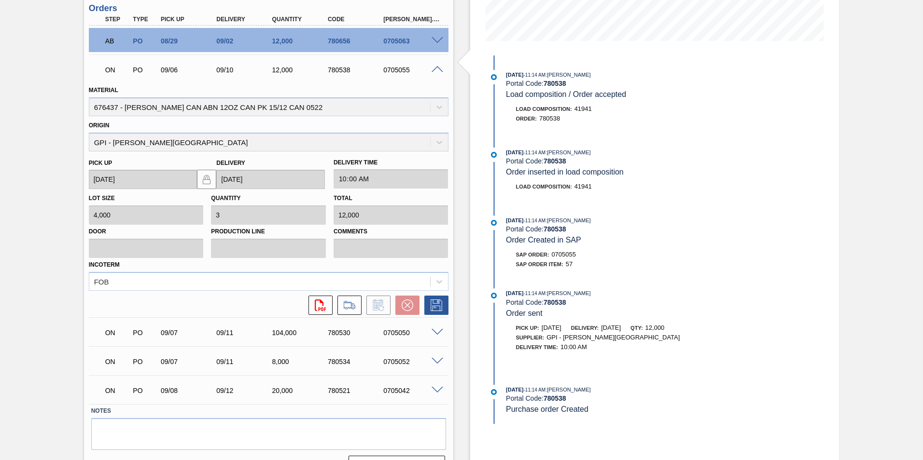
click at [432, 41] on span at bounding box center [438, 40] width 12 height 7
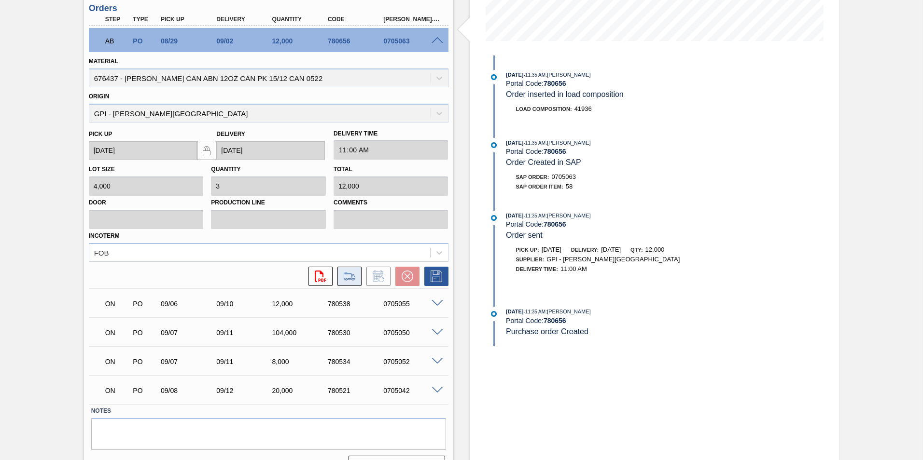
click at [347, 276] on icon at bounding box center [349, 277] width 15 height 12
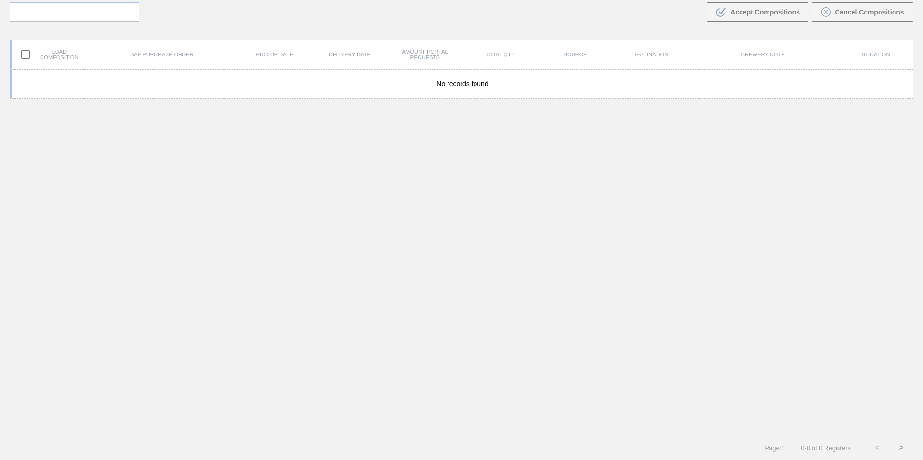
scroll to position [70, 0]
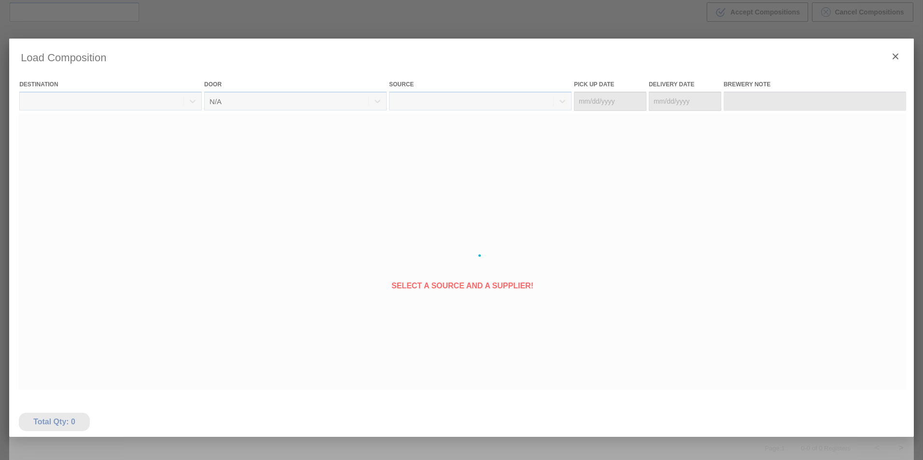
type Date "[DATE]"
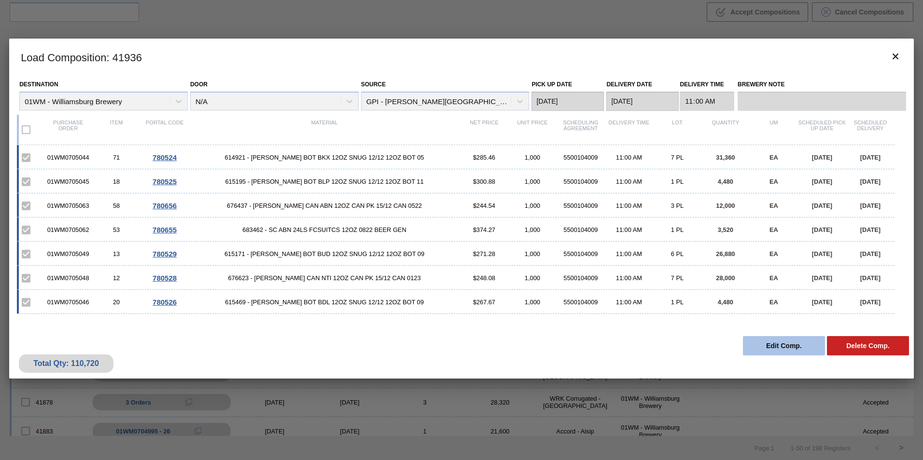
click at [774, 348] on button "Edit Comp." at bounding box center [784, 345] width 82 height 19
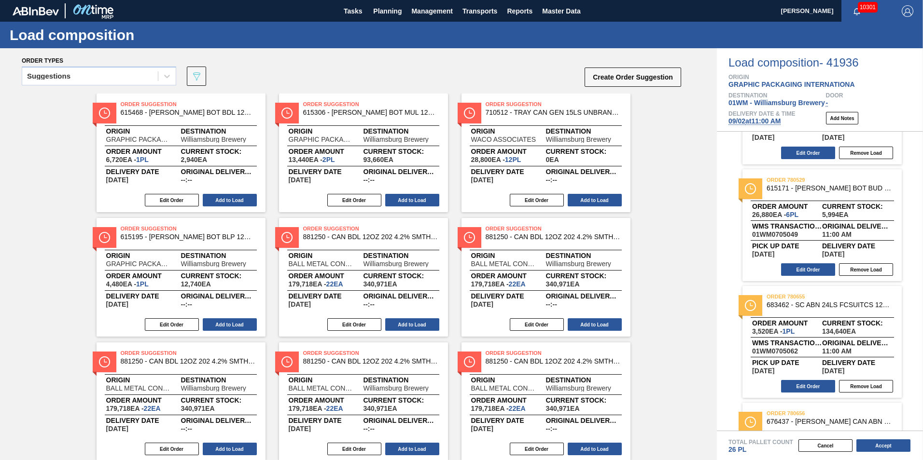
scroll to position [523, 0]
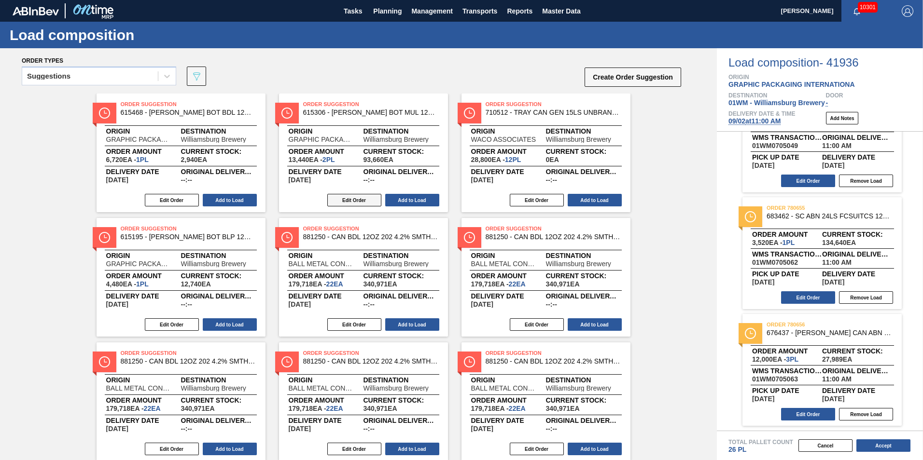
click at [363, 195] on button "Edit Order" at bounding box center [354, 200] width 54 height 13
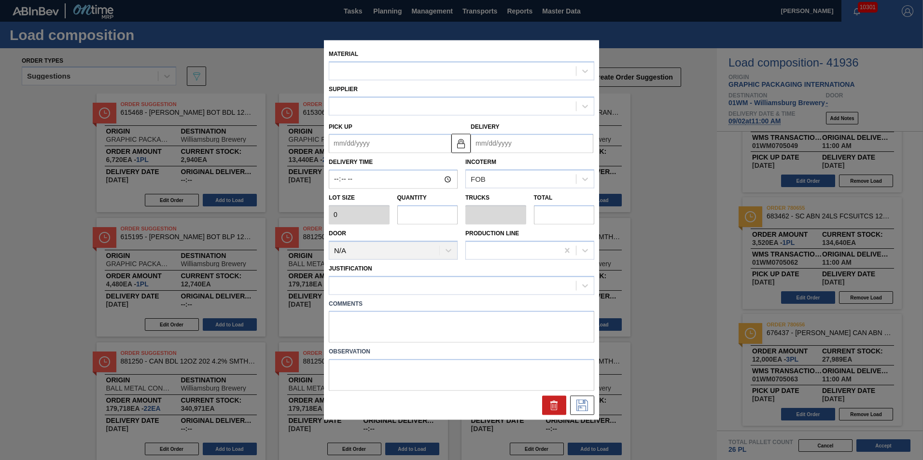
type input "6,720"
type input "2"
type input "0.059"
type input "13,440"
type up "[DATE]"
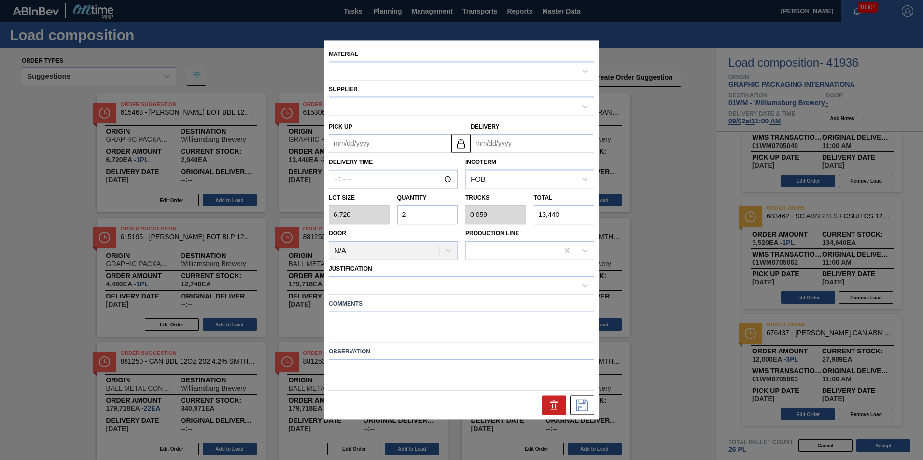
type input "[DATE]"
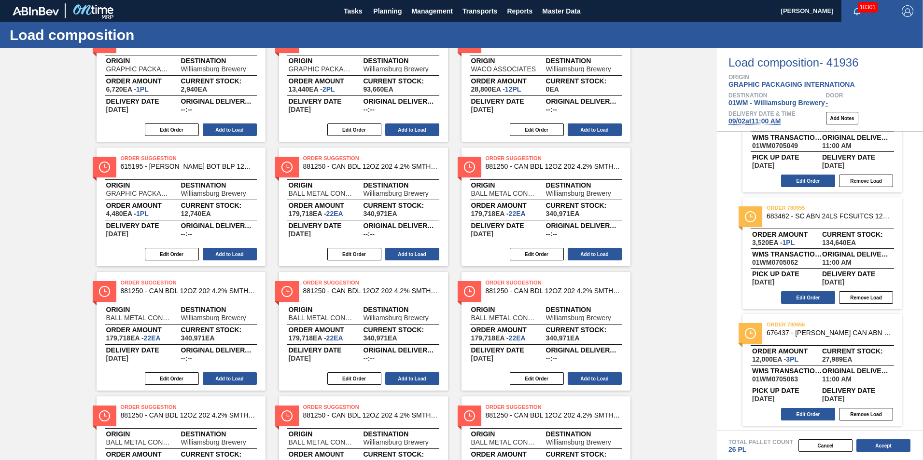
scroll to position [0, 0]
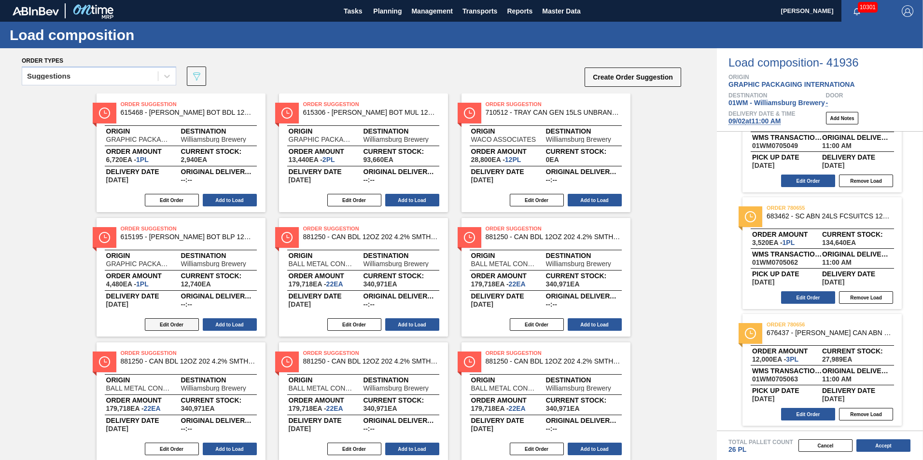
click at [165, 325] on button "Edit Order" at bounding box center [172, 325] width 54 height 13
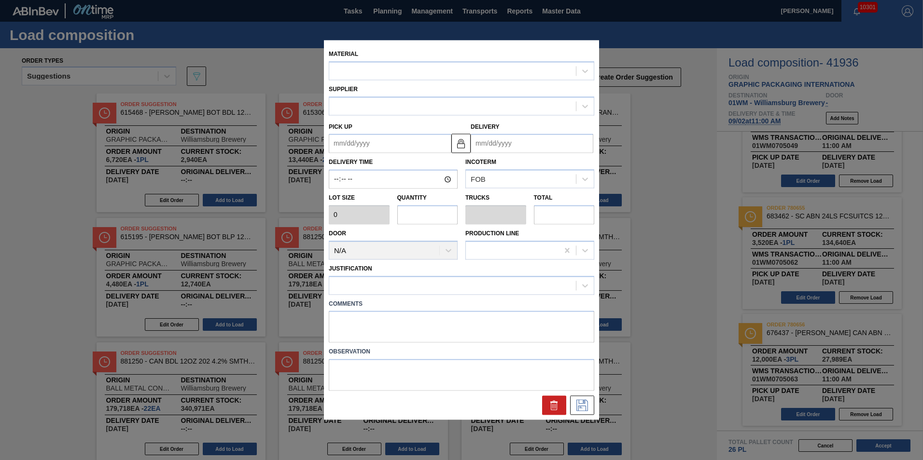
type input "4,480"
type input "1"
type input "0.038"
type input "4,480"
type up "[DATE]"
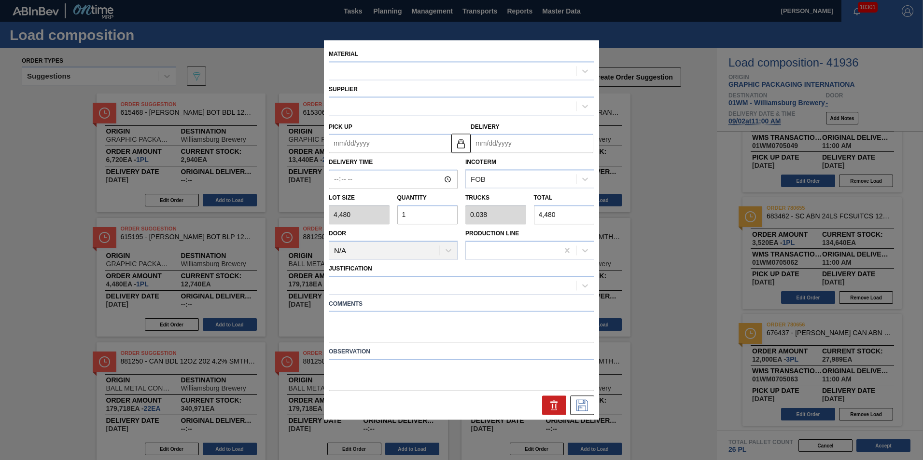
type input "[DATE]"
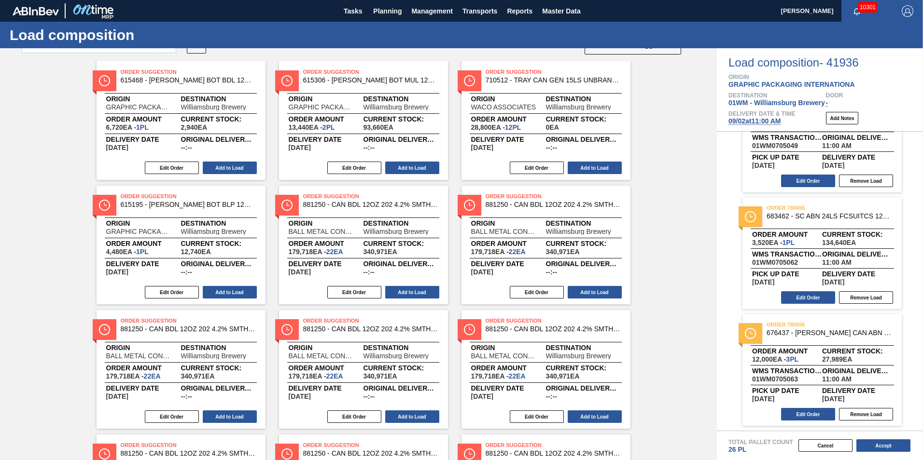
scroll to position [48, 0]
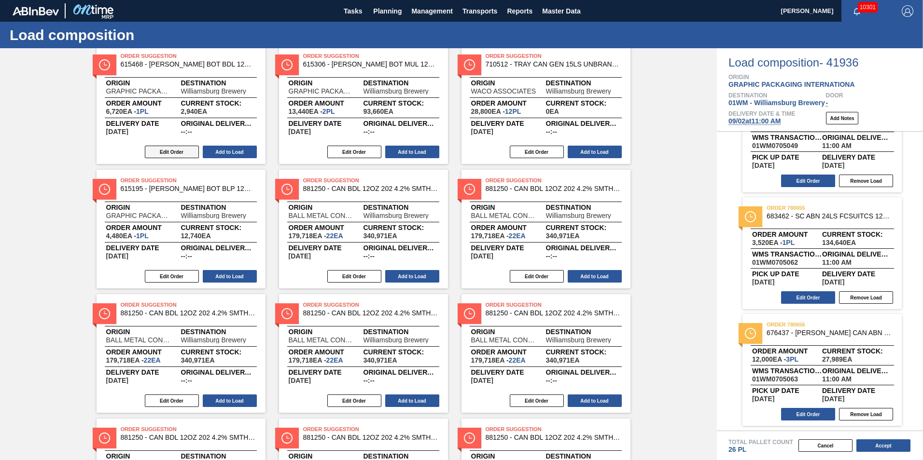
click at [171, 147] on button "Edit Order" at bounding box center [172, 152] width 54 height 13
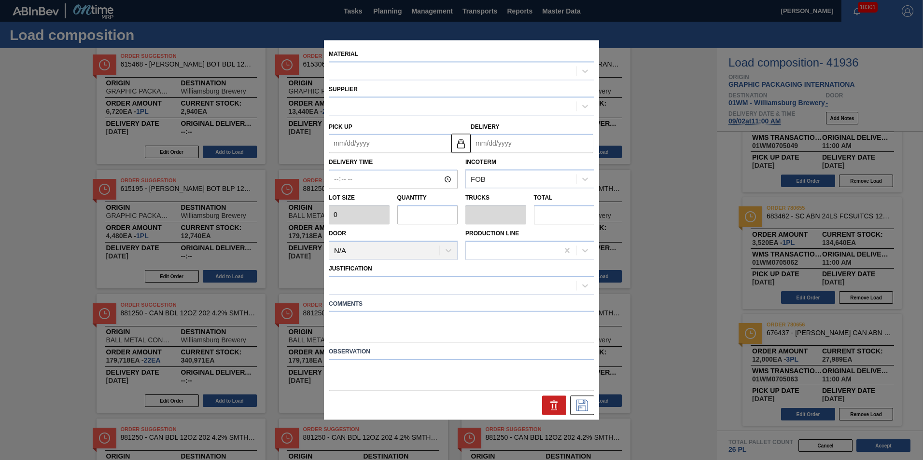
type input "6,720"
type input "1"
type input "0.029"
type input "6,720"
type up "[DATE]"
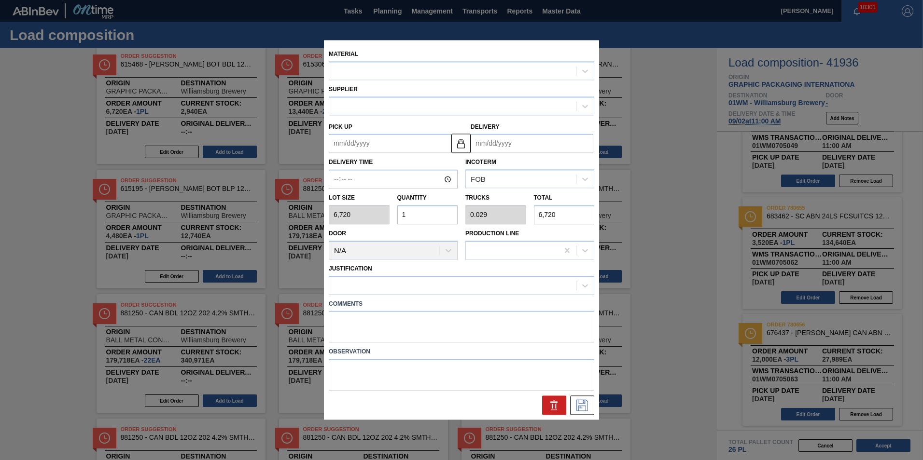
type input "[DATE]"
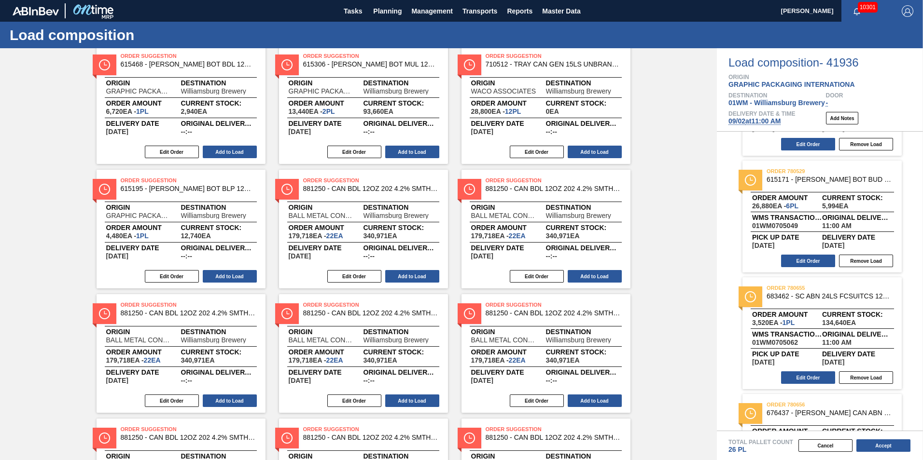
scroll to position [427, 0]
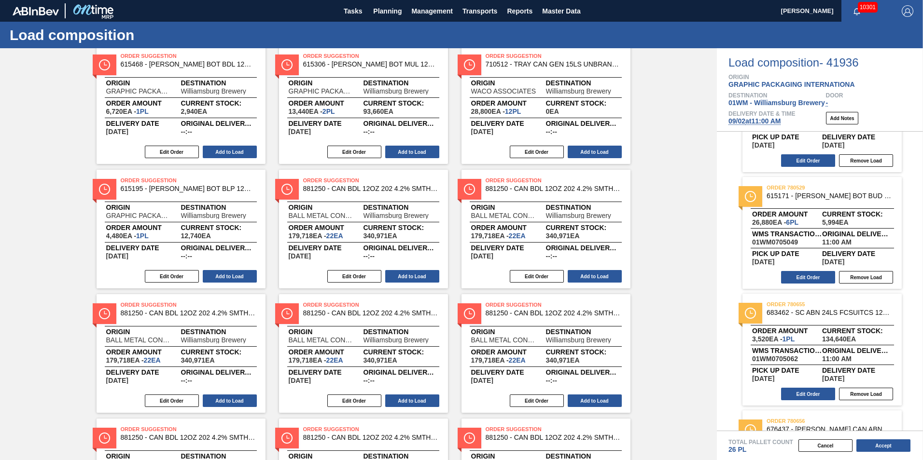
click at [789, 317] on div "order 780655 683462 - SC ABN 24LS FCSUITCS 12OZ 0822 BEER GEN" at bounding box center [821, 309] width 159 height 17
click at [801, 397] on button "Edit Order" at bounding box center [808, 394] width 54 height 13
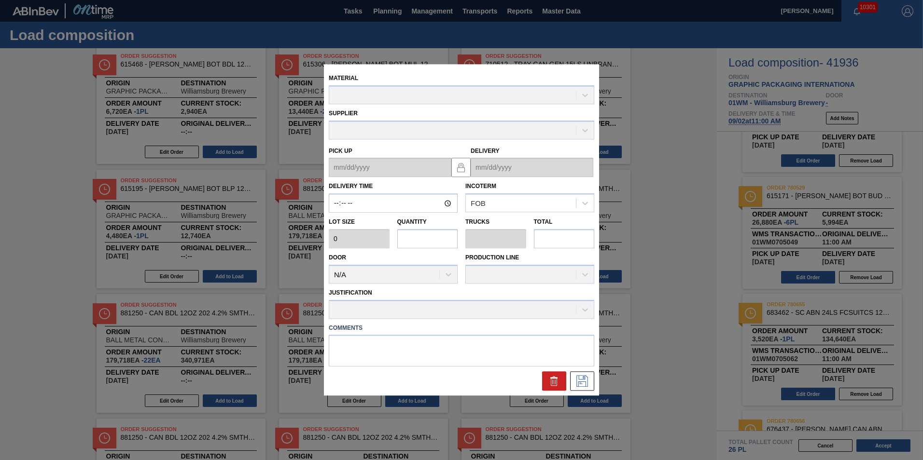
type up "[DATE]"
type input "[DATE]"
type input "11:00:00"
type input "3,520"
type input "1"
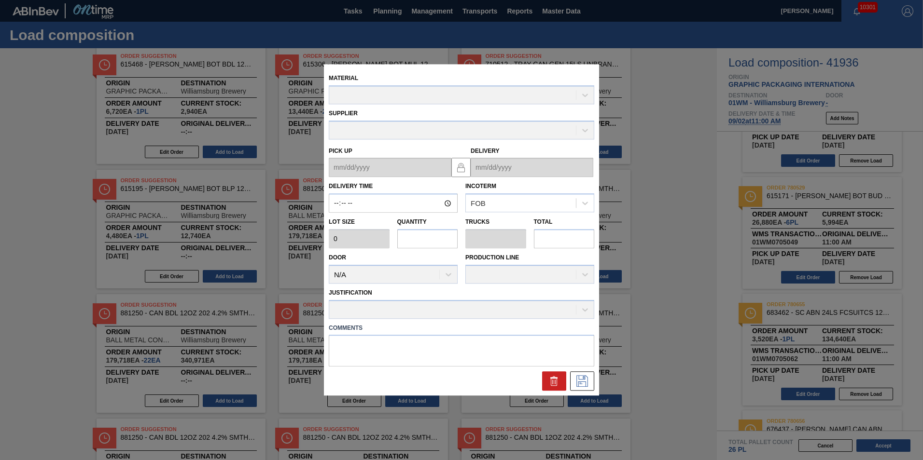
type input "0.035"
type input "3,520"
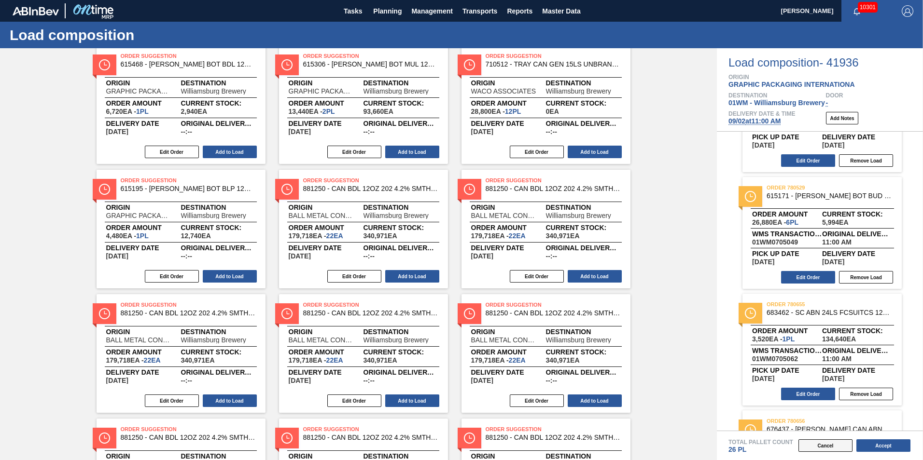
click at [843, 452] on button "Cancel" at bounding box center [825, 446] width 54 height 13
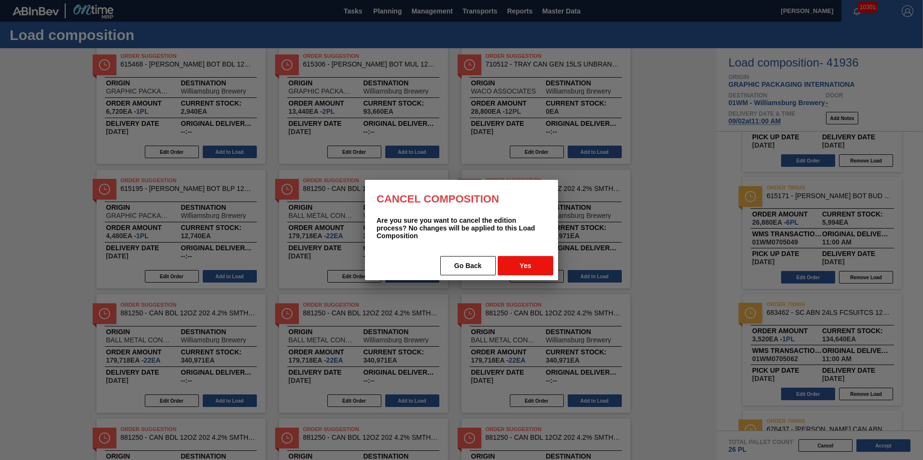
click at [536, 270] on button "Yes" at bounding box center [526, 265] width 56 height 19
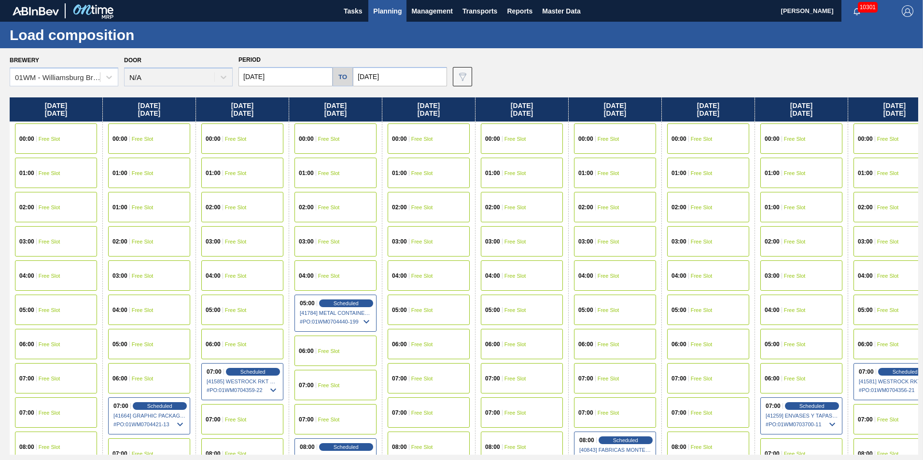
click at [388, 11] on span "Planning" at bounding box center [387, 11] width 28 height 12
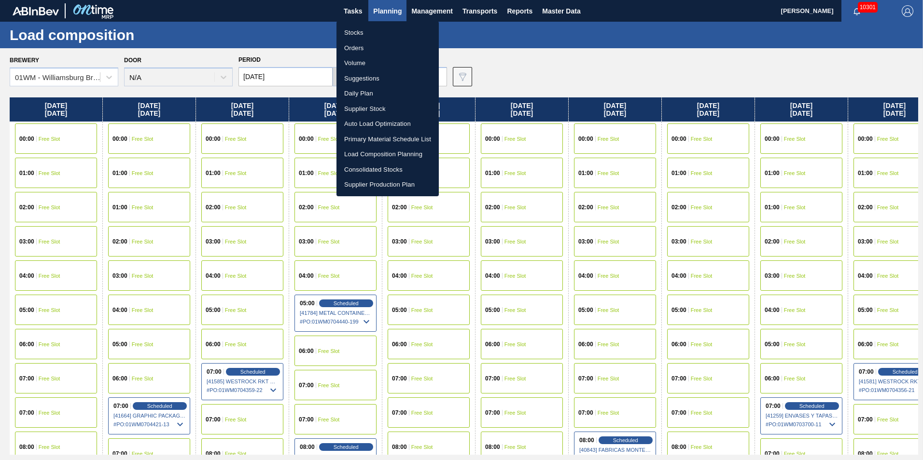
click at [364, 156] on li "Load Composition Planning" at bounding box center [387, 154] width 102 height 15
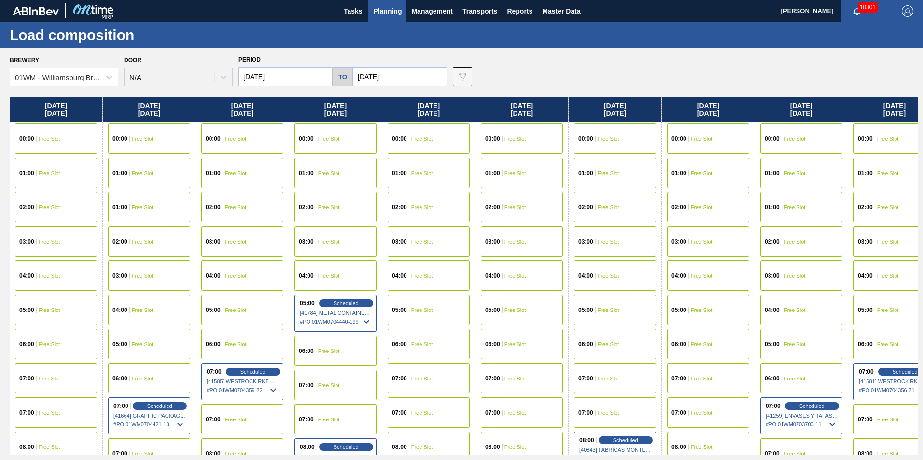
click at [394, 17] on button "Planning" at bounding box center [387, 11] width 38 height 22
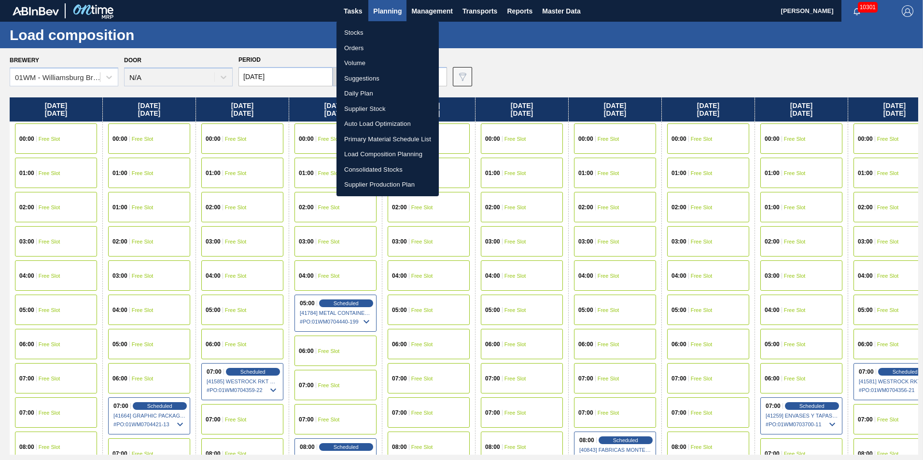
click at [373, 75] on li "Suggestions" at bounding box center [387, 78] width 102 height 15
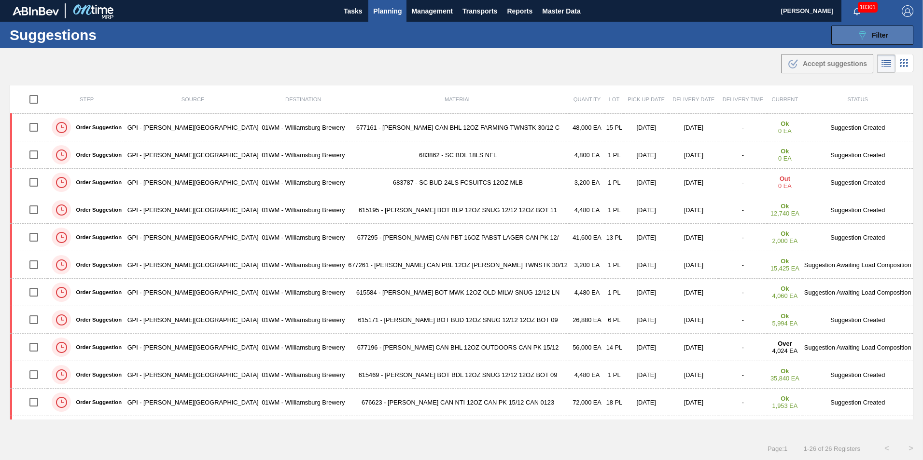
click at [887, 33] on button "089F7B8B-B2A5-4AFE-B5C0-19BA573D28AC Filter" at bounding box center [872, 35] width 82 height 19
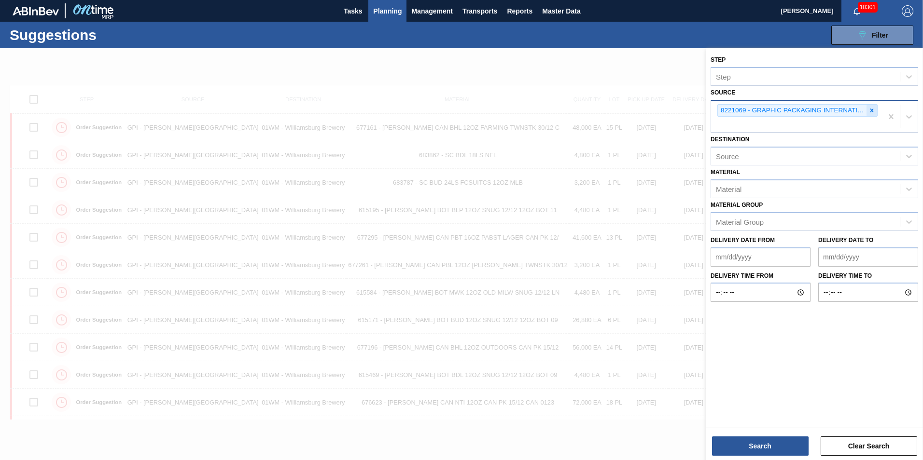
click at [875, 111] on div at bounding box center [871, 111] width 11 height 12
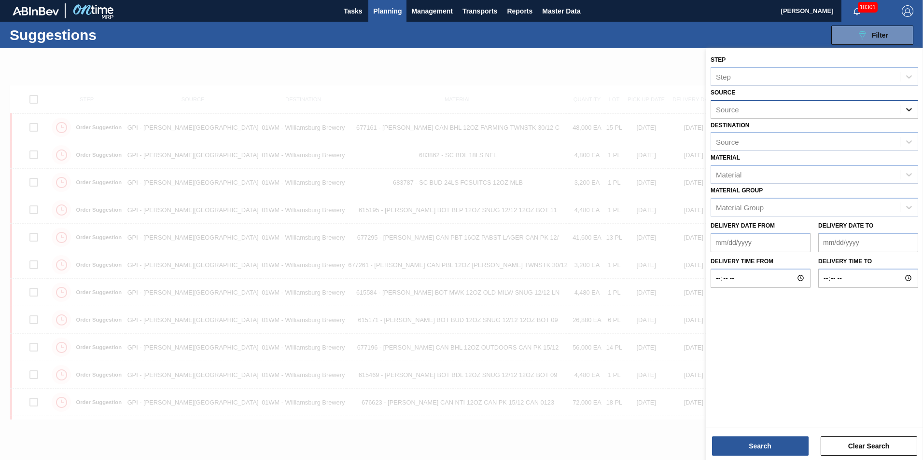
click at [905, 108] on icon at bounding box center [909, 110] width 10 height 10
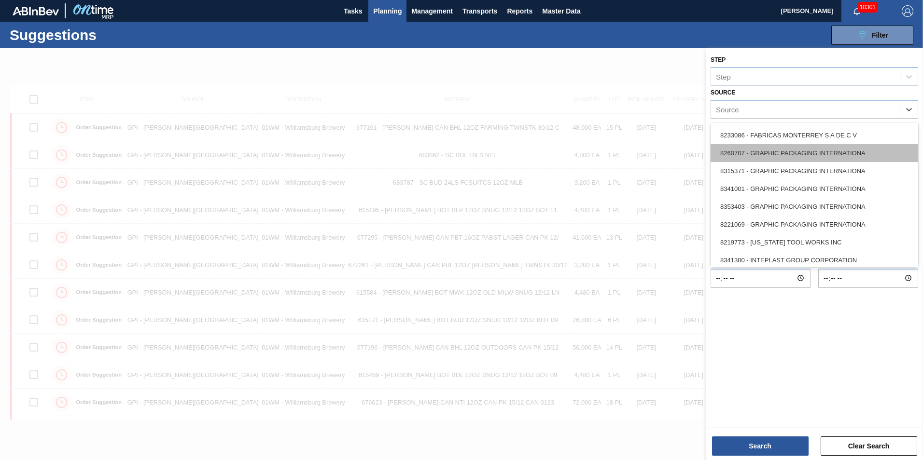
scroll to position [193, 0]
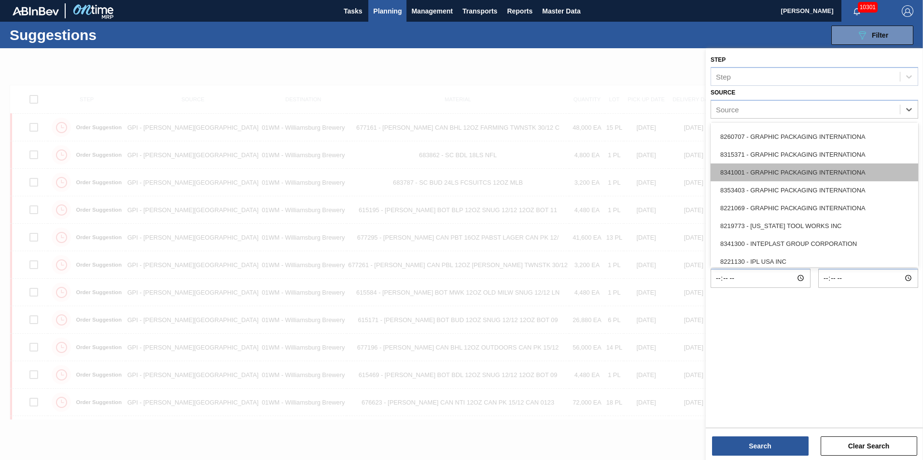
click at [845, 176] on div "8341001 - GRAPHIC PACKAGING INTERNATIONA" at bounding box center [815, 173] width 208 height 18
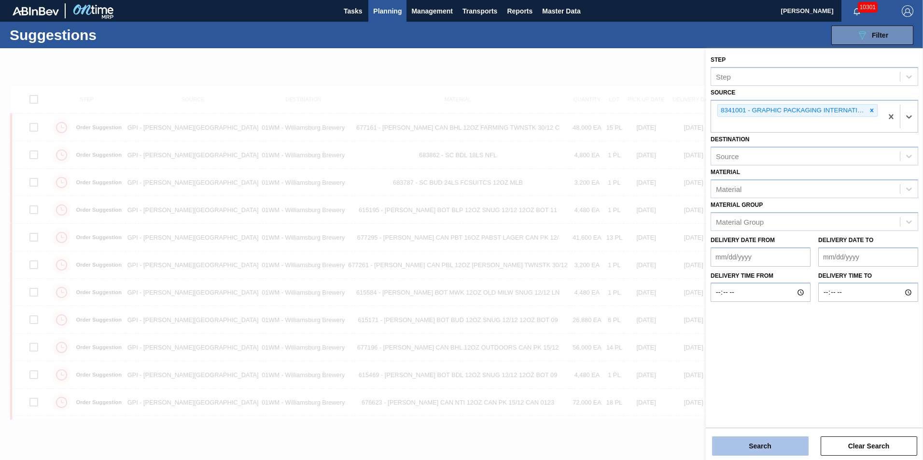
click at [773, 442] on button "Search" at bounding box center [760, 446] width 97 height 19
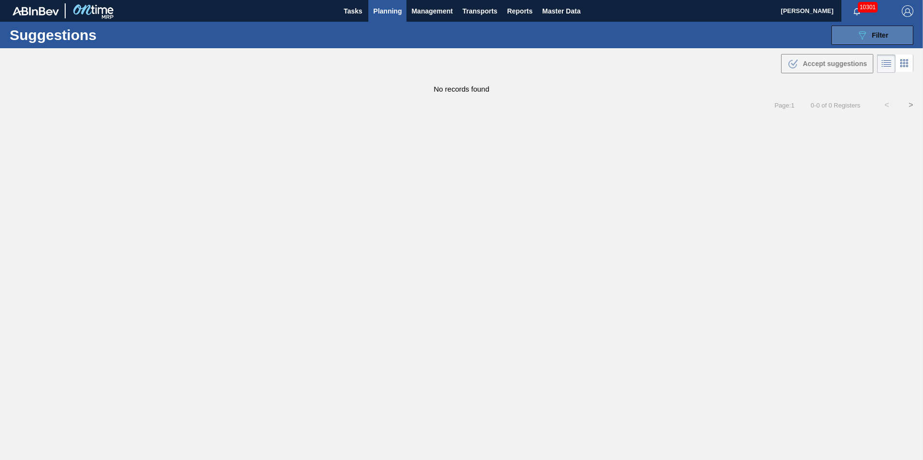
click at [870, 32] on div "089F7B8B-B2A5-4AFE-B5C0-19BA573D28AC Filter" at bounding box center [872, 35] width 32 height 12
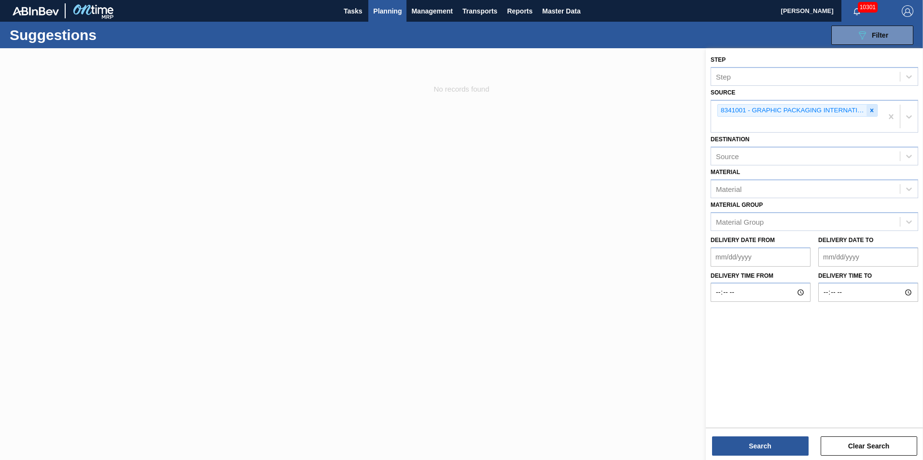
click at [876, 108] on div at bounding box center [871, 111] width 11 height 12
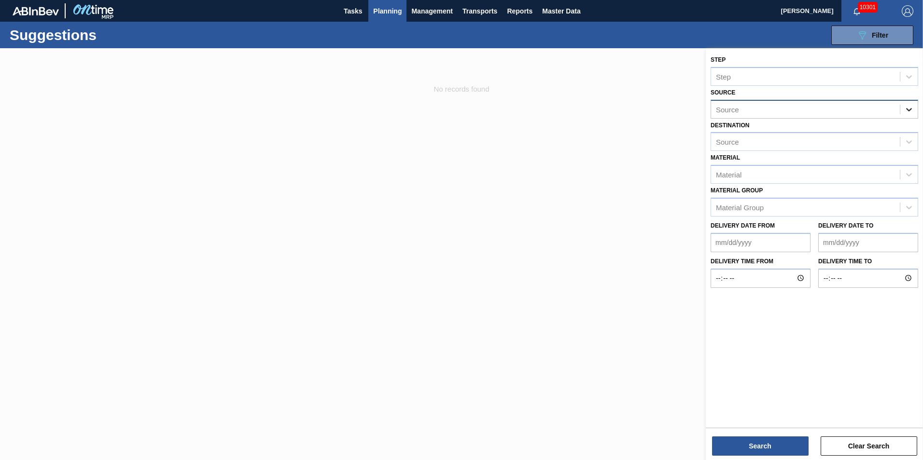
click at [908, 111] on icon at bounding box center [909, 109] width 6 height 3
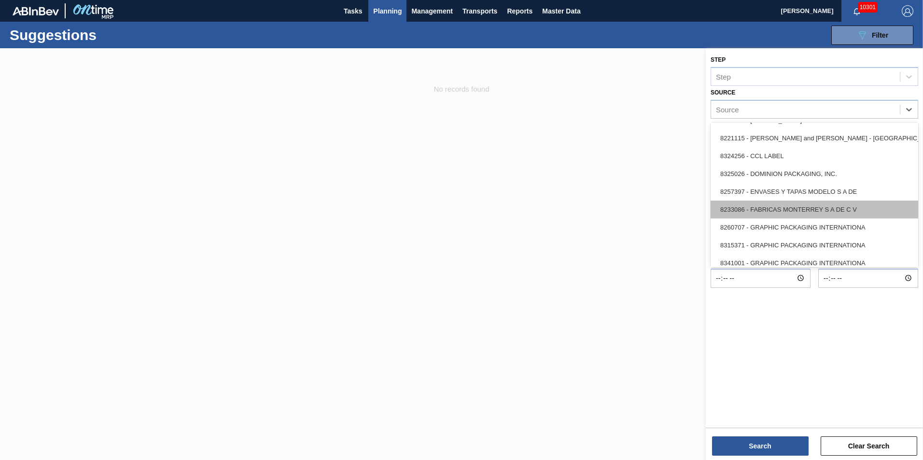
scroll to position [97, 0]
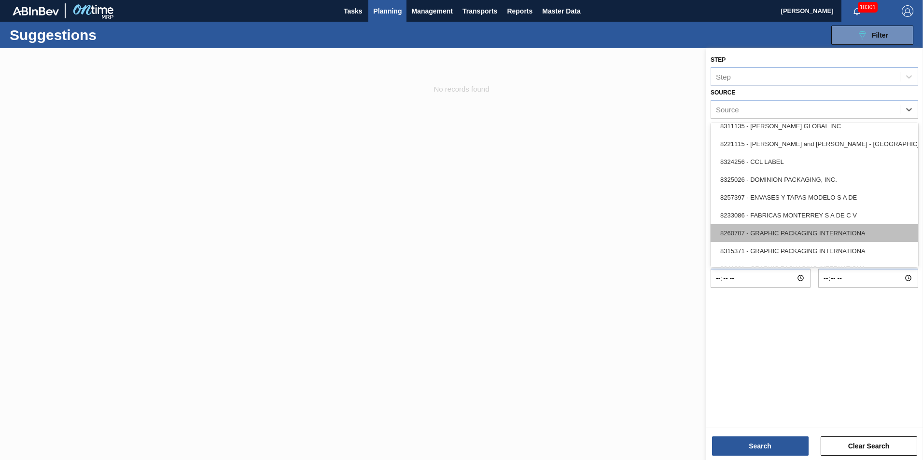
click at [827, 225] on div "8260707 - GRAPHIC PACKAGING INTERNATIONA" at bounding box center [815, 233] width 208 height 18
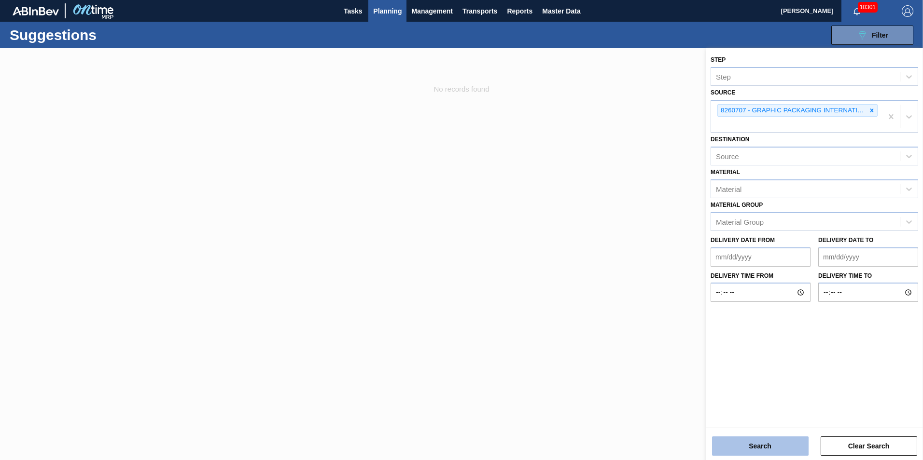
click at [775, 449] on button "Search" at bounding box center [760, 446] width 97 height 19
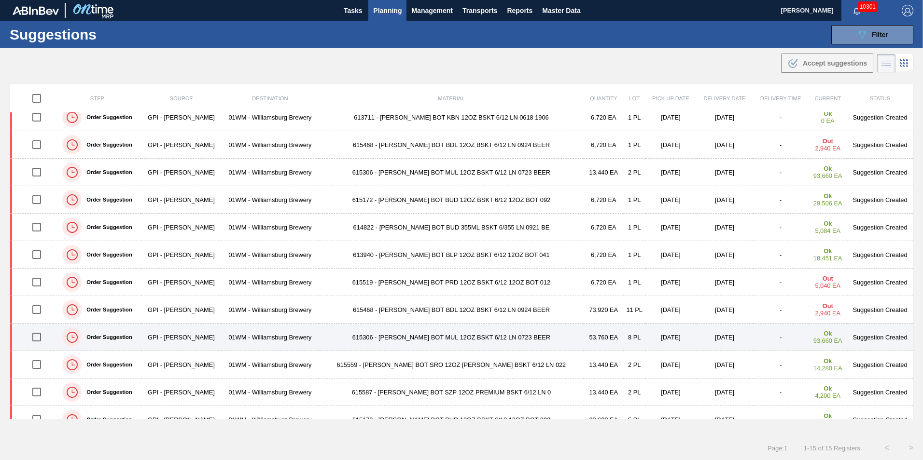
scroll to position [0, 0]
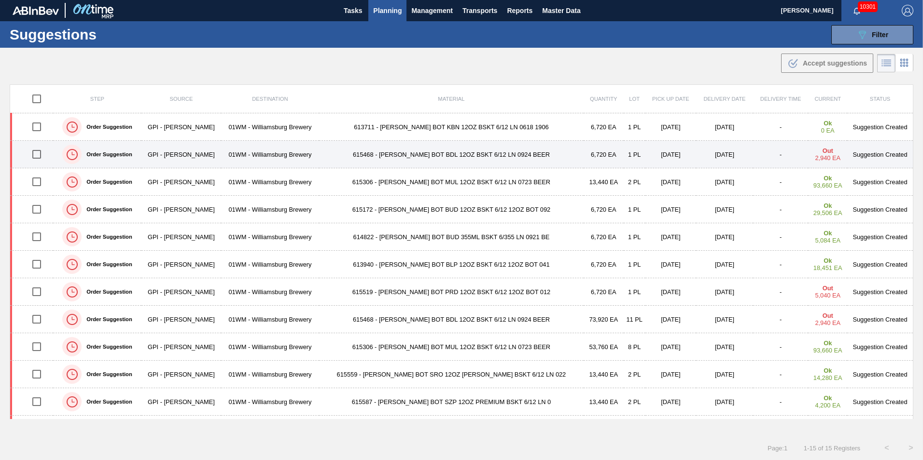
click at [433, 154] on td "615468 - [PERSON_NAME] BOT BDL 12OZ BSKT 6/12 LN 0924 BEER" at bounding box center [451, 155] width 265 height 28
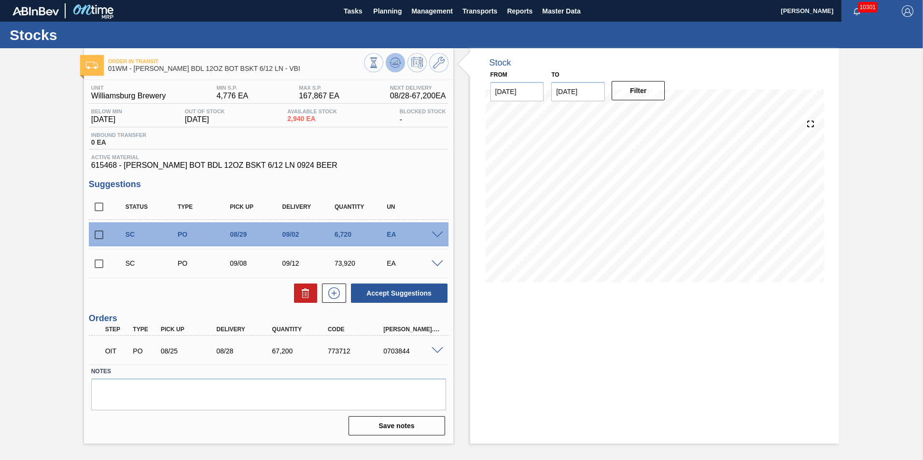
click at [391, 65] on icon at bounding box center [396, 63] width 12 height 12
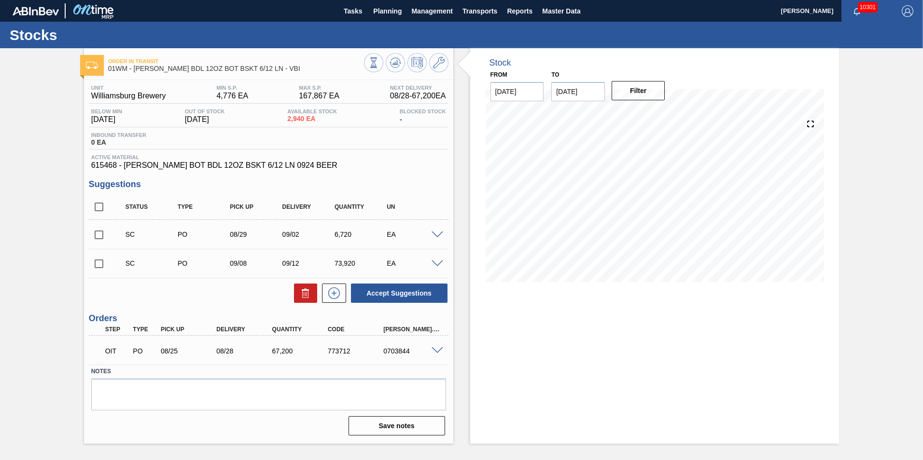
click at [102, 235] on input "checkbox" at bounding box center [99, 235] width 20 height 20
click at [438, 295] on button "Accept Suggestions" at bounding box center [399, 293] width 97 height 19
checkbox input "false"
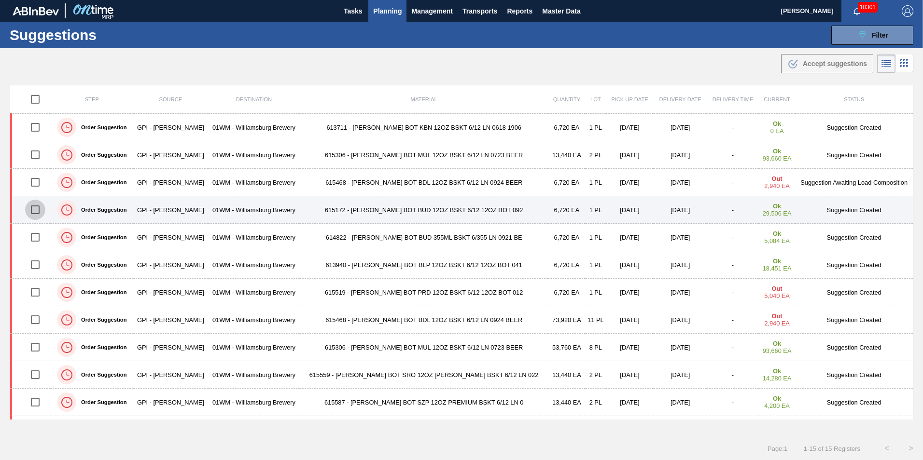
click at [37, 211] on input "checkbox" at bounding box center [35, 210] width 20 height 20
checkbox input "true"
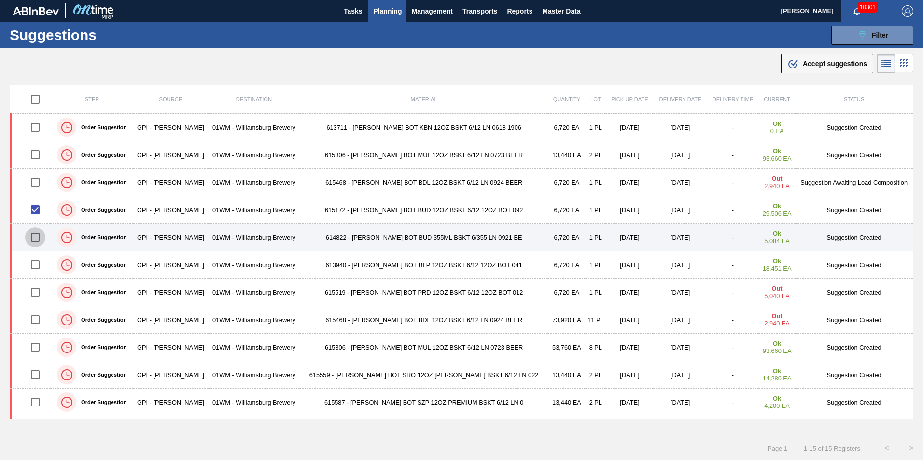
click at [36, 235] on input "checkbox" at bounding box center [35, 237] width 20 height 20
checkbox input "true"
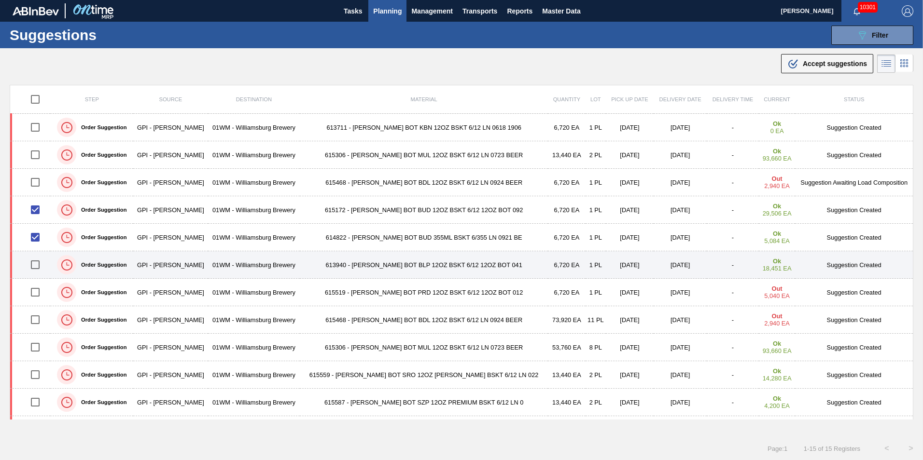
click at [36, 264] on input "checkbox" at bounding box center [35, 265] width 20 height 20
checkbox input "true"
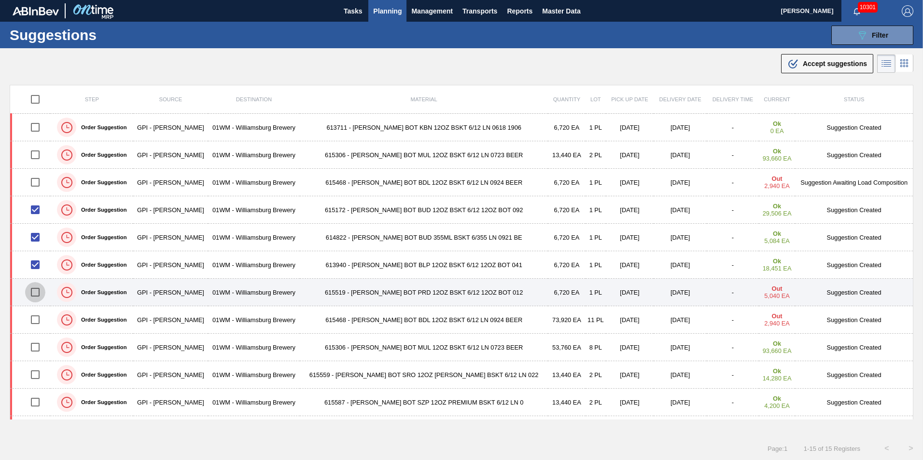
click at [29, 292] on input "checkbox" at bounding box center [35, 292] width 20 height 20
checkbox input "true"
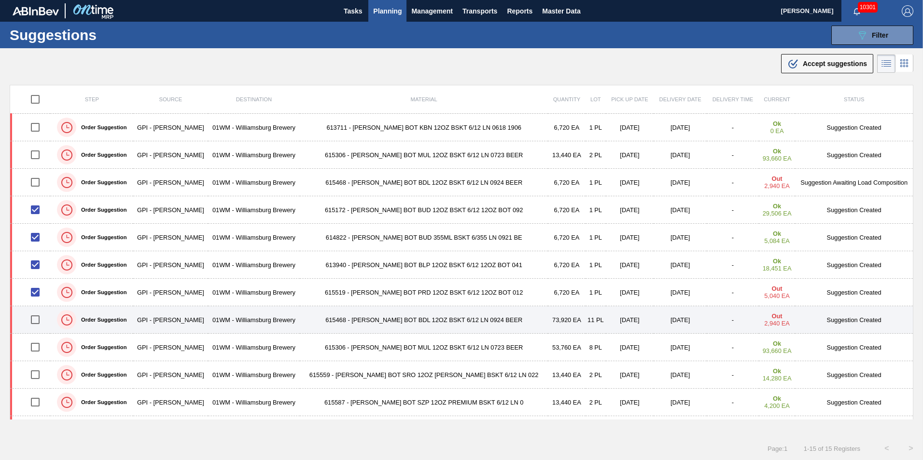
click at [40, 316] on input "checkbox" at bounding box center [35, 320] width 20 height 20
checkbox input "true"
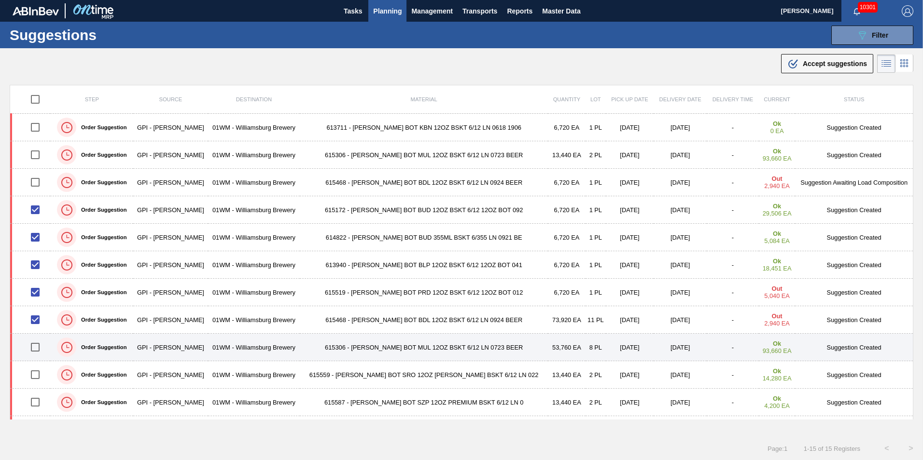
click at [39, 346] on input "checkbox" at bounding box center [35, 347] width 20 height 20
checkbox input "true"
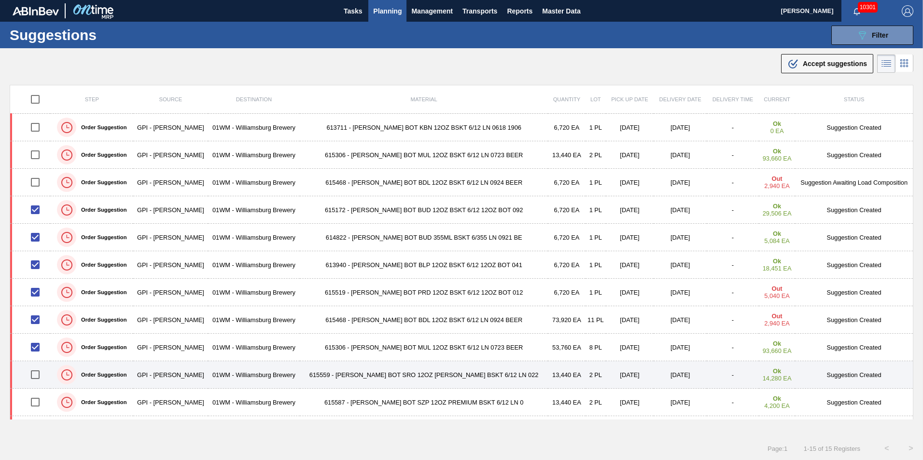
click at [38, 373] on input "checkbox" at bounding box center [35, 375] width 20 height 20
checkbox input "true"
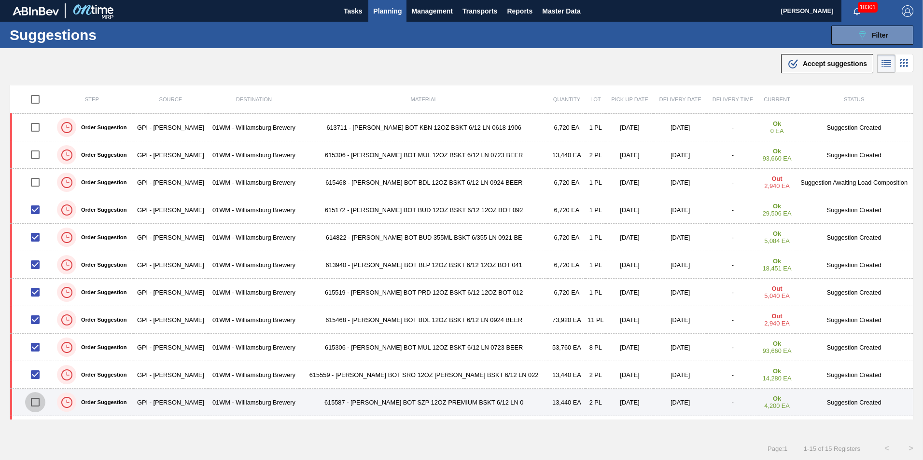
click at [39, 401] on input "checkbox" at bounding box center [35, 402] width 20 height 20
checkbox input "true"
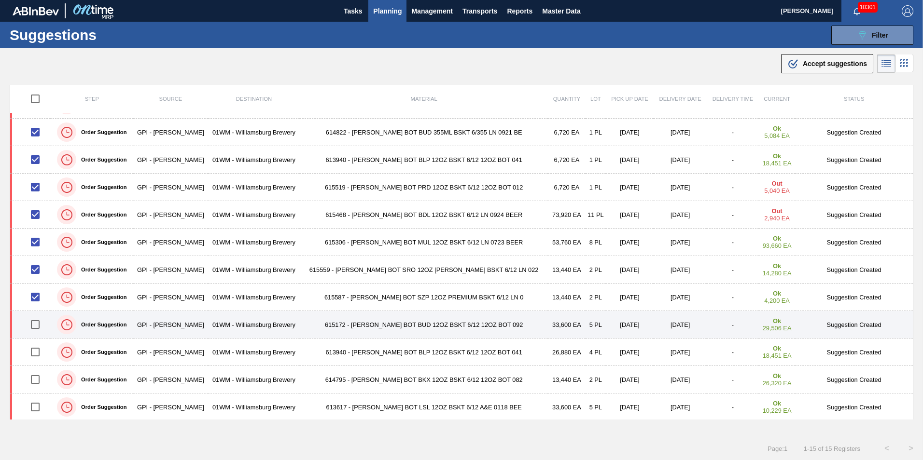
scroll to position [107, 0]
click at [31, 326] on input "checkbox" at bounding box center [35, 323] width 20 height 20
checkbox input "true"
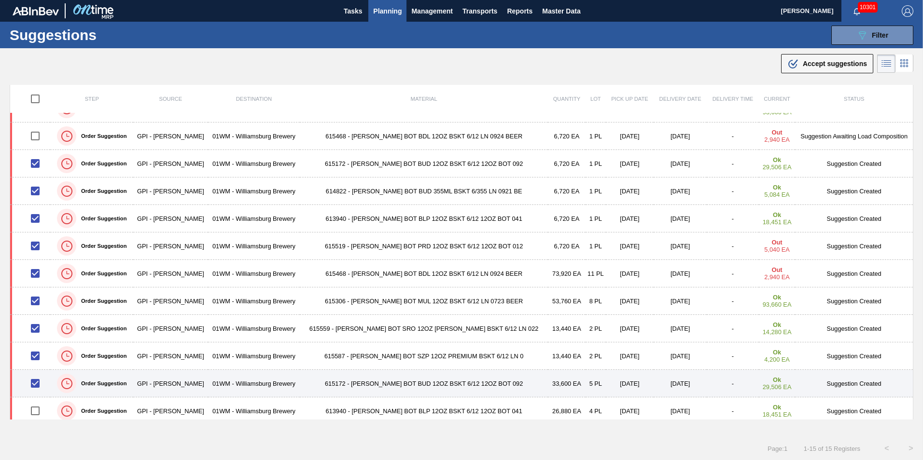
scroll to position [0, 0]
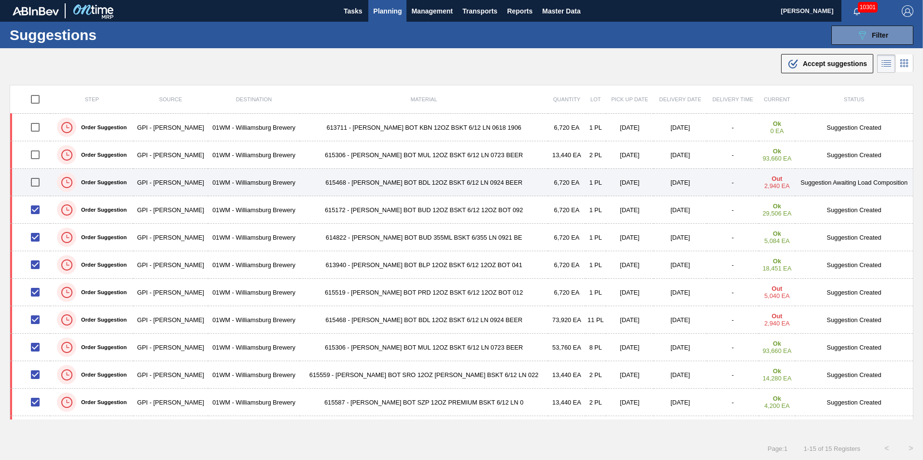
click at [42, 181] on input "checkbox" at bounding box center [35, 182] width 20 height 20
checkbox input "true"
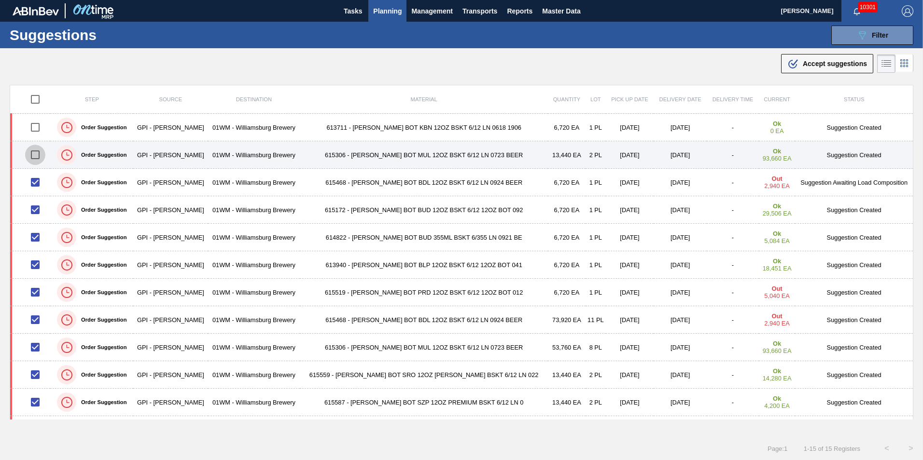
click at [34, 153] on input "checkbox" at bounding box center [35, 155] width 20 height 20
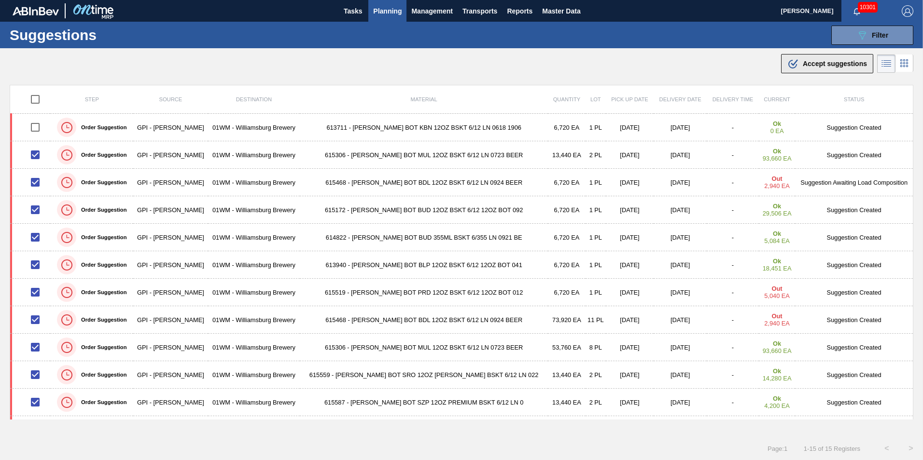
click at [828, 62] on span "Accept suggestions" at bounding box center [835, 64] width 64 height 8
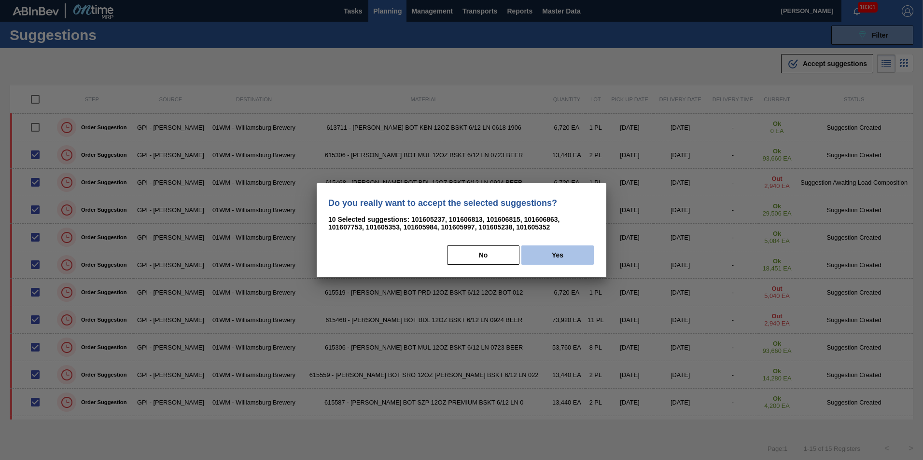
click at [547, 254] on button "Yes" at bounding box center [557, 255] width 72 height 19
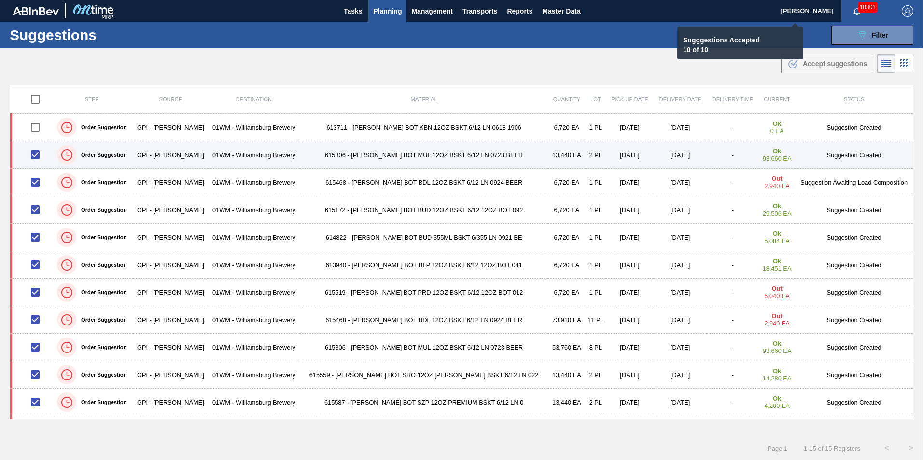
checkbox input "false"
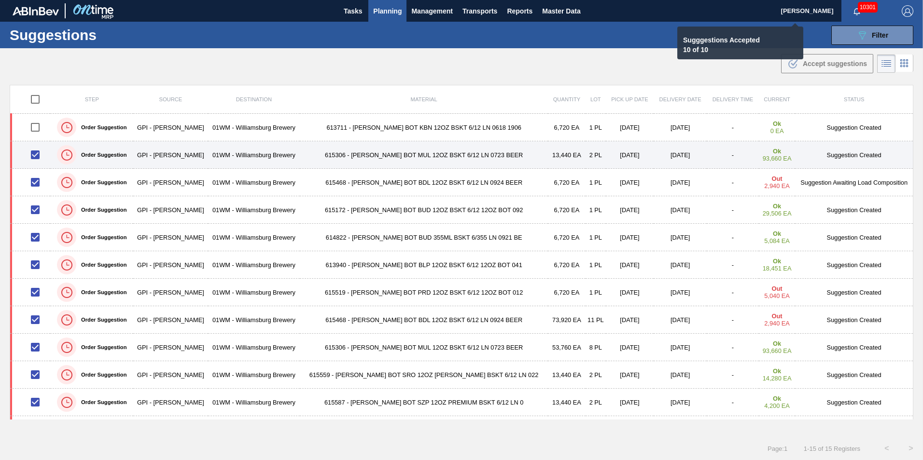
checkbox input "false"
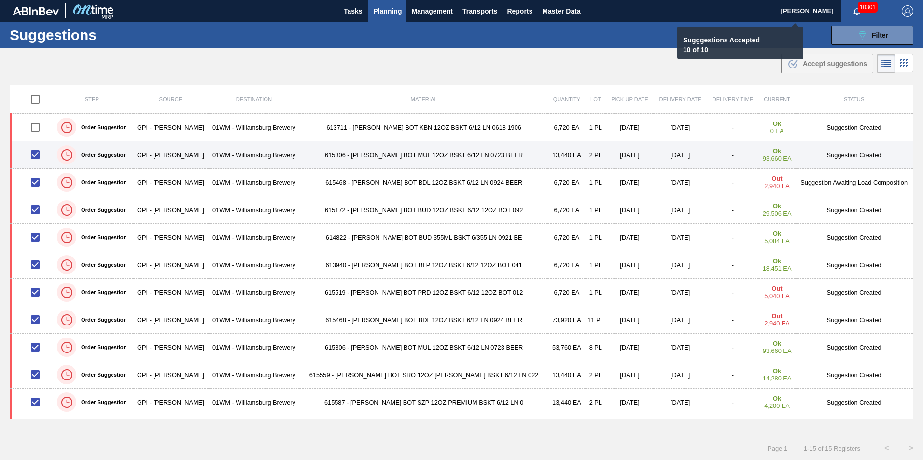
checkbox input "false"
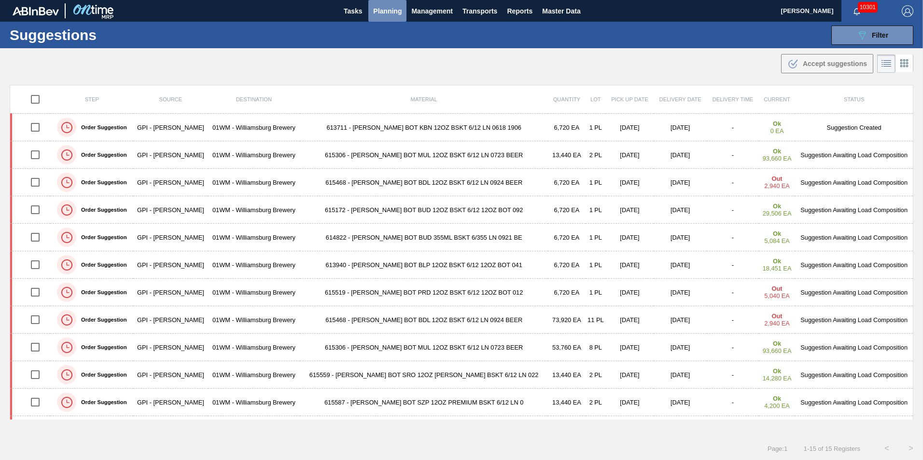
click at [383, 15] on span "Planning" at bounding box center [387, 11] width 28 height 12
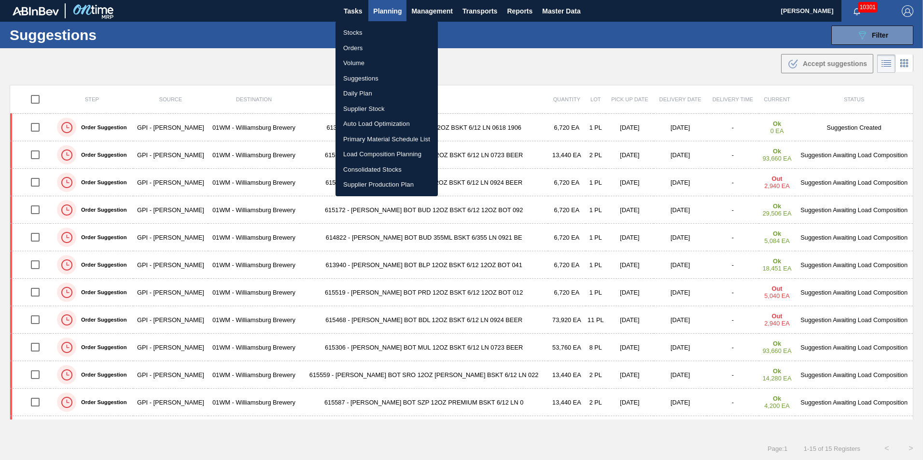
click at [371, 155] on li "Load Composition Planning" at bounding box center [386, 154] width 102 height 15
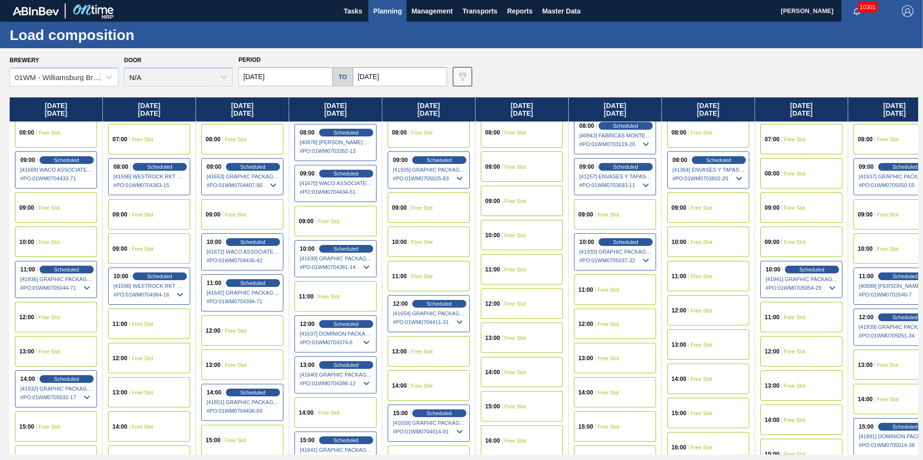
scroll to position [338, 0]
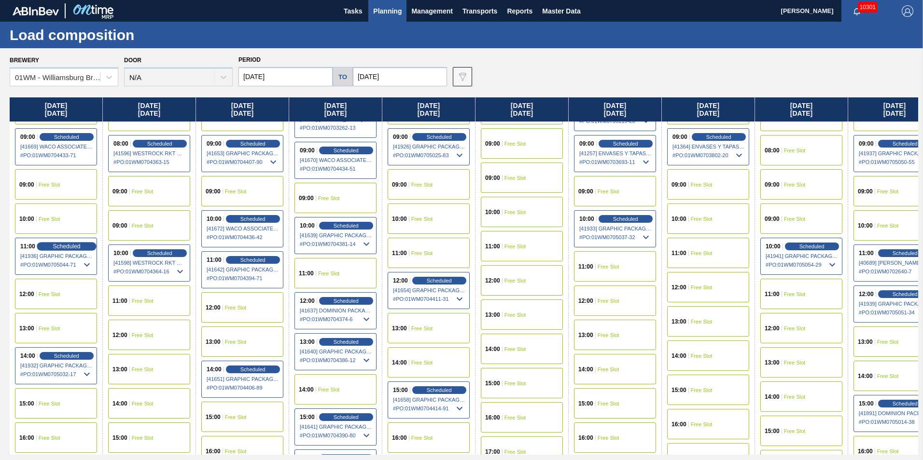
click at [62, 248] on span "Scheduled" at bounding box center [67, 246] width 28 height 6
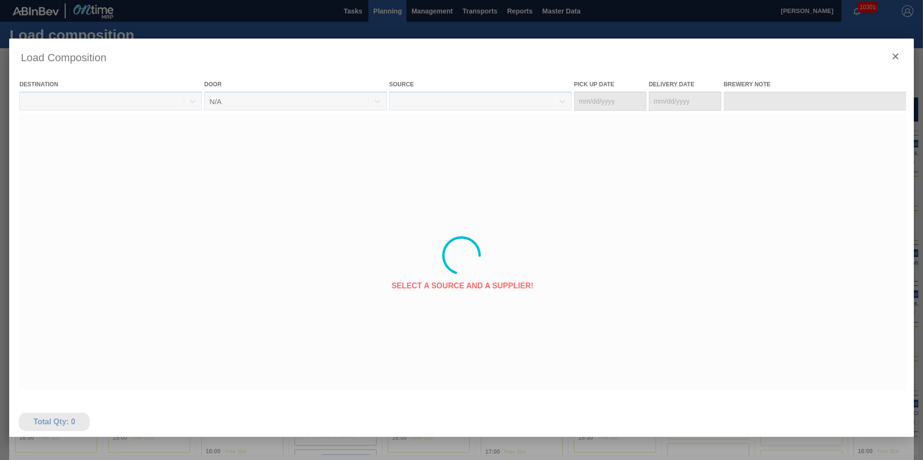
type Date "[DATE]"
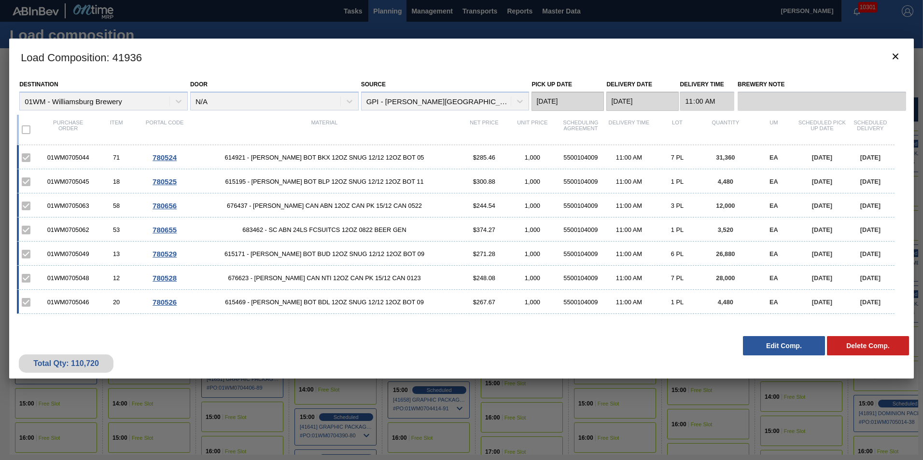
click at [211, 406] on div "Load Composition : 41936 Destination 01WM - Williamsburg Brewery Door N/A Sourc…" at bounding box center [461, 256] width 905 height 434
click at [73, 413] on div "Load Composition : 41936 Destination 01WM - Williamsburg Brewery Door N/A Sourc…" at bounding box center [461, 256] width 905 height 434
click at [890, 62] on span "botão de ícone" at bounding box center [896, 57] width 12 height 12
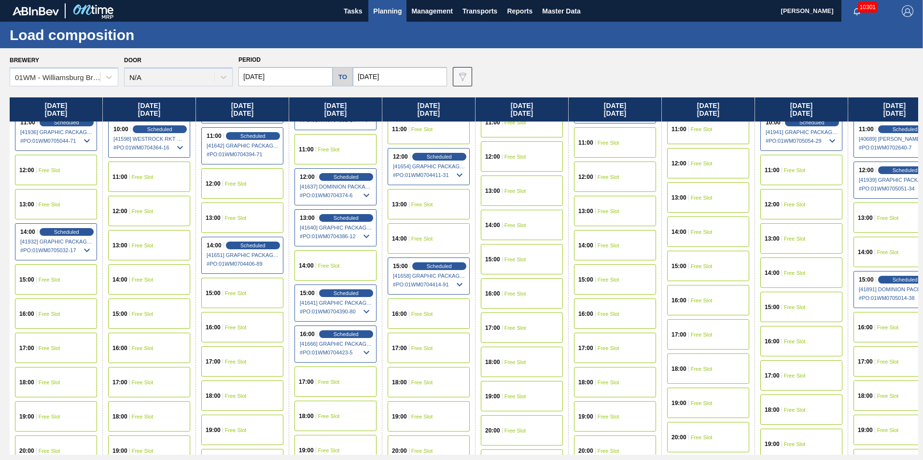
scroll to position [483, 0]
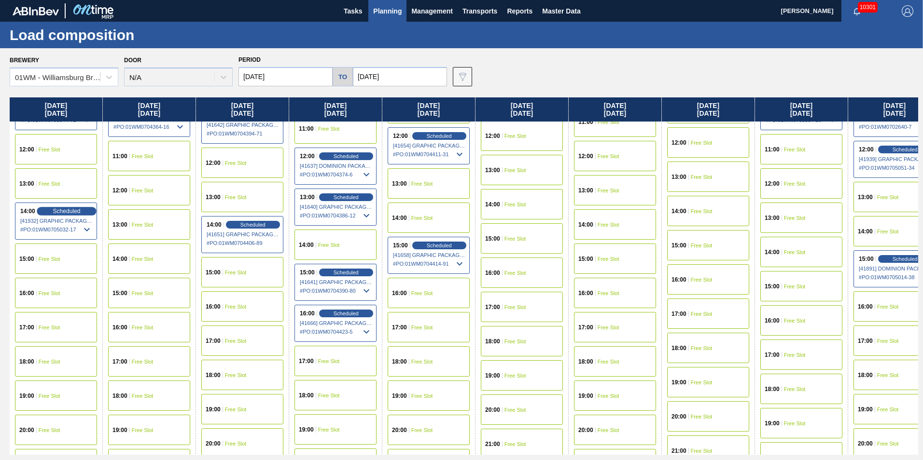
click at [65, 210] on span "Scheduled" at bounding box center [67, 211] width 28 height 6
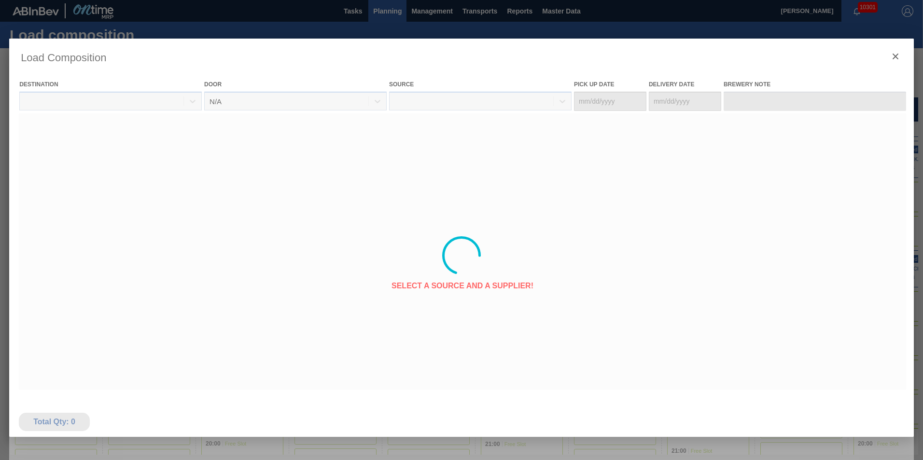
type Date "[DATE]"
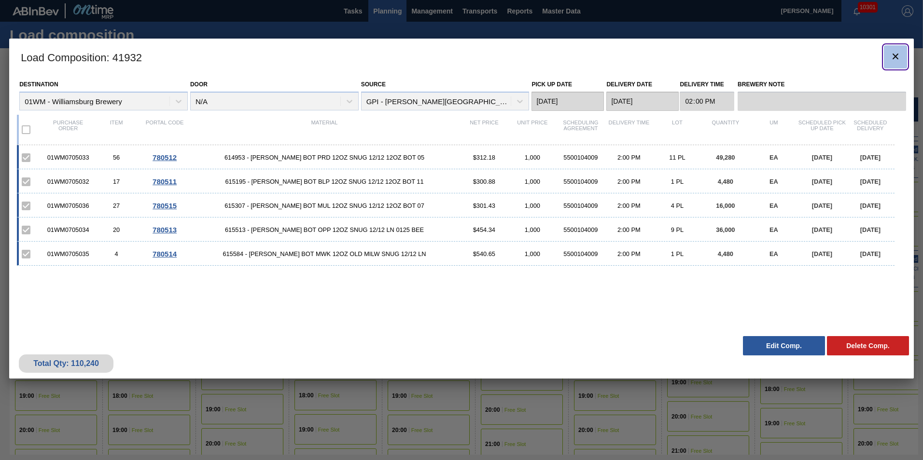
click at [893, 52] on icon "botão de ícone" at bounding box center [896, 57] width 12 height 12
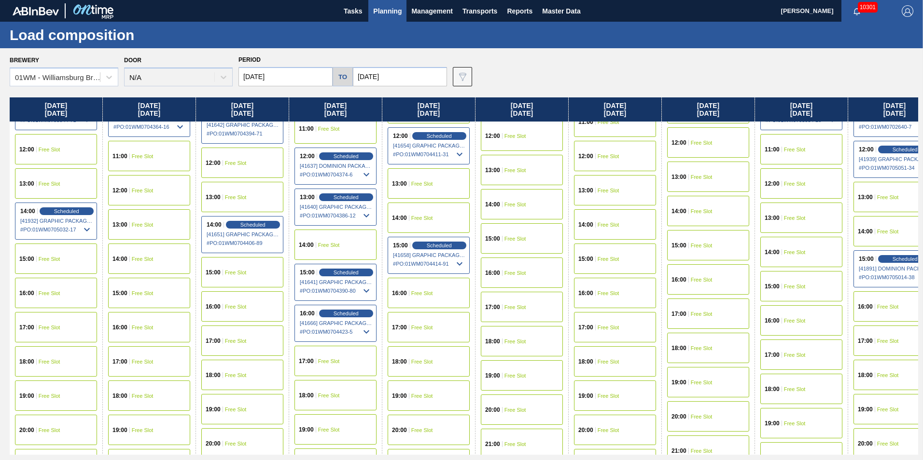
click at [63, 296] on div "16:00 Free Slot" at bounding box center [56, 293] width 82 height 30
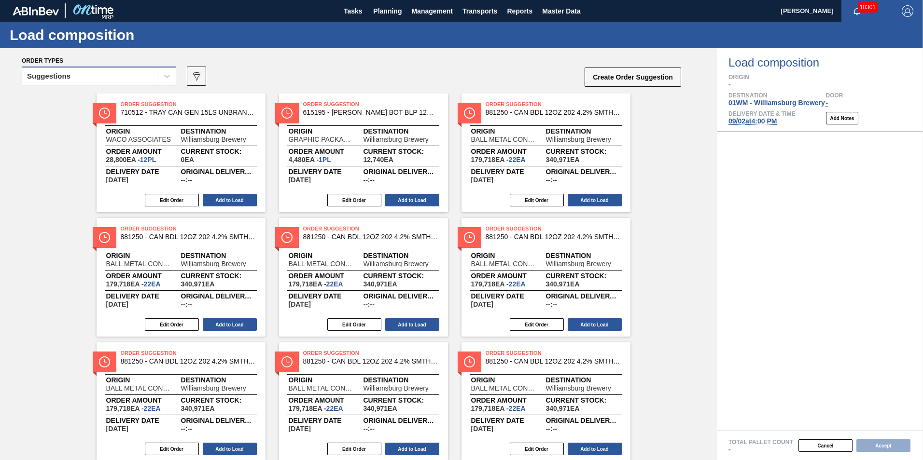
click at [106, 79] on div "Suggestions" at bounding box center [90, 77] width 136 height 14
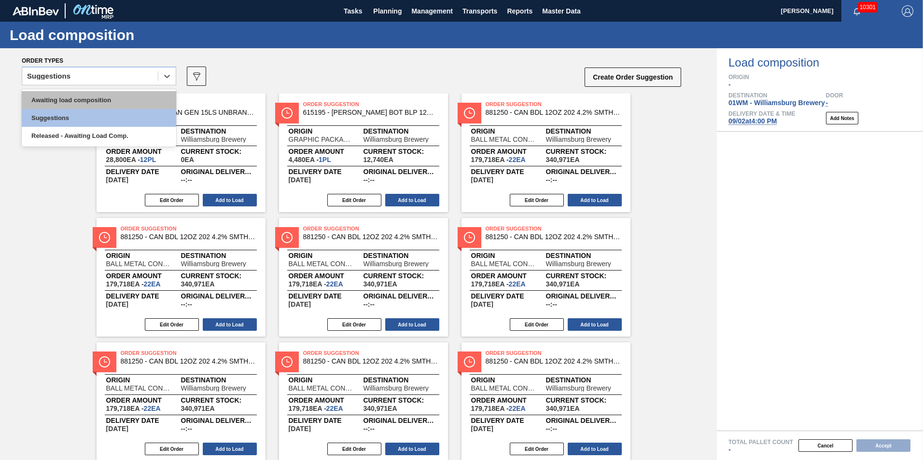
click at [86, 101] on div "Awaiting load composition" at bounding box center [99, 100] width 154 height 18
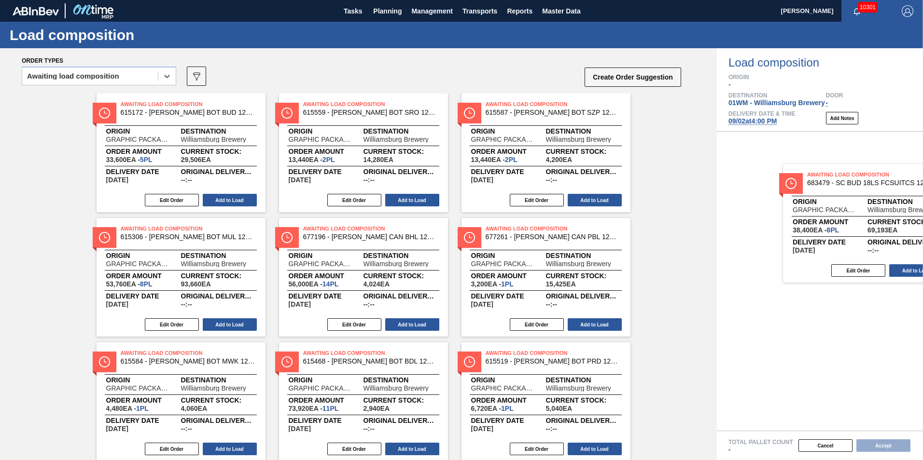
drag, startPoint x: 246, startPoint y: 165, endPoint x: 837, endPoint y: 236, distance: 595.5
click at [837, 236] on div "Order types option Awaiting load composition, selected. Select is focused ,type…" at bounding box center [461, 254] width 923 height 412
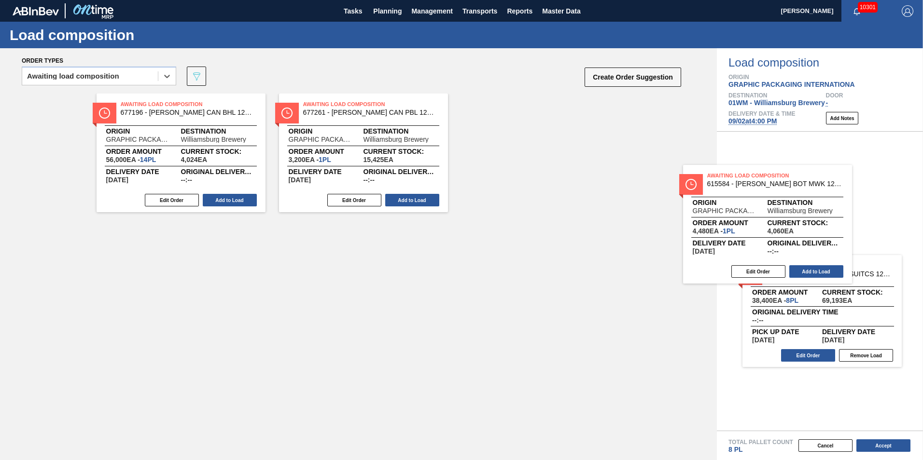
drag, startPoint x: 568, startPoint y: 156, endPoint x: 846, endPoint y: 231, distance: 287.8
click at [844, 231] on div "Order types option Awaiting load composition, selected. Select is focused ,type…" at bounding box center [461, 254] width 923 height 412
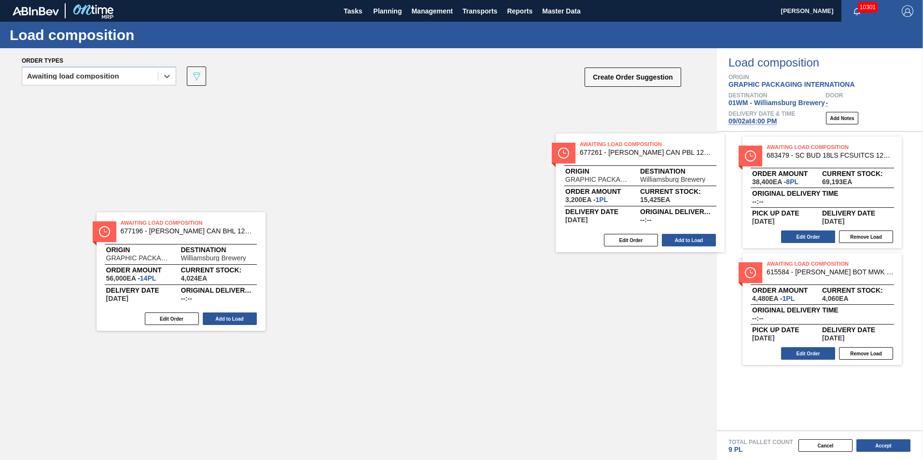
drag, startPoint x: 360, startPoint y: 137, endPoint x: 798, endPoint y: 190, distance: 442.0
click at [797, 190] on div "Order types option Awaiting load composition, selected. Select is focused ,type…" at bounding box center [461, 254] width 923 height 412
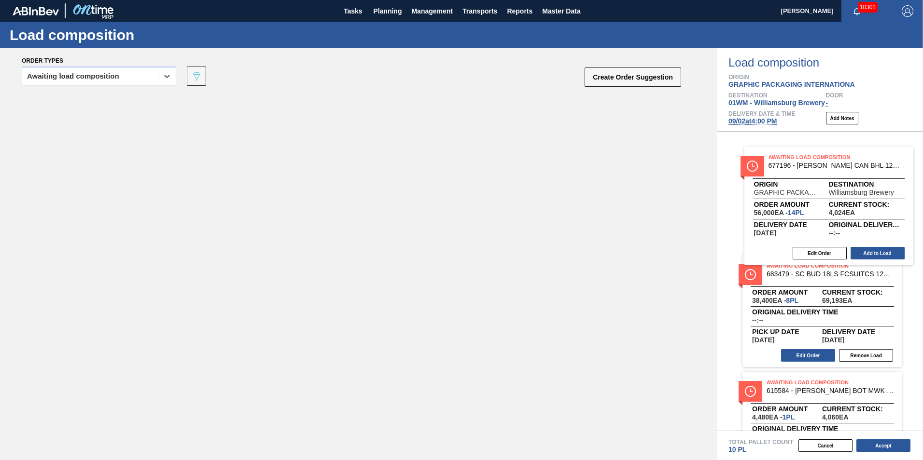
drag, startPoint x: 382, startPoint y: 165, endPoint x: 871, endPoint y: 184, distance: 489.4
click at [870, 185] on div "Order types option Awaiting load composition, selected. Select is focused ,type…" at bounding box center [461, 254] width 923 height 412
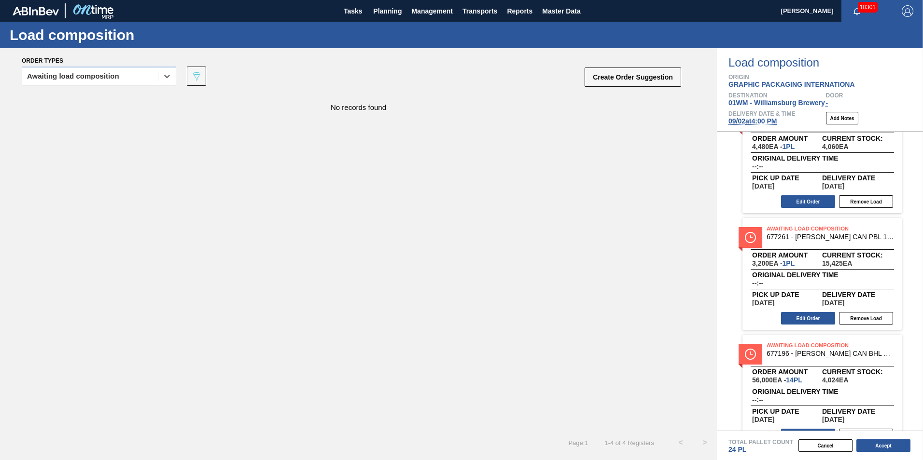
scroll to position [173, 0]
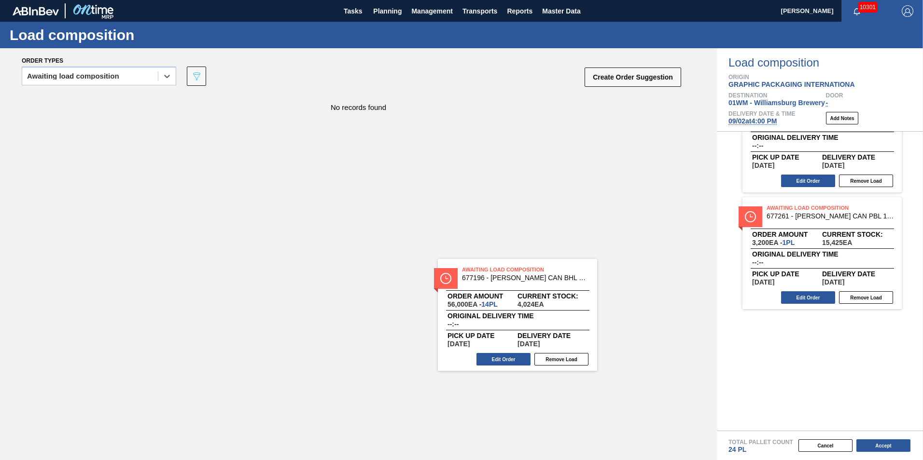
drag, startPoint x: 822, startPoint y: 373, endPoint x: 503, endPoint y: 298, distance: 327.2
click at [496, 310] on div "Order types option Awaiting load composition, selected. Select is focused ,type…" at bounding box center [461, 254] width 923 height 412
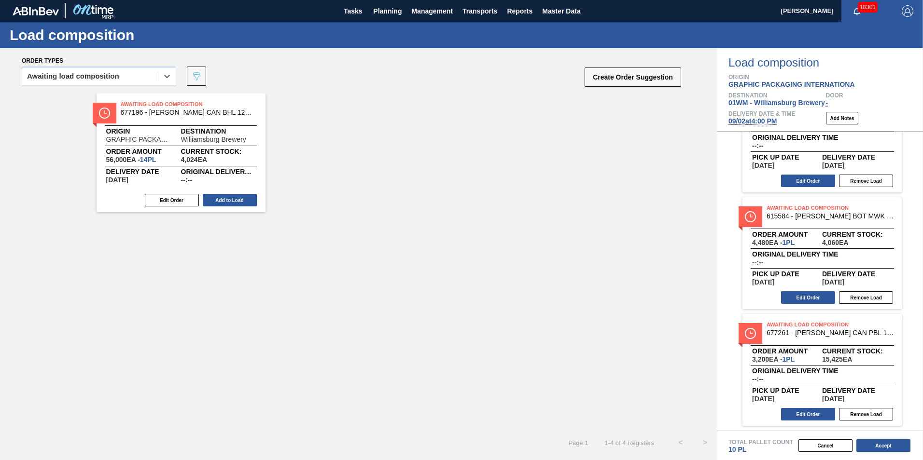
scroll to position [56, 0]
drag, startPoint x: 841, startPoint y: 242, endPoint x: 469, endPoint y: 303, distance: 377.1
click at [497, 314] on div "Order types option Awaiting load composition, selected. Select is focused ,type…" at bounding box center [461, 254] width 923 height 412
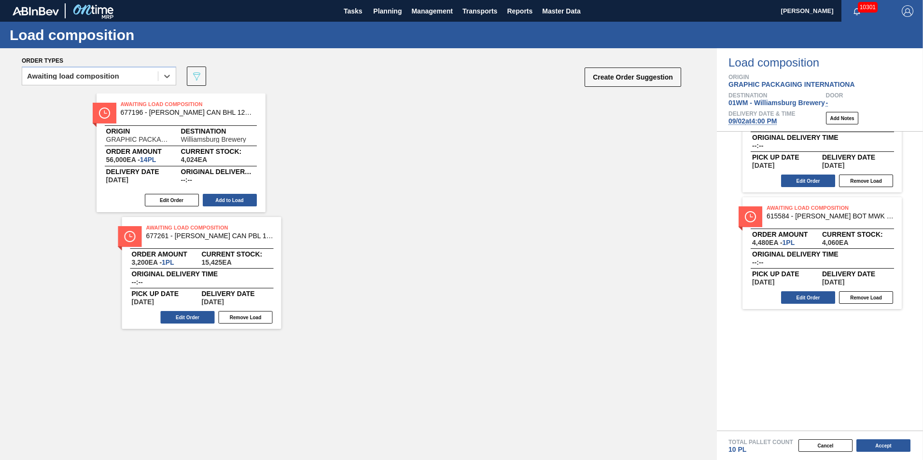
scroll to position [0, 0]
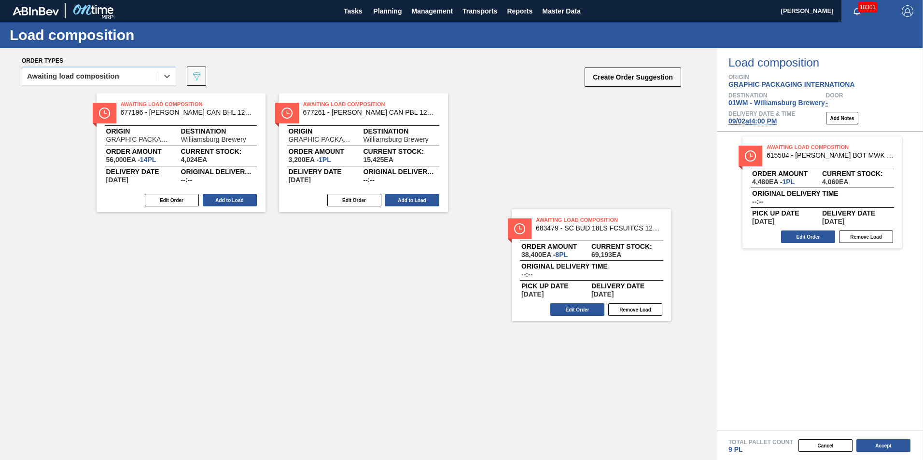
drag, startPoint x: 767, startPoint y: 186, endPoint x: 446, endPoint y: 262, distance: 329.8
click at [513, 261] on div "Order types option Awaiting load composition, selected. Select is focused ,type…" at bounding box center [461, 254] width 923 height 412
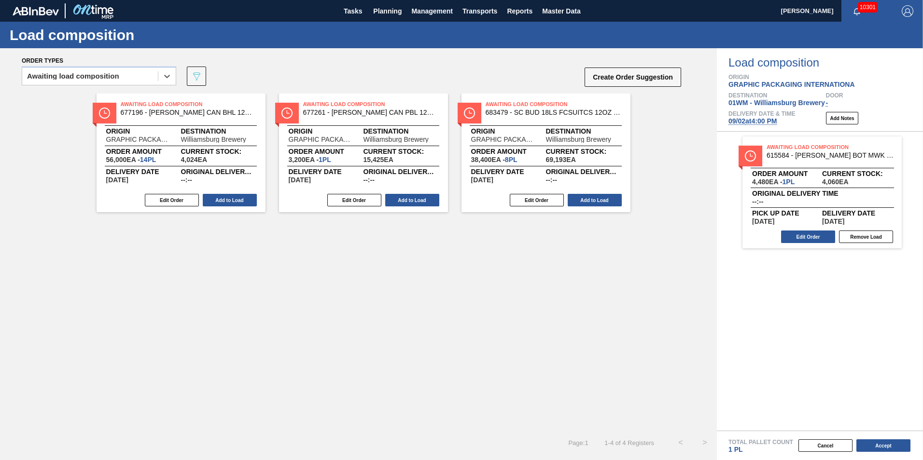
drag, startPoint x: 835, startPoint y: 200, endPoint x: 464, endPoint y: 254, distance: 374.2
click at [489, 254] on div "Order types option Awaiting load composition, selected. Select is focused ,type…" at bounding box center [461, 254] width 923 height 412
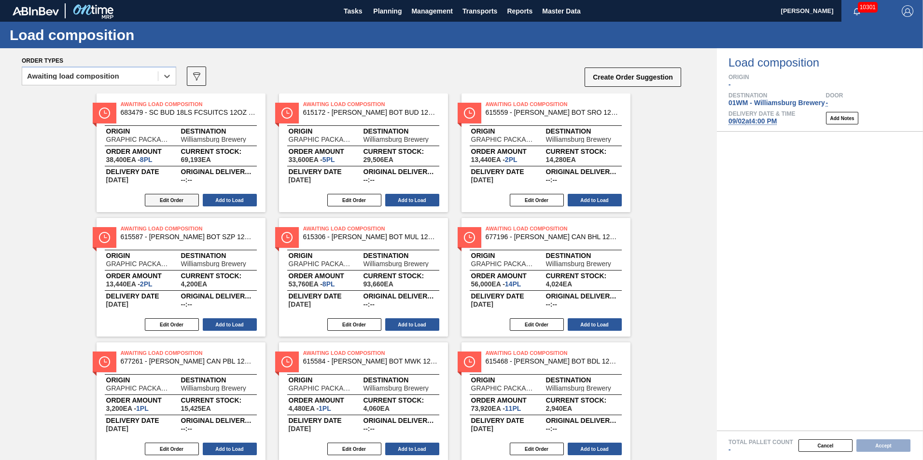
click at [172, 204] on button "Edit Order" at bounding box center [172, 200] width 54 height 13
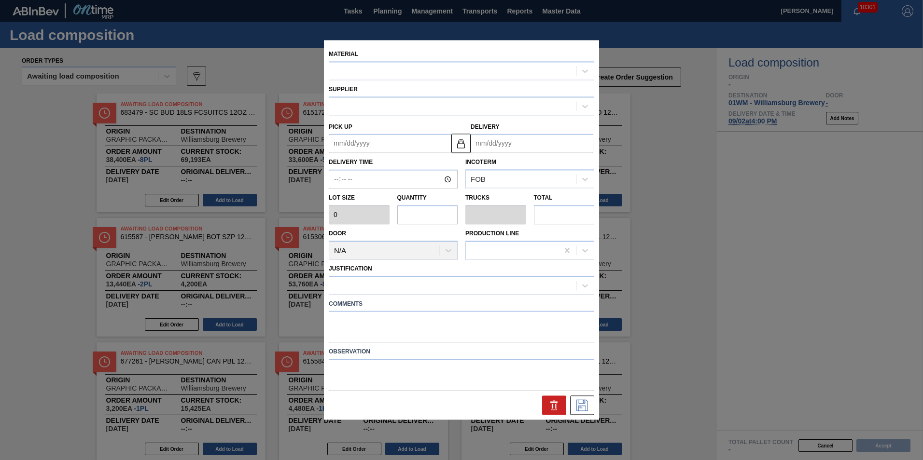
type input "4,800"
type input "8"
type input "0.308"
type input "38,400"
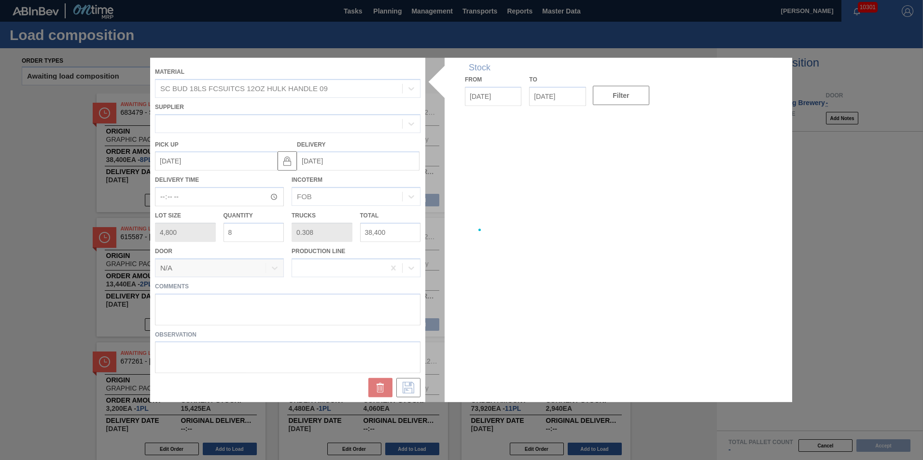
type up "[DATE]"
type input "[DATE]"
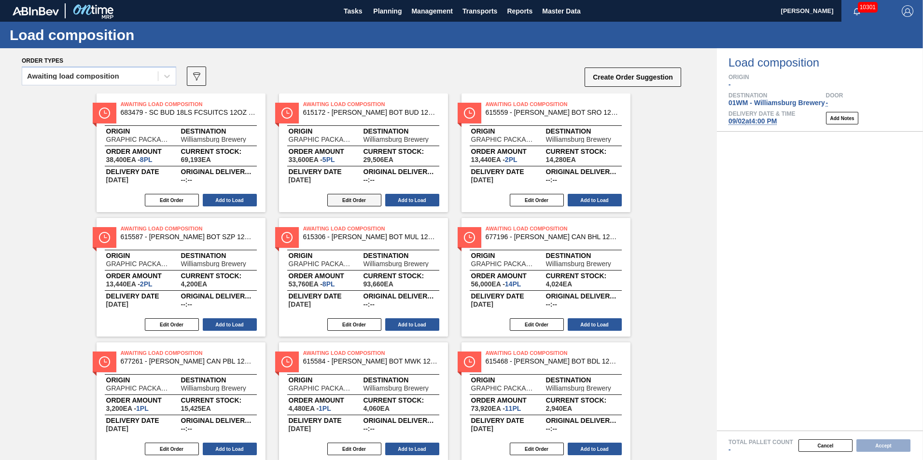
click at [343, 199] on button "Edit Order" at bounding box center [354, 200] width 54 height 13
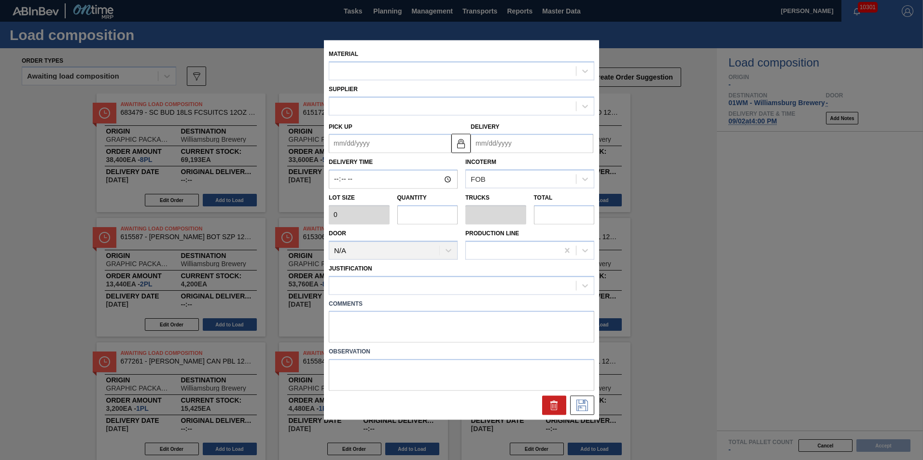
type input "6,720"
type input "5"
type input "0.143"
type input "33,600"
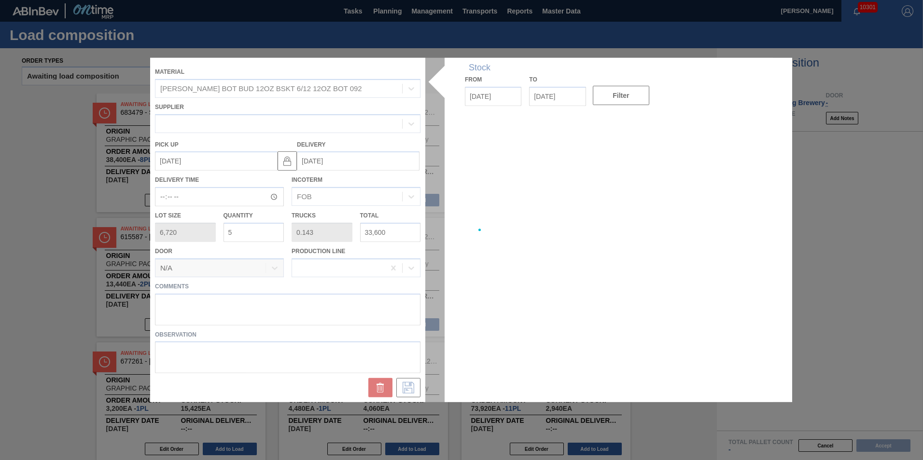
type up "[DATE]"
type input "[DATE]"
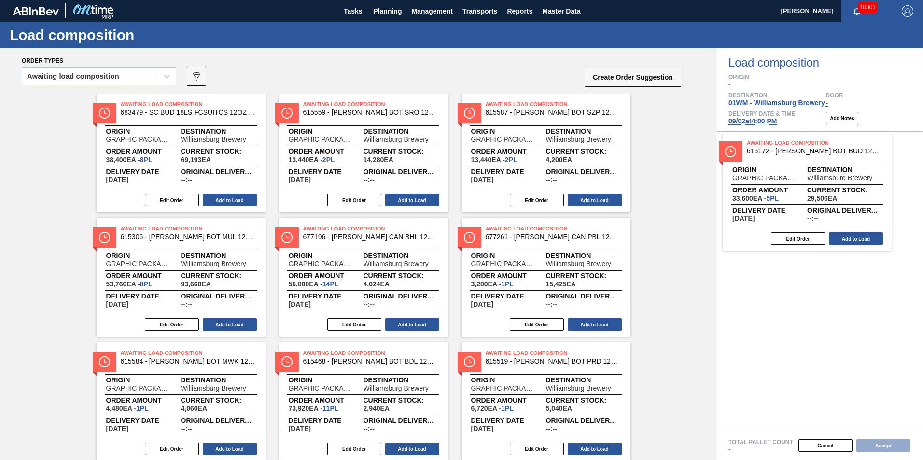
drag, startPoint x: 398, startPoint y: 146, endPoint x: 850, endPoint y: 188, distance: 453.3
click at [850, 188] on div "Order types Awaiting load composition 089F7B8B-B2A5-4AFE-B5C0-19BA573D28AC Crea…" at bounding box center [461, 254] width 923 height 412
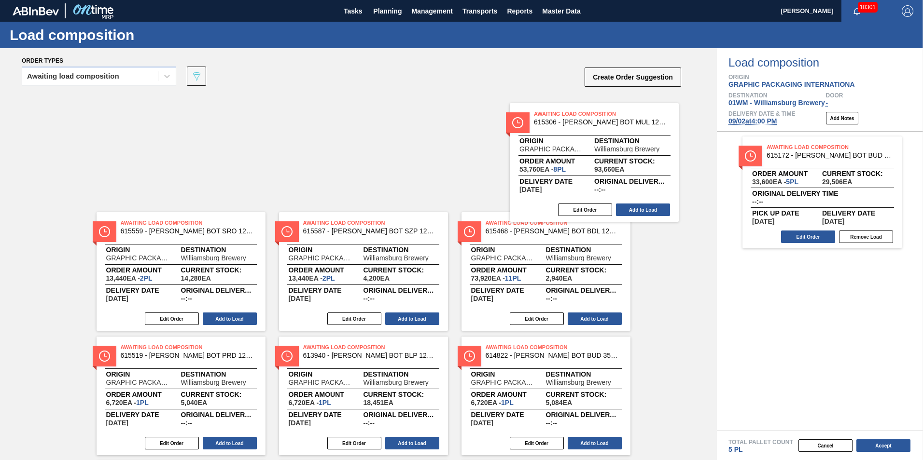
drag, startPoint x: 508, startPoint y: 135, endPoint x: 829, endPoint y: 224, distance: 332.7
click at [829, 224] on div "Order types Awaiting load composition 089F7B8B-B2A5-4AFE-B5C0-19BA573D28AC Crea…" at bounding box center [461, 254] width 923 height 412
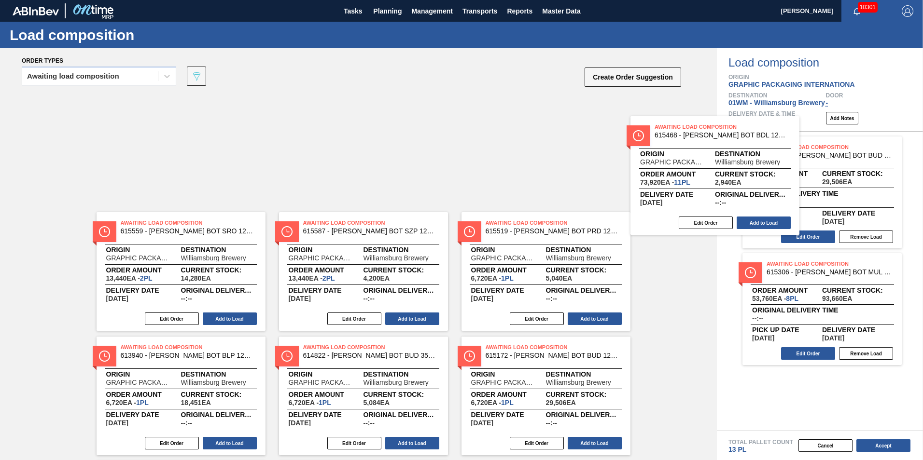
drag, startPoint x: 594, startPoint y: 166, endPoint x: 778, endPoint y: 199, distance: 186.8
click at [851, 209] on div "Order types Awaiting load composition 089F7B8B-B2A5-4AFE-B5C0-19BA573D28AC Crea…" at bounding box center [461, 254] width 923 height 412
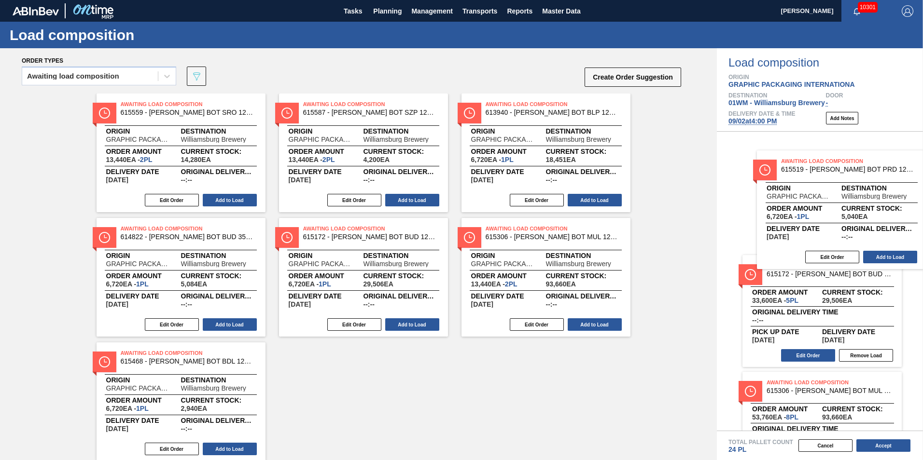
drag, startPoint x: 833, startPoint y: 212, endPoint x: 864, endPoint y: 214, distance: 30.5
click at [867, 218] on div "Order types Awaiting load composition 089F7B8B-B2A5-4AFE-B5C0-19BA573D28AC Crea…" at bounding box center [461, 254] width 923 height 412
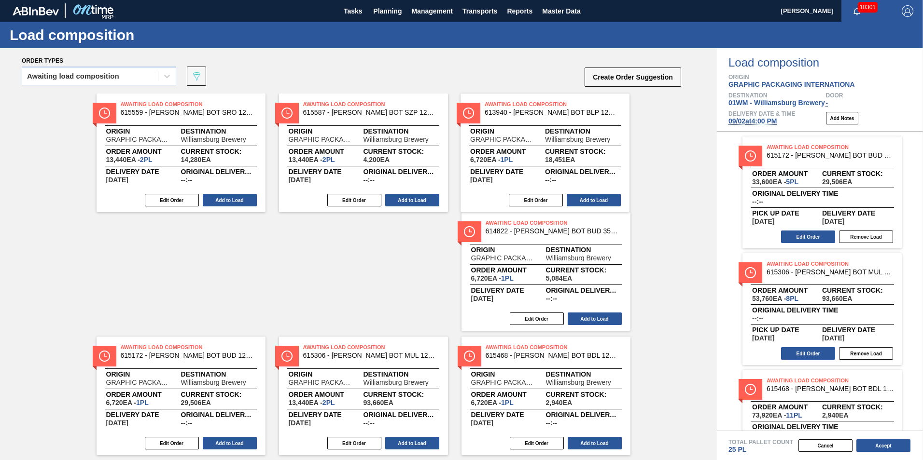
drag, startPoint x: 546, startPoint y: 133, endPoint x: 851, endPoint y: 185, distance: 308.5
click at [842, 184] on div "Order types Awaiting load composition 089F7B8B-B2A5-4AFE-B5C0-19BA573D28AC Crea…" at bounding box center [461, 254] width 923 height 412
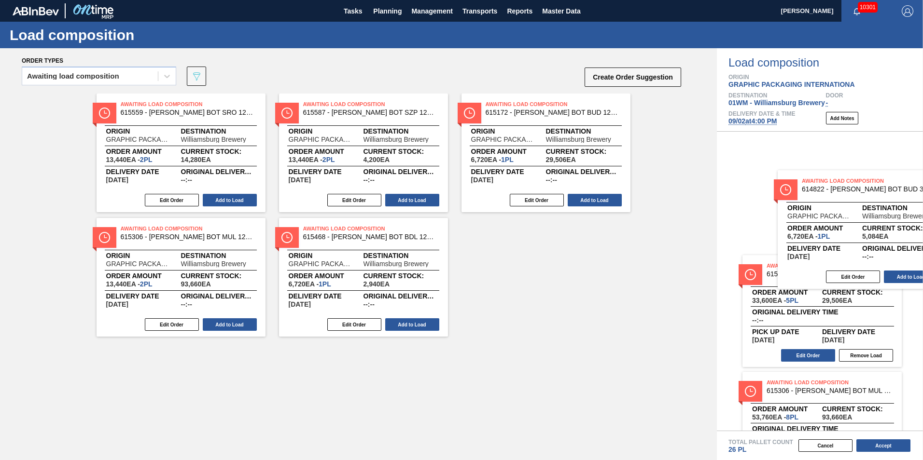
drag, startPoint x: 582, startPoint y: 138, endPoint x: 866, endPoint y: 207, distance: 292.9
click at [866, 207] on div "Order types Awaiting load composition 089F7B8B-B2A5-4AFE-B5C0-19BA573D28AC Crea…" at bounding box center [461, 254] width 923 height 412
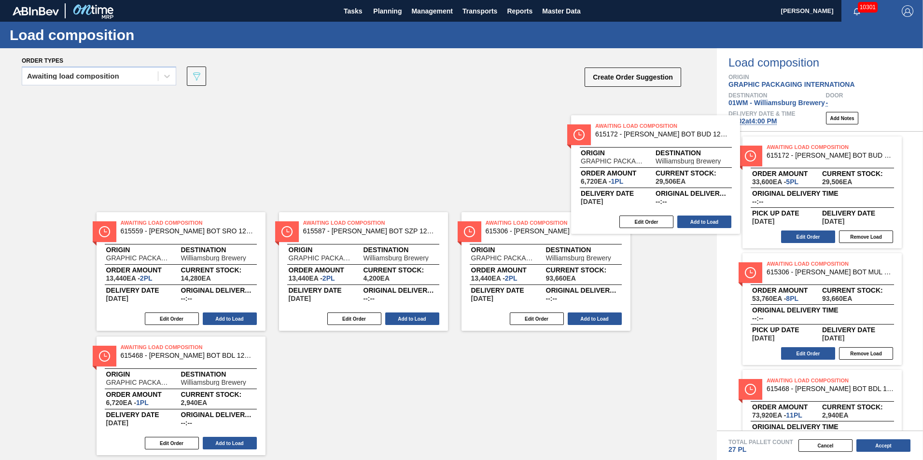
drag, startPoint x: 661, startPoint y: 168, endPoint x: 813, endPoint y: 188, distance: 153.3
click at [813, 188] on div "Order types Awaiting load composition 089F7B8B-B2A5-4AFE-B5C0-19BA573D28AC Crea…" at bounding box center [461, 254] width 923 height 412
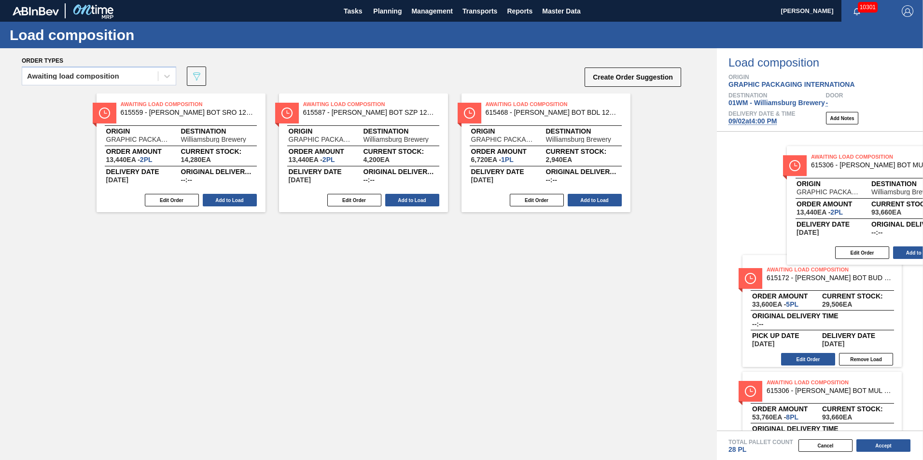
drag, startPoint x: 781, startPoint y: 196, endPoint x: 840, endPoint y: 202, distance: 59.7
click at [841, 206] on div "Order types Awaiting load composition 089F7B8B-B2A5-4AFE-B5C0-19BA573D28AC Crea…" at bounding box center [461, 254] width 923 height 412
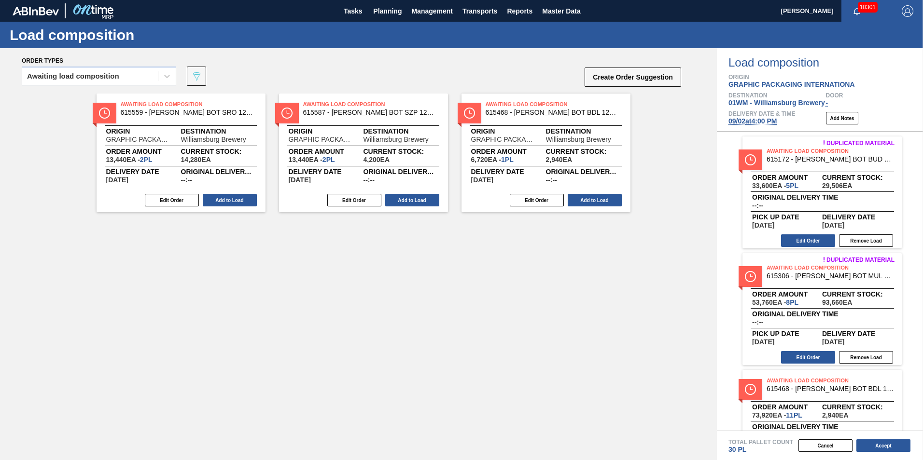
drag, startPoint x: 483, startPoint y: 136, endPoint x: 852, endPoint y: 214, distance: 377.1
click at [851, 215] on div "Order types Awaiting load composition 089F7B8B-B2A5-4AFE-B5C0-19BA573D28AC Crea…" at bounding box center [461, 254] width 923 height 412
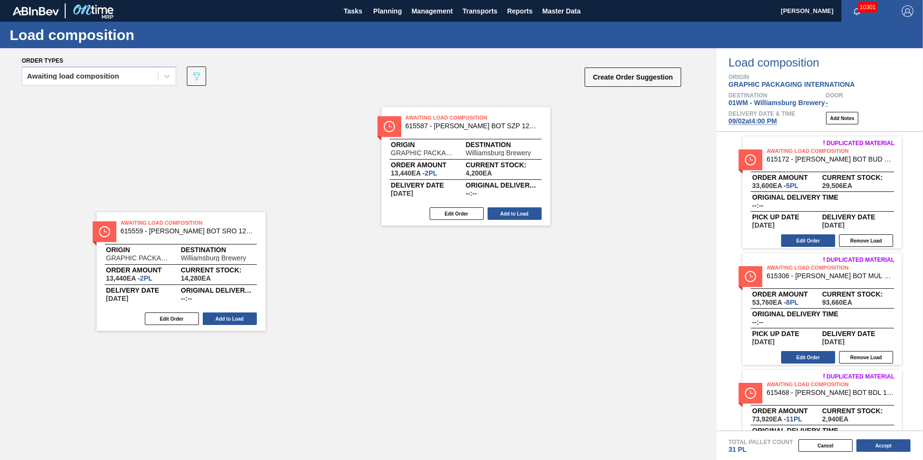
drag, startPoint x: 507, startPoint y: 157, endPoint x: 789, endPoint y: 158, distance: 281.4
click at [789, 158] on div "Order types Awaiting load composition 089F7B8B-B2A5-4AFE-B5C0-19BA573D28AC Crea…" at bounding box center [461, 254] width 923 height 412
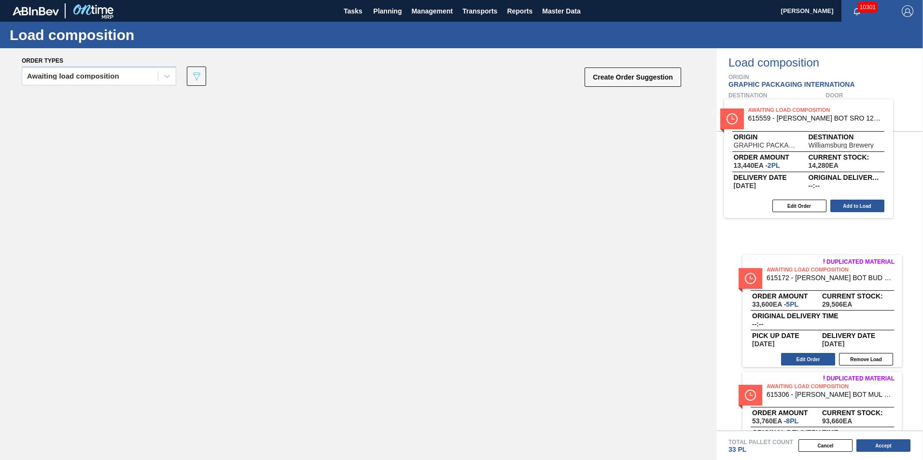
drag, startPoint x: 220, startPoint y: 153, endPoint x: 834, endPoint y: 162, distance: 614.0
click at [834, 162] on div "Order types Awaiting load composition 089F7B8B-B2A5-4AFE-B5C0-19BA573D28AC Crea…" at bounding box center [461, 254] width 923 height 412
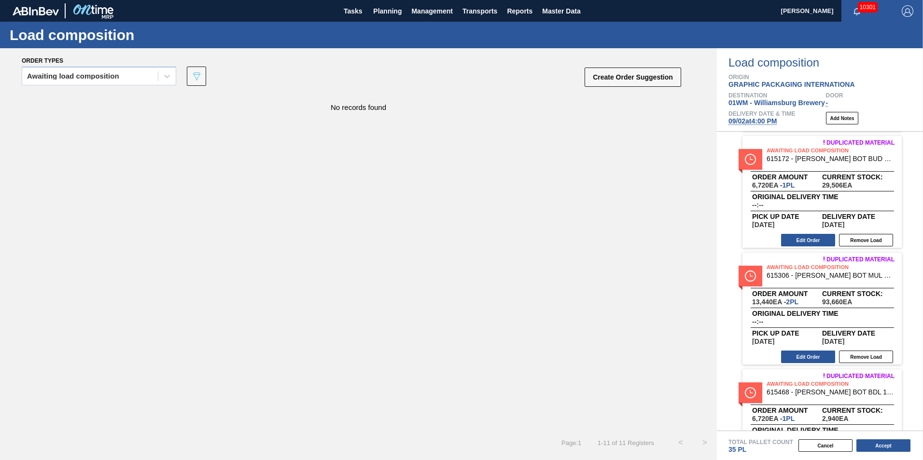
scroll to position [701, 0]
click at [811, 356] on button "Edit Order" at bounding box center [808, 357] width 54 height 13
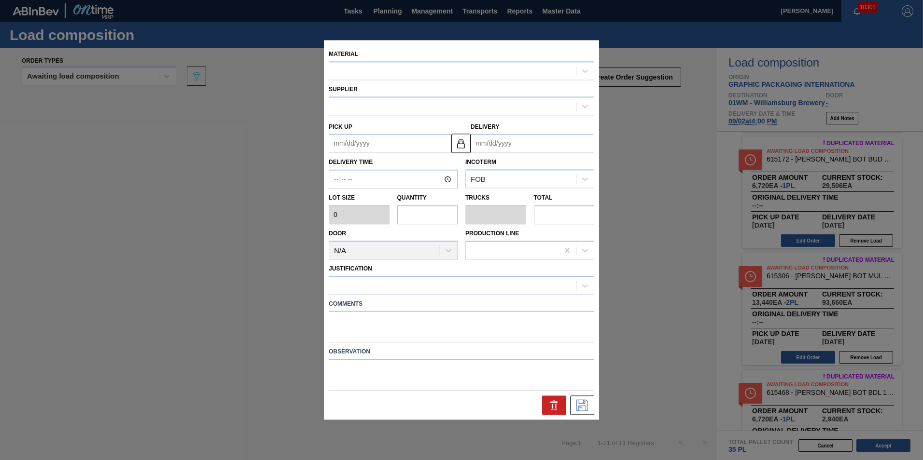
type input "6,720"
type input "2"
type input "0.059"
type input "13,440"
type up "[DATE]"
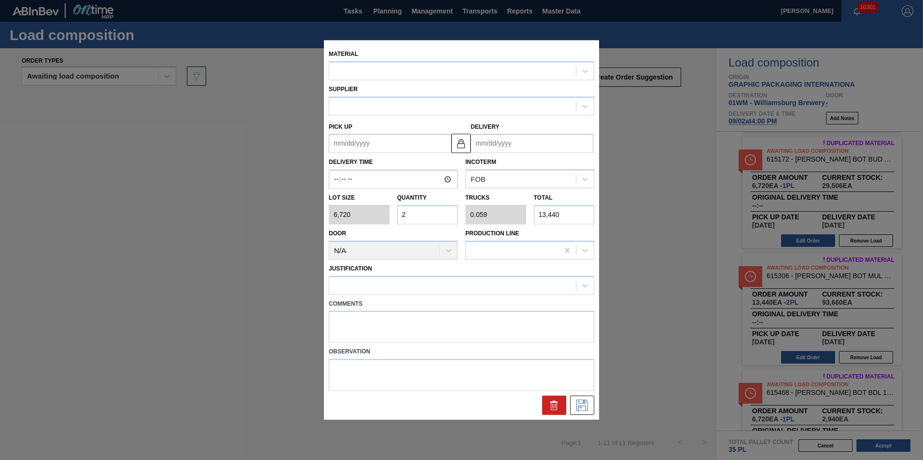
type input "[DATE]"
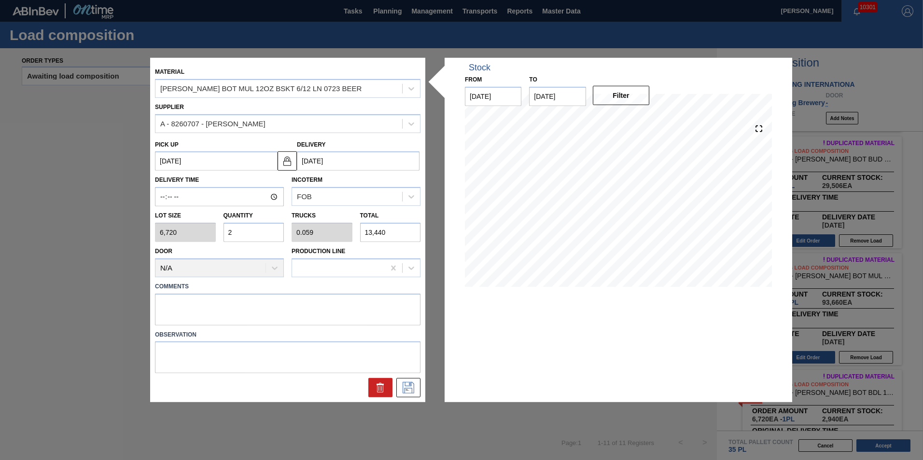
click at [258, 235] on input "2" at bounding box center [253, 232] width 61 height 19
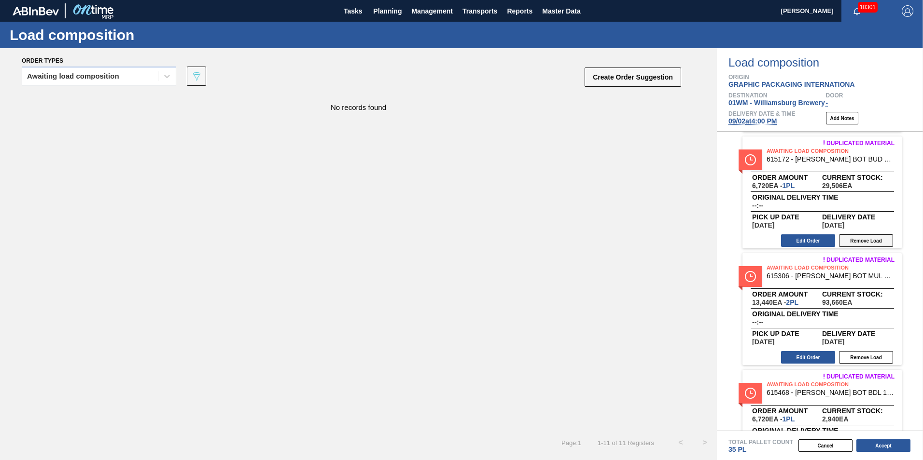
click at [871, 239] on button "Remove Load" at bounding box center [866, 241] width 54 height 13
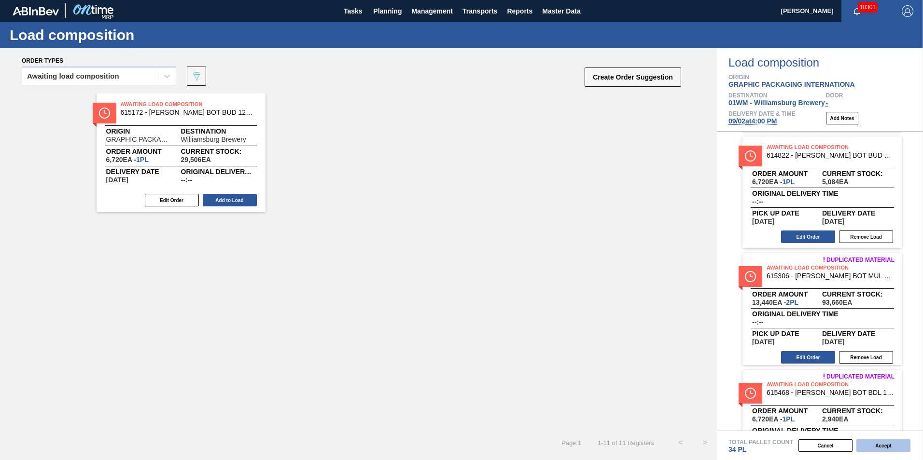
click at [894, 443] on button "Accept" at bounding box center [883, 446] width 54 height 13
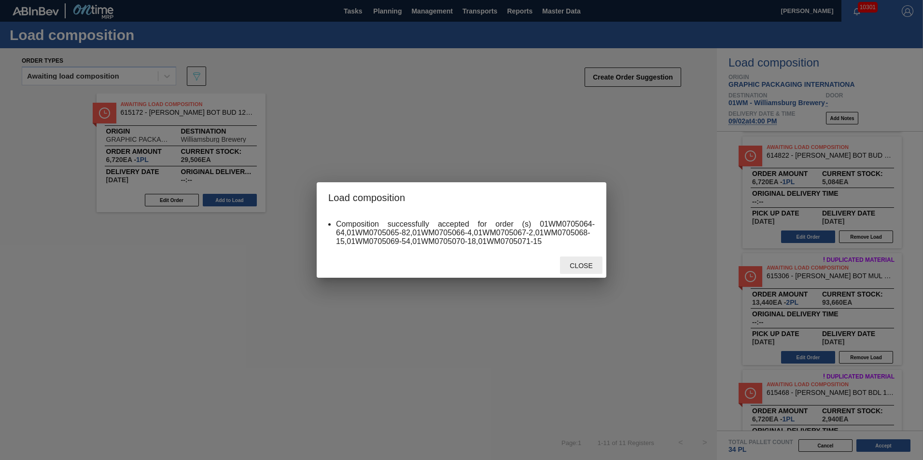
click at [571, 260] on div "Close" at bounding box center [581, 266] width 42 height 18
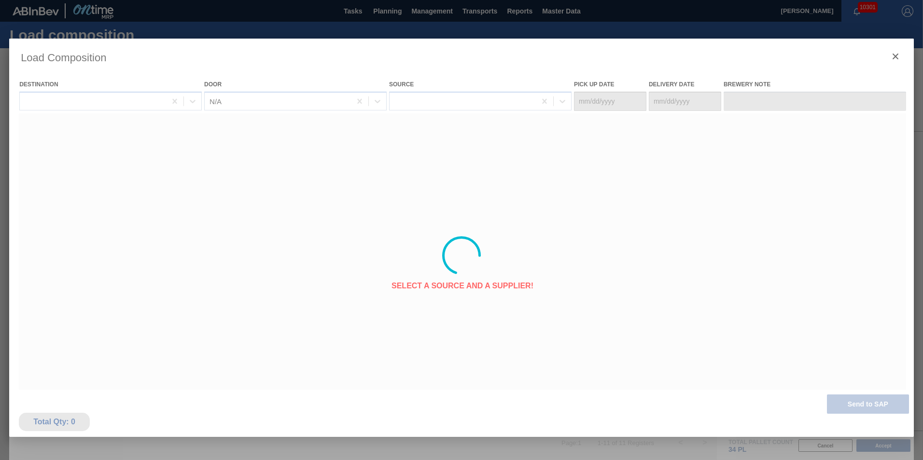
type Date "[DATE]"
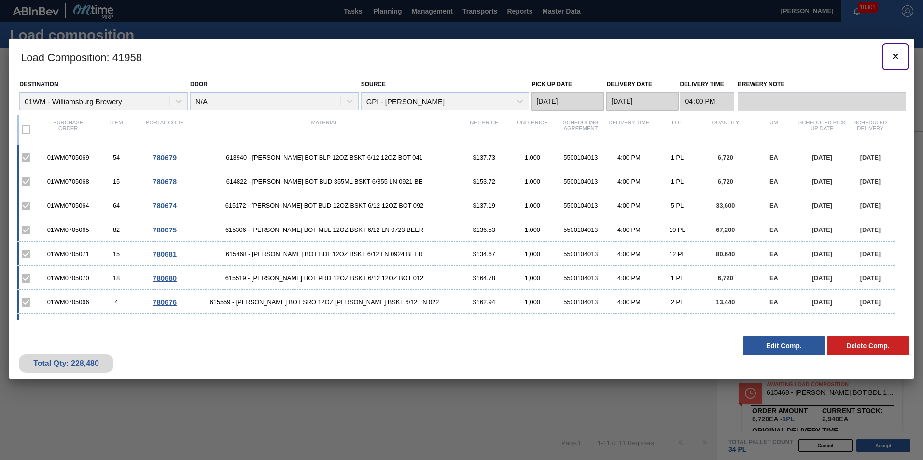
drag, startPoint x: 893, startPoint y: 57, endPoint x: 640, endPoint y: 240, distance: 311.9
click at [641, 240] on div "Load Composition : 41958 Destination 01WM - Williamsburg Brewery Door N/A Sourc…" at bounding box center [461, 209] width 905 height 340
click at [894, 58] on icon "botão de ícone" at bounding box center [896, 57] width 6 height 6
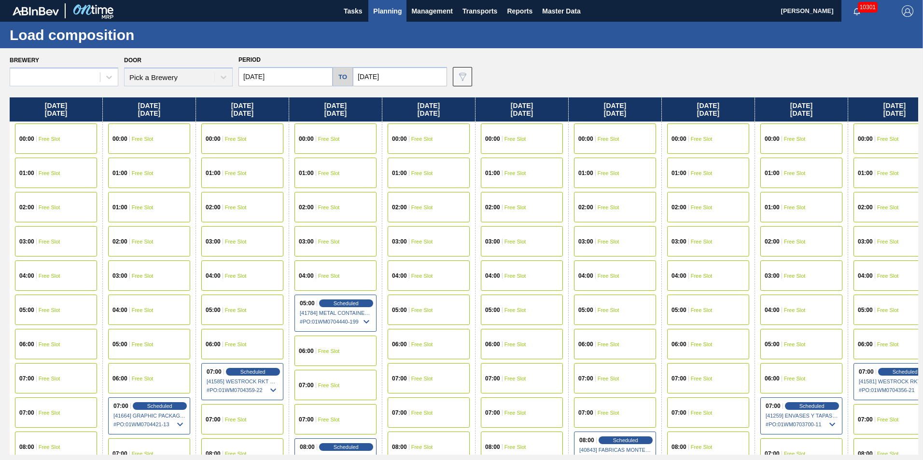
click at [539, 75] on div "Brewery Door Pick a Brewery Period 09/02/2025 to 10/31/2025 Data view filter Un…" at bounding box center [464, 69] width 908 height 33
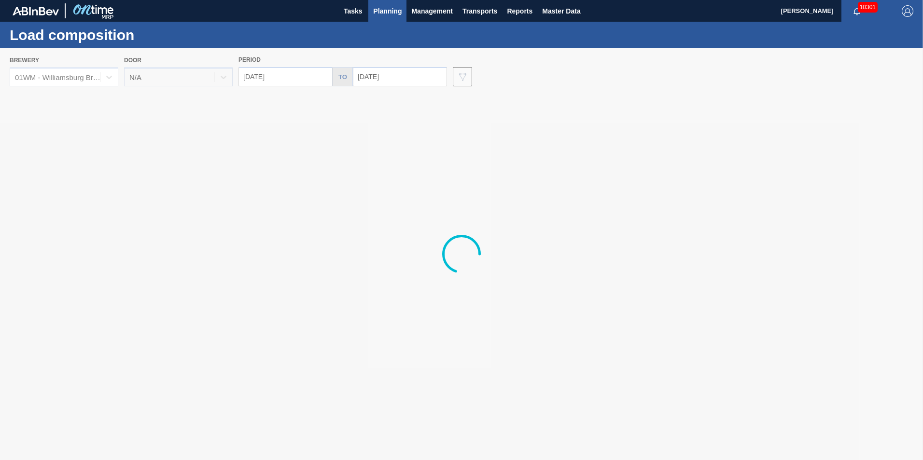
click at [384, 18] on button "Planning" at bounding box center [387, 11] width 38 height 22
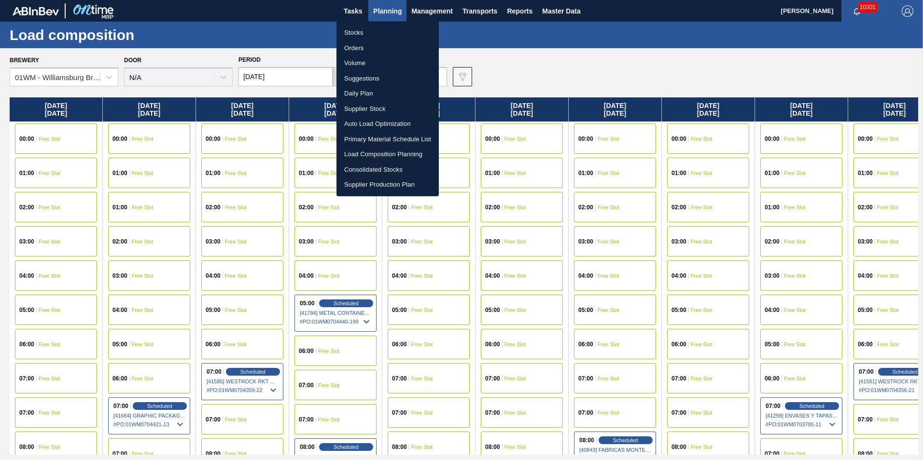
drag, startPoint x: 376, startPoint y: 73, endPoint x: 388, endPoint y: 99, distance: 29.4
click at [376, 73] on li "Suggestions" at bounding box center [387, 78] width 102 height 15
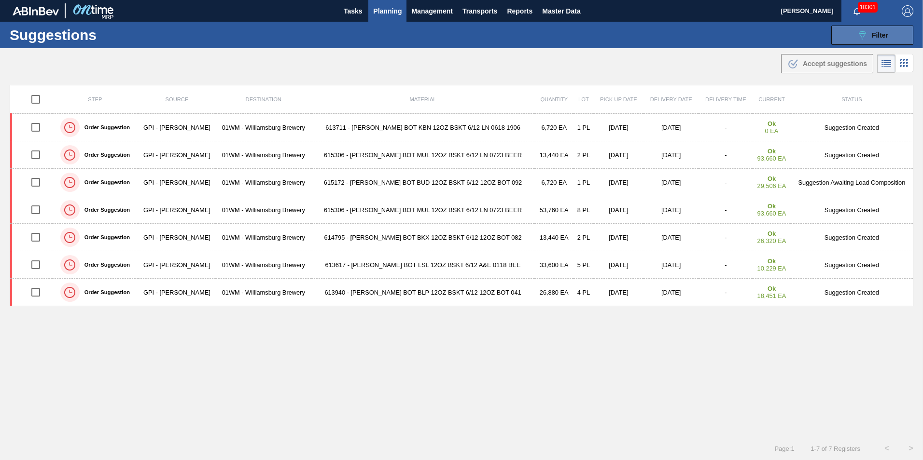
click at [863, 31] on icon at bounding box center [862, 35] width 7 height 8
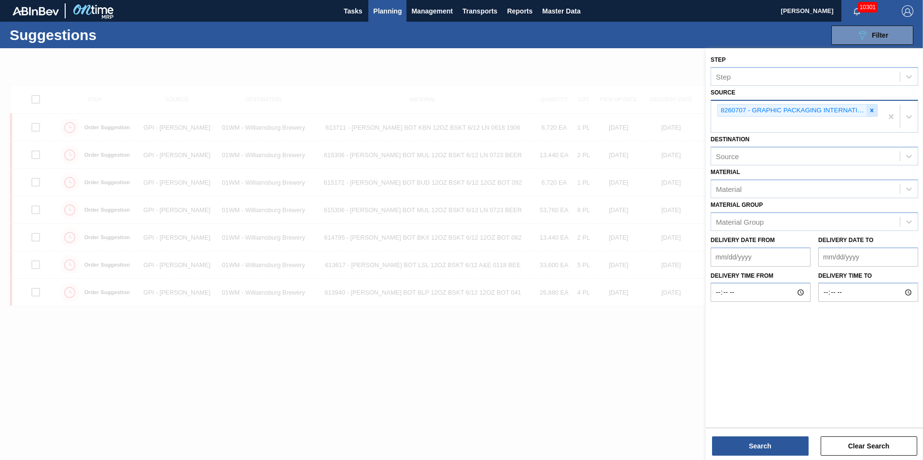
click at [871, 106] on div at bounding box center [871, 111] width 11 height 12
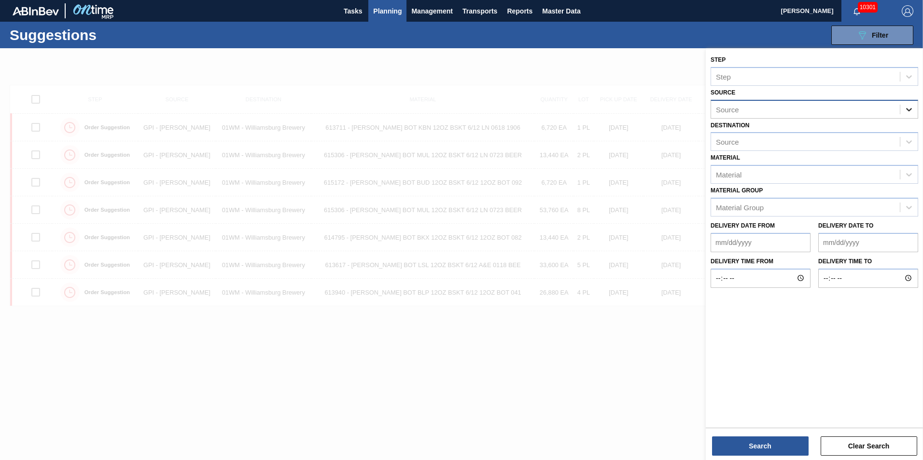
click at [910, 107] on icon at bounding box center [909, 110] width 10 height 10
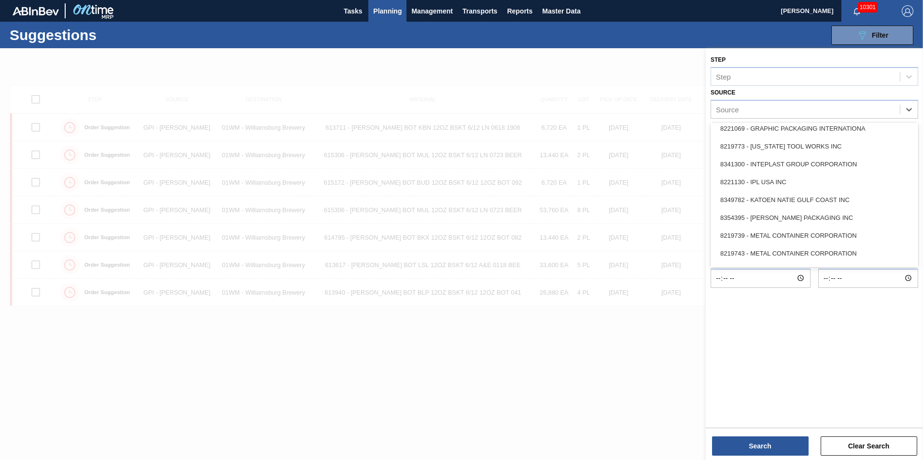
scroll to position [290, 0]
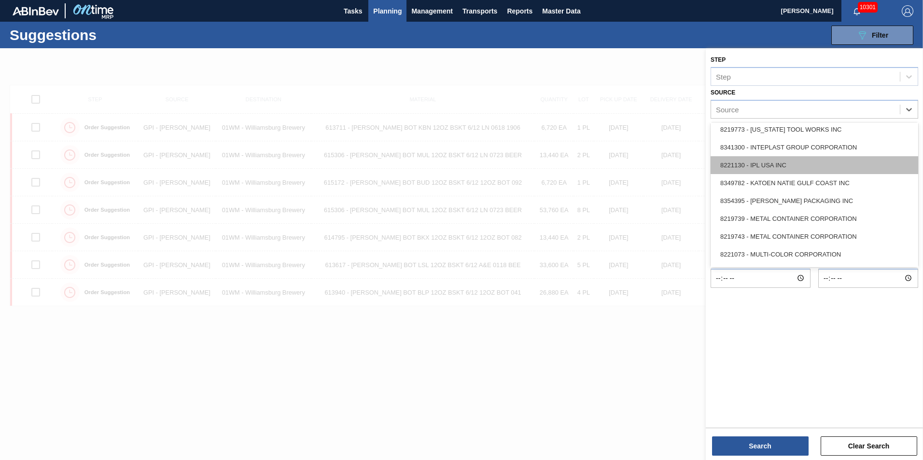
click at [839, 159] on div "8221130 - IPL USA INC" at bounding box center [815, 165] width 208 height 18
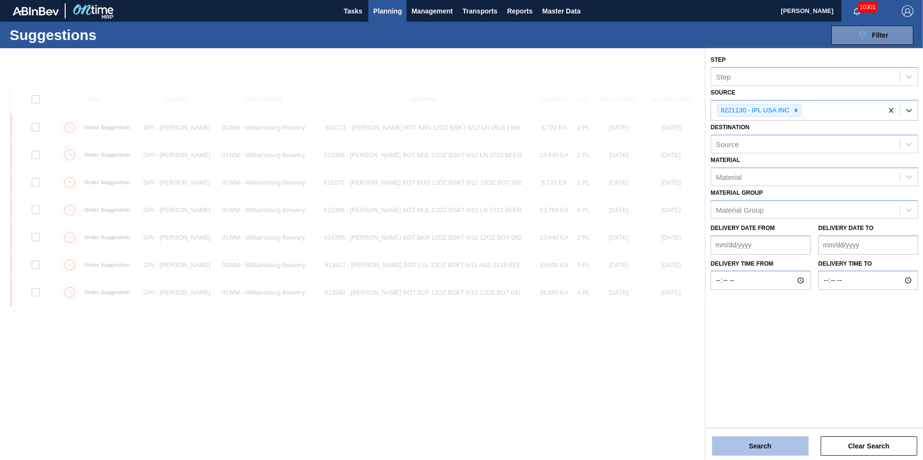
click at [752, 439] on button "Search" at bounding box center [760, 446] width 97 height 19
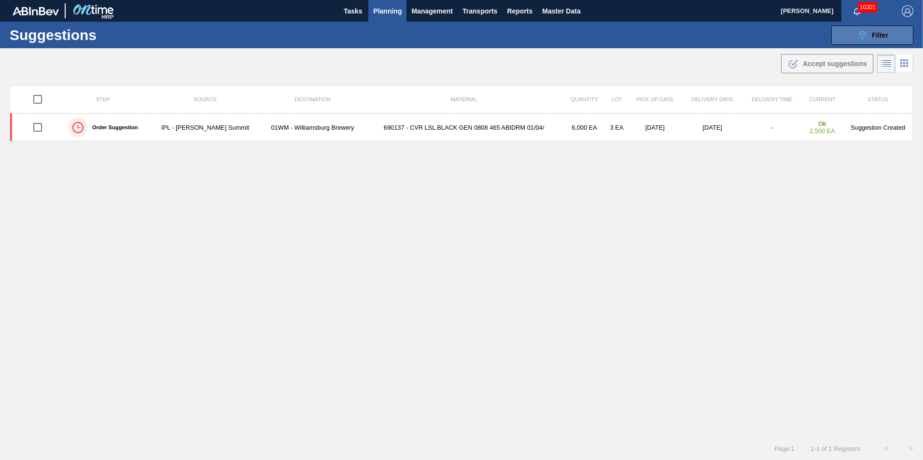
click at [848, 37] on button "089F7B8B-B2A5-4AFE-B5C0-19BA573D28AC Filter" at bounding box center [872, 35] width 82 height 19
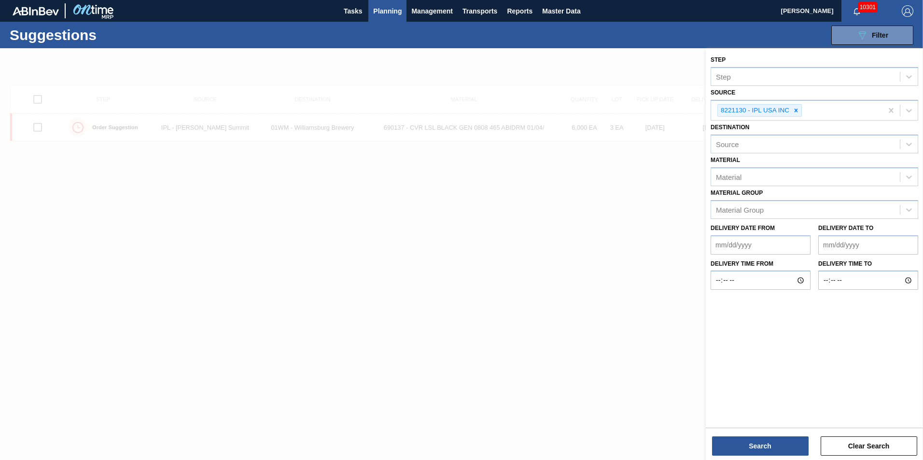
drag, startPoint x: 797, startPoint y: 109, endPoint x: 806, endPoint y: 111, distance: 8.8
click at [797, 109] on icon at bounding box center [796, 110] width 7 height 7
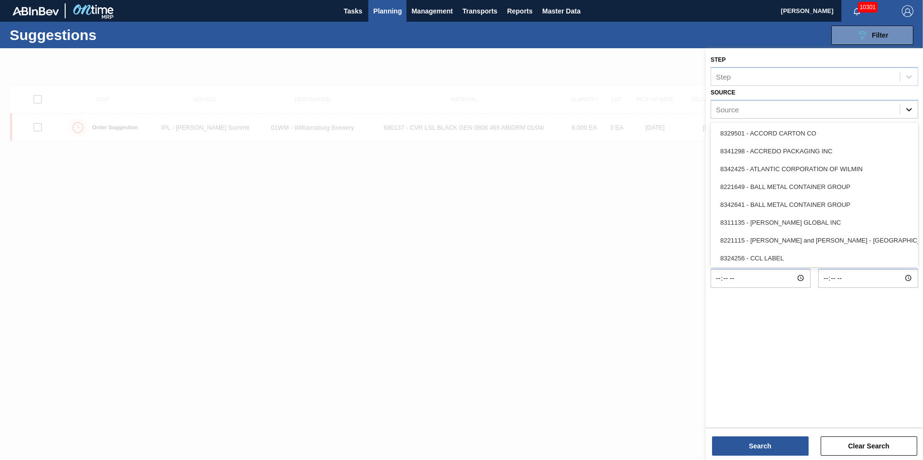
click at [914, 109] on div at bounding box center [908, 109] width 17 height 17
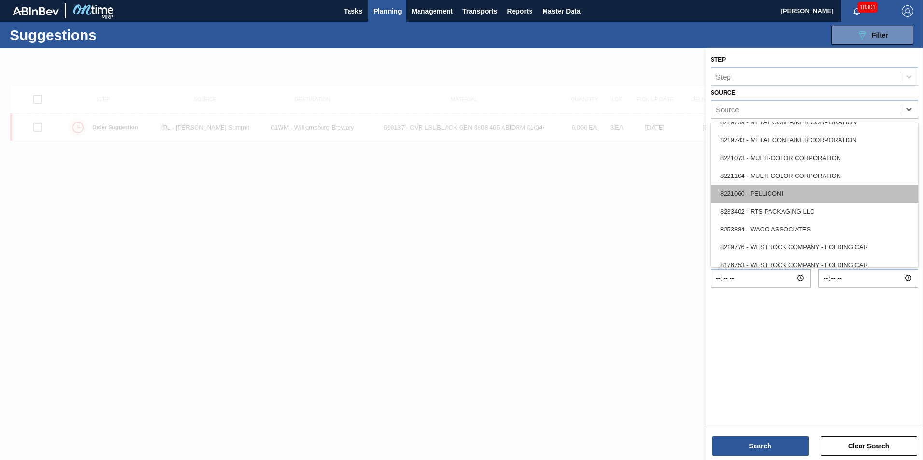
scroll to position [431, 0]
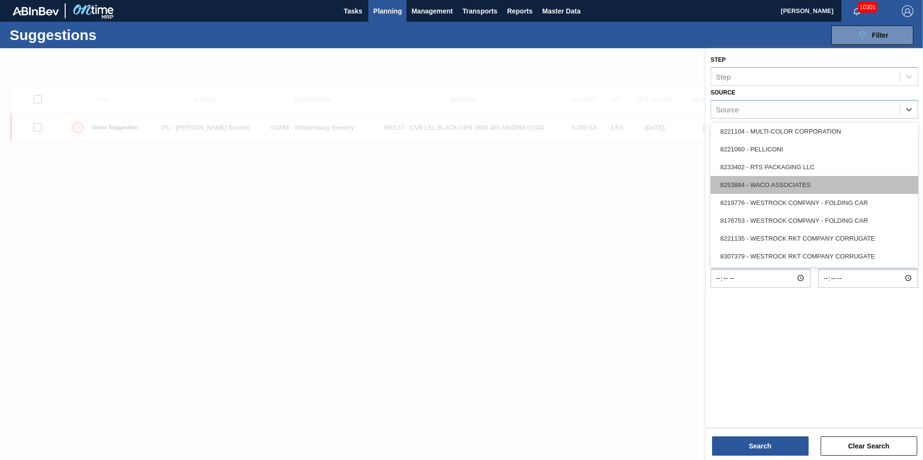
click at [845, 183] on div "8253884 - WACO ASSOCIATES" at bounding box center [815, 185] width 208 height 18
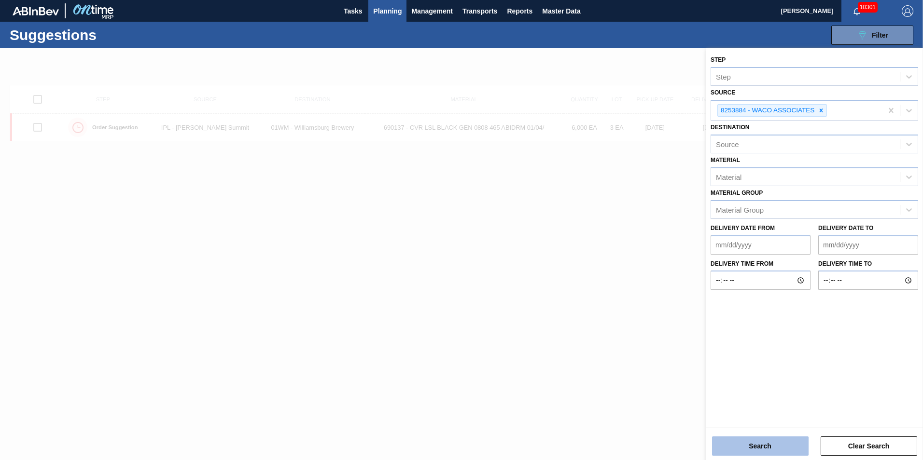
click at [770, 438] on button "Search" at bounding box center [760, 446] width 97 height 19
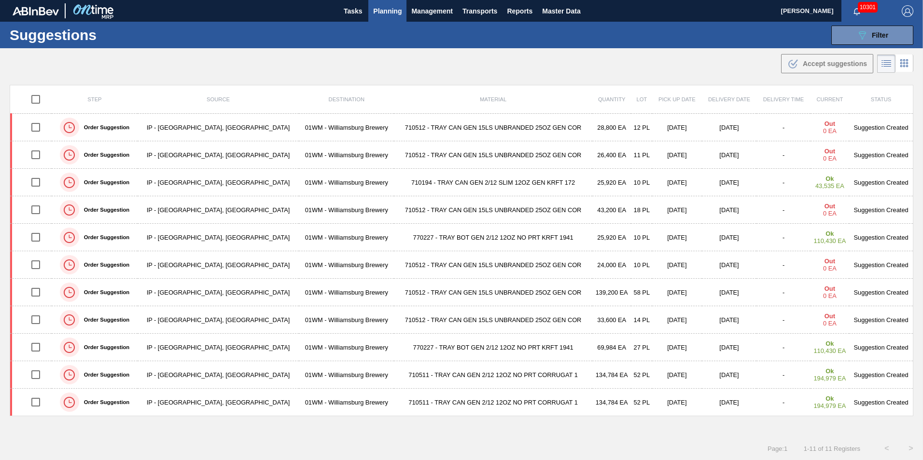
click at [490, 42] on div "Suggestions 089F7B8B-B2A5-4AFE-B5C0-19BA573D28AC Filter Step Step Source 825388…" at bounding box center [461, 35] width 923 height 27
click at [377, 17] on button "Planning" at bounding box center [387, 11] width 38 height 22
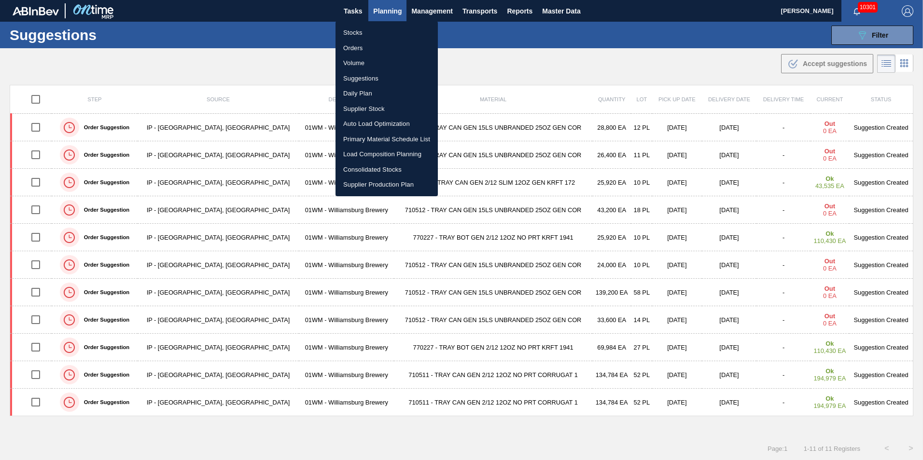
click at [156, 74] on div at bounding box center [461, 230] width 923 height 460
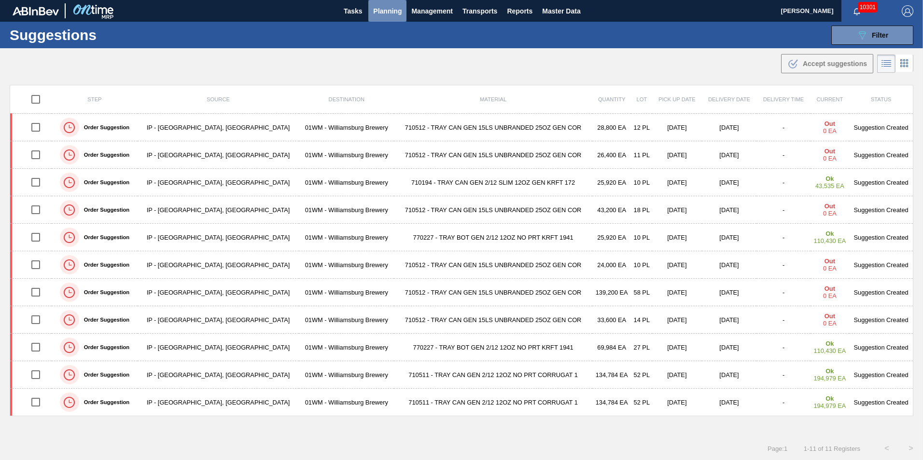
click at [395, 11] on span "Planning" at bounding box center [387, 11] width 28 height 12
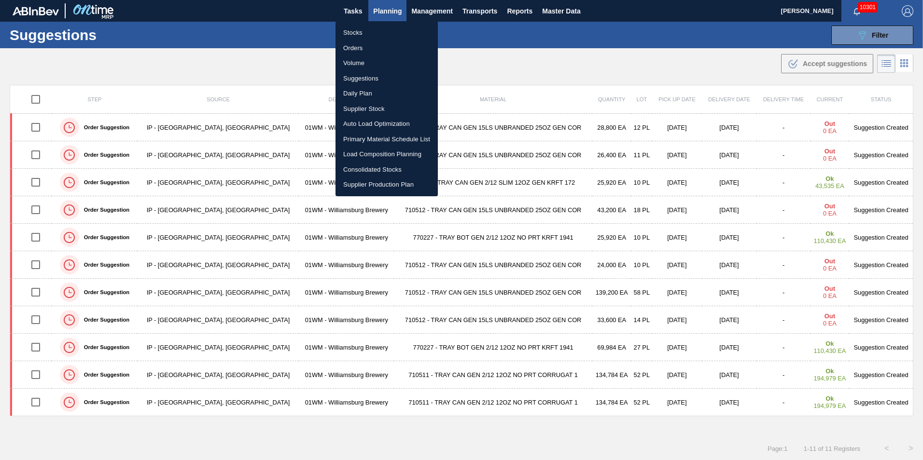
drag, startPoint x: 529, startPoint y: 53, endPoint x: 536, endPoint y: 59, distance: 9.6
click at [535, 59] on div at bounding box center [461, 230] width 923 height 460
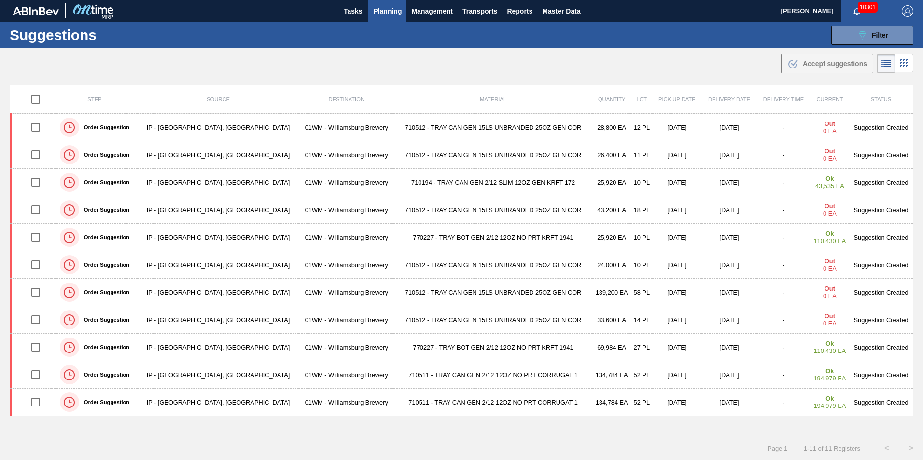
click at [393, 11] on span "Planning" at bounding box center [387, 11] width 28 height 12
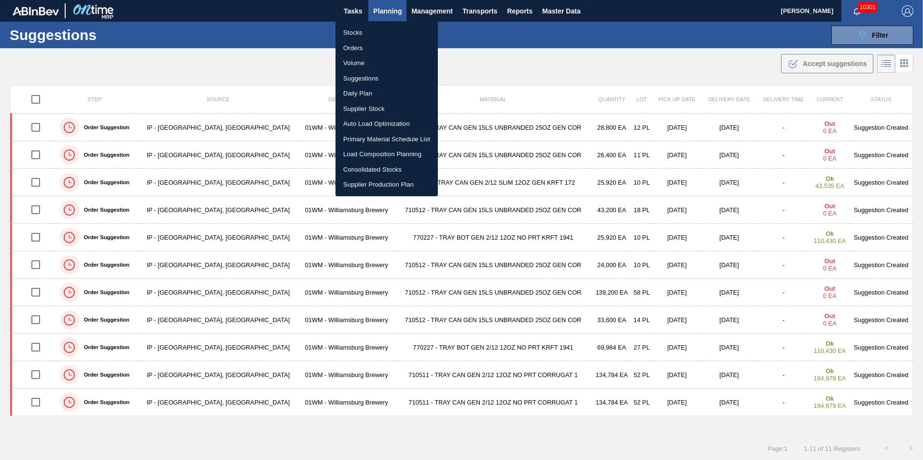
click at [367, 152] on li "Load Composition Planning" at bounding box center [386, 154] width 102 height 15
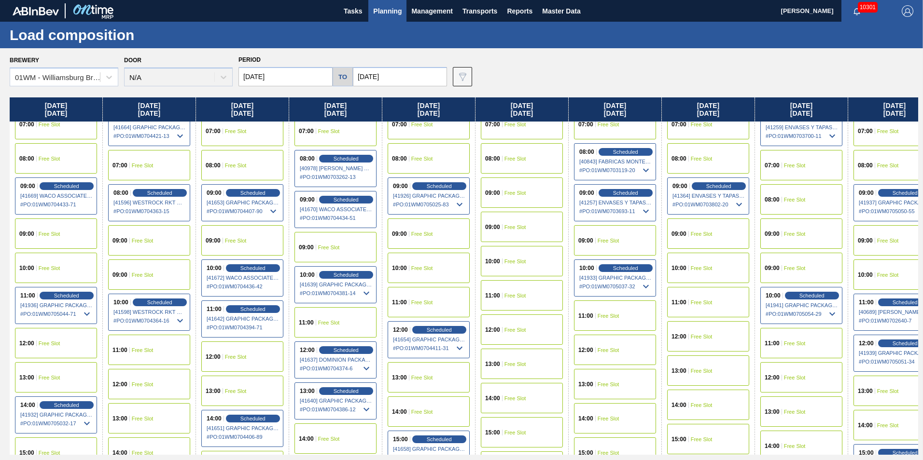
scroll to position [290, 0]
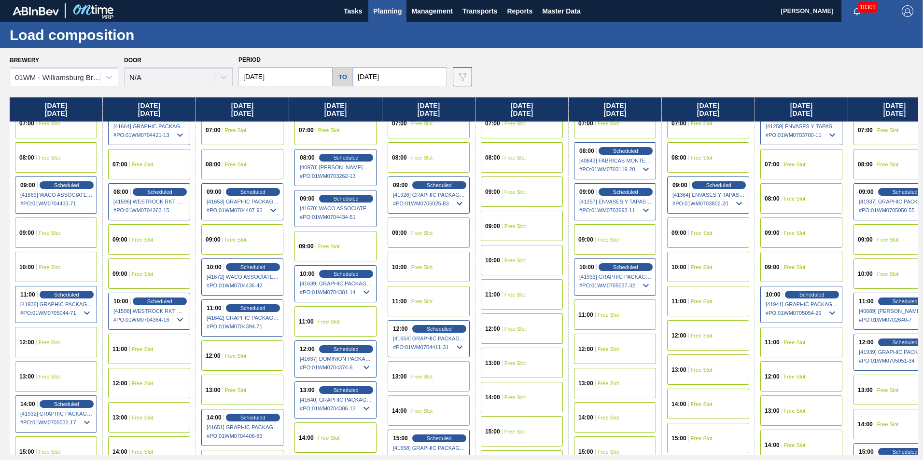
click at [611, 354] on div "12:00 Free Slot" at bounding box center [615, 349] width 82 height 30
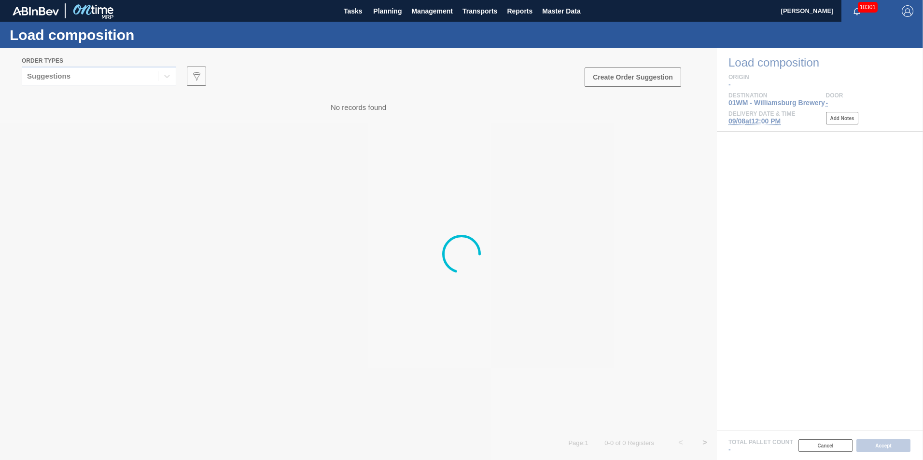
click at [102, 80] on div at bounding box center [461, 254] width 923 height 412
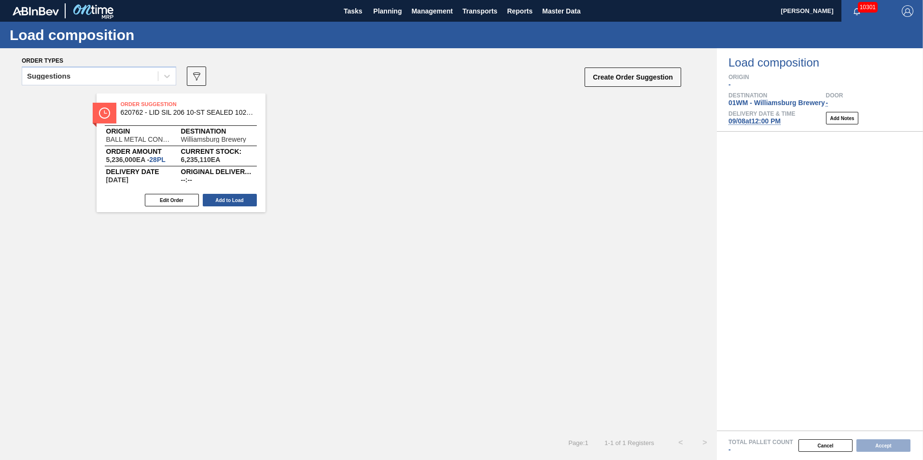
click at [102, 80] on div "Suggestions" at bounding box center [90, 77] width 136 height 14
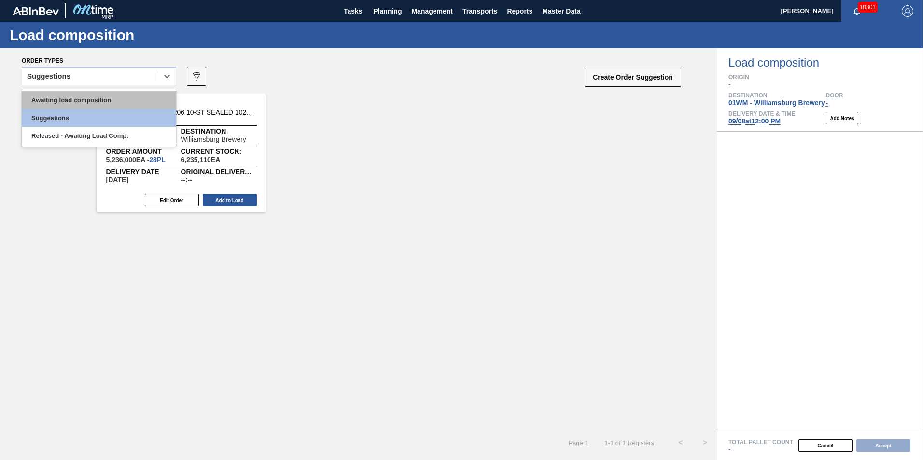
click at [122, 105] on div "Awaiting load composition" at bounding box center [99, 100] width 154 height 18
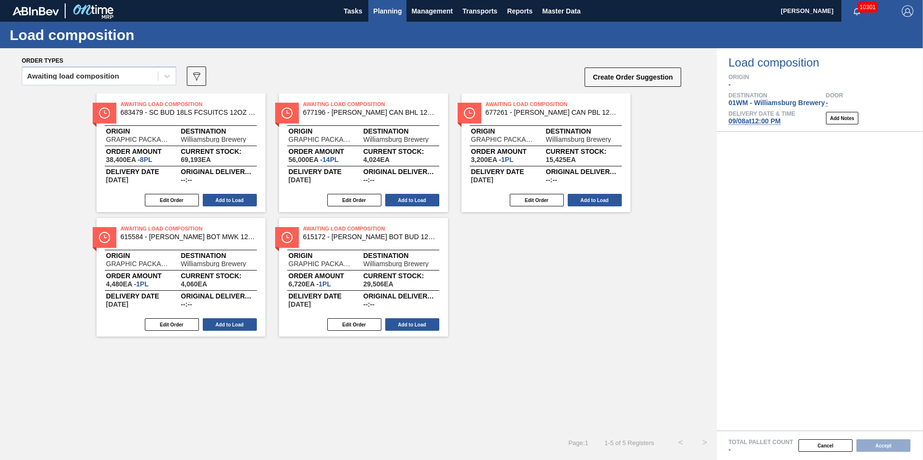
click at [384, 16] on span "Planning" at bounding box center [387, 11] width 28 height 12
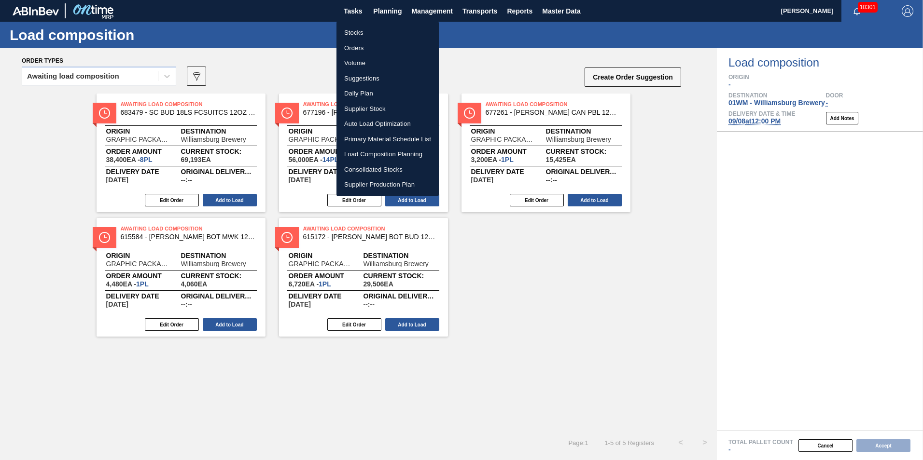
click at [384, 79] on li "Suggestions" at bounding box center [387, 78] width 102 height 15
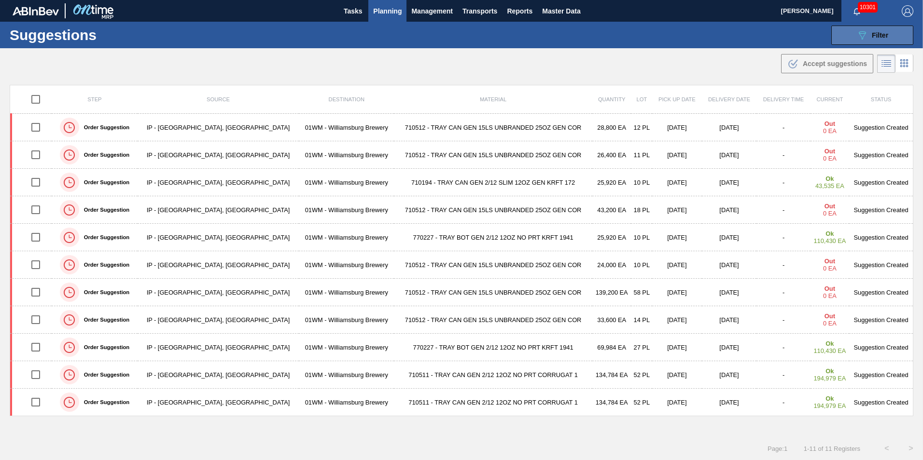
click at [872, 35] on span "Filter" at bounding box center [880, 35] width 16 height 8
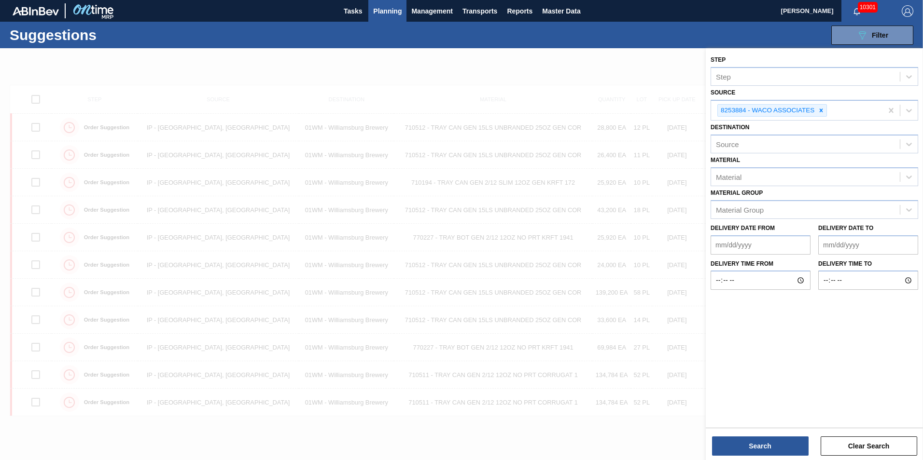
drag, startPoint x: 821, startPoint y: 111, endPoint x: 921, endPoint y: 117, distance: 100.6
click at [822, 111] on icon at bounding box center [821, 110] width 7 height 7
click at [906, 109] on icon at bounding box center [909, 110] width 10 height 10
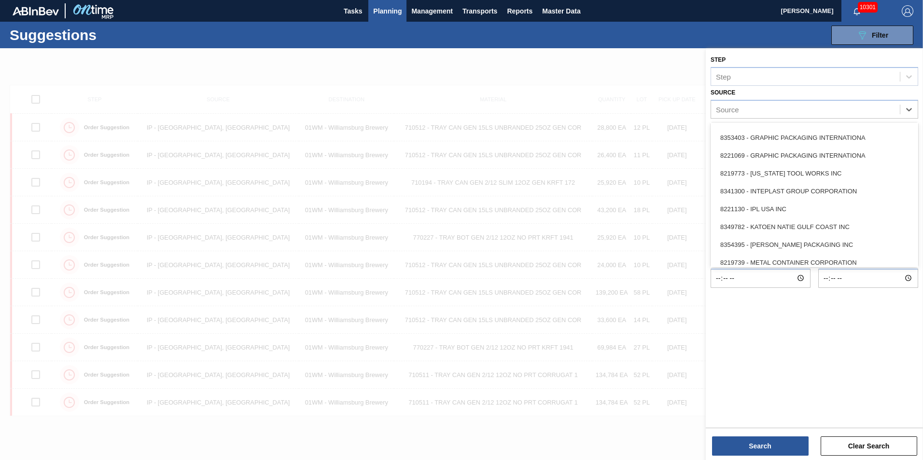
scroll to position [237, 0]
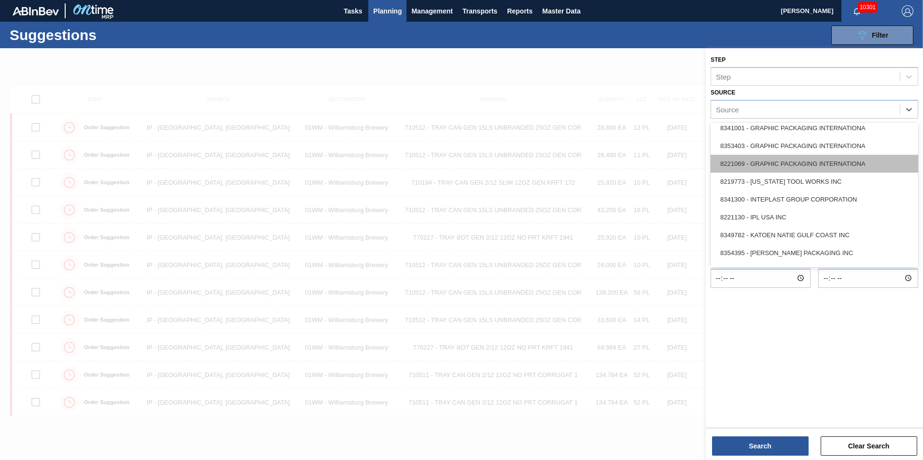
click at [800, 165] on div "8221069 - GRAPHIC PACKAGING INTERNATIONA" at bounding box center [815, 164] width 208 height 18
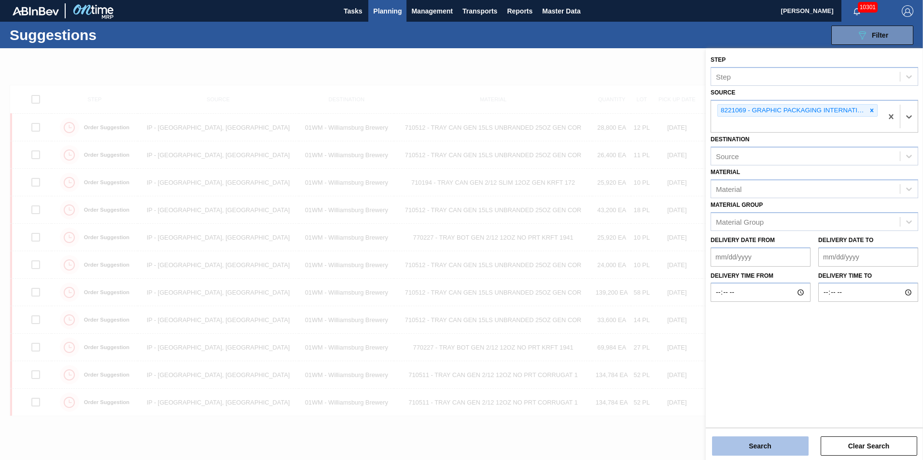
click at [765, 448] on button "Search" at bounding box center [760, 446] width 97 height 19
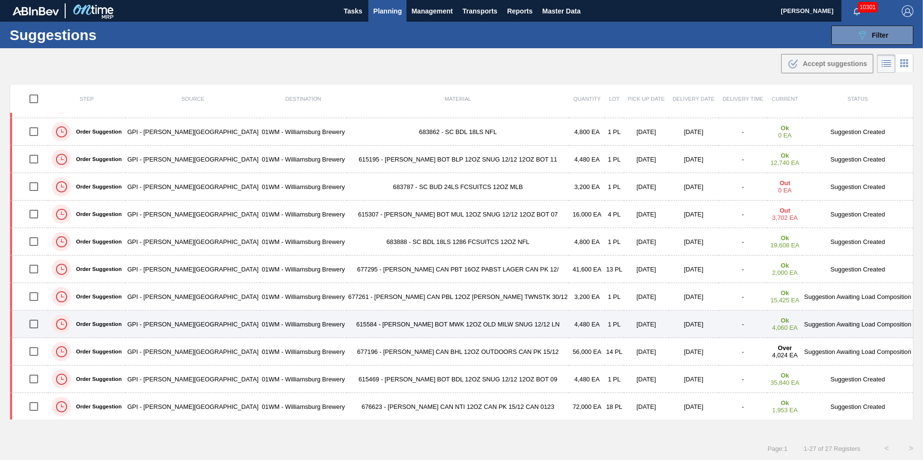
scroll to position [0, 0]
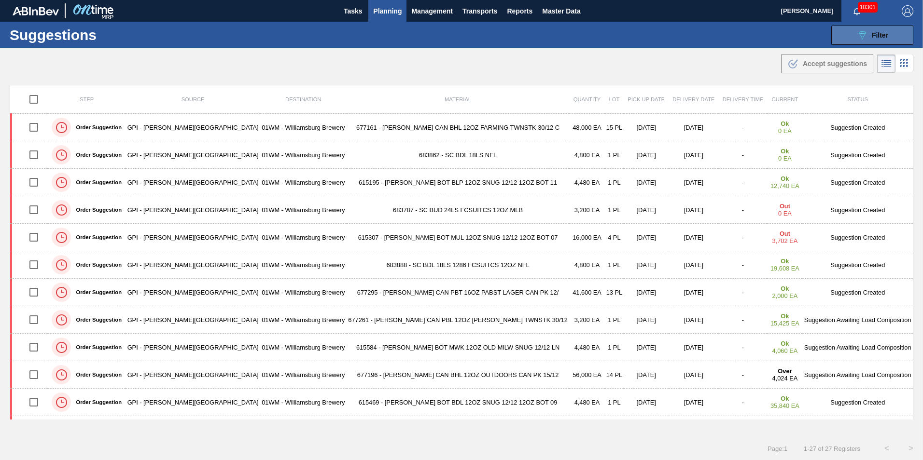
click at [859, 35] on icon "089F7B8B-B2A5-4AFE-B5C0-19BA573D28AC" at bounding box center [862, 35] width 12 height 12
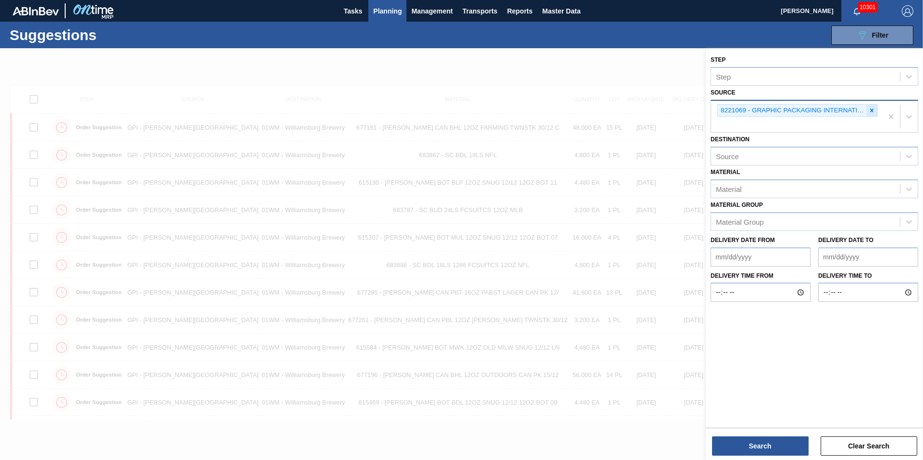
click at [876, 108] on div at bounding box center [871, 111] width 11 height 12
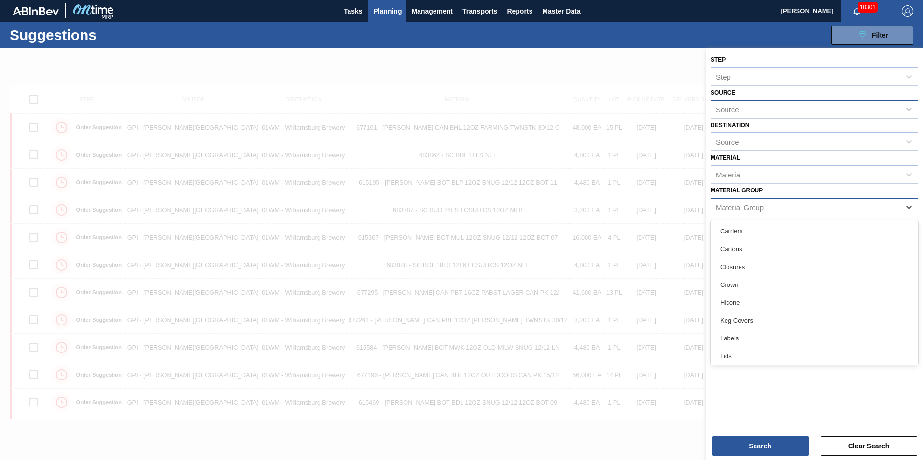
click at [766, 210] on div "Material Group" at bounding box center [805, 207] width 189 height 14
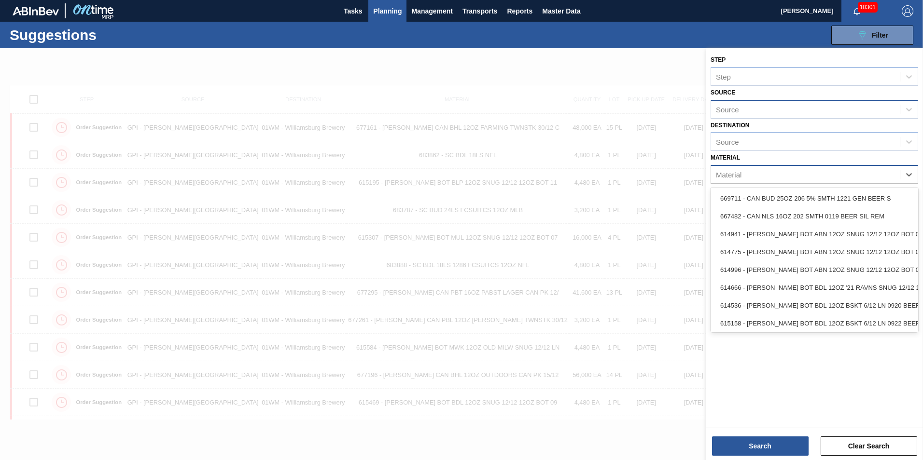
click at [740, 171] on div "Material" at bounding box center [729, 175] width 26 height 8
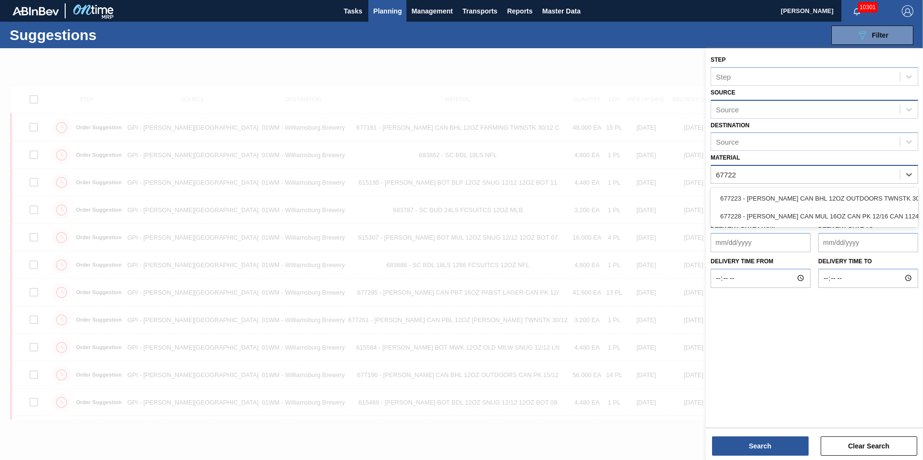
type input "677223"
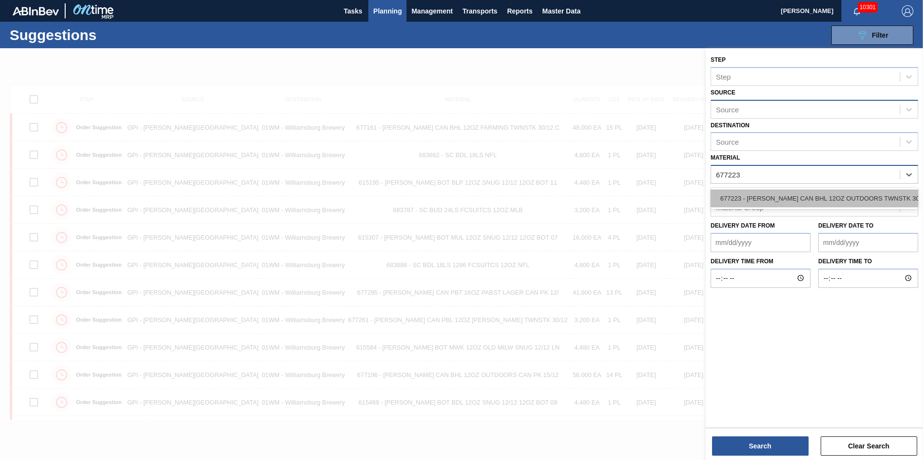
click at [788, 199] on div "677223 - CARR CAN BHL 12OZ OUTDOORS TWNSTK 30/12" at bounding box center [815, 199] width 208 height 18
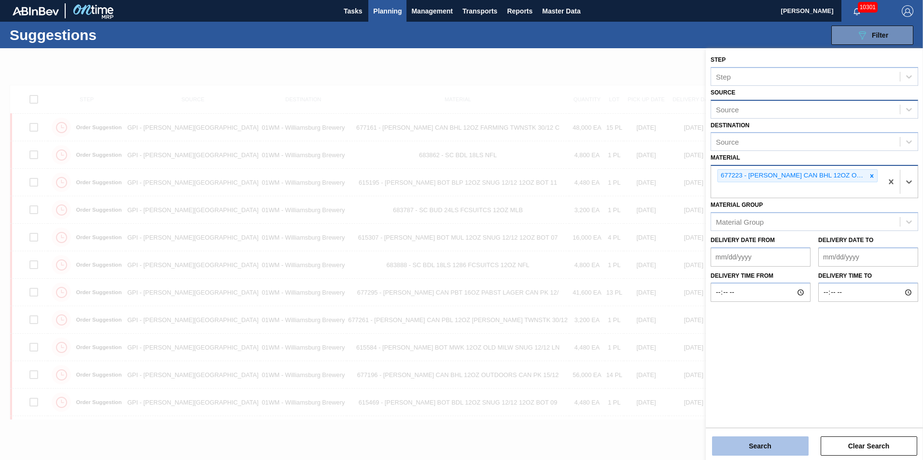
click at [781, 455] on button "Search" at bounding box center [760, 446] width 97 height 19
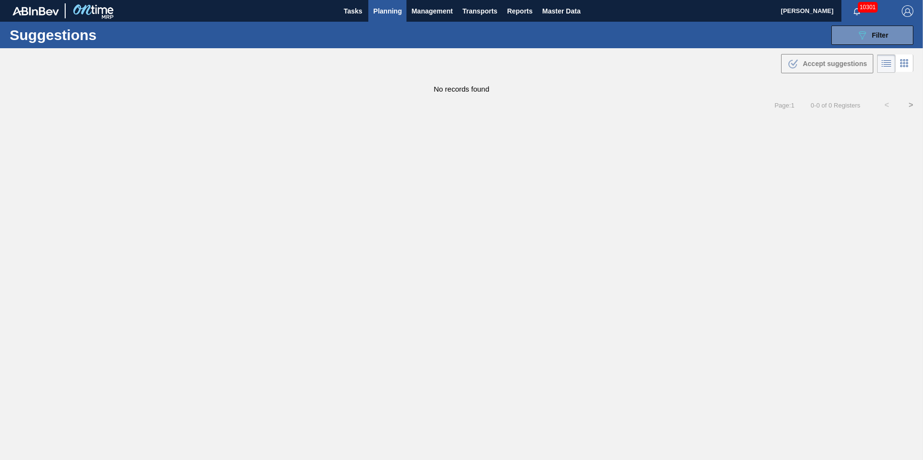
click at [396, 11] on span "Planning" at bounding box center [387, 11] width 28 height 12
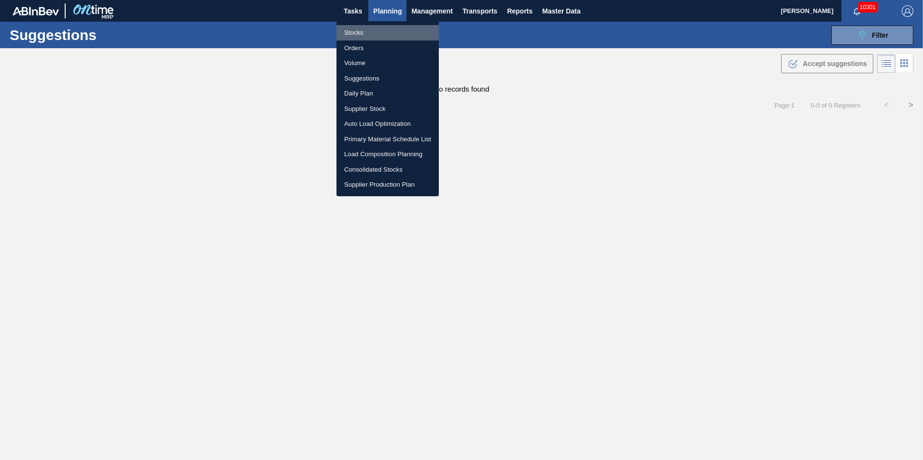
click at [366, 38] on li "Stocks" at bounding box center [387, 32] width 102 height 15
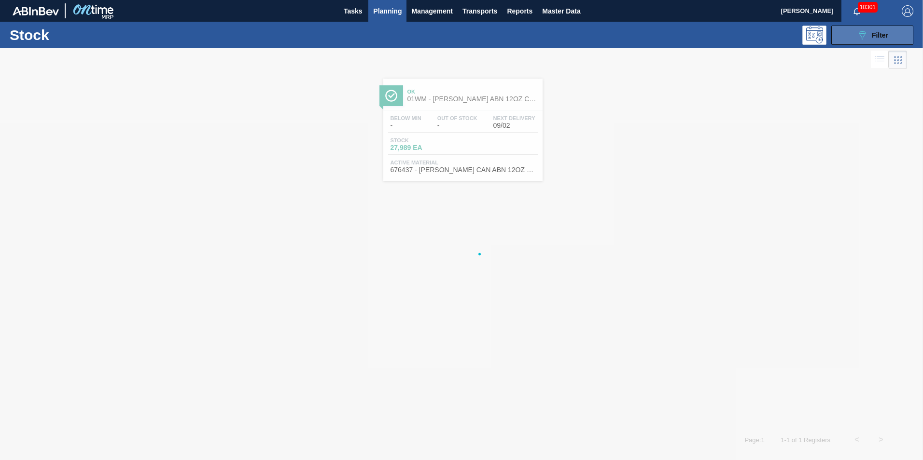
click at [881, 34] on span "Filter" at bounding box center [880, 35] width 16 height 8
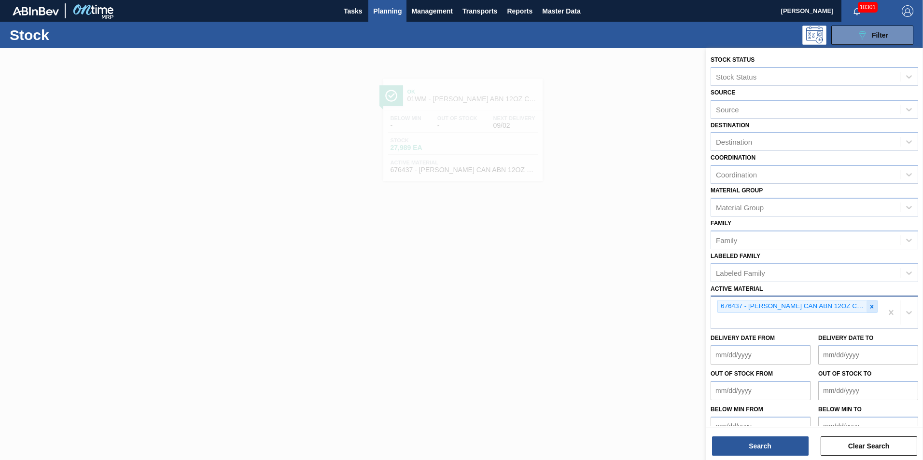
click at [870, 302] on div at bounding box center [871, 307] width 11 height 12
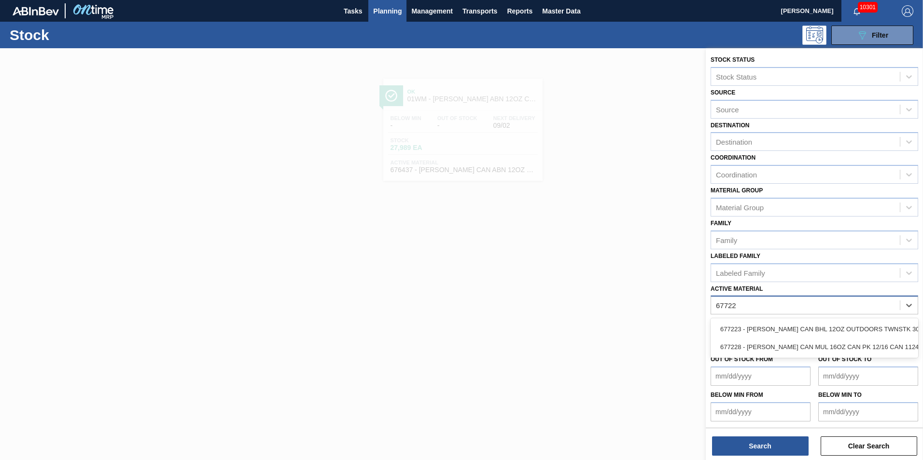
type Material "677223"
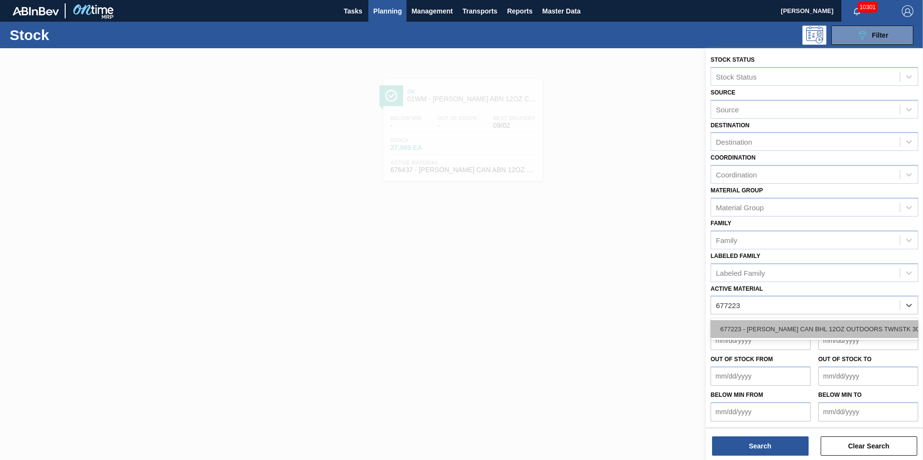
click at [836, 321] on div "677223 - CARR CAN BHL 12OZ OUTDOORS TWNSTK 30/12" at bounding box center [815, 330] width 208 height 18
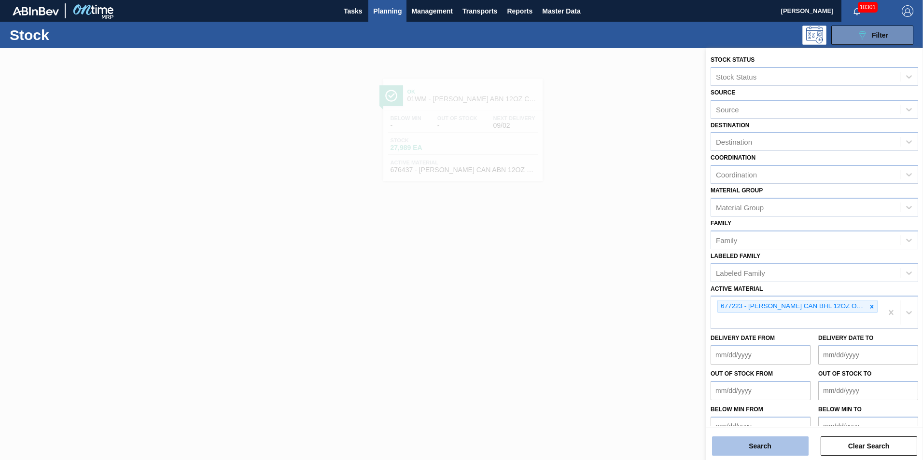
click at [776, 443] on button "Search" at bounding box center [760, 446] width 97 height 19
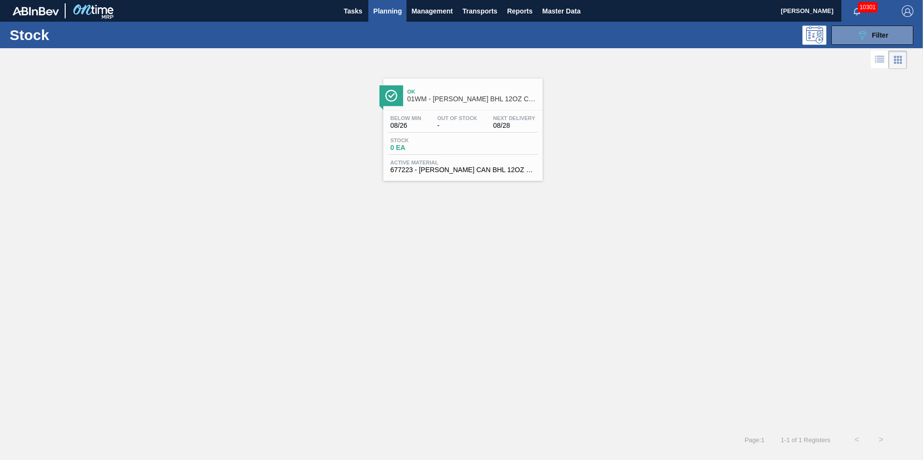
click at [444, 126] on span "-" at bounding box center [457, 125] width 40 height 7
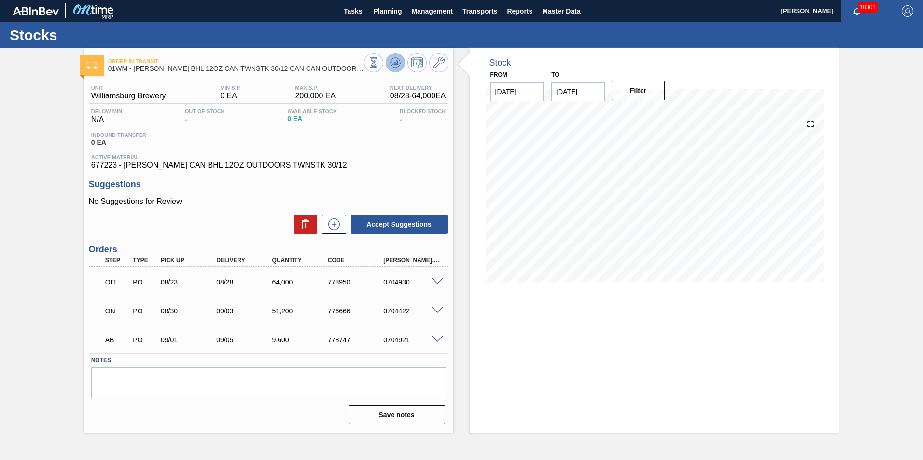
click at [402, 58] on button at bounding box center [395, 62] width 19 height 19
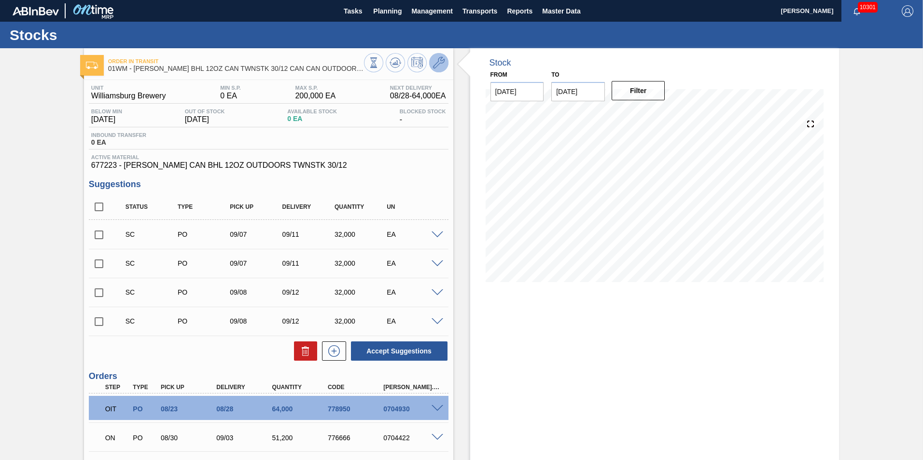
click at [437, 57] on icon at bounding box center [439, 63] width 12 height 12
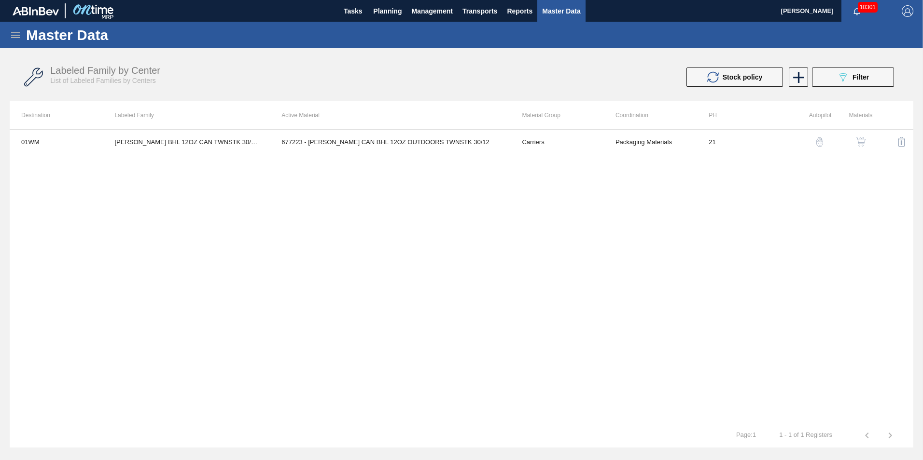
click at [818, 142] on img "button" at bounding box center [820, 142] width 10 height 10
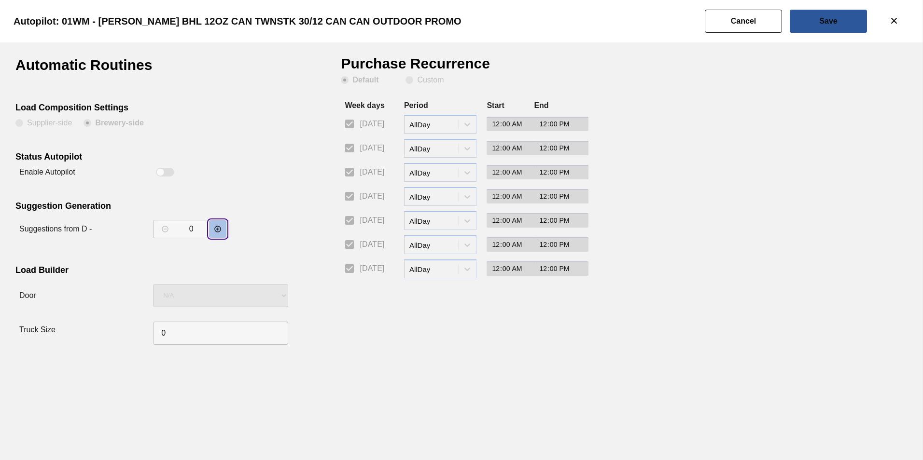
click at [220, 228] on icon "decrementar valor" at bounding box center [217, 229] width 6 height 6
type input "2"
click at [0, 0] on slot "Save" at bounding box center [0, 0] width 0 height 0
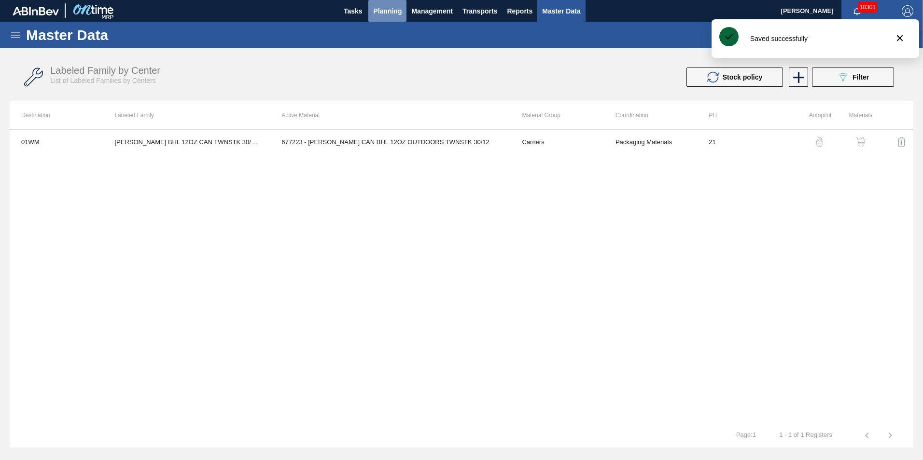
click at [382, 13] on span "Planning" at bounding box center [387, 11] width 28 height 12
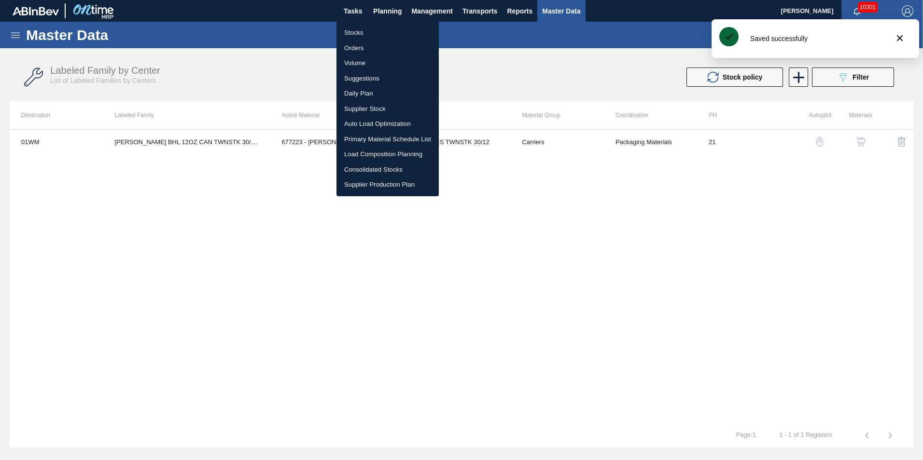
click at [367, 82] on li "Suggestions" at bounding box center [387, 78] width 102 height 15
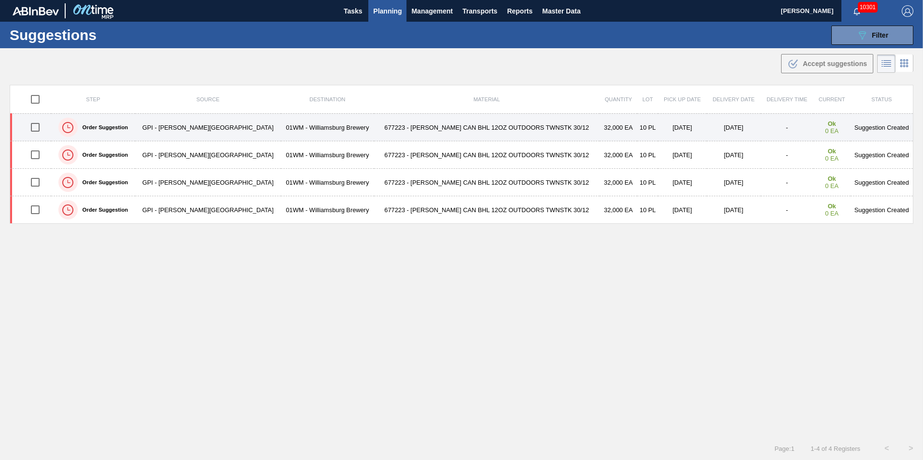
click at [387, 125] on td "677223 - [PERSON_NAME] CAN BHL 12OZ OUTDOORS TWNSTK 30/12" at bounding box center [486, 128] width 225 height 28
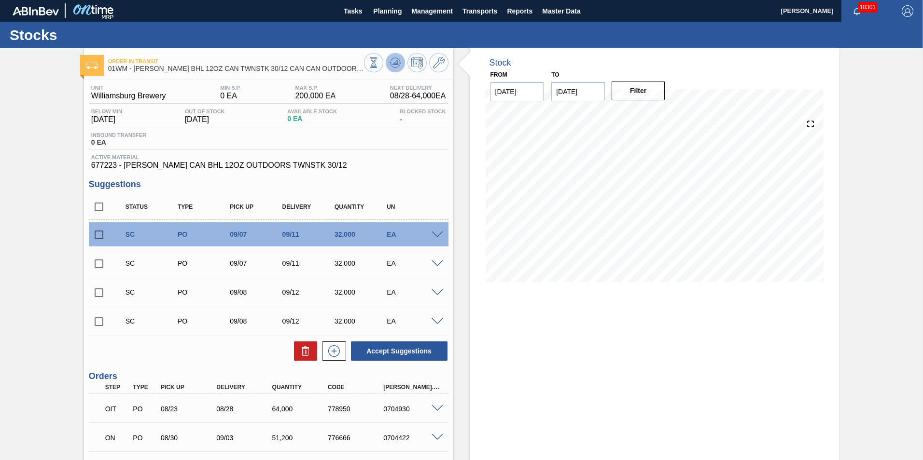
click at [397, 63] on icon at bounding box center [396, 63] width 12 height 12
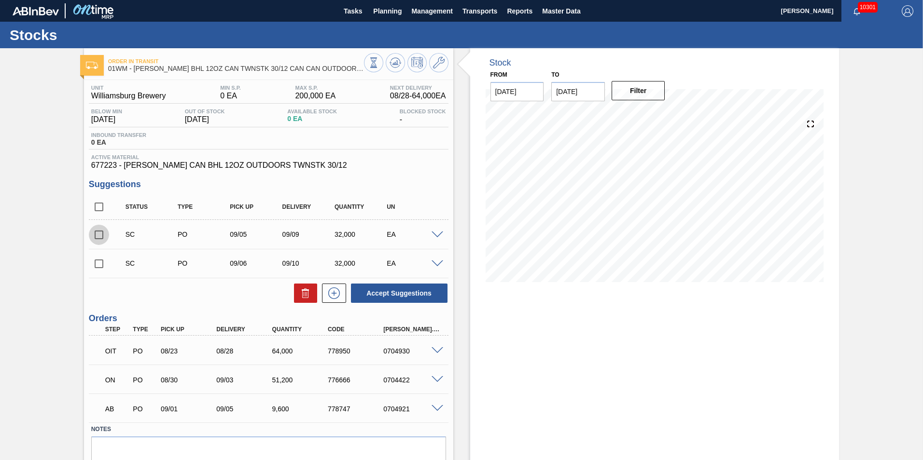
click at [98, 237] on input "checkbox" at bounding box center [99, 235] width 20 height 20
checkbox input "true"
click at [98, 265] on input "checkbox" at bounding box center [99, 264] width 20 height 20
checkbox input "true"
click at [401, 298] on button "Accept Suggestions" at bounding box center [399, 293] width 97 height 19
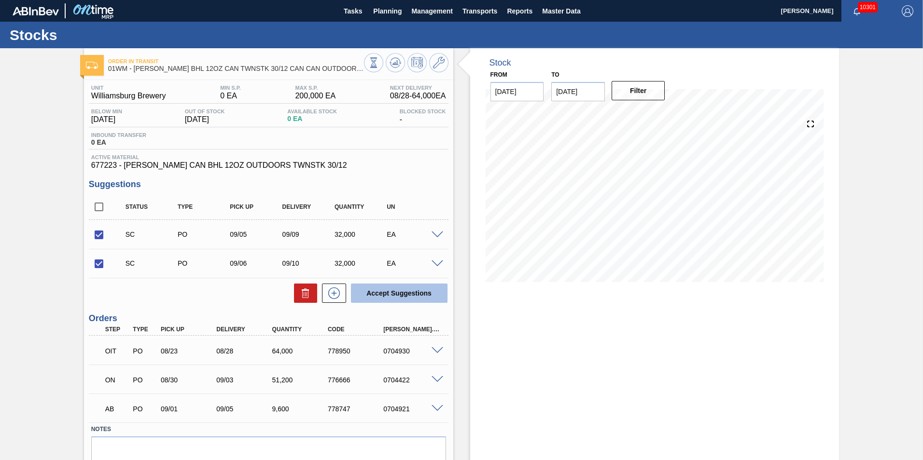
checkbox input "false"
click at [385, 19] on button "Planning" at bounding box center [387, 11] width 38 height 22
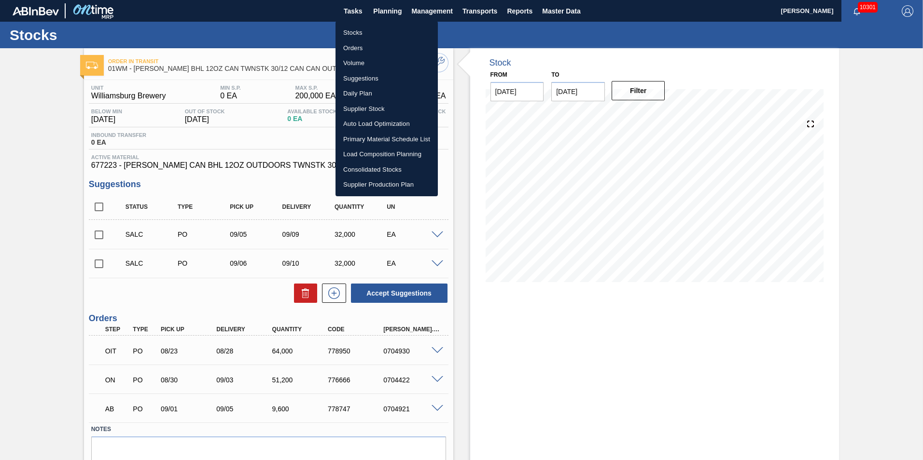
click at [741, 189] on div at bounding box center [461, 230] width 923 height 460
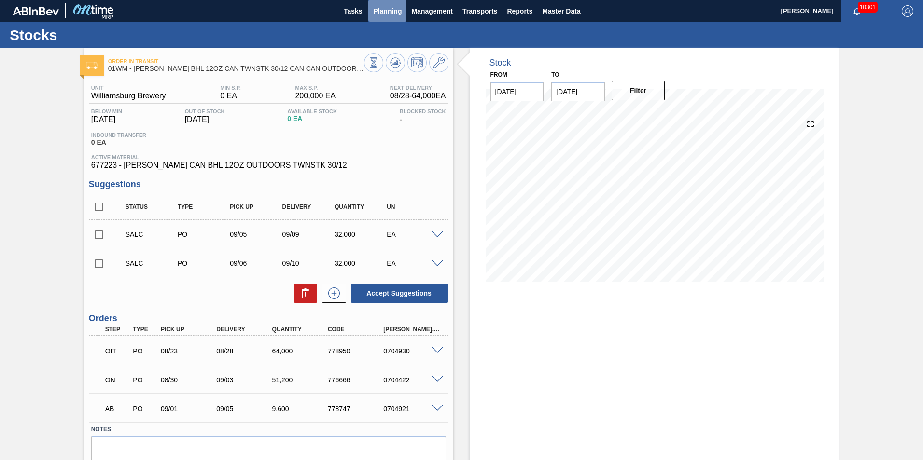
click at [377, 10] on span "Planning" at bounding box center [387, 11] width 28 height 12
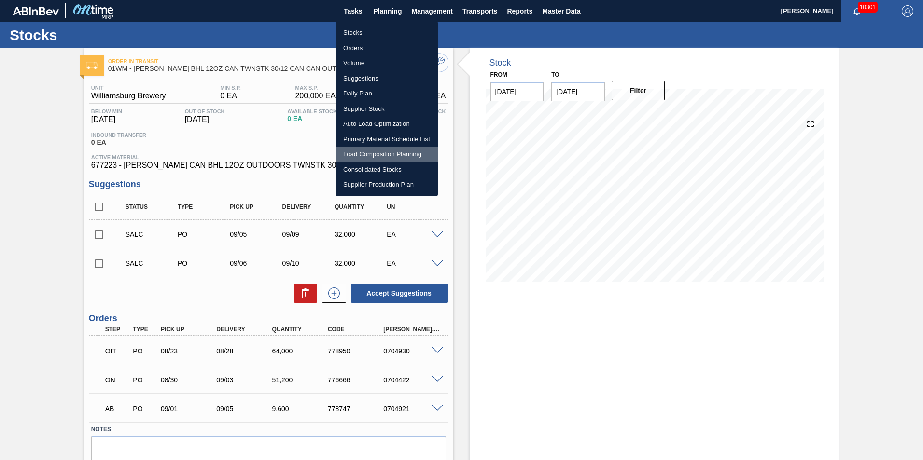
click at [380, 152] on li "Load Composition Planning" at bounding box center [386, 154] width 102 height 15
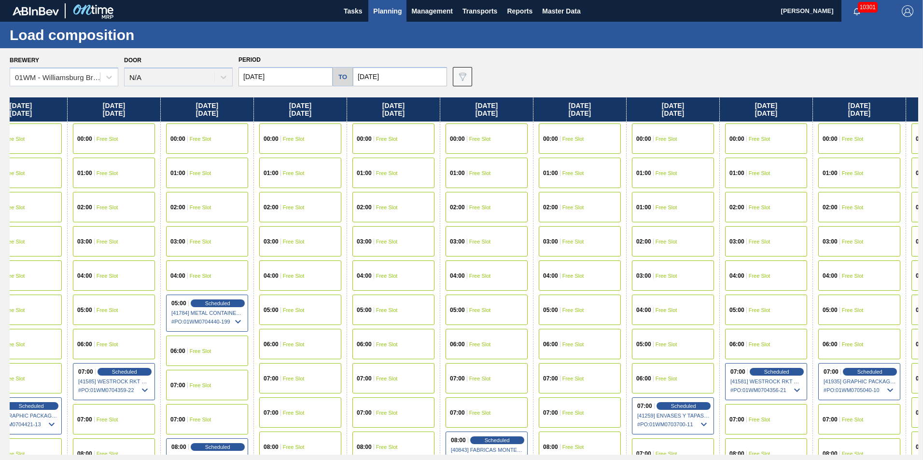
drag, startPoint x: 728, startPoint y: 115, endPoint x: 595, endPoint y: 116, distance: 133.7
click at [596, 116] on div "Tuesday 09/02/2025 00:00 Free Slot 01:00 Free Slot 02:00 Free Slot 03:00 Free S…" at bounding box center [464, 277] width 908 height 358
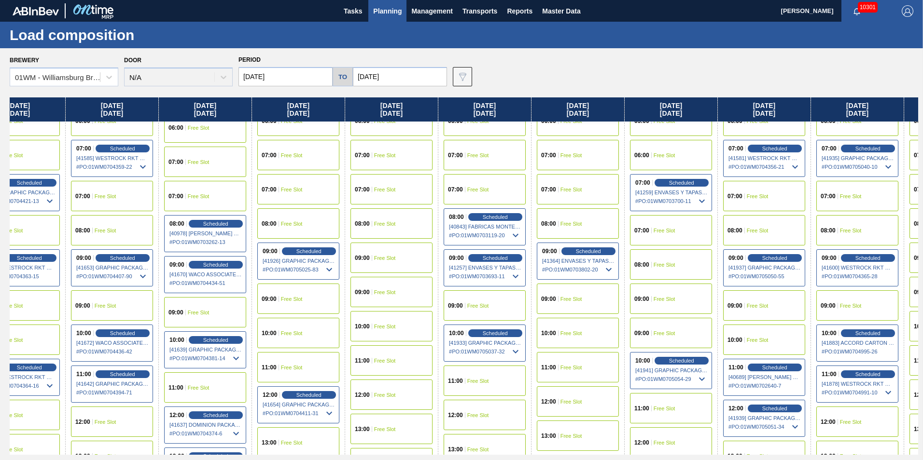
scroll to position [290, 130]
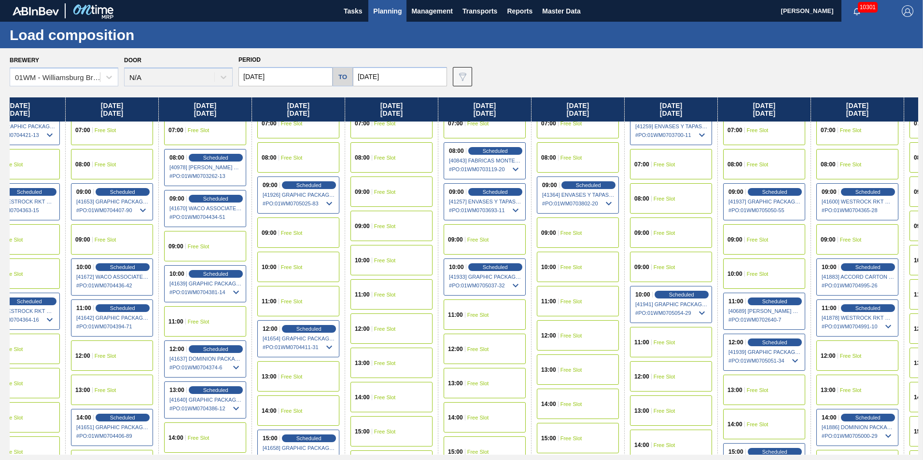
click at [564, 327] on div "12:00 Free Slot" at bounding box center [578, 336] width 82 height 30
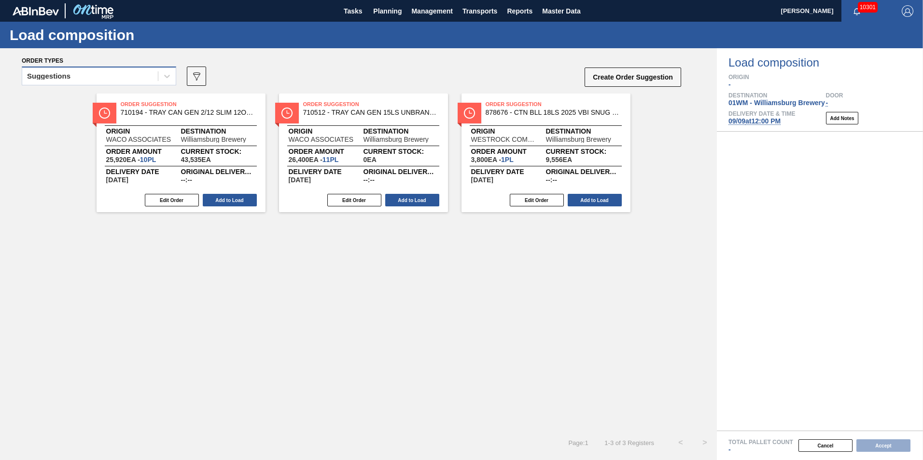
click at [141, 81] on div "Suggestions" at bounding box center [90, 77] width 136 height 14
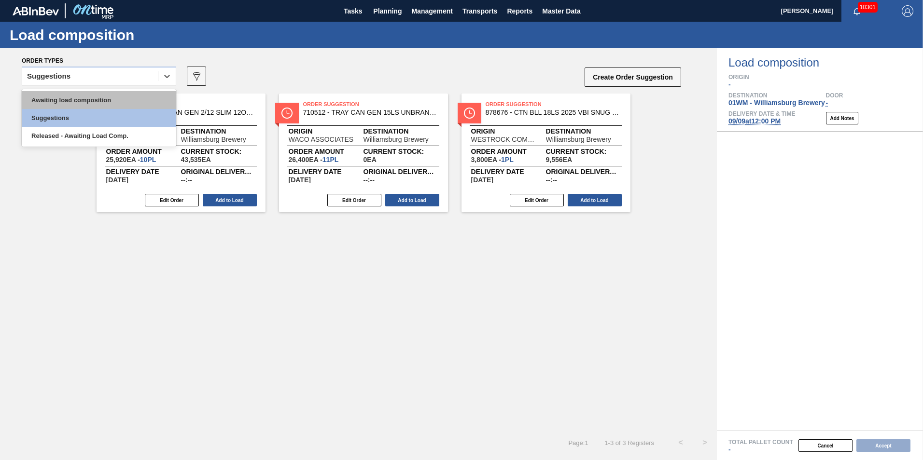
click at [124, 96] on div "Awaiting load composition" at bounding box center [99, 100] width 154 height 18
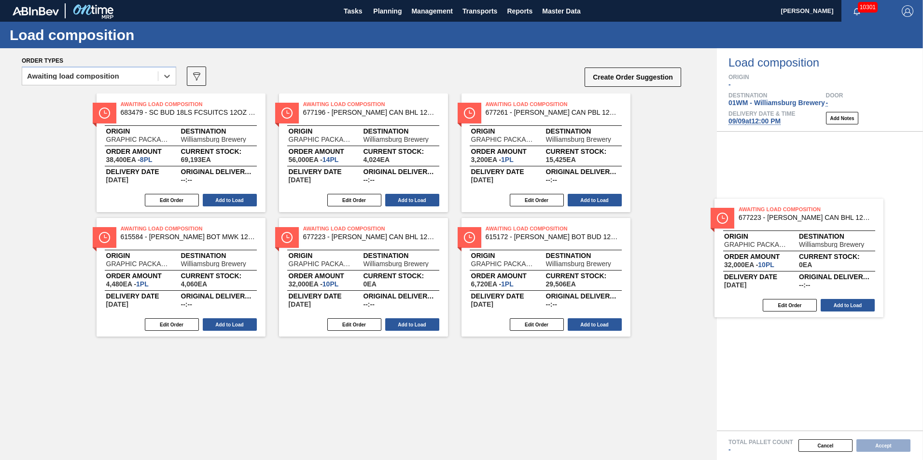
drag, startPoint x: 335, startPoint y: 258, endPoint x: 775, endPoint y: 237, distance: 440.8
click at [775, 238] on div "Order types option Awaiting load composition, selected. Select is focused ,type…" at bounding box center [461, 254] width 923 height 412
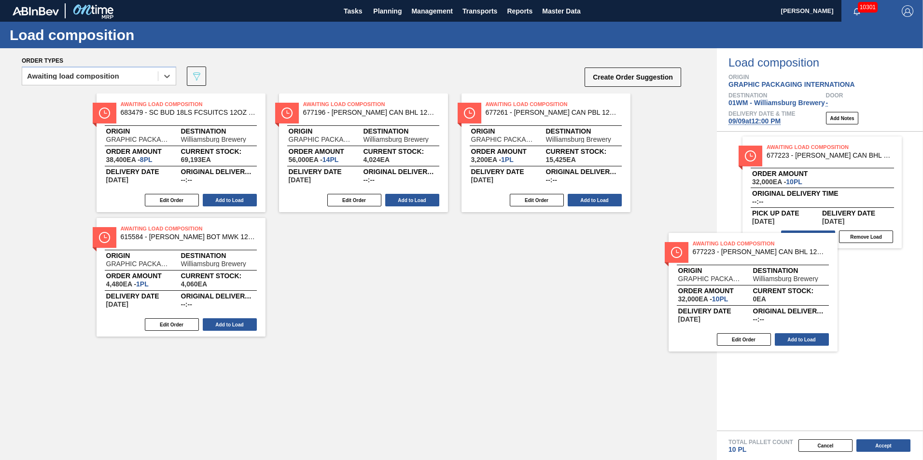
drag, startPoint x: 382, startPoint y: 281, endPoint x: 799, endPoint y: 302, distance: 417.1
click at [792, 300] on div "Order types option Awaiting load composition, selected. Select is focused ,type…" at bounding box center [461, 254] width 923 height 412
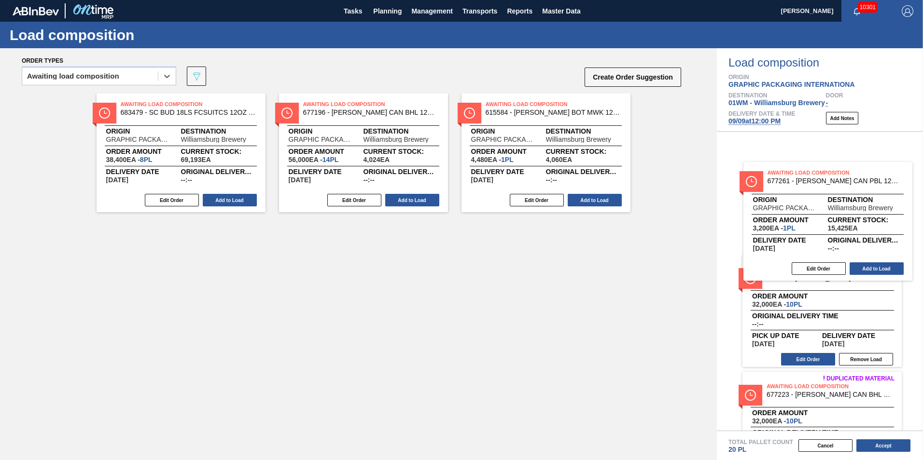
drag, startPoint x: 515, startPoint y: 144, endPoint x: 830, endPoint y: 228, distance: 325.6
click at [830, 228] on div "Order types option Awaiting load composition, selected. Select is focused ,type…" at bounding box center [461, 254] width 923 height 412
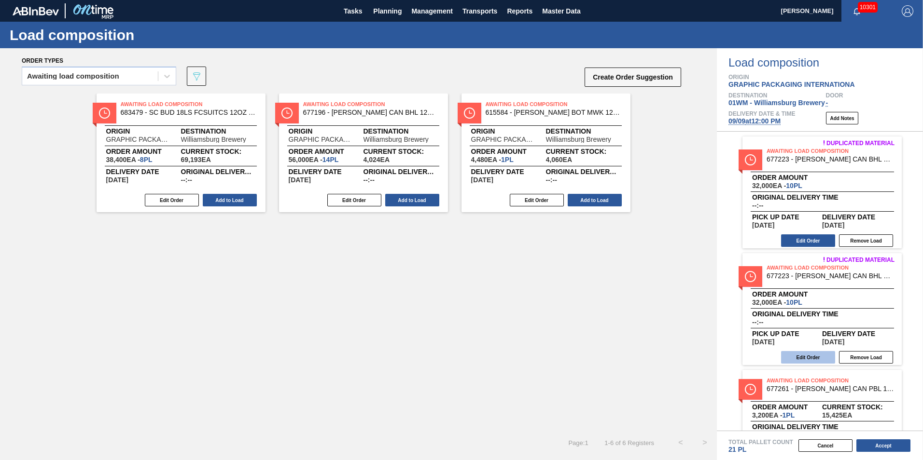
click at [827, 356] on button "Edit Order" at bounding box center [808, 357] width 54 height 13
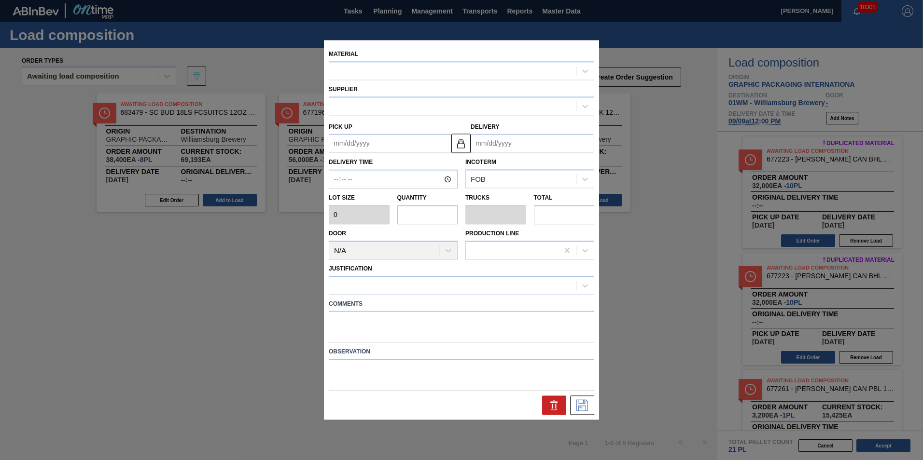
type input "3,200"
type input "10"
type input "0.385"
type input "32,000"
type up "[DATE]"
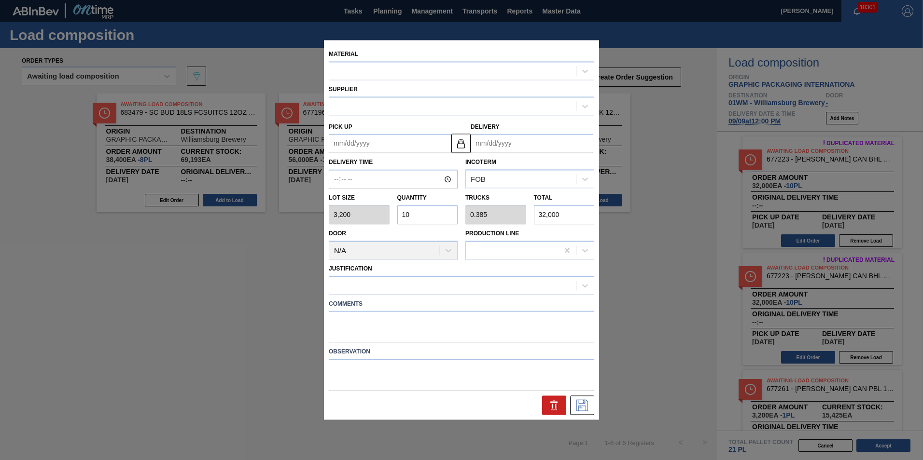
type input "[DATE]"
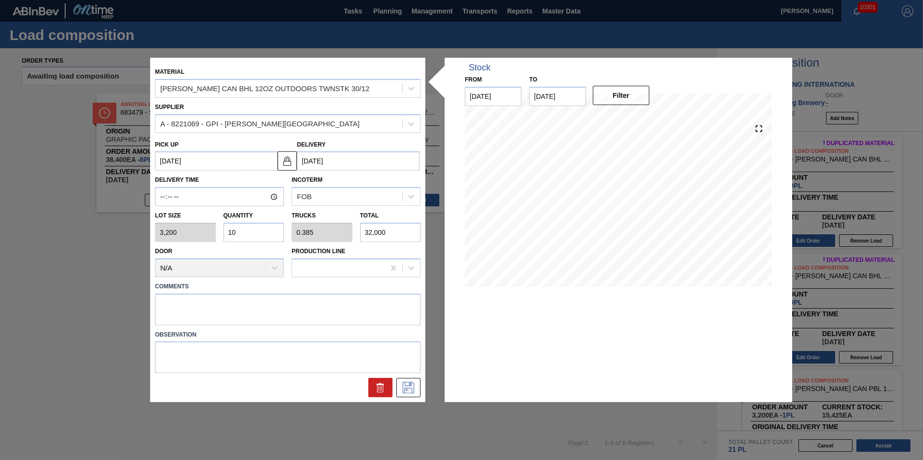
click at [211, 234] on div "Lot size 3,200 Quantity 10 Trucks 0.385 Total 32,000" at bounding box center [287, 225] width 273 height 36
type input "5"
type input "0.192"
type input "16,000"
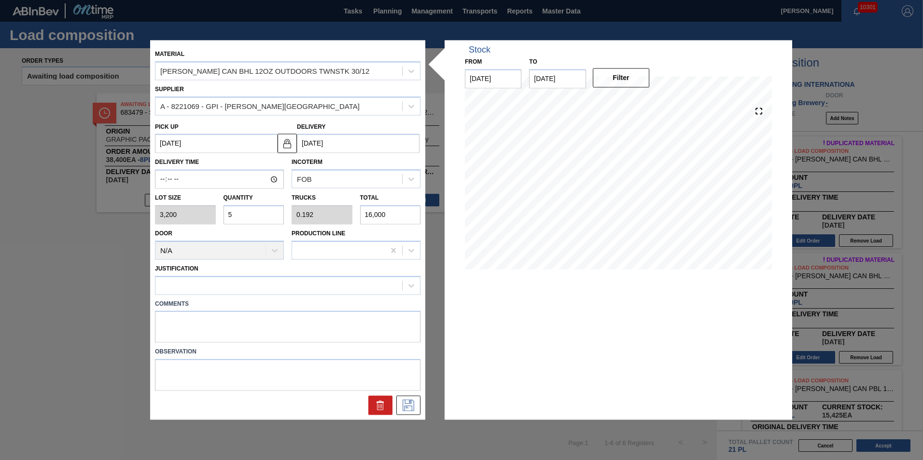
type input "0"
type input "6"
type input "0.231"
type input "19,200"
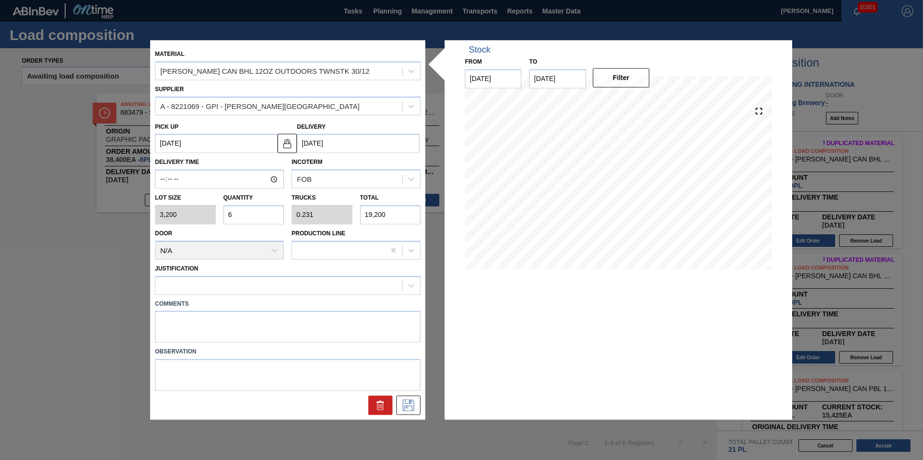
type input "0"
type input "5"
type input "0.192"
type input "16,000"
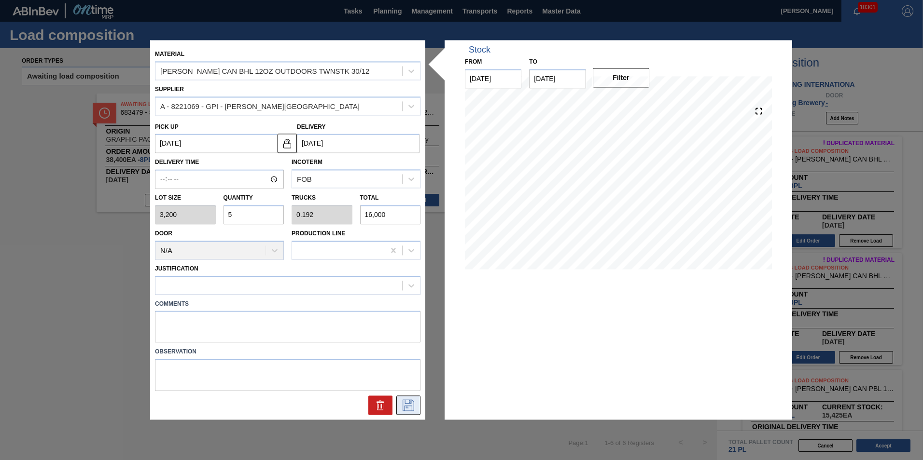
type input "5"
click at [408, 410] on icon at bounding box center [408, 406] width 15 height 12
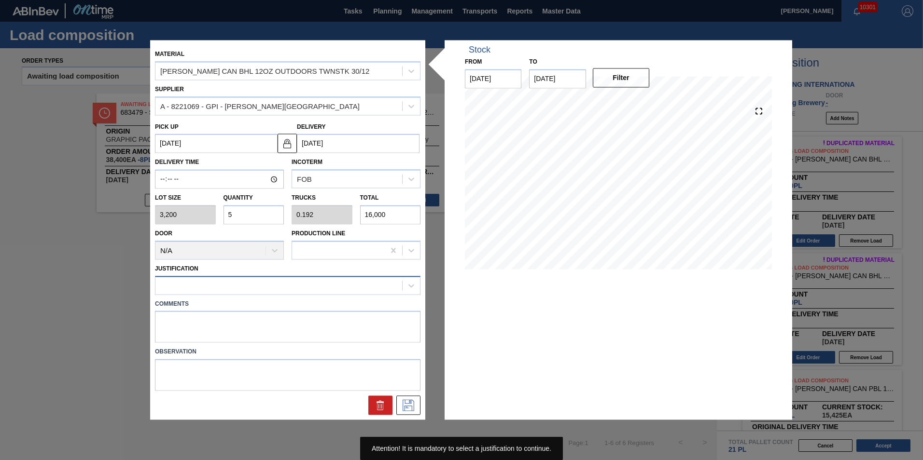
click at [288, 287] on div at bounding box center [278, 286] width 247 height 14
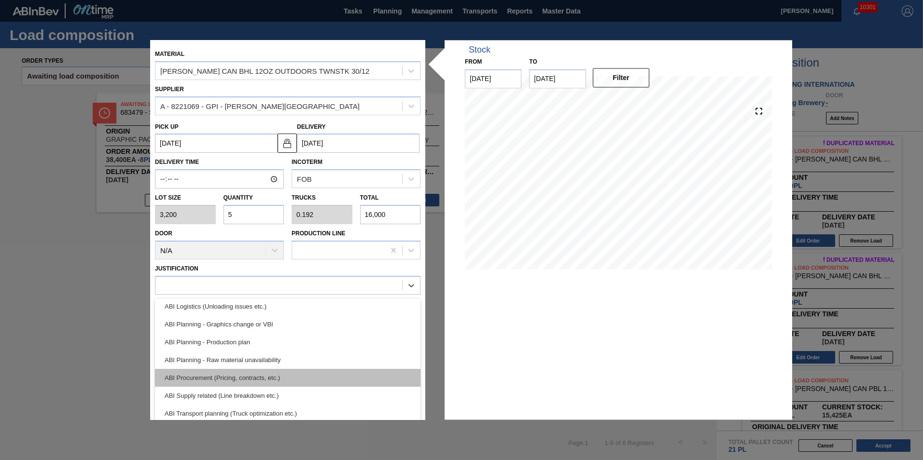
scroll to position [97, 0]
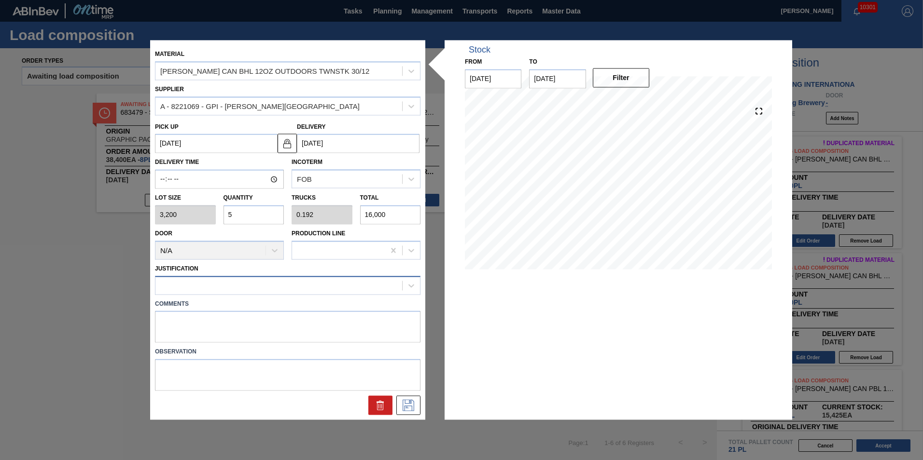
click at [230, 289] on div at bounding box center [278, 286] width 247 height 14
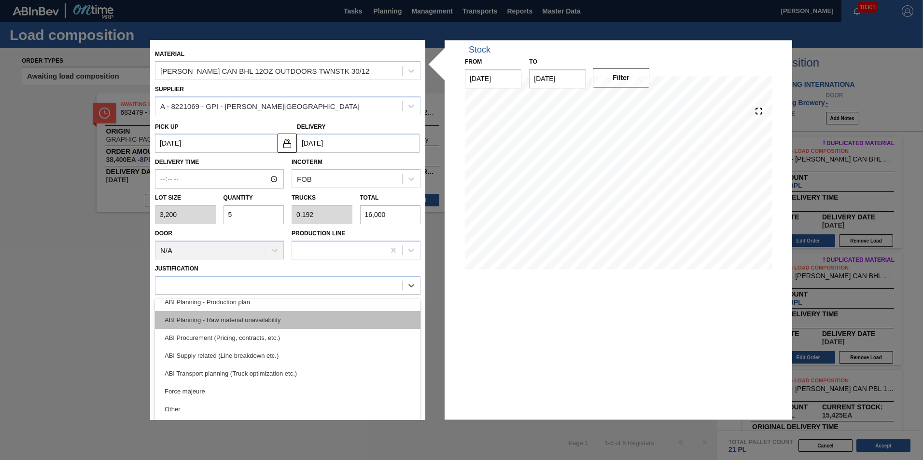
click at [297, 320] on div "ABI Planning - Raw material unavailability" at bounding box center [287, 320] width 265 height 18
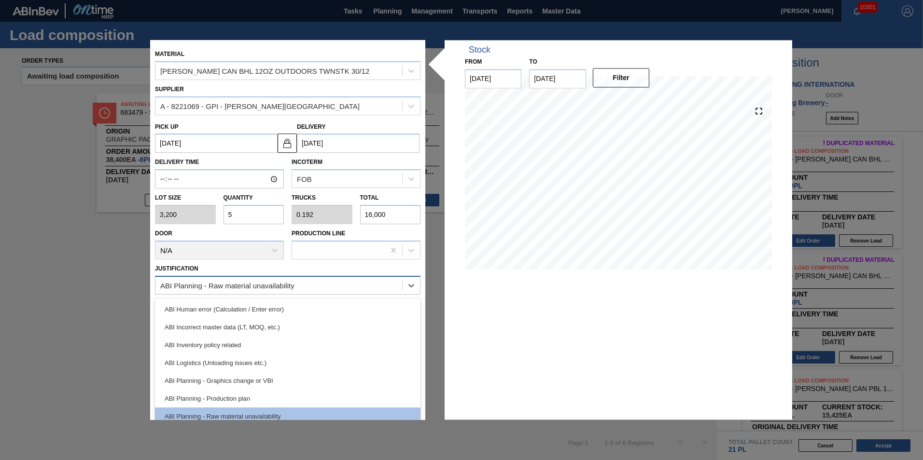
click at [313, 288] on div "ABI Planning - Raw material unavailability" at bounding box center [278, 286] width 247 height 14
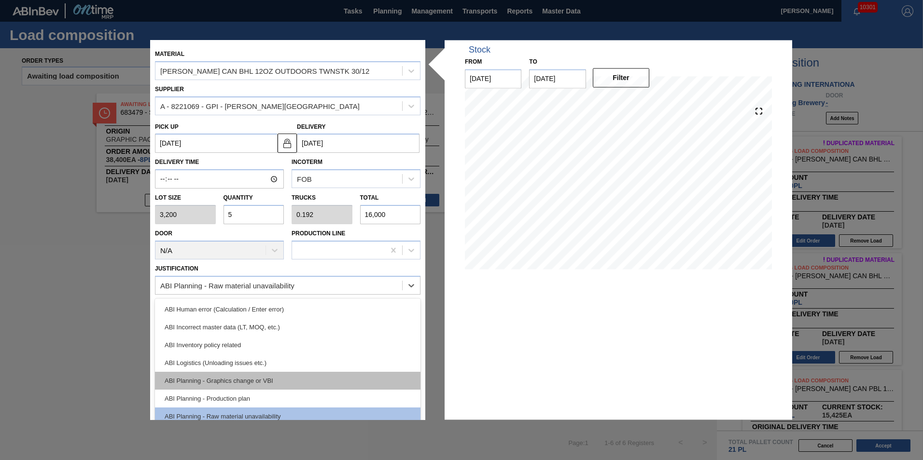
click at [276, 379] on div "ABI Planning - Graphics change or VBI" at bounding box center [287, 381] width 265 height 18
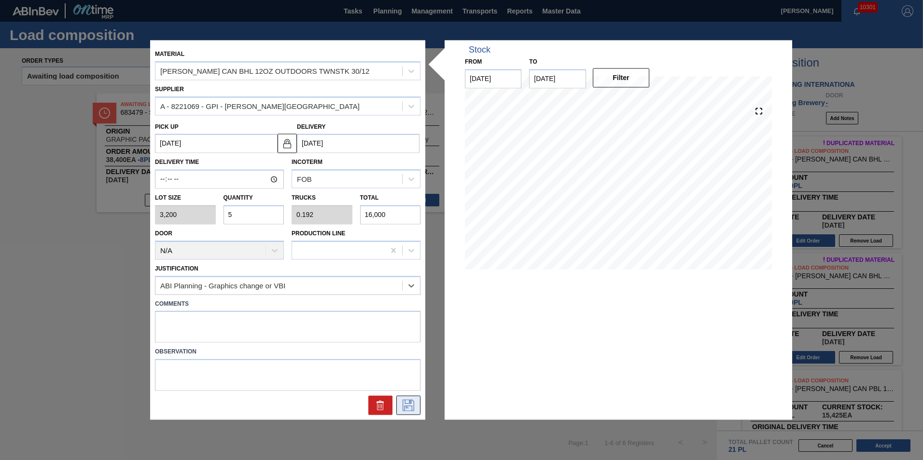
click at [406, 407] on icon at bounding box center [408, 406] width 15 height 12
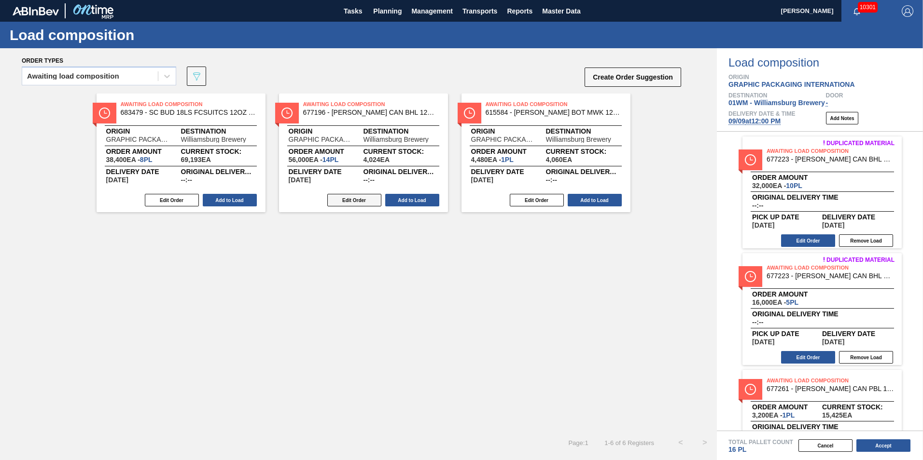
click at [353, 202] on button "Edit Order" at bounding box center [354, 200] width 54 height 13
click at [358, 201] on button "Edit Order" at bounding box center [354, 200] width 54 height 13
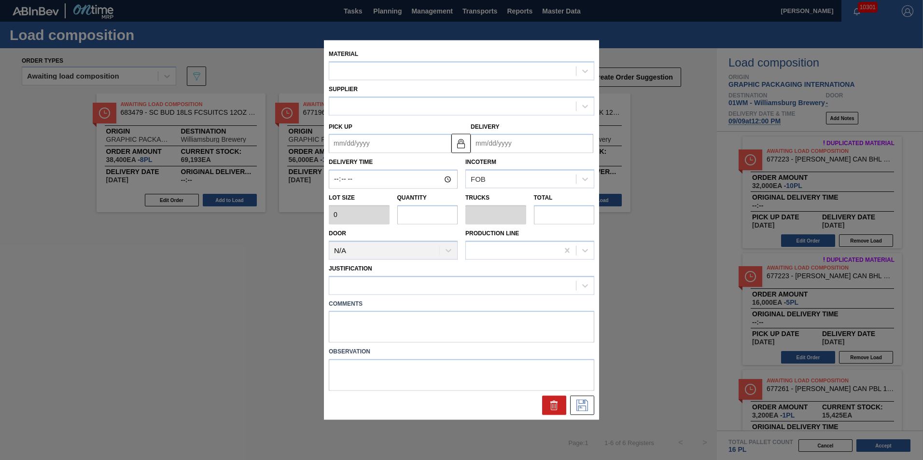
type input "4,000"
type input "14"
type input "0.538"
type input "56,000"
type up "[DATE]"
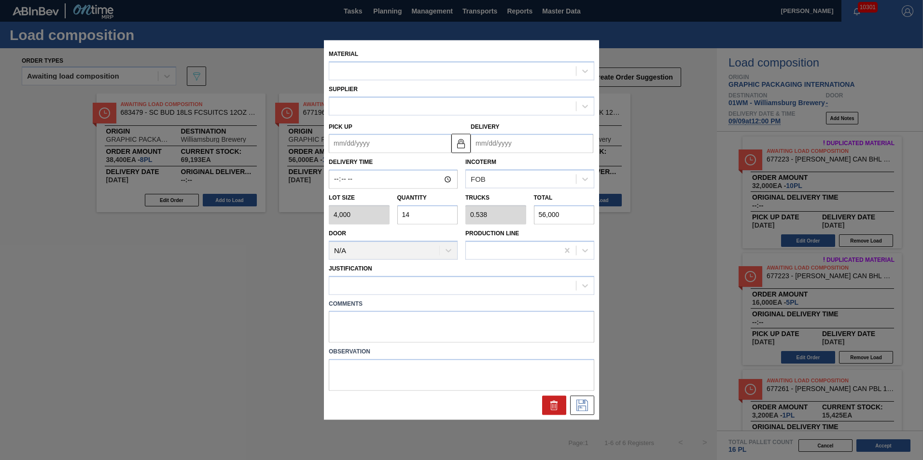
type input "[DATE]"
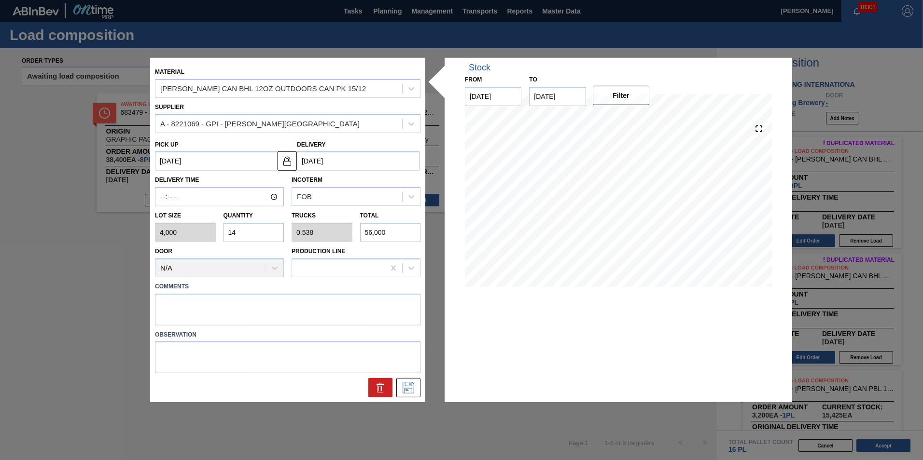
click at [179, 223] on div "Lot size 4,000 Quantity 14 Trucks 0.538 Total 56,000" at bounding box center [287, 225] width 273 height 36
type input "10"
type input "0.385"
type input "40,000"
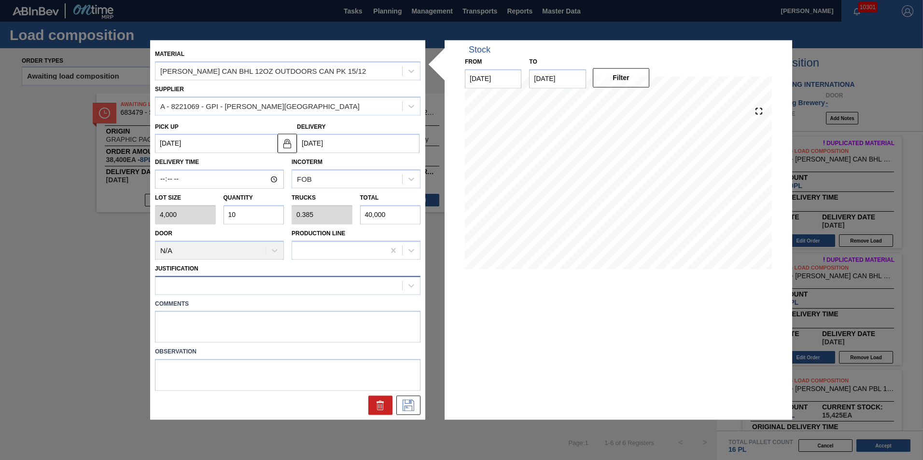
type input "10"
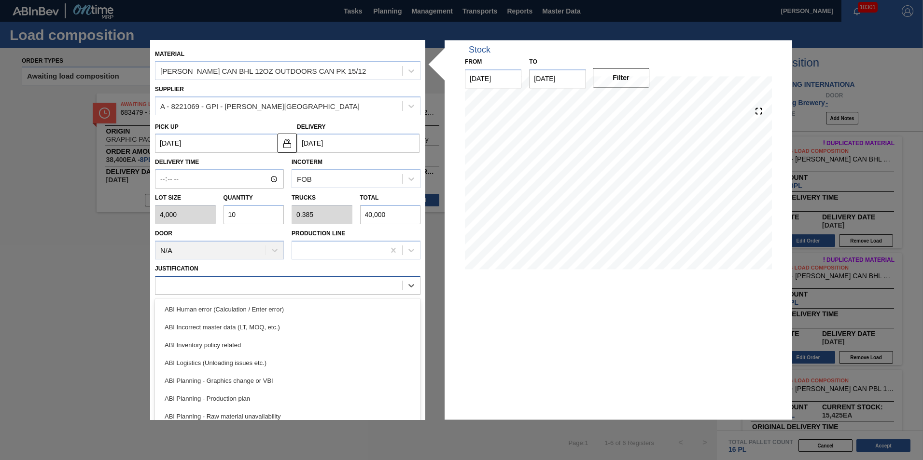
click at [253, 293] on div at bounding box center [287, 285] width 265 height 19
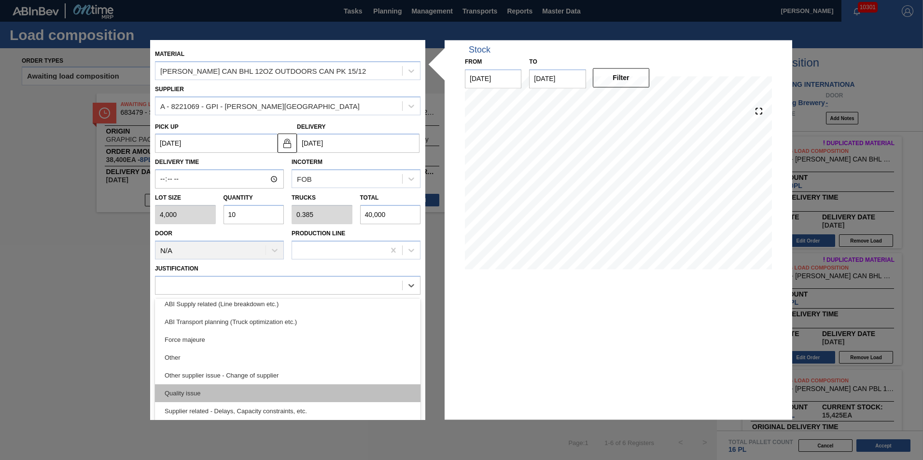
scroll to position [132, 0]
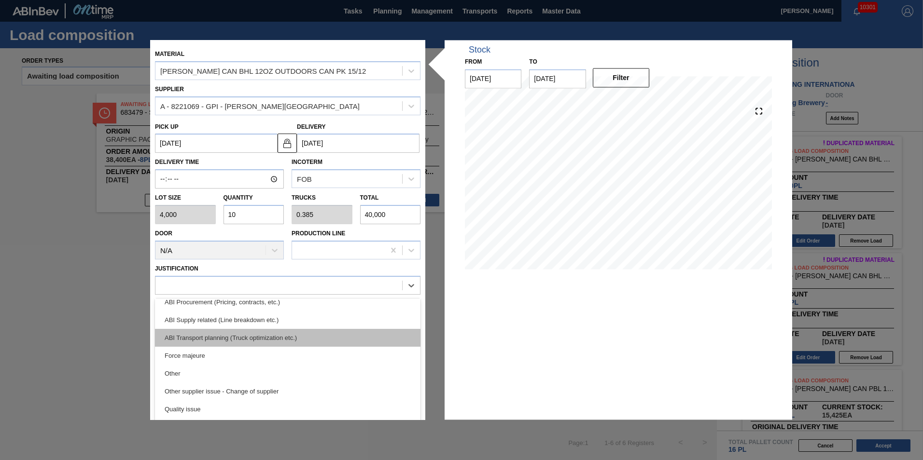
click at [279, 341] on div "ABI Transport planning (Truck optimization etc.)" at bounding box center [287, 338] width 265 height 18
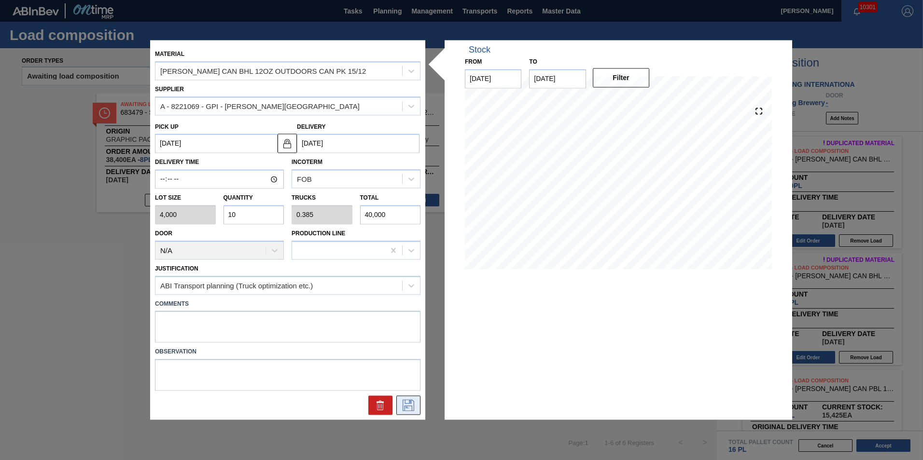
click at [403, 404] on icon at bounding box center [409, 406] width 12 height 12
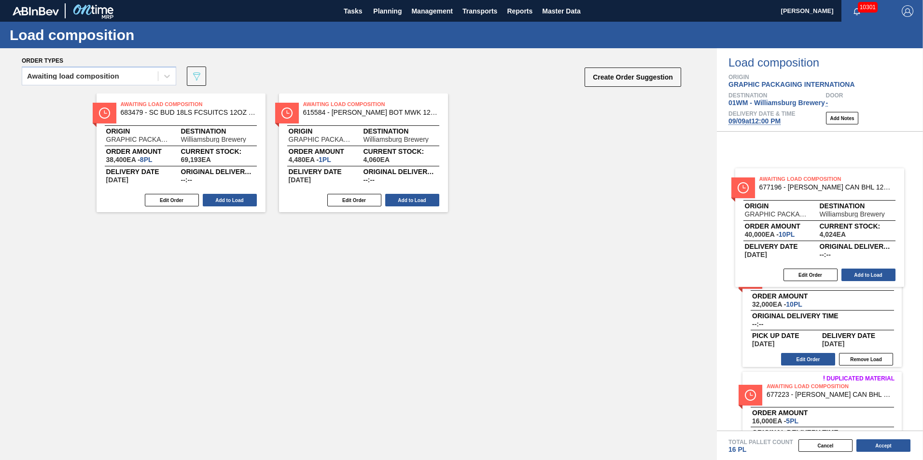
drag, startPoint x: 338, startPoint y: 128, endPoint x: 800, endPoint y: 206, distance: 467.9
click at [800, 206] on div "Order types Awaiting load composition 089F7B8B-B2A5-4AFE-B5C0-19BA573D28AC Crea…" at bounding box center [461, 254] width 923 height 412
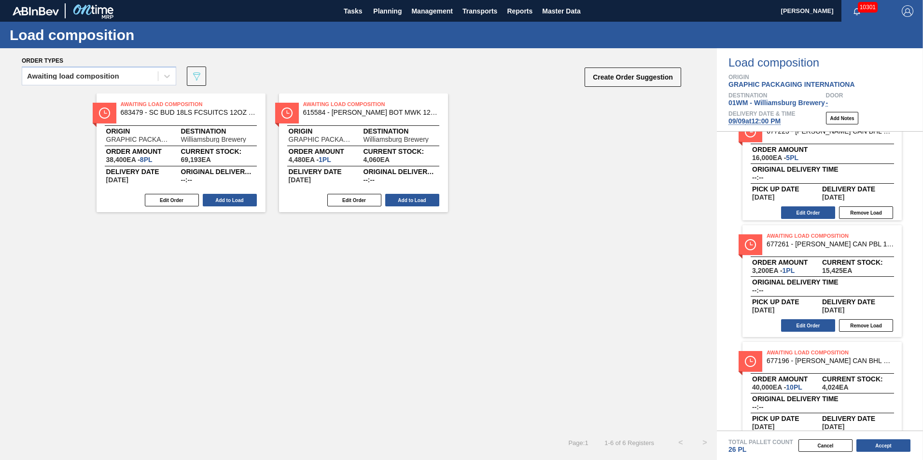
scroll to position [173, 0]
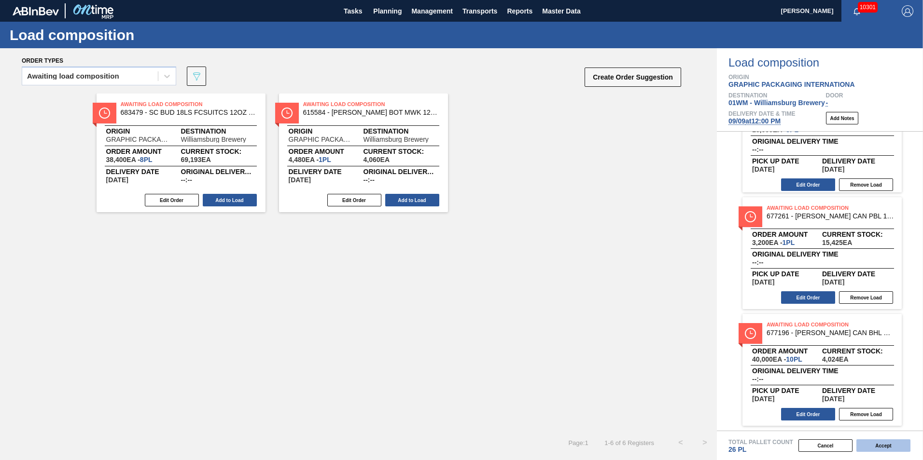
click at [903, 446] on button "Accept" at bounding box center [883, 446] width 54 height 13
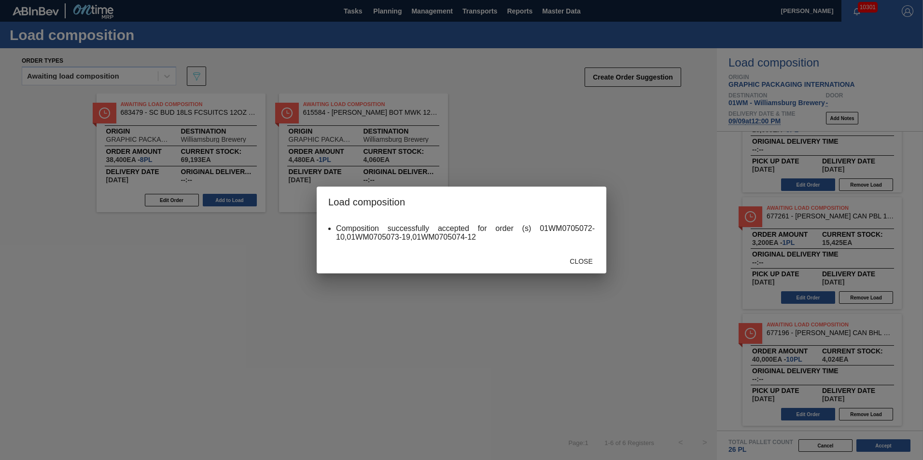
click at [572, 267] on div "Close" at bounding box center [581, 261] width 42 height 18
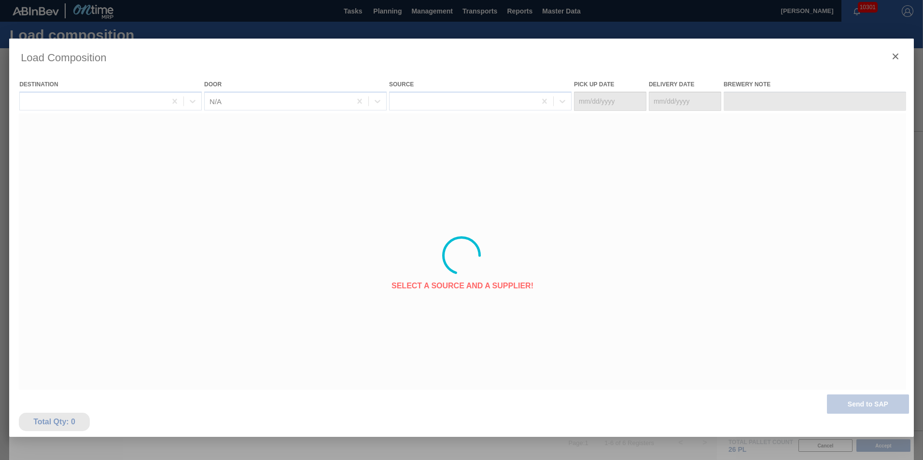
type Date "[DATE]"
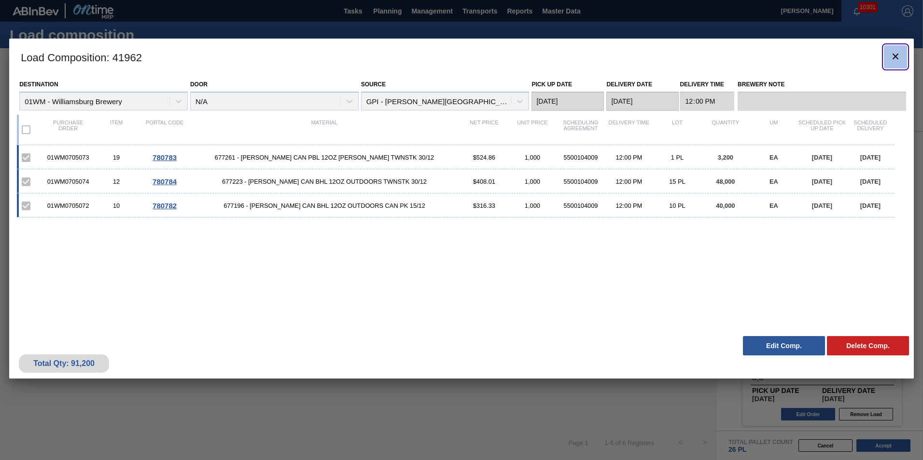
click at [902, 53] on button "botão de ícone" at bounding box center [895, 56] width 23 height 23
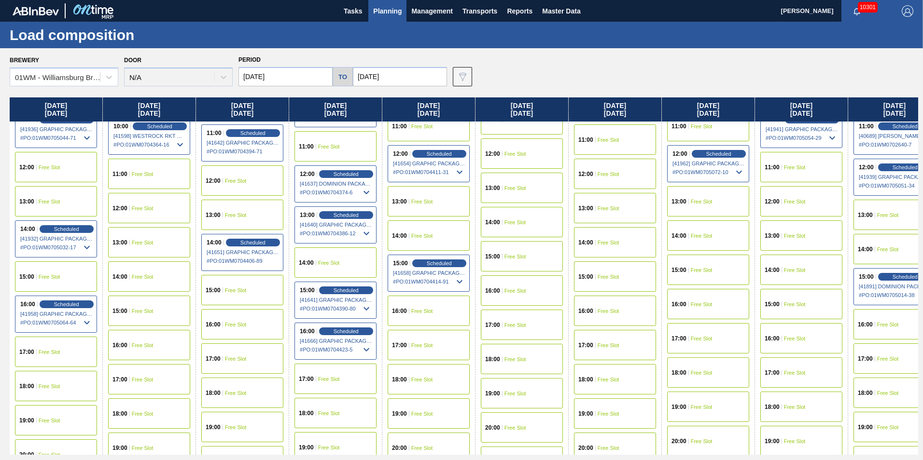
scroll to position [483, 0]
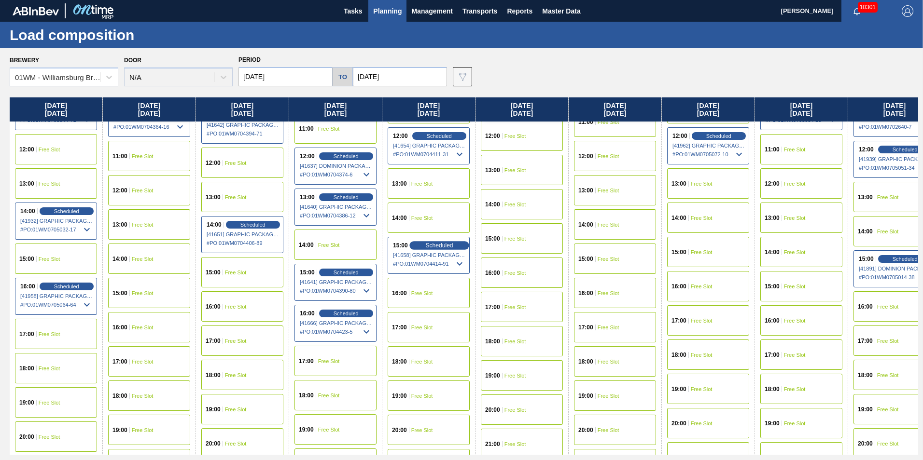
click at [433, 247] on span "Scheduled" at bounding box center [439, 245] width 28 height 6
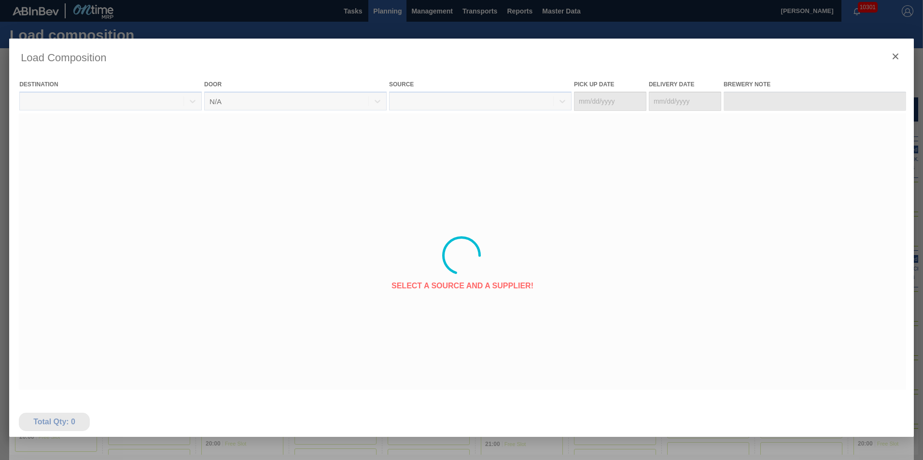
type Date "[DATE]"
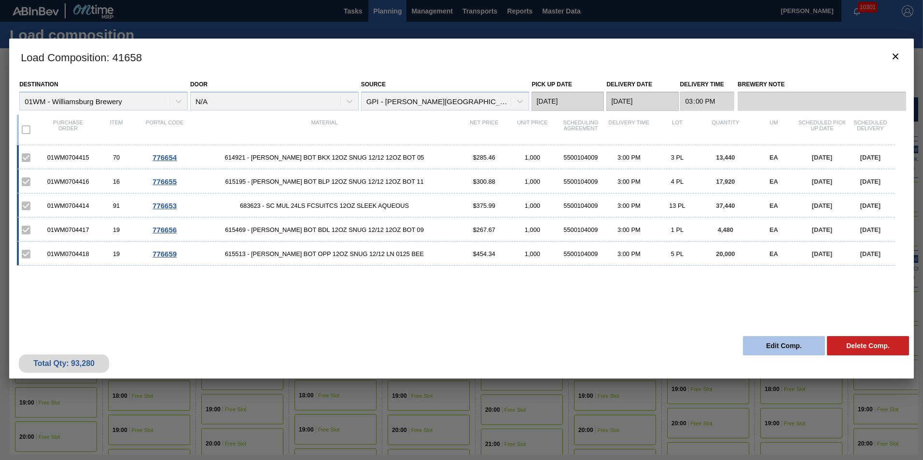
click at [787, 339] on button "Edit Comp." at bounding box center [784, 345] width 82 height 19
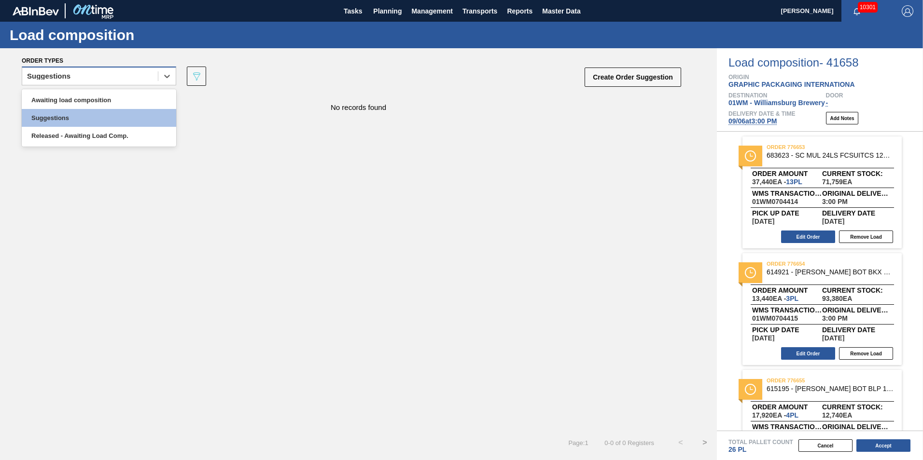
drag, startPoint x: 111, startPoint y: 76, endPoint x: 100, endPoint y: 79, distance: 10.9
click at [111, 76] on div "Suggestions" at bounding box center [90, 77] width 136 height 14
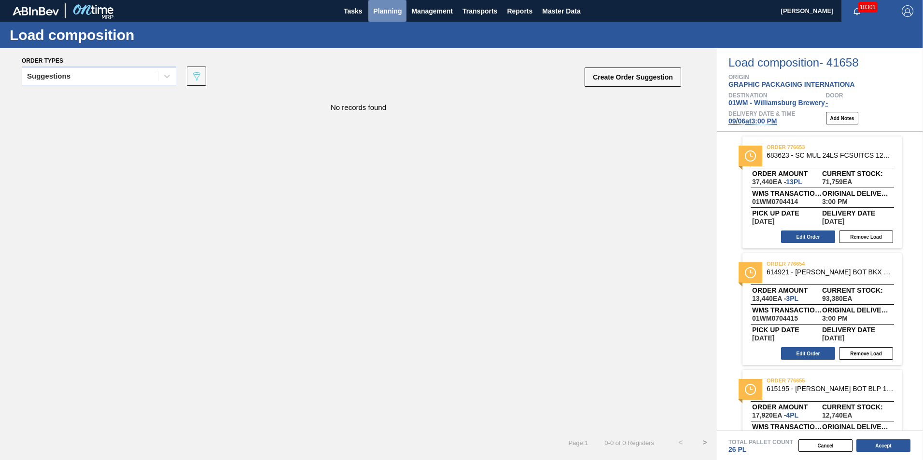
click at [390, 4] on button "Planning" at bounding box center [387, 11] width 38 height 22
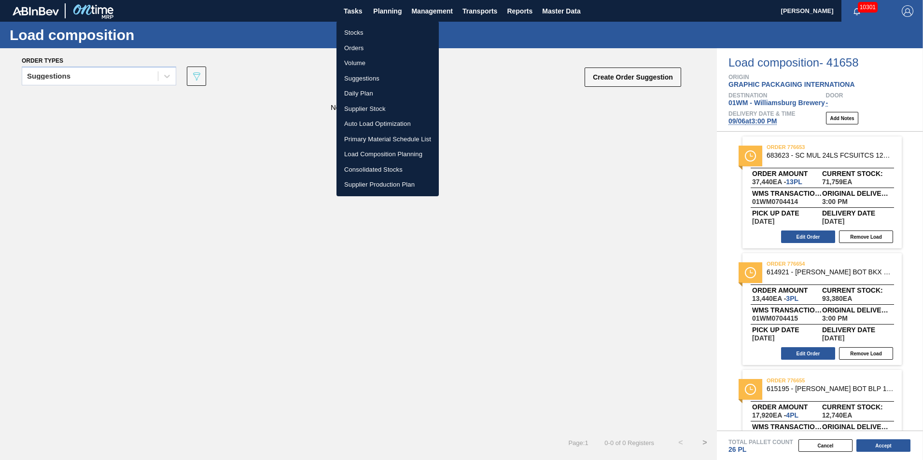
click at [349, 154] on li "Load Composition Planning" at bounding box center [387, 154] width 102 height 15
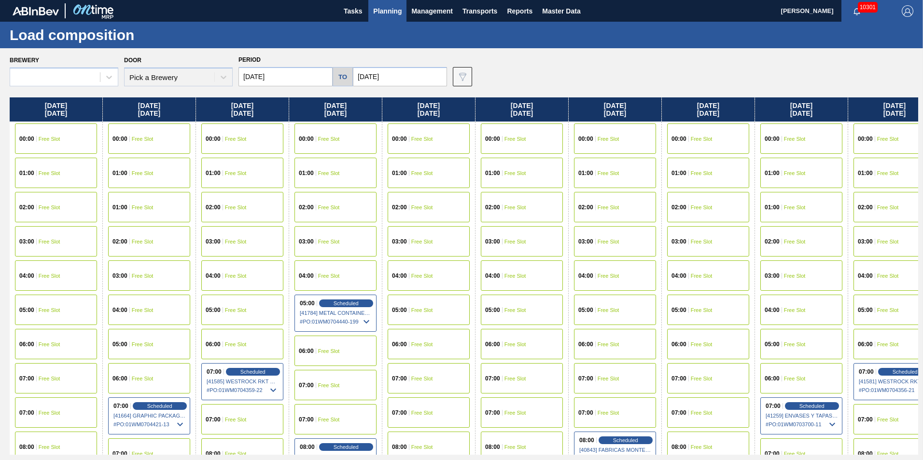
type input "[DATE]"
click at [383, 10] on span "Planning" at bounding box center [387, 11] width 28 height 12
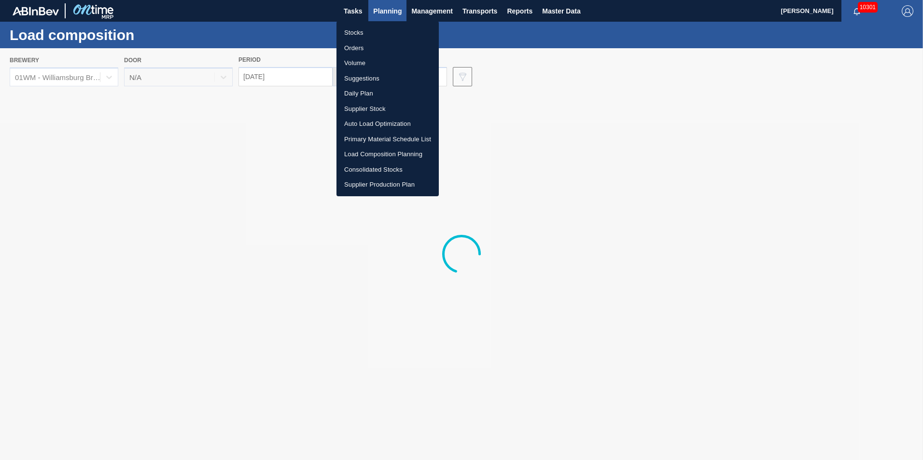
click at [367, 76] on li "Suggestions" at bounding box center [387, 78] width 102 height 15
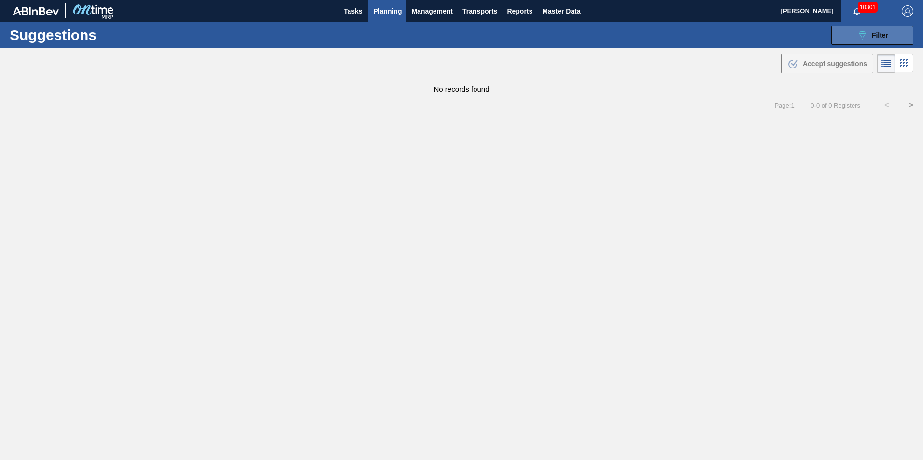
click at [889, 31] on button "089F7B8B-B2A5-4AFE-B5C0-19BA573D28AC Filter" at bounding box center [872, 35] width 82 height 19
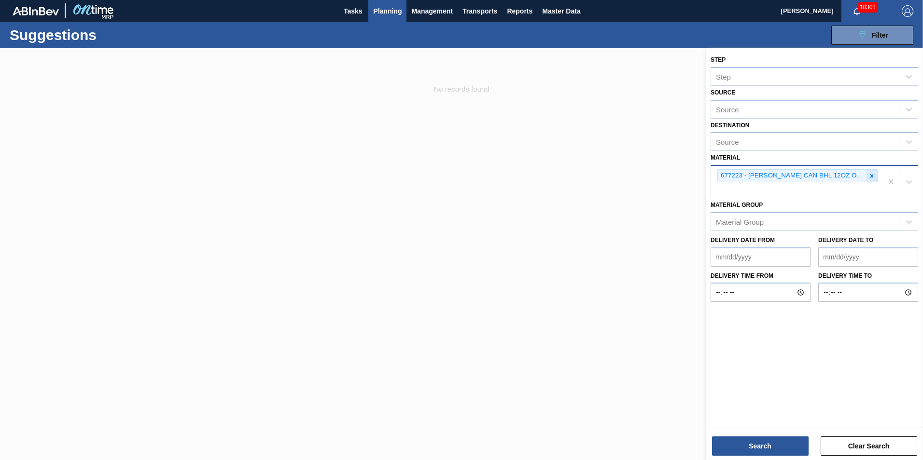
click at [872, 176] on icon at bounding box center [871, 175] width 3 height 3
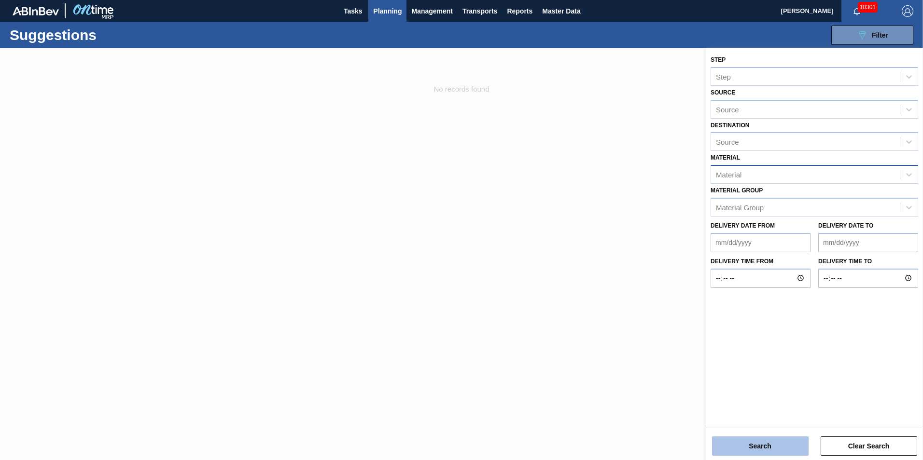
click at [782, 448] on button "Search" at bounding box center [760, 446] width 97 height 19
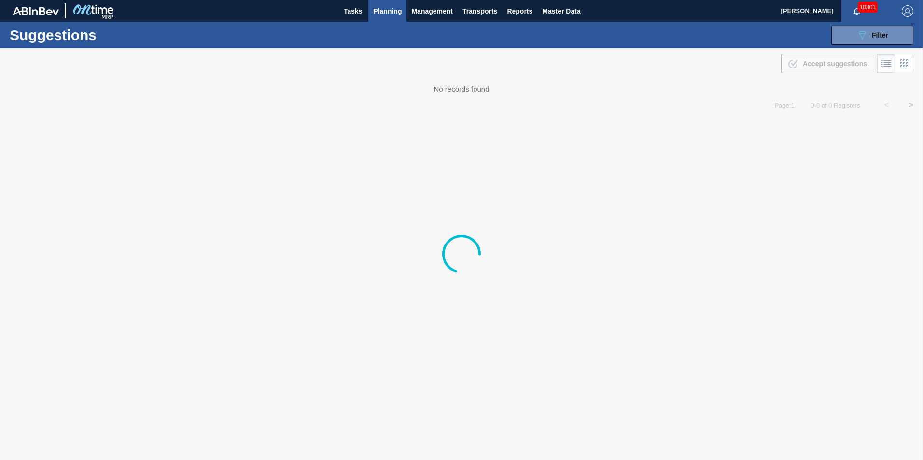
click at [398, 17] on button "Planning" at bounding box center [387, 11] width 38 height 22
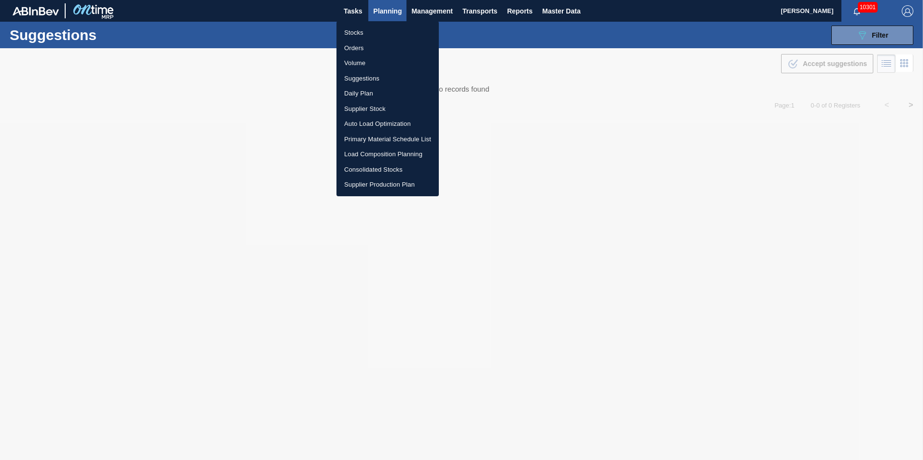
click at [376, 79] on li "Suggestions" at bounding box center [387, 78] width 102 height 15
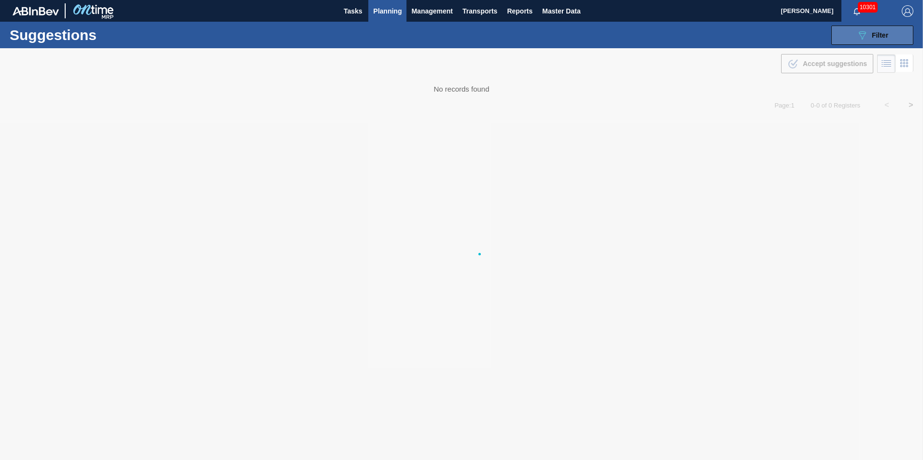
click at [839, 31] on button "089F7B8B-B2A5-4AFE-B5C0-19BA573D28AC Filter" at bounding box center [872, 35] width 82 height 19
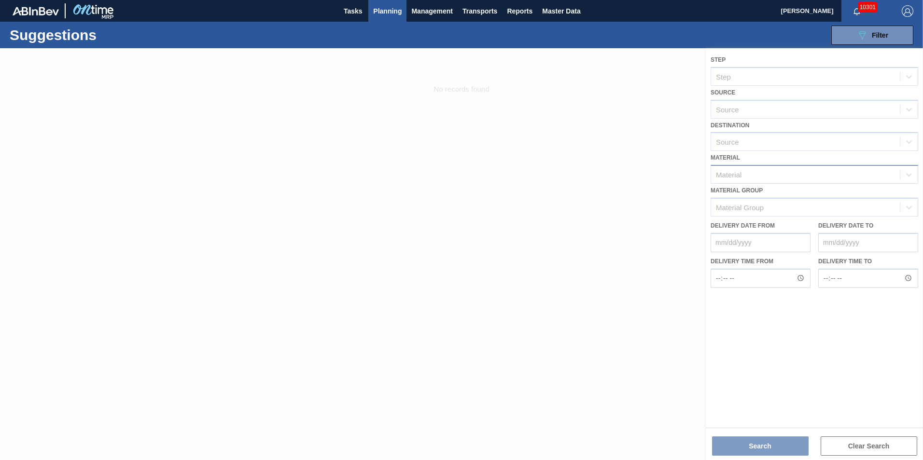
click at [473, 39] on div "Suggestions 089F7B8B-B2A5-4AFE-B5C0-19BA573D28AC Filter Step Step Source Source…" at bounding box center [461, 35] width 923 height 27
click at [382, 8] on span "Planning" at bounding box center [387, 11] width 28 height 12
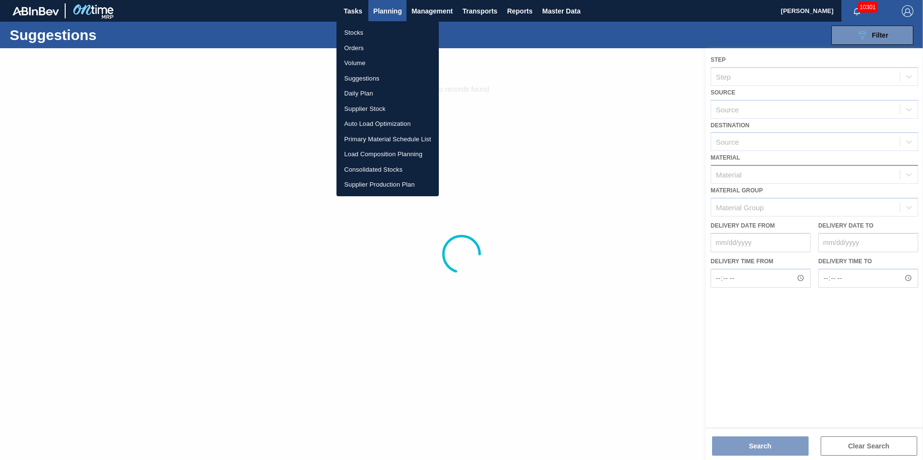
click at [382, 32] on li "Stocks" at bounding box center [387, 32] width 102 height 15
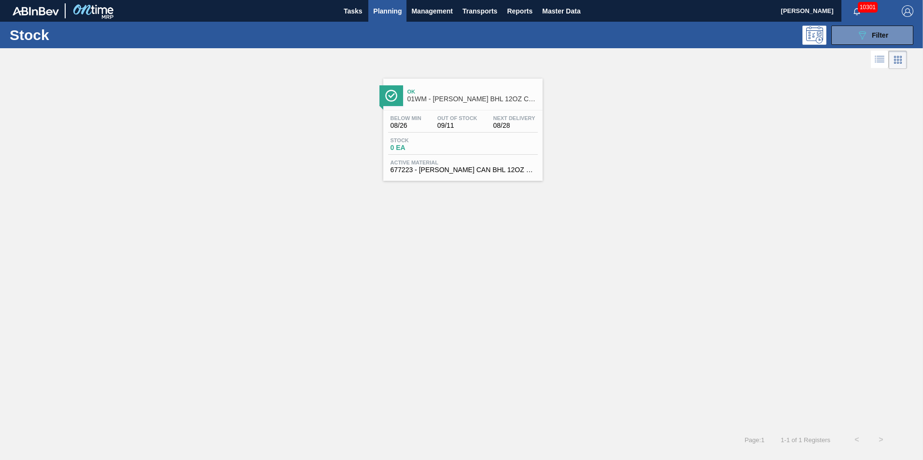
click at [468, 113] on div "Below Min 08/26 Out Of Stock 09/11 Next Delivery 08/28 Stock 0 EA Active Materi…" at bounding box center [462, 144] width 159 height 66
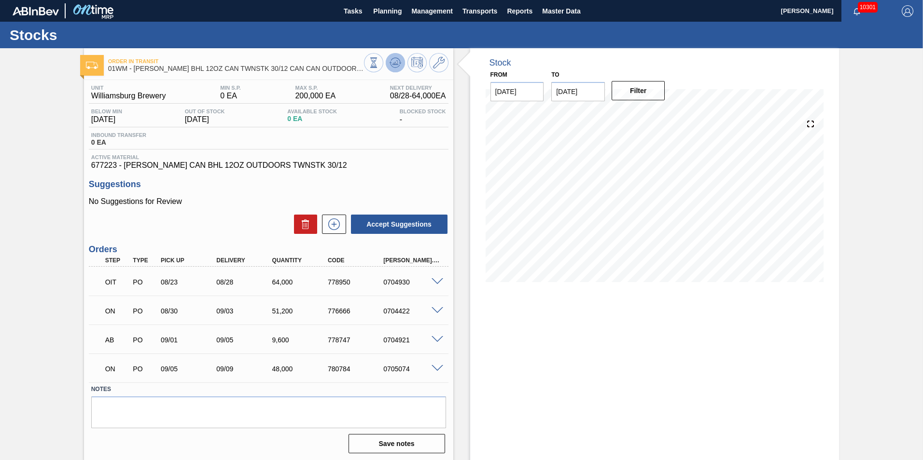
click at [393, 57] on icon at bounding box center [396, 63] width 12 height 12
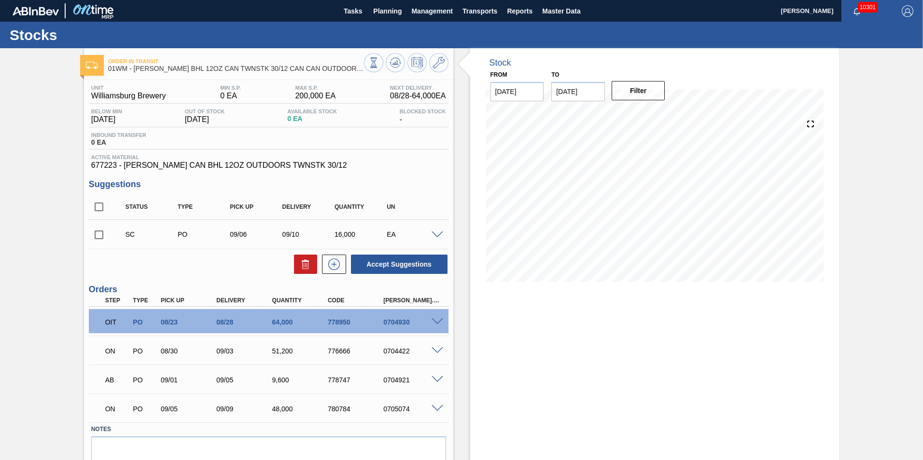
click at [776, 401] on div "Stock From 08/26/2025 to 09/21/2025 Filter 09/16 Stock Projection 2,612 SAP Pla…" at bounding box center [654, 275] width 369 height 454
click at [579, 92] on input "[DATE]" at bounding box center [578, 91] width 54 height 19
click at [578, 171] on div "15" at bounding box center [578, 176] width 13 height 13
type input "[DATE]"
click at [625, 96] on button "Filter" at bounding box center [639, 90] width 54 height 19
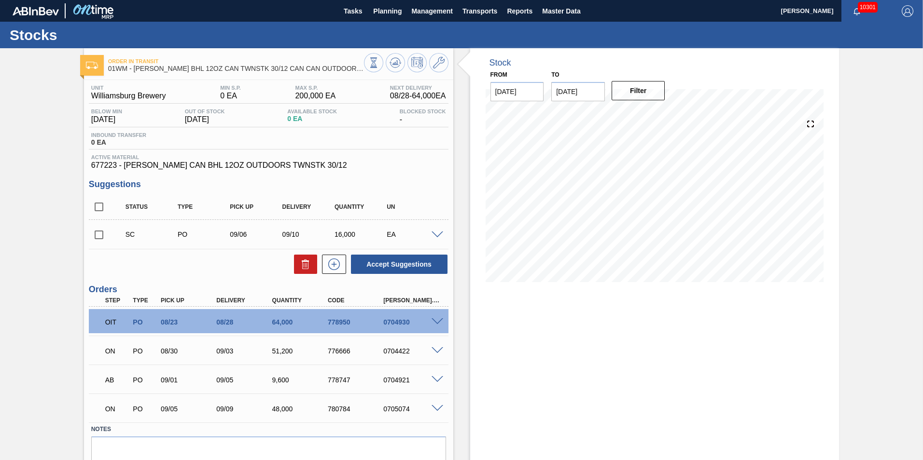
click at [436, 234] on span at bounding box center [438, 235] width 12 height 7
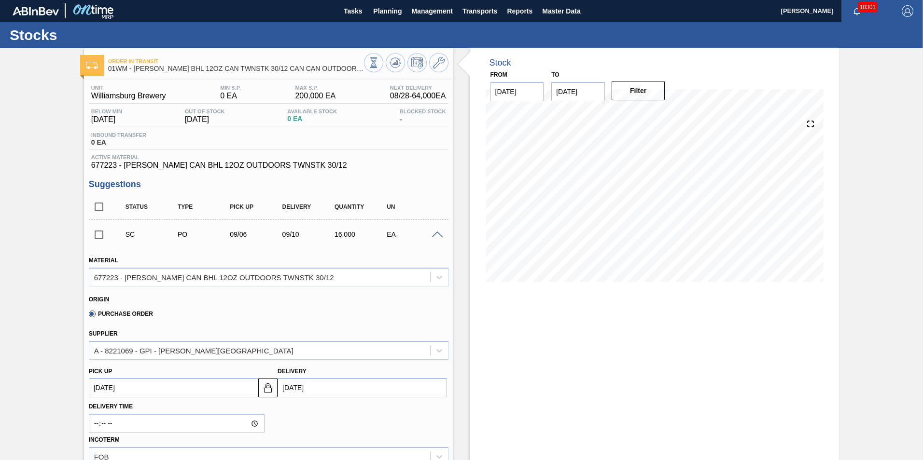
click at [434, 234] on span at bounding box center [438, 235] width 12 height 7
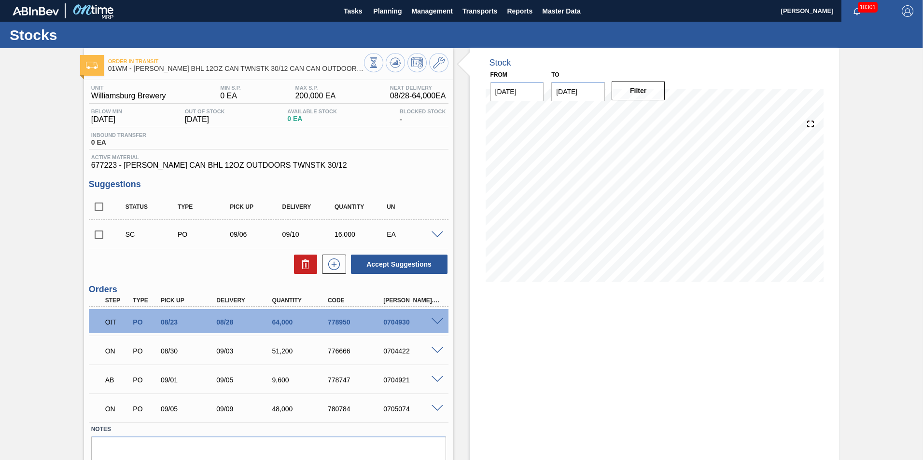
click at [98, 231] on input "checkbox" at bounding box center [99, 235] width 20 height 20
click at [431, 264] on button "Accept Suggestions" at bounding box center [399, 264] width 97 height 19
checkbox input "false"
click at [396, 11] on span "Planning" at bounding box center [387, 11] width 28 height 12
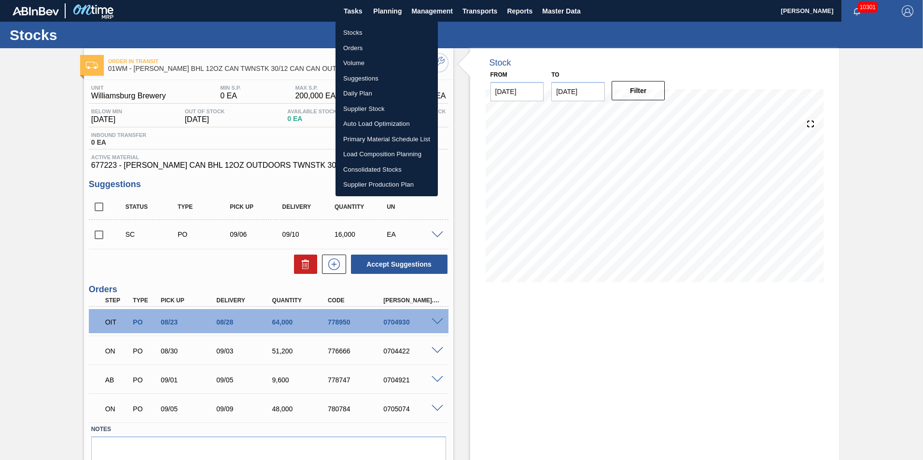
click at [396, 152] on li "Load Composition Planning" at bounding box center [386, 154] width 102 height 15
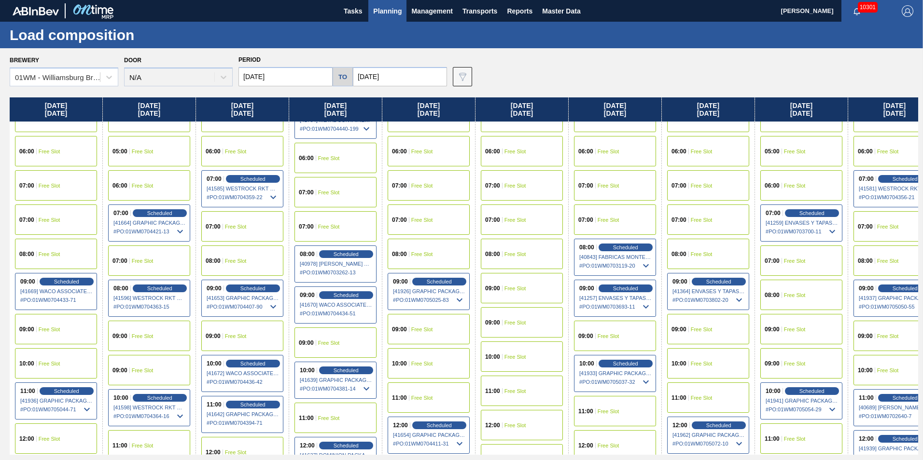
scroll to position [338, 0]
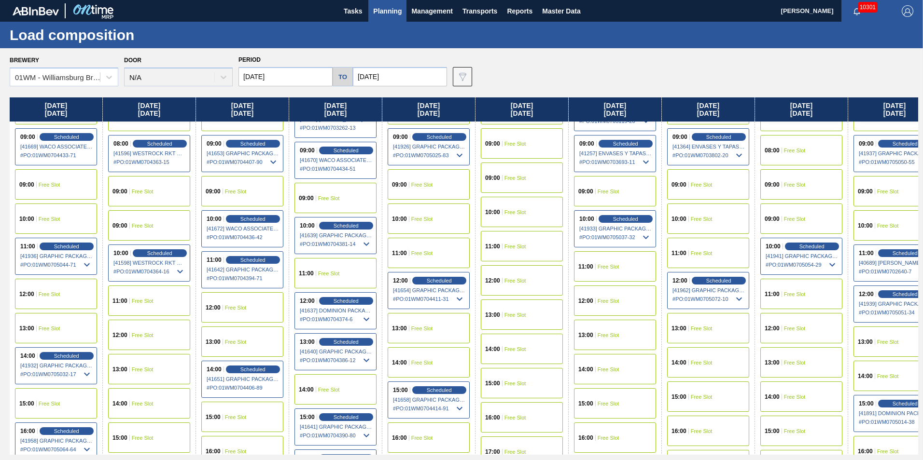
click at [432, 387] on div "Scheduled" at bounding box center [439, 391] width 54 height 8
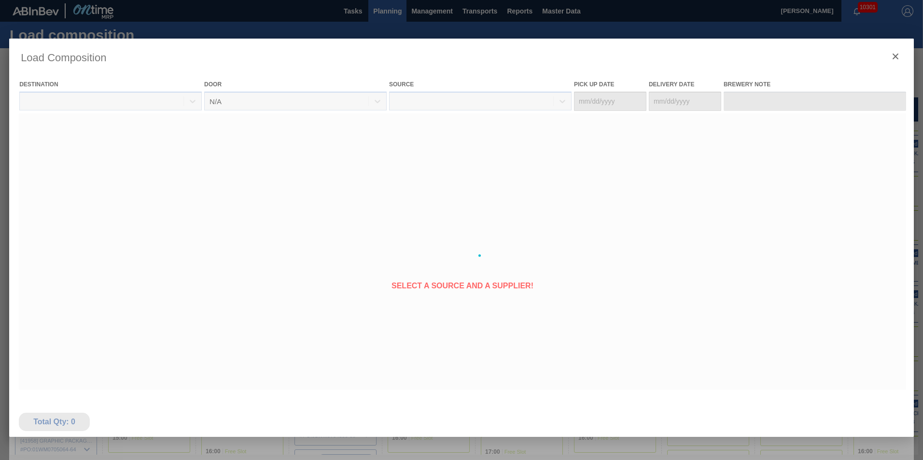
click at [423, 391] on div at bounding box center [461, 256] width 905 height 434
type Date "[DATE]"
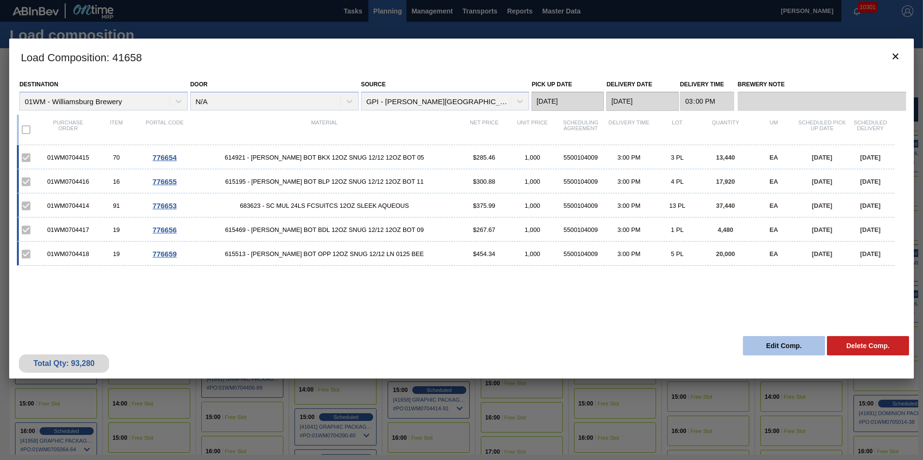
click at [778, 347] on button "Edit Comp." at bounding box center [784, 345] width 82 height 19
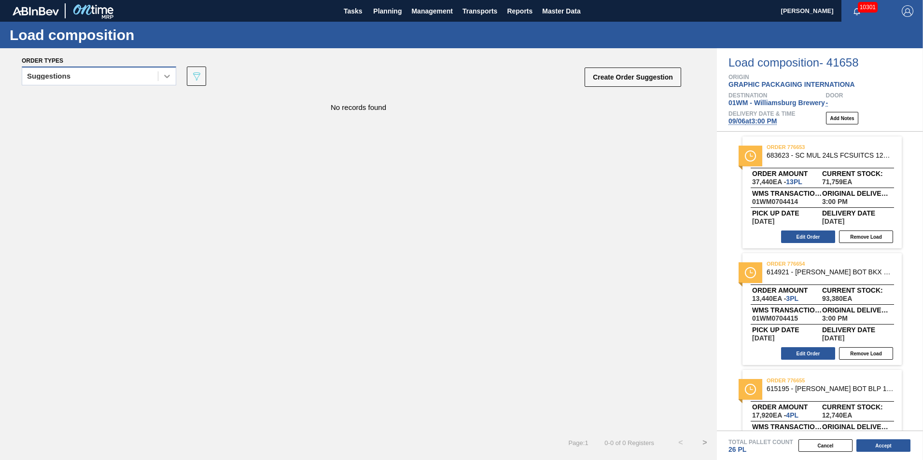
click at [165, 73] on icon at bounding box center [167, 76] width 10 height 10
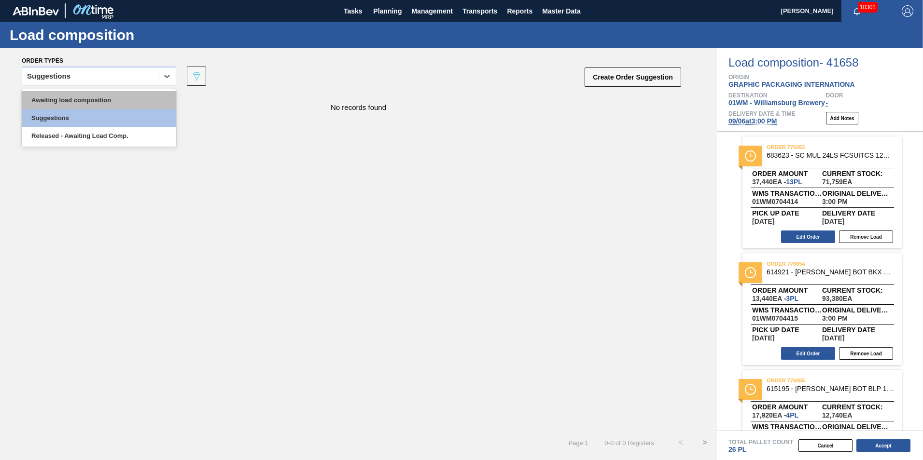
click at [146, 96] on div "Awaiting load composition" at bounding box center [99, 100] width 154 height 18
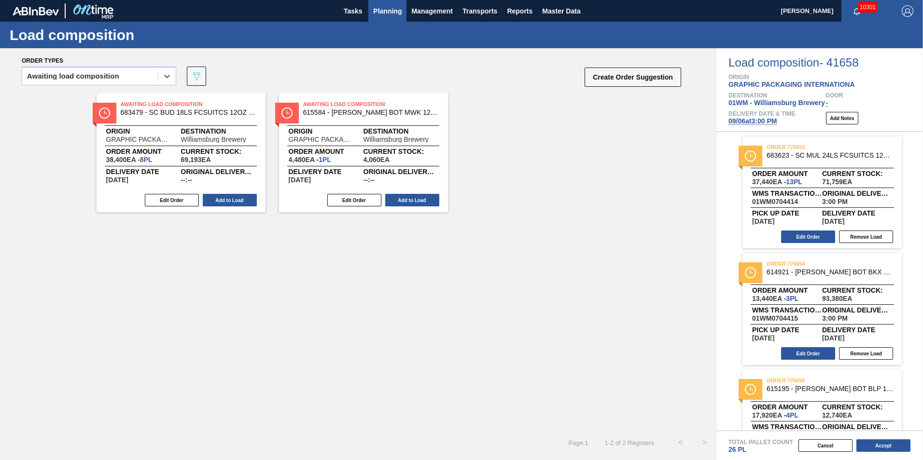
click at [382, 14] on span "Planning" at bounding box center [387, 11] width 28 height 12
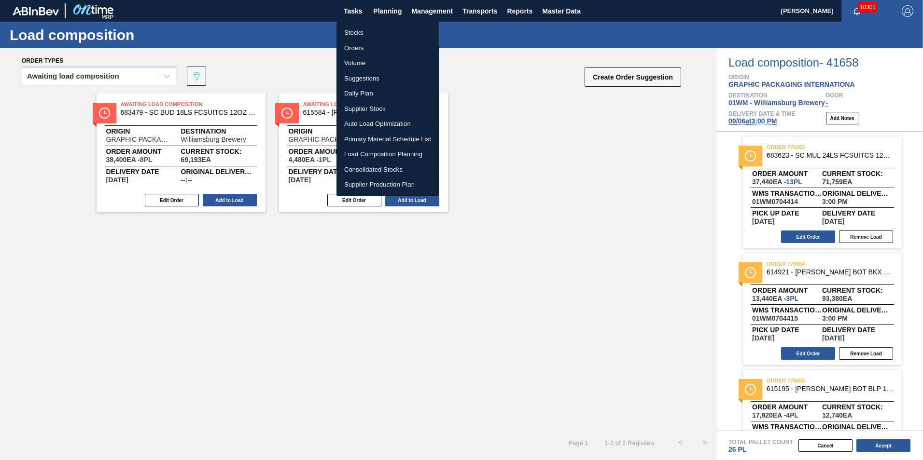
click at [371, 81] on li "Suggestions" at bounding box center [387, 78] width 102 height 15
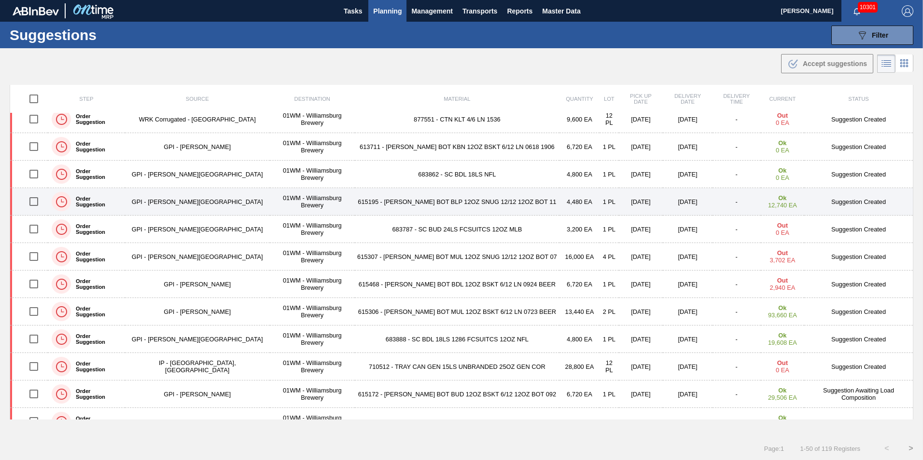
scroll to position [48, 0]
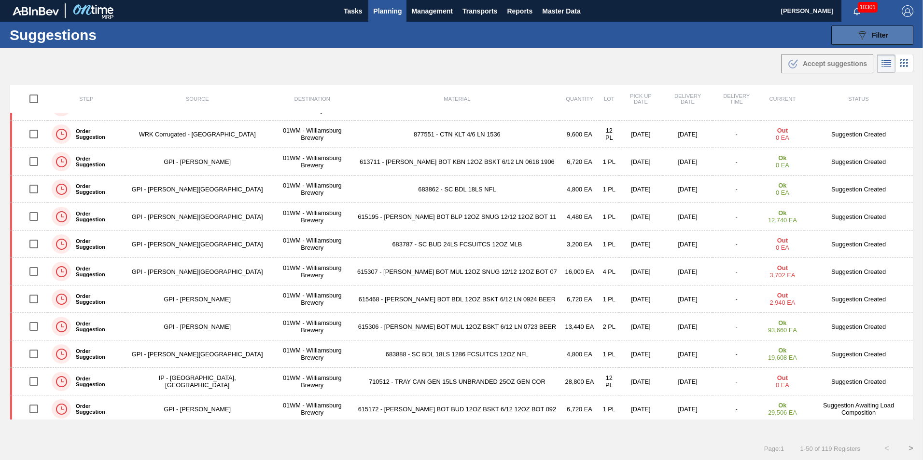
click at [855, 42] on button "089F7B8B-B2A5-4AFE-B5C0-19BA573D28AC Filter" at bounding box center [872, 35] width 82 height 19
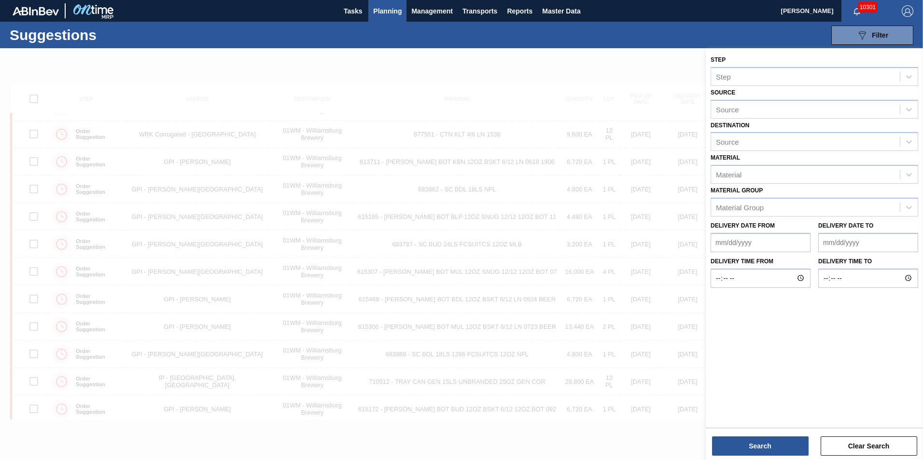
click at [561, 46] on div "Suggestions 089F7B8B-B2A5-4AFE-B5C0-19BA573D28AC Filter Step Step Source Source…" at bounding box center [461, 35] width 923 height 27
click at [374, 11] on span "Planning" at bounding box center [387, 11] width 28 height 12
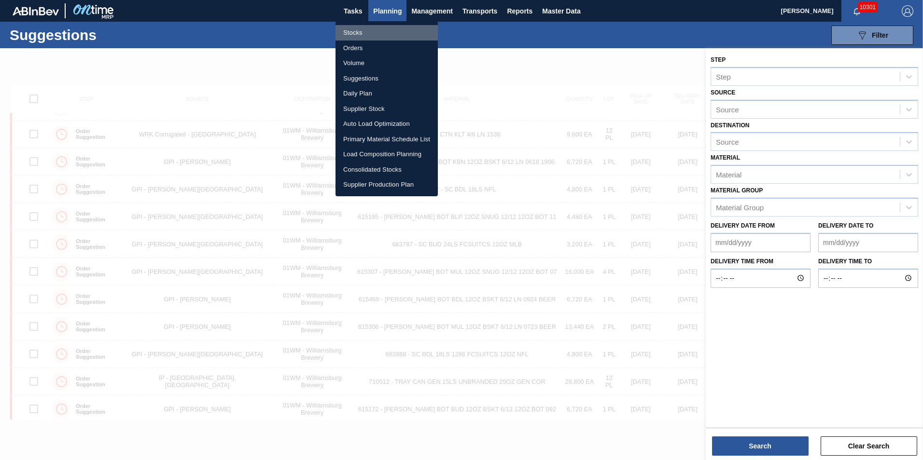
click at [369, 28] on li "Stocks" at bounding box center [386, 32] width 102 height 15
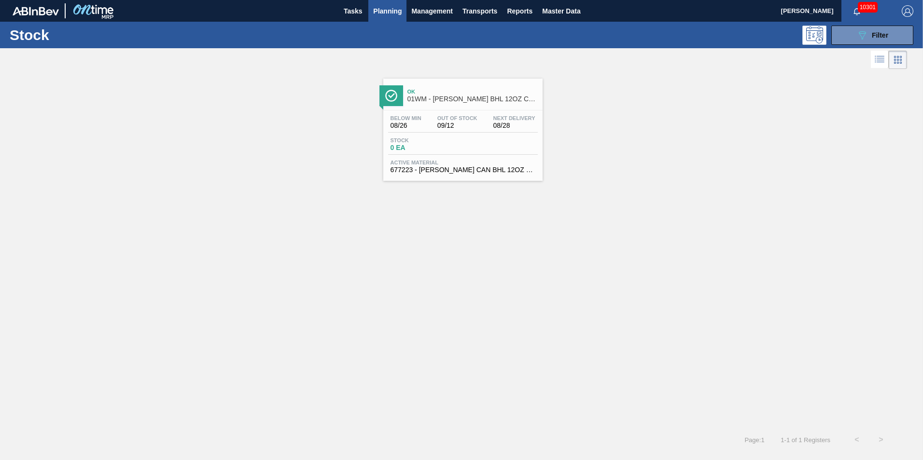
click at [453, 122] on div "Out Of Stock 09/12" at bounding box center [457, 122] width 45 height 14
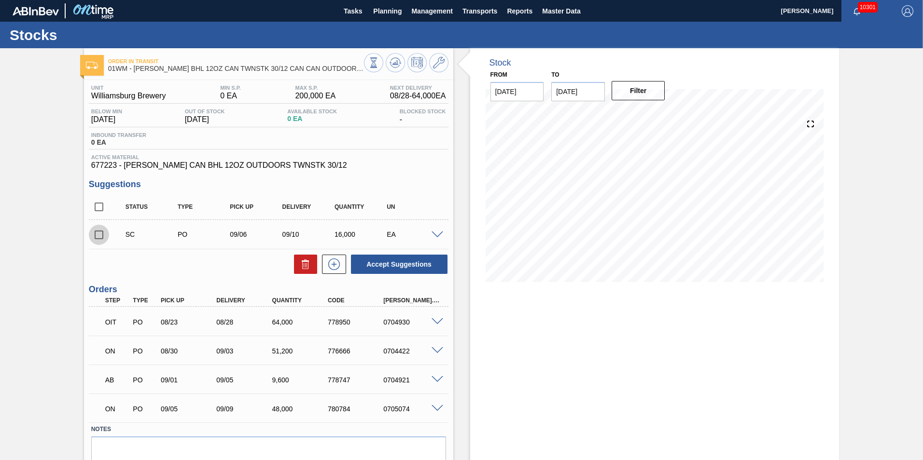
click at [101, 232] on input "checkbox" at bounding box center [99, 235] width 20 height 20
click at [388, 265] on button "Accept Suggestions" at bounding box center [399, 264] width 97 height 19
checkbox input "false"
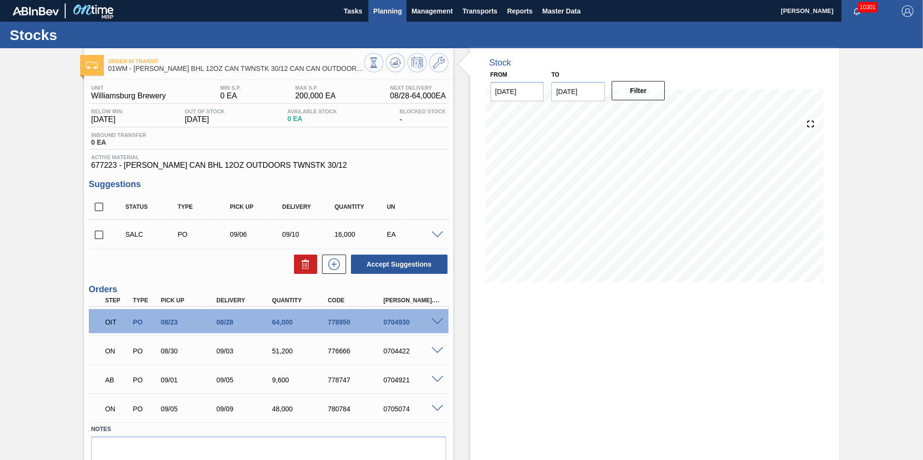
click at [387, 6] on span "Planning" at bounding box center [387, 11] width 28 height 12
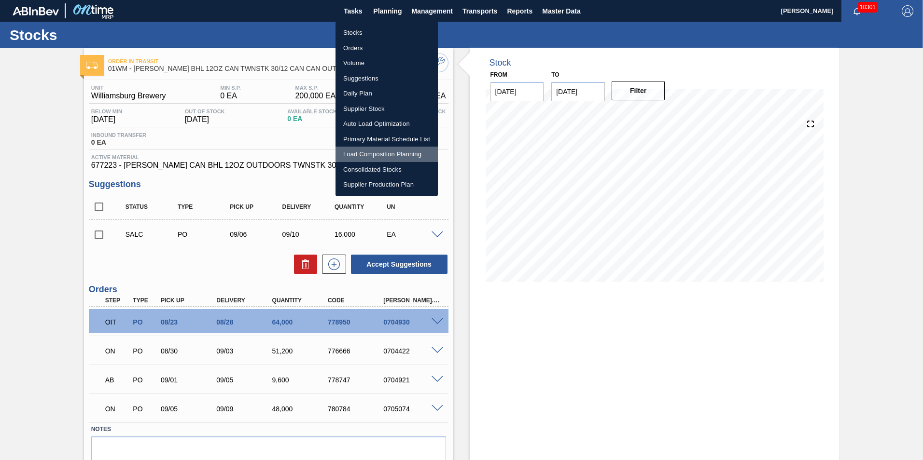
click at [382, 153] on li "Load Composition Planning" at bounding box center [386, 154] width 102 height 15
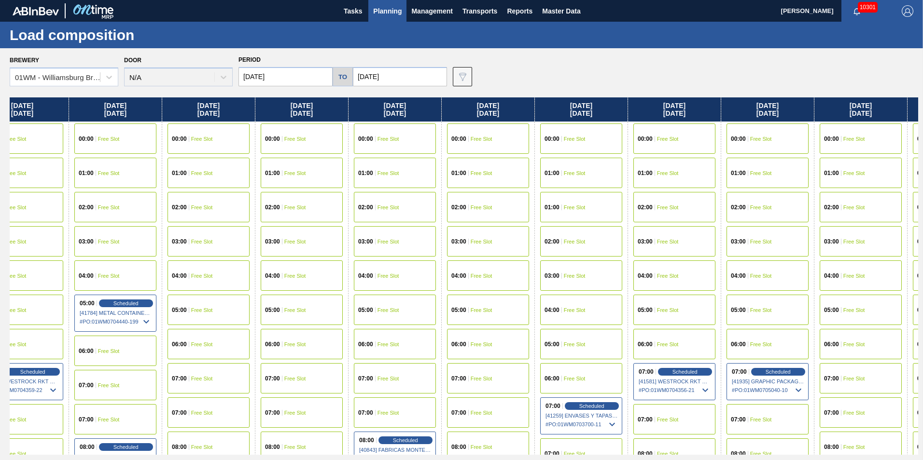
drag, startPoint x: 694, startPoint y: 110, endPoint x: 466, endPoint y: 135, distance: 229.7
click at [466, 135] on div "Tuesday 09/02/2025 00:00 Free Slot 01:00 Free Slot 02:00 Free Slot 03:00 Free S…" at bounding box center [464, 277] width 908 height 358
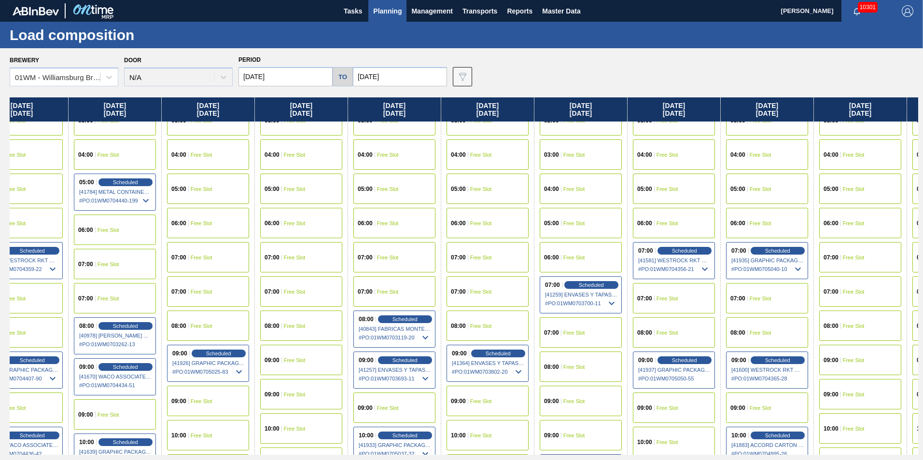
scroll to position [241, 221]
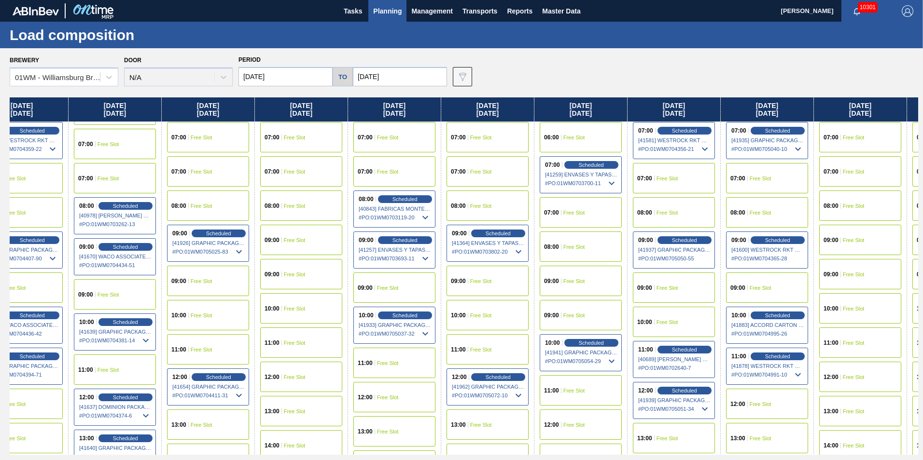
drag, startPoint x: 286, startPoint y: 114, endPoint x: 399, endPoint y: 114, distance: 112.5
click at [397, 114] on div "Tuesday 09/02/2025 00:00 Free Slot 01:00 Free Slot 02:00 Free Slot 03:00 Free S…" at bounding box center [464, 277] width 908 height 358
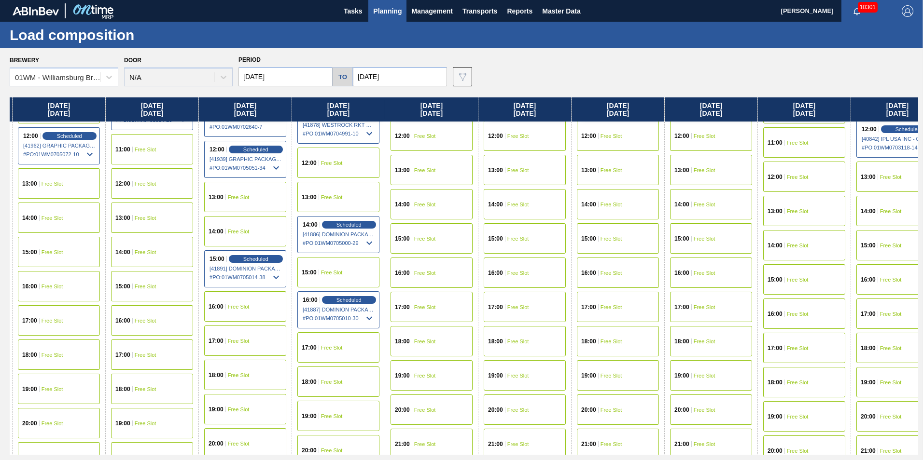
drag, startPoint x: 767, startPoint y: 106, endPoint x: 223, endPoint y: 108, distance: 544.0
click at [223, 108] on div "Tuesday 09/02/2025 00:00 Free Slot 01:00 Free Slot 02:00 Free Slot 03:00 Free S…" at bounding box center [464, 277] width 908 height 358
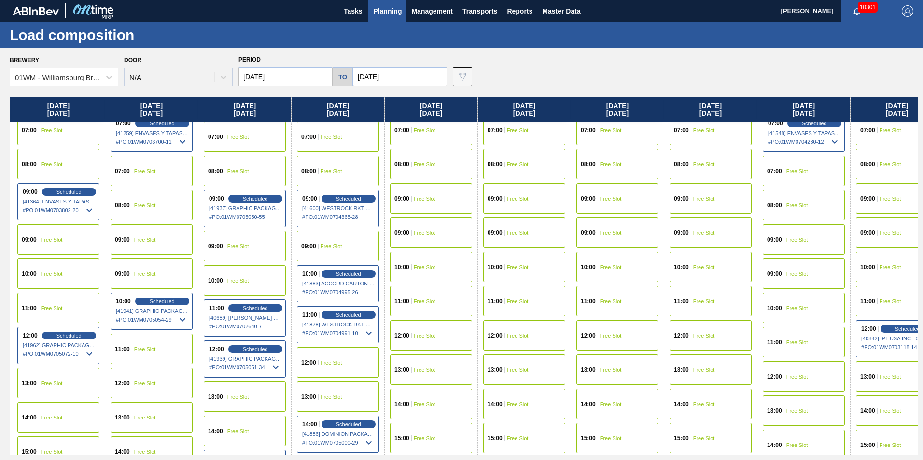
scroll to position [290, 650]
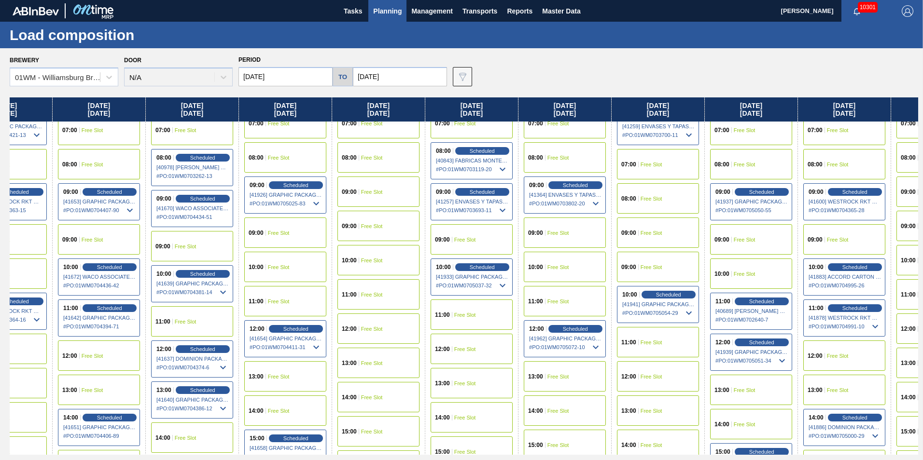
drag, startPoint x: 254, startPoint y: 107, endPoint x: 527, endPoint y: 153, distance: 276.5
click at [566, 145] on div "Tuesday 09/02/2025 00:00 Free Slot 01:00 Free Slot 02:00 Free Slot 03:00 Free S…" at bounding box center [464, 277] width 908 height 358
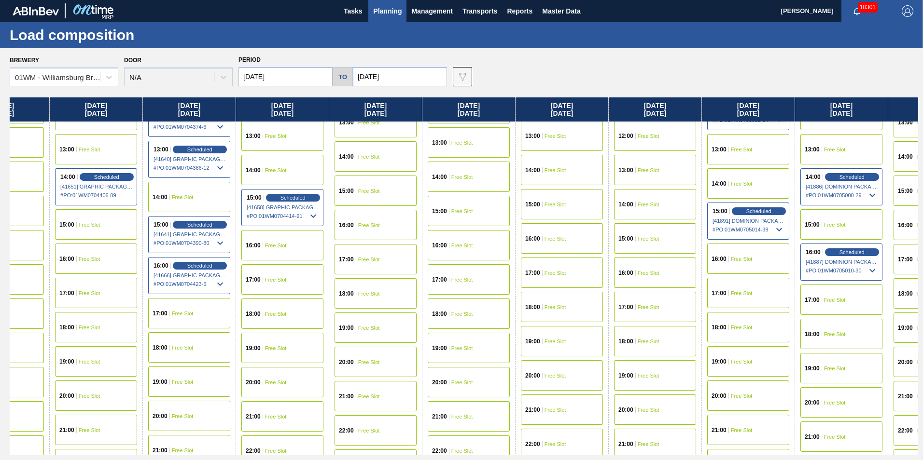
scroll to position [531, 146]
click at [300, 198] on span "Scheduled" at bounding box center [293, 197] width 28 height 6
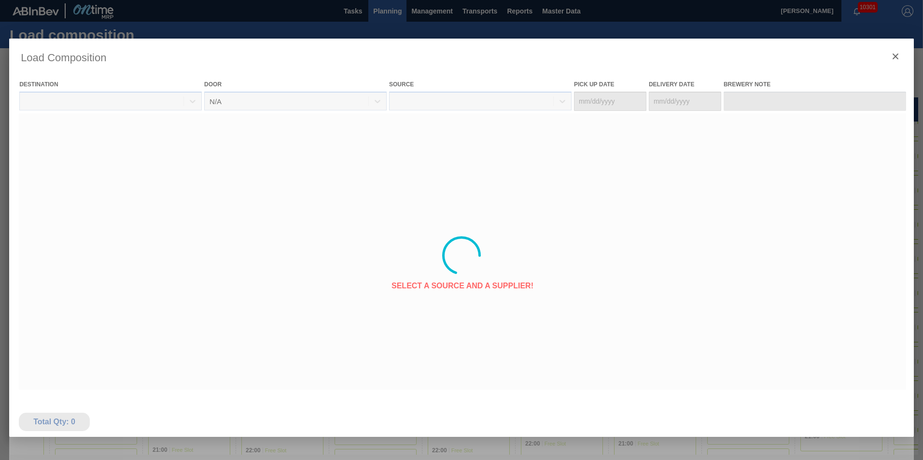
type Date "[DATE]"
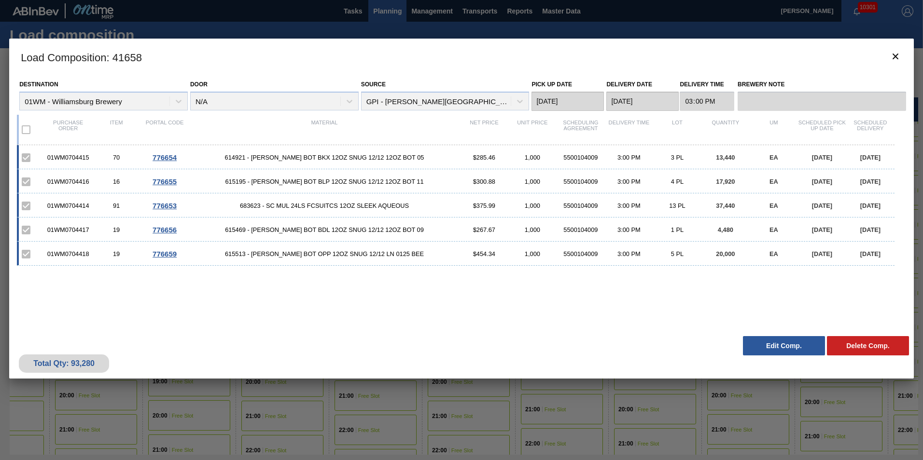
click at [791, 340] on button "Edit Comp." at bounding box center [784, 345] width 82 height 19
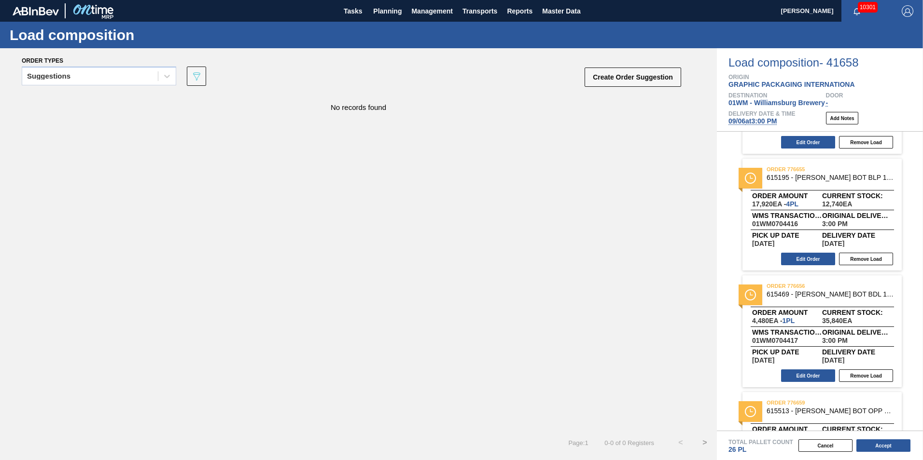
scroll to position [241, 0]
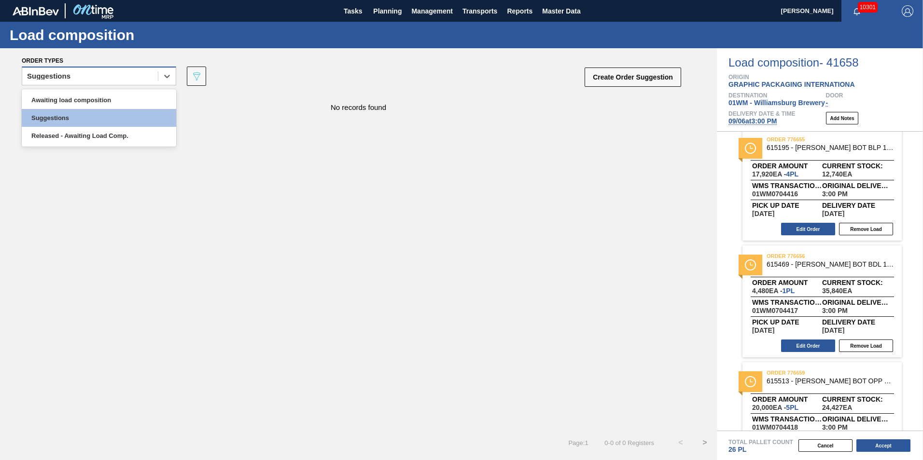
click at [53, 82] on div "Suggestions" at bounding box center [90, 77] width 136 height 14
click at [66, 97] on div "Awaiting load composition" at bounding box center [99, 100] width 154 height 18
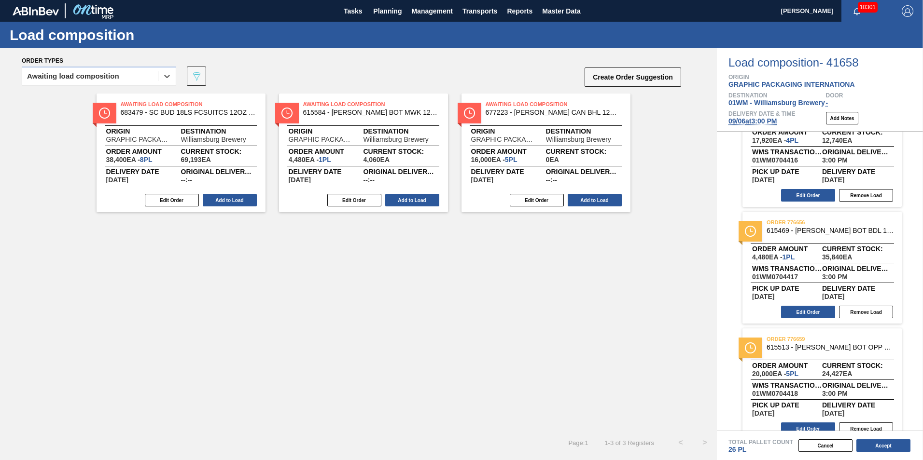
scroll to position [290, 0]
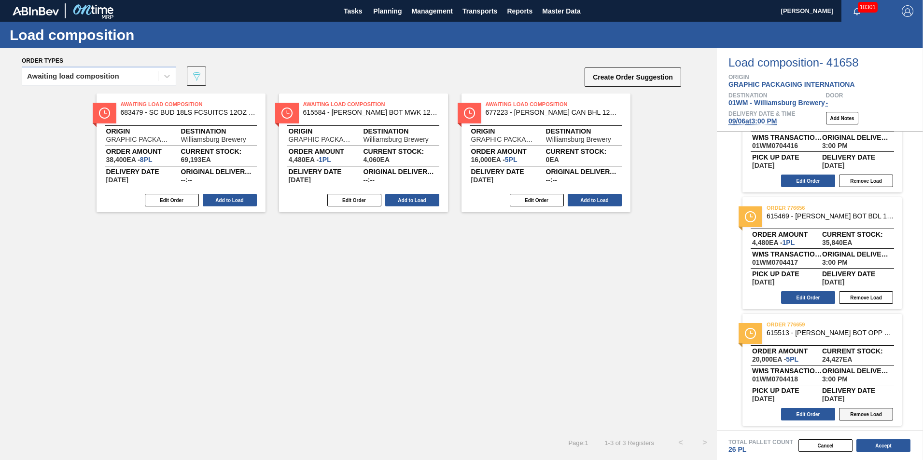
click at [857, 416] on button "Remove Load" at bounding box center [866, 414] width 54 height 13
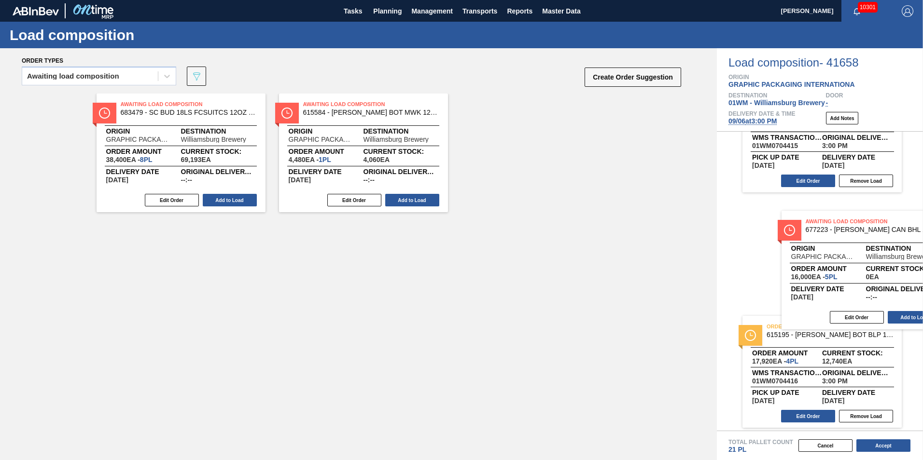
drag, startPoint x: 521, startPoint y: 146, endPoint x: 834, endPoint y: 259, distance: 332.6
click at [836, 262] on div "Order types Awaiting load composition 089F7B8B-B2A5-4AFE-B5C0-19BA573D28AC Crea…" at bounding box center [461, 254] width 923 height 412
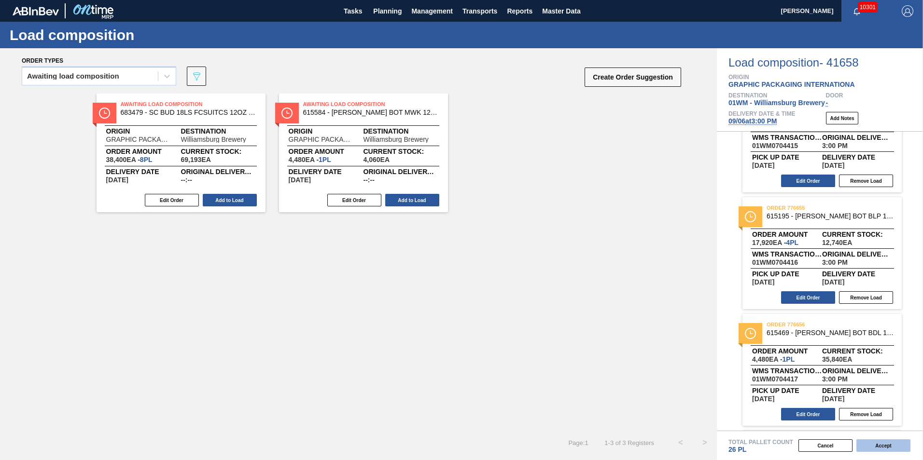
click at [893, 447] on button "Accept" at bounding box center [883, 446] width 54 height 13
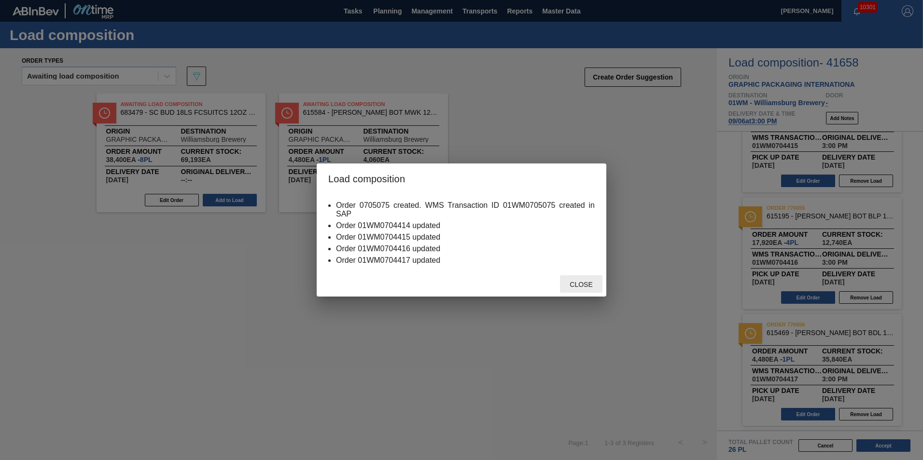
click at [583, 276] on div "Close" at bounding box center [581, 285] width 42 height 18
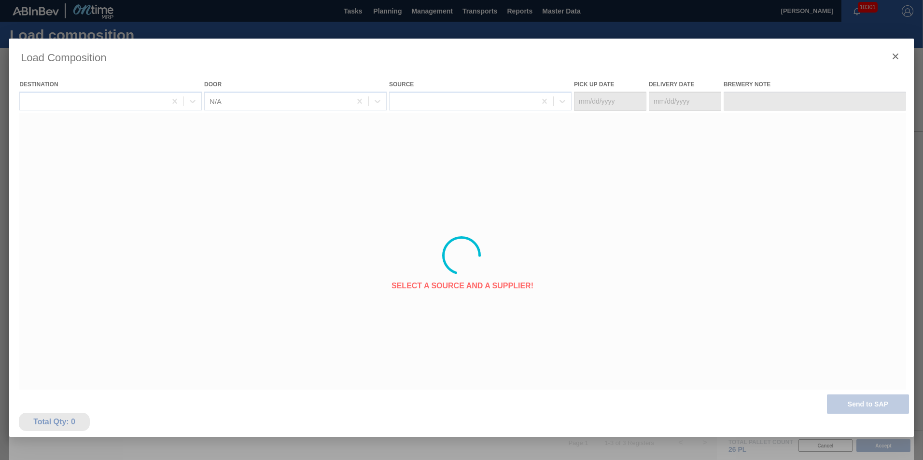
type Date "[DATE]"
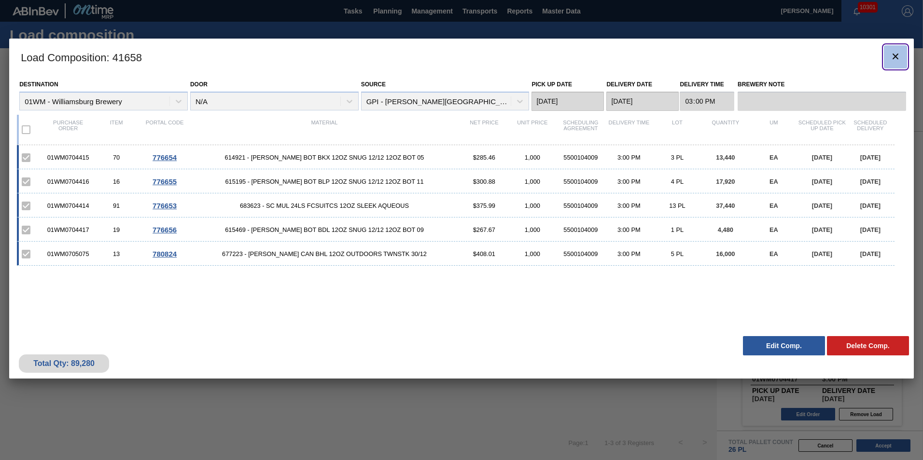
click at [894, 57] on icon "botão de ícone" at bounding box center [896, 57] width 6 height 6
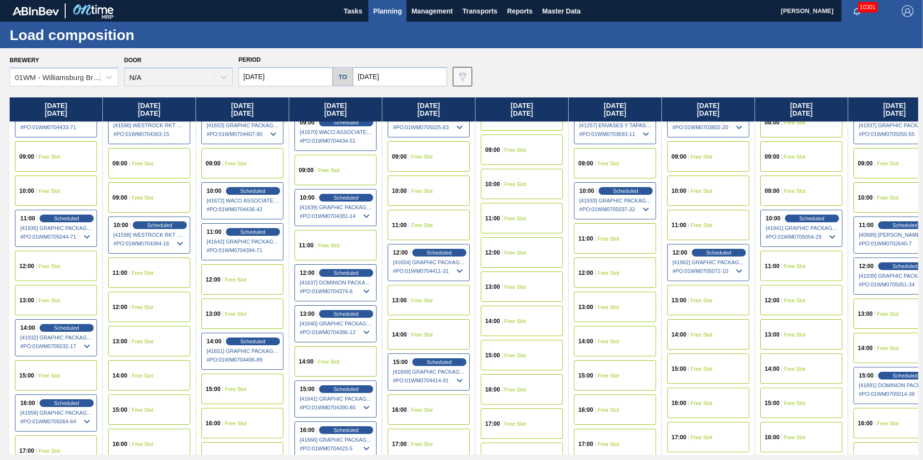
scroll to position [366, 0]
click at [358, 197] on span "Scheduled" at bounding box center [346, 197] width 28 height 6
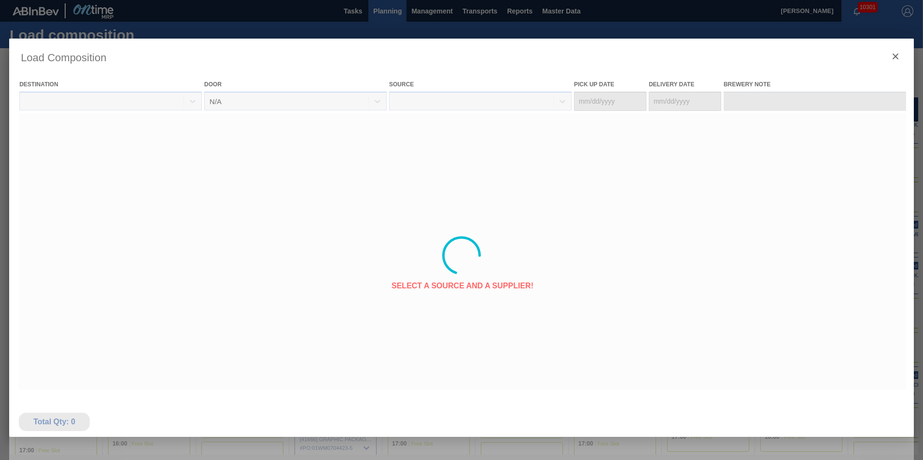
type Date "[DATE]"
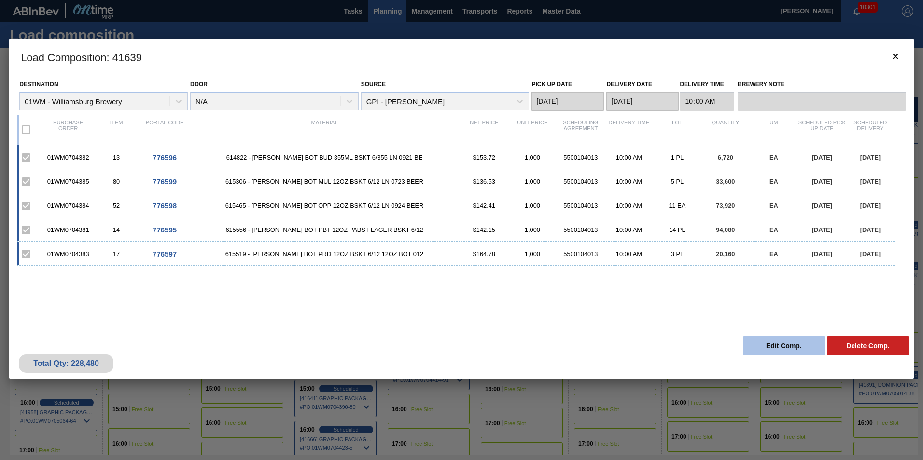
click at [785, 343] on button "Edit Comp." at bounding box center [784, 345] width 82 height 19
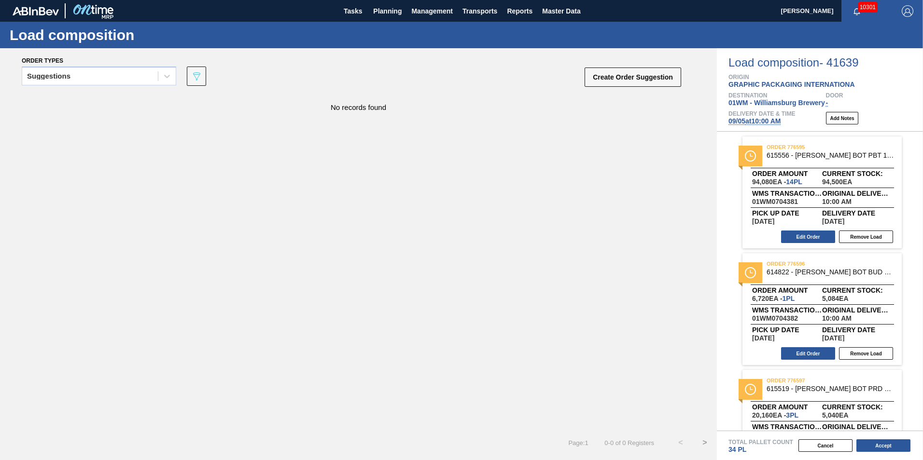
click at [760, 124] on span "09/05 at 10:00 AM" at bounding box center [754, 121] width 52 height 8
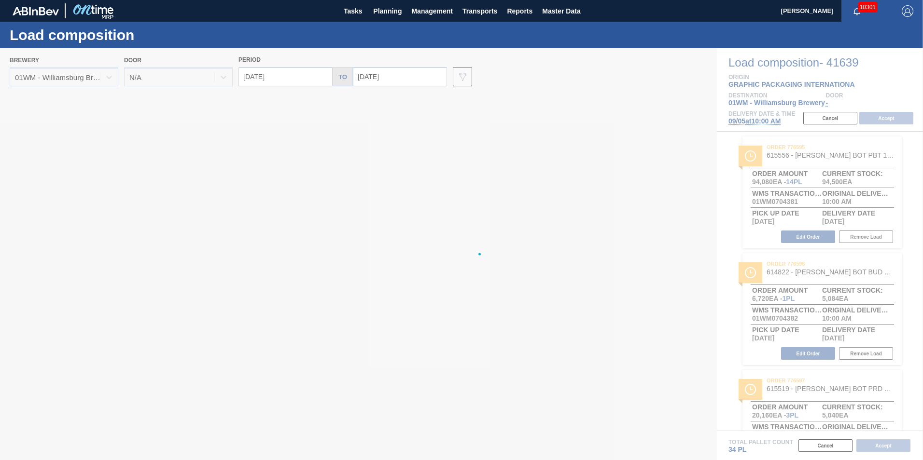
type input "[DATE]"
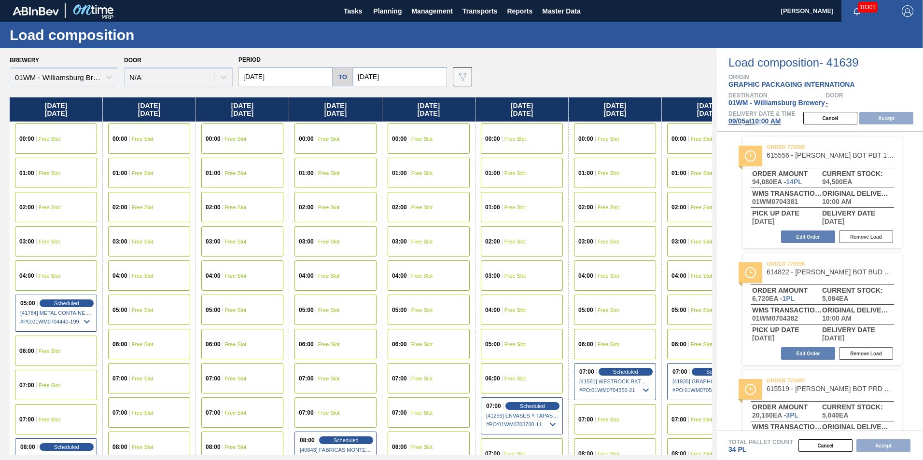
scroll to position [0, 43]
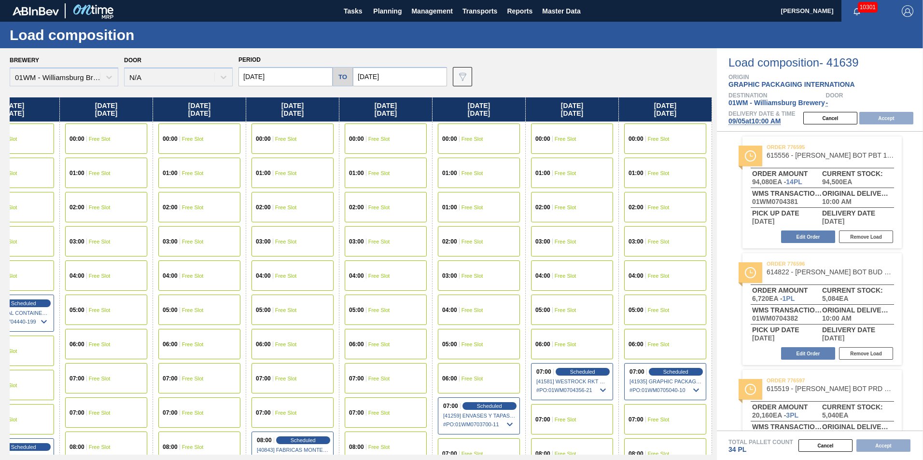
drag, startPoint x: 651, startPoint y: 108, endPoint x: 488, endPoint y: 135, distance: 165.9
click at [488, 135] on div "Friday 09/05/2025 00:00 Free Slot 01:00 Free Slot 02:00 Free Slot 03:00 Free Sl…" at bounding box center [361, 277] width 702 height 358
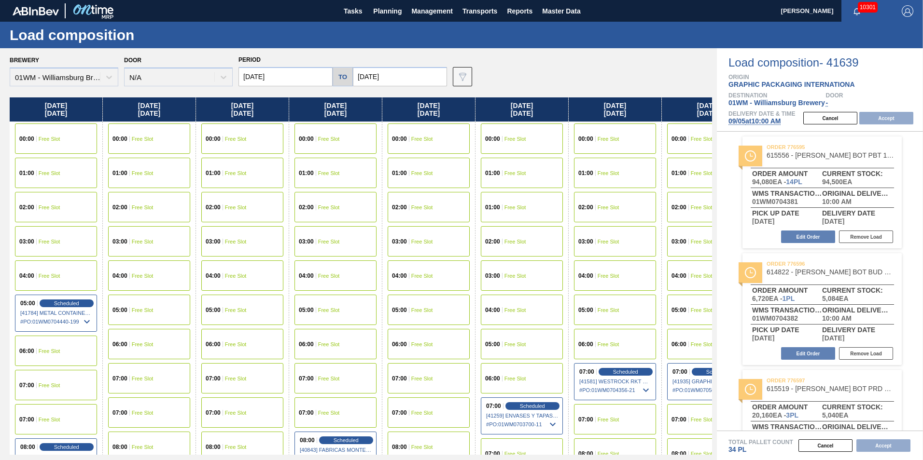
drag, startPoint x: 214, startPoint y: 102, endPoint x: 345, endPoint y: 98, distance: 130.4
click at [345, 98] on div "Friday 09/05/2025 00:00 Free Slot 01:00 Free Slot 02:00 Free Slot 03:00 Free Sl…" at bounding box center [361, 277] width 702 height 358
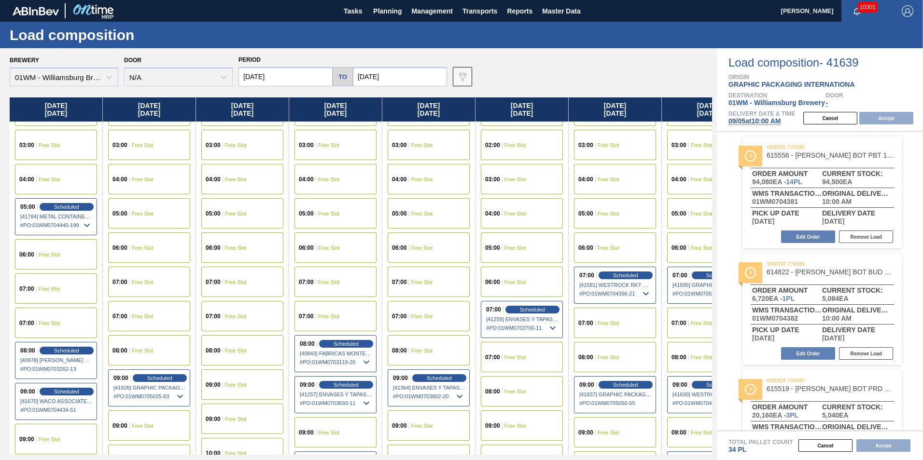
scroll to position [97, 43]
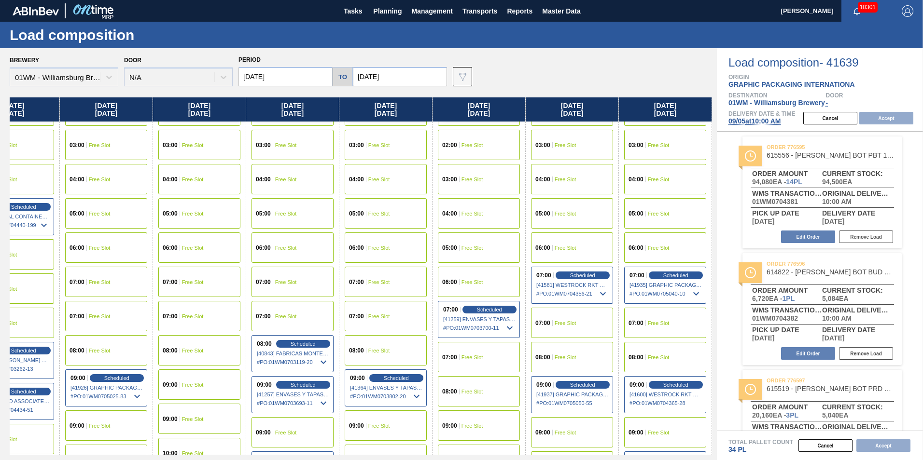
drag, startPoint x: 614, startPoint y: 112, endPoint x: 395, endPoint y: 109, distance: 219.2
click at [395, 109] on div "Friday 09/05/2025 00:00 Free Slot 01:00 Free Slot 02:00 Free Slot 03:00 Free Sl…" at bounding box center [361, 277] width 702 height 358
drag, startPoint x: 606, startPoint y: 113, endPoint x: 508, endPoint y: 126, distance: 98.3
click at [508, 126] on div "Friday 09/05/2025 00:00 Free Slot 01:00 Free Slot 02:00 Free Slot 03:00 Free Sl…" at bounding box center [361, 277] width 702 height 358
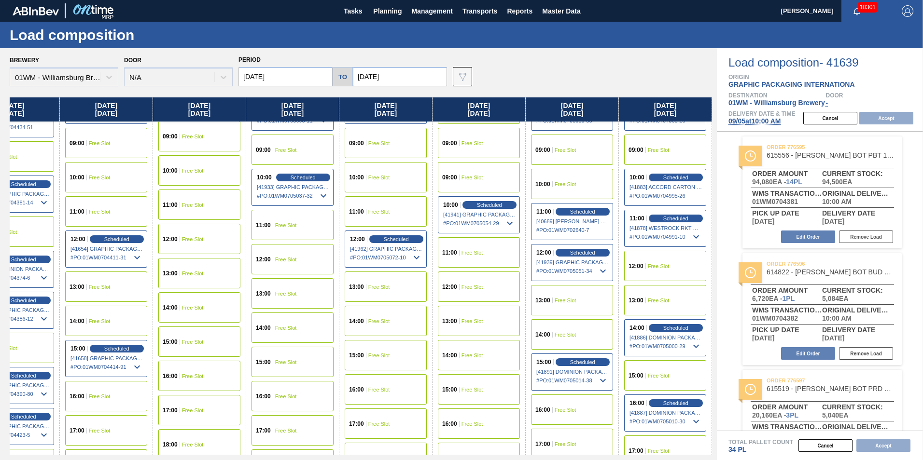
scroll to position [386, 43]
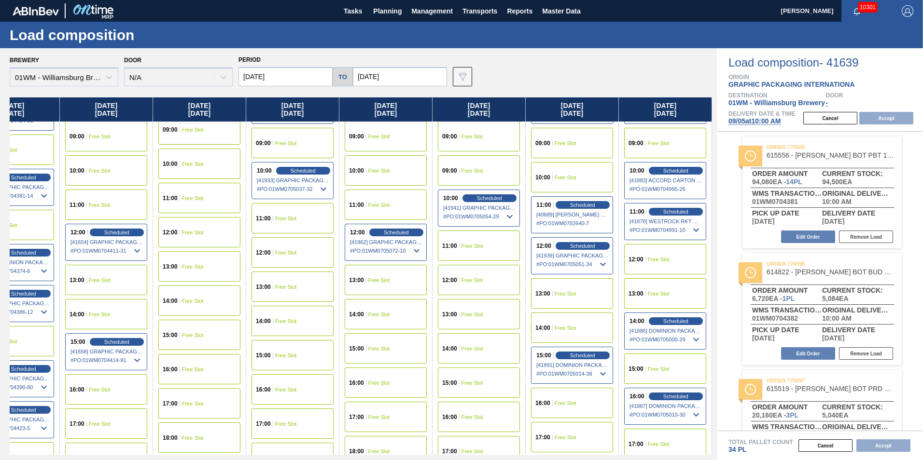
click at [291, 253] on span "Free Slot" at bounding box center [286, 253] width 22 height 6
click at [887, 117] on button "Accept" at bounding box center [886, 118] width 54 height 13
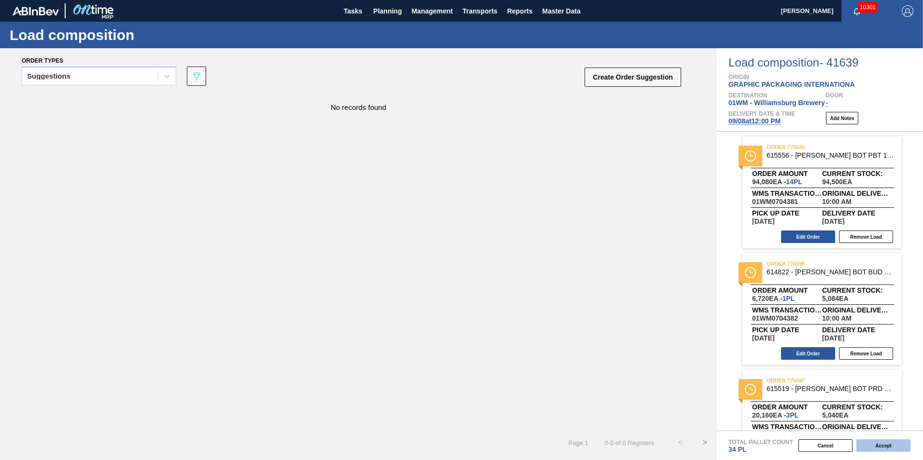
click at [874, 445] on button "Accept" at bounding box center [883, 446] width 54 height 13
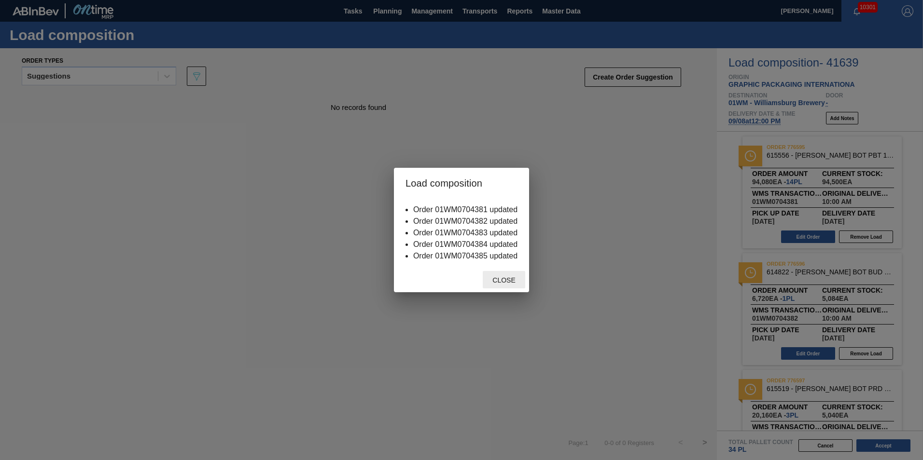
click at [507, 283] on span "Close" at bounding box center [504, 281] width 38 height 8
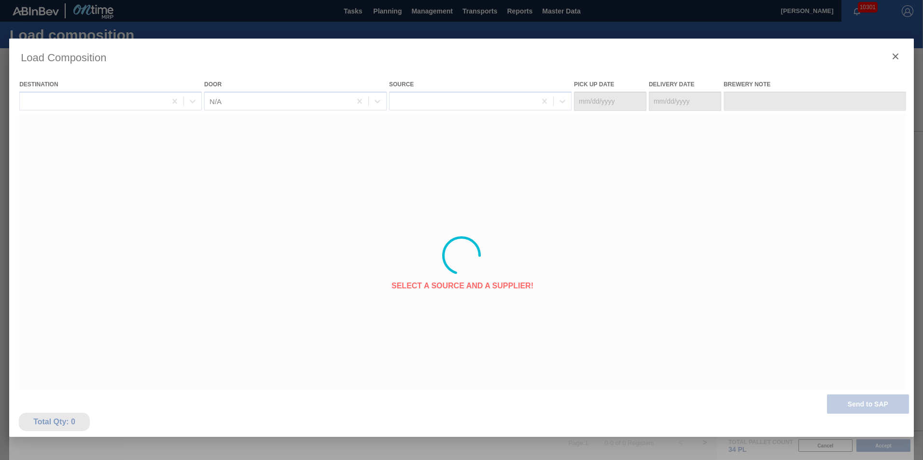
type Date "[DATE]"
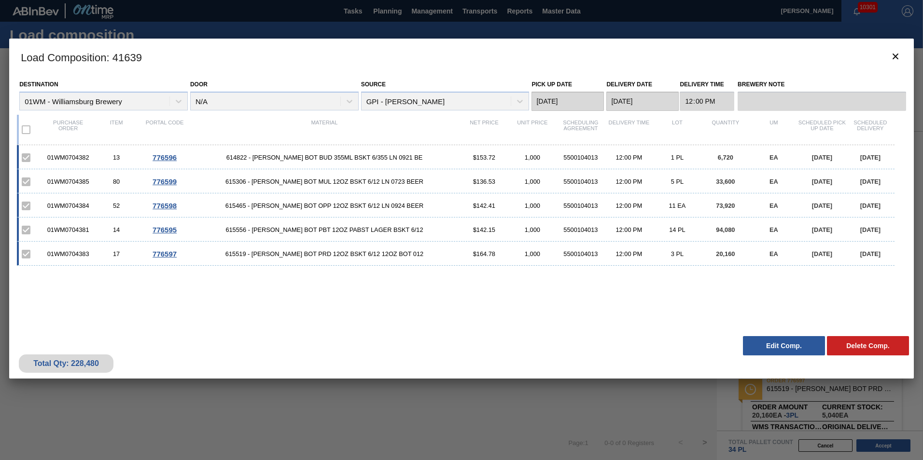
click at [637, 381] on div "Load Composition : 41639 Destination 01WM - Williamsburg Brewery Door N/A Sourc…" at bounding box center [461, 256] width 905 height 434
click at [894, 56] on icon "botão de ícone" at bounding box center [896, 57] width 12 height 12
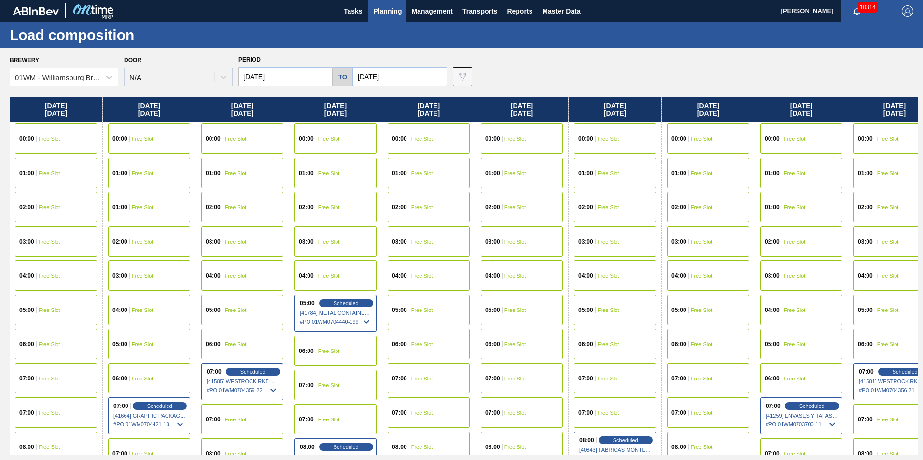
scroll to position [145, 524]
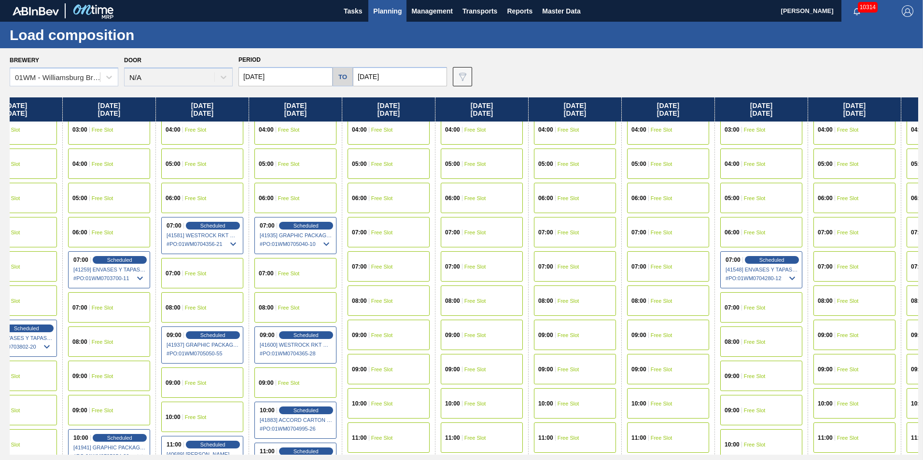
drag, startPoint x: 665, startPoint y: 276, endPoint x: 724, endPoint y: 284, distance: 59.5
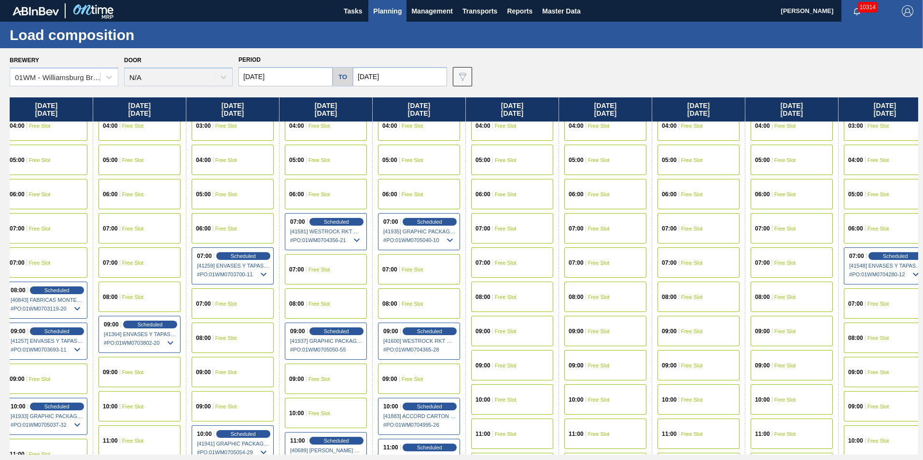
drag, startPoint x: 765, startPoint y: 283, endPoint x: 712, endPoint y: 293, distance: 53.5
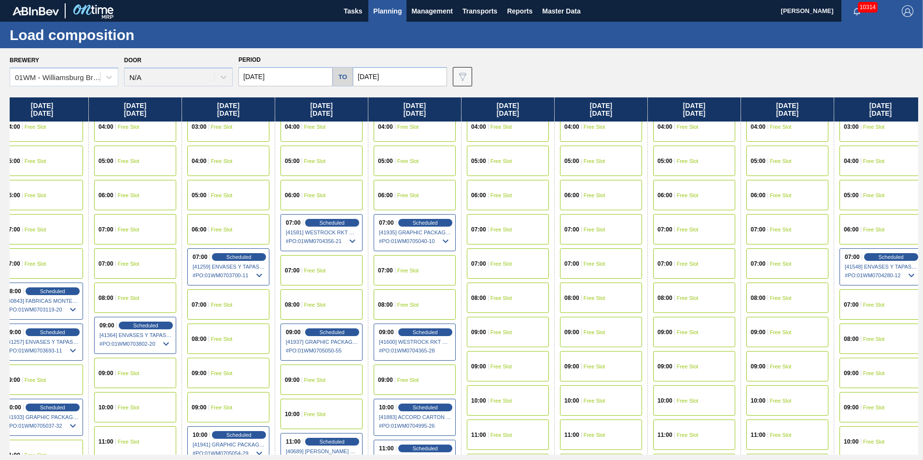
scroll to position [149, 575]
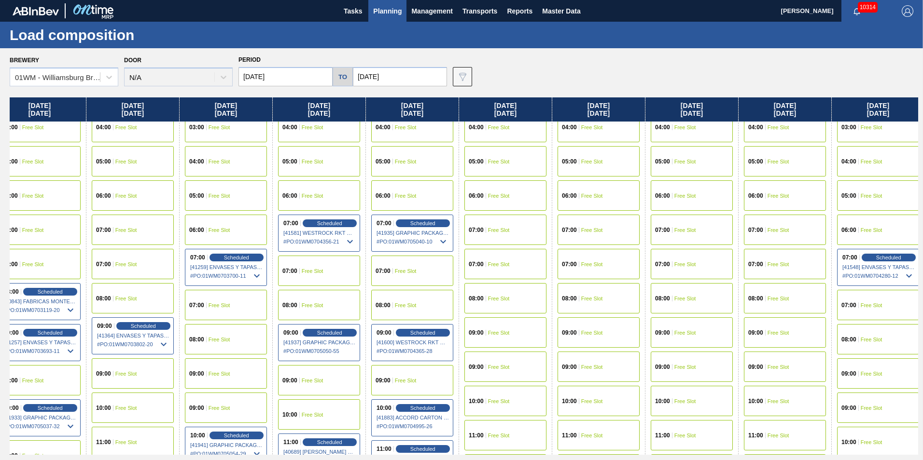
click at [386, 22] on div "Load composition" at bounding box center [461, 35] width 923 height 27
click at [387, 14] on span "Planning" at bounding box center [387, 11] width 28 height 12
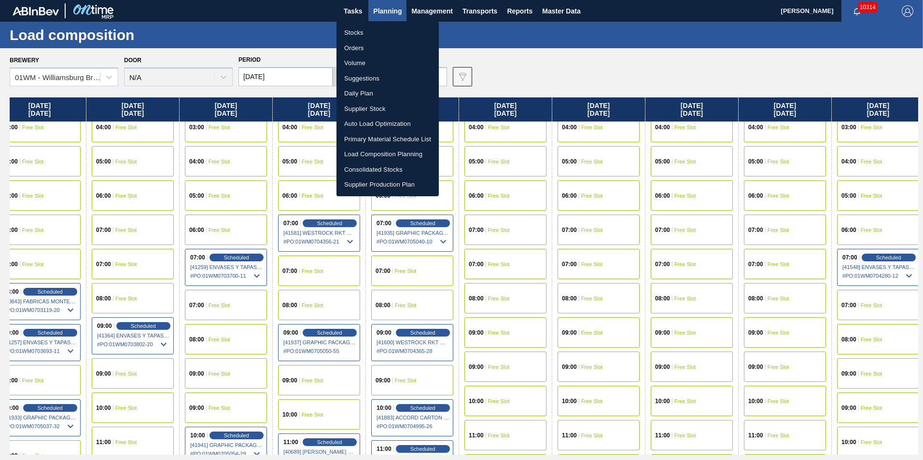
click at [384, 150] on li "Load Composition Planning" at bounding box center [387, 154] width 102 height 15
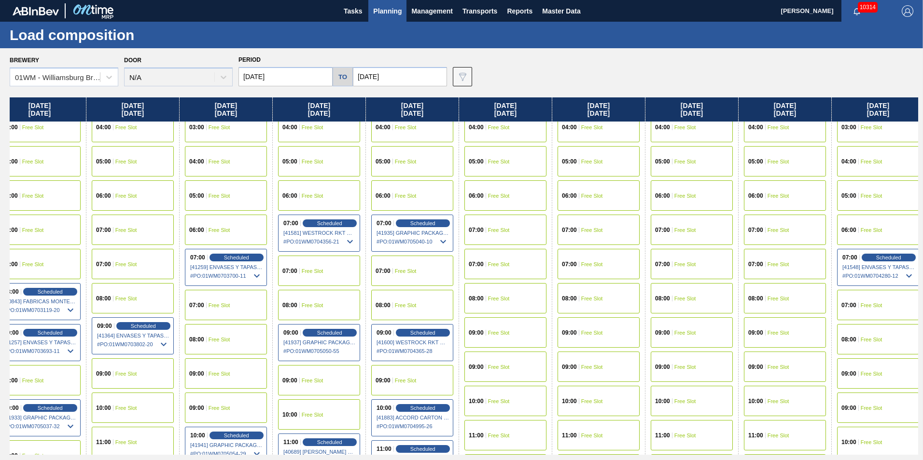
click at [384, 13] on span "Planning" at bounding box center [387, 11] width 28 height 12
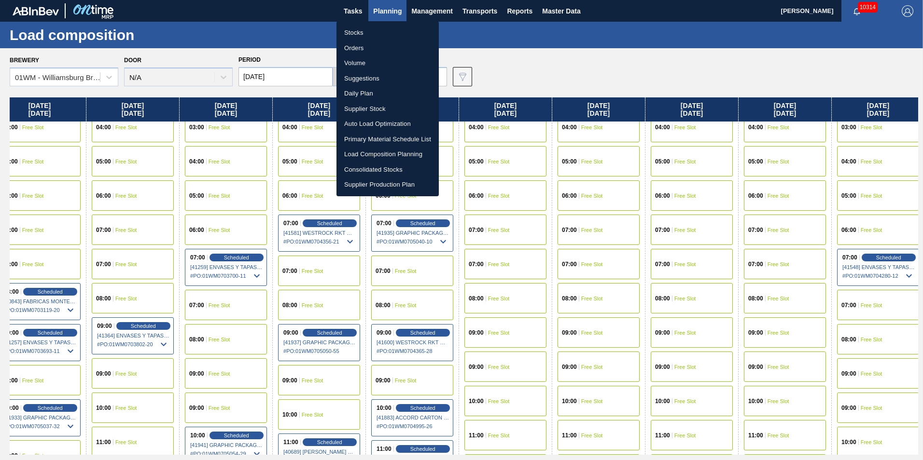
click at [360, 85] on li "Suggestions" at bounding box center [387, 78] width 102 height 15
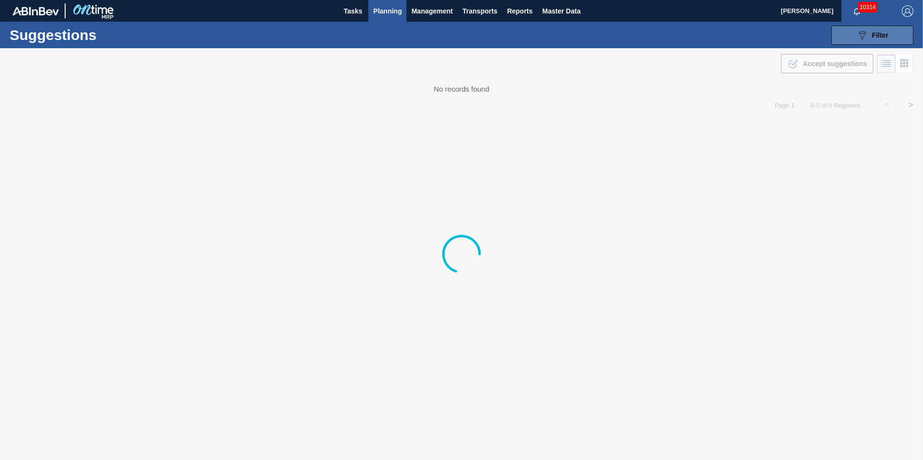
click at [873, 42] on button "089F7B8B-B2A5-4AFE-B5C0-19BA573D28AC Filter" at bounding box center [872, 35] width 82 height 19
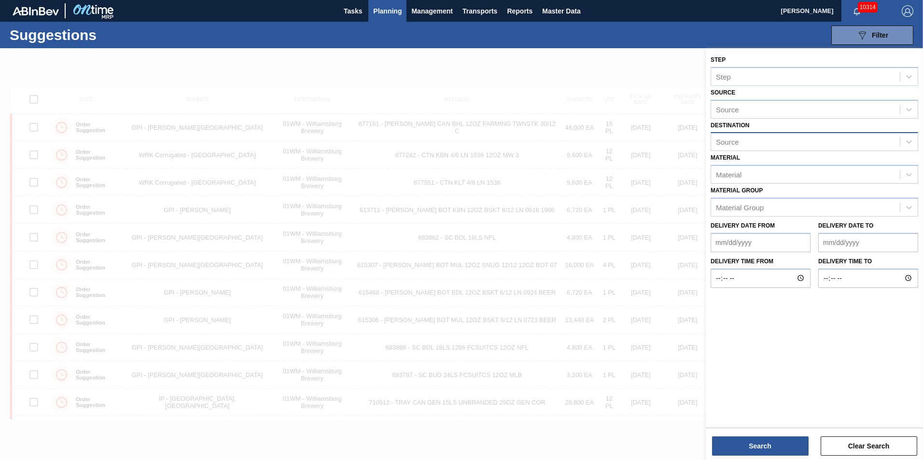
click at [753, 141] on div "Source" at bounding box center [805, 142] width 189 height 14
click at [756, 108] on div "Source" at bounding box center [805, 109] width 189 height 14
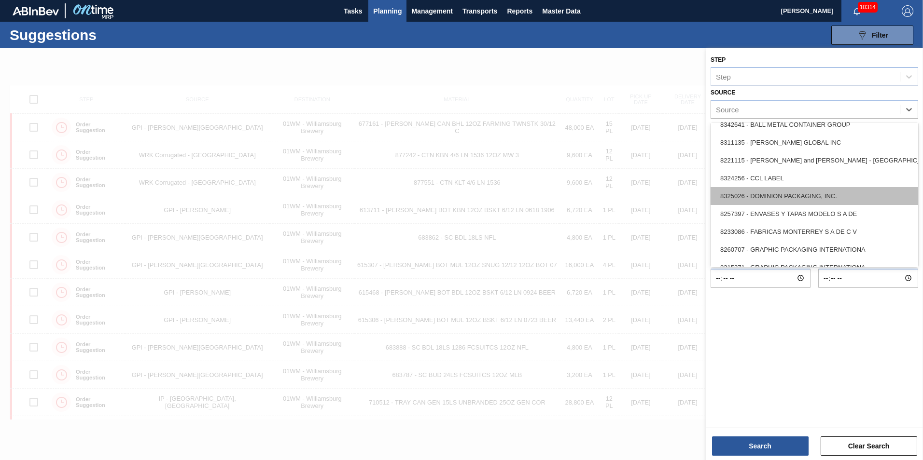
scroll to position [97, 0]
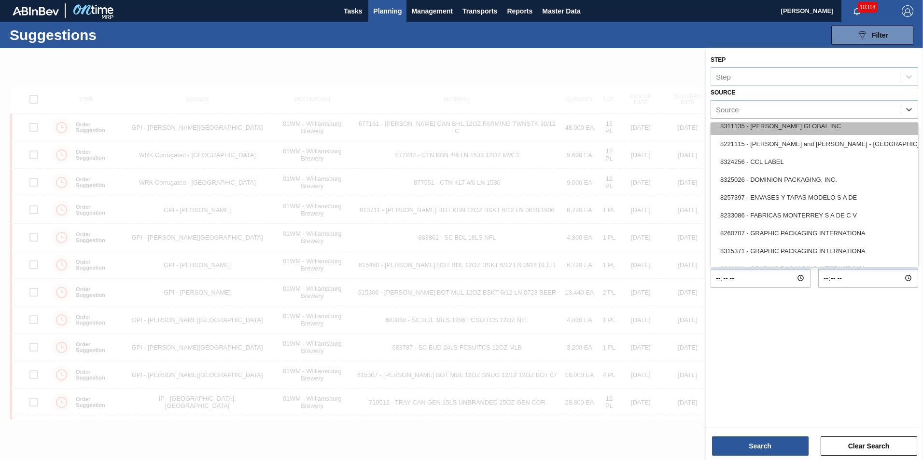
click at [827, 133] on div "8311135 - [PERSON_NAME] GLOBAL INC" at bounding box center [815, 126] width 208 height 18
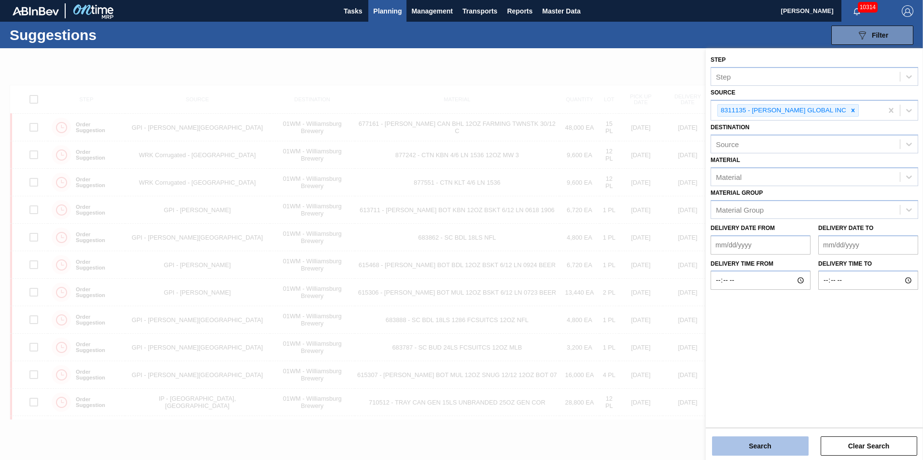
click at [737, 449] on button "Search" at bounding box center [760, 446] width 97 height 19
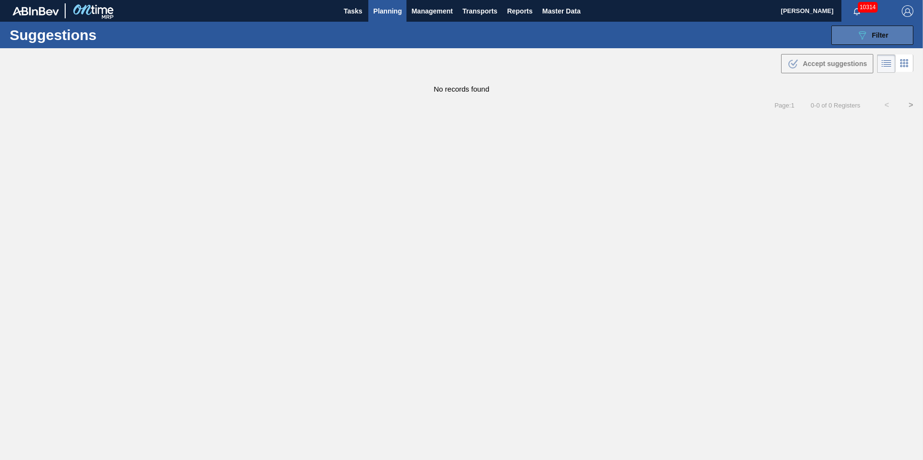
click at [841, 42] on button "089F7B8B-B2A5-4AFE-B5C0-19BA573D28AC Filter" at bounding box center [872, 35] width 82 height 19
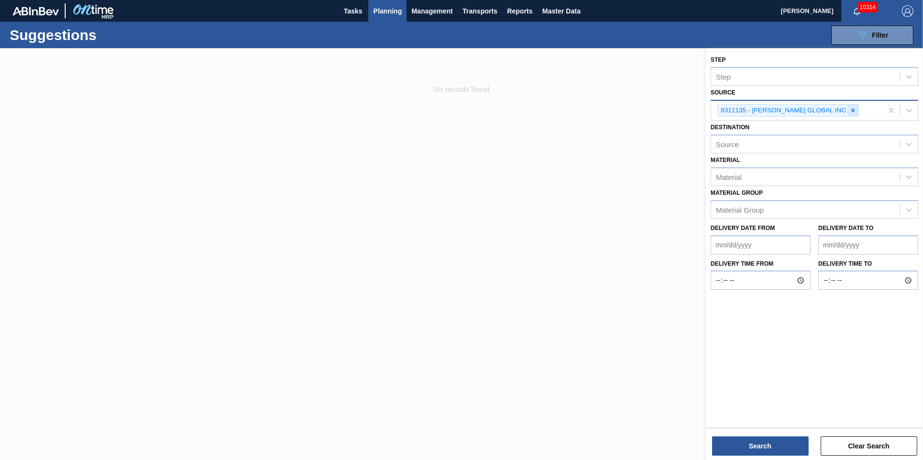
click at [850, 111] on icon at bounding box center [853, 110] width 7 height 7
click at [905, 112] on icon at bounding box center [909, 110] width 10 height 10
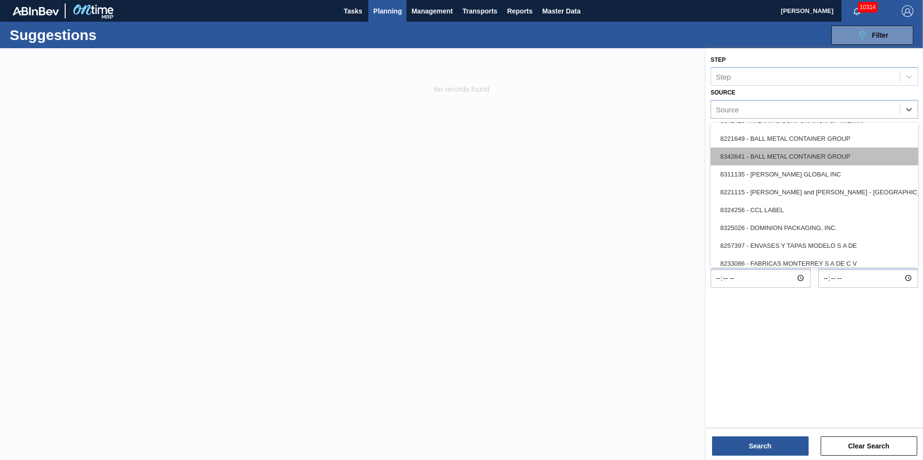
scroll to position [0, 0]
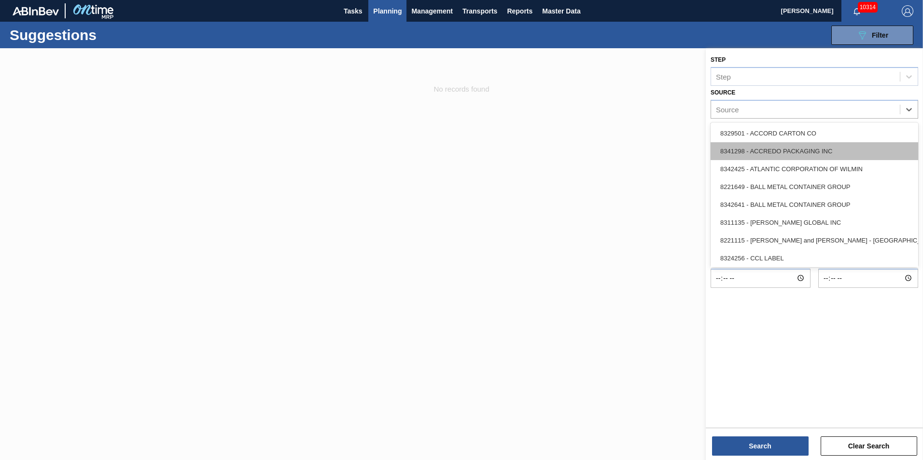
click at [809, 151] on div "8341298 - ACCREDO PACKAGING INC" at bounding box center [815, 151] width 208 height 18
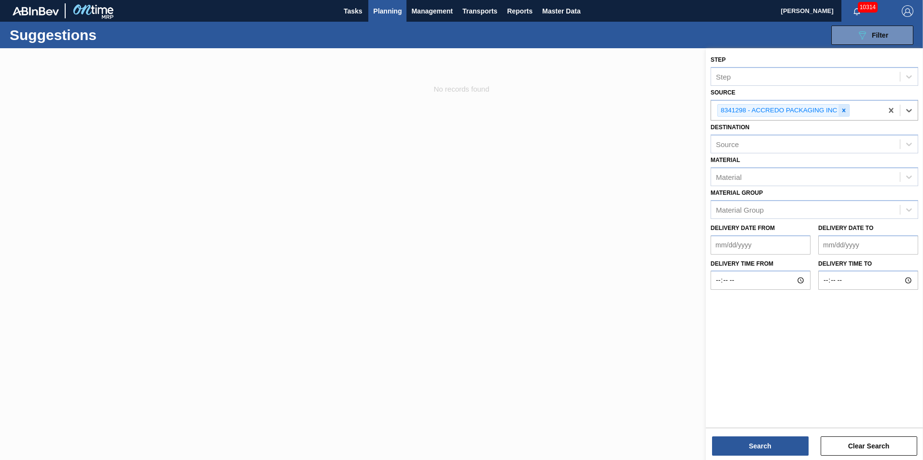
click at [848, 106] on div at bounding box center [843, 111] width 11 height 12
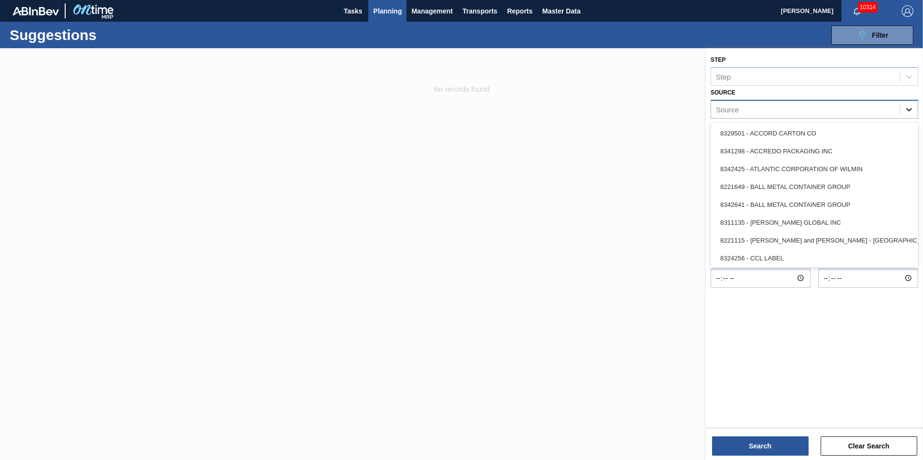
click at [906, 110] on icon at bounding box center [909, 110] width 10 height 10
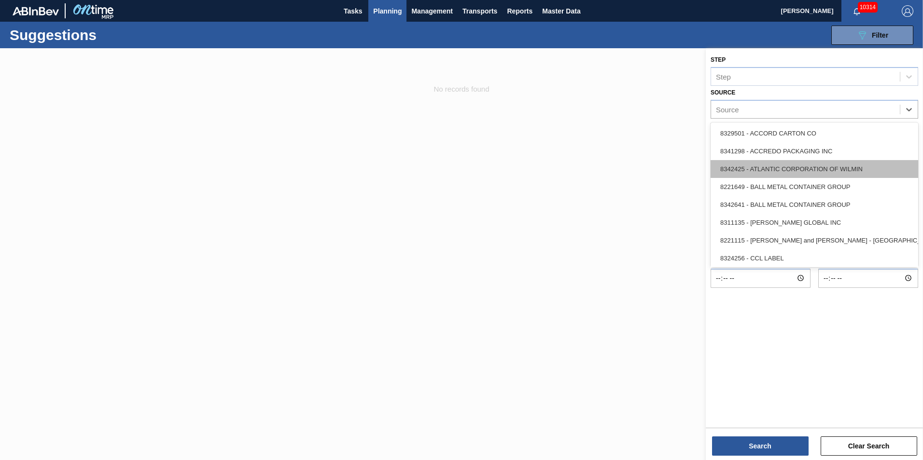
click at [816, 169] on div "8342425 - ATLANTIC CORPORATION OF WILMIN" at bounding box center [815, 169] width 208 height 18
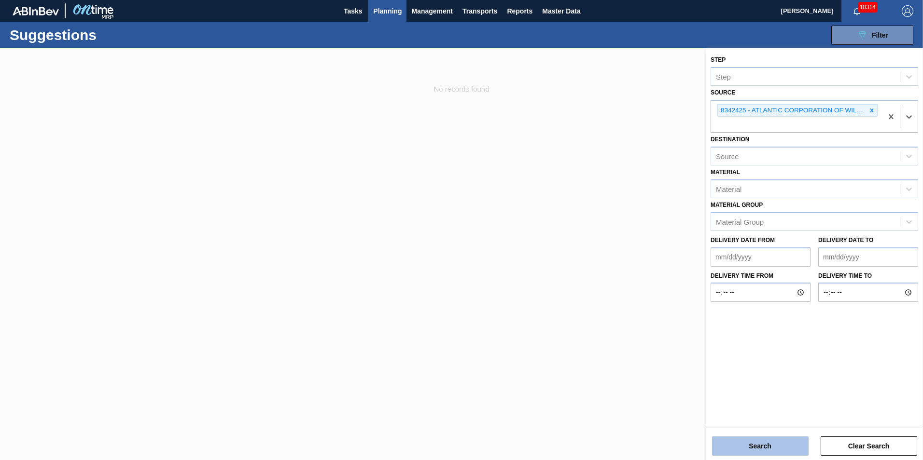
click at [743, 448] on button "Search" at bounding box center [760, 446] width 97 height 19
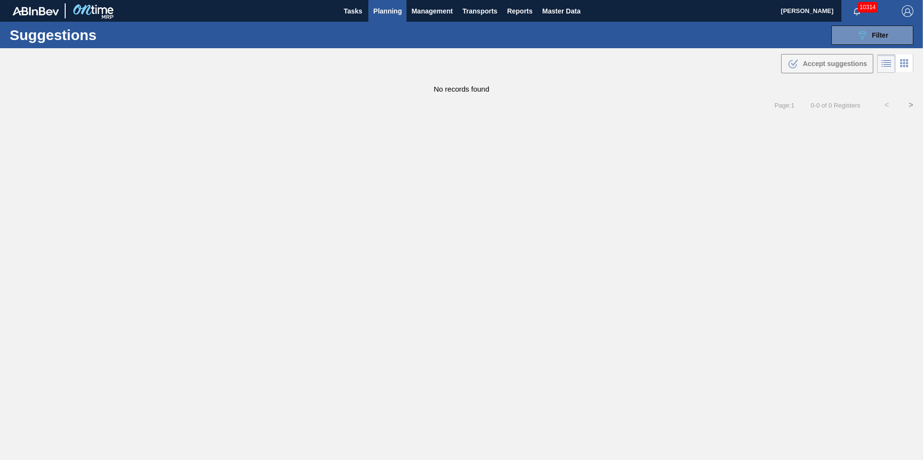
click at [886, 46] on div "Suggestions 089F7B8B-B2A5-4AFE-B5C0-19BA573D28AC Filter Step Step Source 834242…" at bounding box center [461, 35] width 923 height 27
click at [888, 39] on span "Filter" at bounding box center [880, 35] width 16 height 8
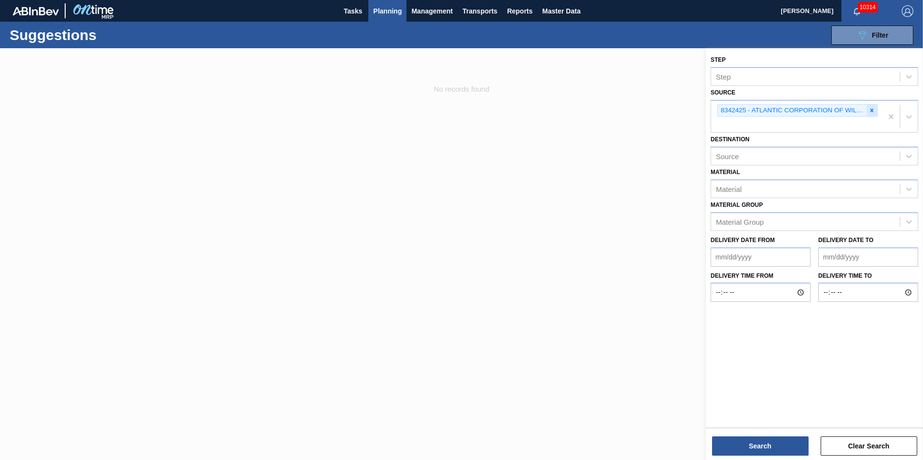
click at [872, 111] on icon at bounding box center [871, 110] width 3 height 3
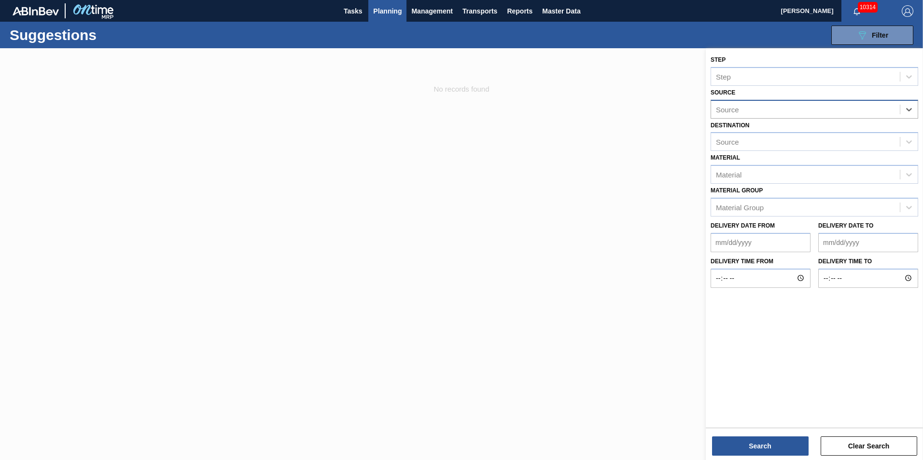
click at [900, 108] on span at bounding box center [900, 110] width 0 height 10
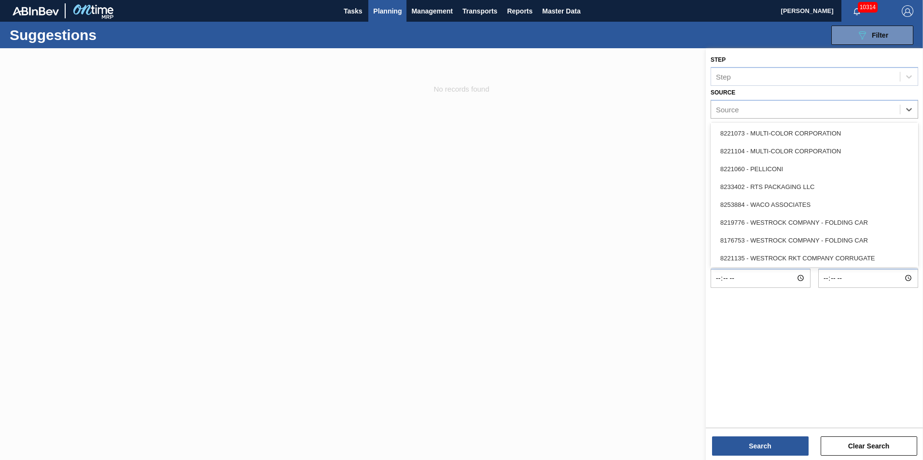
scroll to position [431, 0]
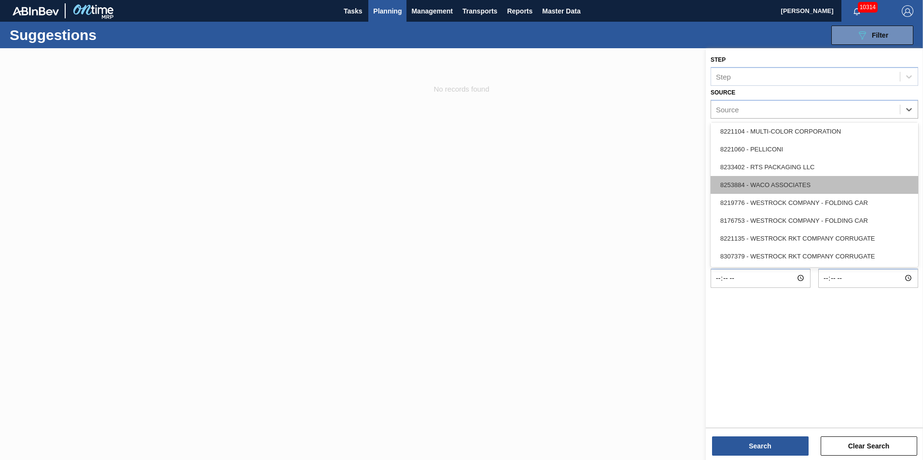
click at [814, 189] on div "8253884 - WACO ASSOCIATES" at bounding box center [815, 185] width 208 height 18
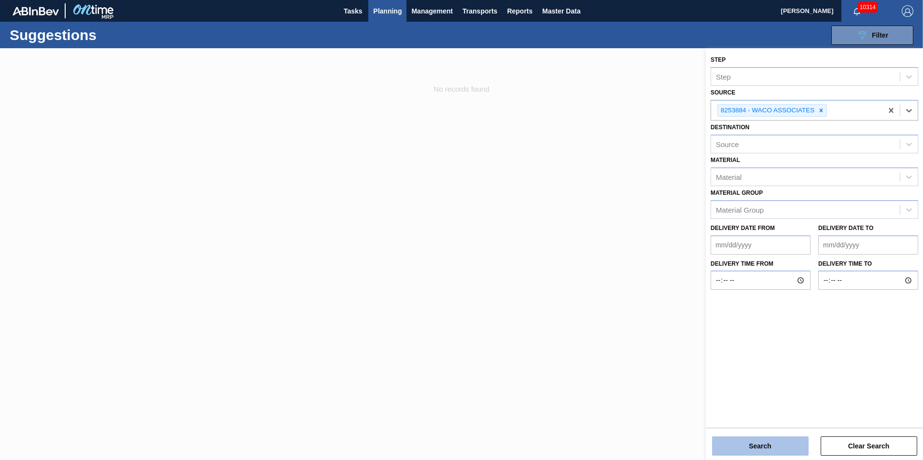
click at [777, 447] on button "Search" at bounding box center [760, 446] width 97 height 19
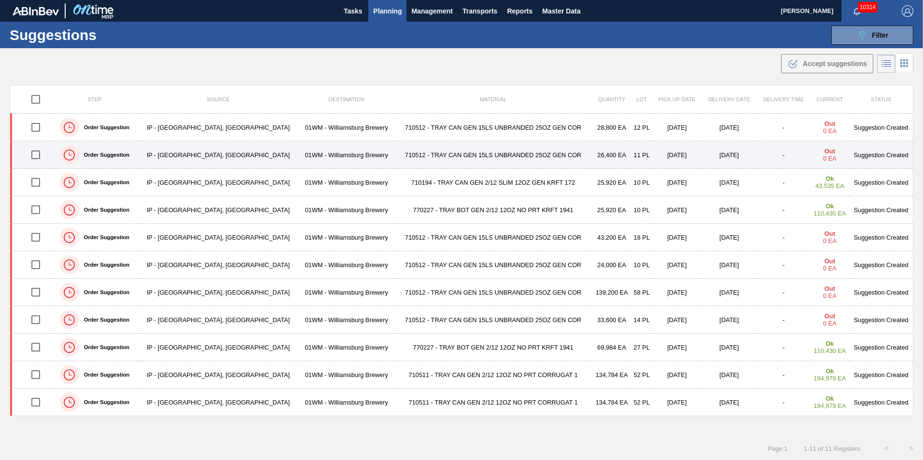
scroll to position [0, 0]
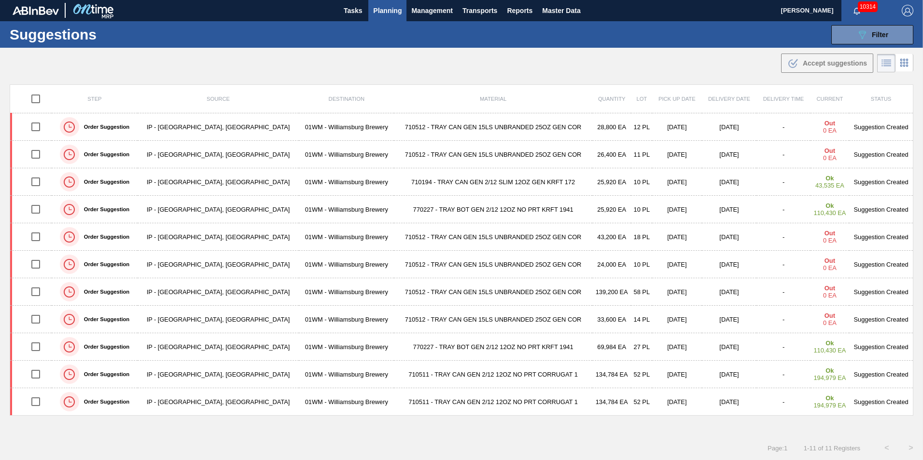
click at [379, 14] on span "Planning" at bounding box center [387, 11] width 28 height 12
